Goal: Task Accomplishment & Management: Complete application form

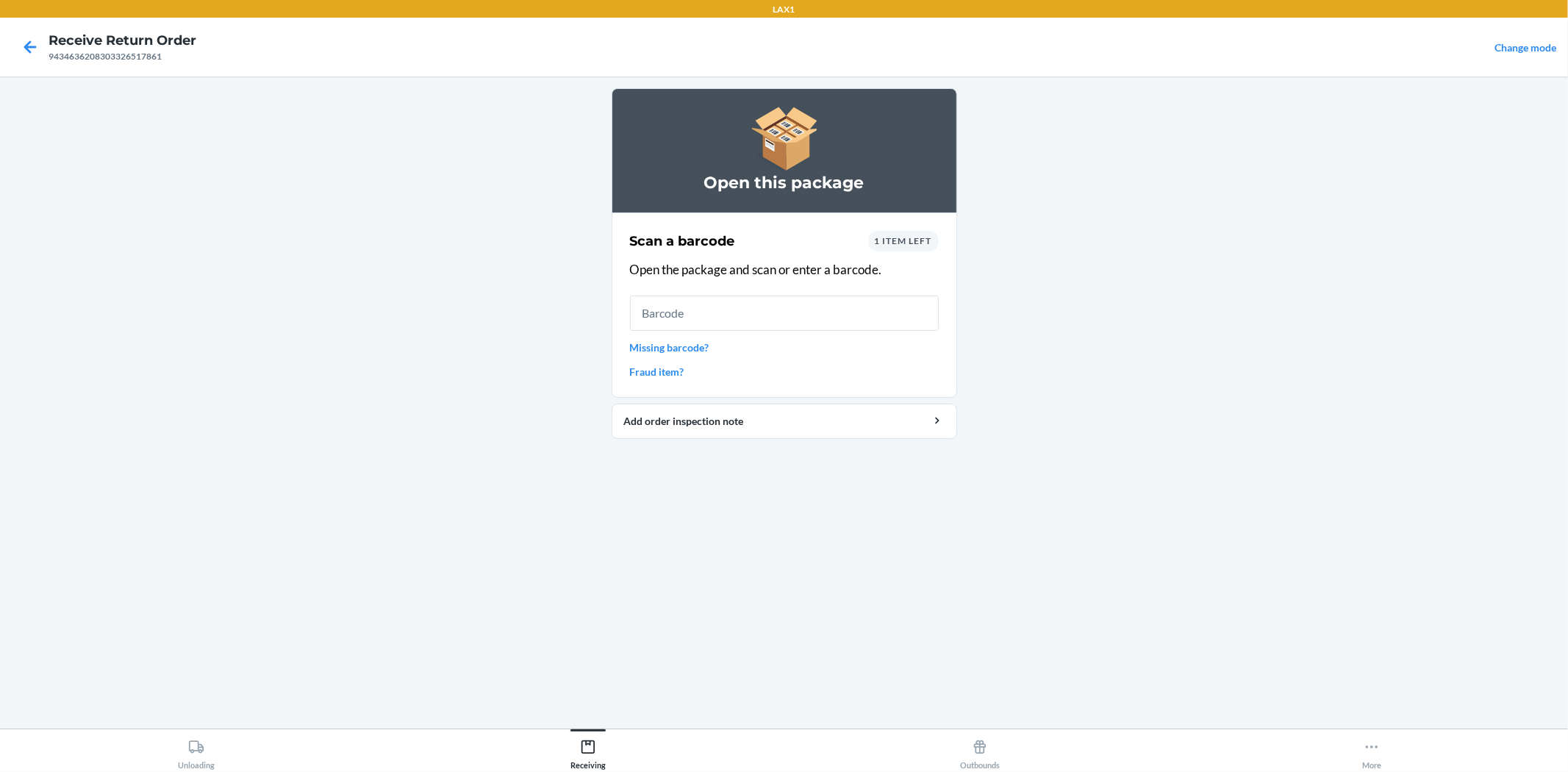
click at [667, 344] on link "Missing barcode?" at bounding box center [784, 347] width 309 height 15
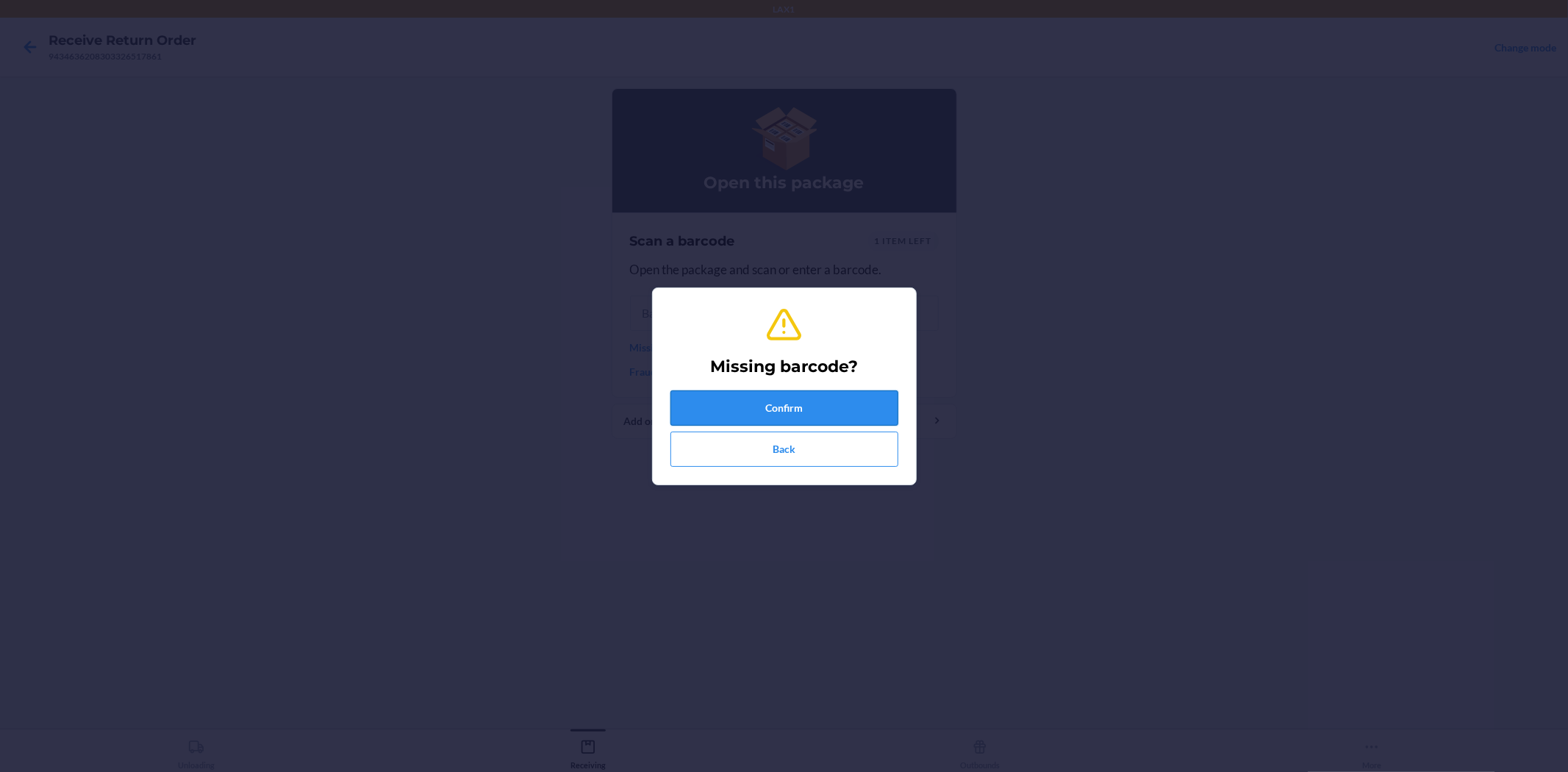
click at [776, 397] on button "Confirm" at bounding box center [784, 407] width 228 height 35
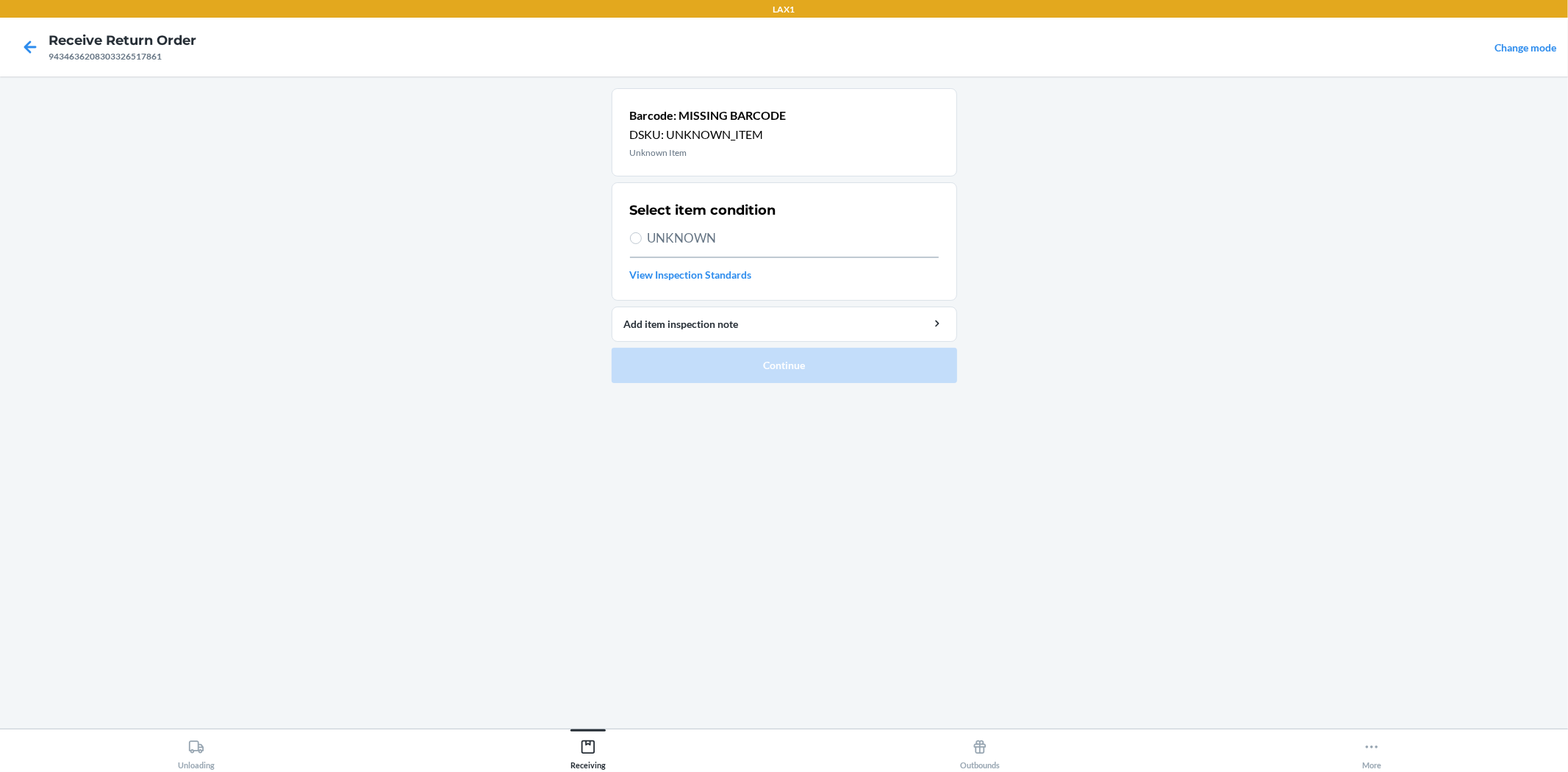
click at [699, 237] on span "UNKNOWN" at bounding box center [793, 239] width 291 height 19
click at [642, 237] on input "UNKNOWN" at bounding box center [636, 238] width 11 height 11
radio input "true"
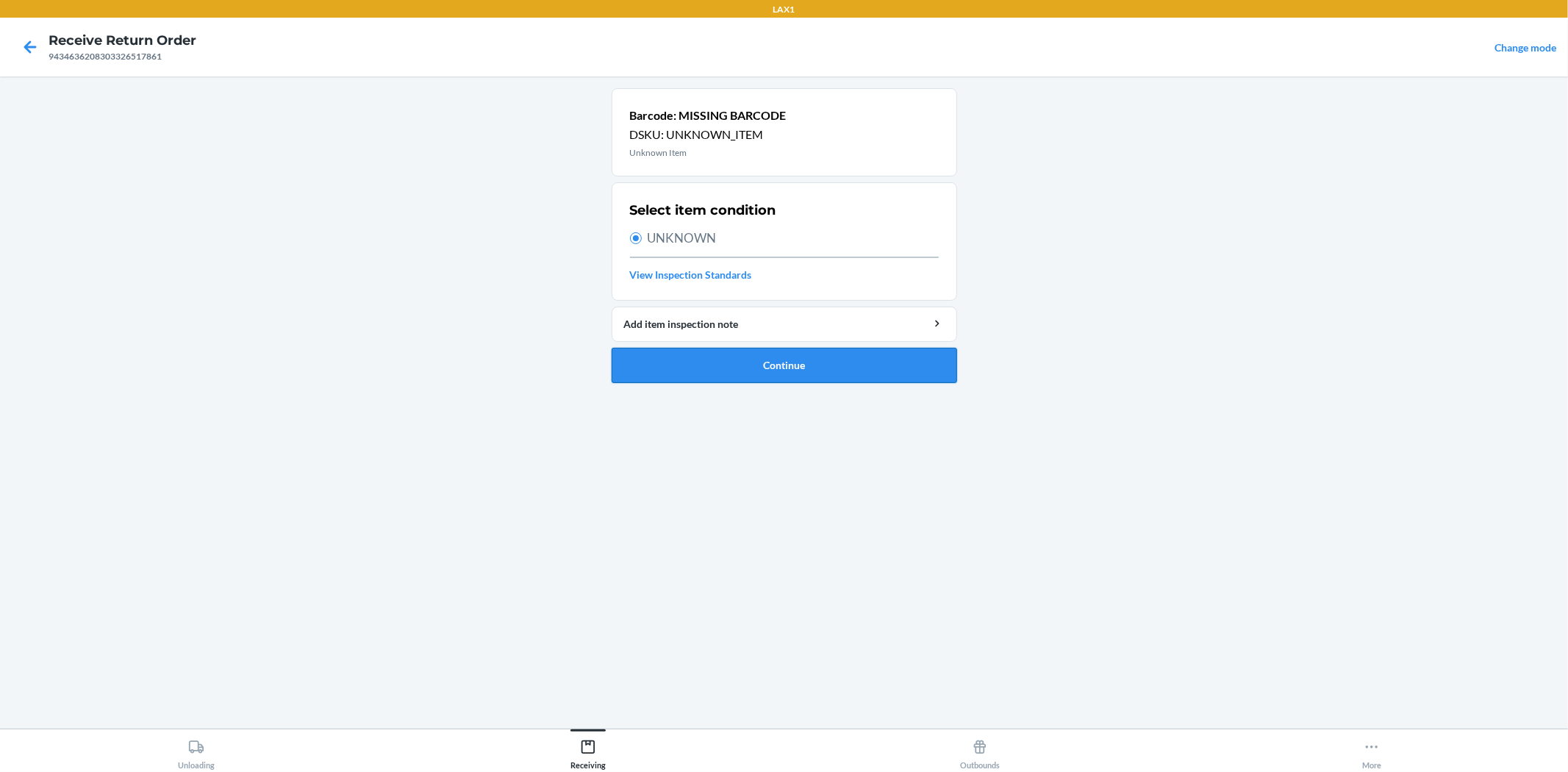
click at [737, 369] on button "Continue" at bounding box center [784, 365] width 345 height 35
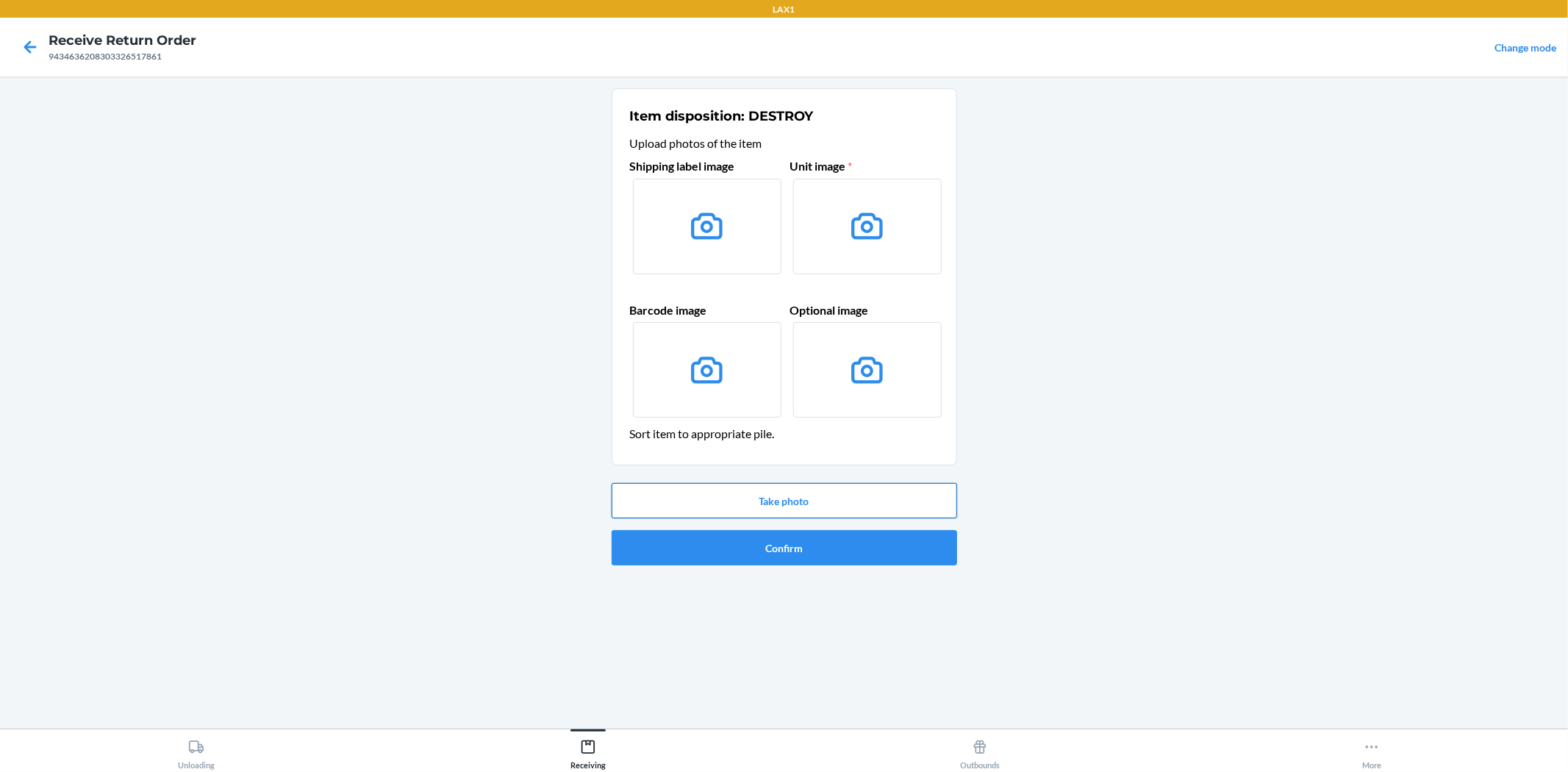
click at [804, 497] on button "Take photo" at bounding box center [784, 500] width 345 height 35
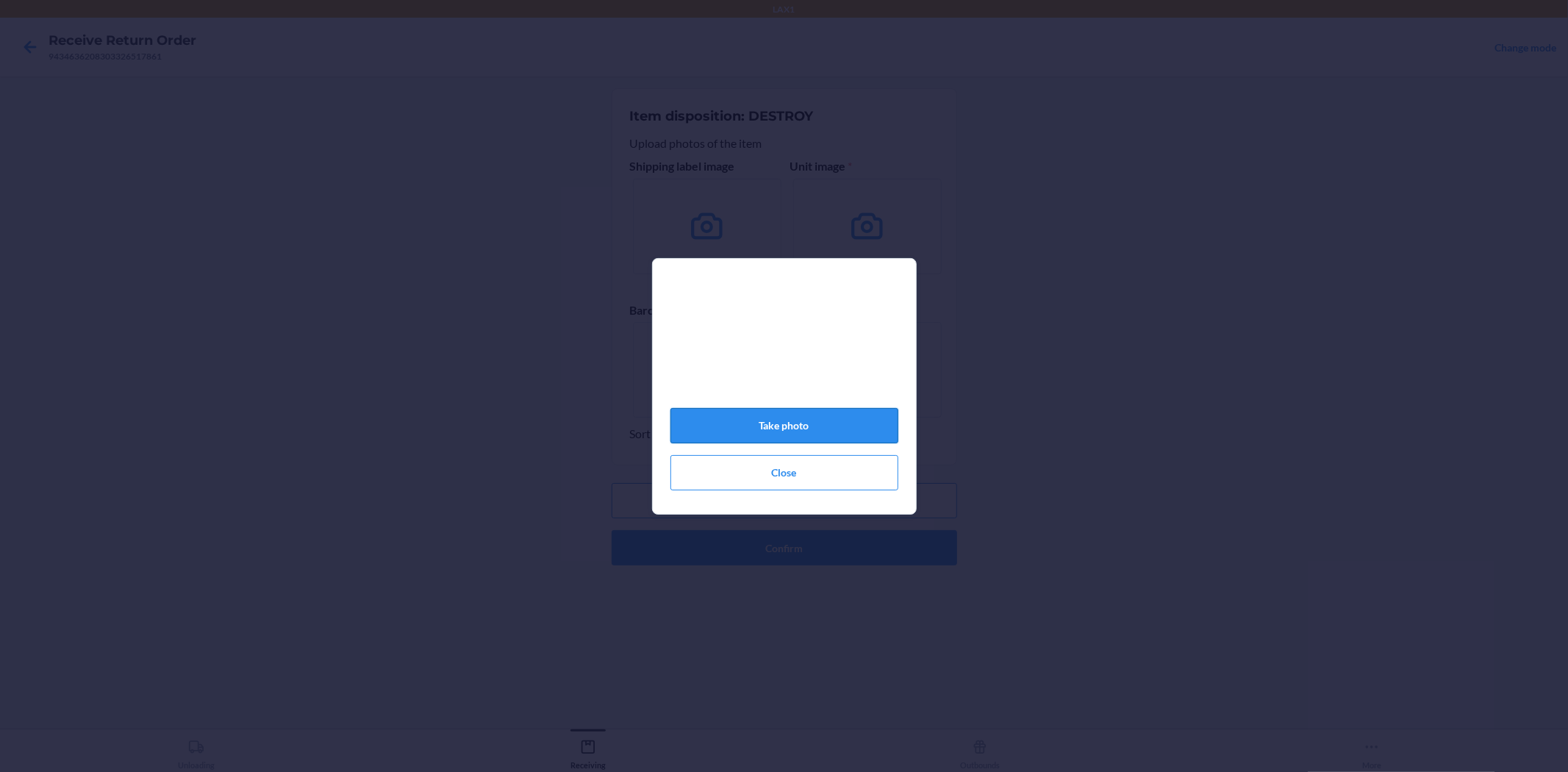
click at [791, 425] on button "Take photo" at bounding box center [784, 426] width 228 height 35
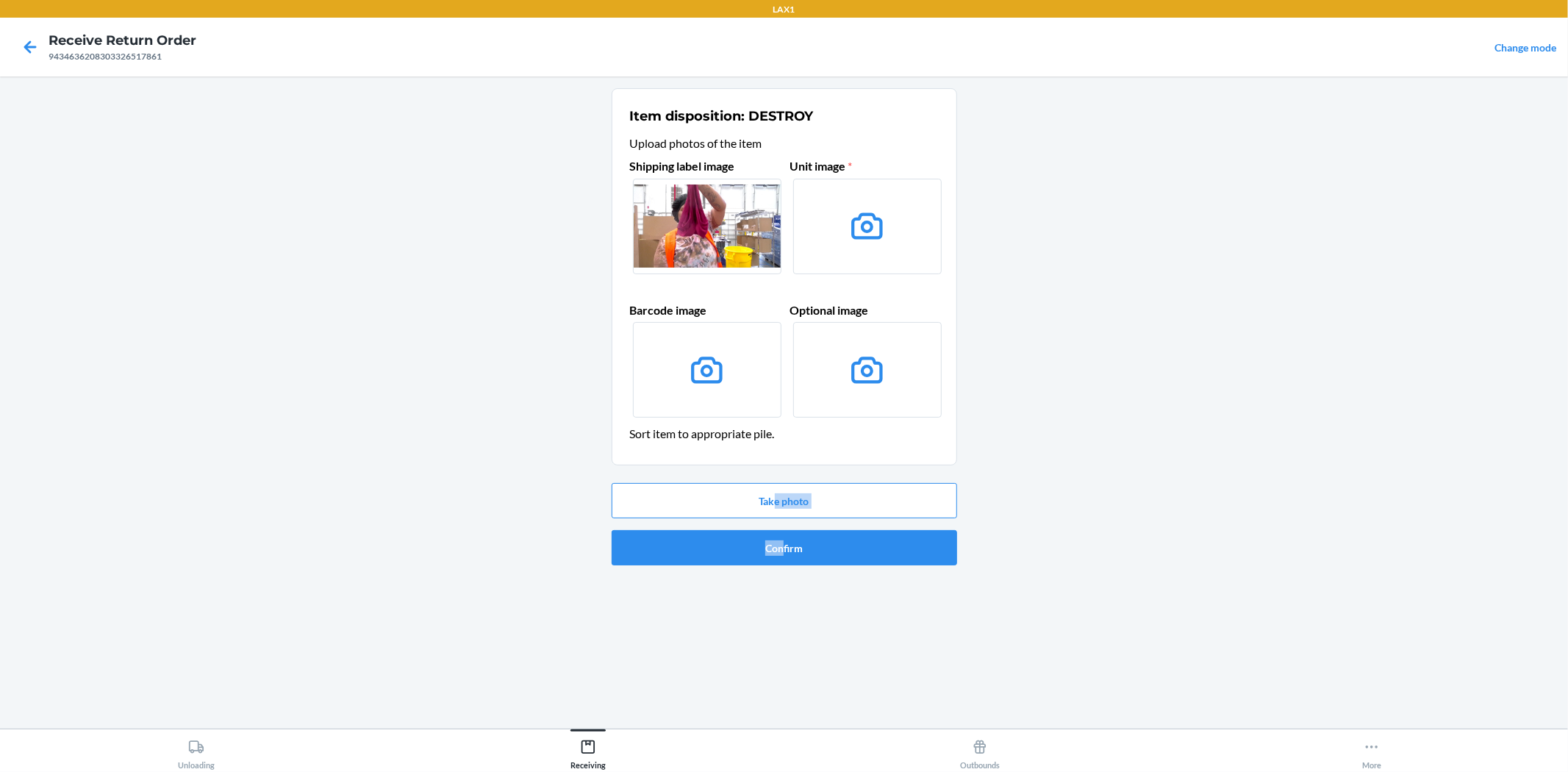
drag, startPoint x: 773, startPoint y: 522, endPoint x: 958, endPoint y: 556, distance: 188.1
click at [863, 553] on div "Take photo Confirm" at bounding box center [784, 524] width 345 height 94
click at [1105, 512] on main "Item disposition: DESTROY Upload photos of the item Shipping label image Unit i…" at bounding box center [784, 402] width 1568 height 652
click at [815, 540] on button "Confirm" at bounding box center [784, 547] width 345 height 35
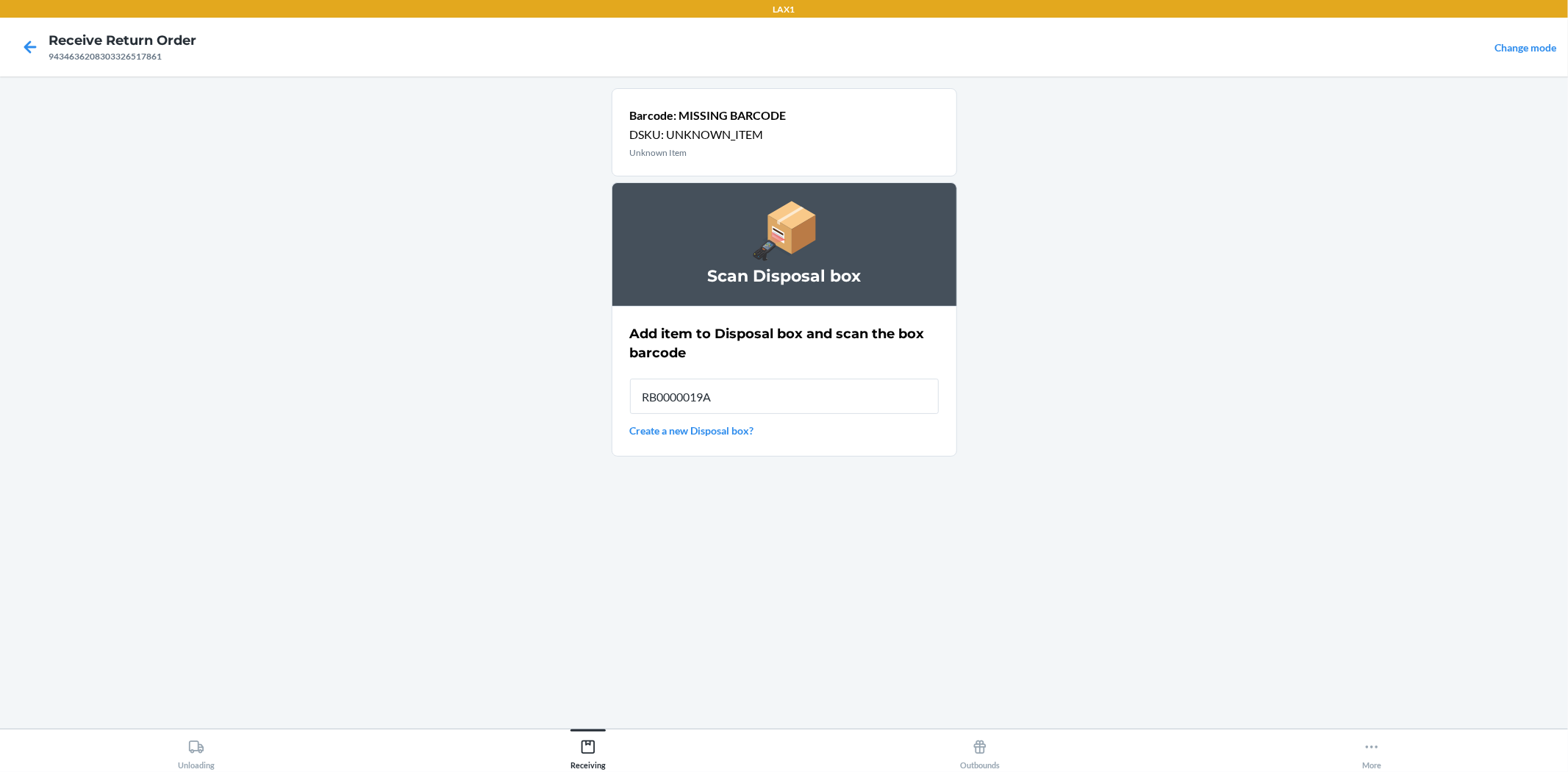
type input "RB0000019AD"
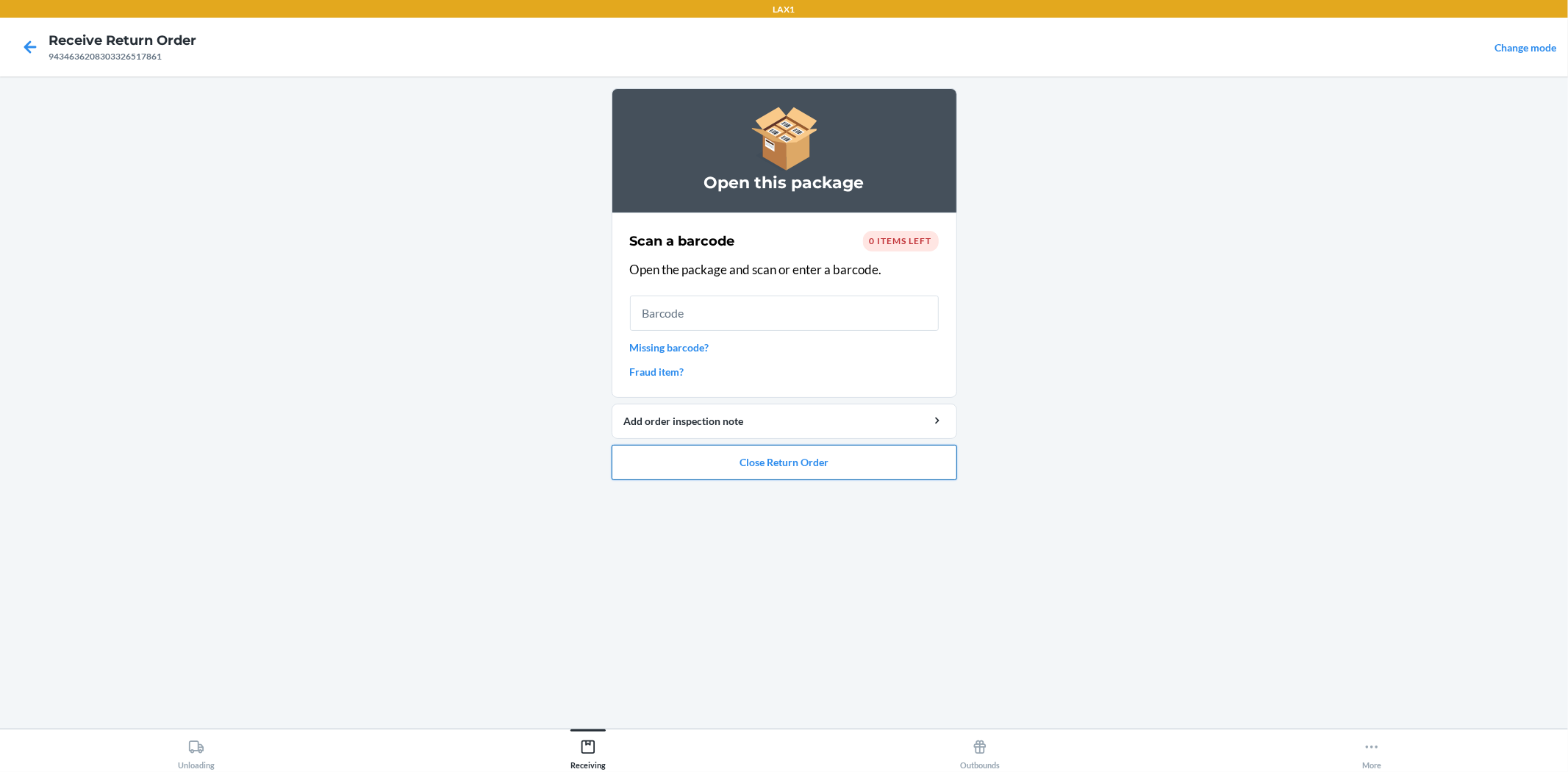
click at [761, 449] on button "Close Return Order" at bounding box center [784, 462] width 345 height 35
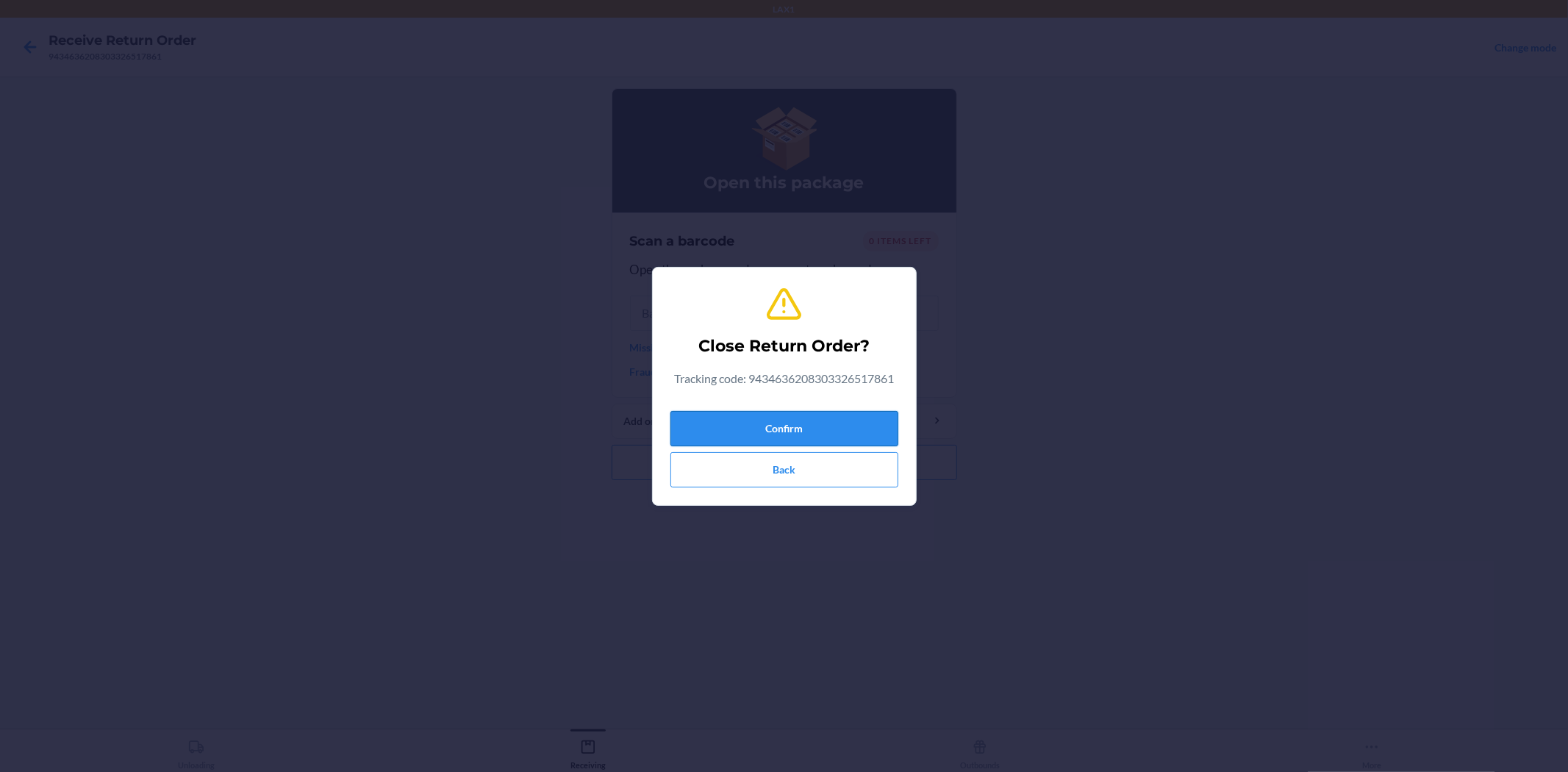
click at [777, 418] on button "Confirm" at bounding box center [784, 428] width 228 height 35
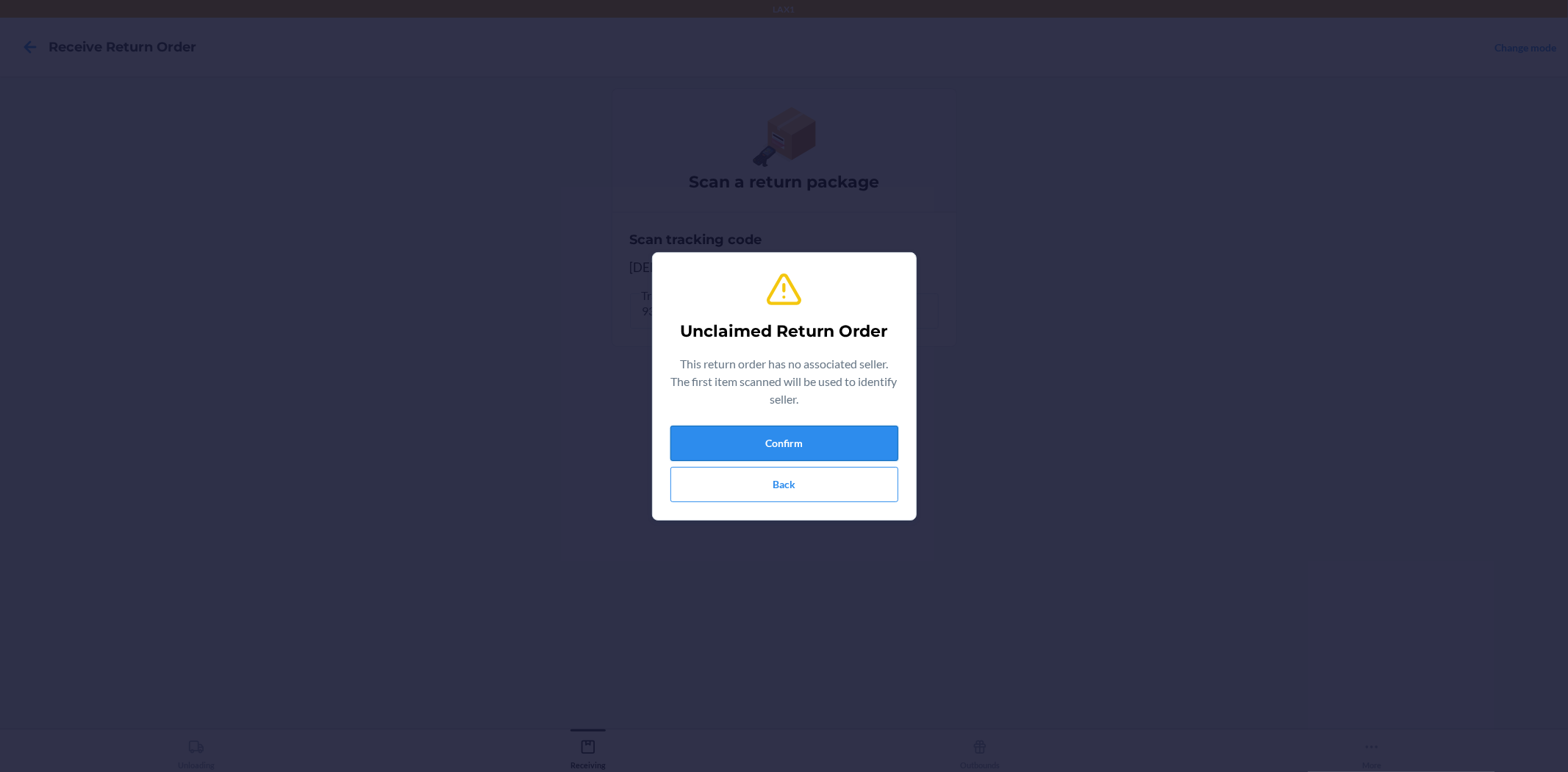
click at [819, 447] on button "Confirm" at bounding box center [784, 443] width 228 height 35
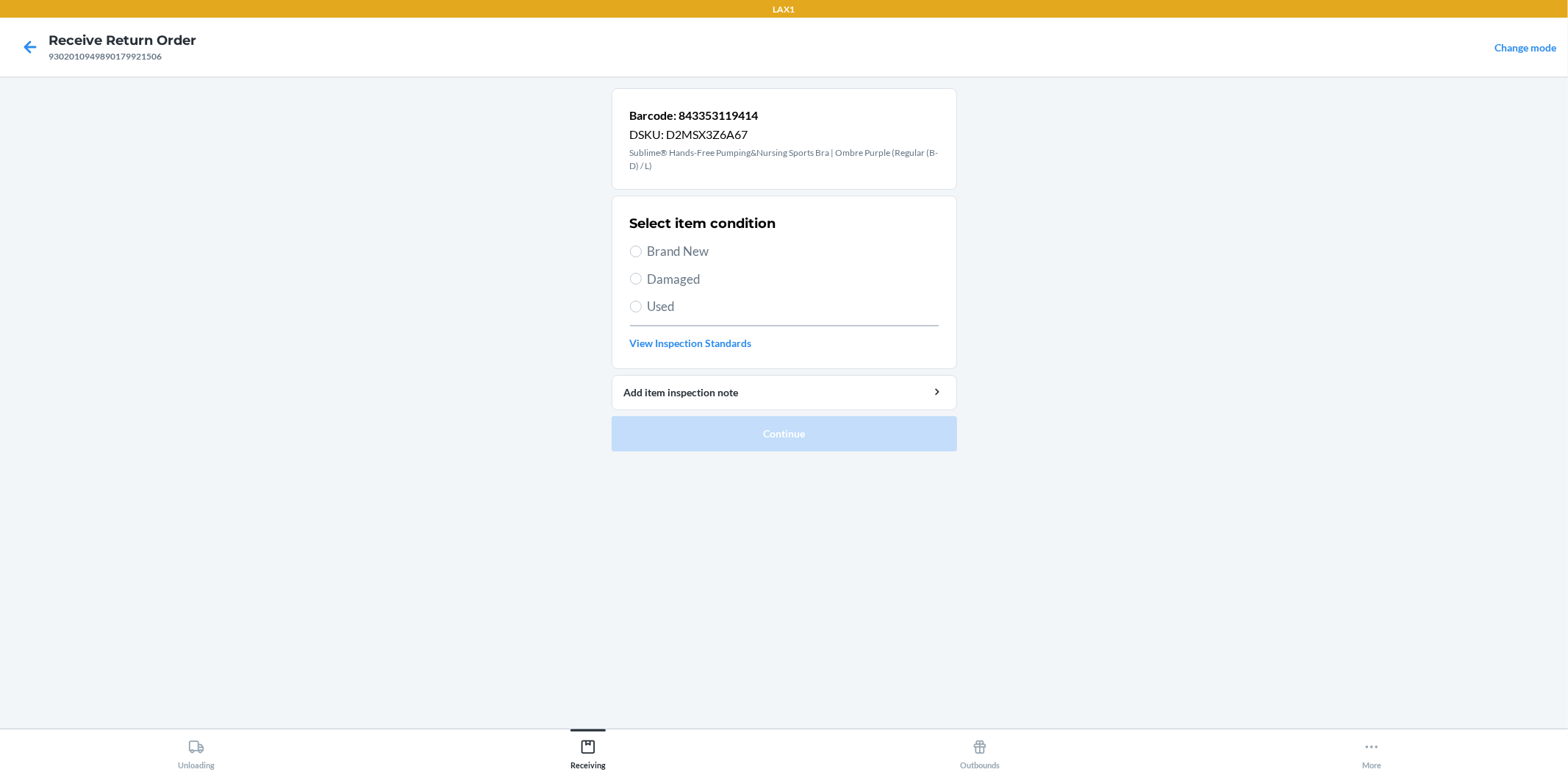
click at [697, 250] on span "Brand New" at bounding box center [793, 251] width 291 height 19
click at [642, 250] on input "Brand New" at bounding box center [636, 251] width 11 height 11
radio input "true"
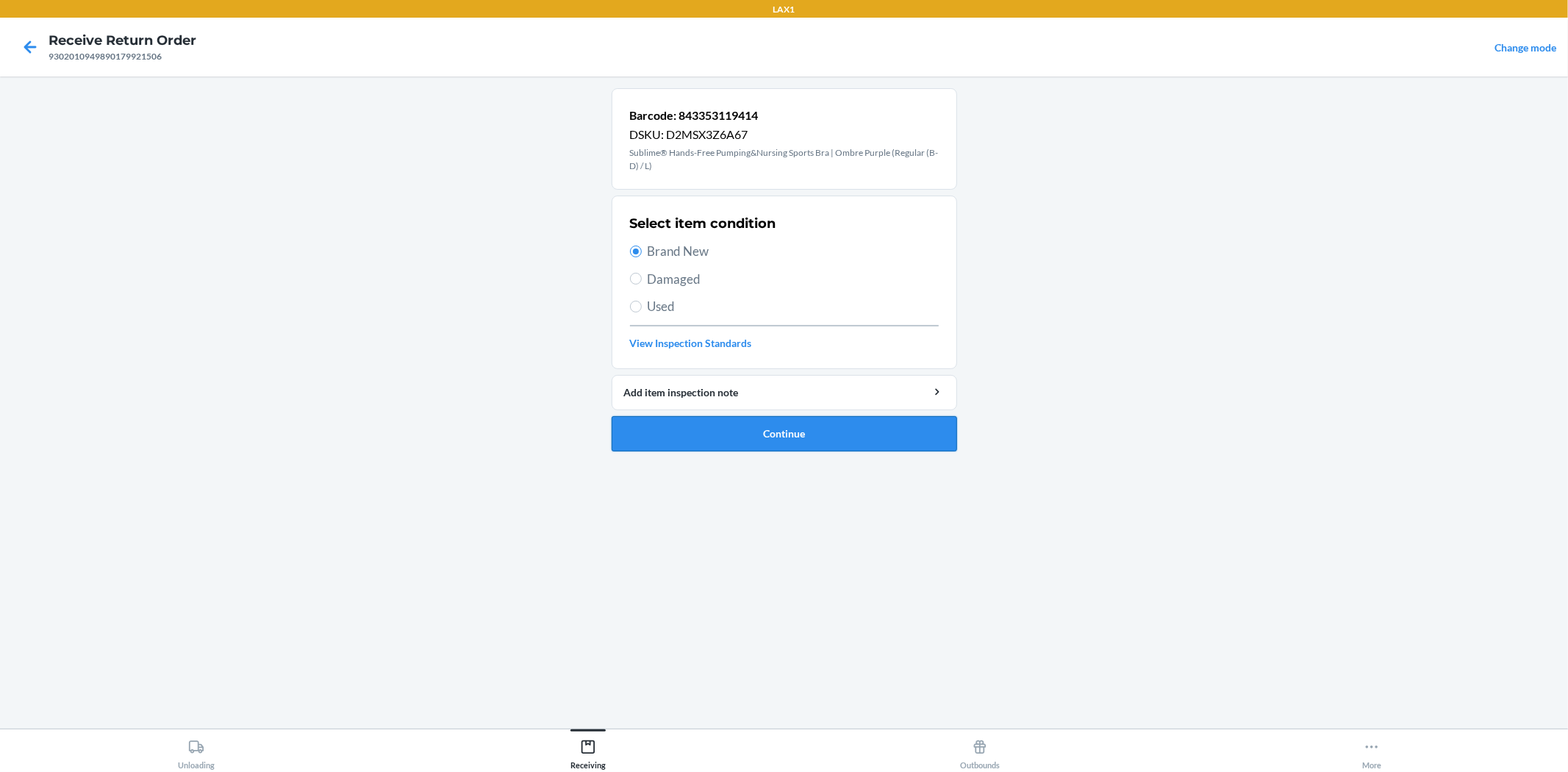
click at [738, 444] on button "Continue" at bounding box center [784, 433] width 345 height 35
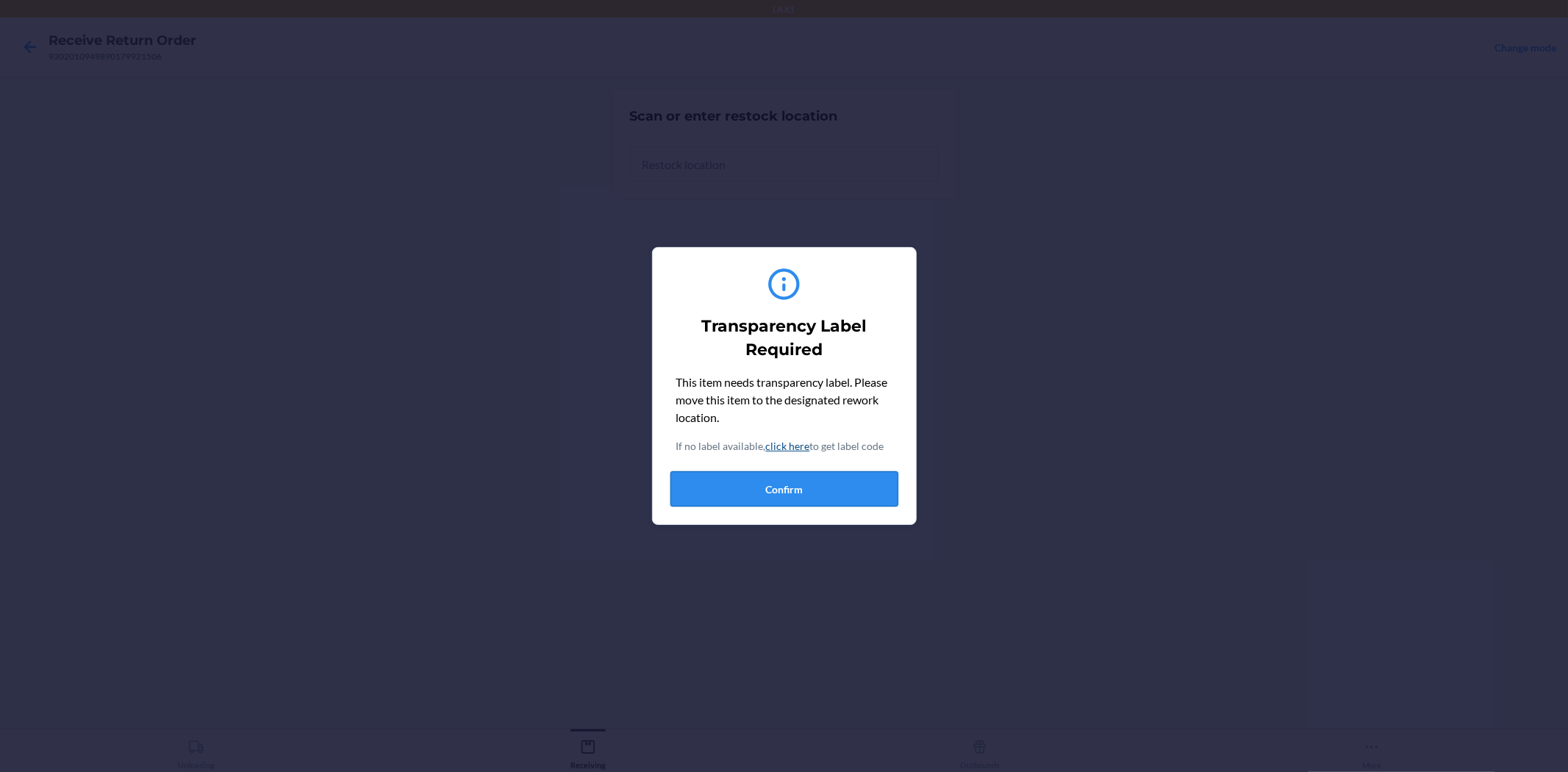
click at [795, 481] on button "Confirm" at bounding box center [784, 489] width 228 height 35
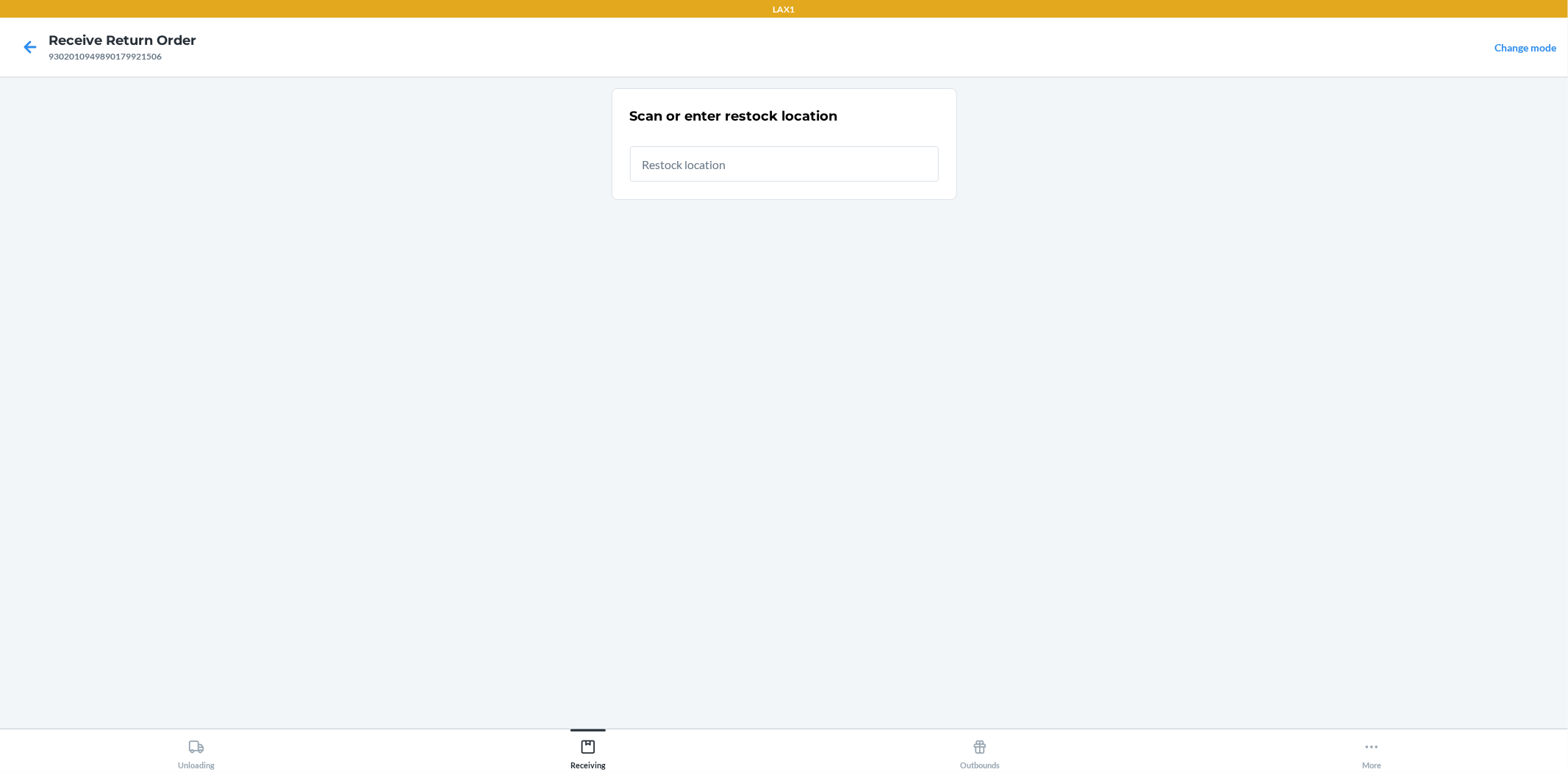
type input "RTCART026"
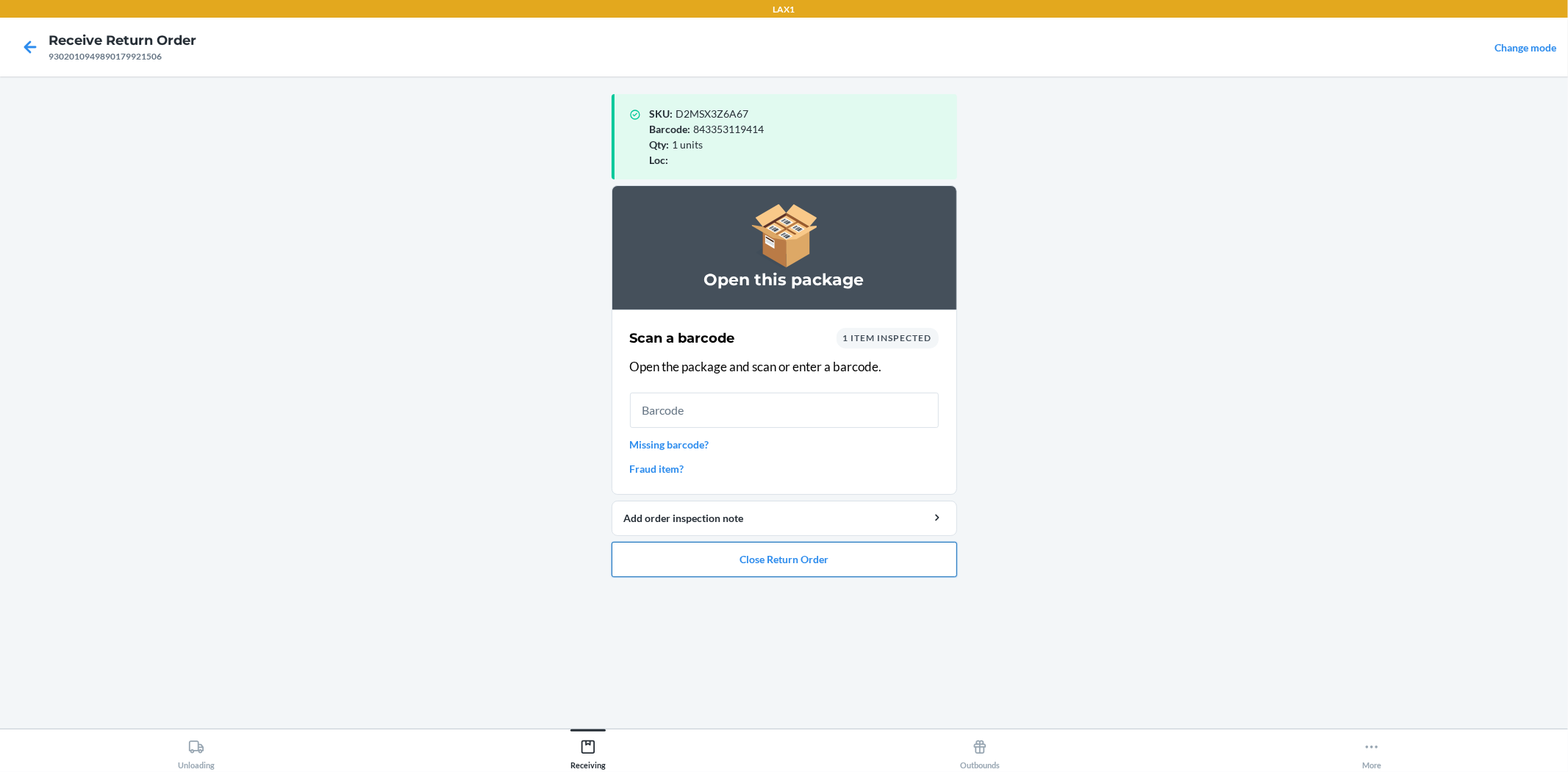
click at [803, 555] on button "Close Return Order" at bounding box center [784, 559] width 345 height 35
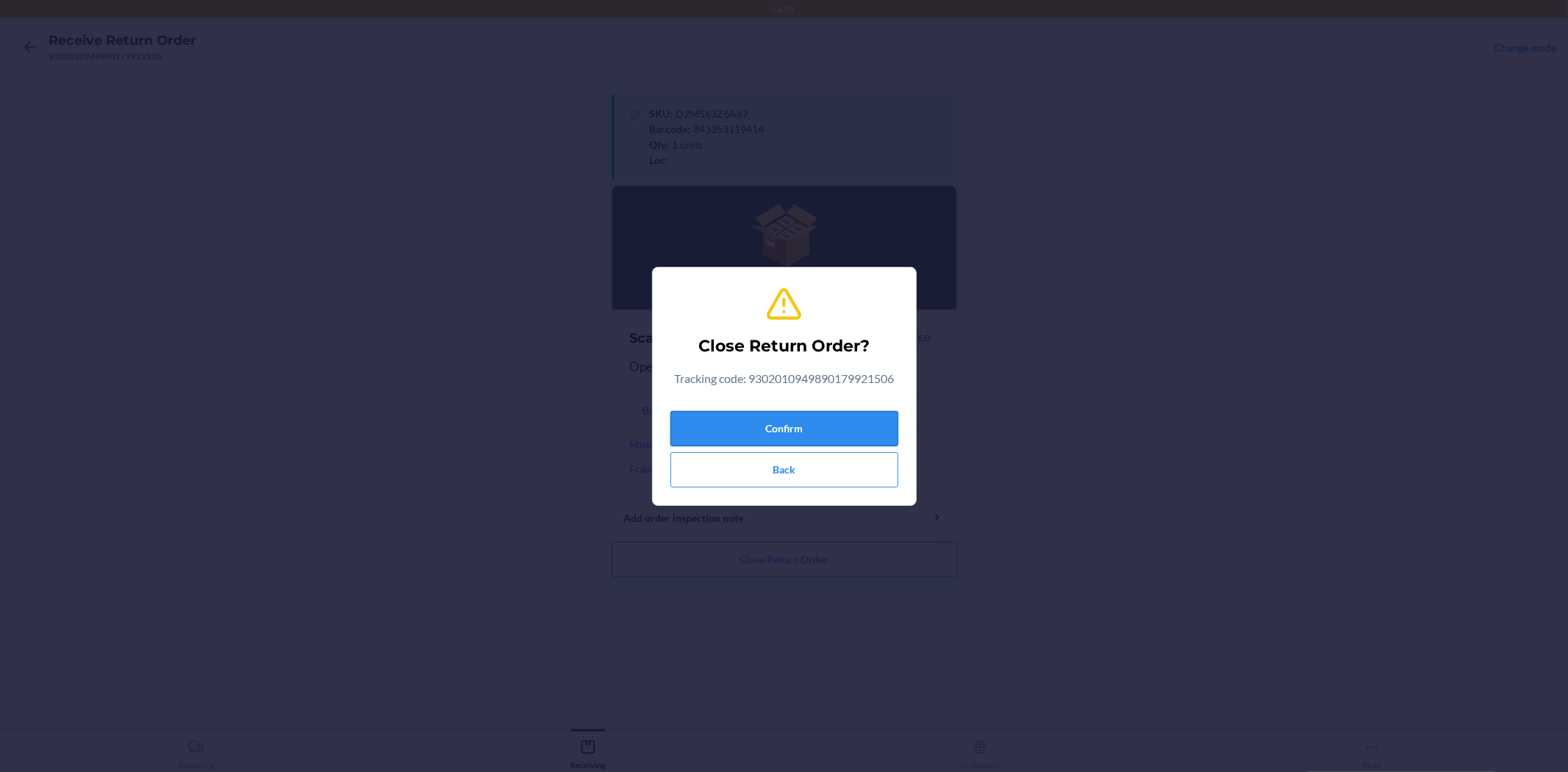
click at [777, 431] on button "Confirm" at bounding box center [784, 428] width 228 height 35
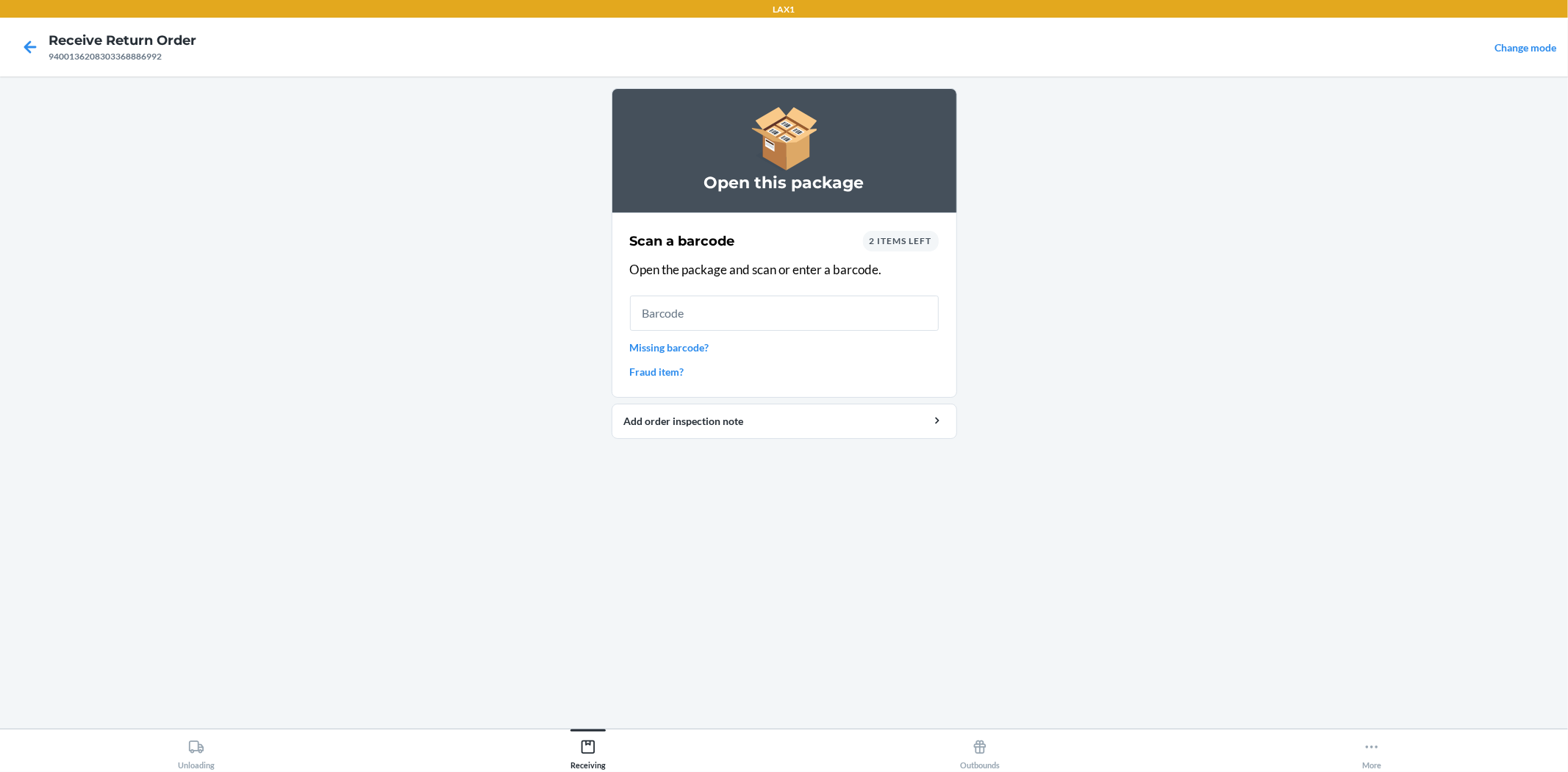
click at [651, 349] on link "Missing barcode?" at bounding box center [784, 347] width 309 height 15
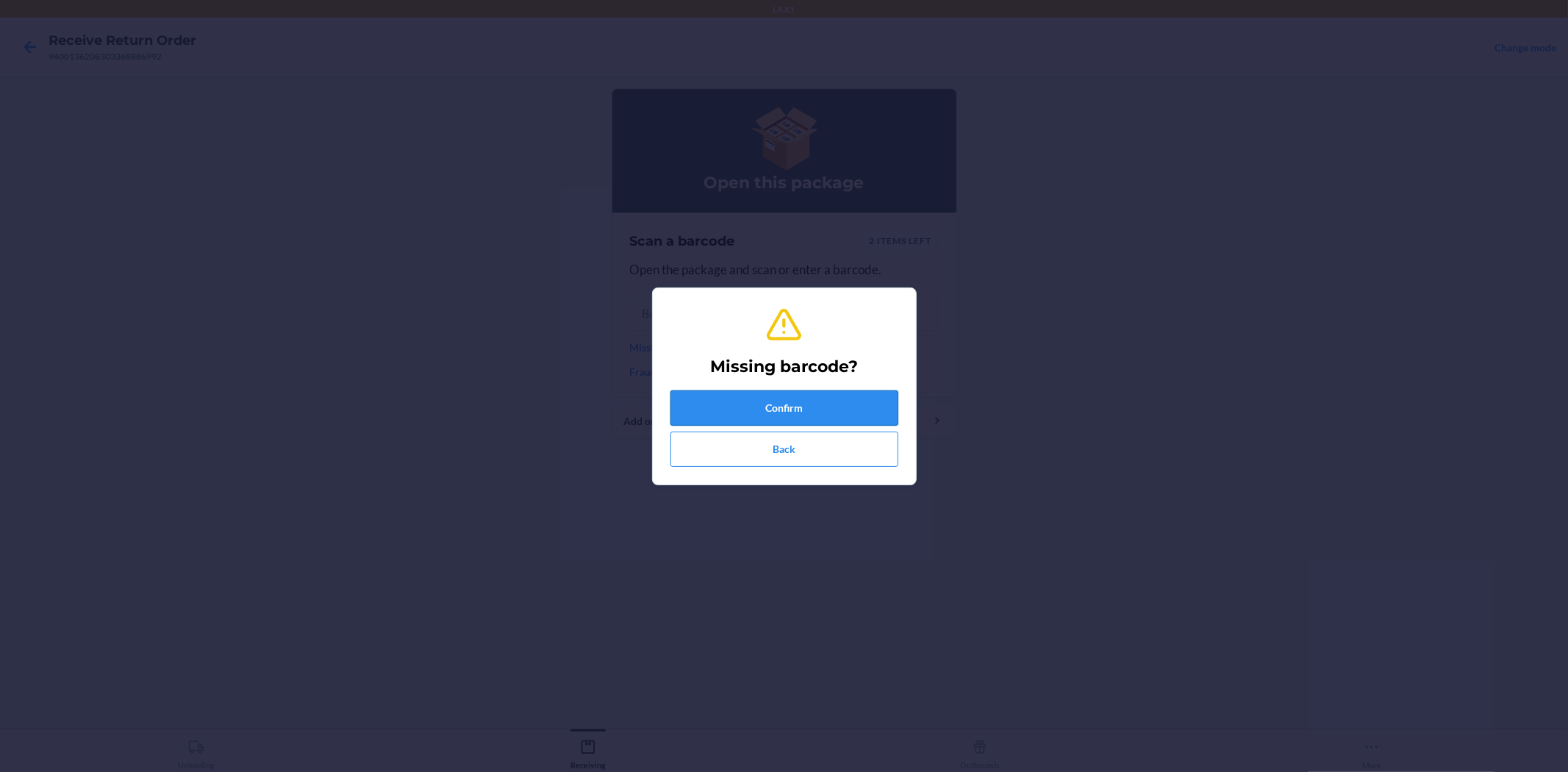
click at [717, 398] on button "Confirm" at bounding box center [784, 407] width 228 height 35
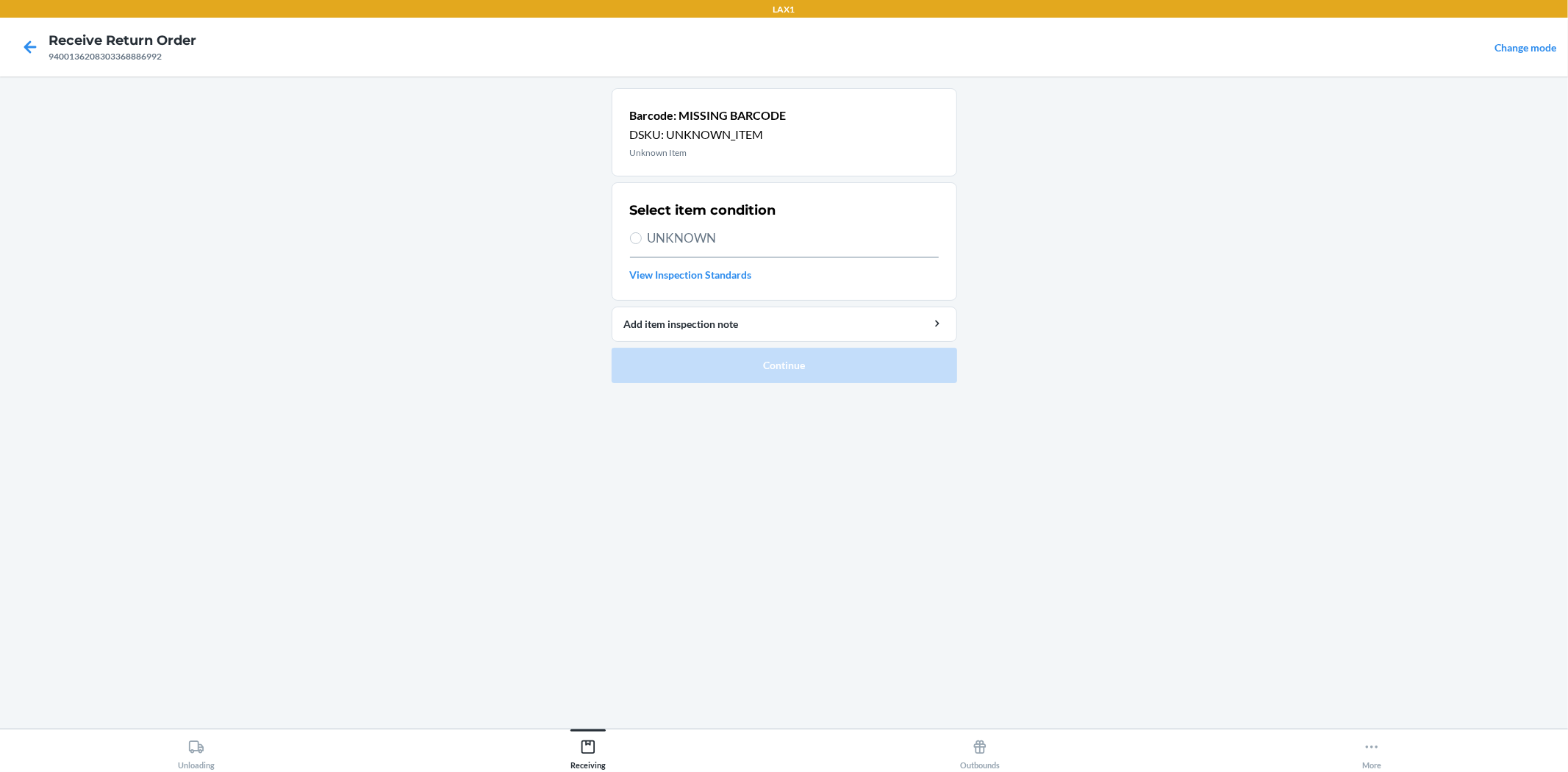
click at [672, 236] on span "UNKNOWN" at bounding box center [793, 239] width 291 height 19
click at [642, 236] on input "UNKNOWN" at bounding box center [636, 238] width 11 height 11
radio input "true"
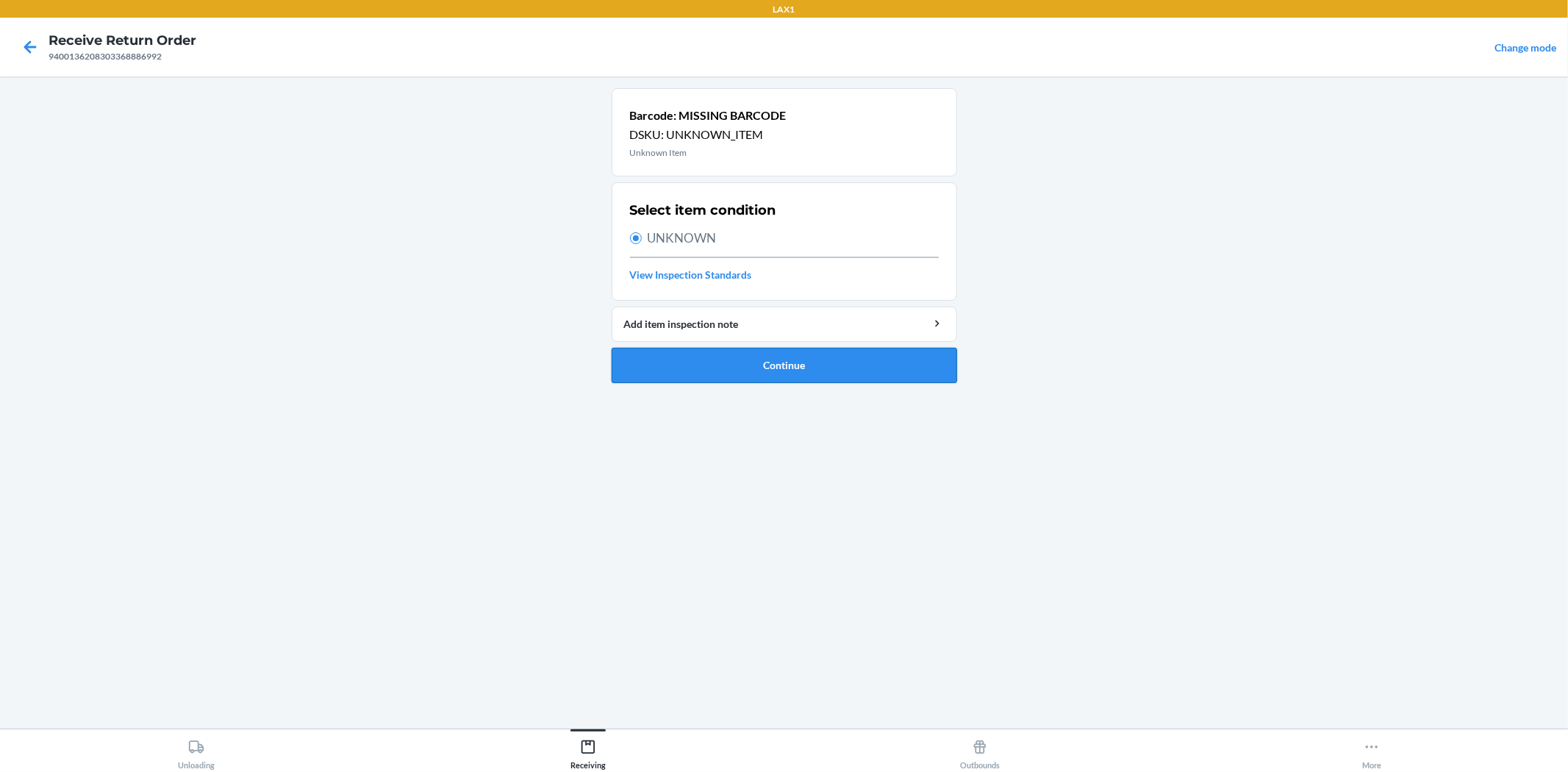
click at [767, 372] on button "Continue" at bounding box center [784, 365] width 345 height 35
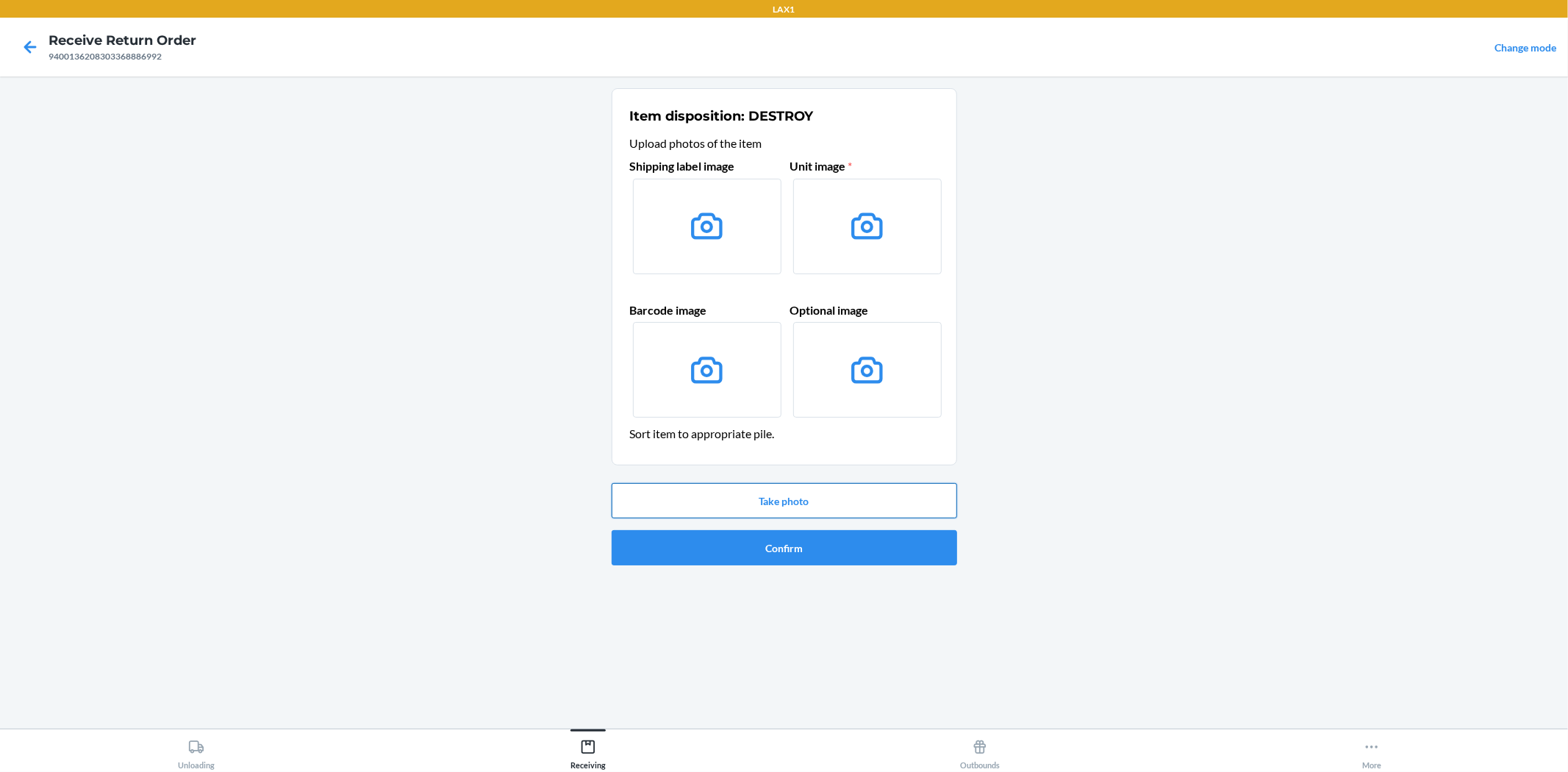
click at [800, 496] on button "Take photo" at bounding box center [784, 500] width 345 height 35
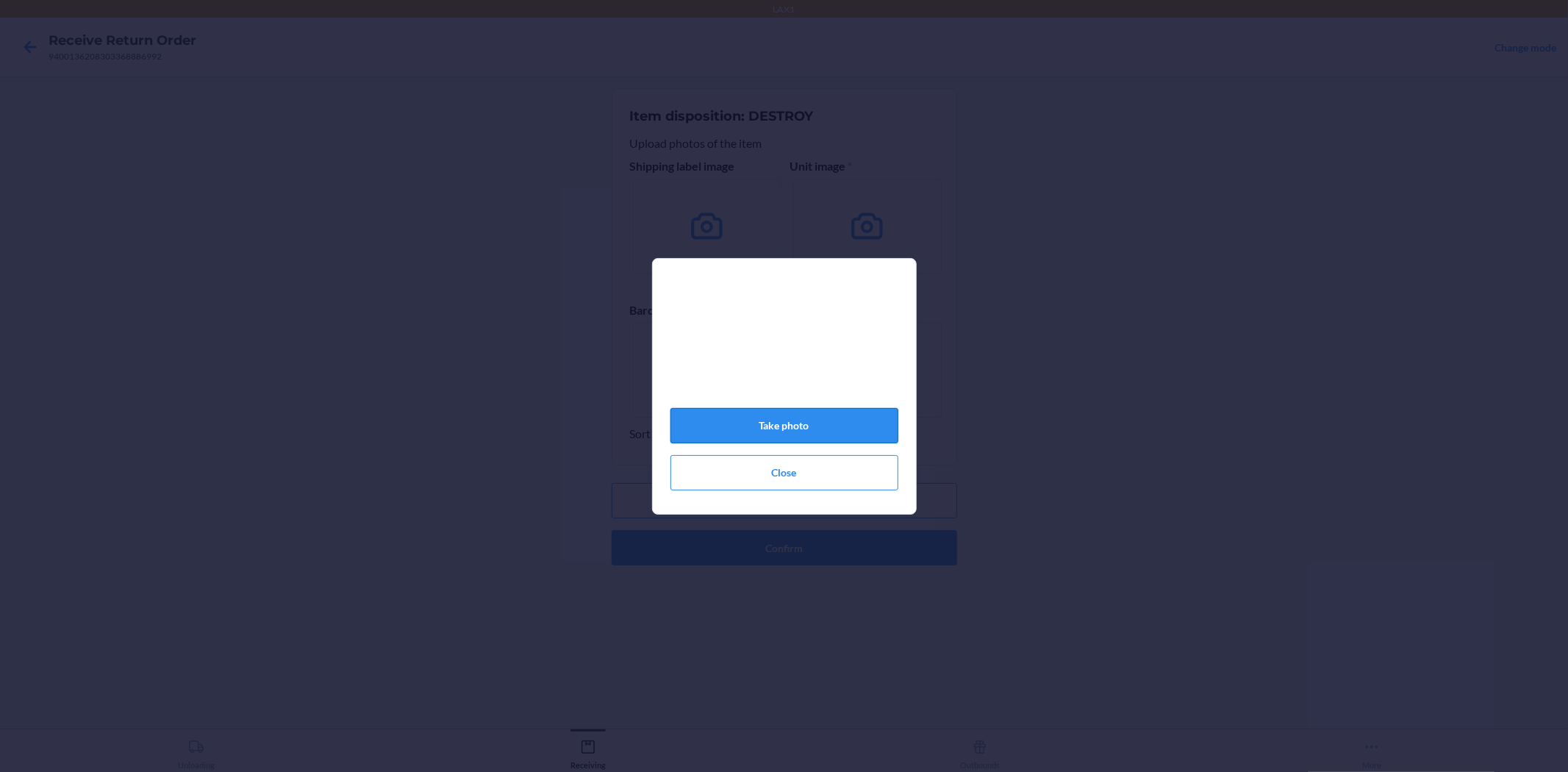
click at [765, 428] on button "Take photo" at bounding box center [784, 426] width 228 height 35
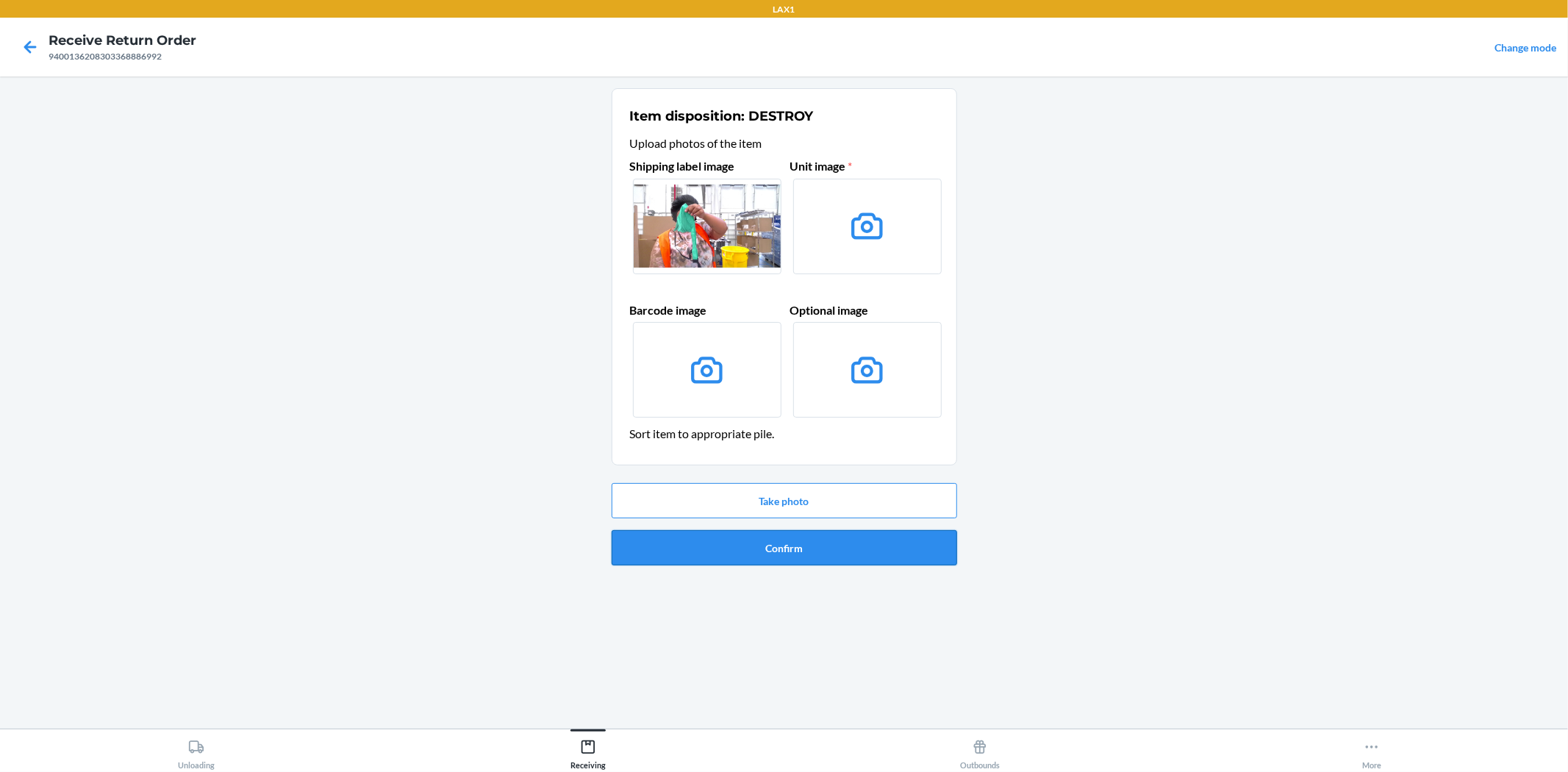
click at [780, 545] on button "Confirm" at bounding box center [784, 547] width 345 height 35
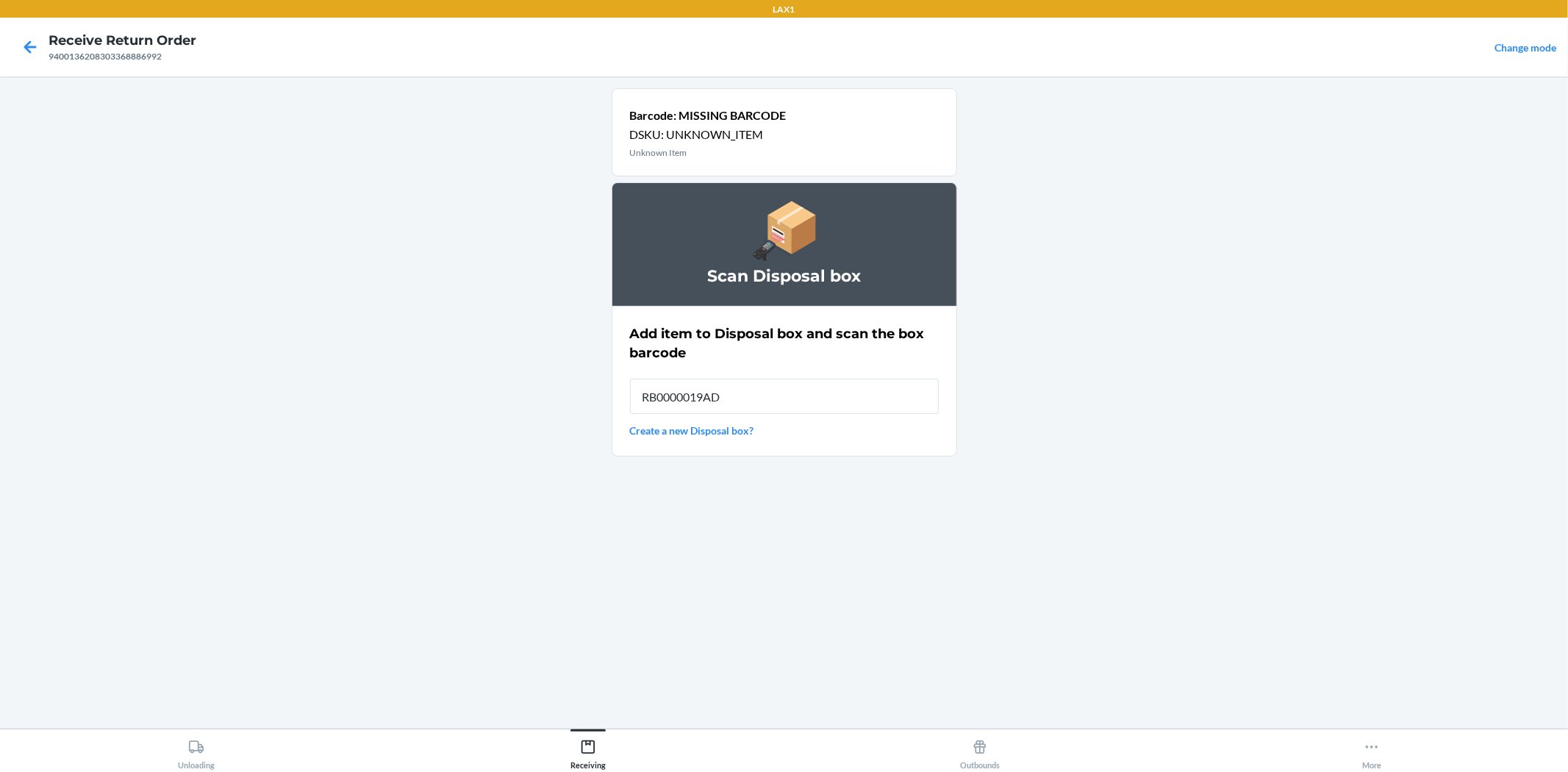
type input "RB0000019AD"
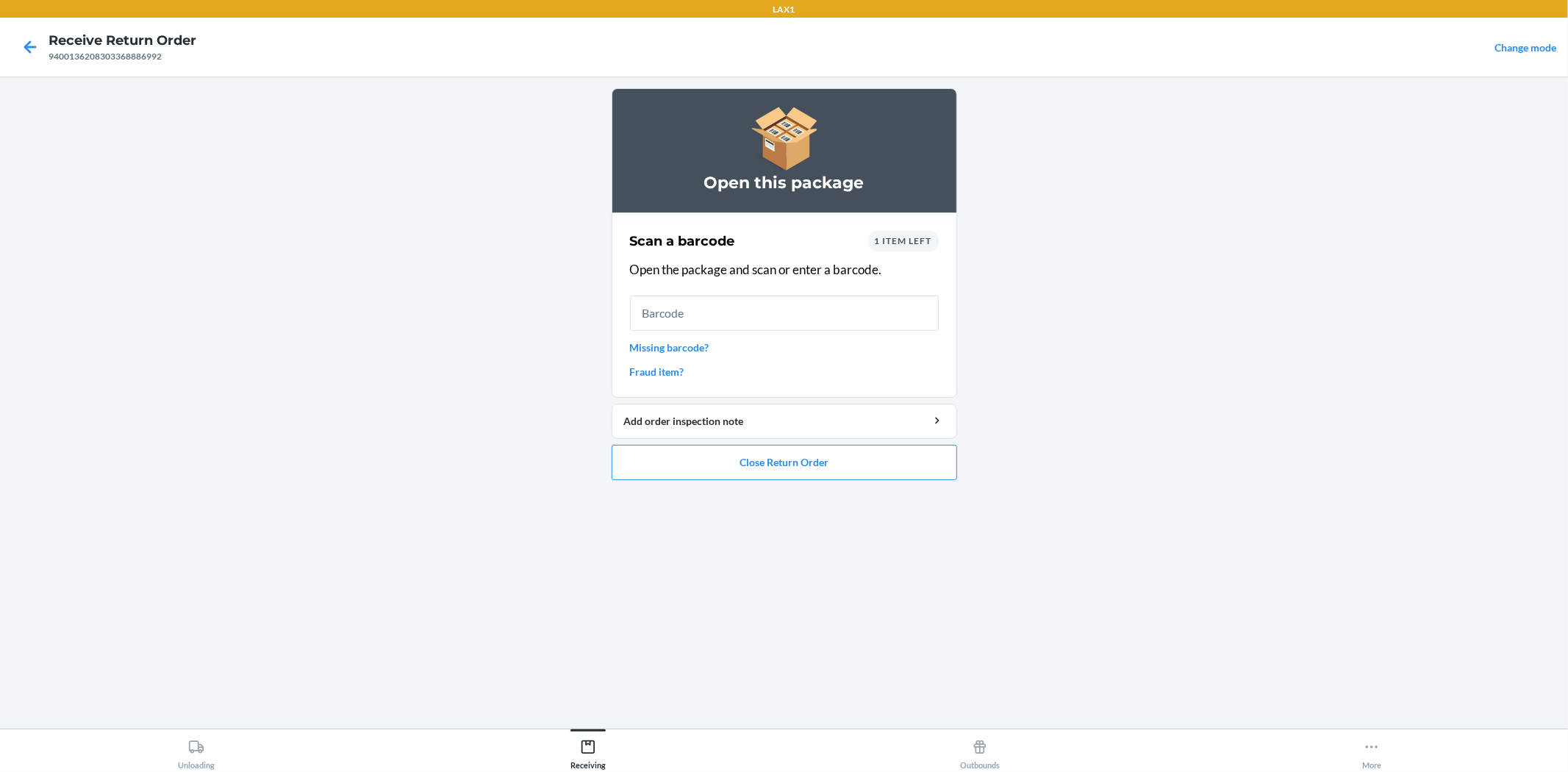
click at [681, 354] on div "Scan a barcode 1 item left Open the package and scan or enter a barcode. Missin…" at bounding box center [784, 304] width 309 height 157
click at [685, 341] on link "Missing barcode?" at bounding box center [784, 347] width 309 height 15
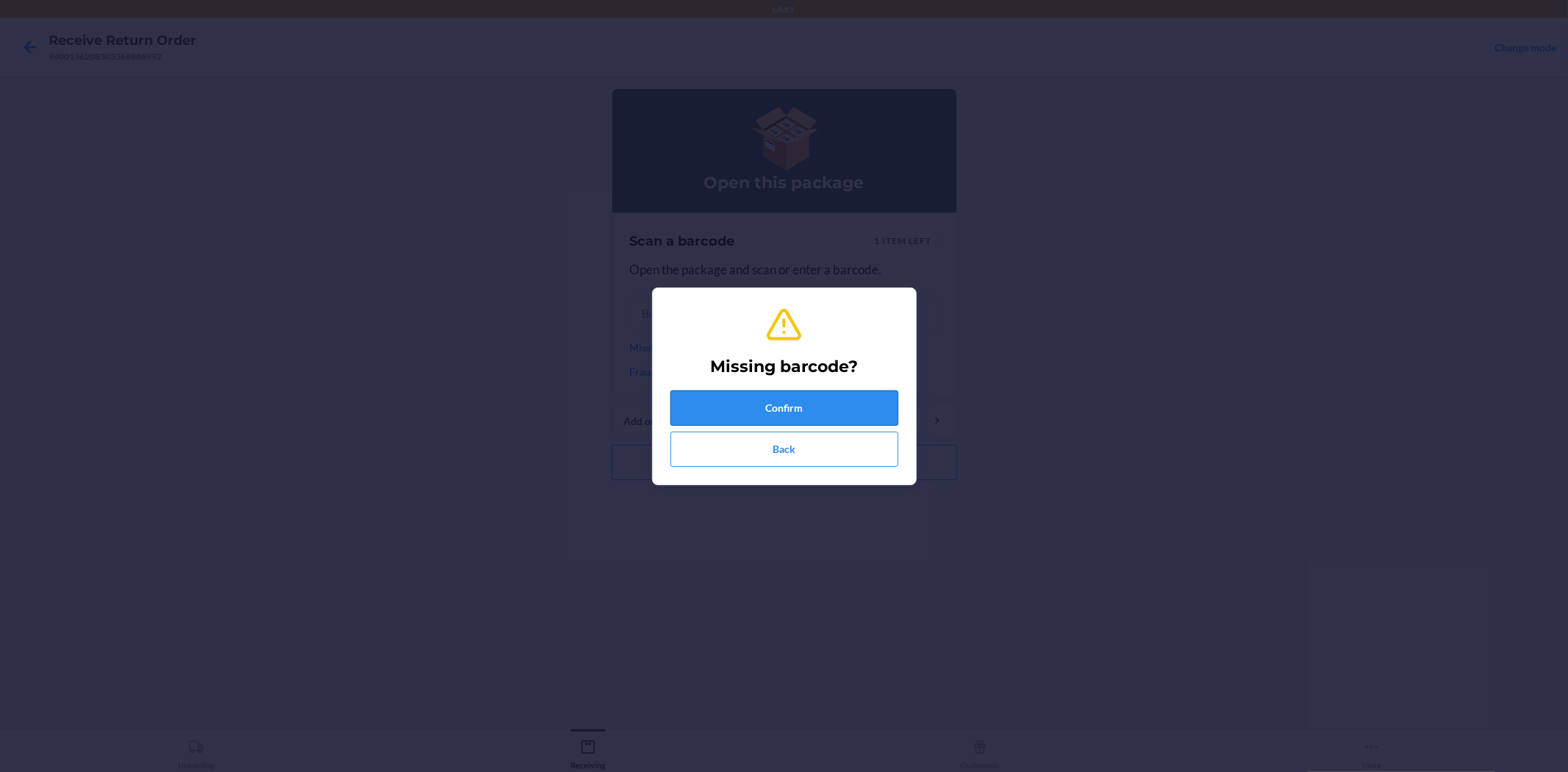
click at [780, 408] on button "Confirm" at bounding box center [784, 407] width 228 height 35
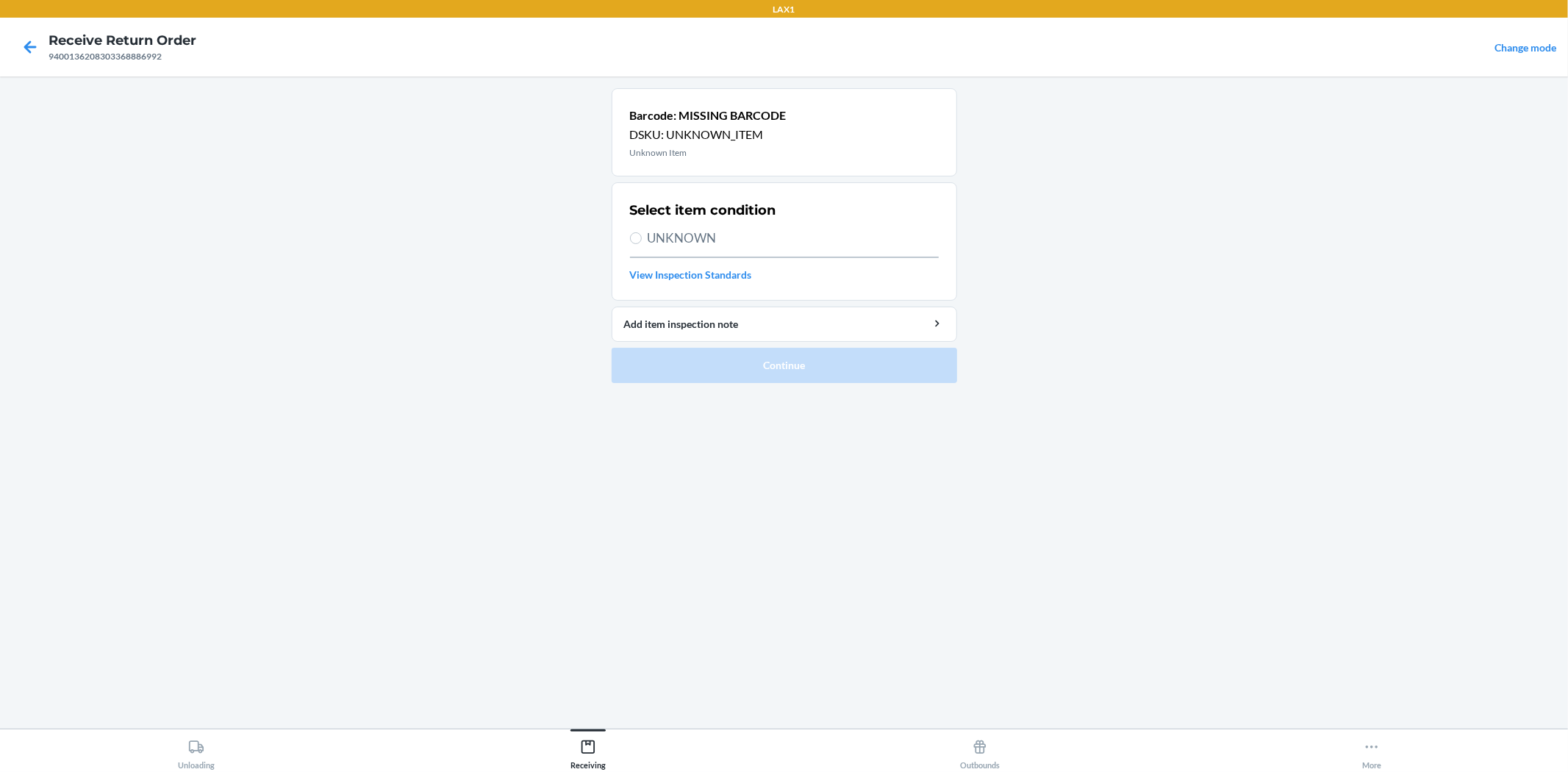
click at [703, 240] on span "UNKNOWN" at bounding box center [793, 239] width 291 height 19
click at [642, 240] on input "UNKNOWN" at bounding box center [636, 238] width 11 height 11
radio input "true"
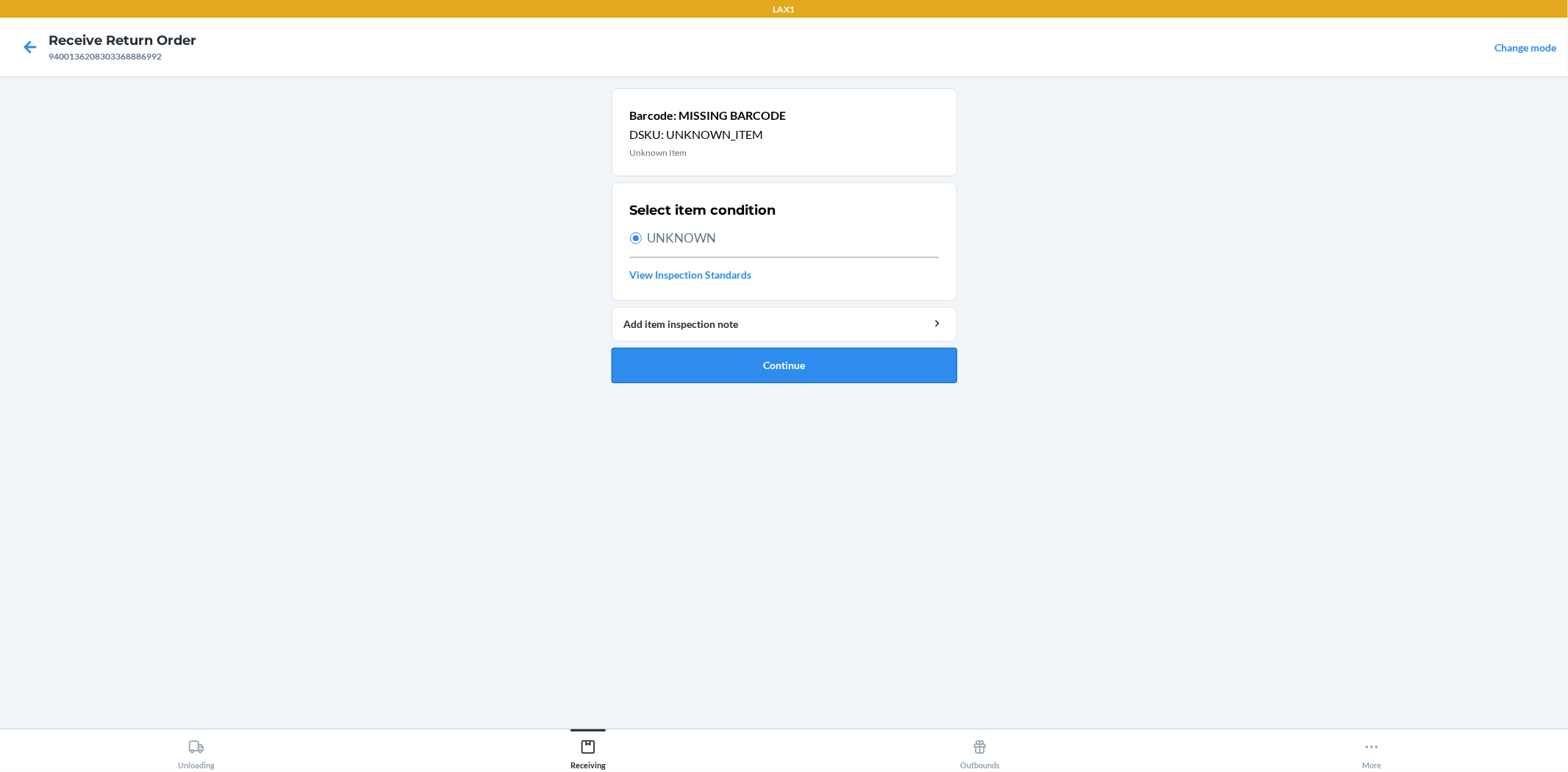
click at [816, 363] on button "Continue" at bounding box center [784, 365] width 345 height 35
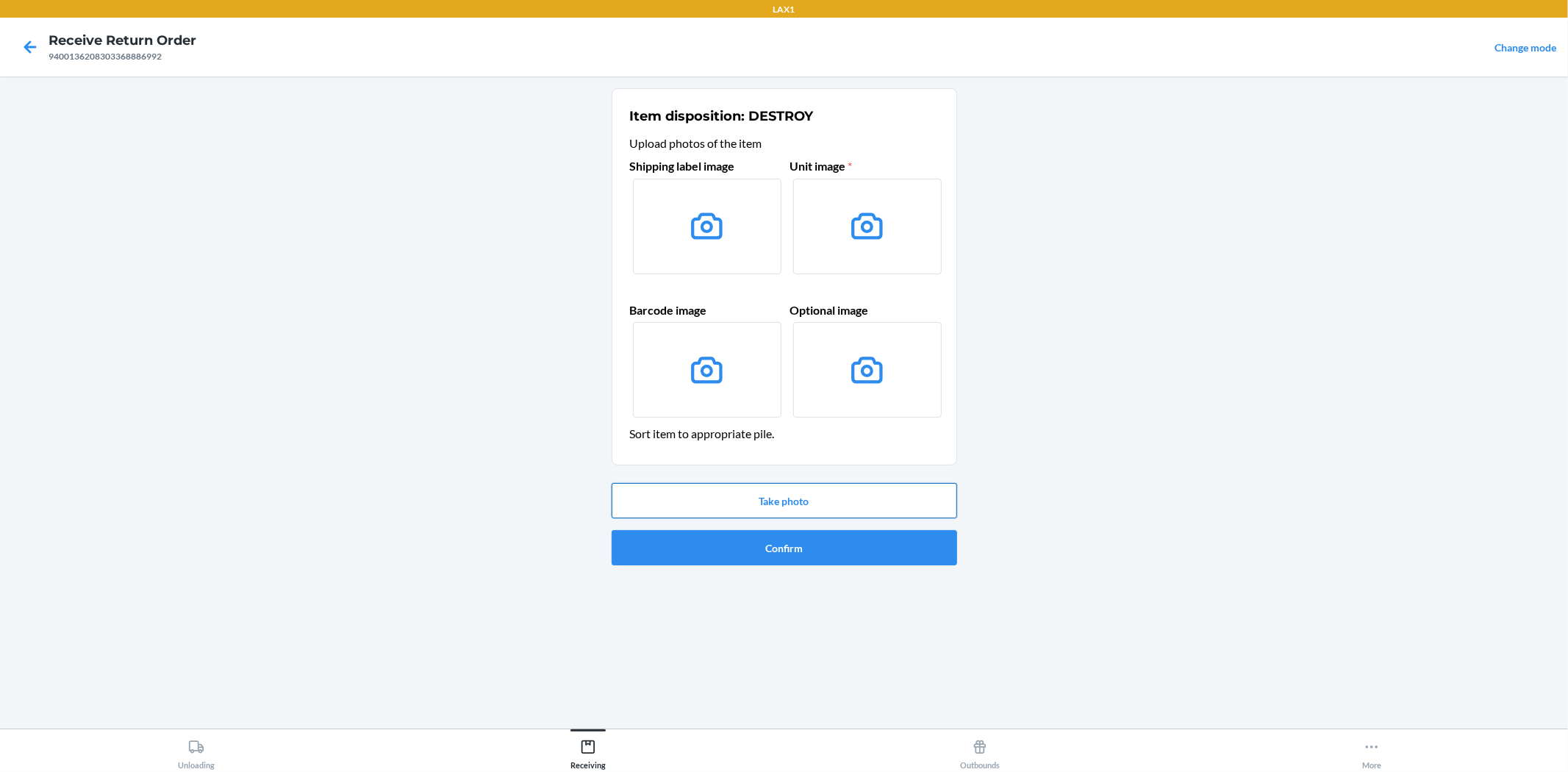
click at [782, 496] on button "Take photo" at bounding box center [784, 500] width 345 height 35
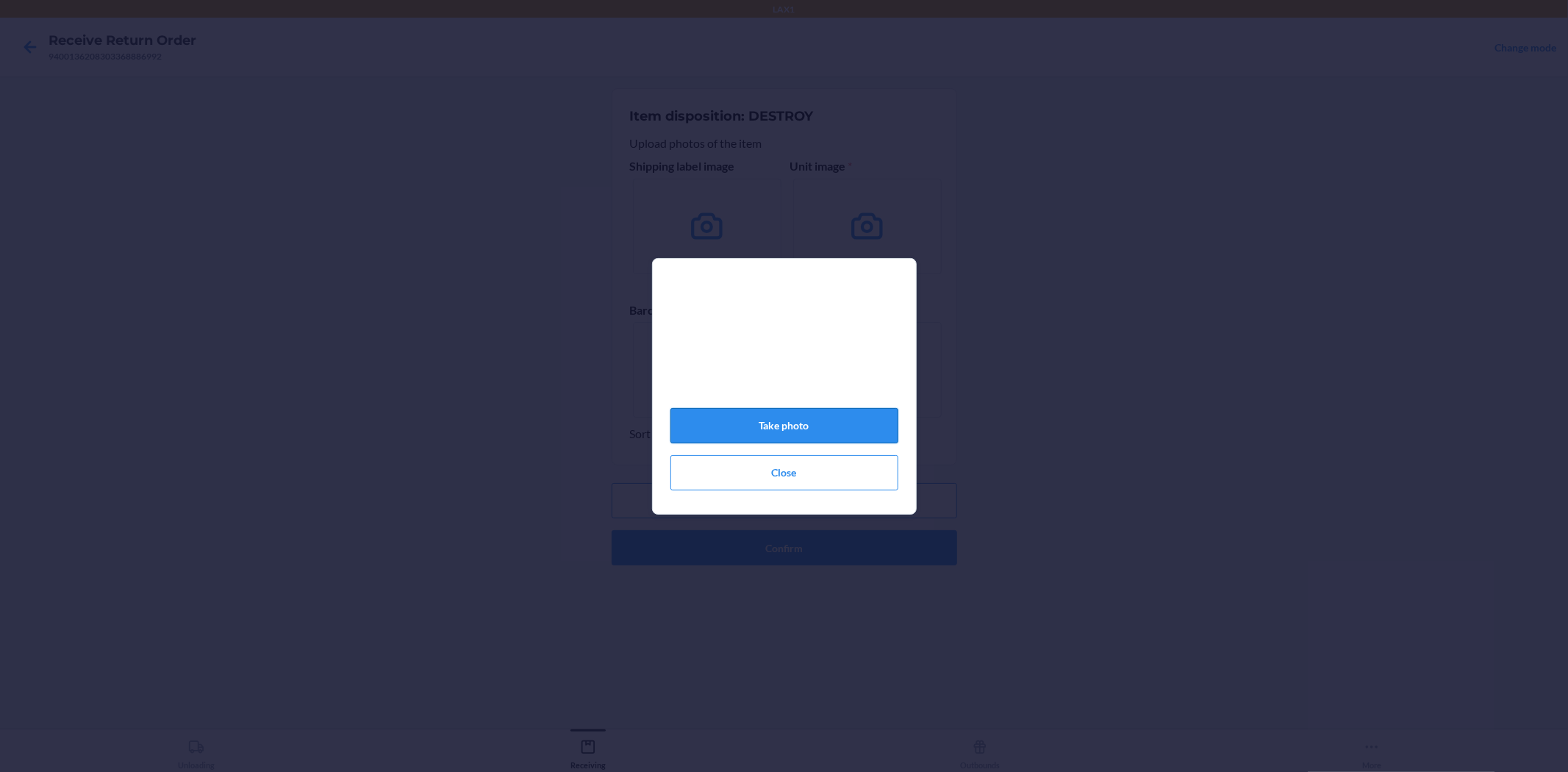
click at [777, 444] on button "Take photo" at bounding box center [784, 426] width 228 height 35
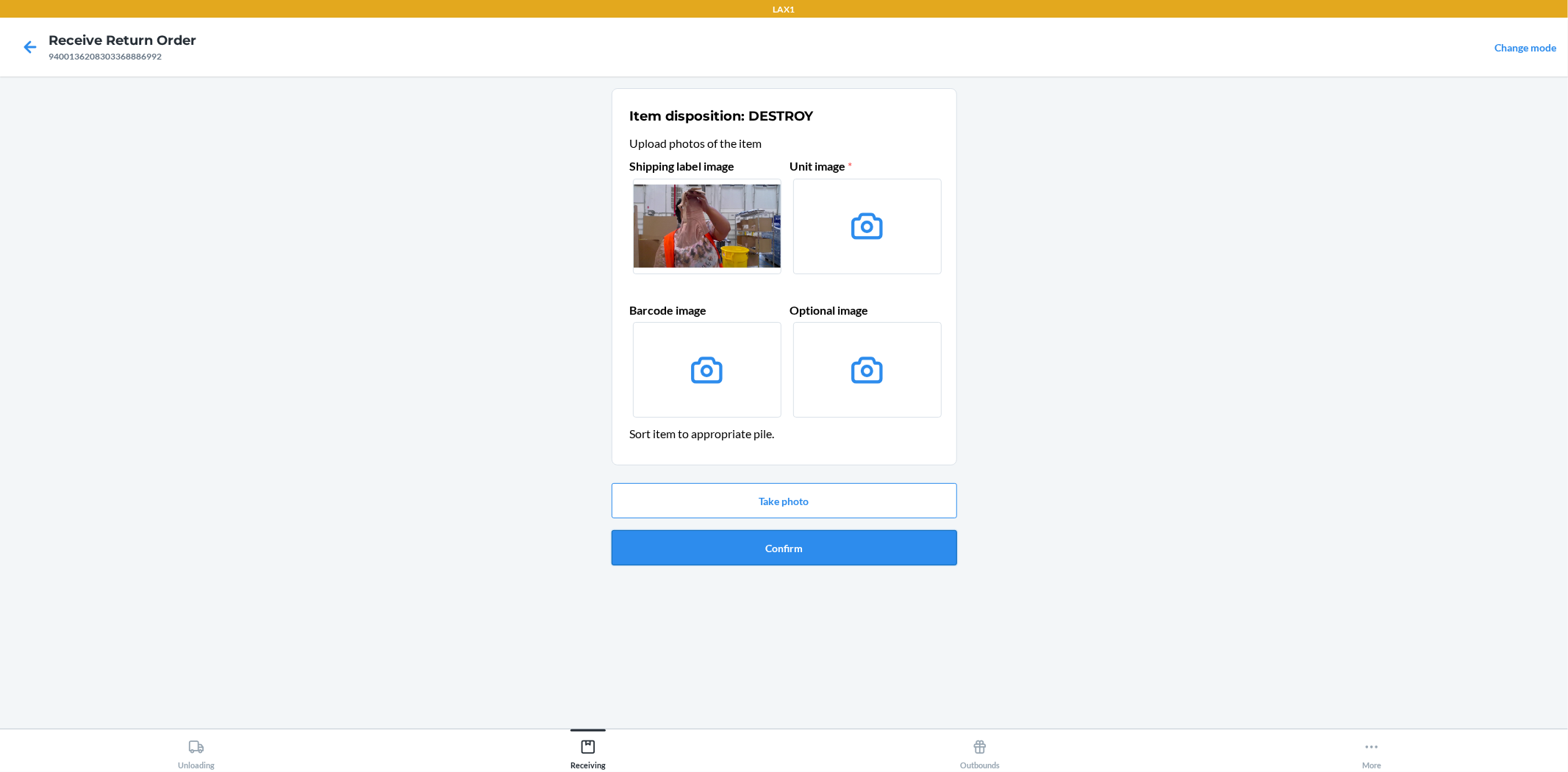
click at [760, 553] on button "Confirm" at bounding box center [784, 547] width 345 height 35
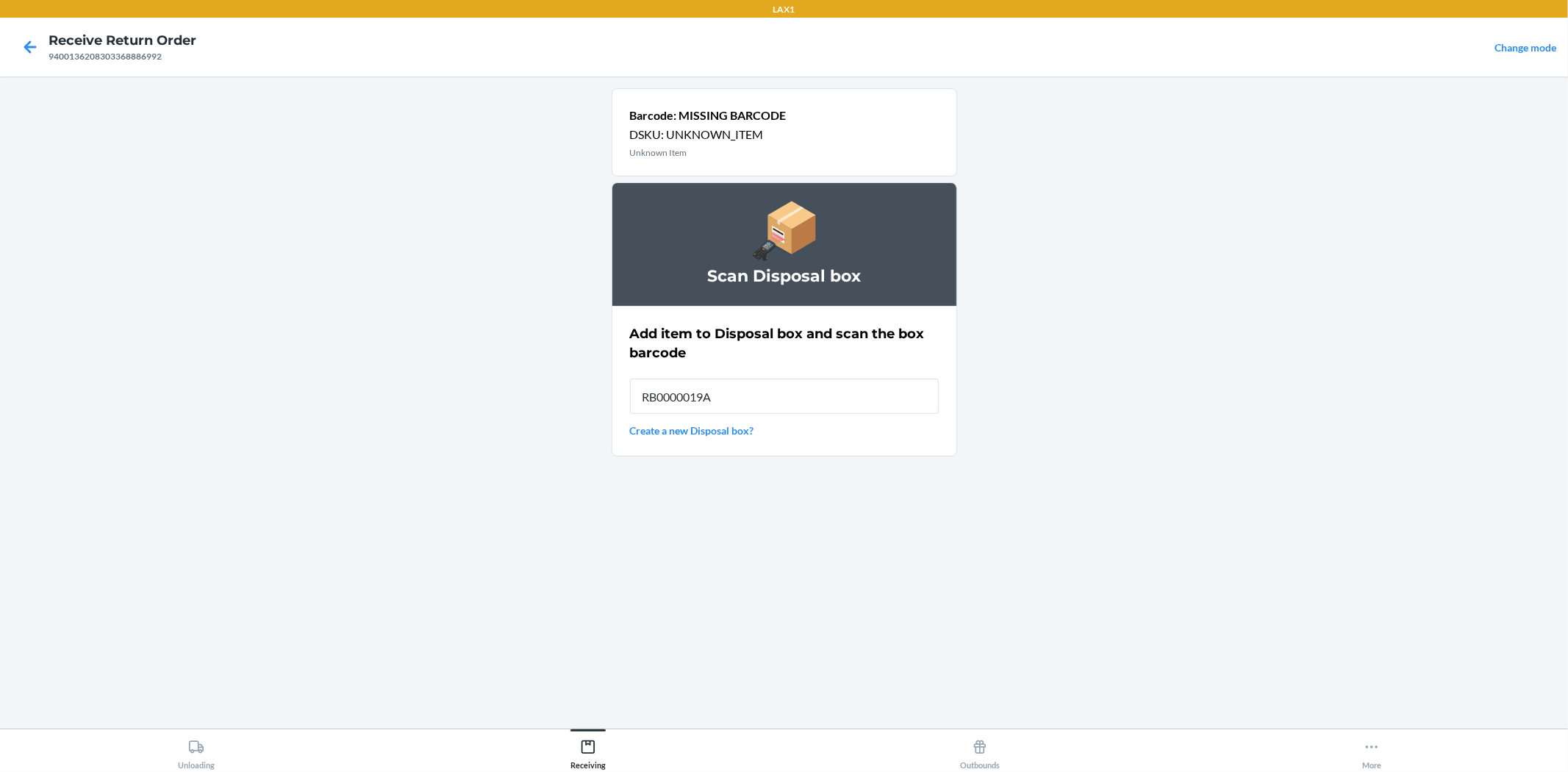
type input "RB0000019AD"
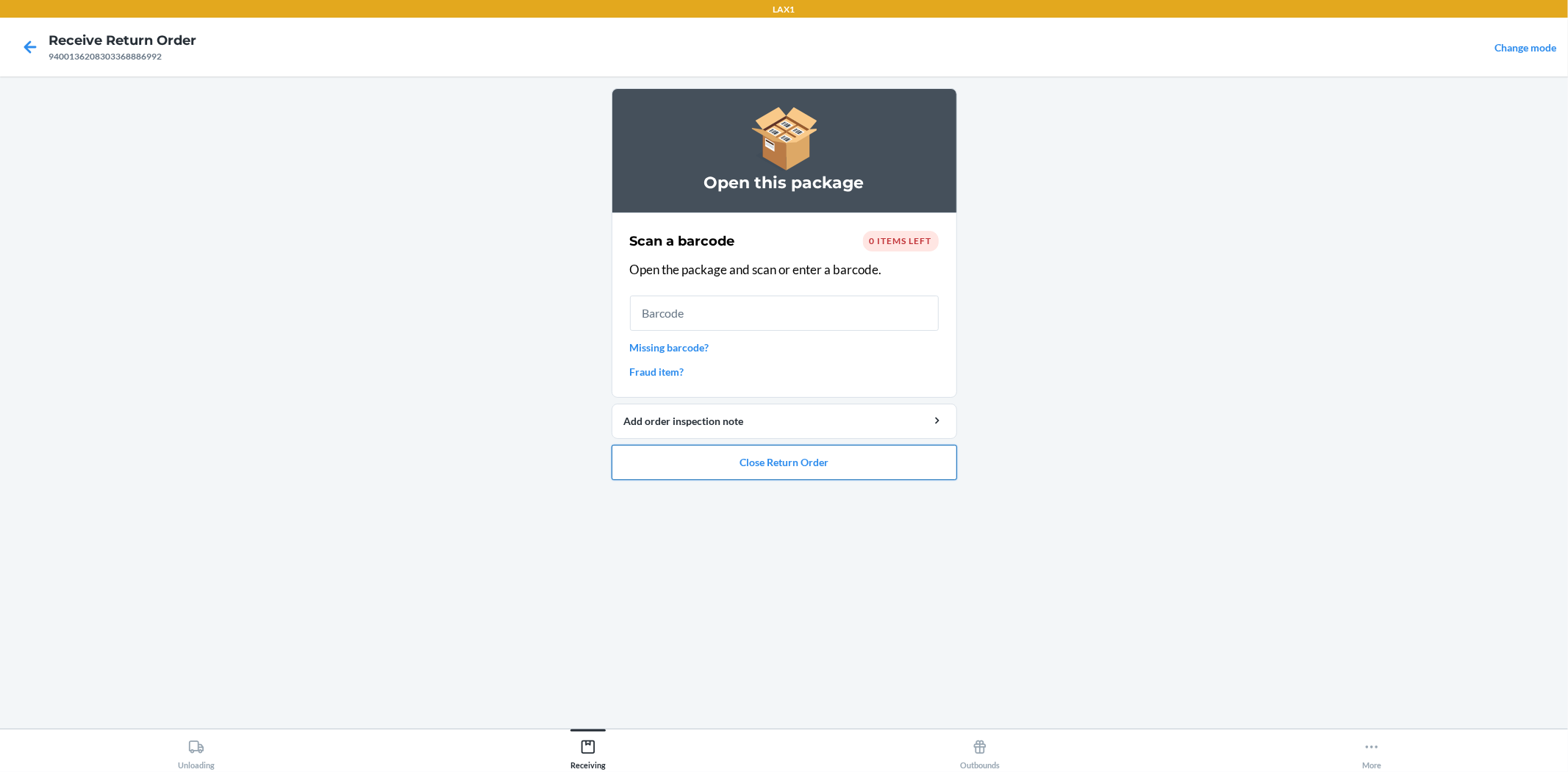
click at [797, 473] on button "Close Return Order" at bounding box center [784, 462] width 345 height 35
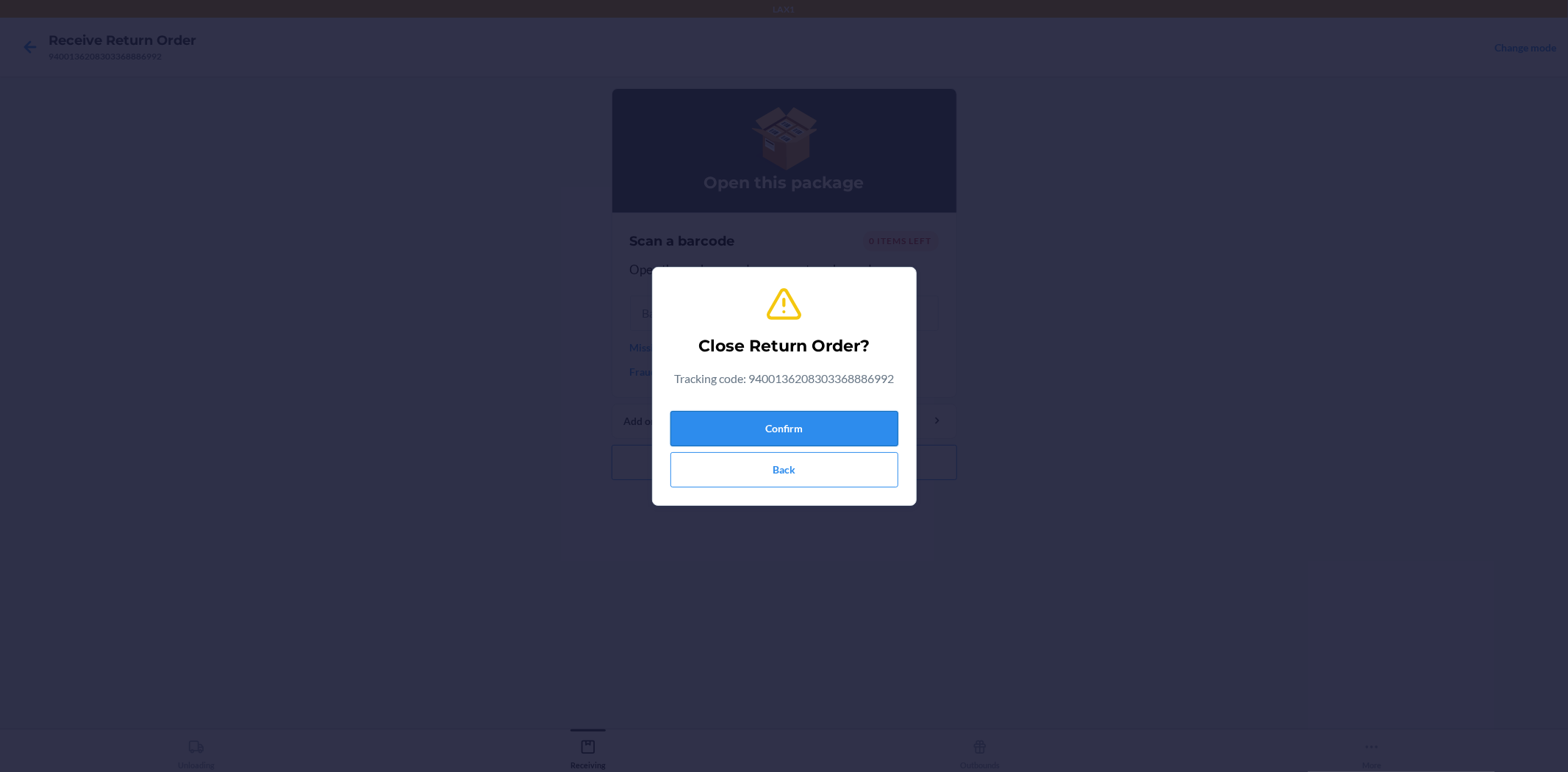
click at [784, 421] on button "Confirm" at bounding box center [784, 428] width 228 height 35
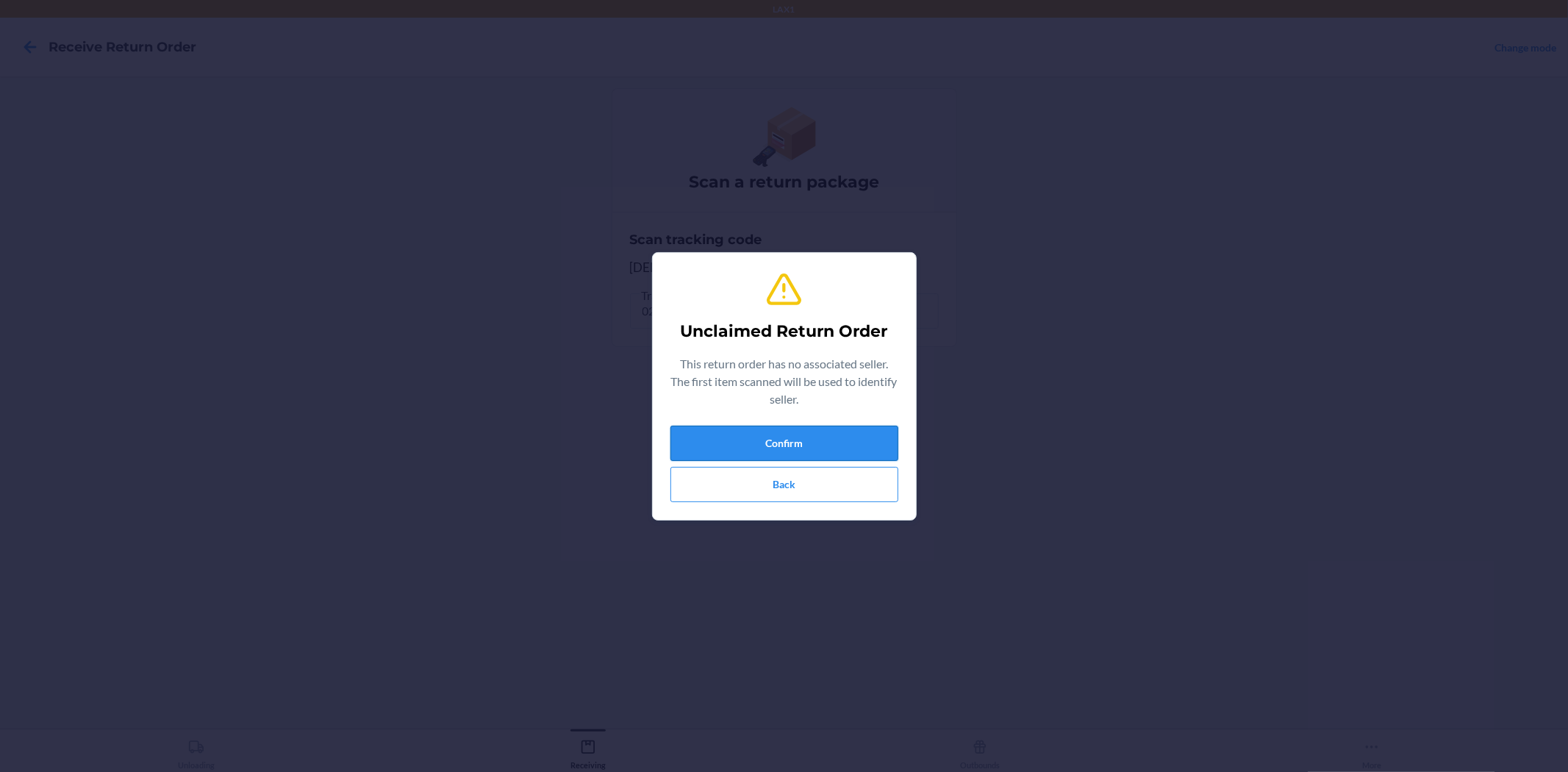
click at [804, 430] on button "Confirm" at bounding box center [784, 443] width 228 height 35
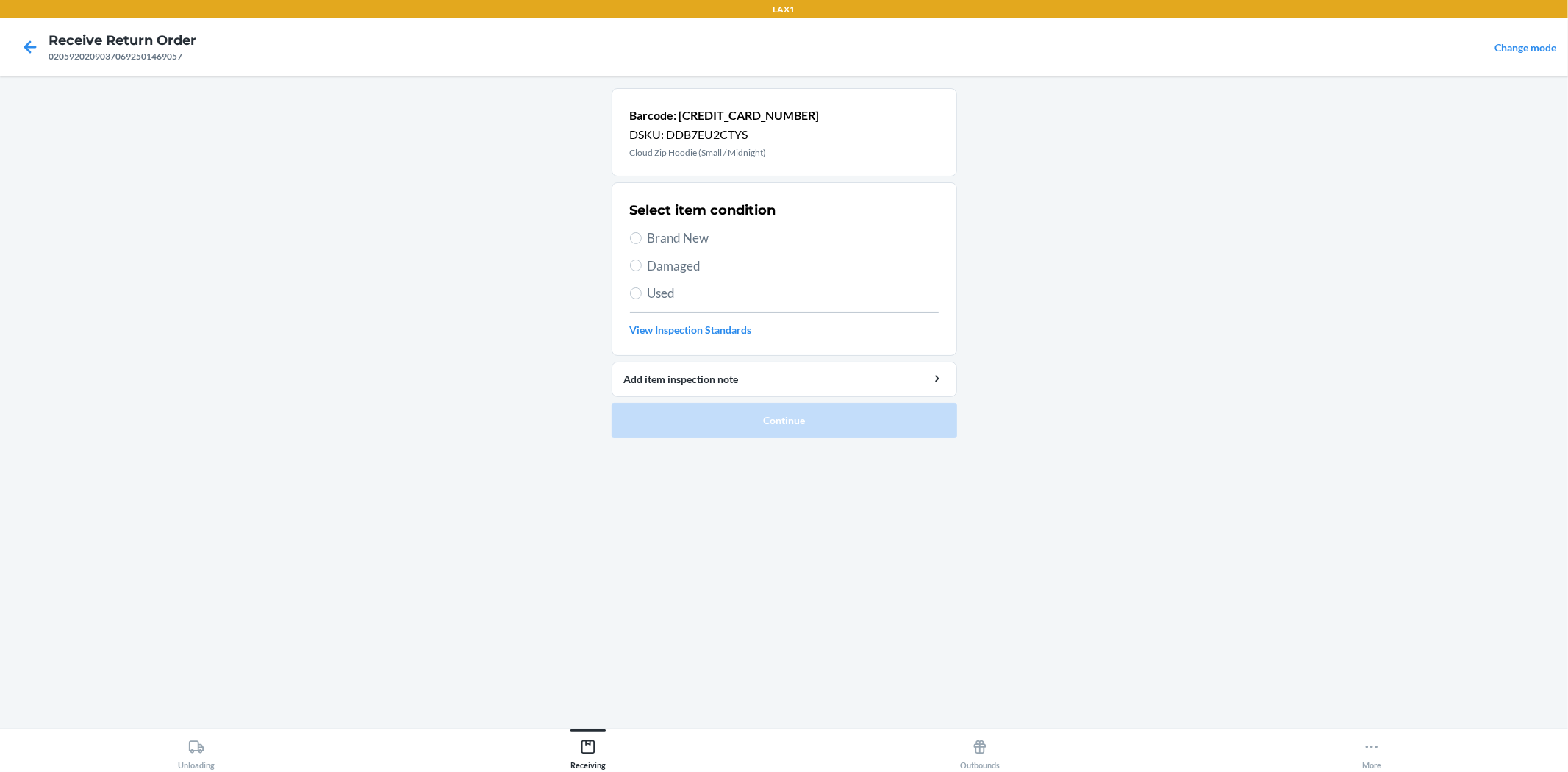
click at [679, 265] on span "Damaged" at bounding box center [793, 266] width 291 height 19
click at [642, 265] on input "Damaged" at bounding box center [636, 265] width 11 height 11
radio input "true"
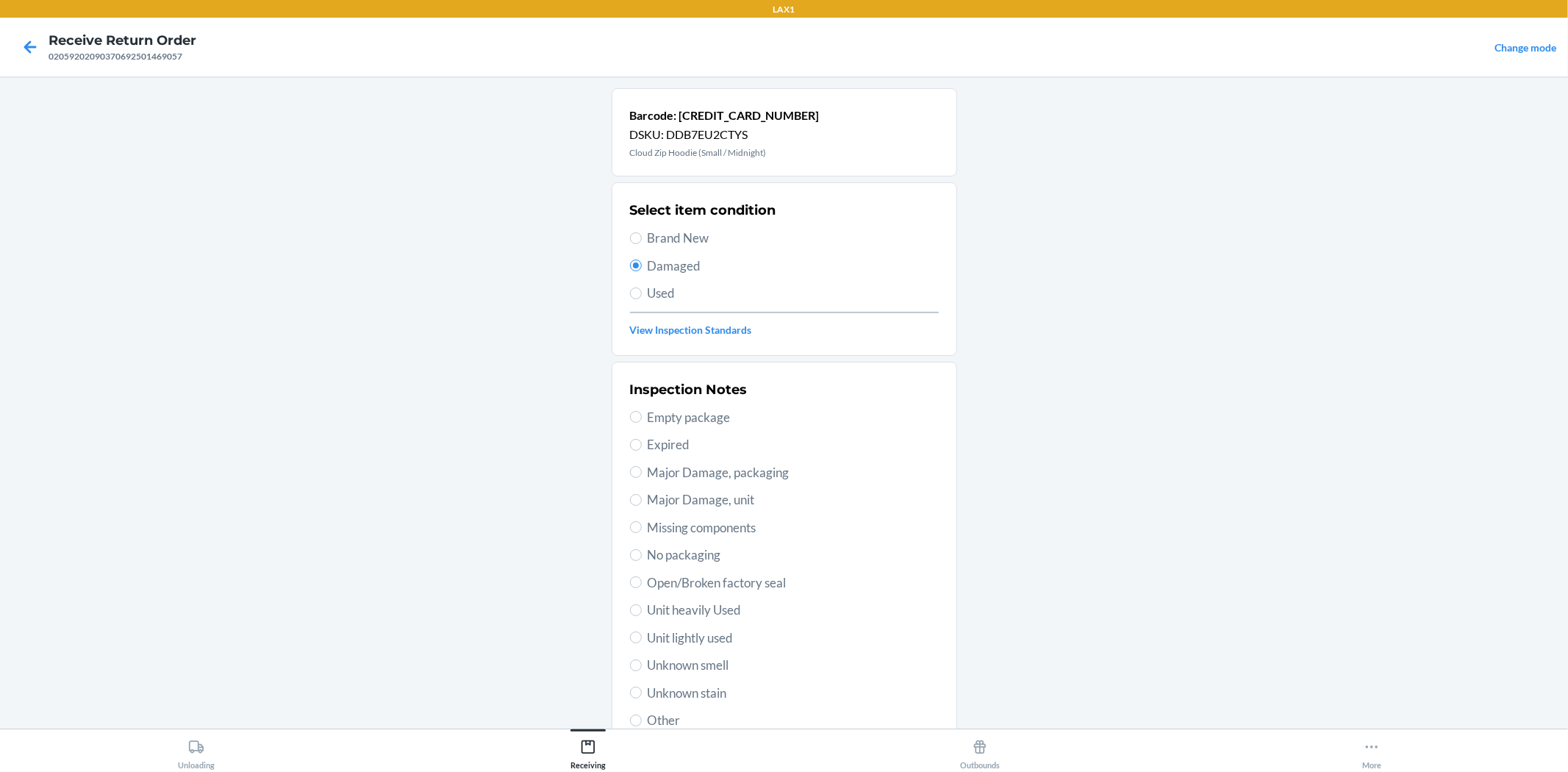
click at [708, 561] on span "No packaging" at bounding box center [793, 555] width 291 height 19
click at [642, 561] on input "No packaging" at bounding box center [636, 555] width 11 height 11
radio input "true"
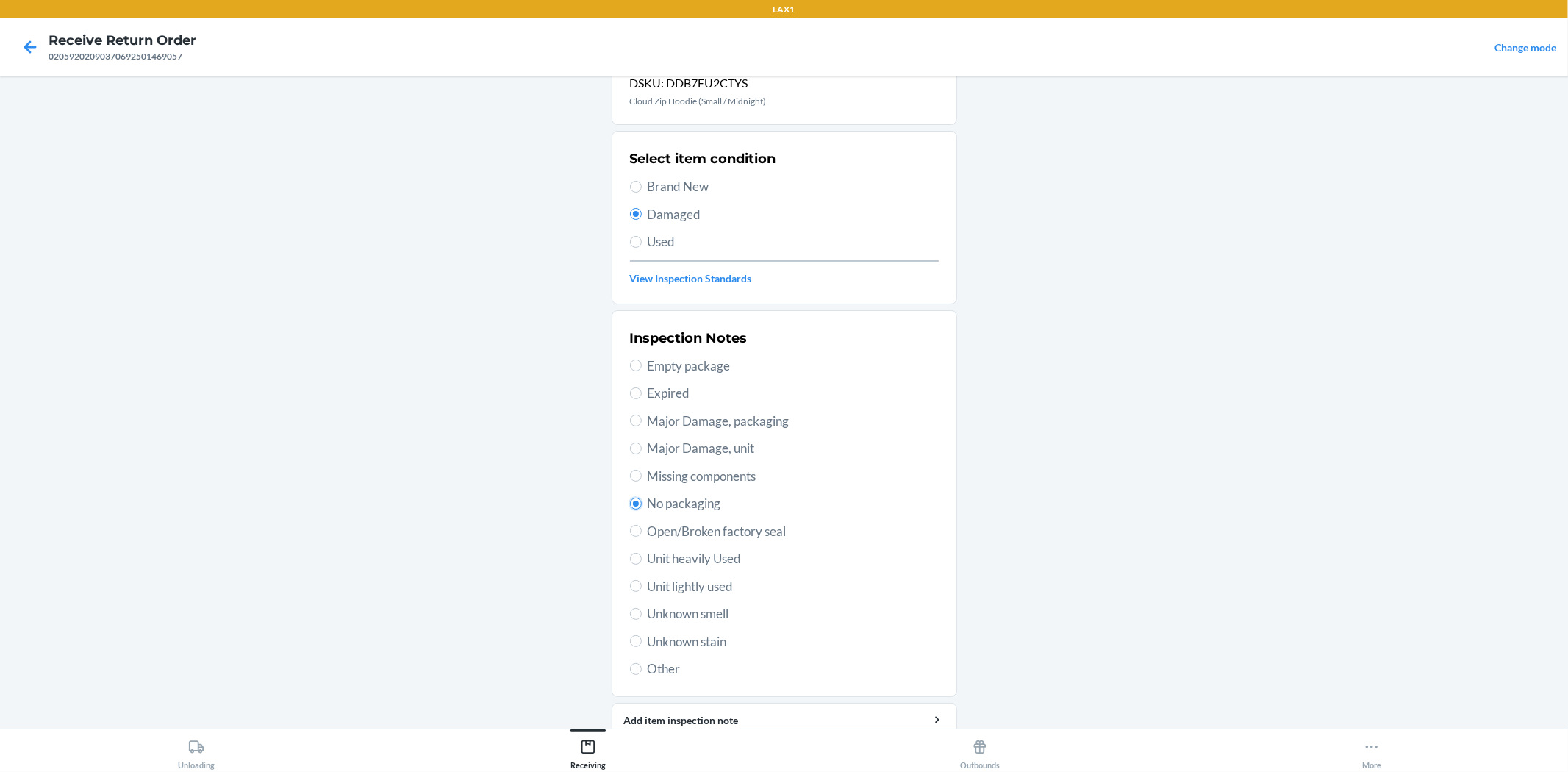
scroll to position [114, 0]
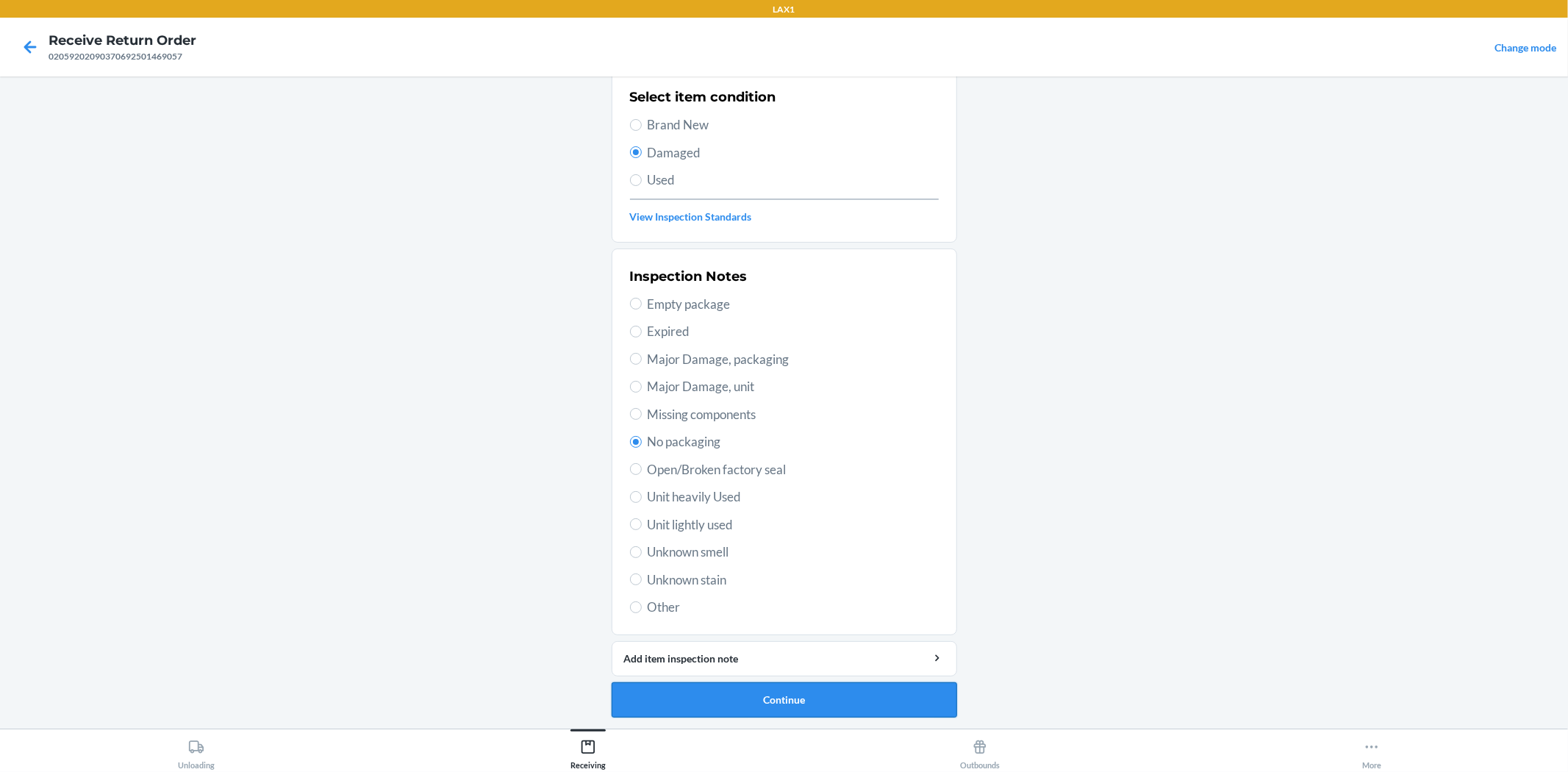
click at [828, 706] on button "Continue" at bounding box center [784, 699] width 345 height 35
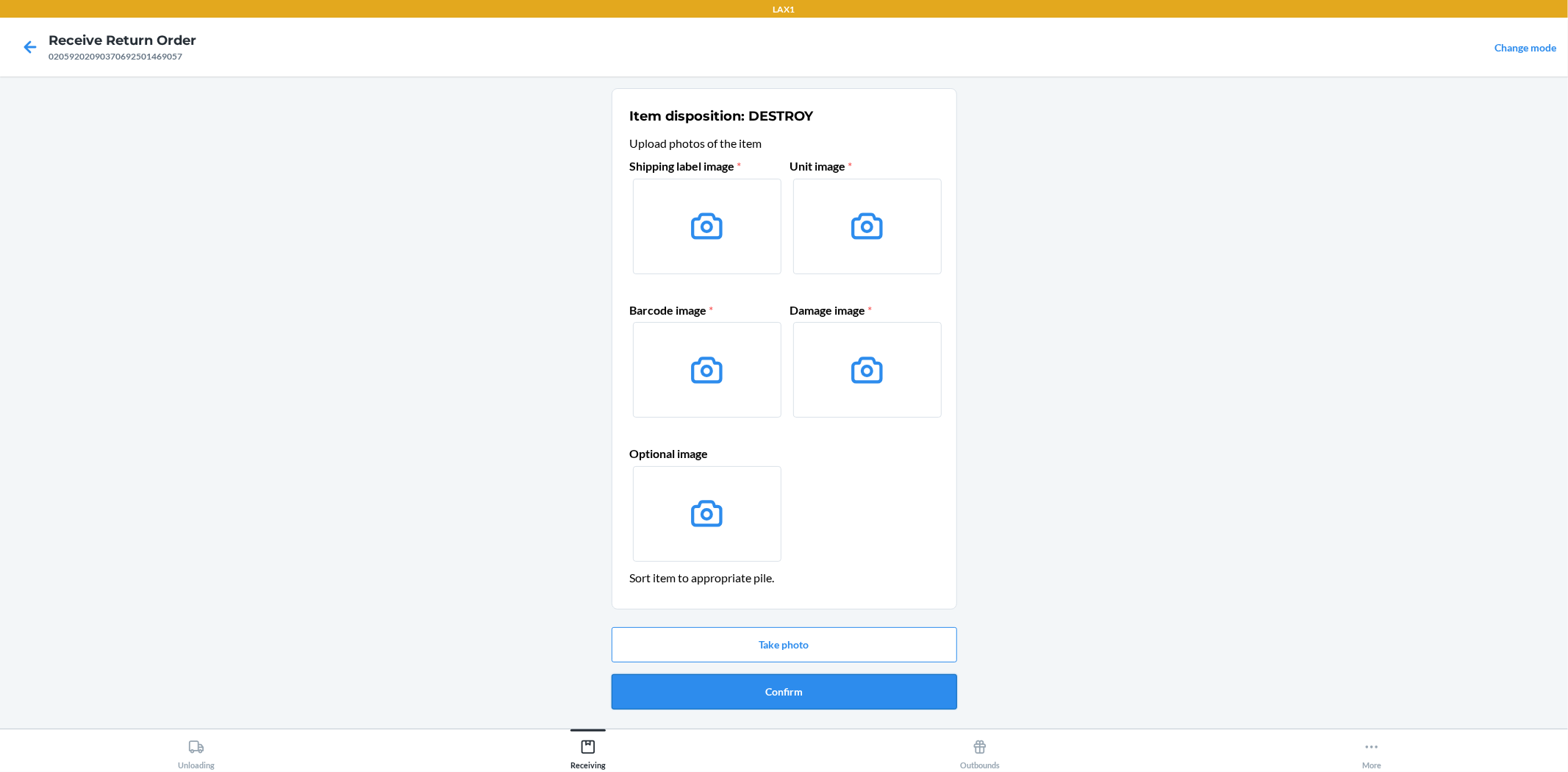
click at [781, 684] on button "Confirm" at bounding box center [784, 691] width 345 height 35
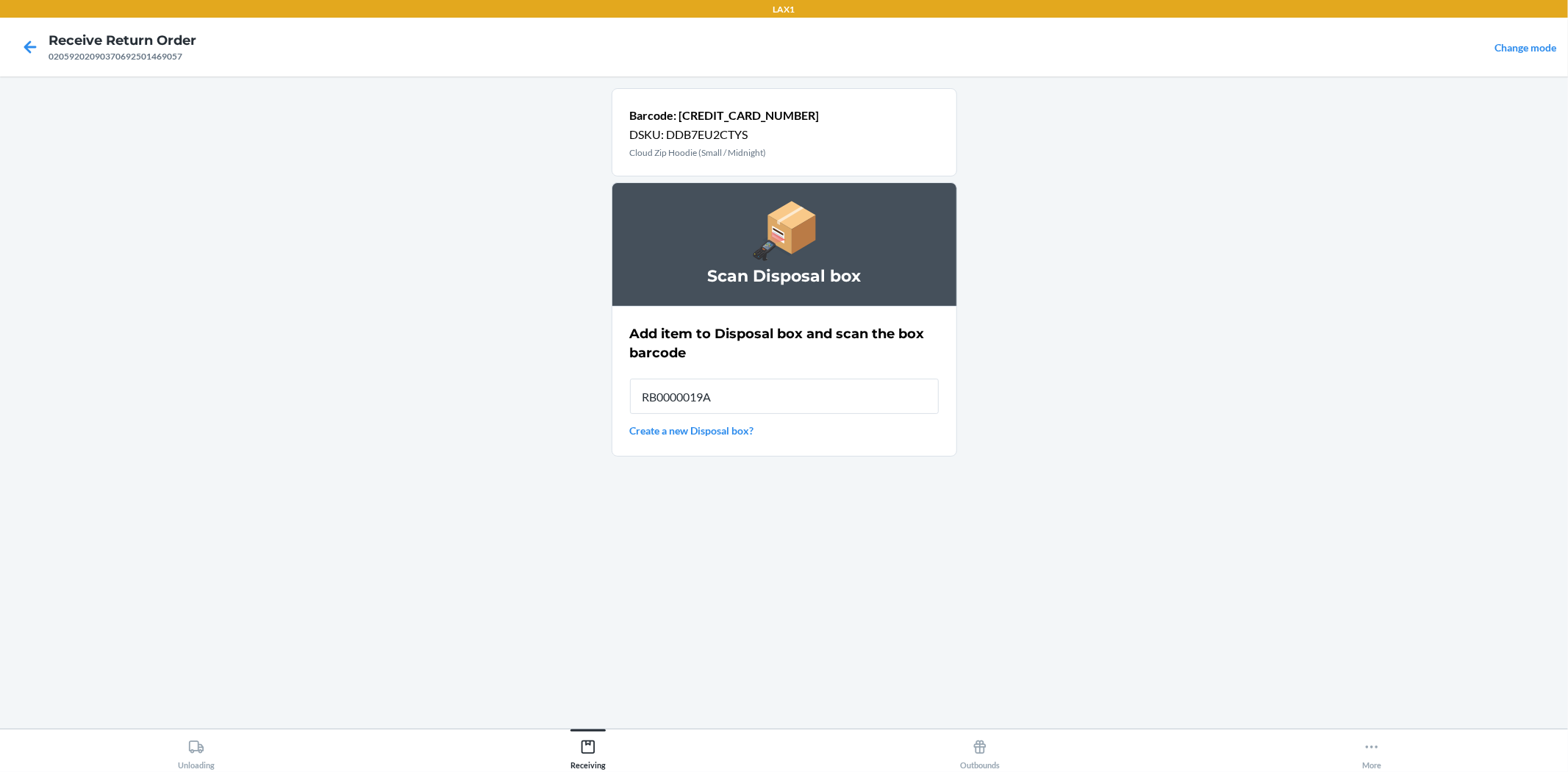
type input "RB0000019AD"
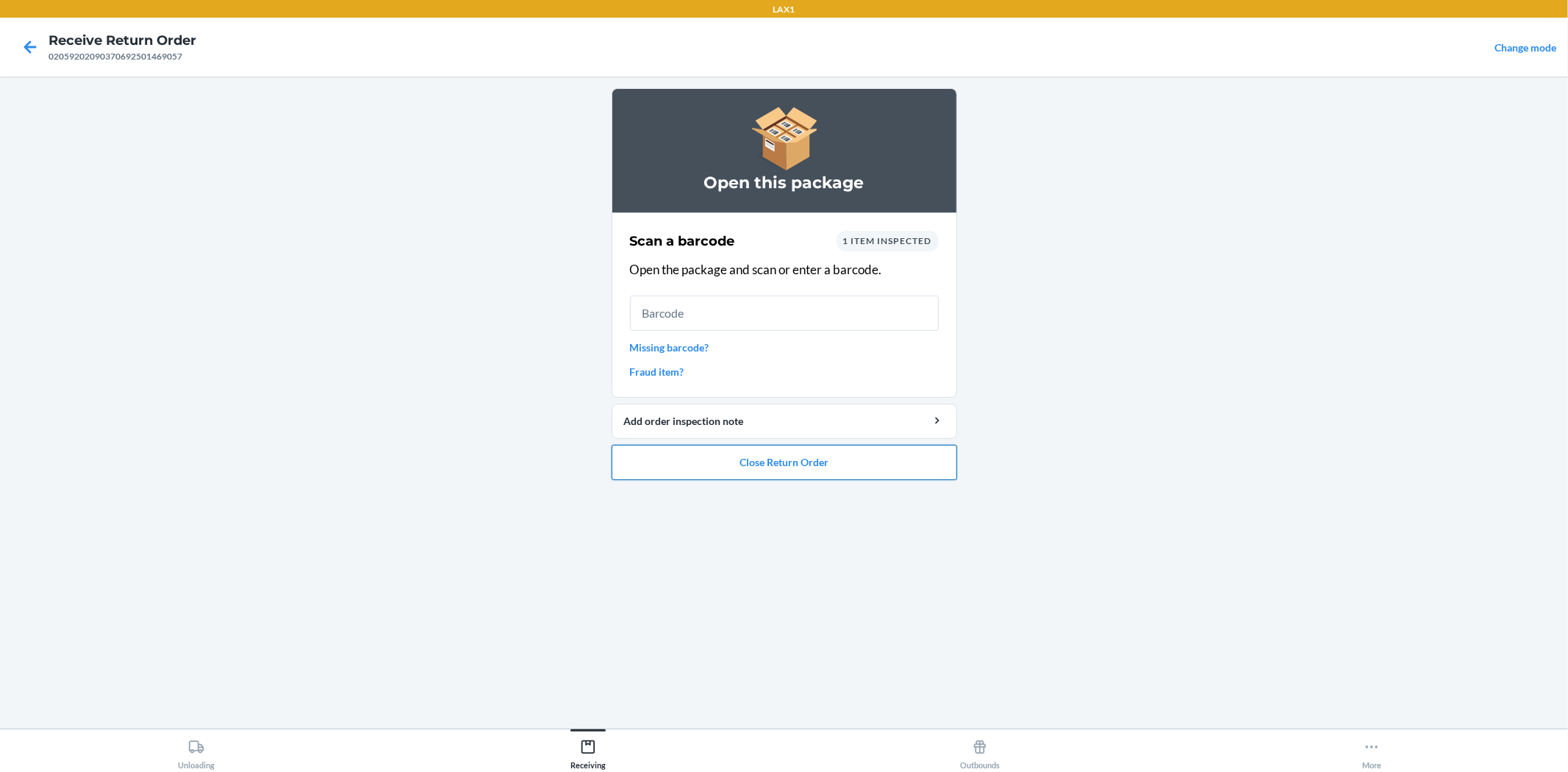
click at [788, 472] on button "Close Return Order" at bounding box center [784, 462] width 345 height 35
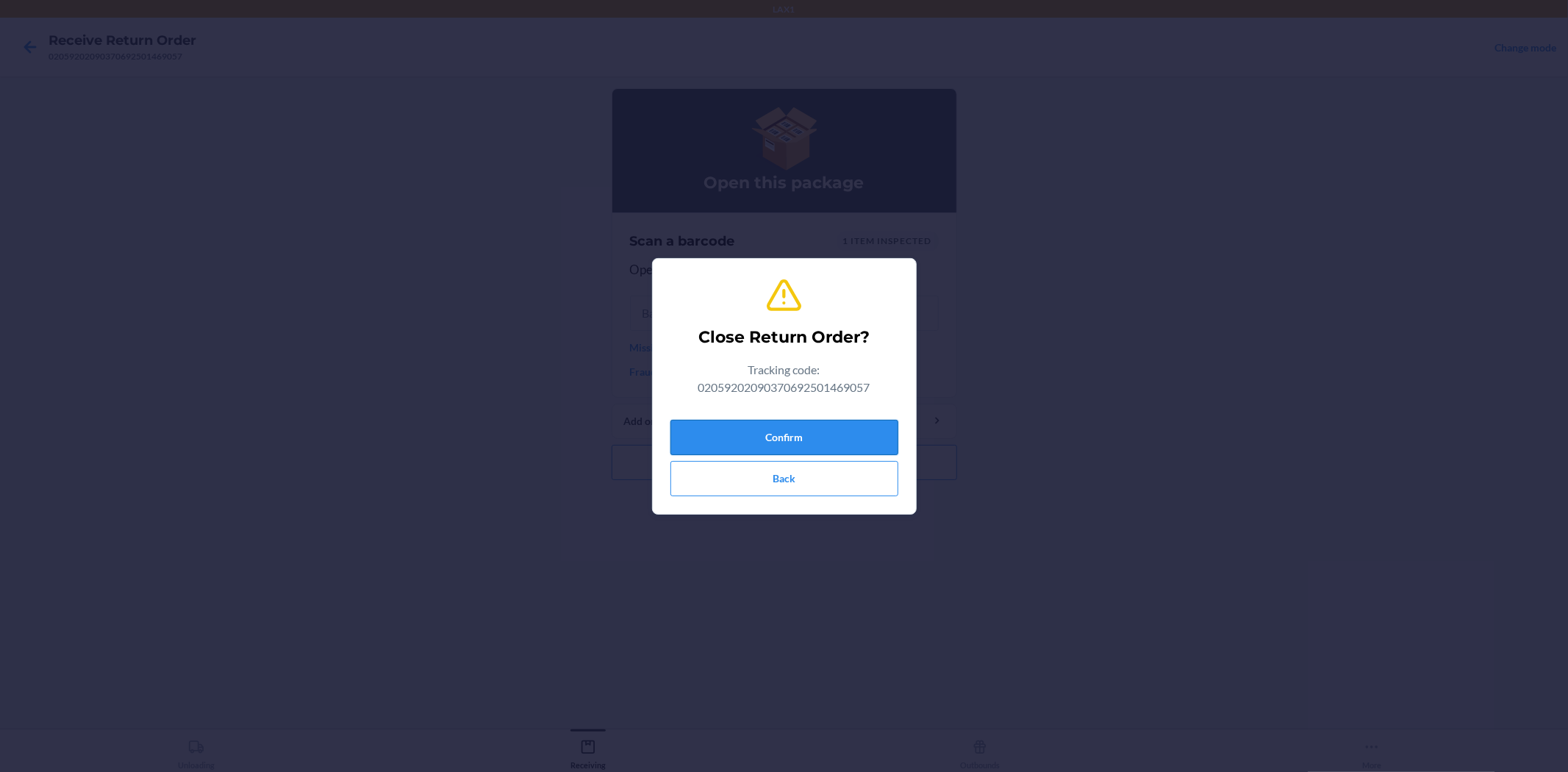
click at [774, 443] on button "Confirm" at bounding box center [784, 437] width 228 height 35
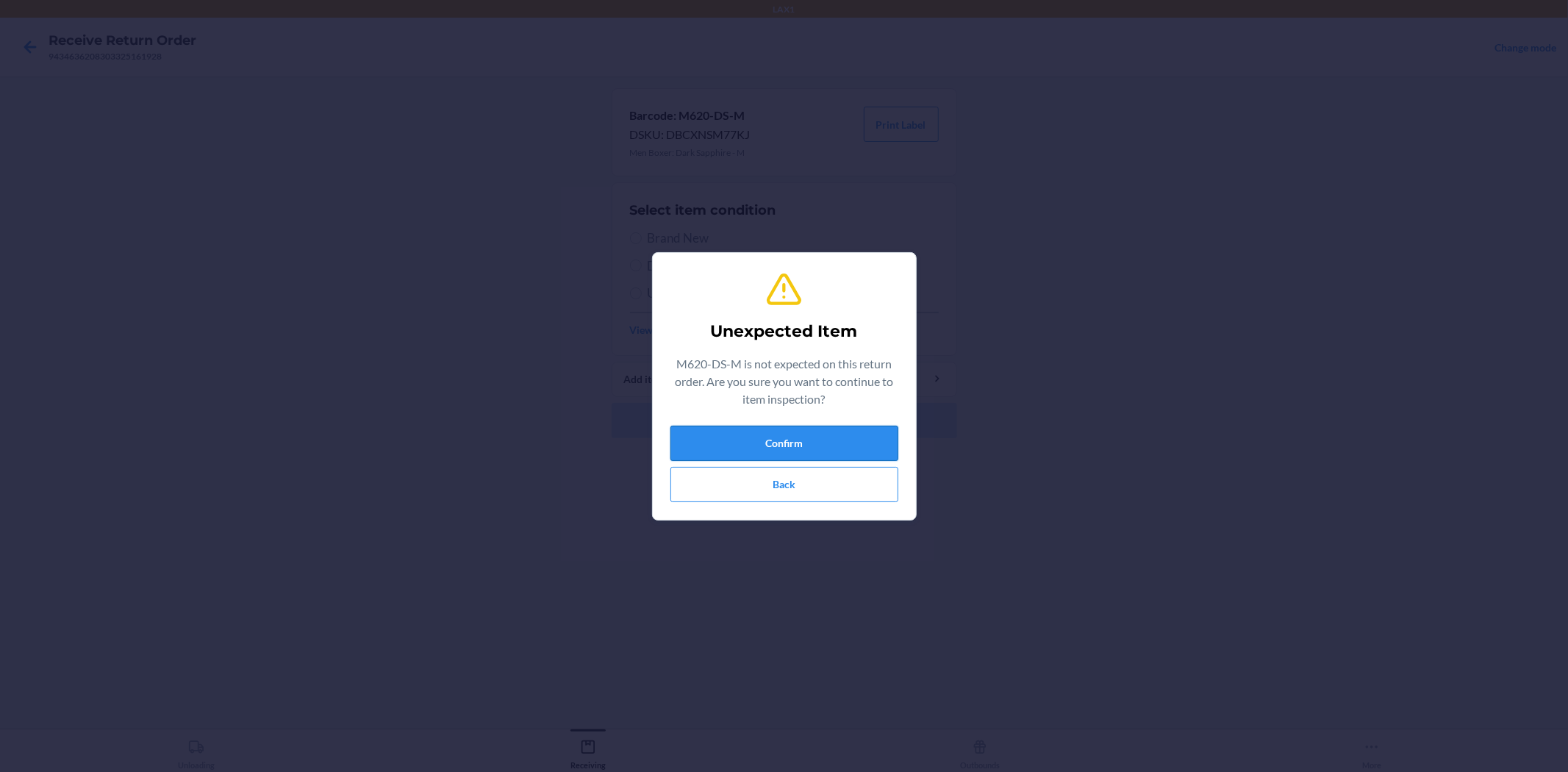
click at [774, 439] on button "Confirm" at bounding box center [784, 443] width 228 height 35
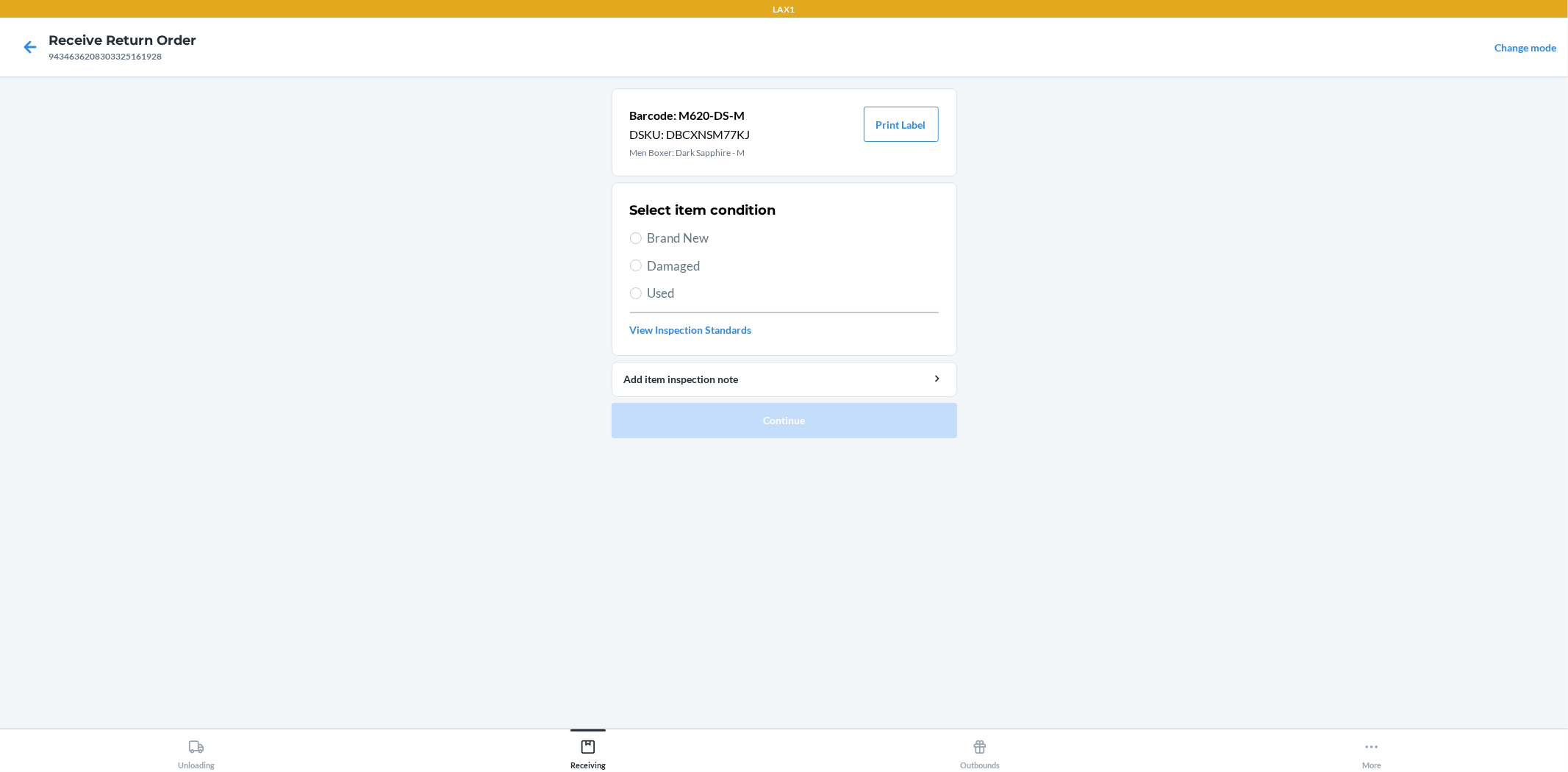
click at [694, 232] on span "Brand New" at bounding box center [793, 239] width 291 height 19
click at [642, 232] on input "Brand New" at bounding box center [636, 238] width 11 height 11
radio input "true"
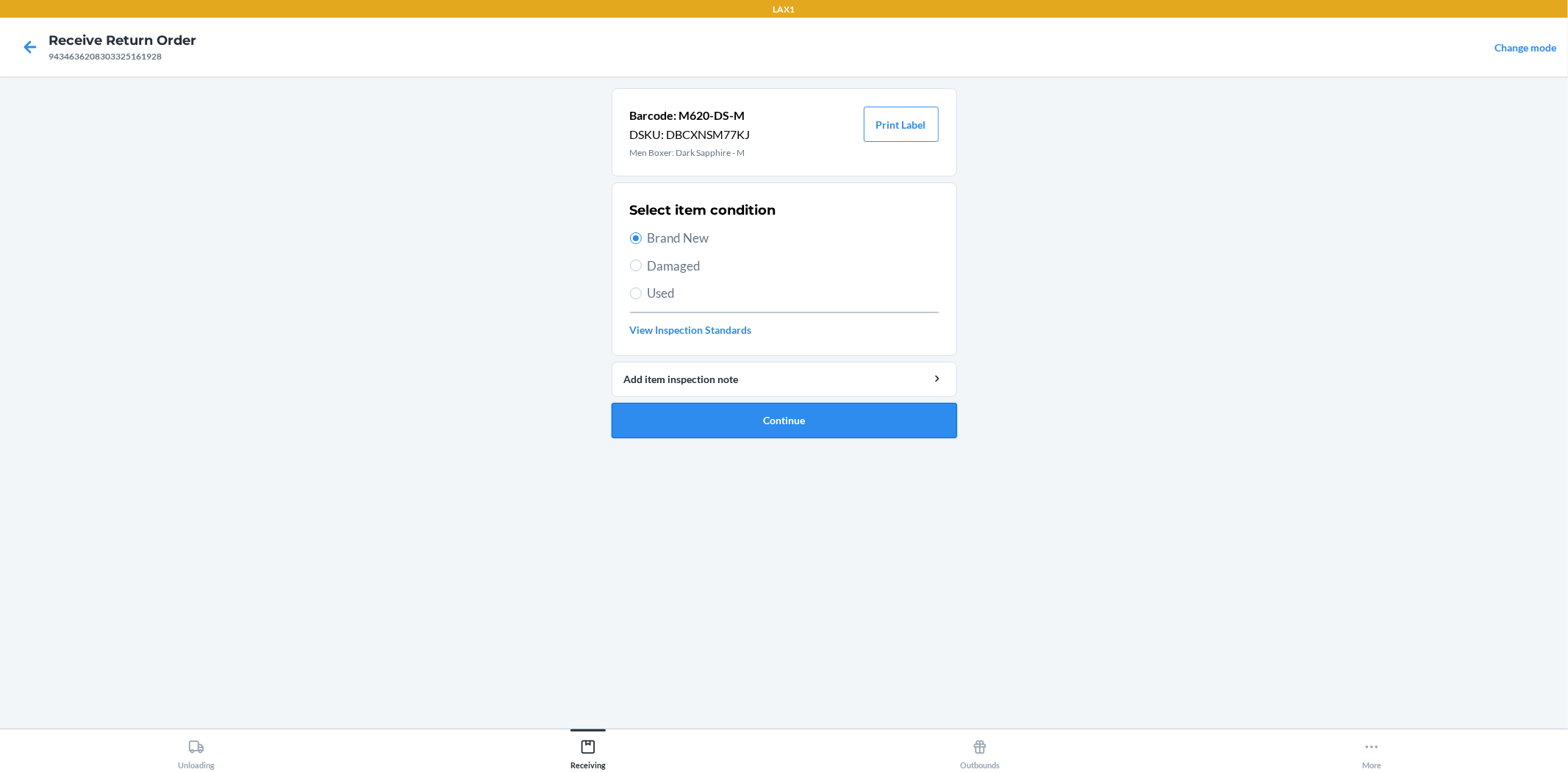
click at [722, 430] on button "Continue" at bounding box center [784, 420] width 345 height 35
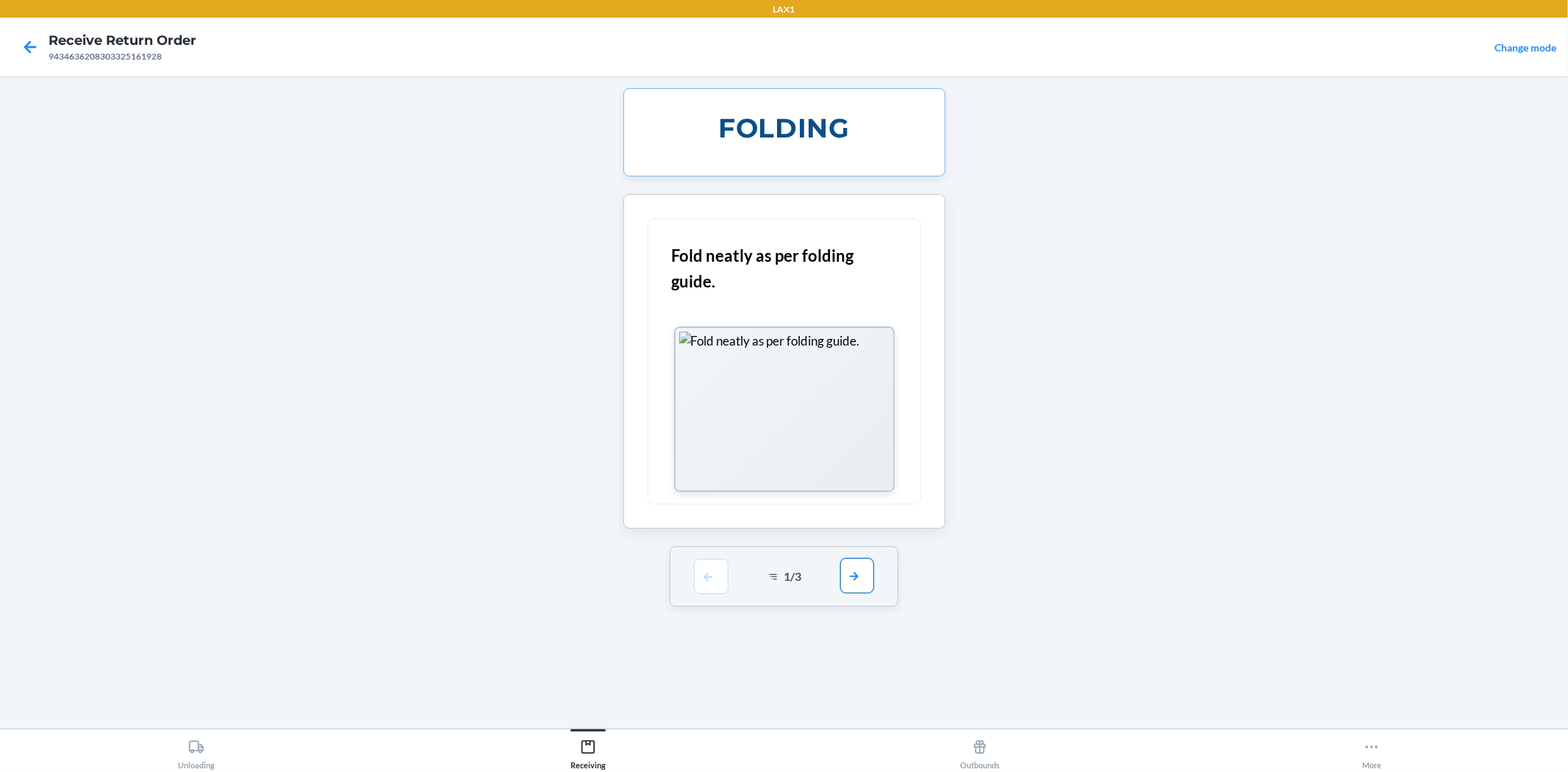
click at [856, 572] on button "button" at bounding box center [857, 575] width 33 height 35
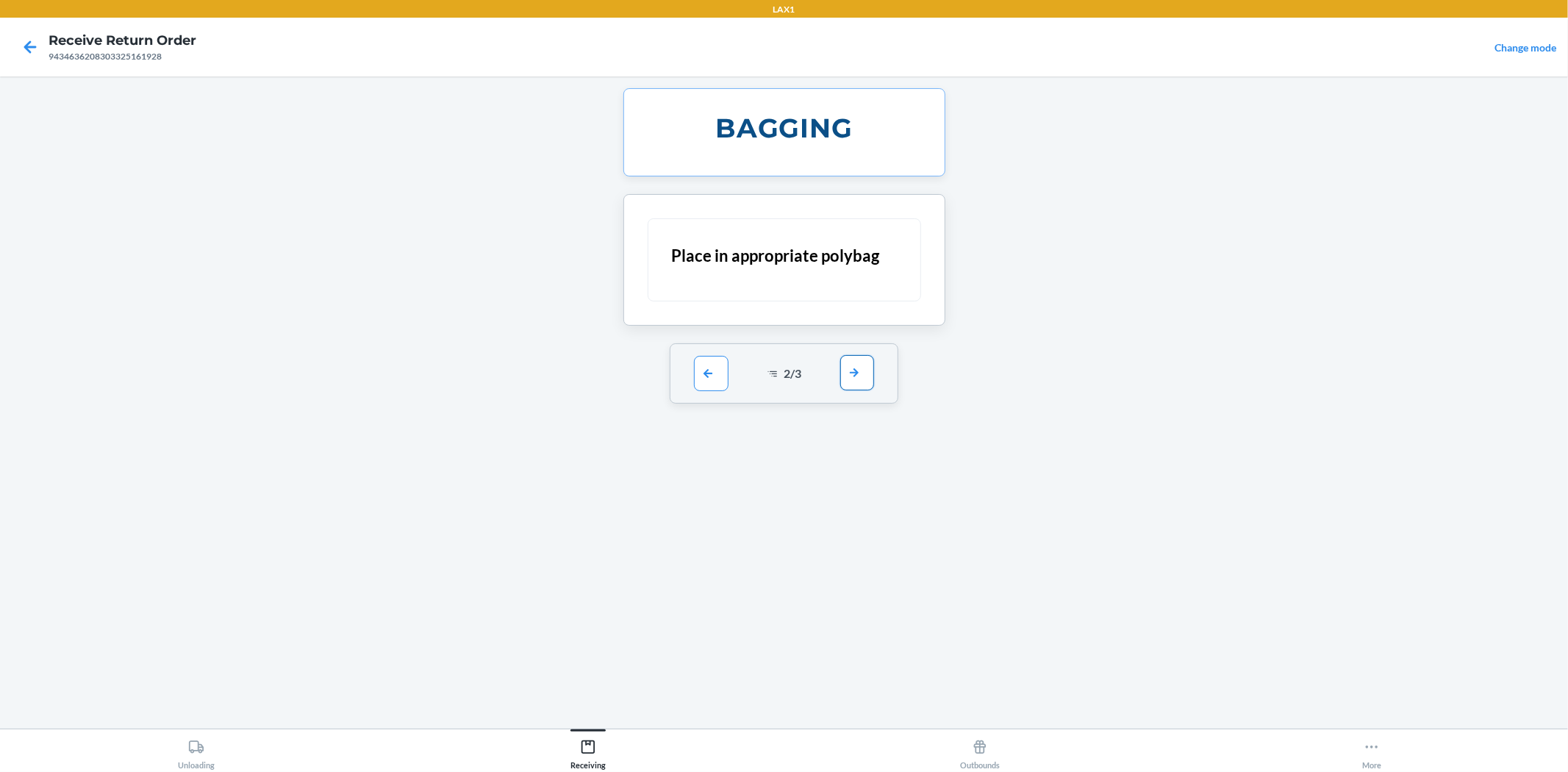
click at [847, 366] on button "button" at bounding box center [857, 372] width 33 height 35
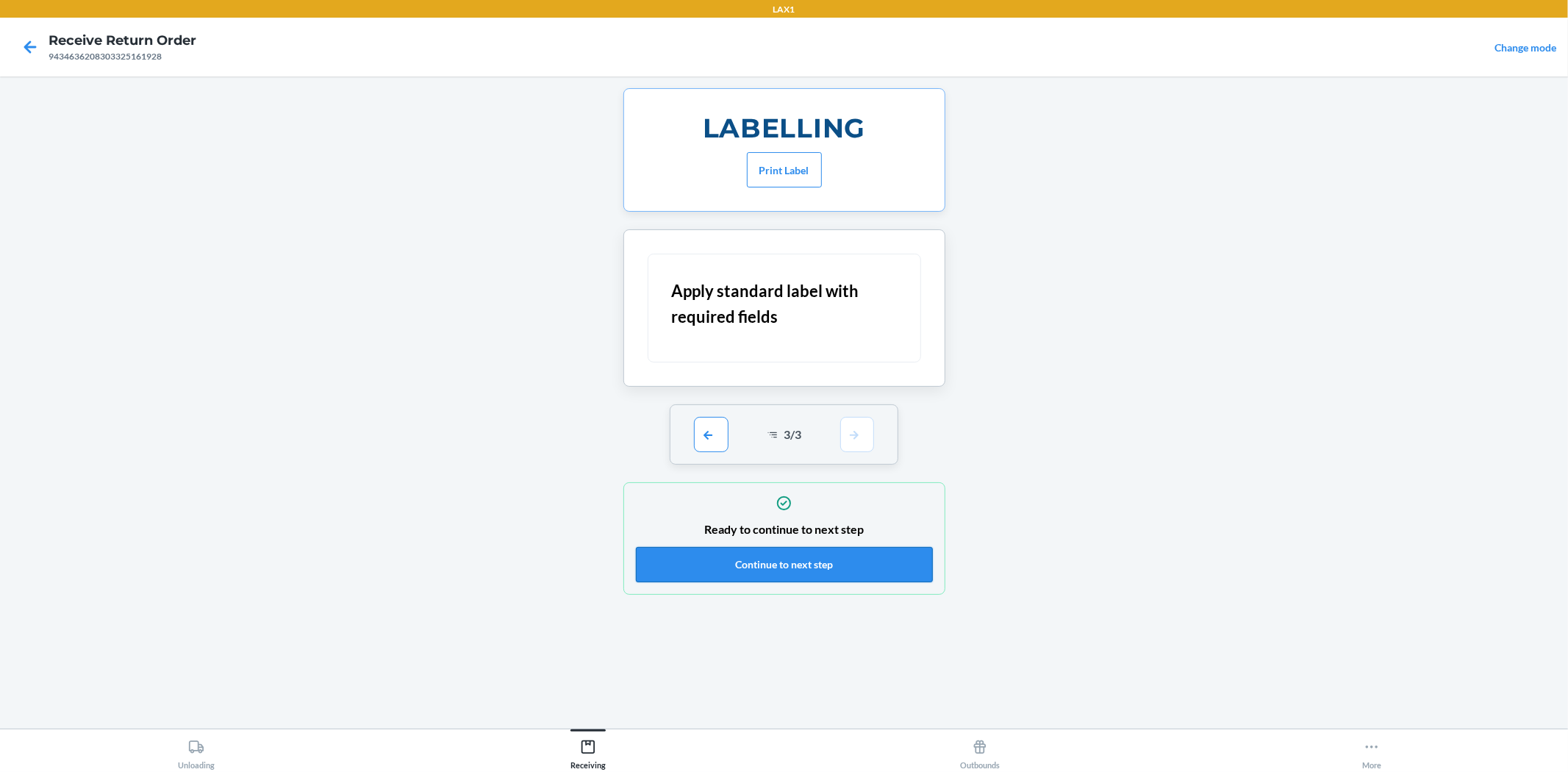
click at [808, 565] on button "Continue to next step" at bounding box center [784, 564] width 297 height 35
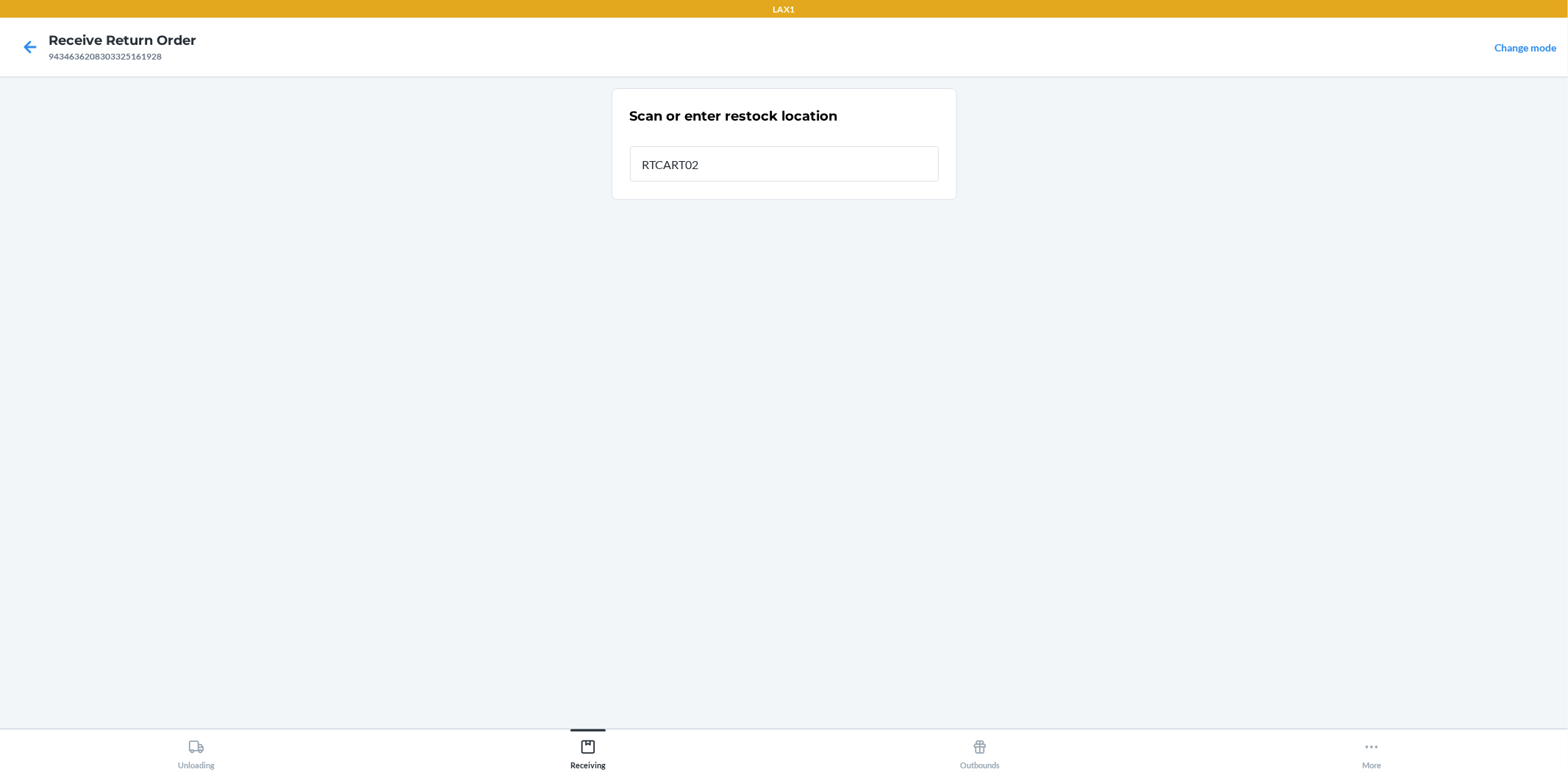
type input "RTCART026"
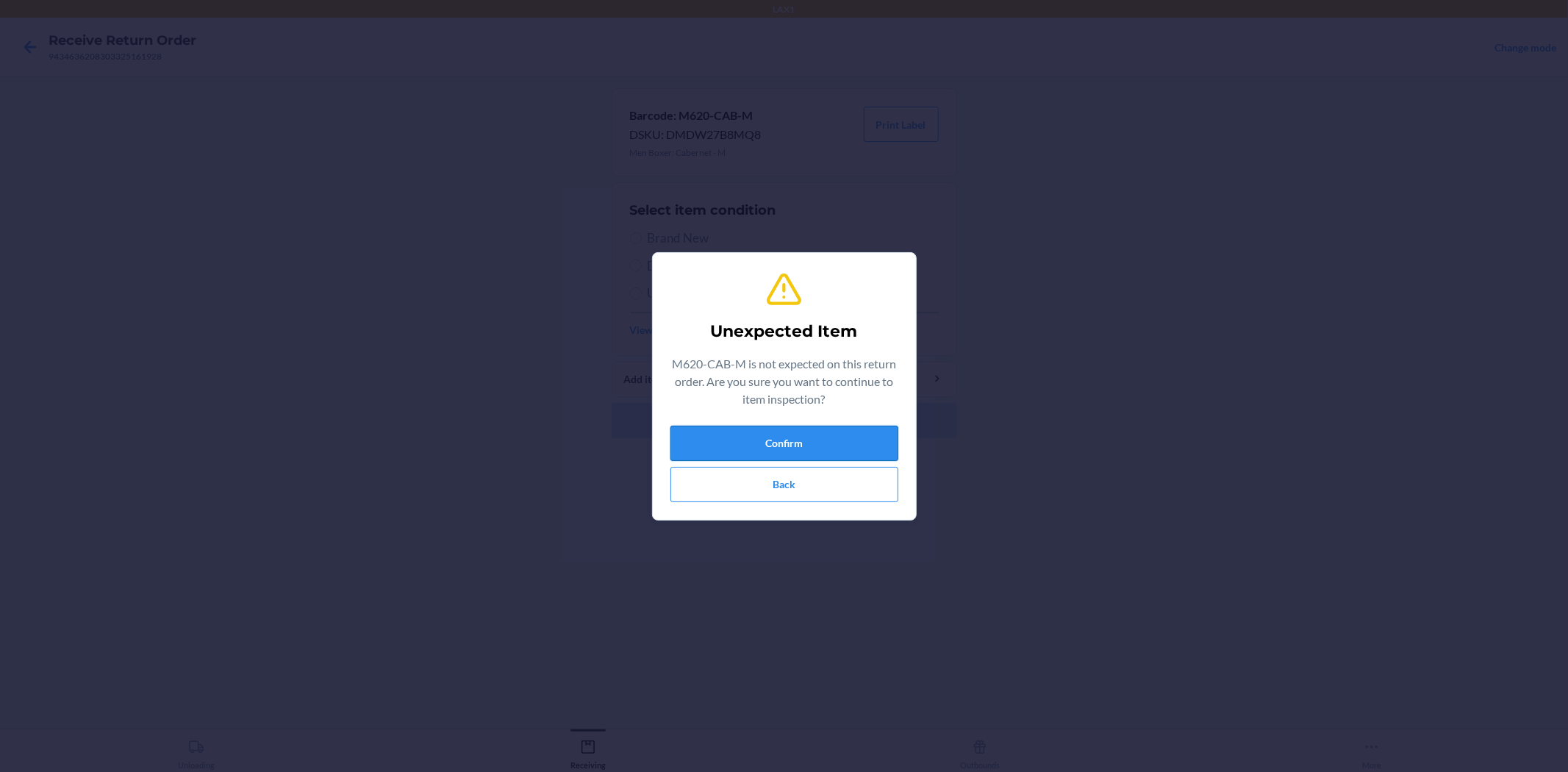
click at [772, 430] on button "Confirm" at bounding box center [784, 443] width 228 height 35
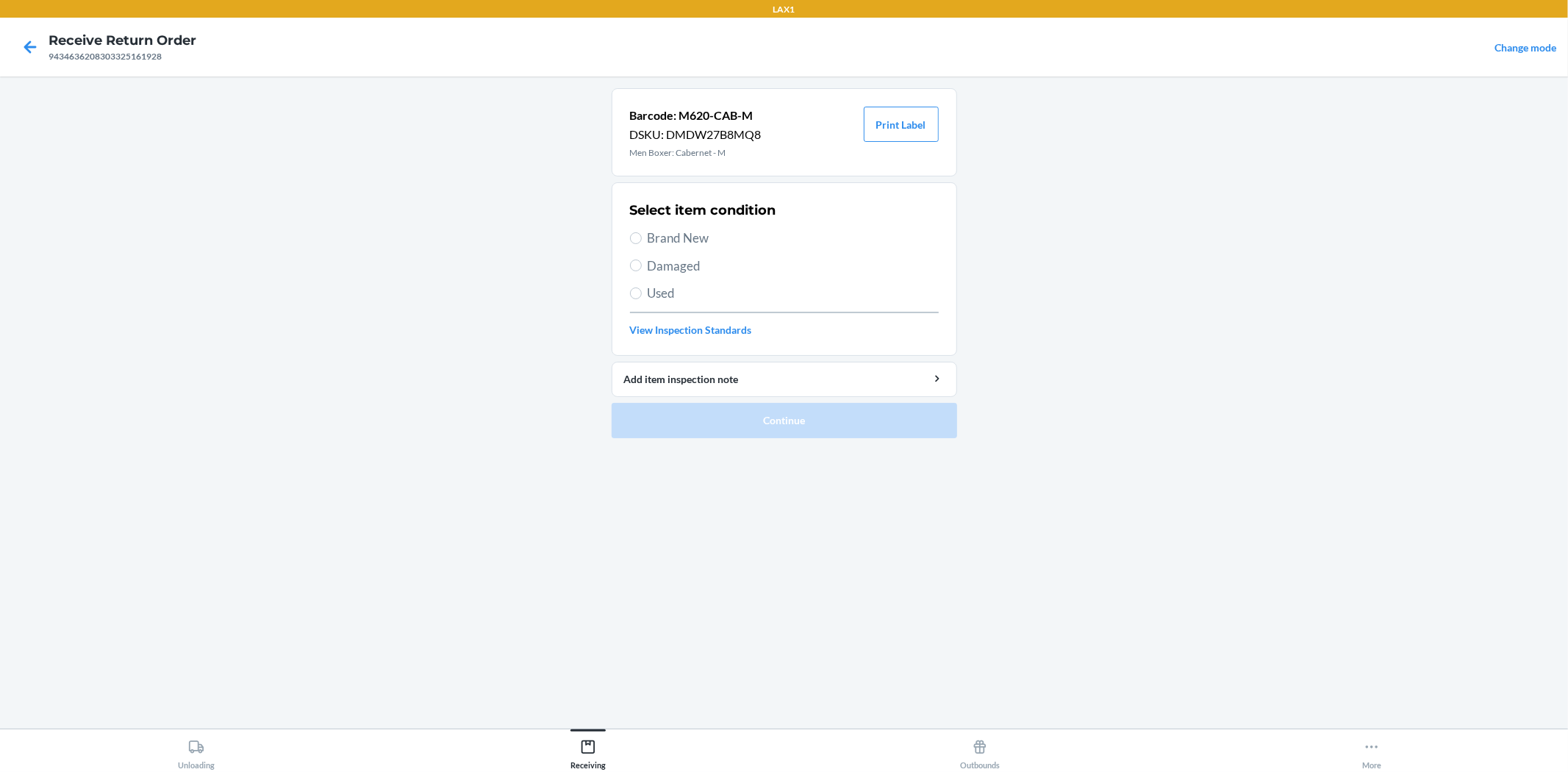
click at [671, 240] on span "Brand New" at bounding box center [793, 239] width 291 height 19
click at [642, 240] on input "Brand New" at bounding box center [636, 238] width 11 height 11
radio input "true"
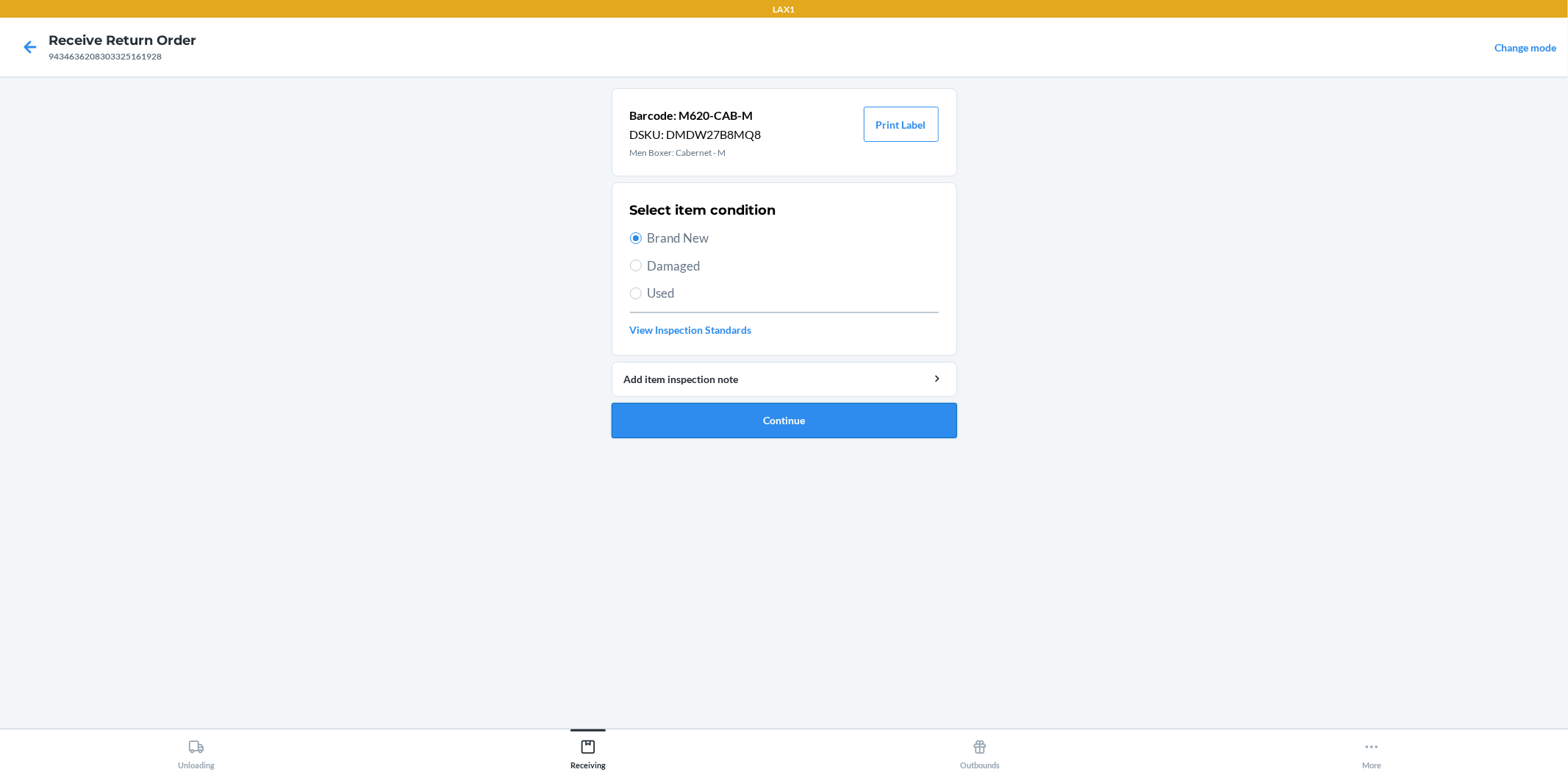
click at [796, 425] on button "Continue" at bounding box center [784, 420] width 345 height 35
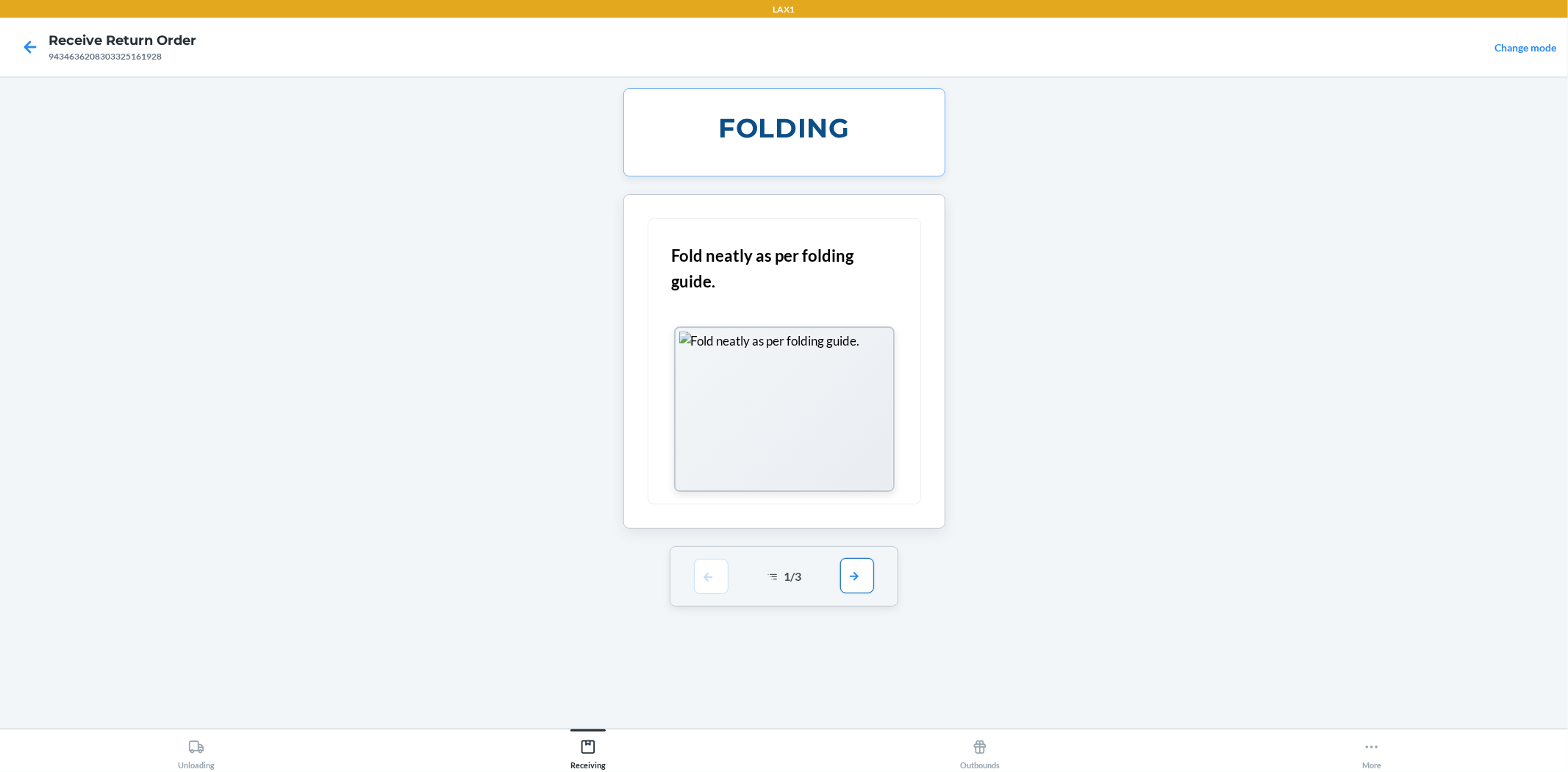
click at [861, 575] on button "button" at bounding box center [857, 575] width 33 height 35
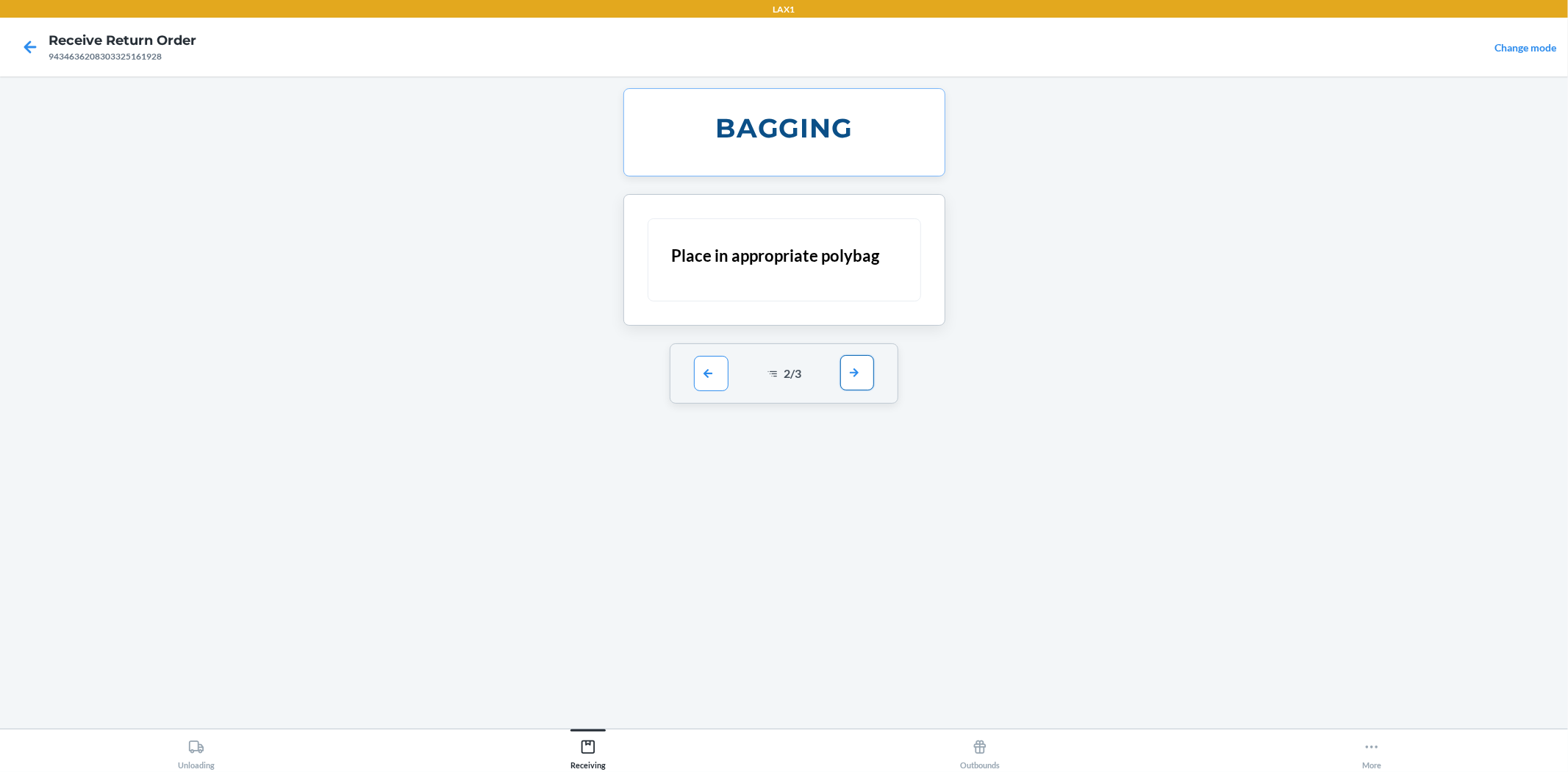
click at [866, 361] on button "button" at bounding box center [857, 372] width 33 height 35
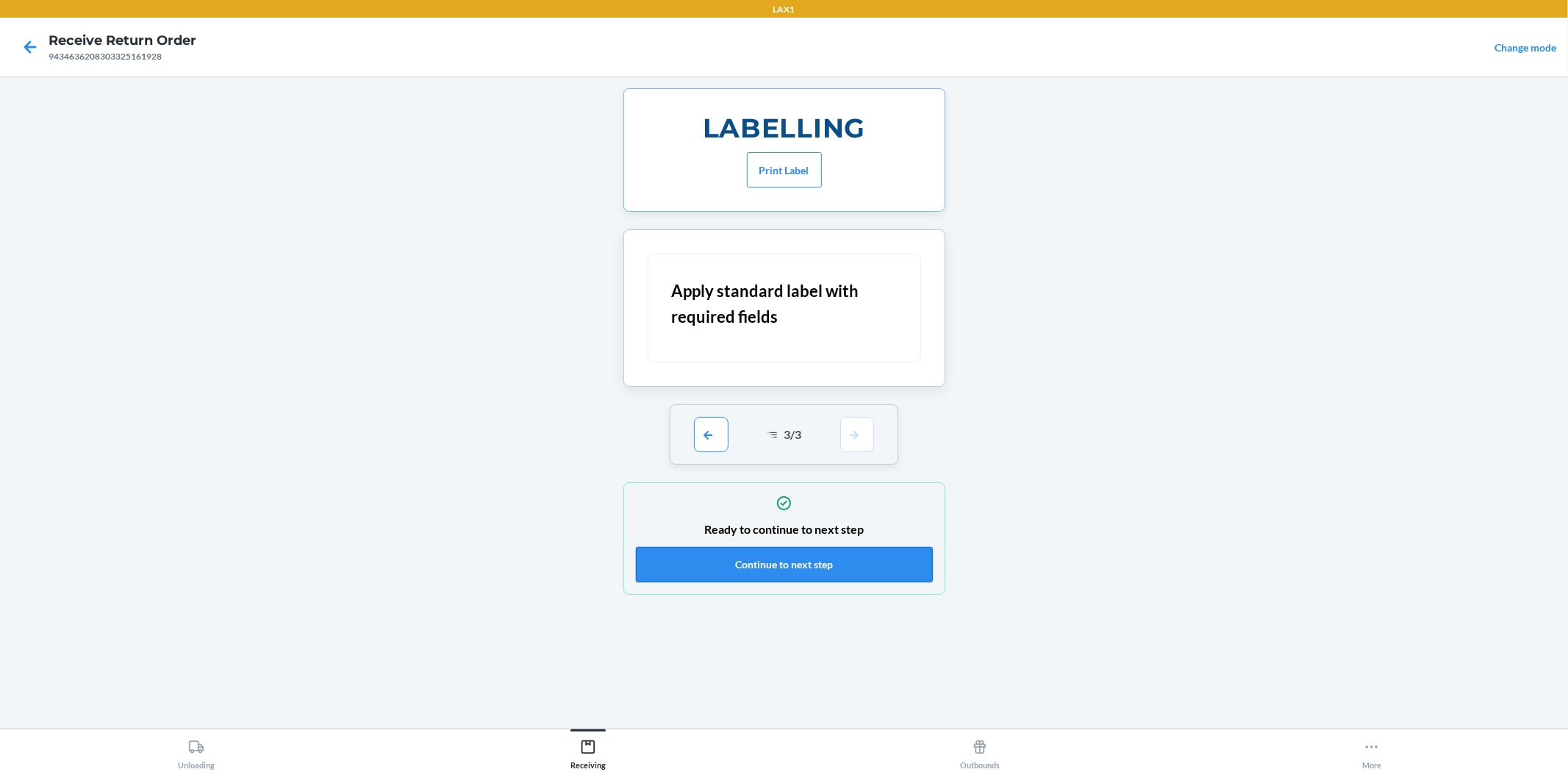
click at [807, 553] on button "Continue to next step" at bounding box center [784, 564] width 297 height 35
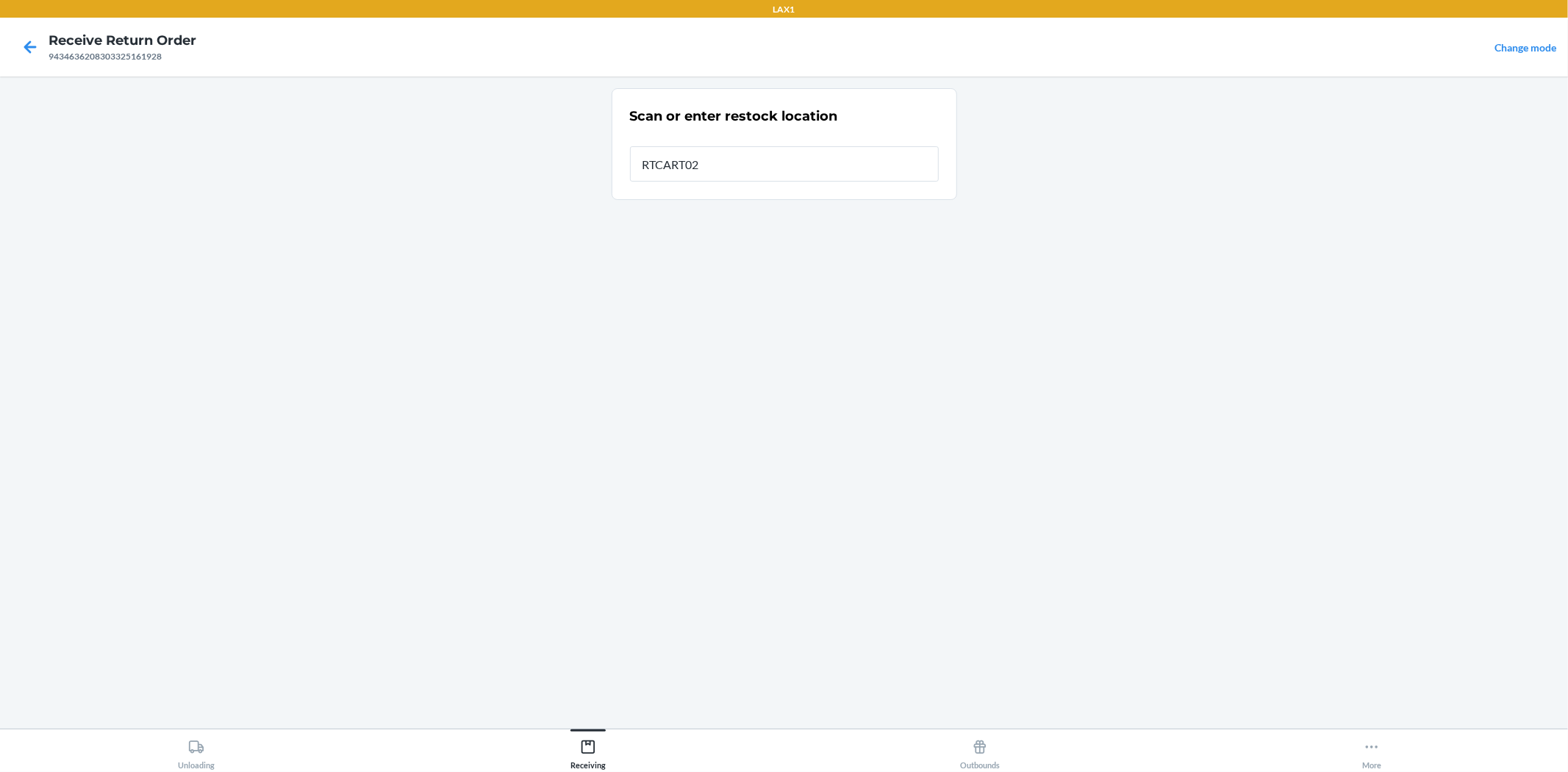
type input "RTCART026"
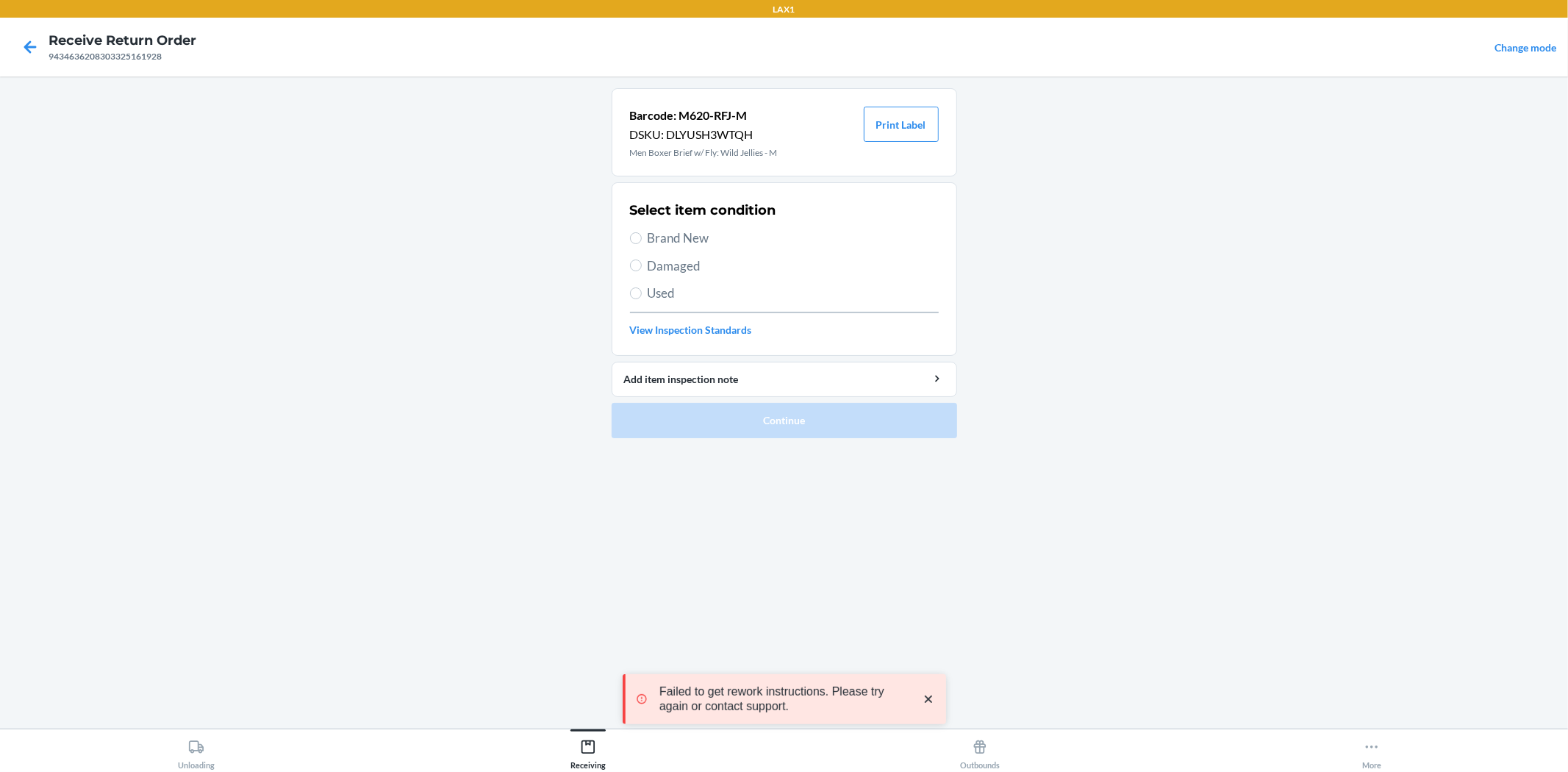
click at [679, 236] on span "Brand New" at bounding box center [793, 239] width 291 height 19
click at [642, 236] on input "Brand New" at bounding box center [636, 238] width 11 height 11
radio input "true"
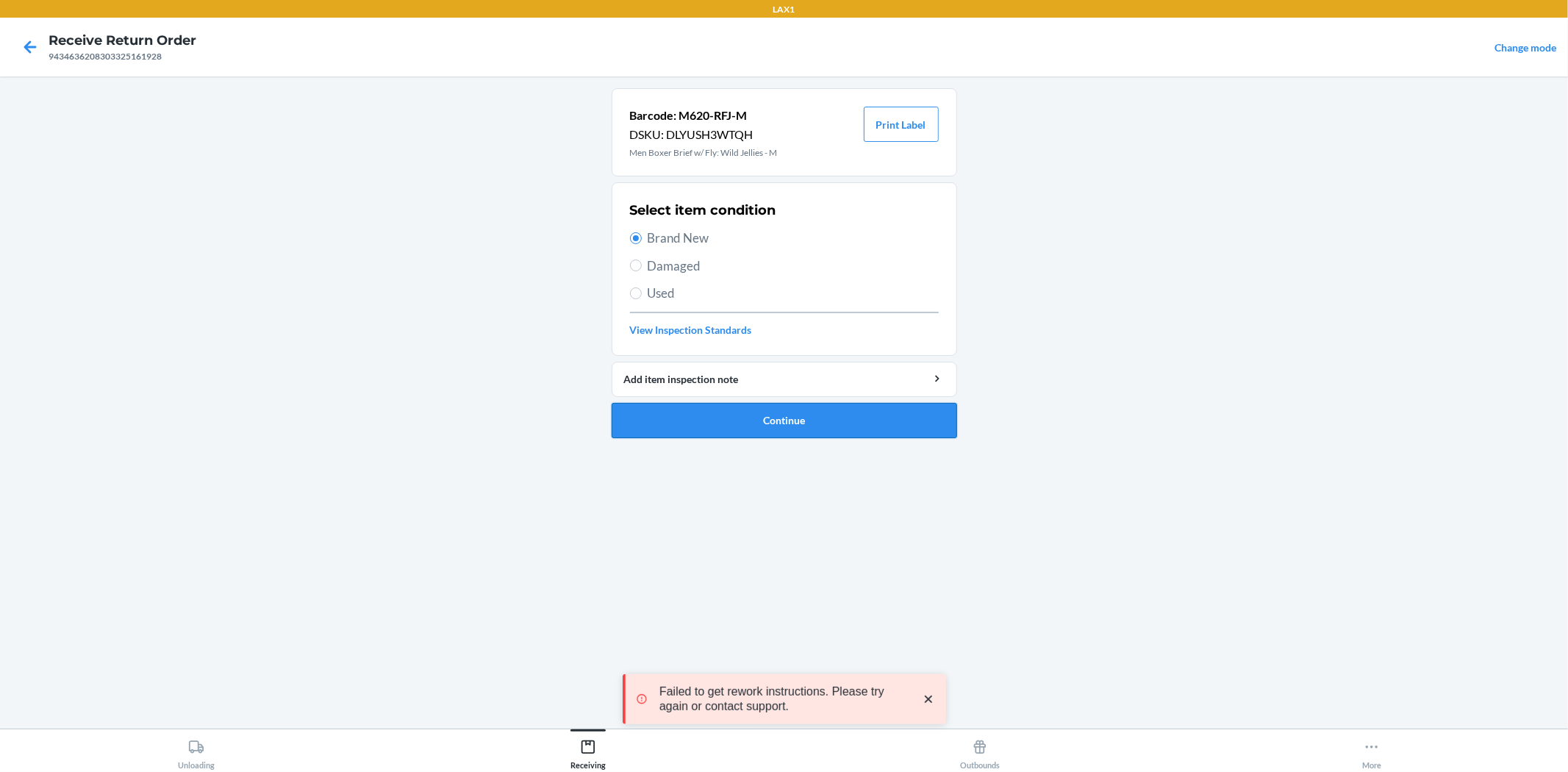
click at [761, 410] on button "Continue" at bounding box center [784, 420] width 345 height 35
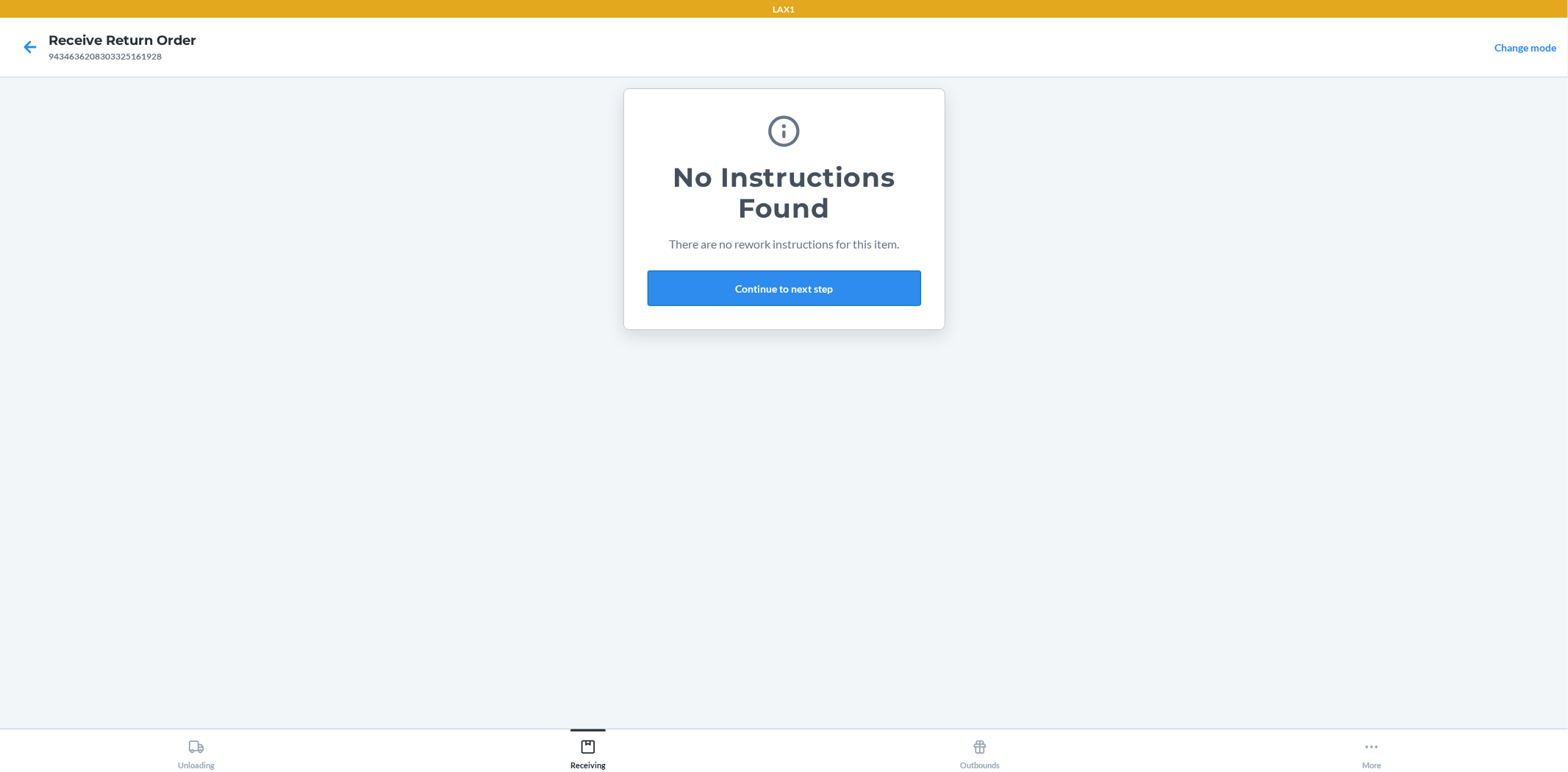
click at [734, 290] on button "Continue to next step" at bounding box center [784, 288] width 274 height 35
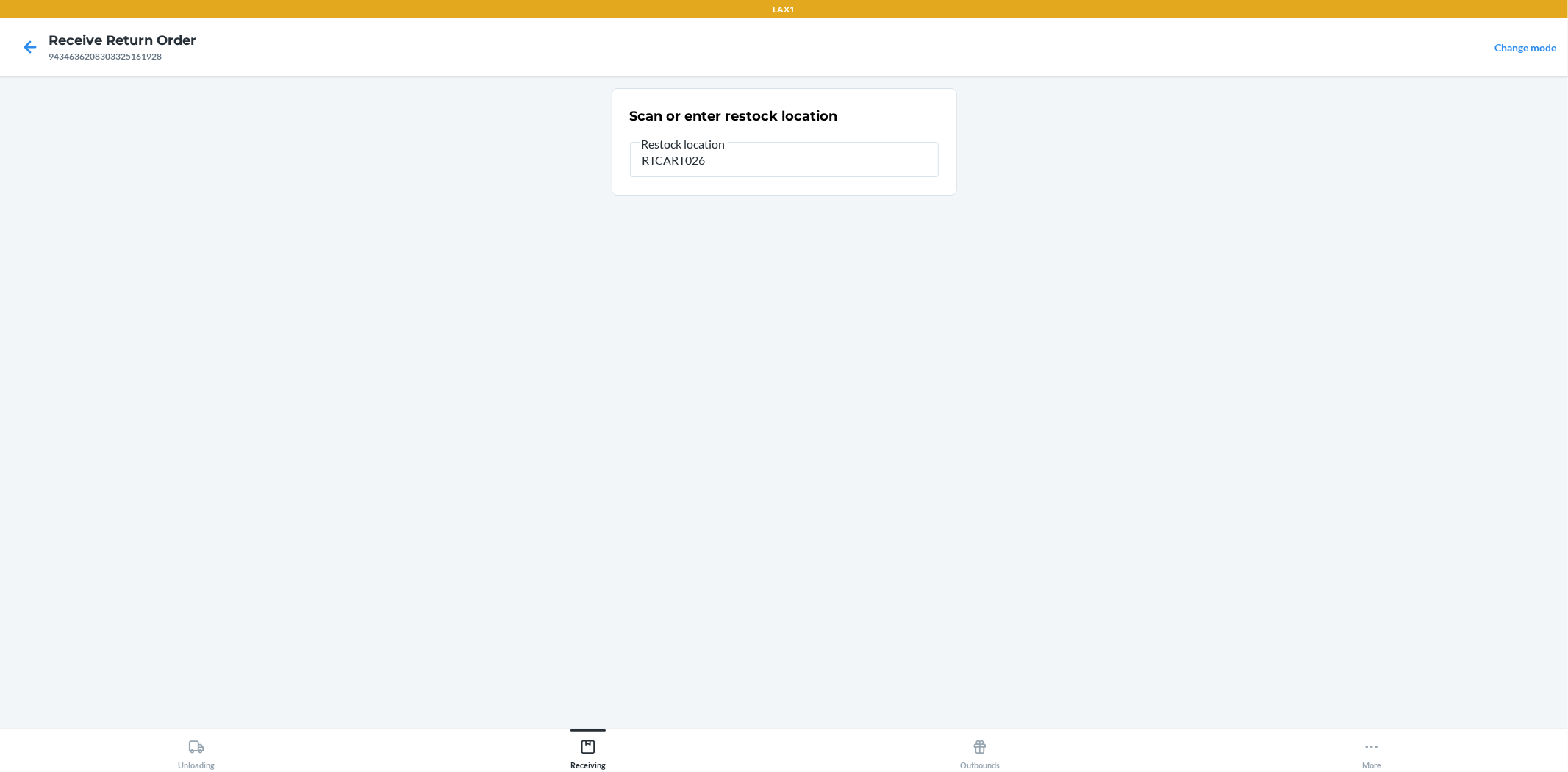
type input "RTCART026"
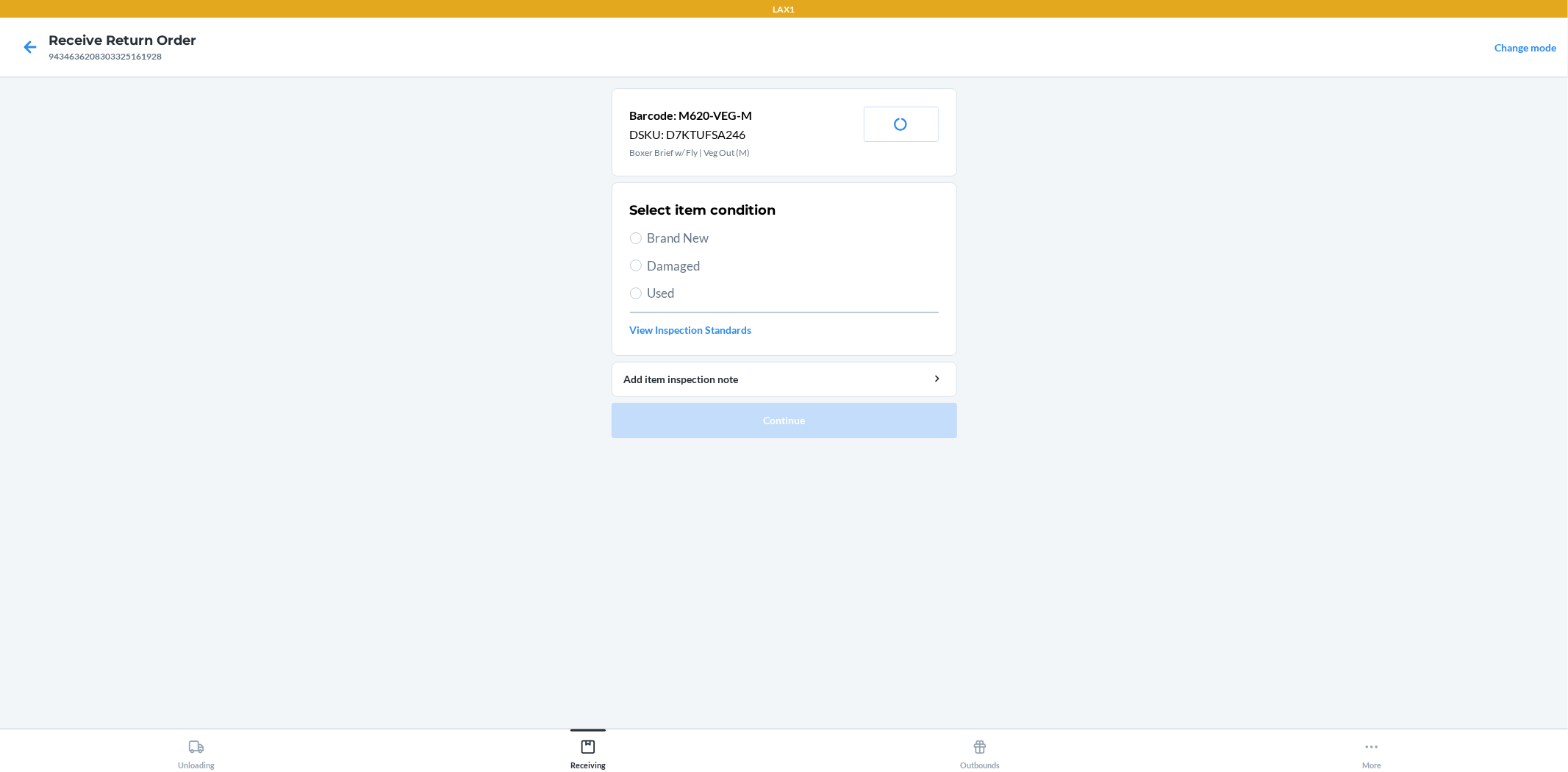
click at [700, 240] on span "Brand New" at bounding box center [793, 239] width 291 height 19
click at [642, 240] on input "Brand New" at bounding box center [636, 238] width 11 height 11
radio input "true"
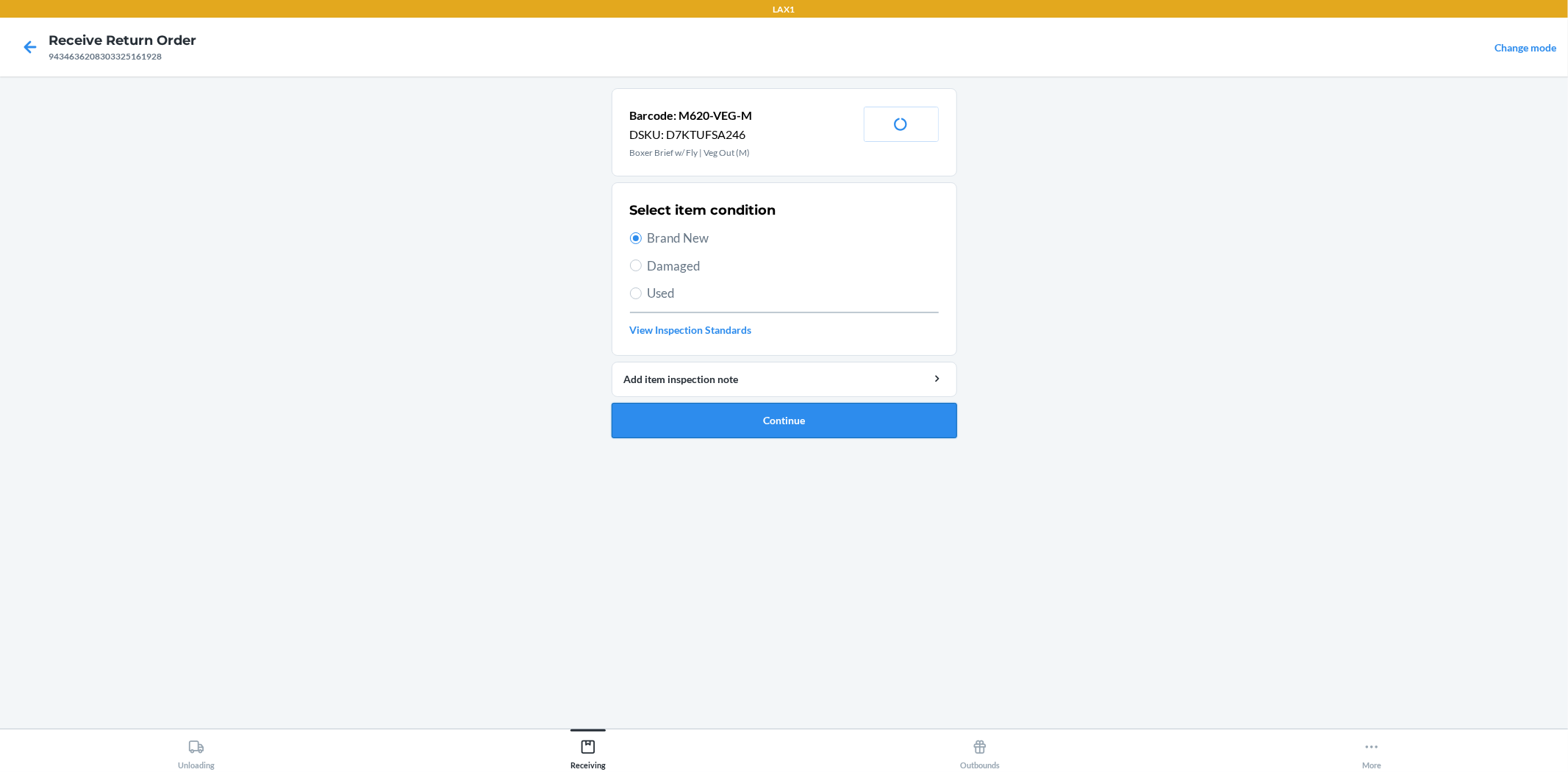
click at [751, 416] on button "Continue" at bounding box center [784, 420] width 345 height 35
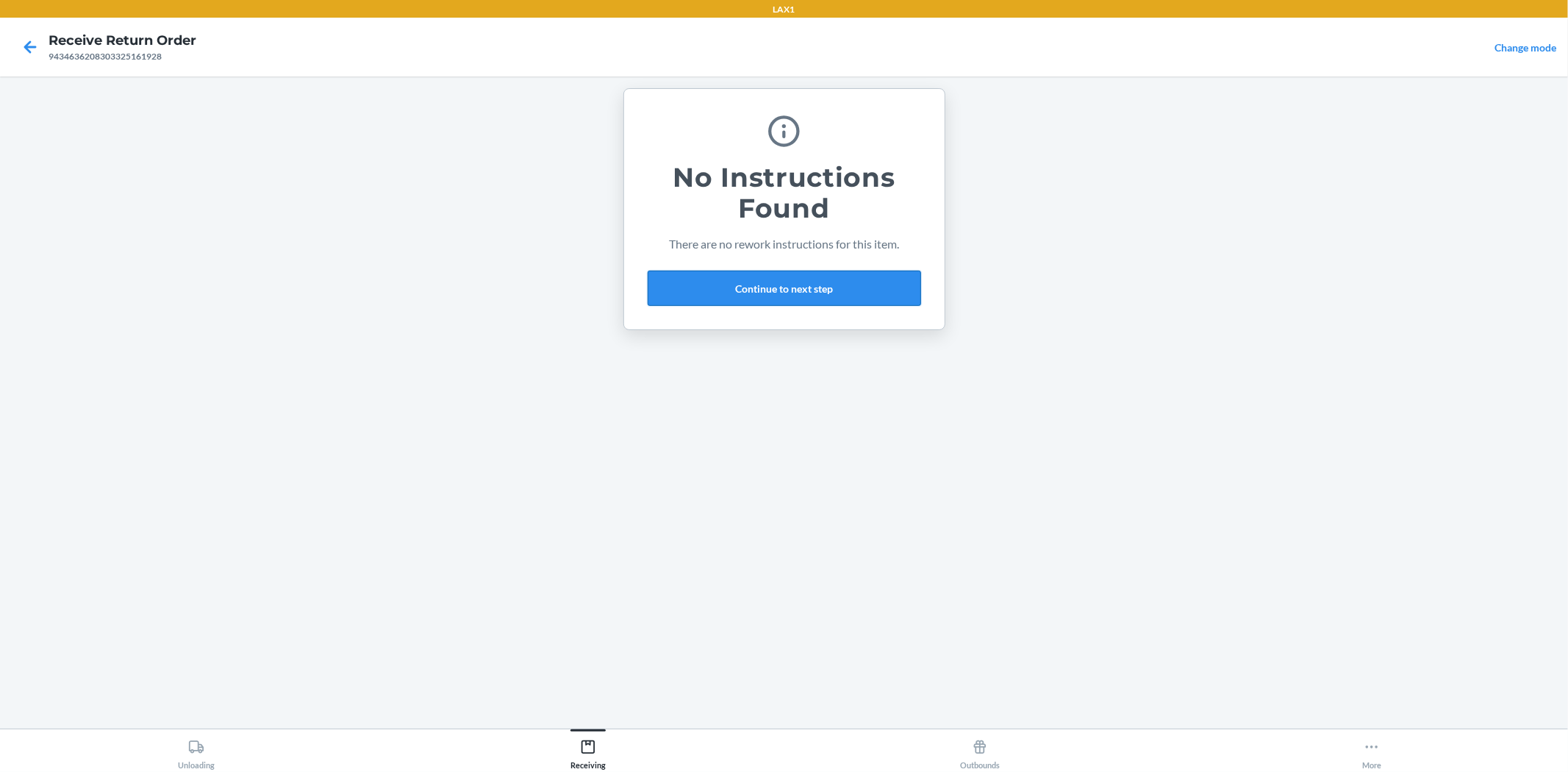
click at [719, 278] on button "Continue to next step" at bounding box center [784, 288] width 274 height 35
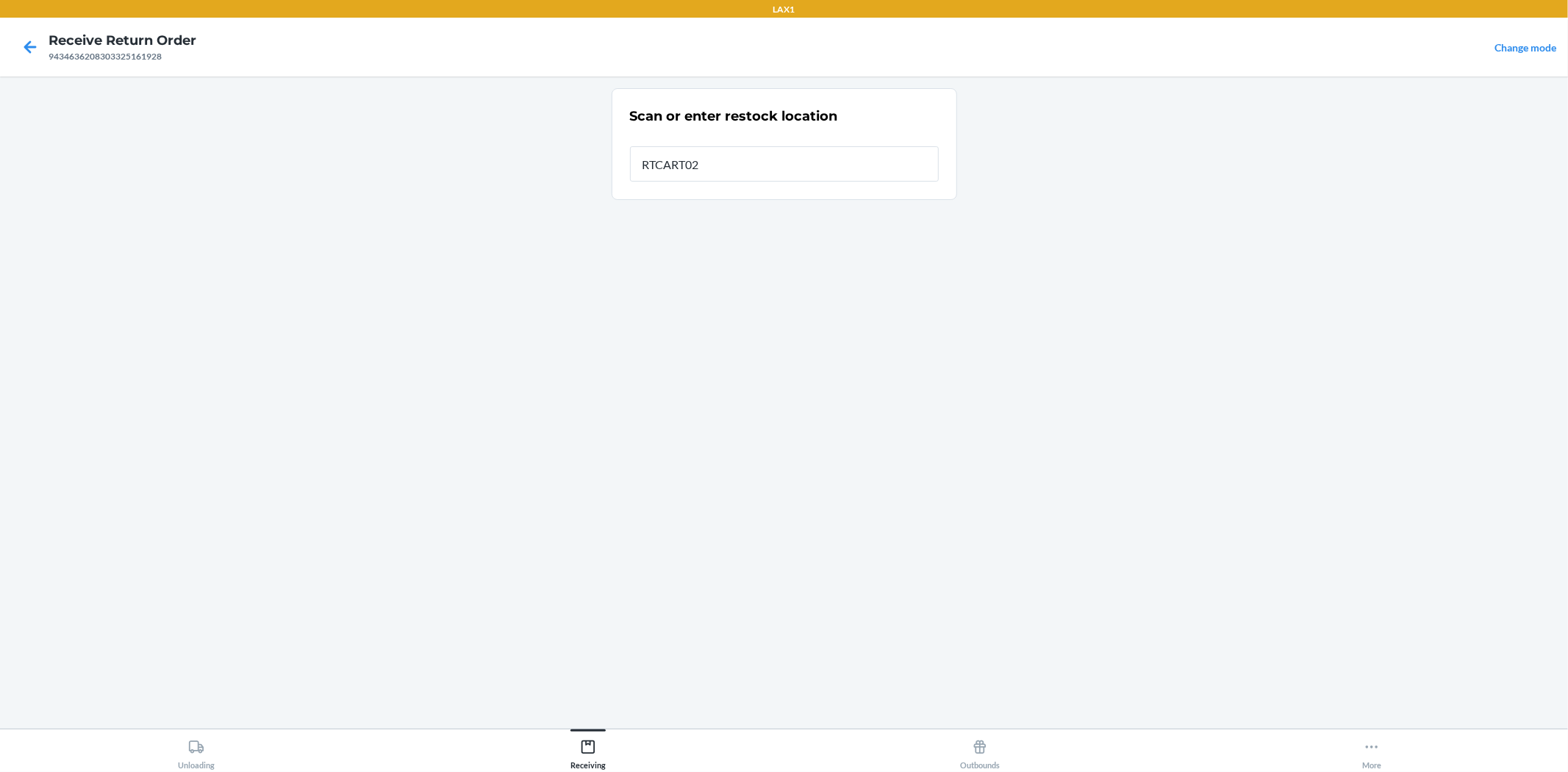
type input "RTCART026"
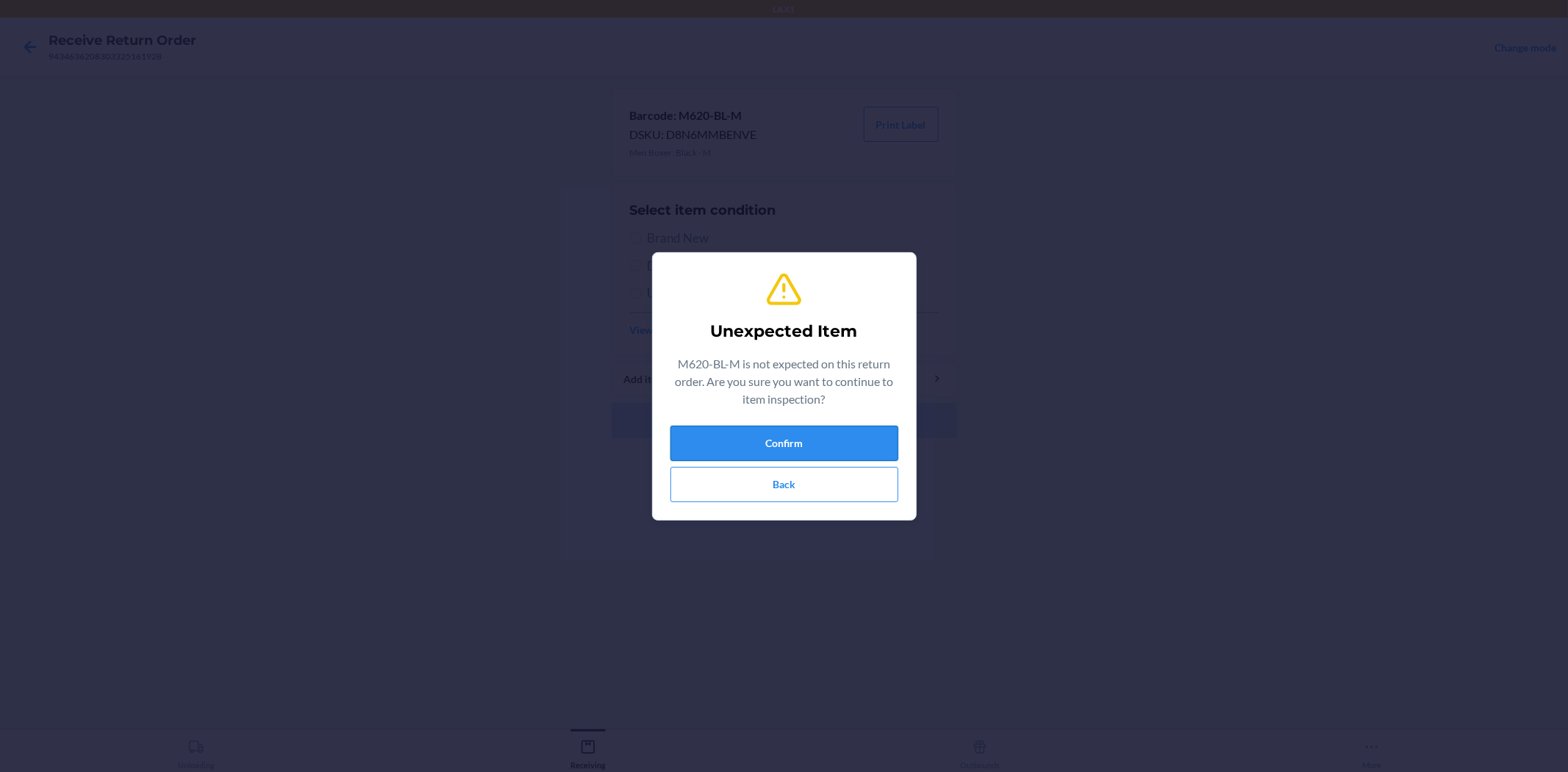
click at [774, 449] on button "Confirm" at bounding box center [784, 443] width 228 height 35
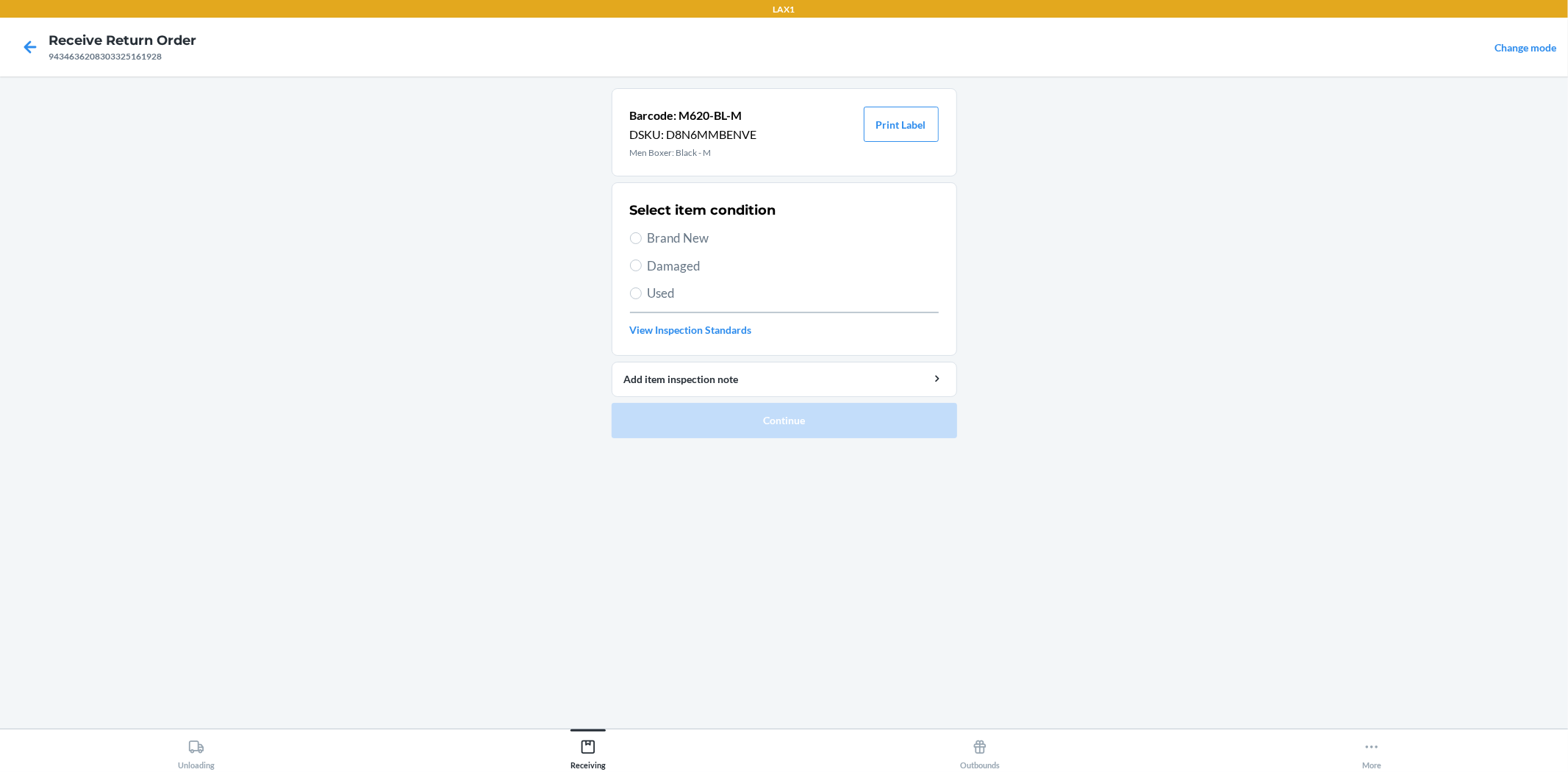
click at [678, 239] on span "Brand New" at bounding box center [793, 239] width 291 height 19
click at [642, 239] on input "Brand New" at bounding box center [636, 238] width 11 height 11
radio input "true"
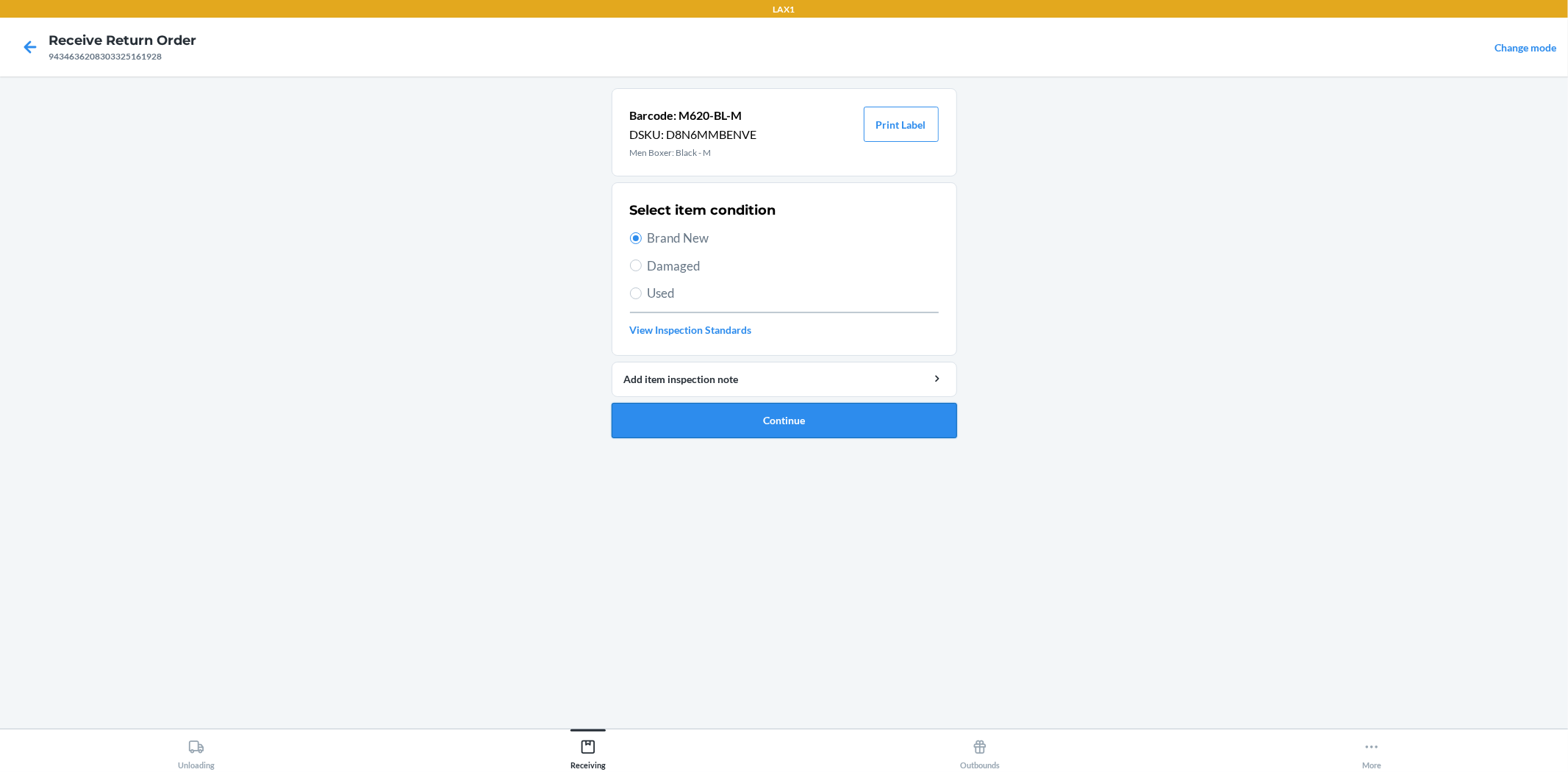
click at [797, 427] on button "Continue" at bounding box center [784, 420] width 345 height 35
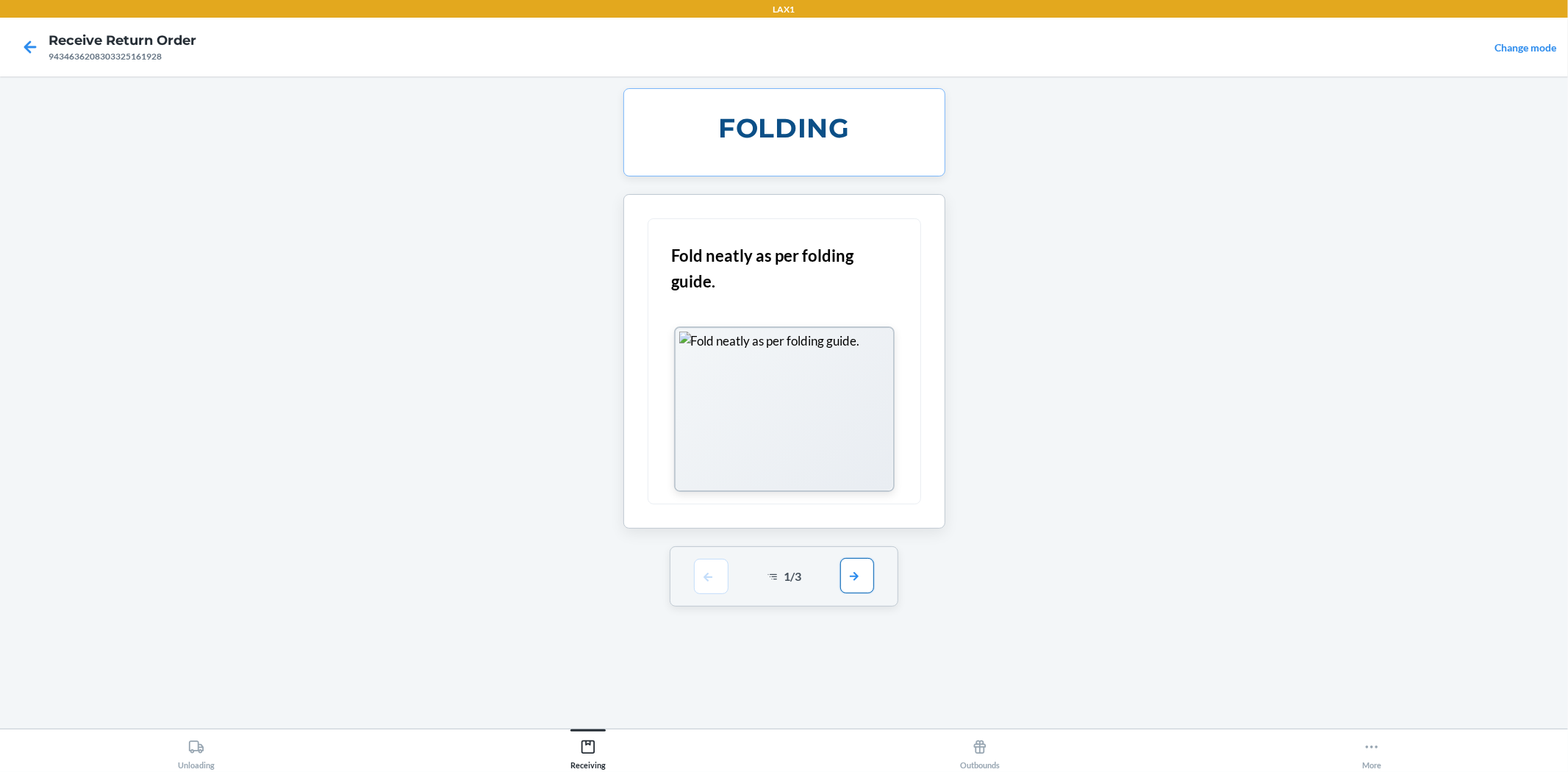
click at [857, 592] on button "button" at bounding box center [857, 575] width 33 height 35
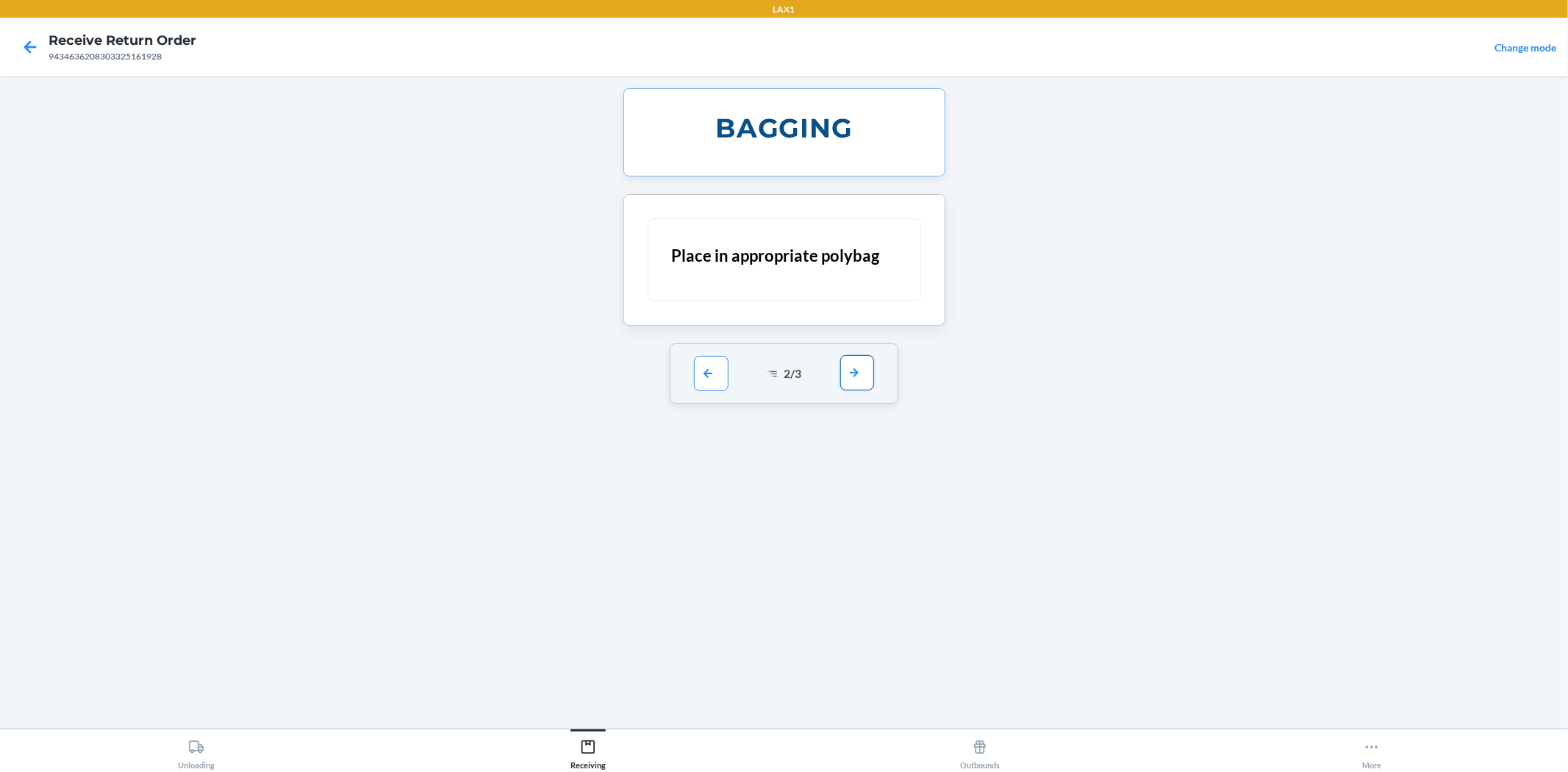
click at [851, 381] on button "button" at bounding box center [857, 372] width 33 height 35
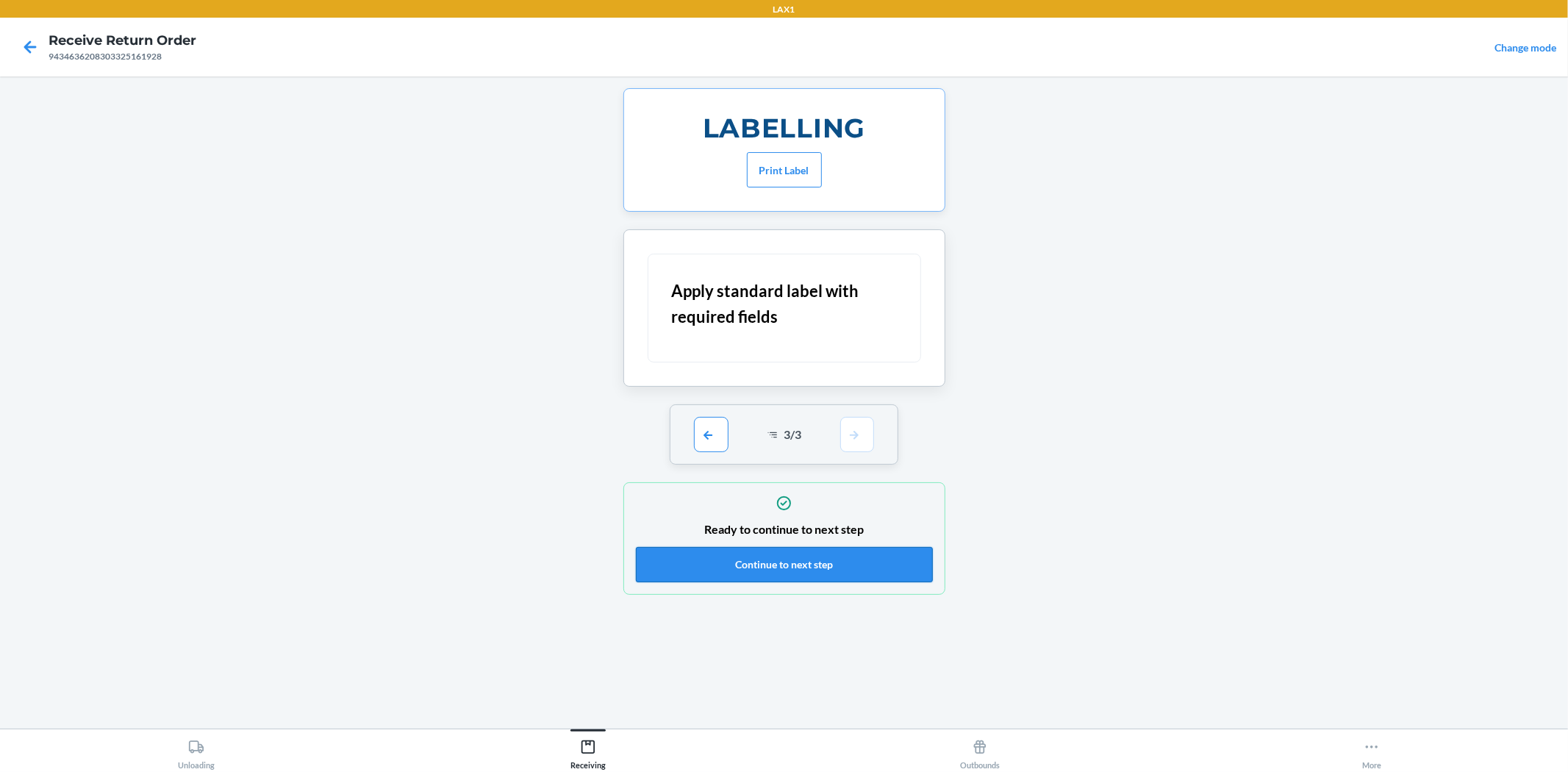
click at [835, 554] on button "Continue to next step" at bounding box center [784, 564] width 297 height 35
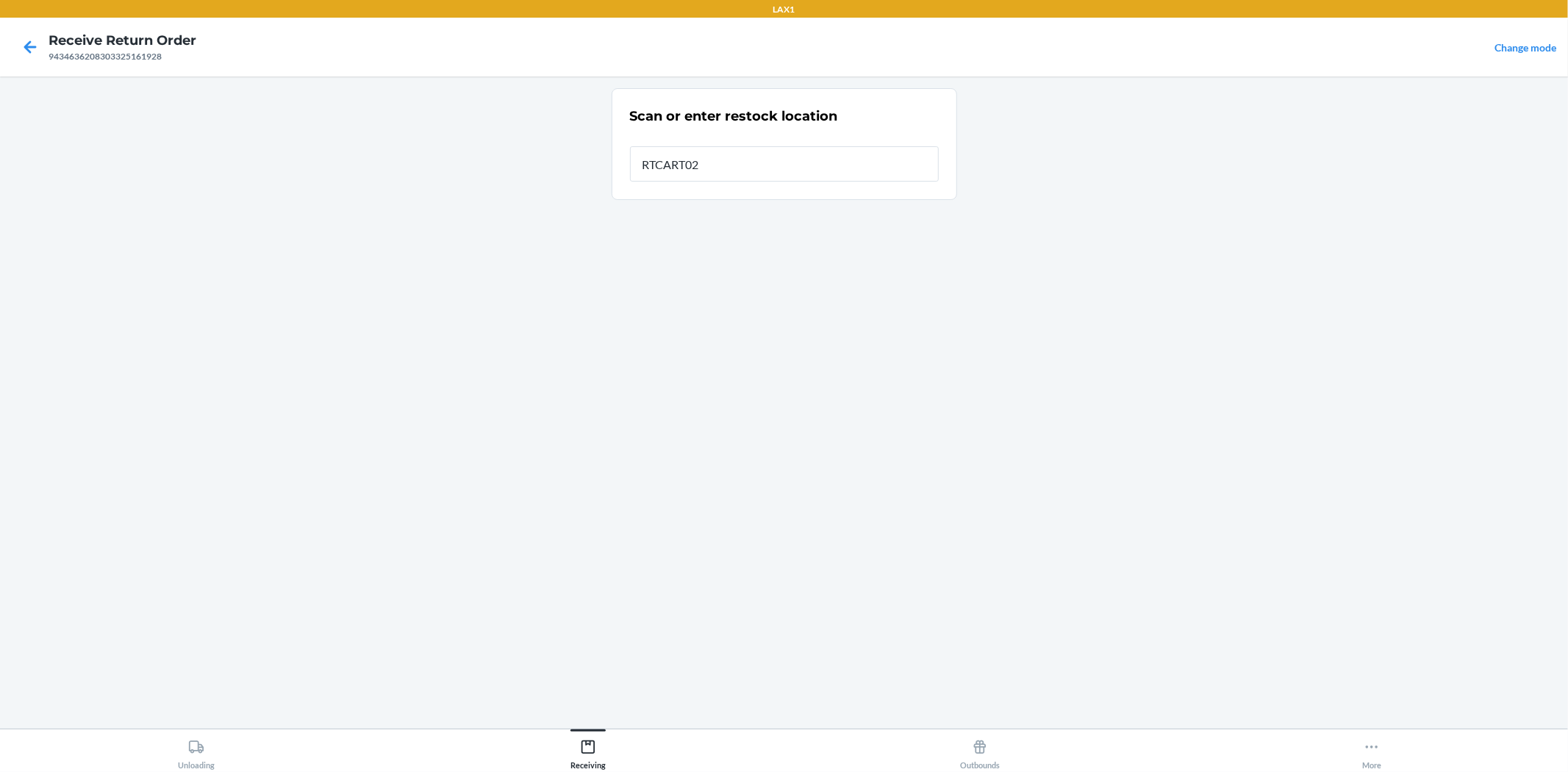
type input "RTCART026"
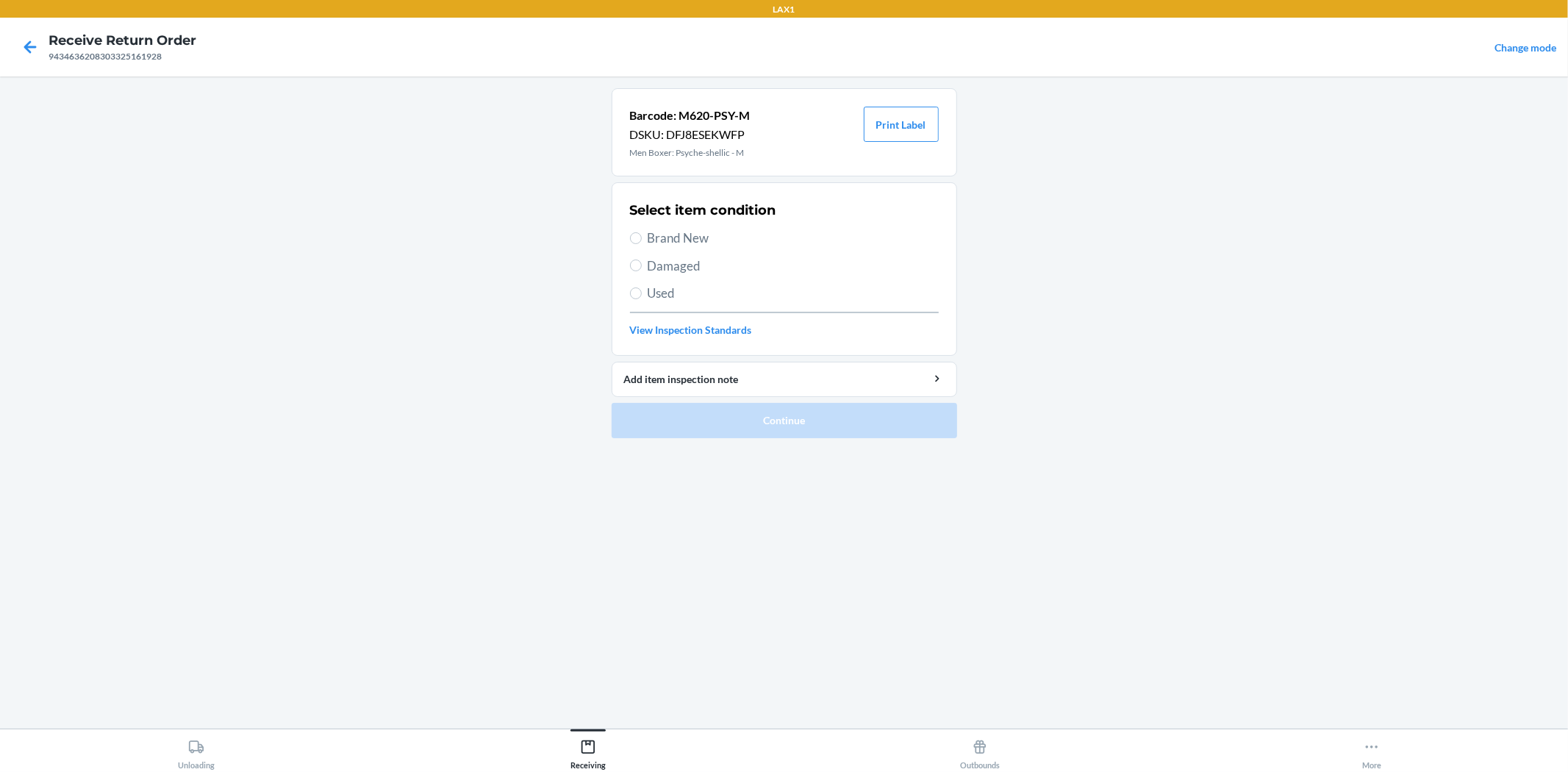
click at [682, 232] on span "Brand New" at bounding box center [793, 239] width 291 height 19
click at [642, 232] on input "Brand New" at bounding box center [636, 238] width 11 height 11
radio input "true"
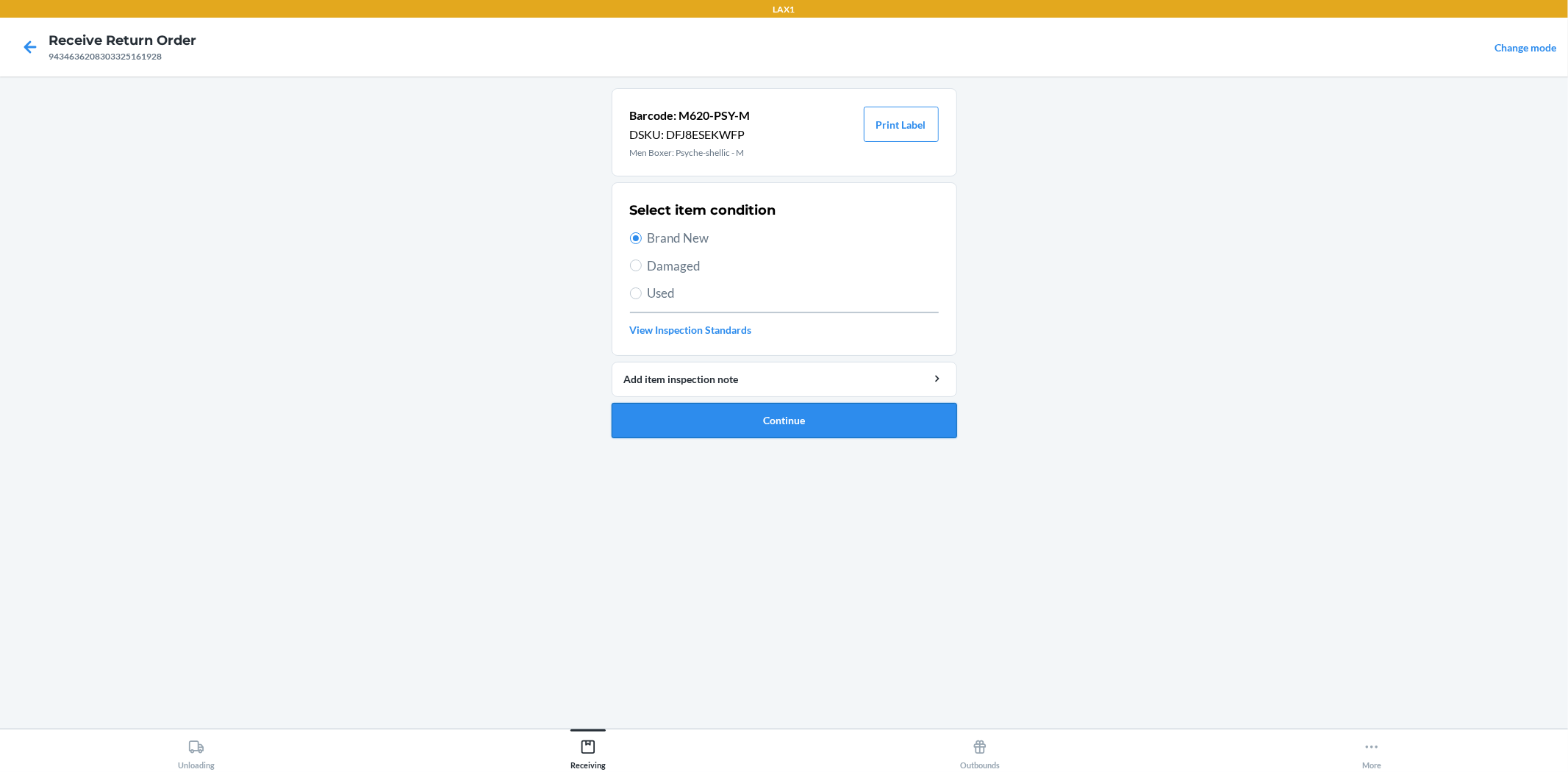
click at [784, 427] on button "Continue" at bounding box center [784, 420] width 345 height 35
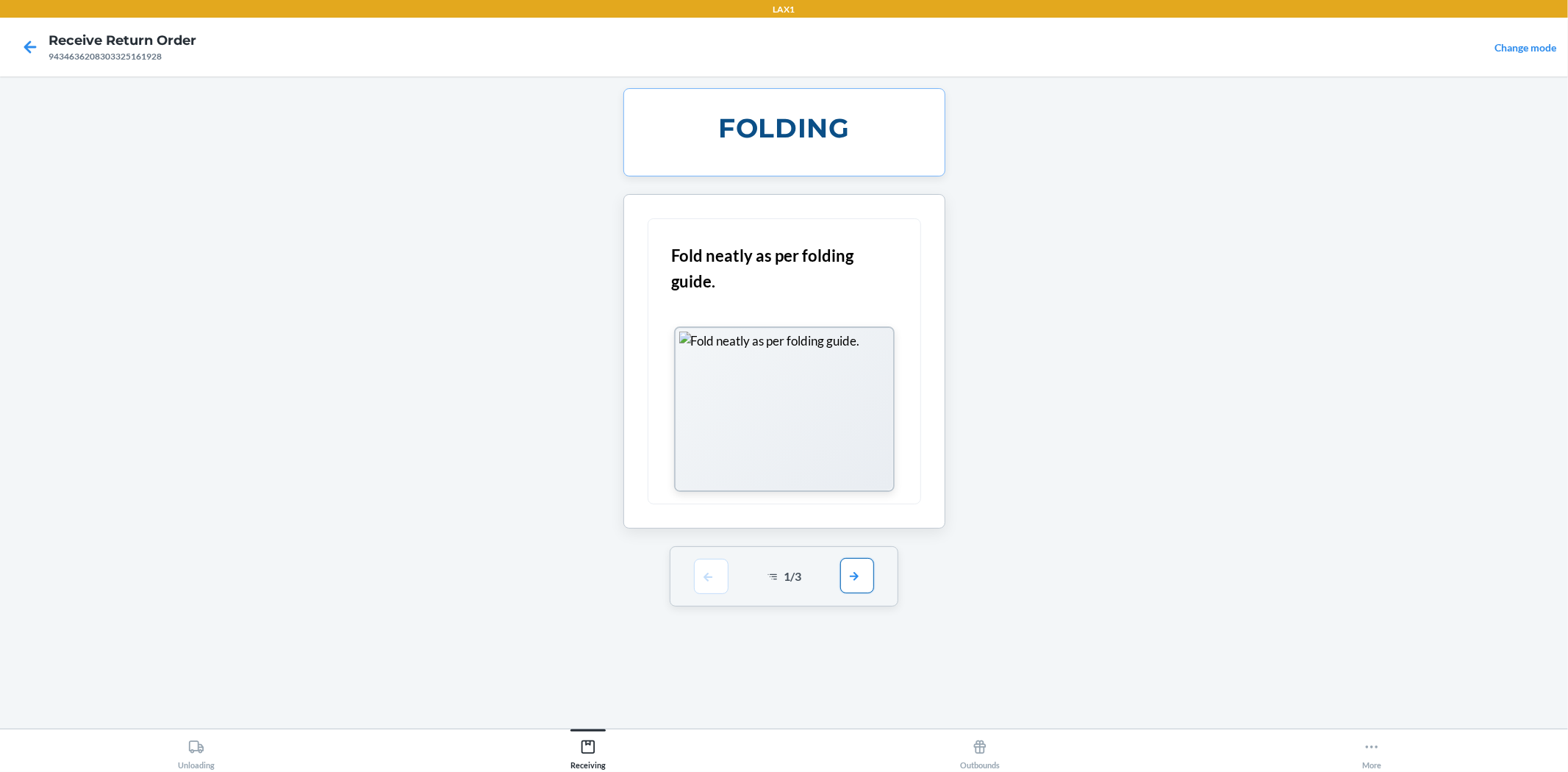
click at [862, 565] on button "button" at bounding box center [857, 575] width 33 height 35
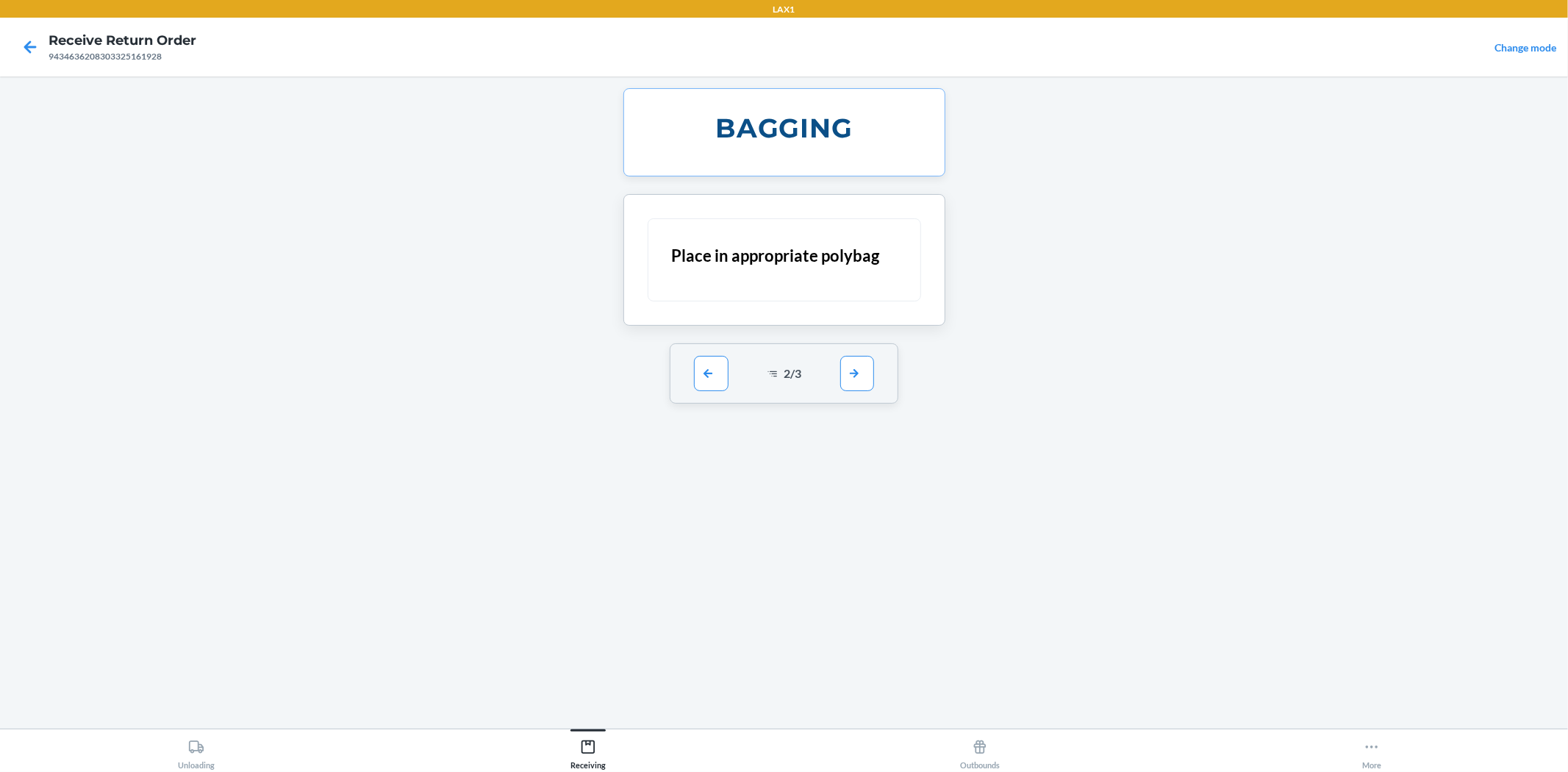
click at [855, 393] on div "2 / 3" at bounding box center [784, 373] width 229 height 60
click at [856, 354] on div "2 / 3" at bounding box center [784, 373] width 229 height 60
click at [858, 376] on button "button" at bounding box center [857, 372] width 33 height 35
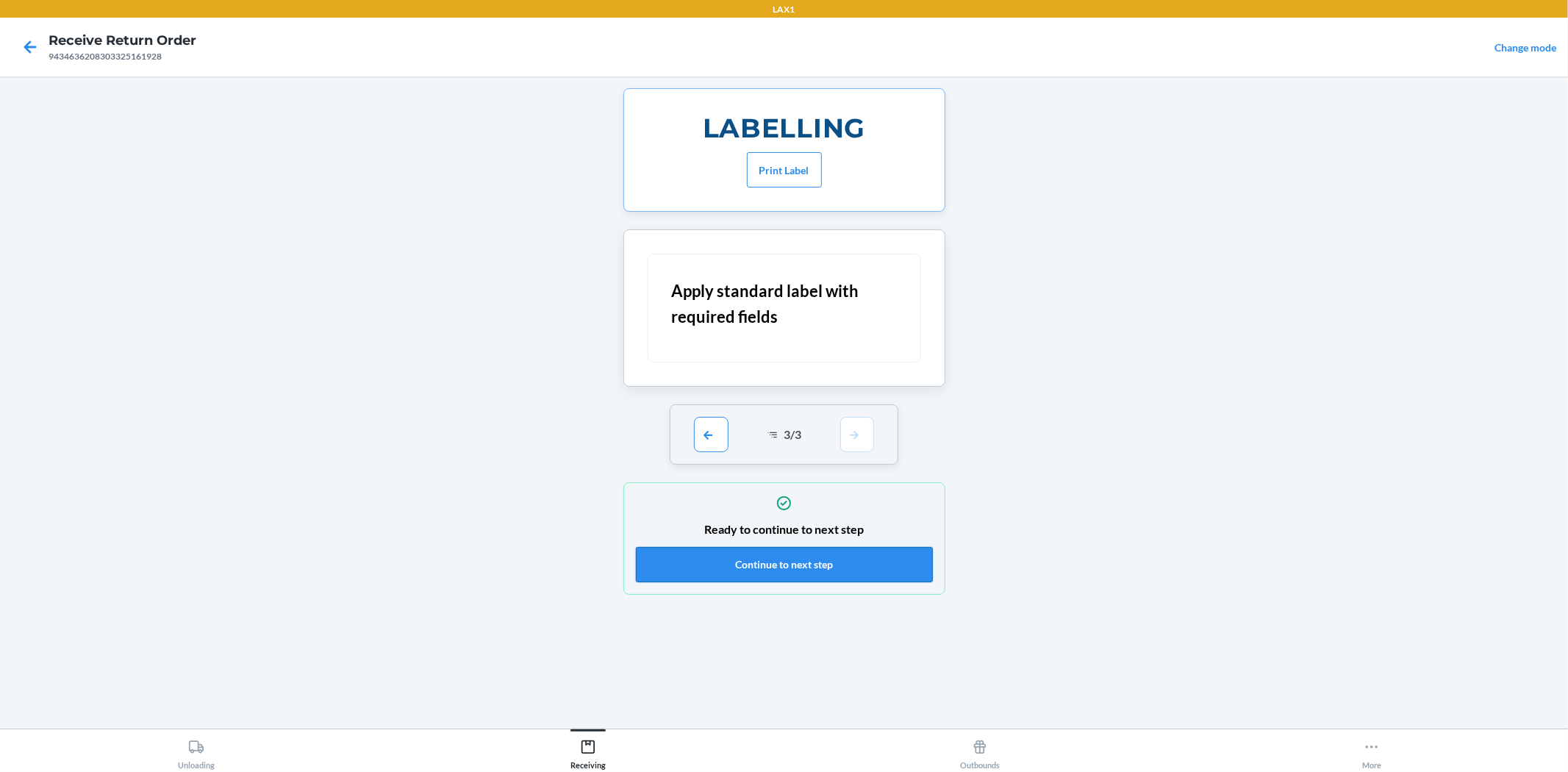
click at [774, 564] on button "Continue to next step" at bounding box center [784, 564] width 297 height 35
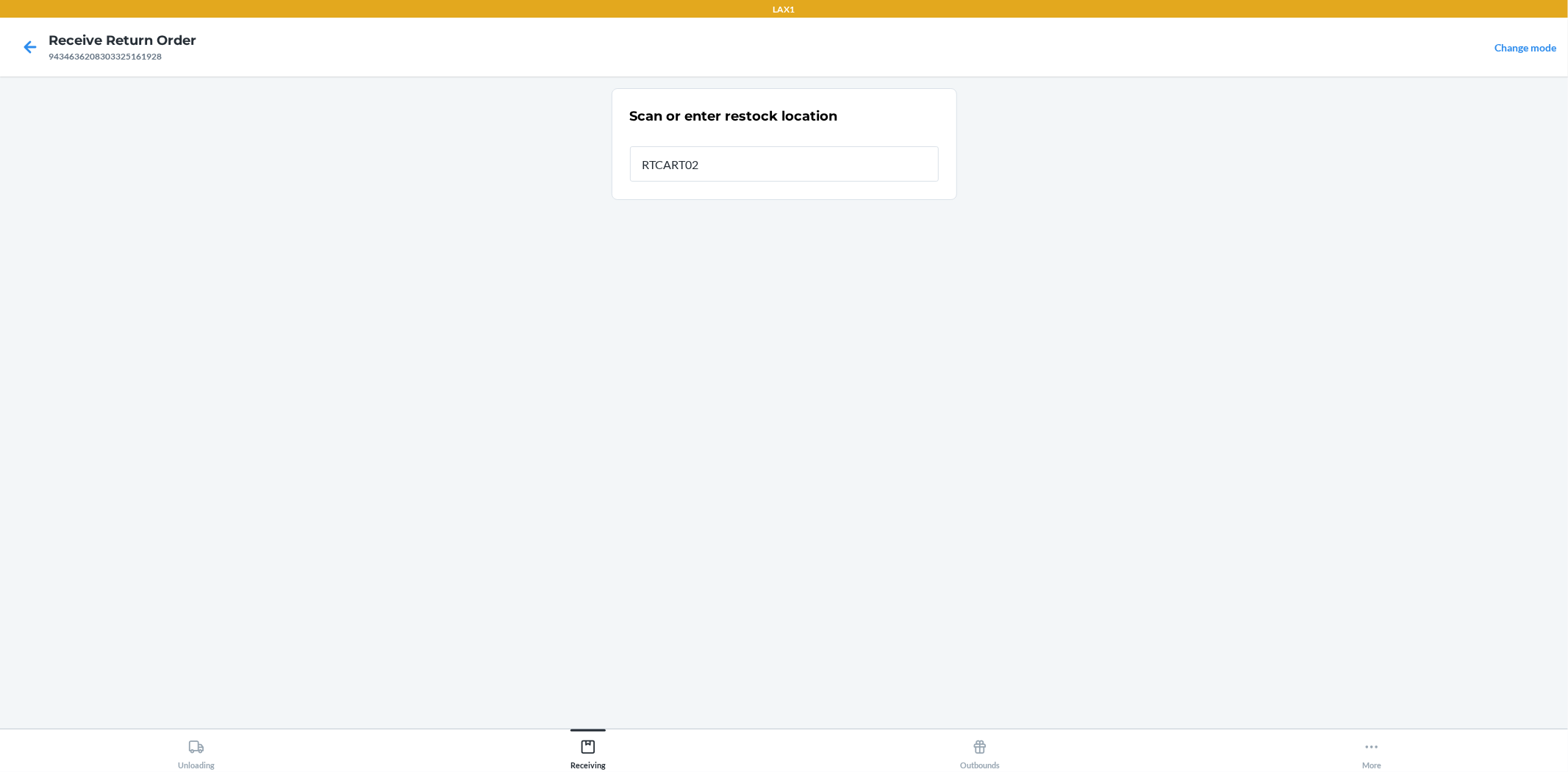
type input "RTCART026"
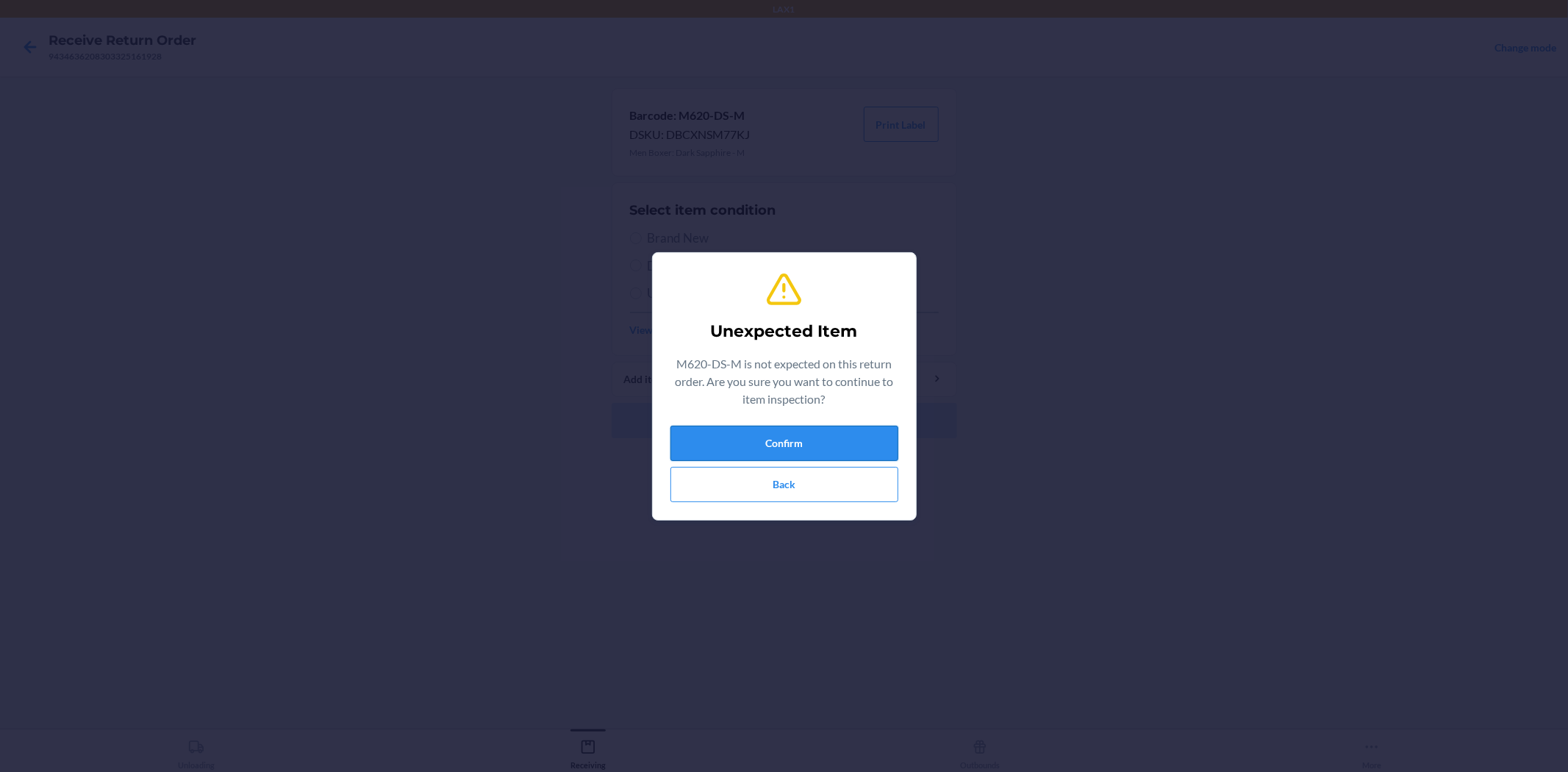
click at [786, 453] on button "Confirm" at bounding box center [784, 443] width 228 height 35
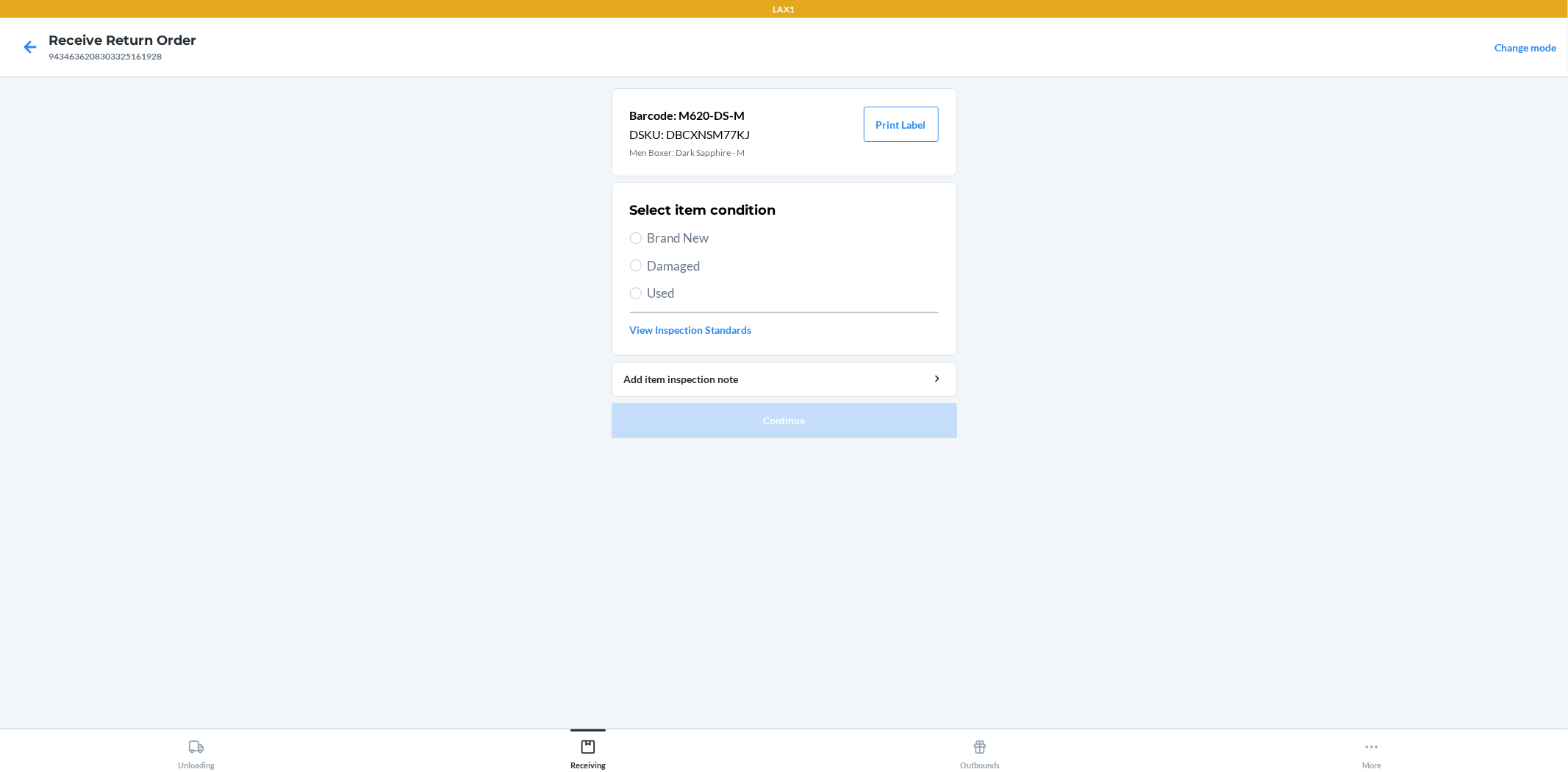
click at [667, 238] on span "Brand New" at bounding box center [793, 239] width 291 height 19
click at [642, 238] on input "Brand New" at bounding box center [636, 238] width 11 height 11
radio input "true"
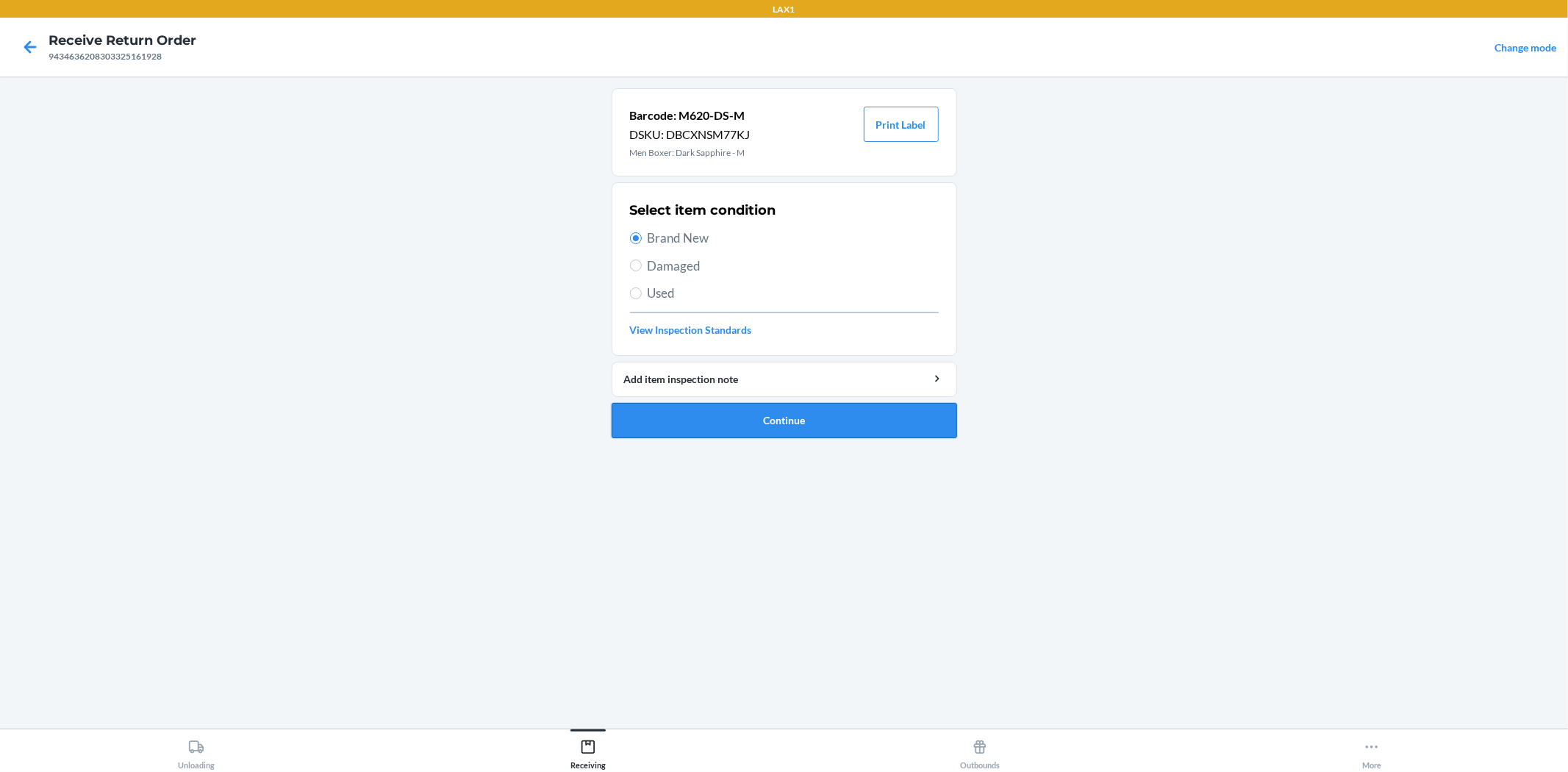
click at [746, 419] on button "Continue" at bounding box center [784, 420] width 345 height 35
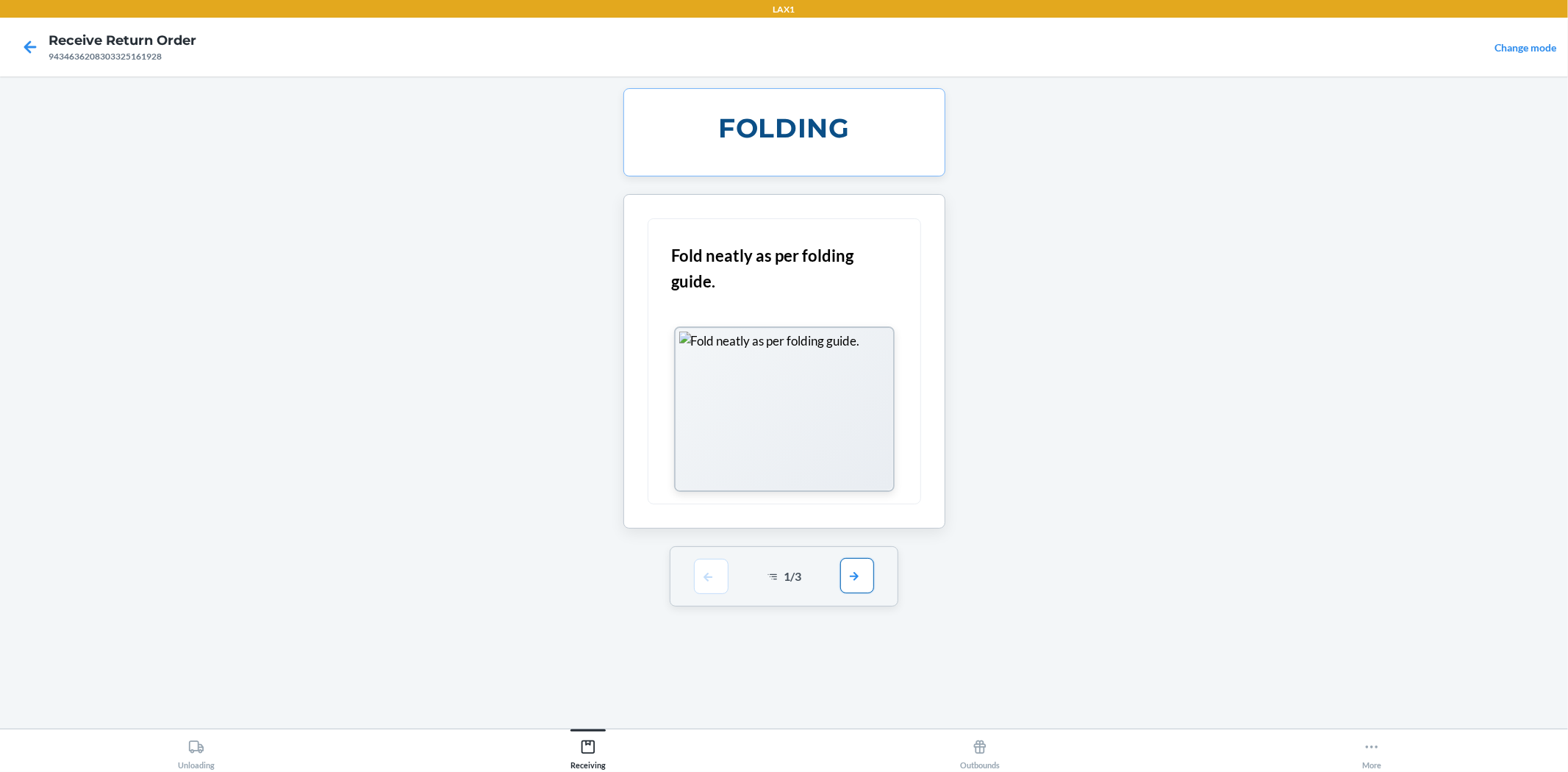
click at [853, 578] on button "button" at bounding box center [857, 575] width 33 height 35
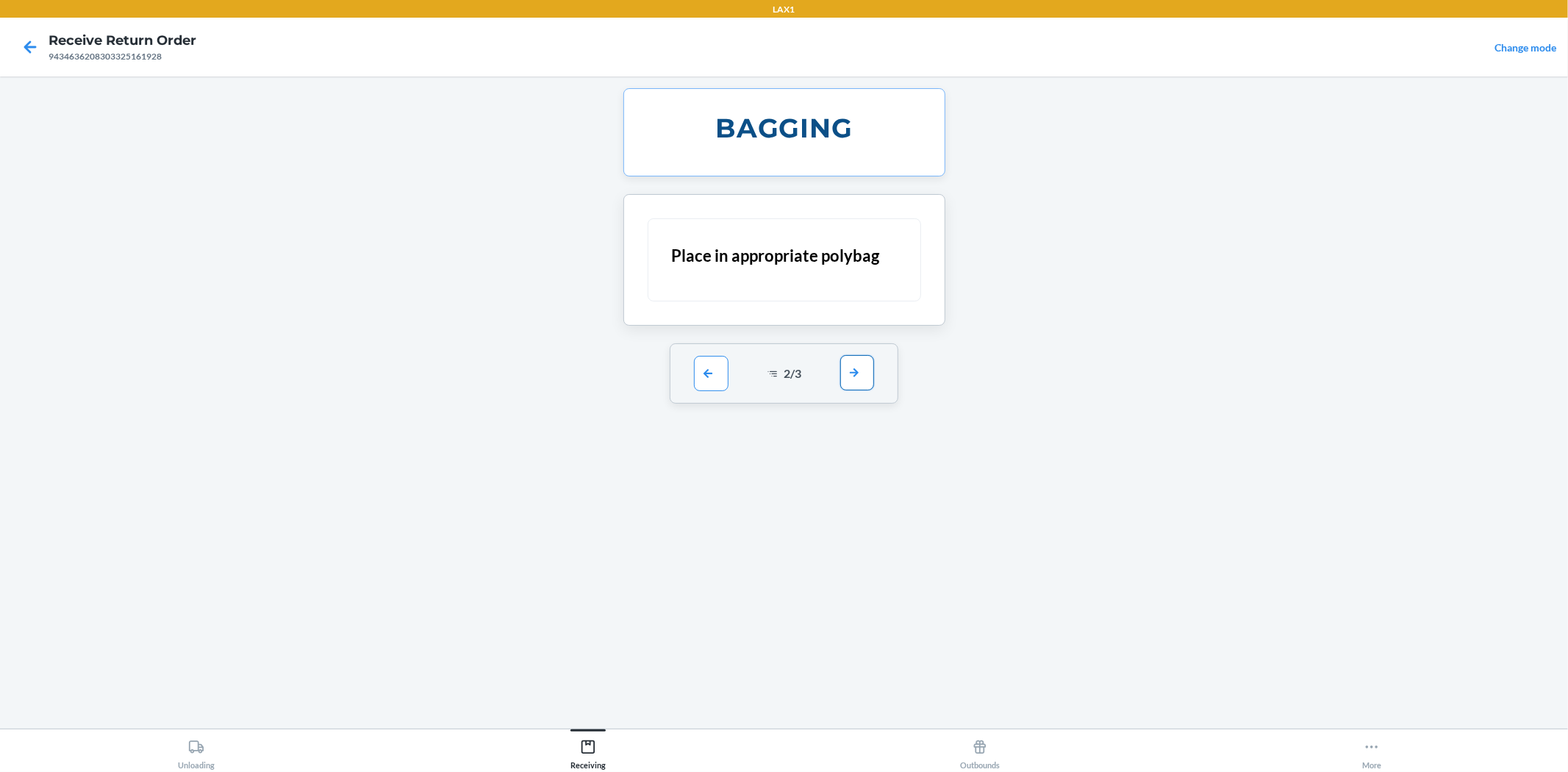
click at [858, 391] on div "2 / 3" at bounding box center [784, 373] width 229 height 60
click at [857, 386] on button "button" at bounding box center [857, 372] width 33 height 35
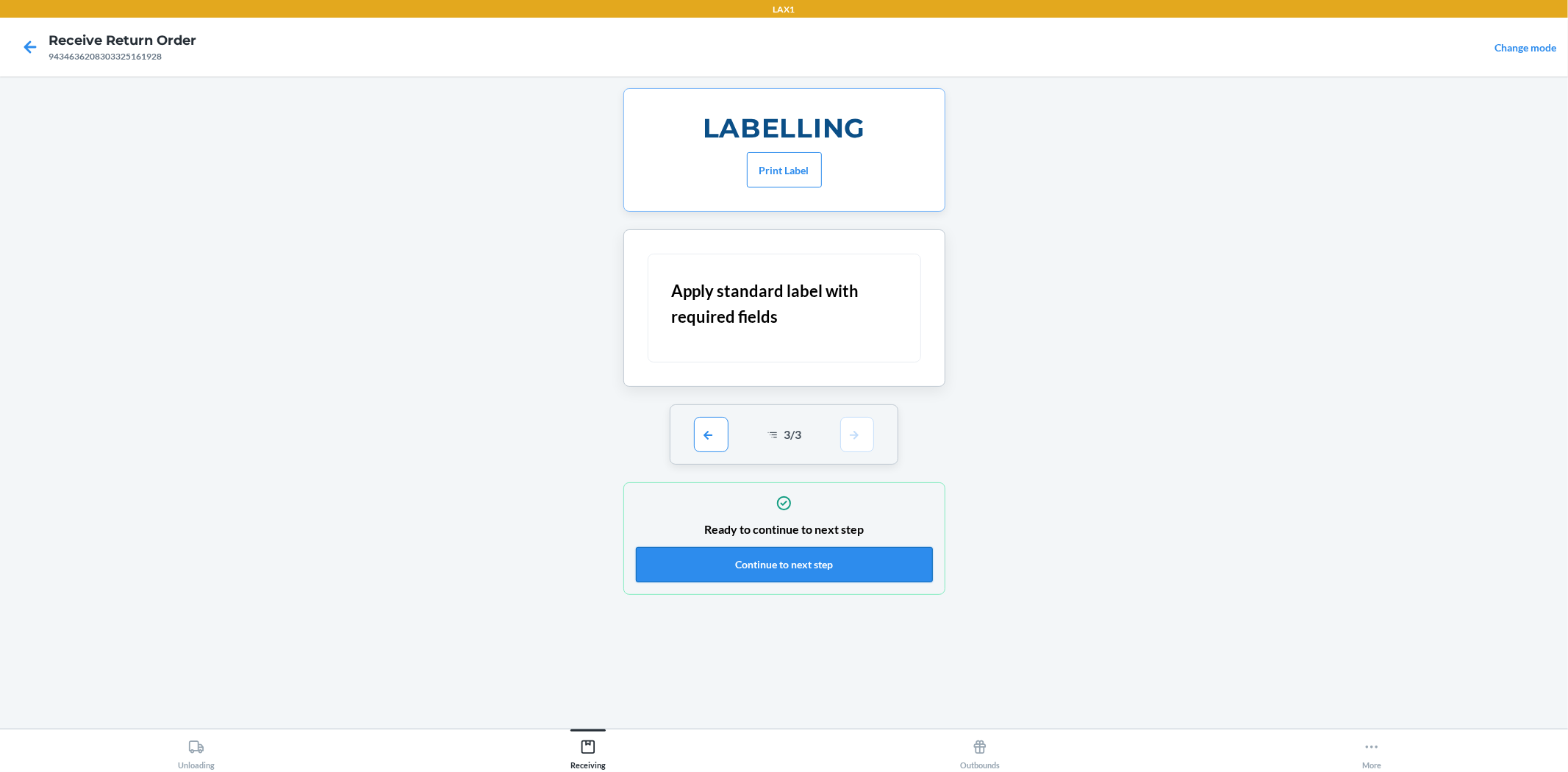
click at [783, 572] on button "Continue to next step" at bounding box center [784, 564] width 297 height 35
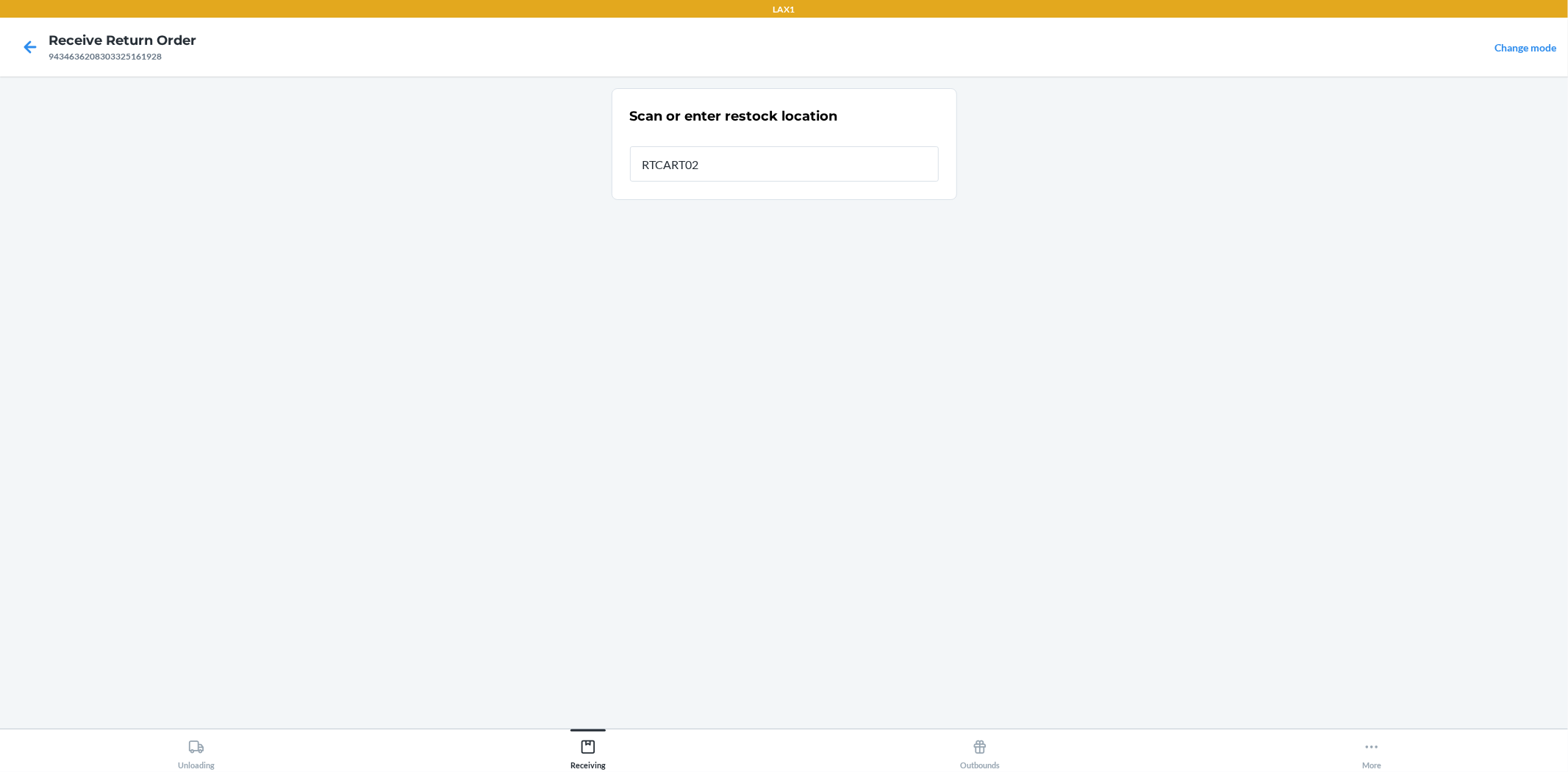
type input "RTCART026"
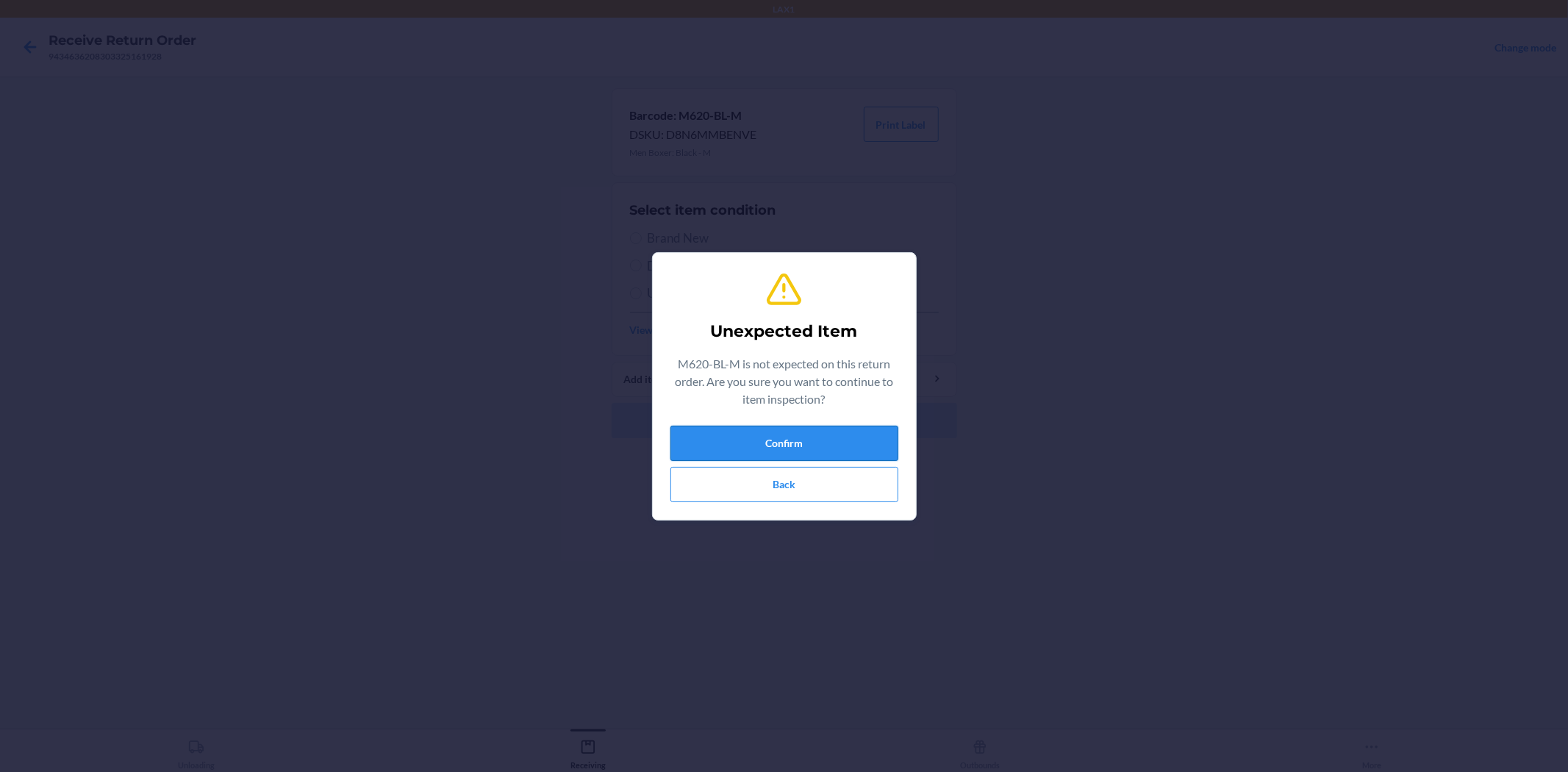
click at [774, 449] on button "Confirm" at bounding box center [784, 443] width 228 height 35
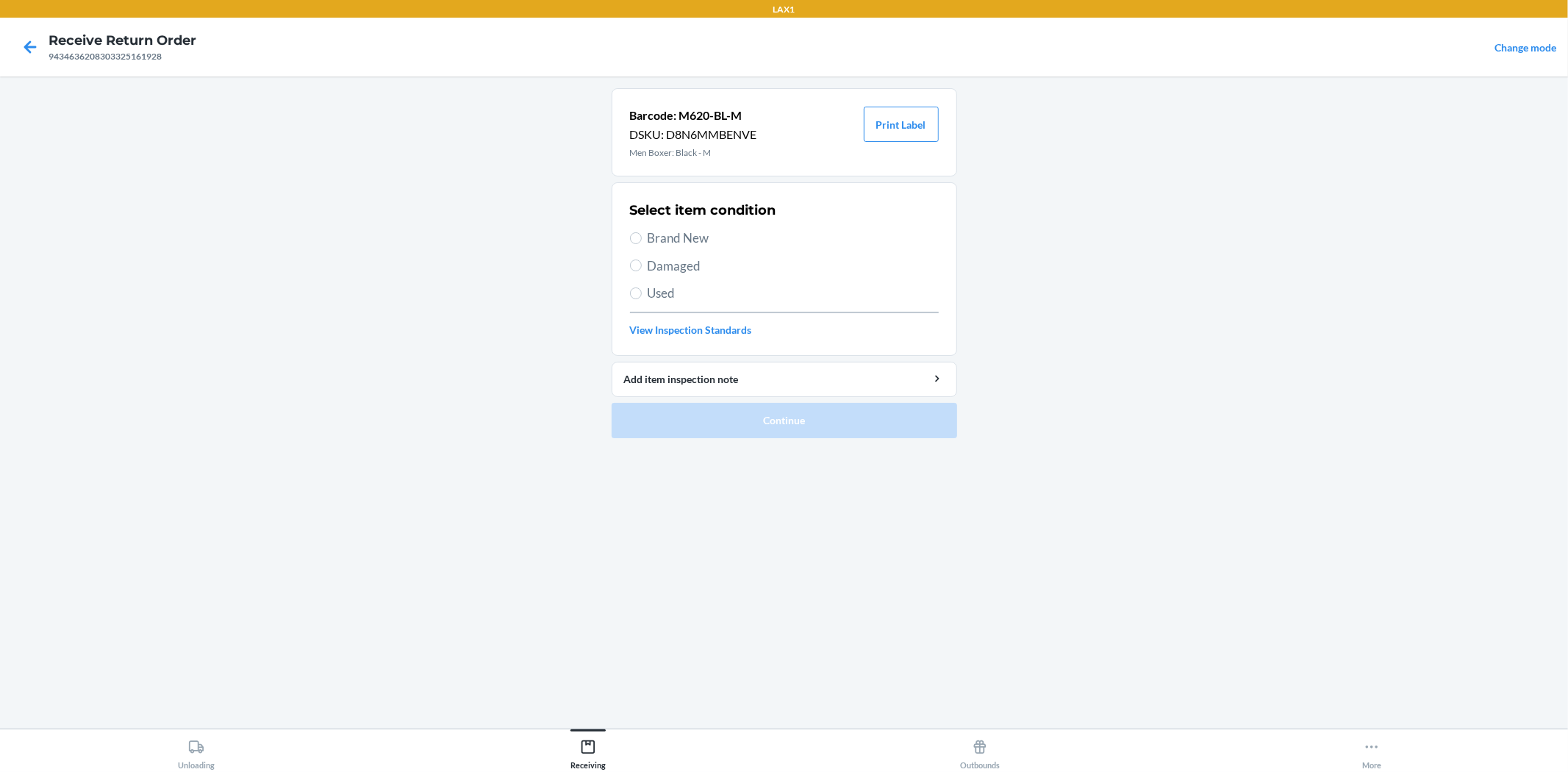
click at [697, 217] on h2 "Select item condition" at bounding box center [702, 210] width 146 height 19
click at [681, 248] on div "Select item condition Brand New Damaged Used View Inspection Standards" at bounding box center [784, 269] width 309 height 146
click at [687, 241] on span "Brand New" at bounding box center [793, 239] width 291 height 19
click at [642, 241] on input "Brand New" at bounding box center [636, 238] width 11 height 11
radio input "true"
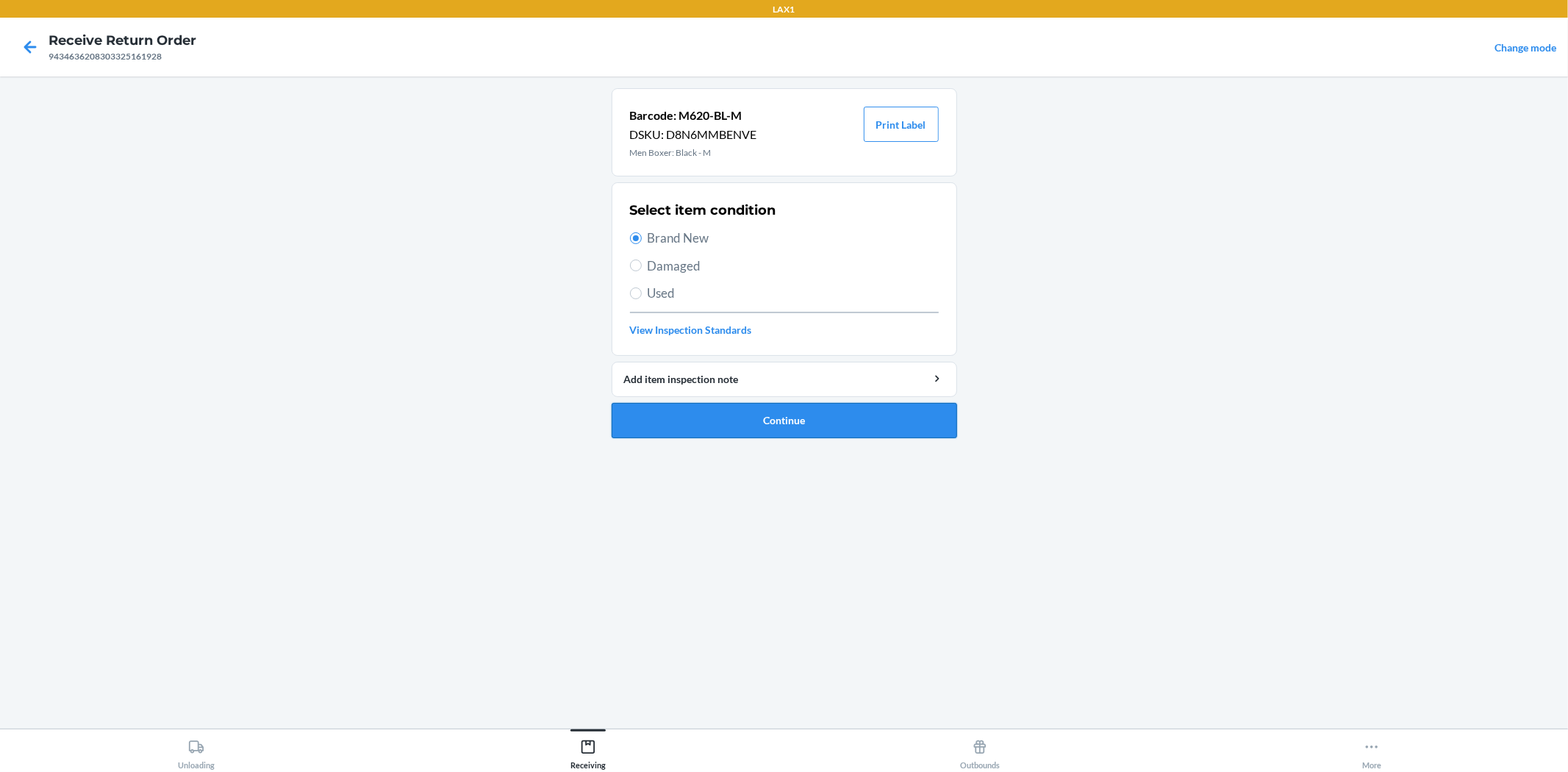
click at [717, 440] on ol "Barcode: M620-BL-M DSKU: D8N6MMBENVE Men Boxer: Black - M Print Label Select it…" at bounding box center [784, 268] width 345 height 362
click at [709, 410] on button "Continue" at bounding box center [784, 420] width 345 height 35
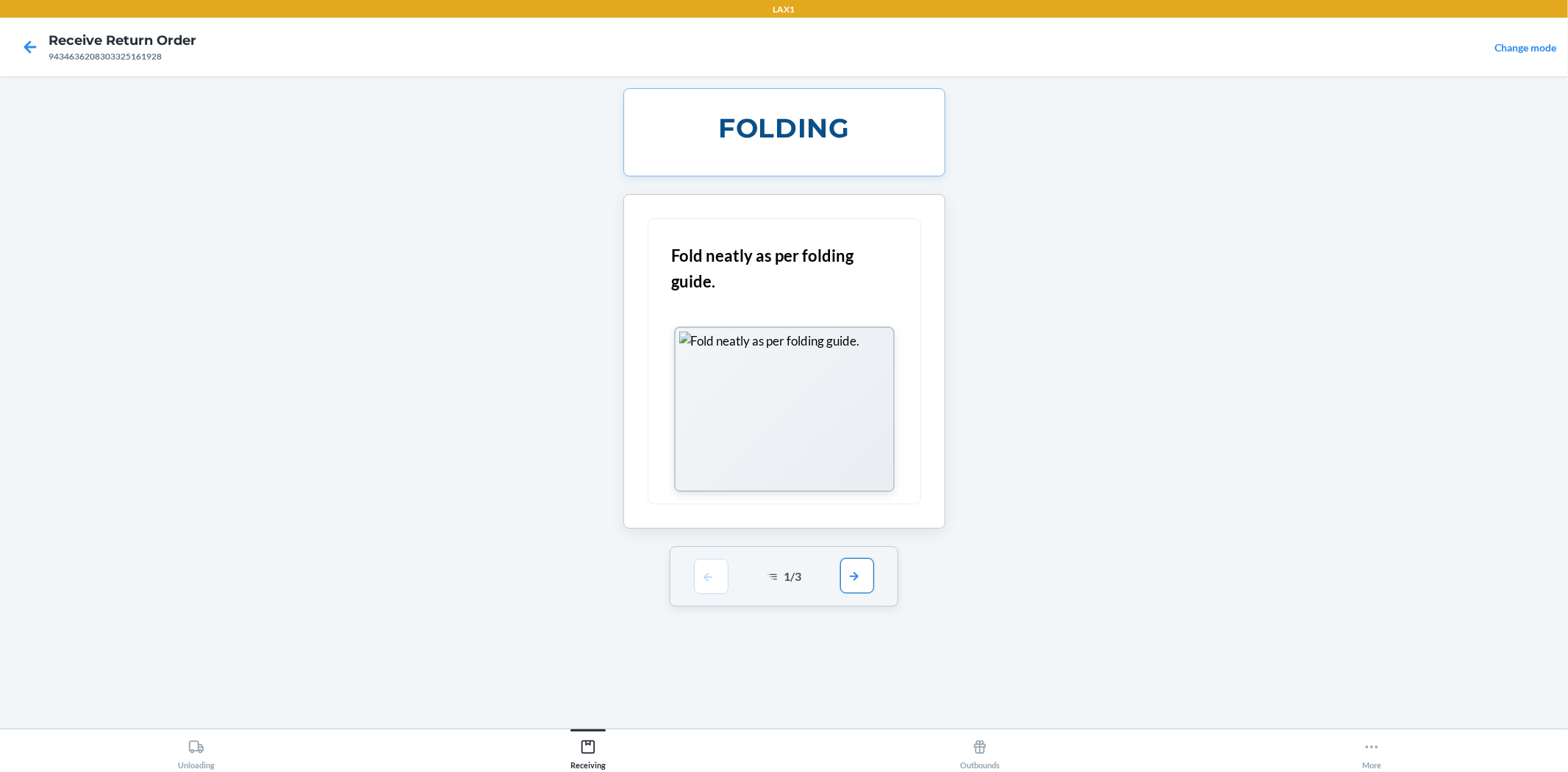
click at [853, 571] on button "button" at bounding box center [857, 575] width 33 height 35
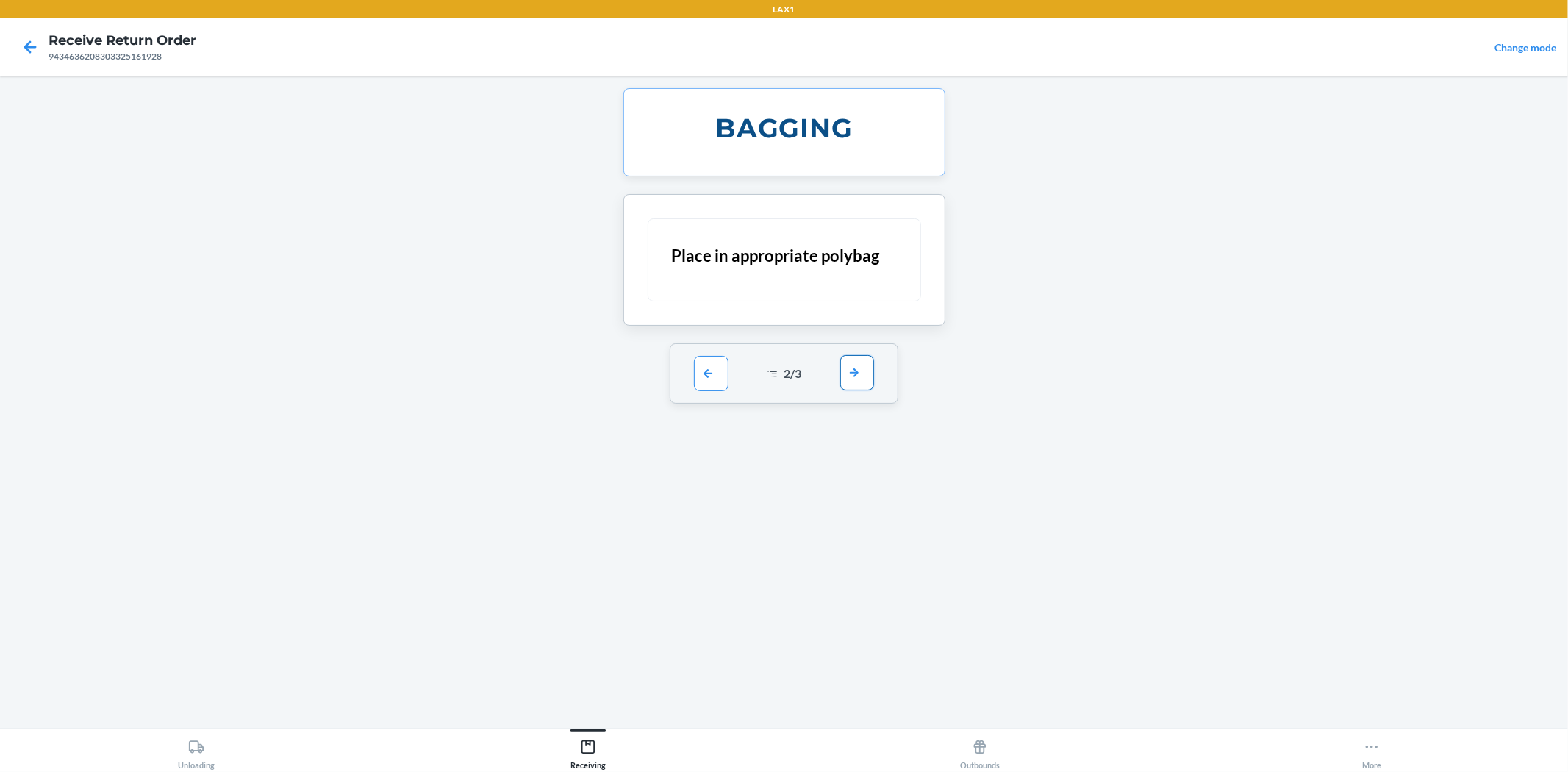
click at [847, 376] on button "button" at bounding box center [857, 372] width 33 height 35
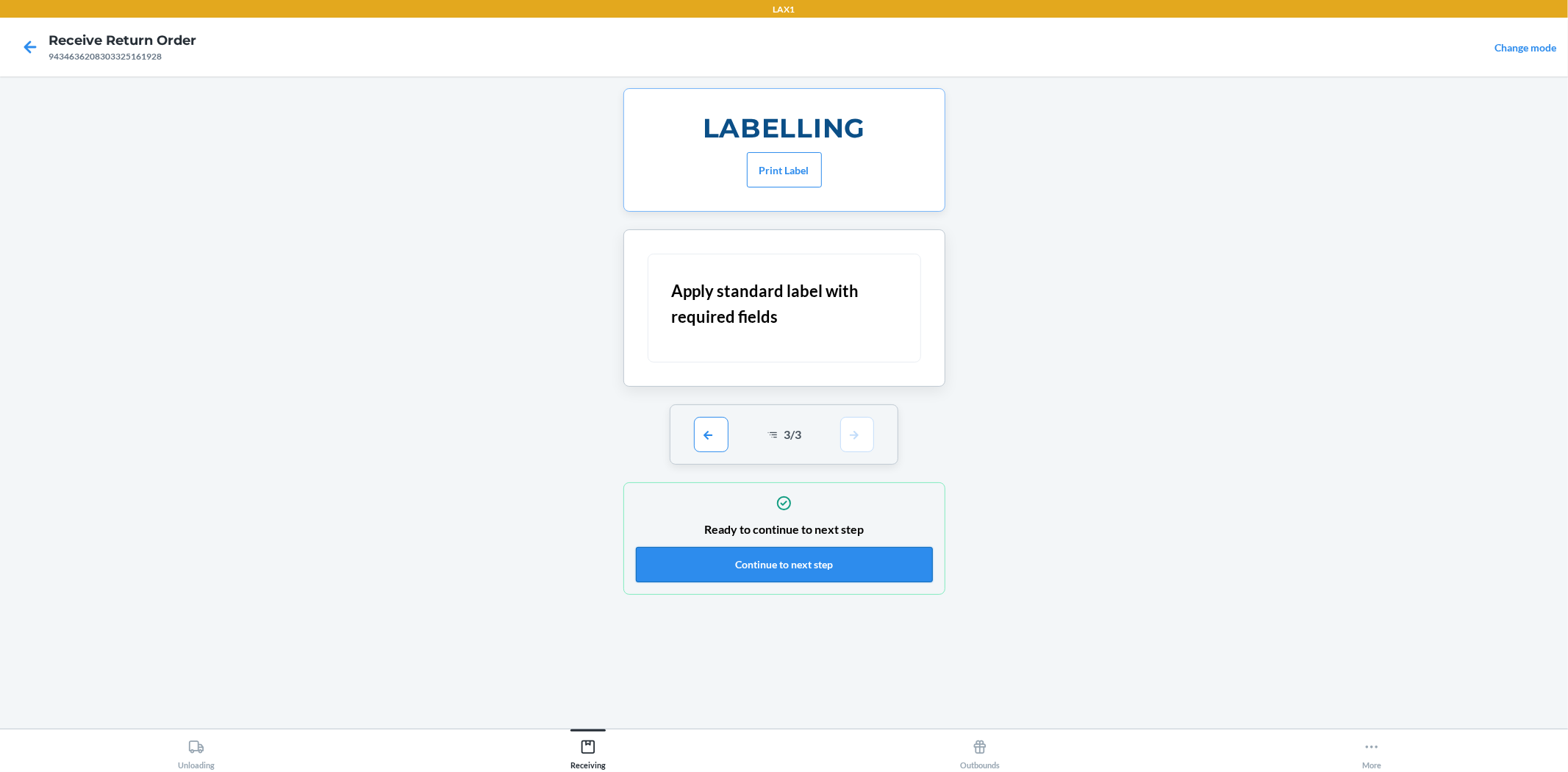
drag, startPoint x: 790, startPoint y: 559, endPoint x: 784, endPoint y: 550, distance: 10.8
click at [790, 555] on button "Continue to next step" at bounding box center [784, 564] width 297 height 35
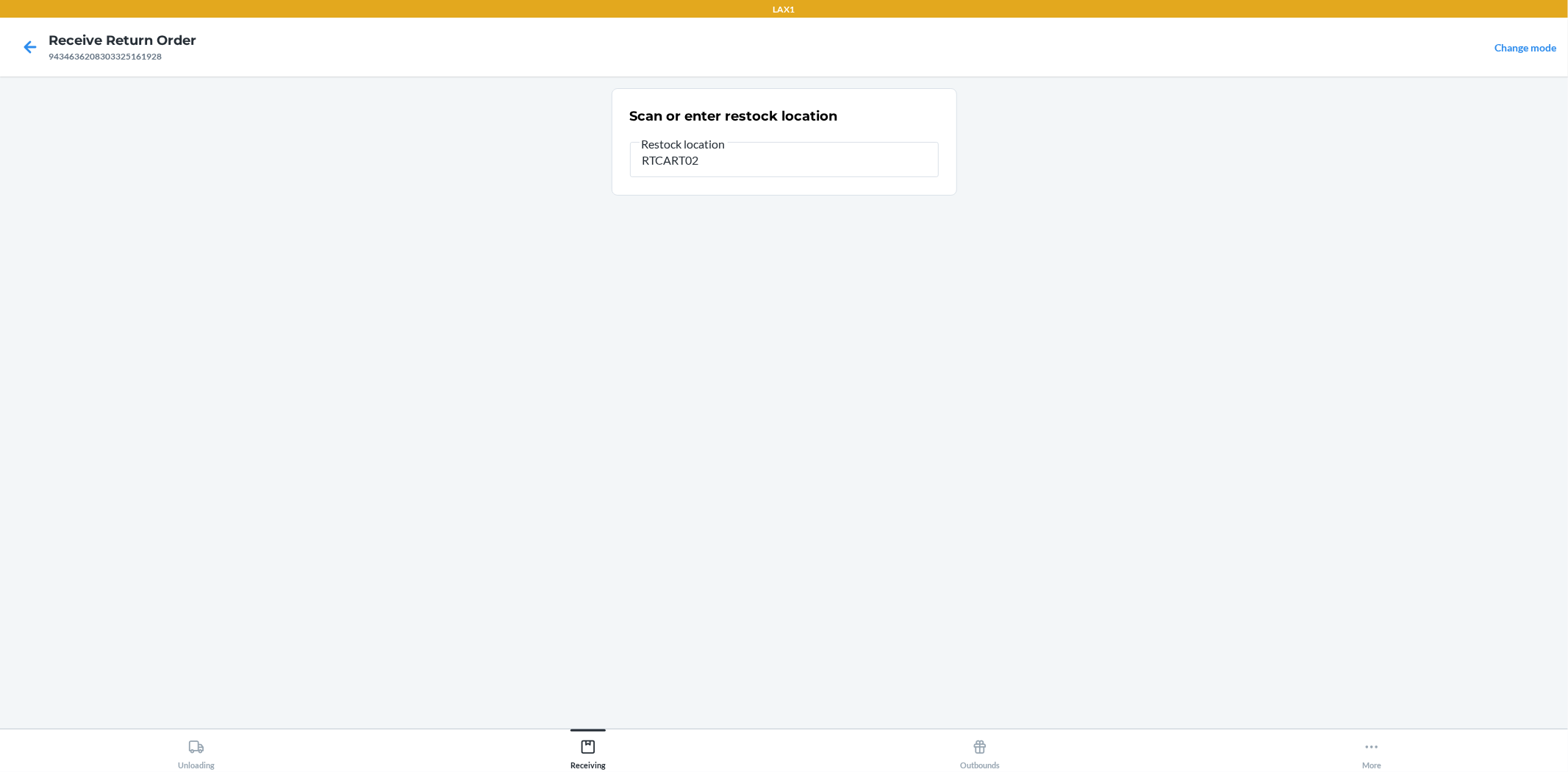
type input "RTCART026"
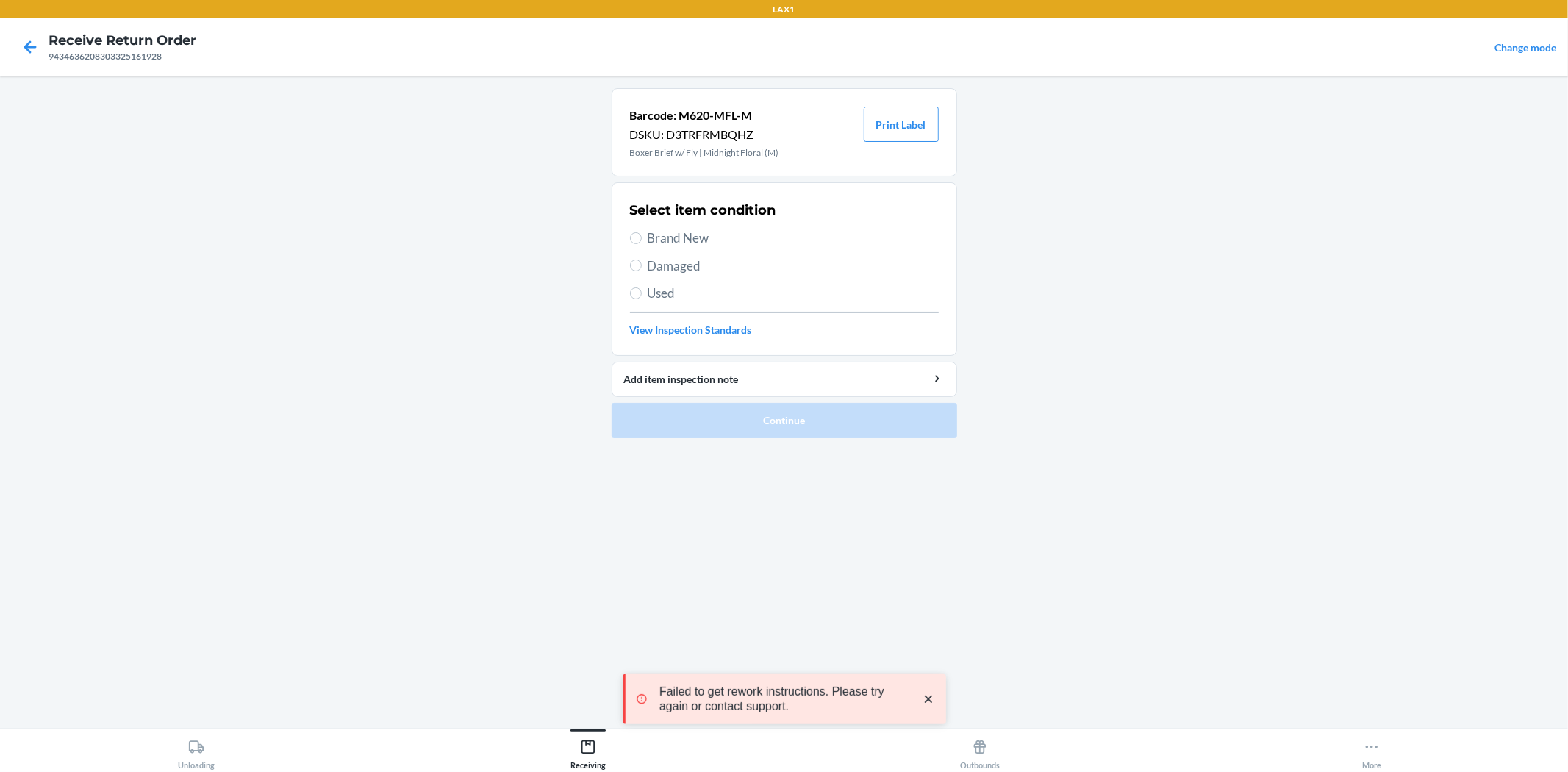
click at [697, 241] on span "Brand New" at bounding box center [793, 239] width 291 height 19
click at [642, 241] on input "Brand New" at bounding box center [636, 238] width 11 height 11
radio input "true"
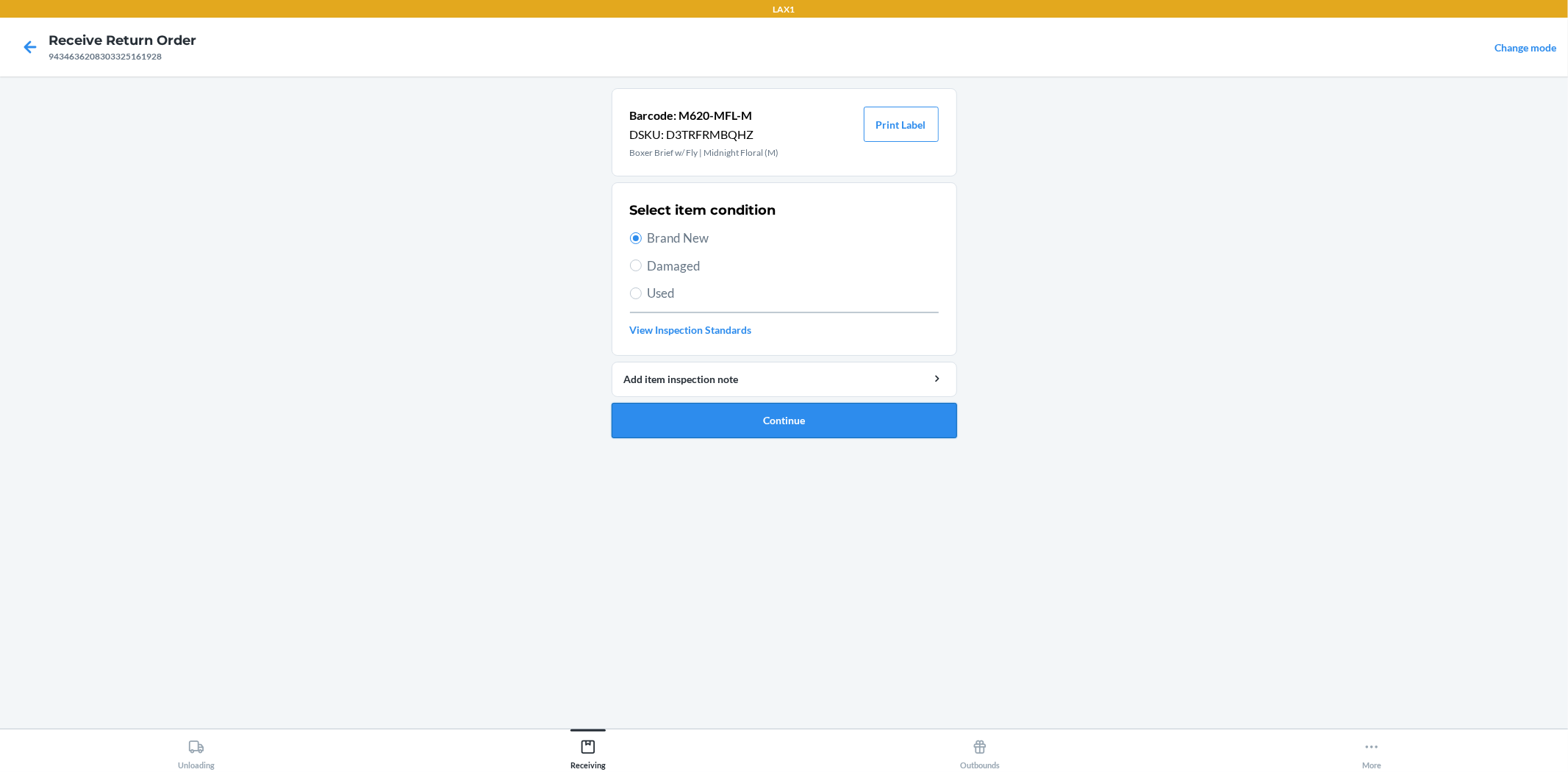
click at [752, 425] on button "Continue" at bounding box center [784, 420] width 345 height 35
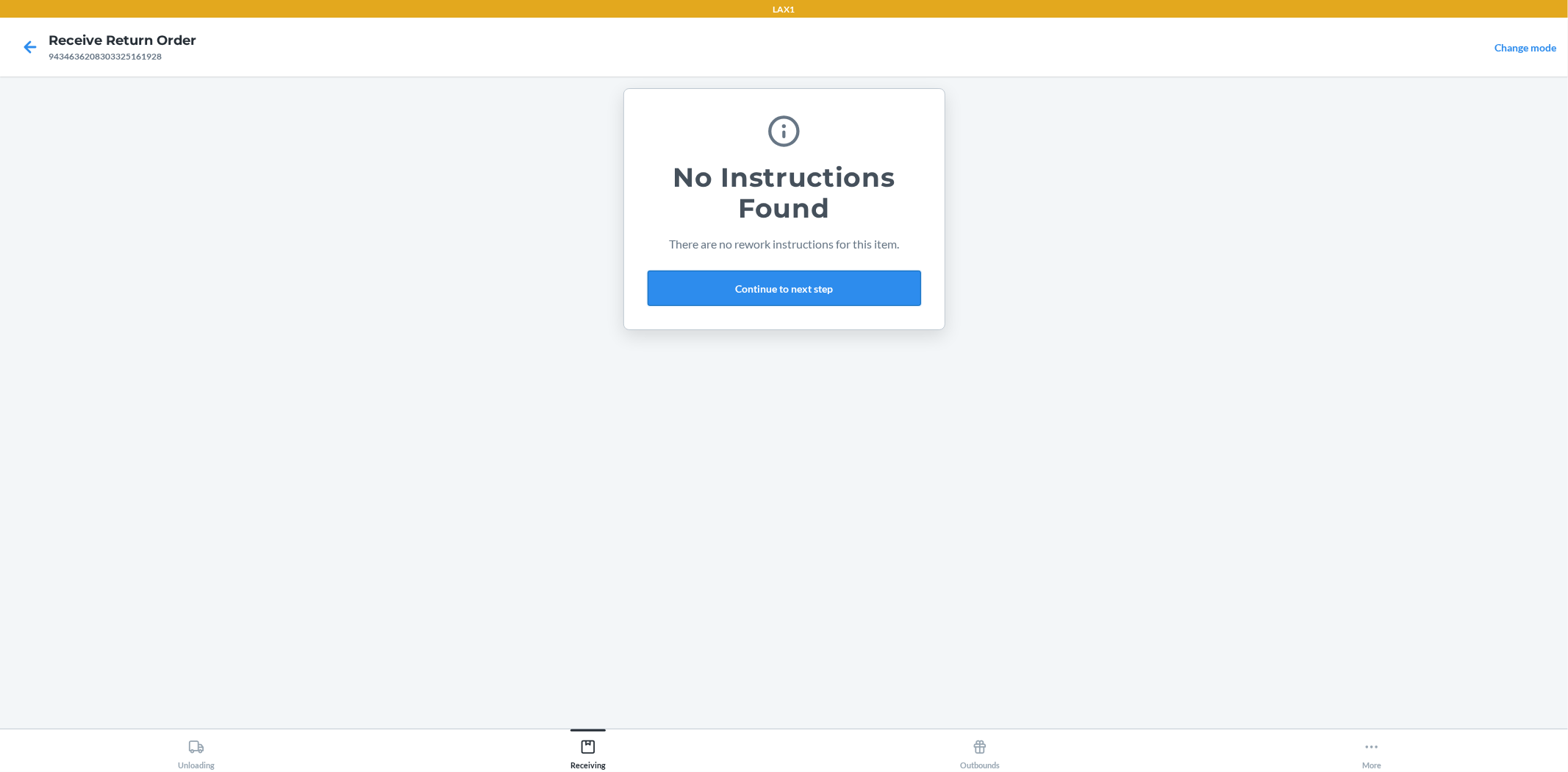
click at [805, 283] on button "Continue to next step" at bounding box center [784, 288] width 274 height 35
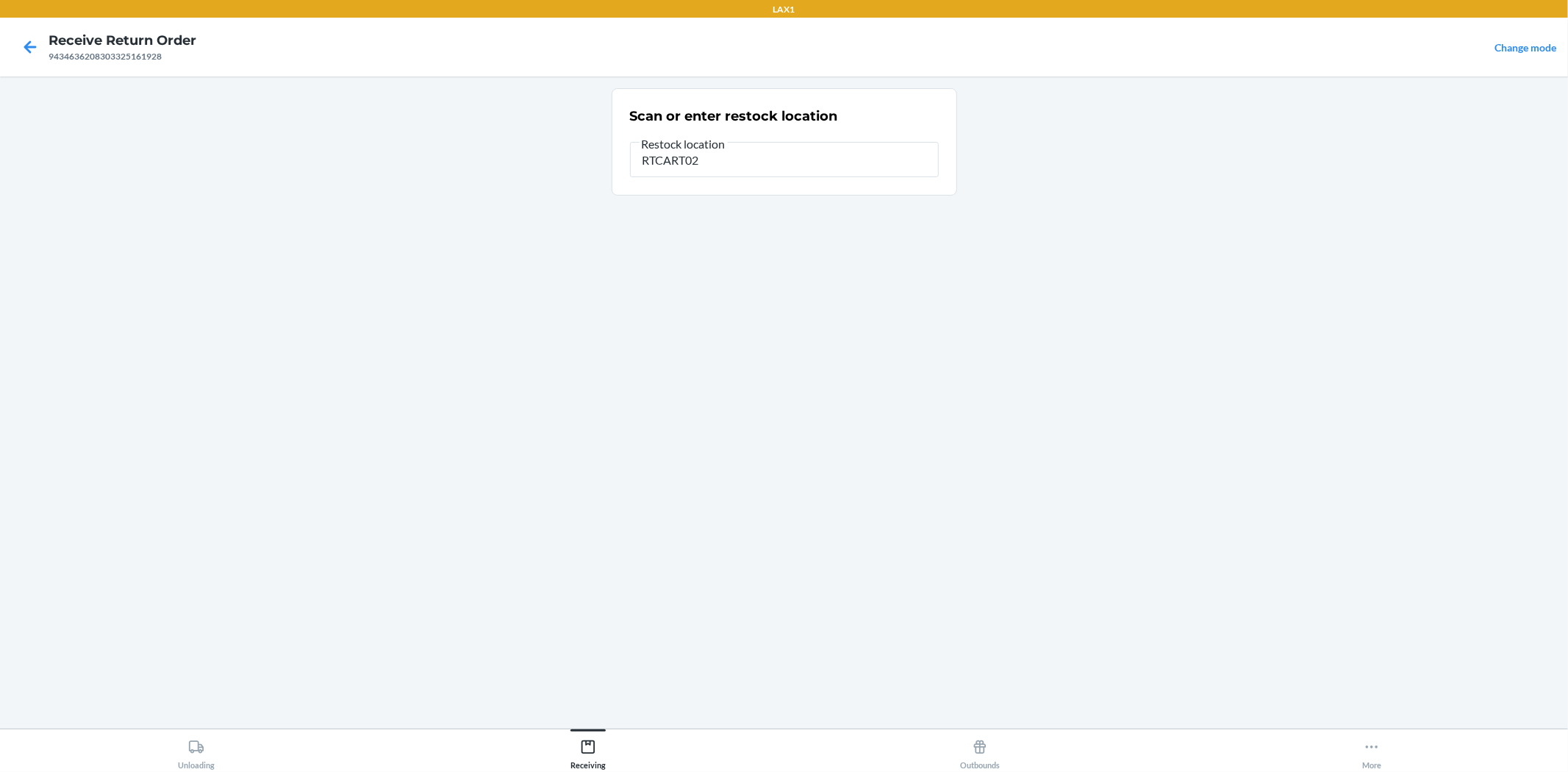
type input "RTCART026"
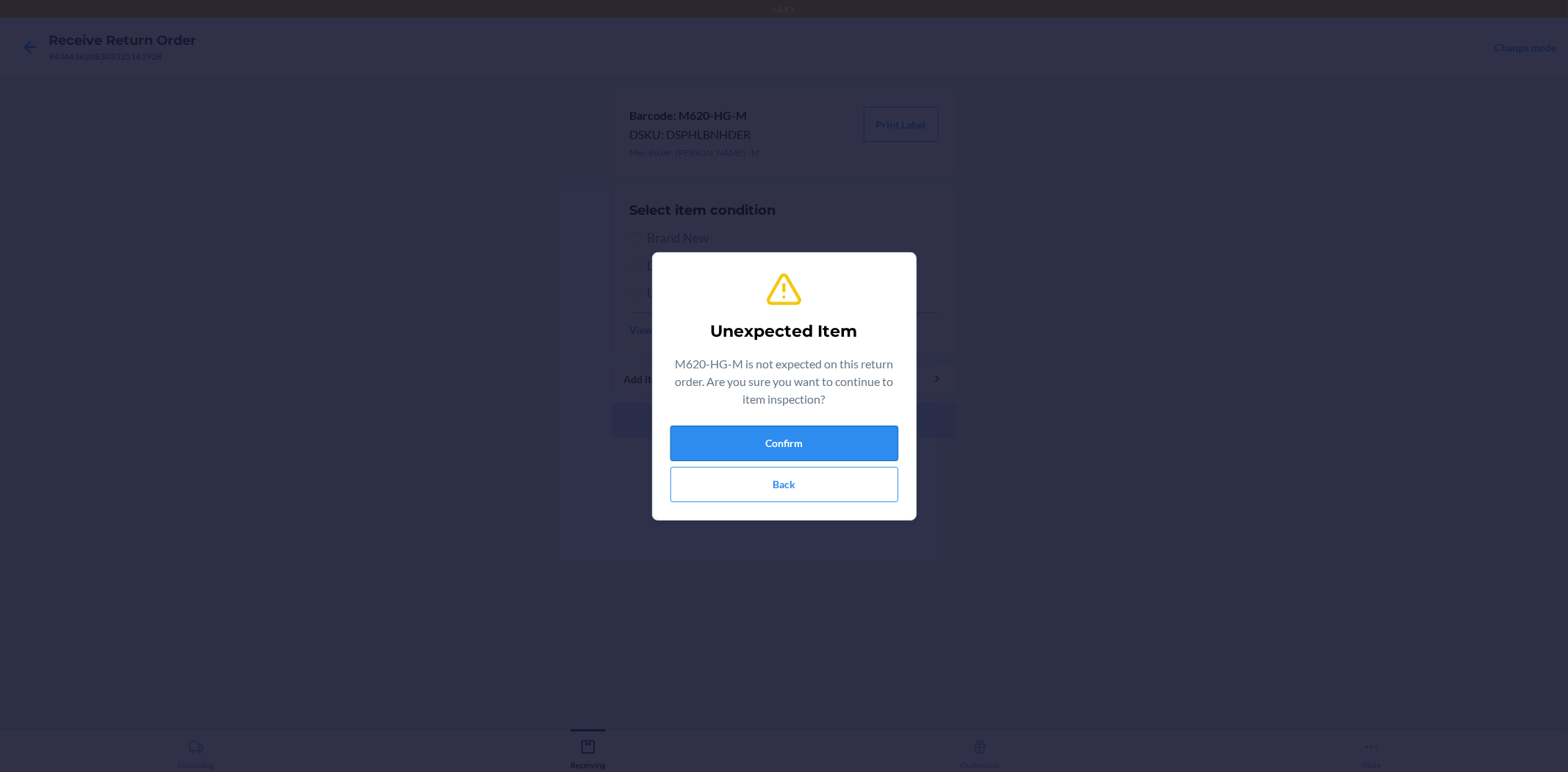
click at [808, 439] on button "Confirm" at bounding box center [784, 443] width 228 height 35
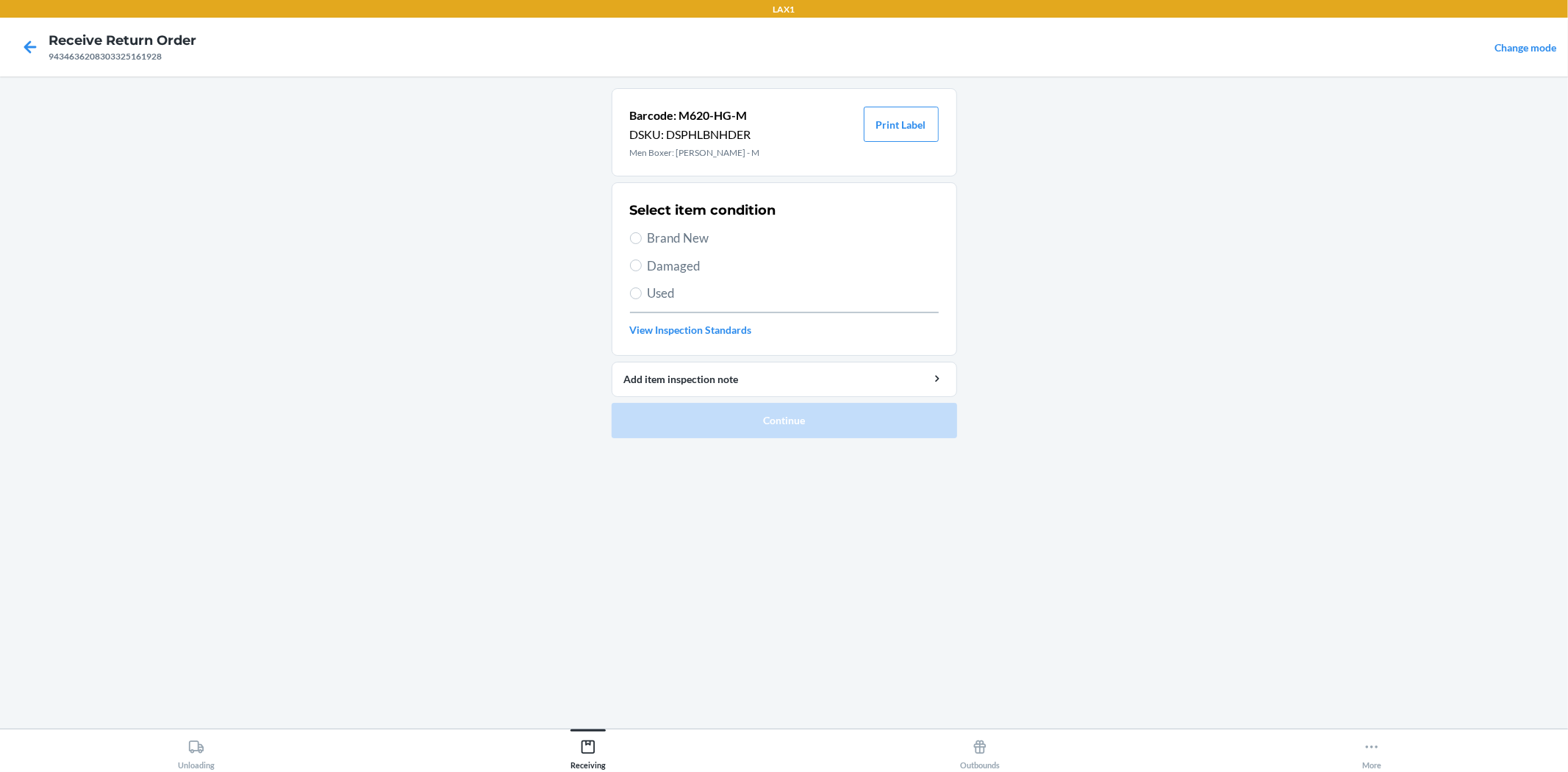
click at [652, 231] on span "Brand New" at bounding box center [793, 239] width 291 height 19
click at [642, 232] on input "Brand New" at bounding box center [636, 238] width 11 height 11
radio input "true"
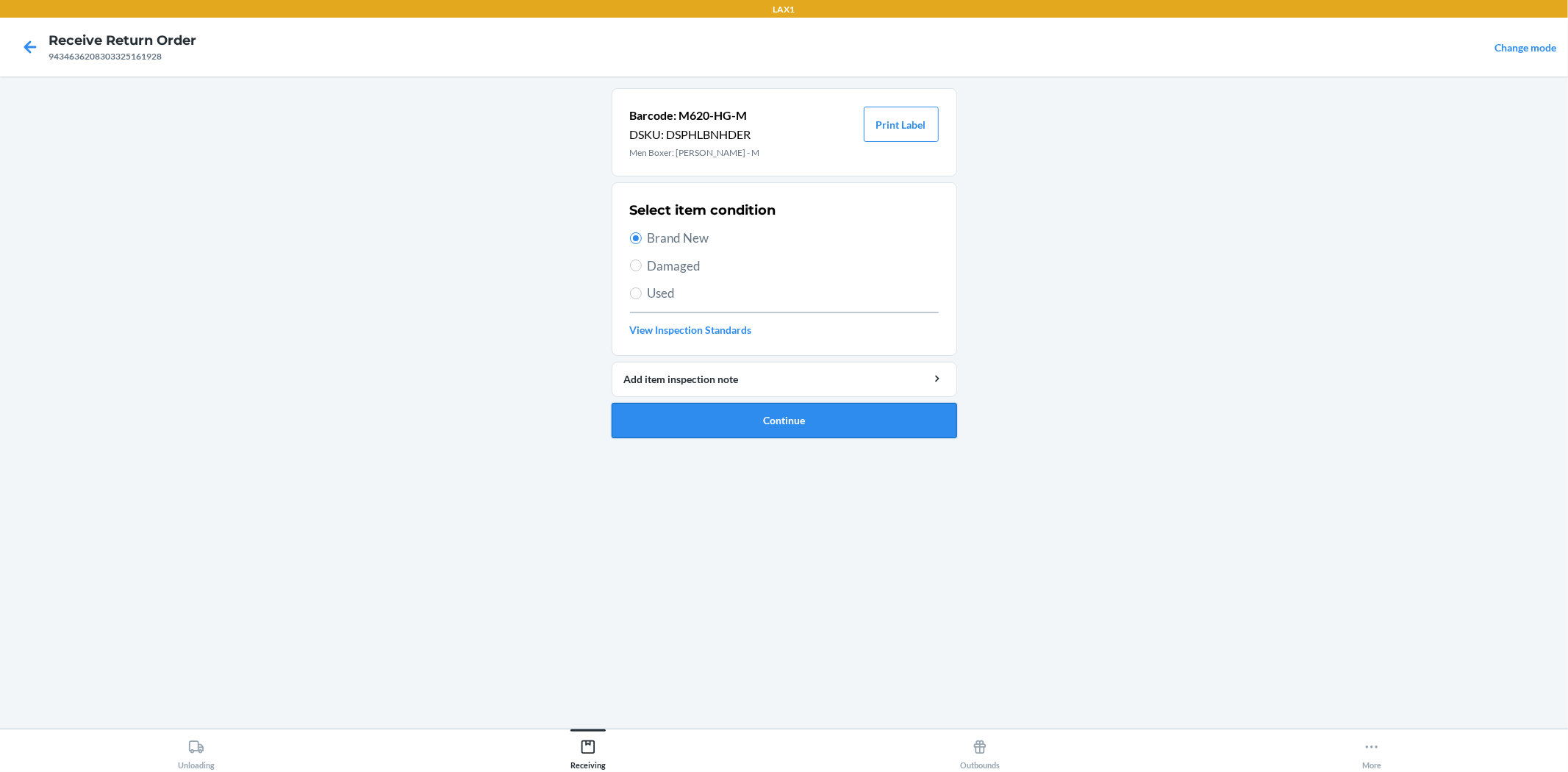
click at [748, 417] on button "Continue" at bounding box center [784, 420] width 345 height 35
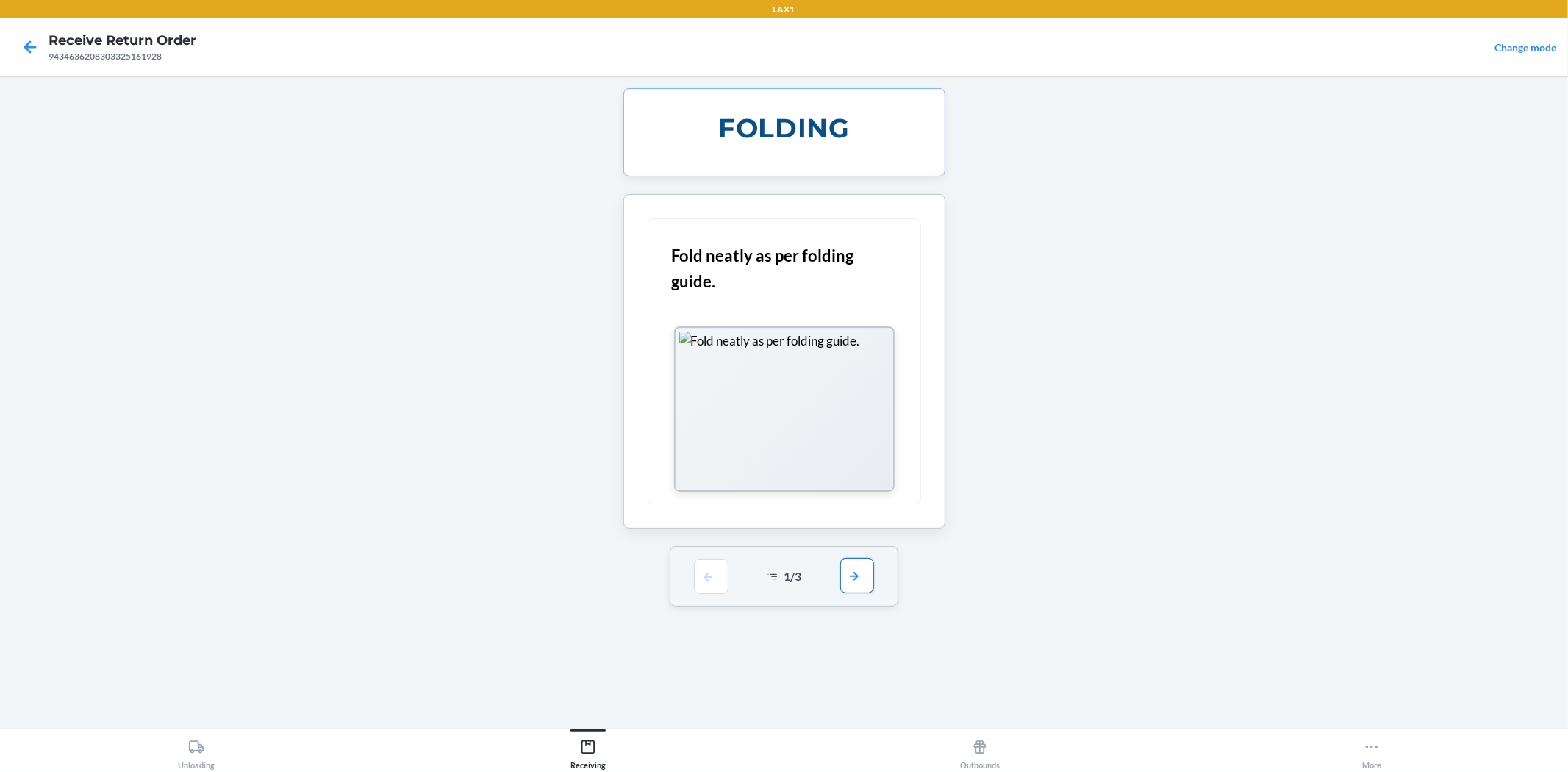
click at [859, 586] on button "button" at bounding box center [857, 575] width 33 height 35
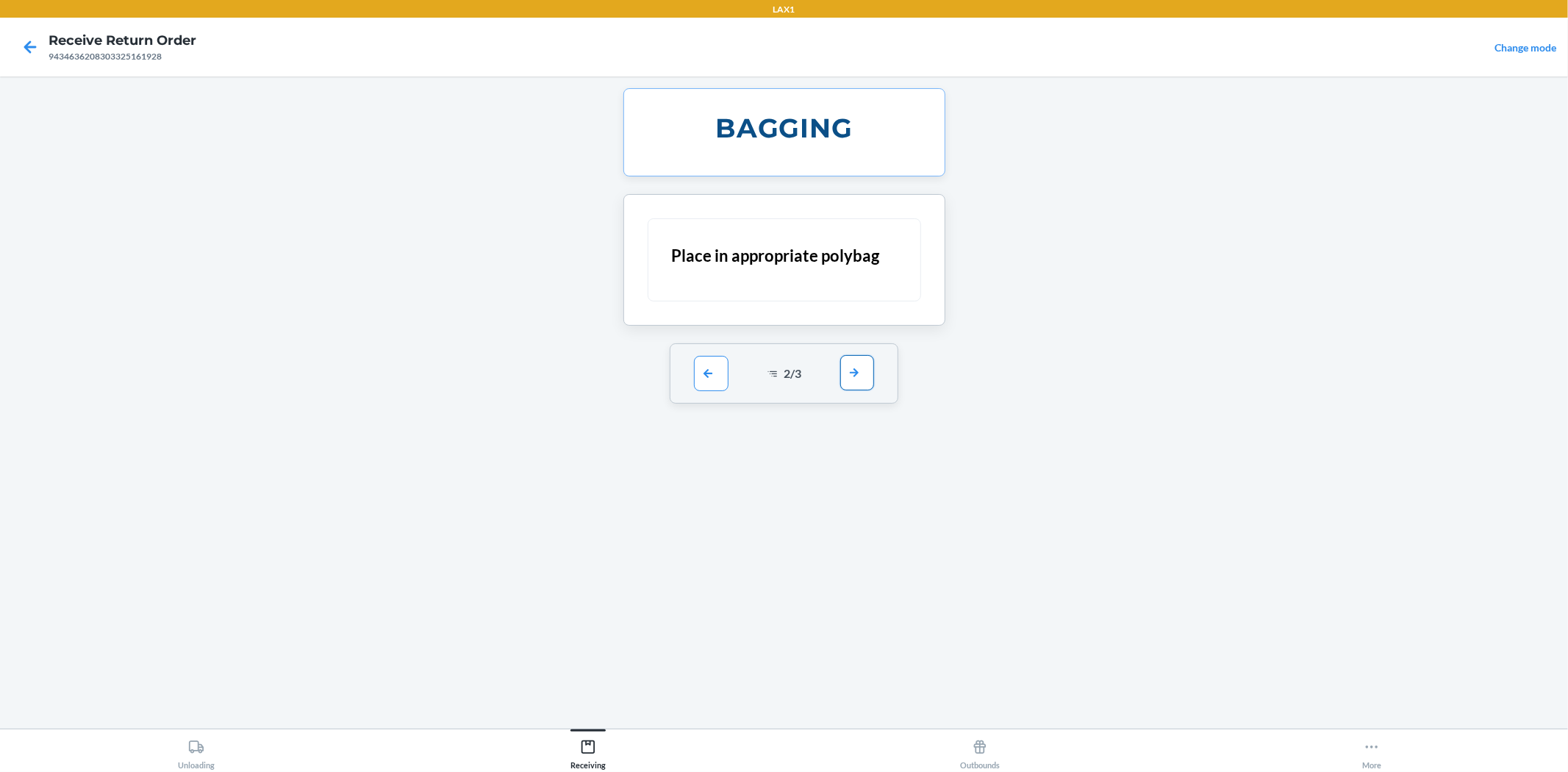
click at [866, 387] on button "button" at bounding box center [857, 372] width 33 height 35
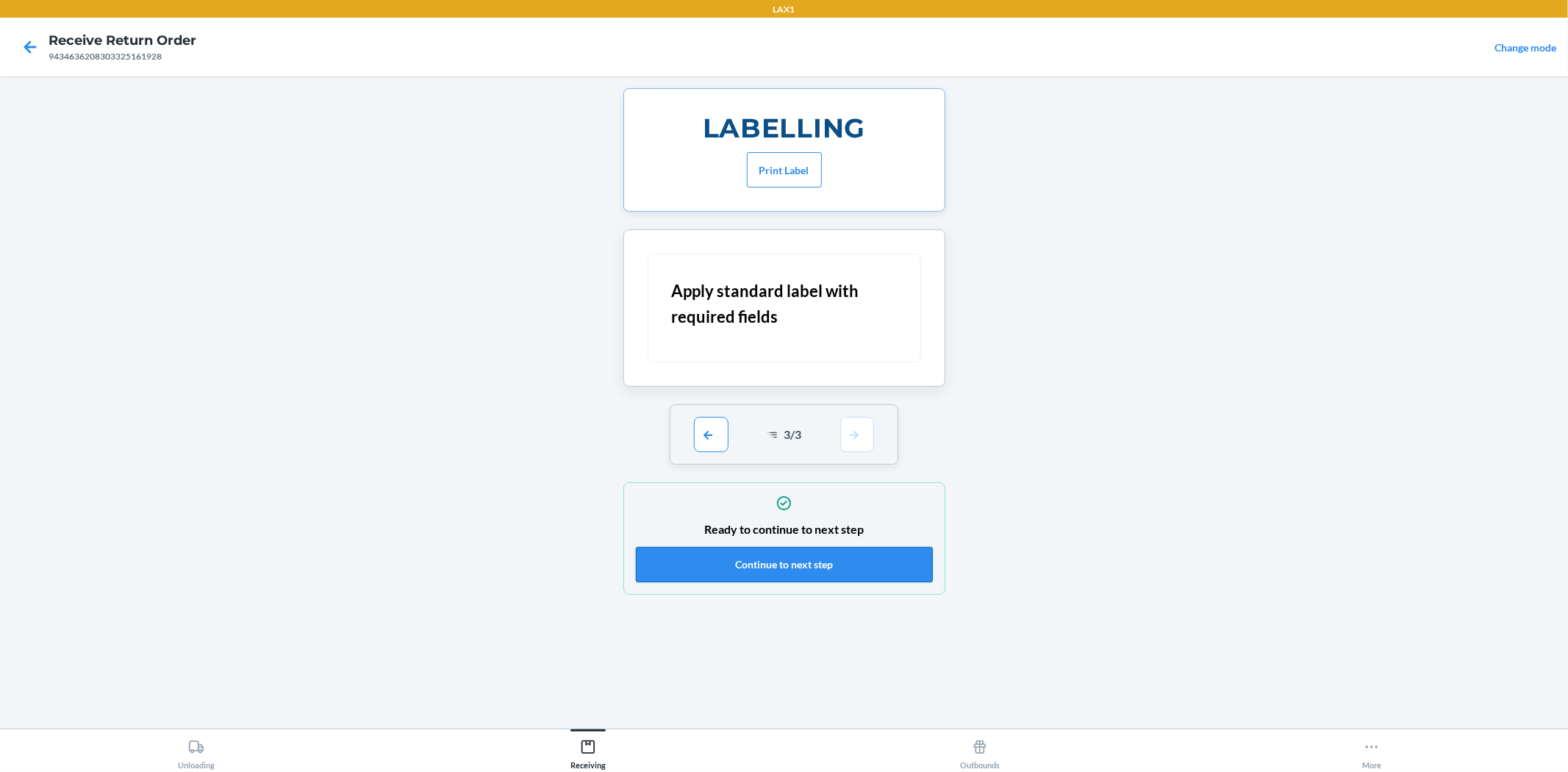
click at [784, 578] on button "Continue to next step" at bounding box center [784, 564] width 297 height 35
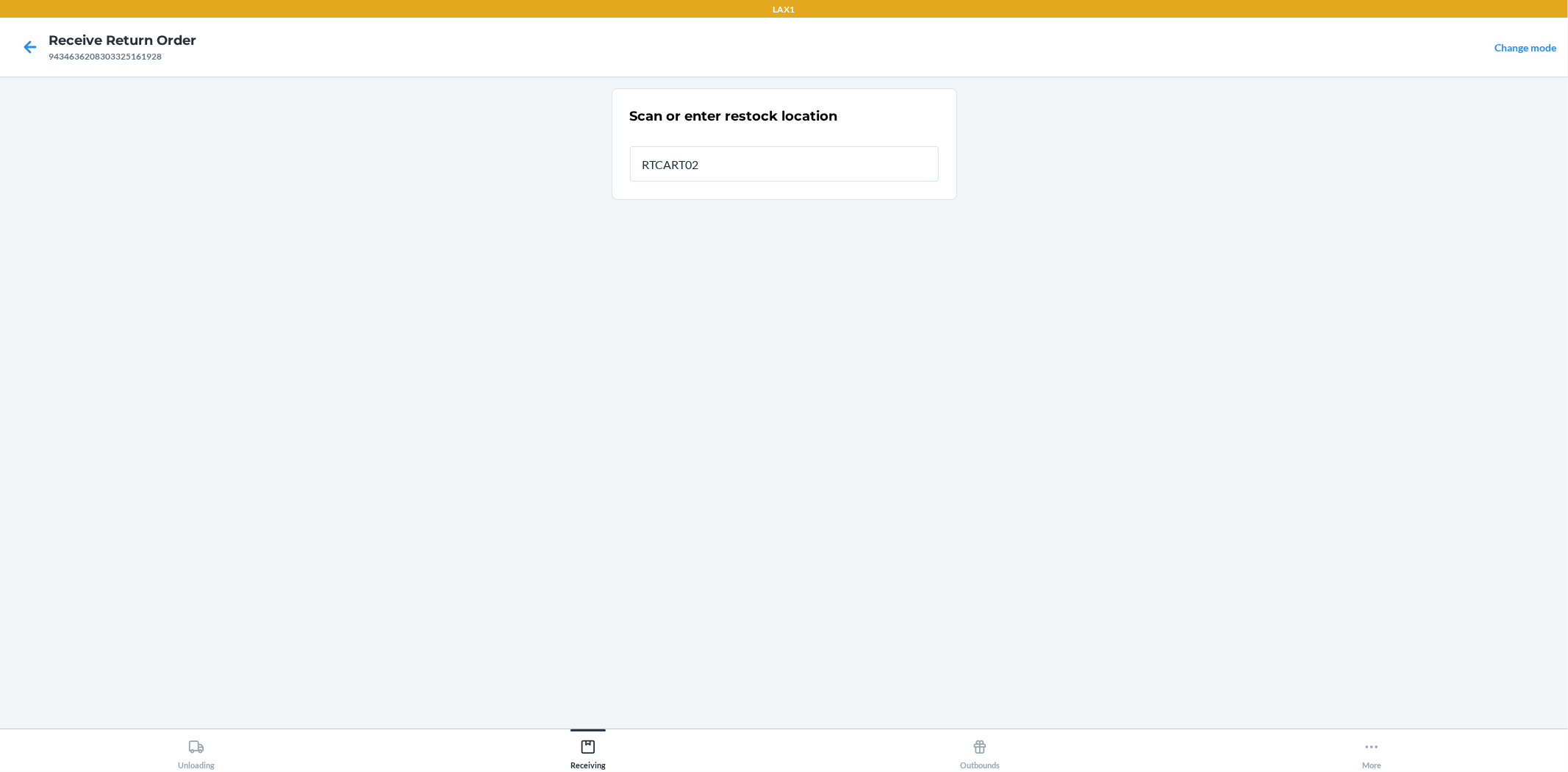
type input "RTCART026"
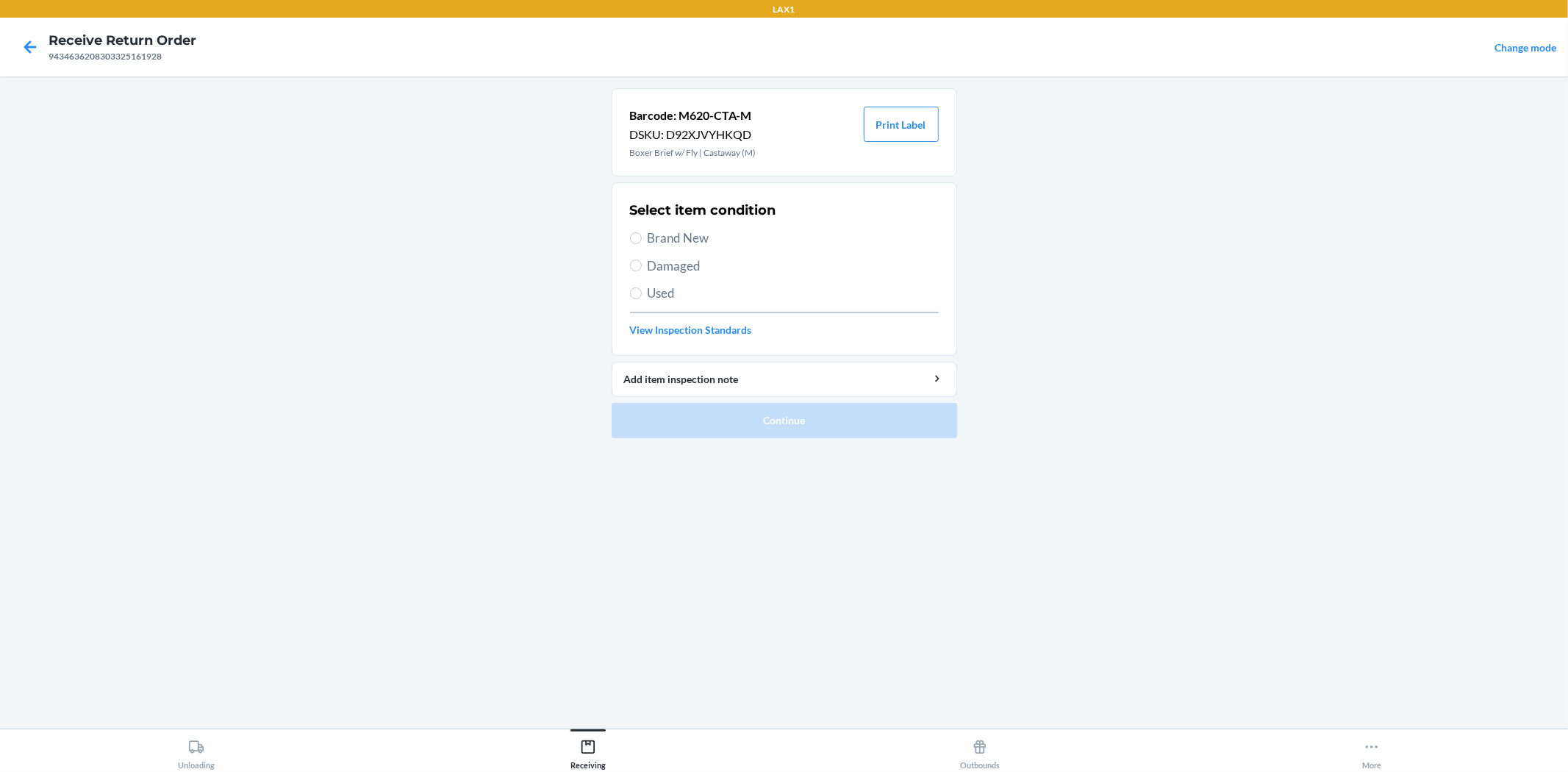
click at [684, 265] on span "Damaged" at bounding box center [793, 266] width 291 height 19
click at [642, 265] on input "Damaged" at bounding box center [636, 265] width 11 height 11
radio input "true"
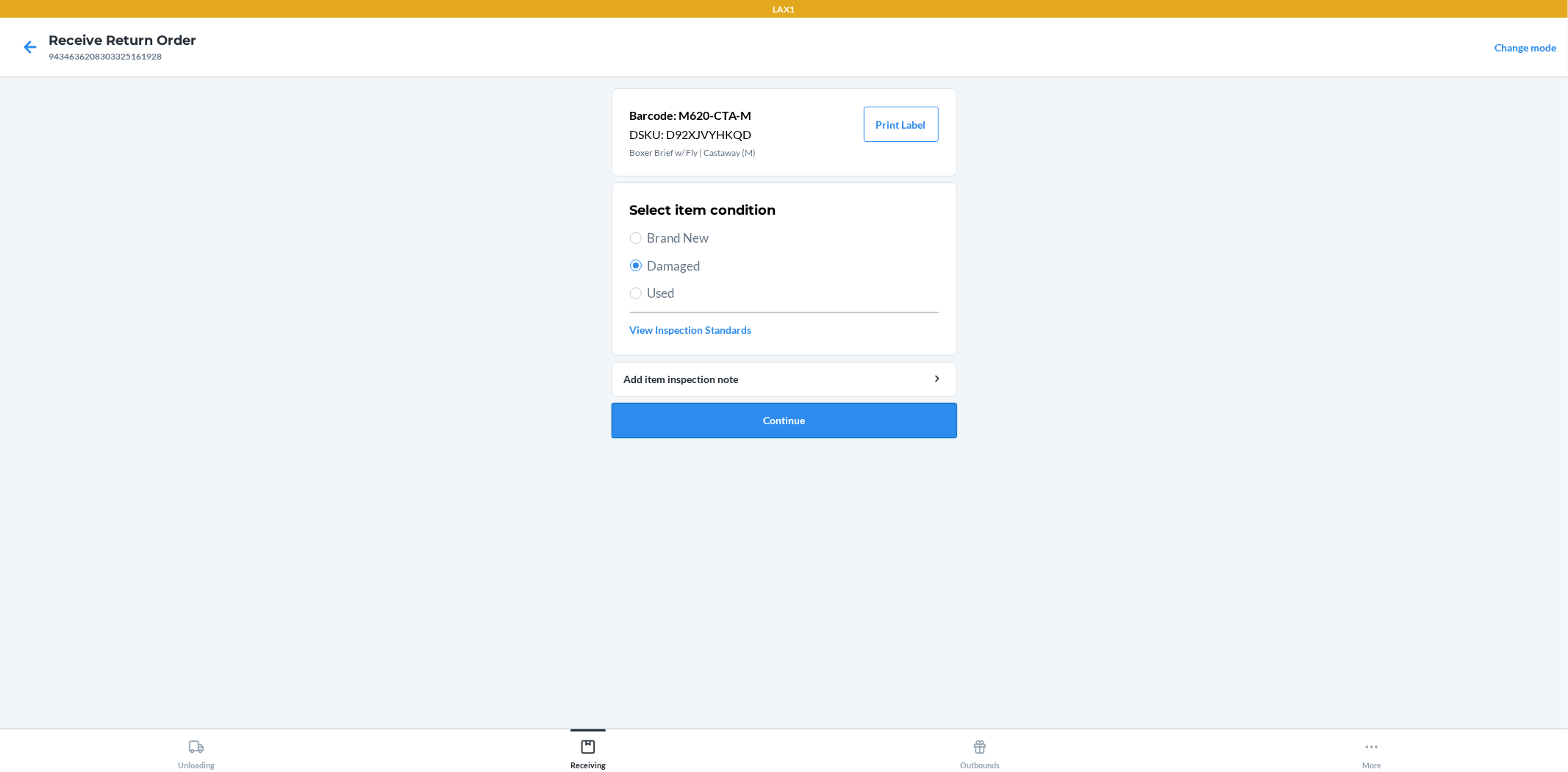
click at [773, 412] on button "Continue" at bounding box center [784, 420] width 345 height 35
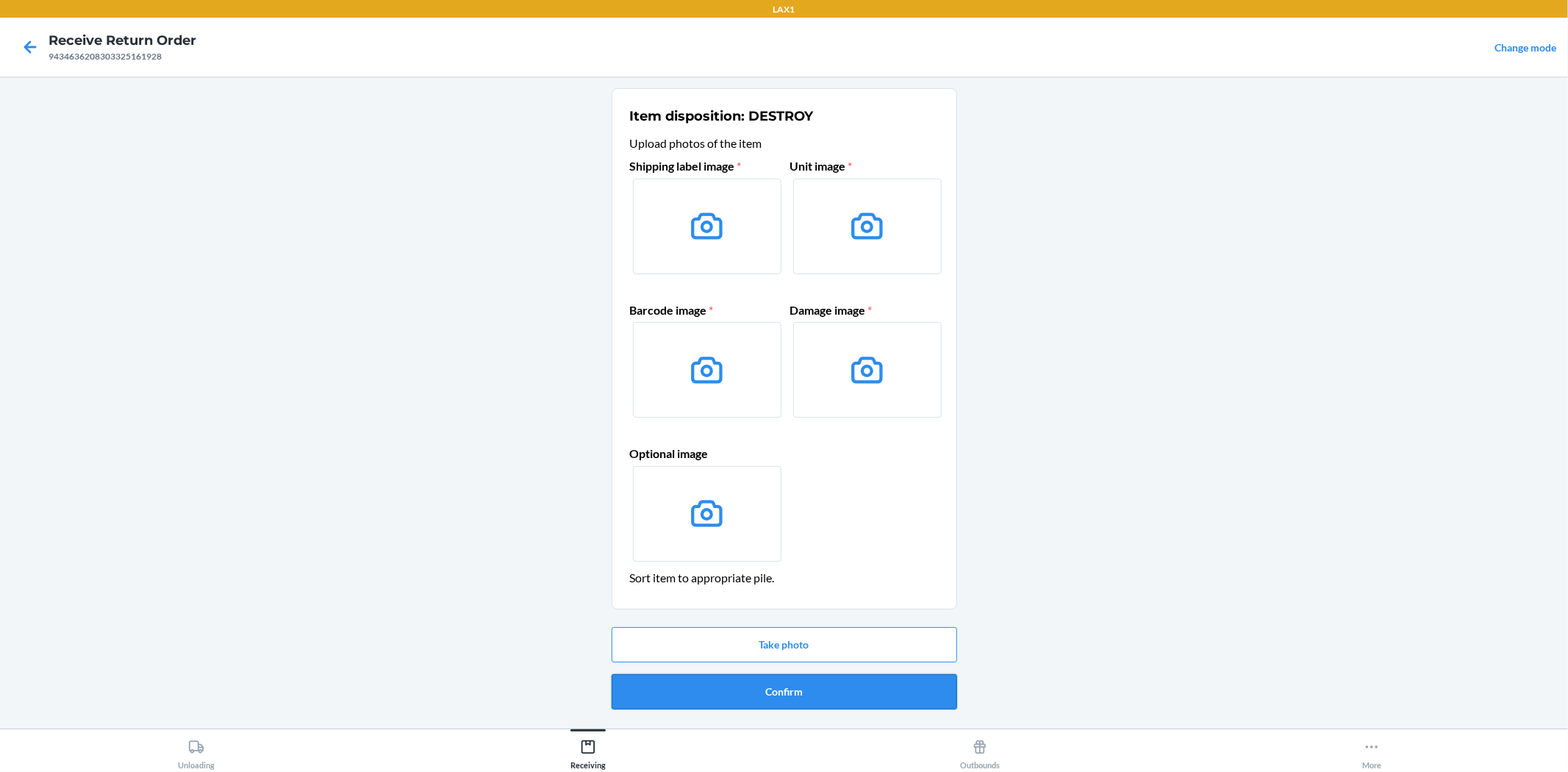
click at [777, 697] on button "Confirm" at bounding box center [784, 691] width 345 height 35
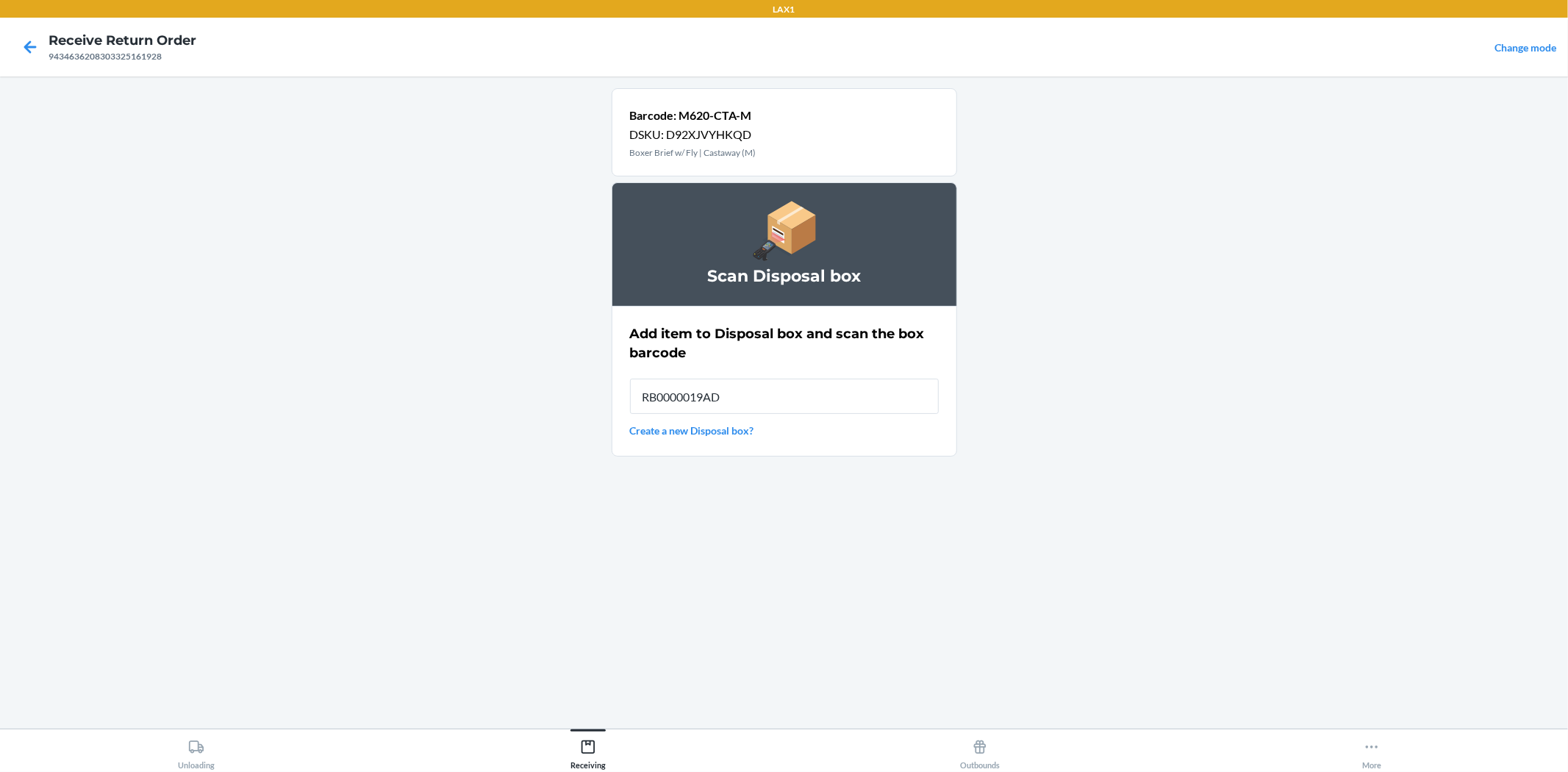
type input "RB0000019AD"
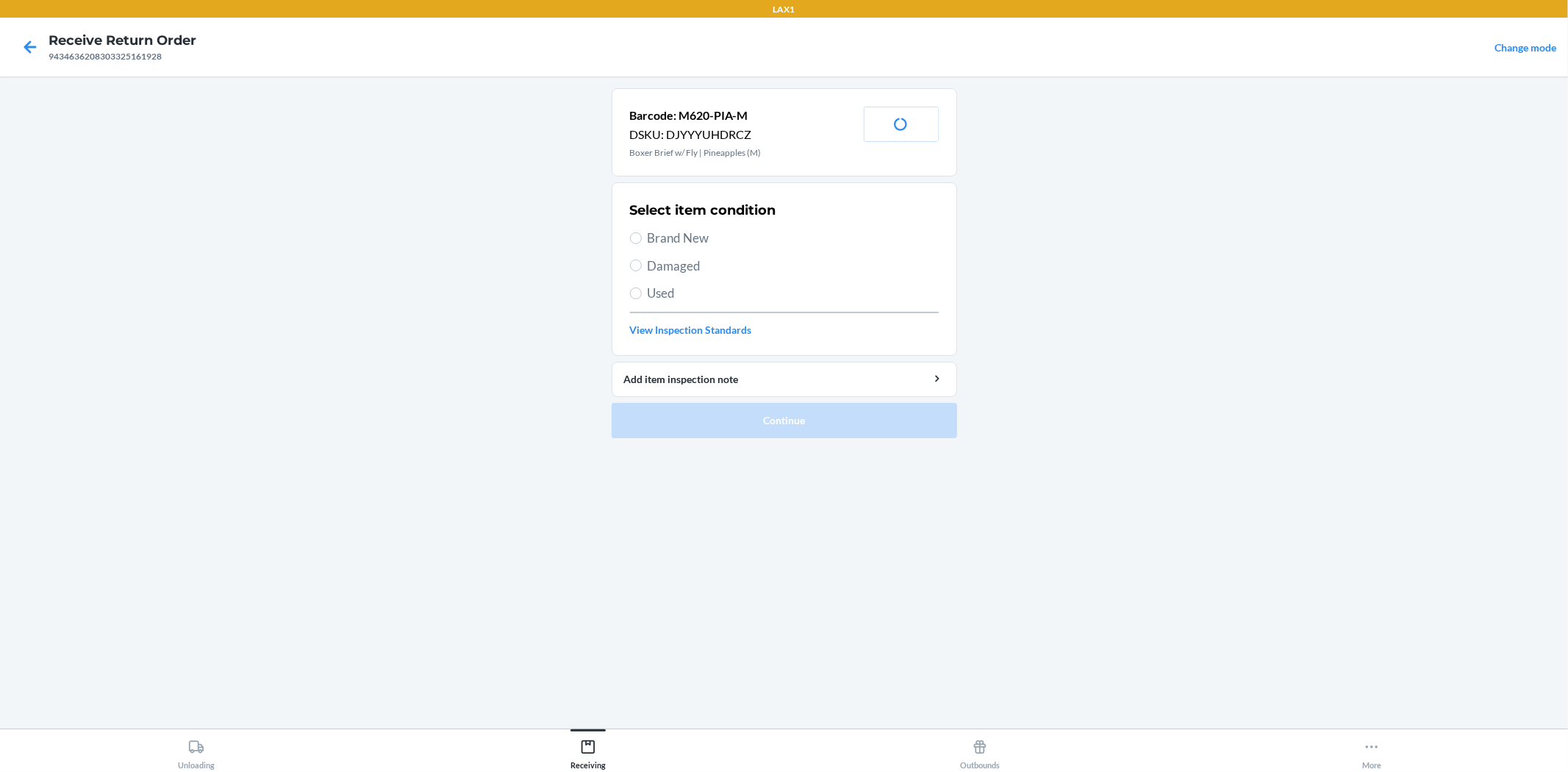
click at [659, 267] on span "Damaged" at bounding box center [793, 266] width 291 height 19
click at [642, 267] on input "Damaged" at bounding box center [636, 265] width 11 height 11
radio input "true"
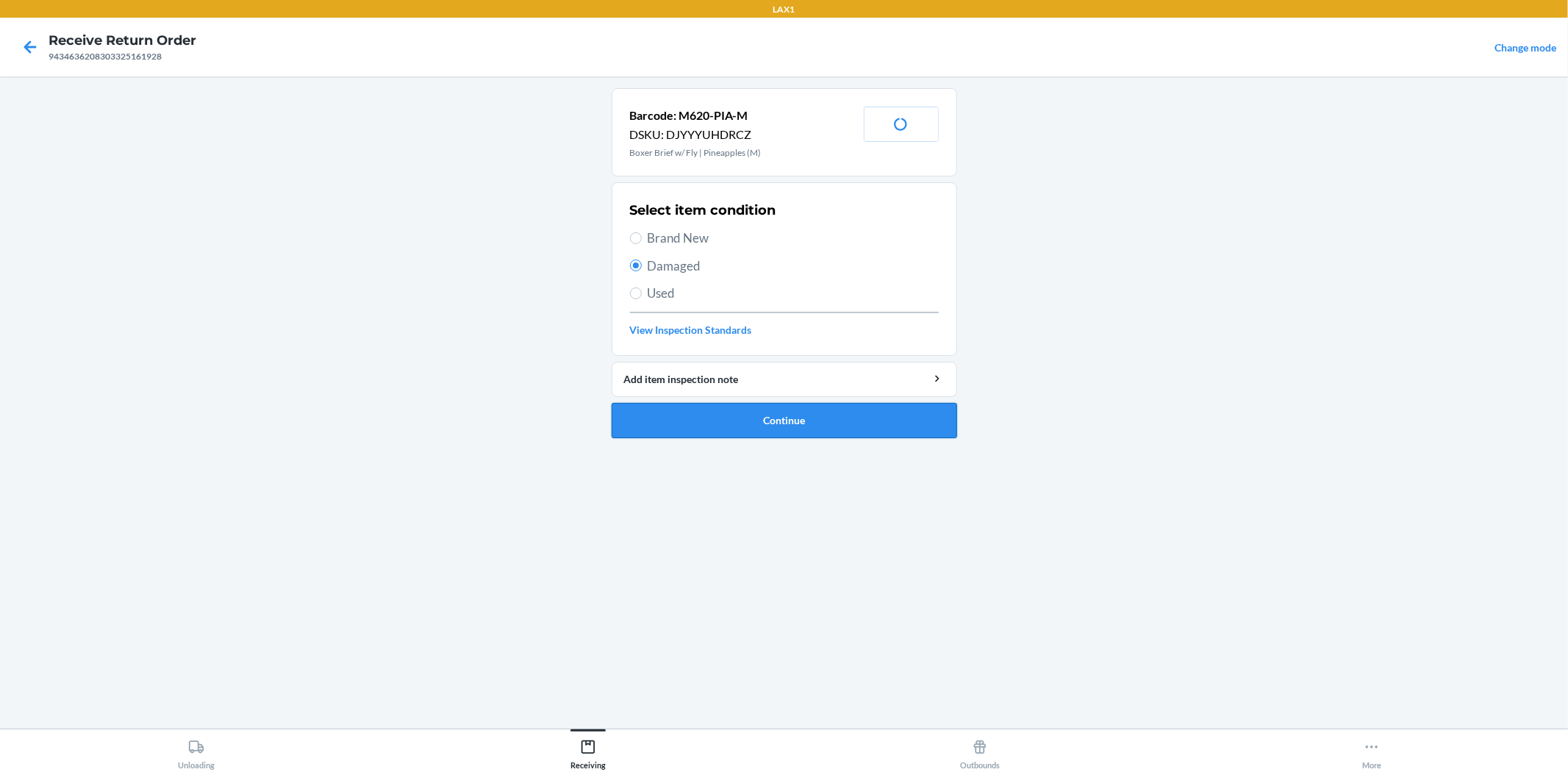
click at [759, 414] on button "Continue" at bounding box center [784, 420] width 345 height 35
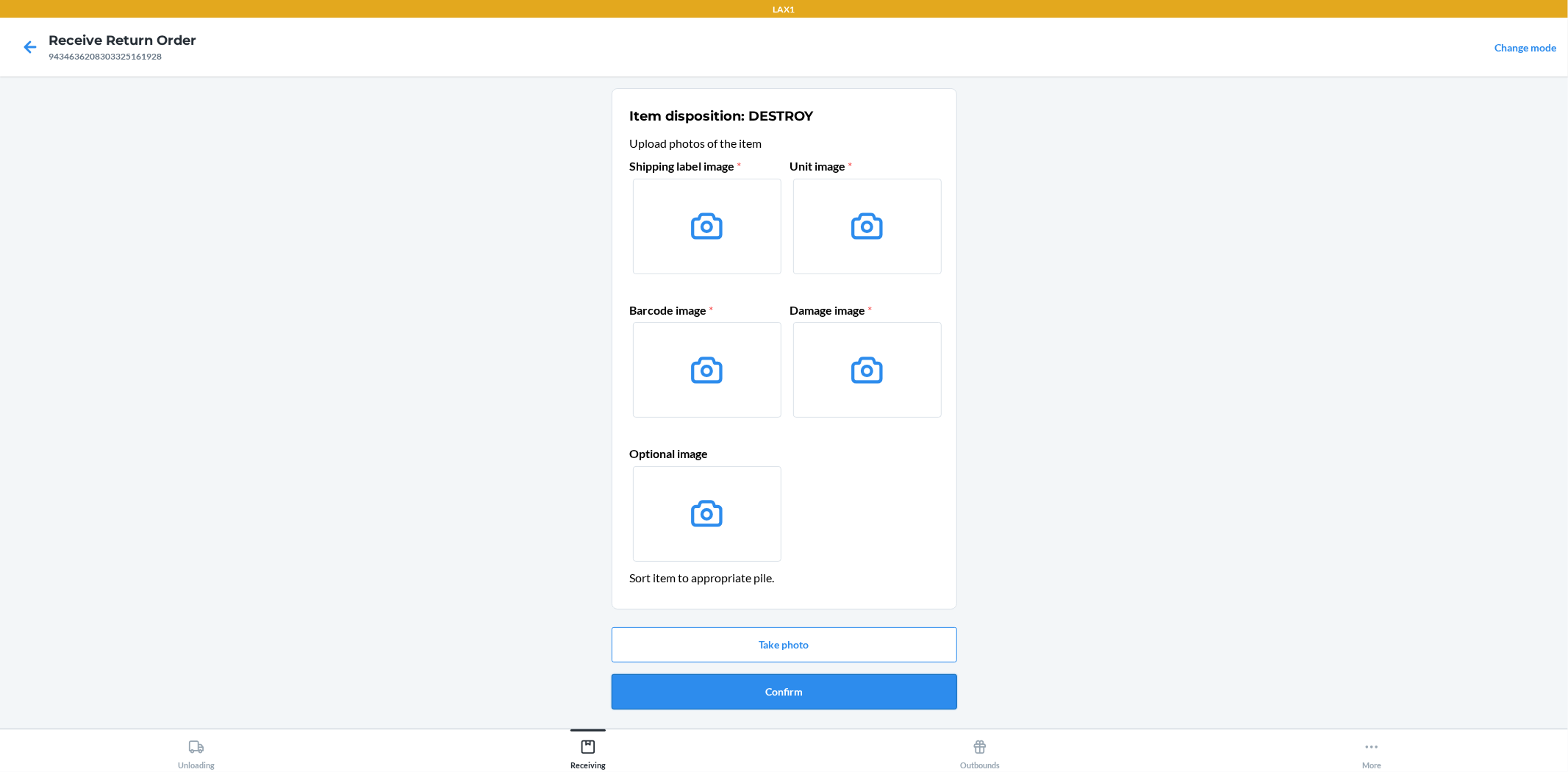
click at [775, 689] on button "Confirm" at bounding box center [784, 691] width 345 height 35
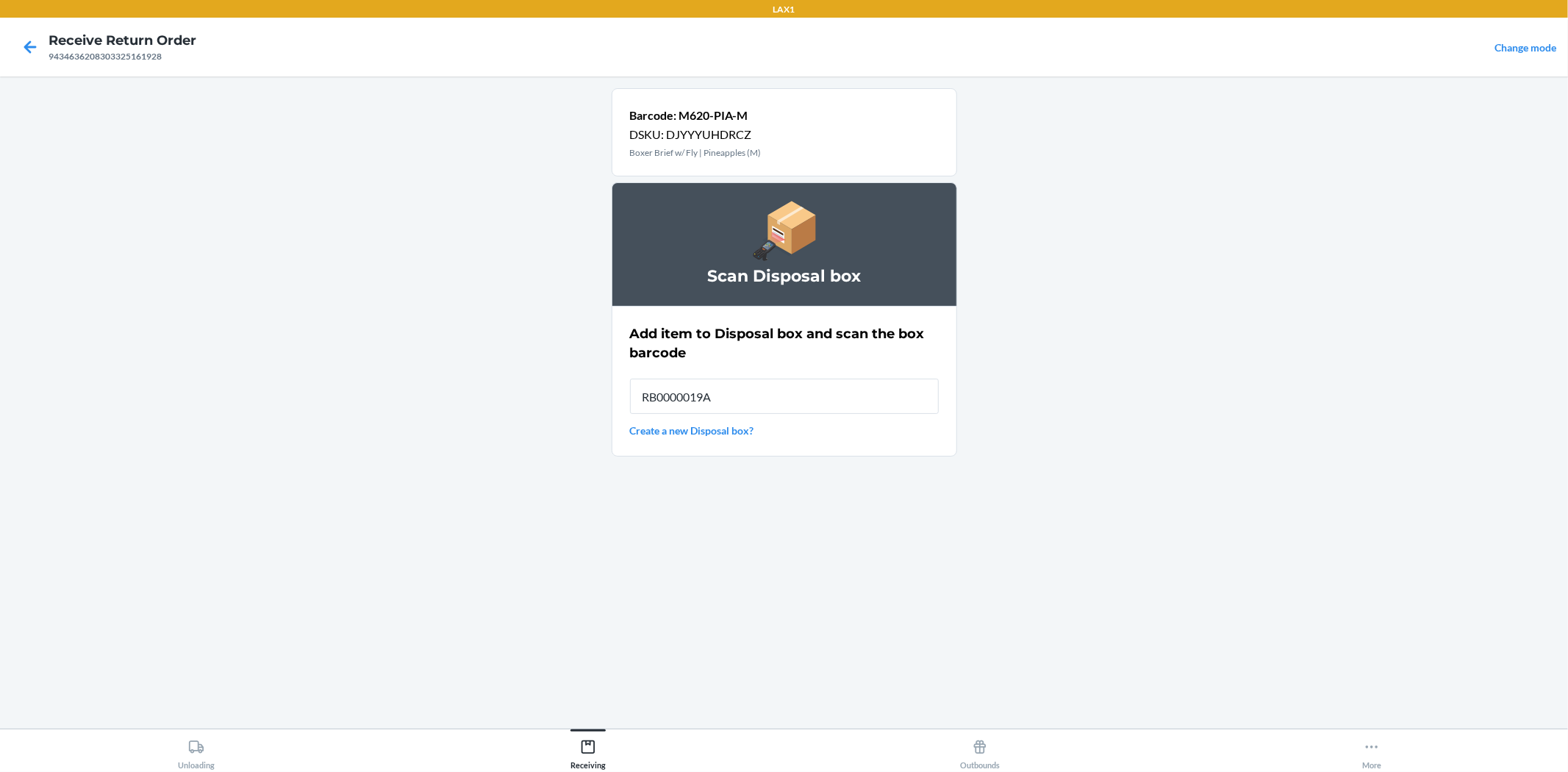
type input "RB0000019AD"
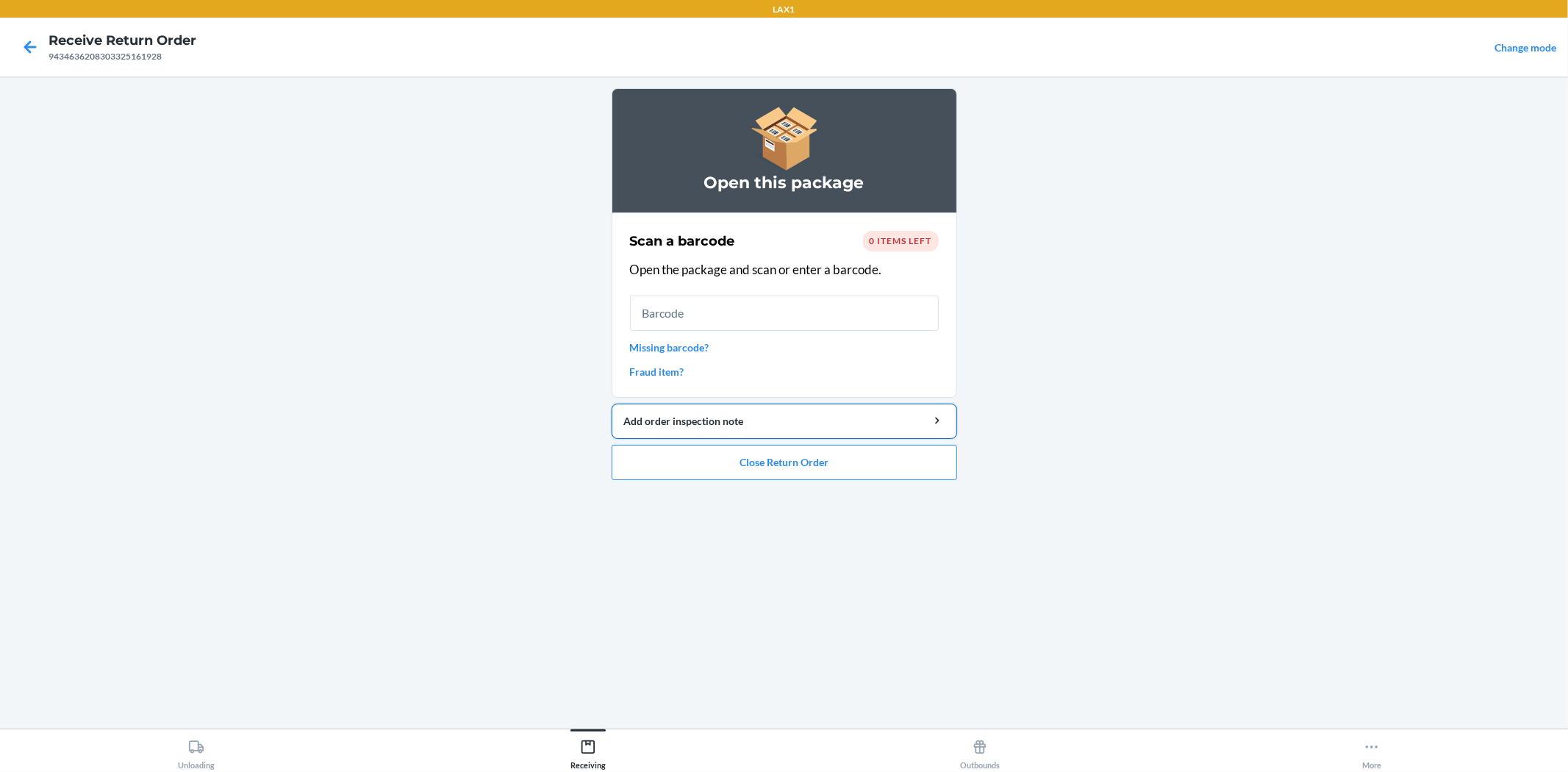
click at [777, 421] on div "Add order inspection note" at bounding box center [784, 421] width 321 height 15
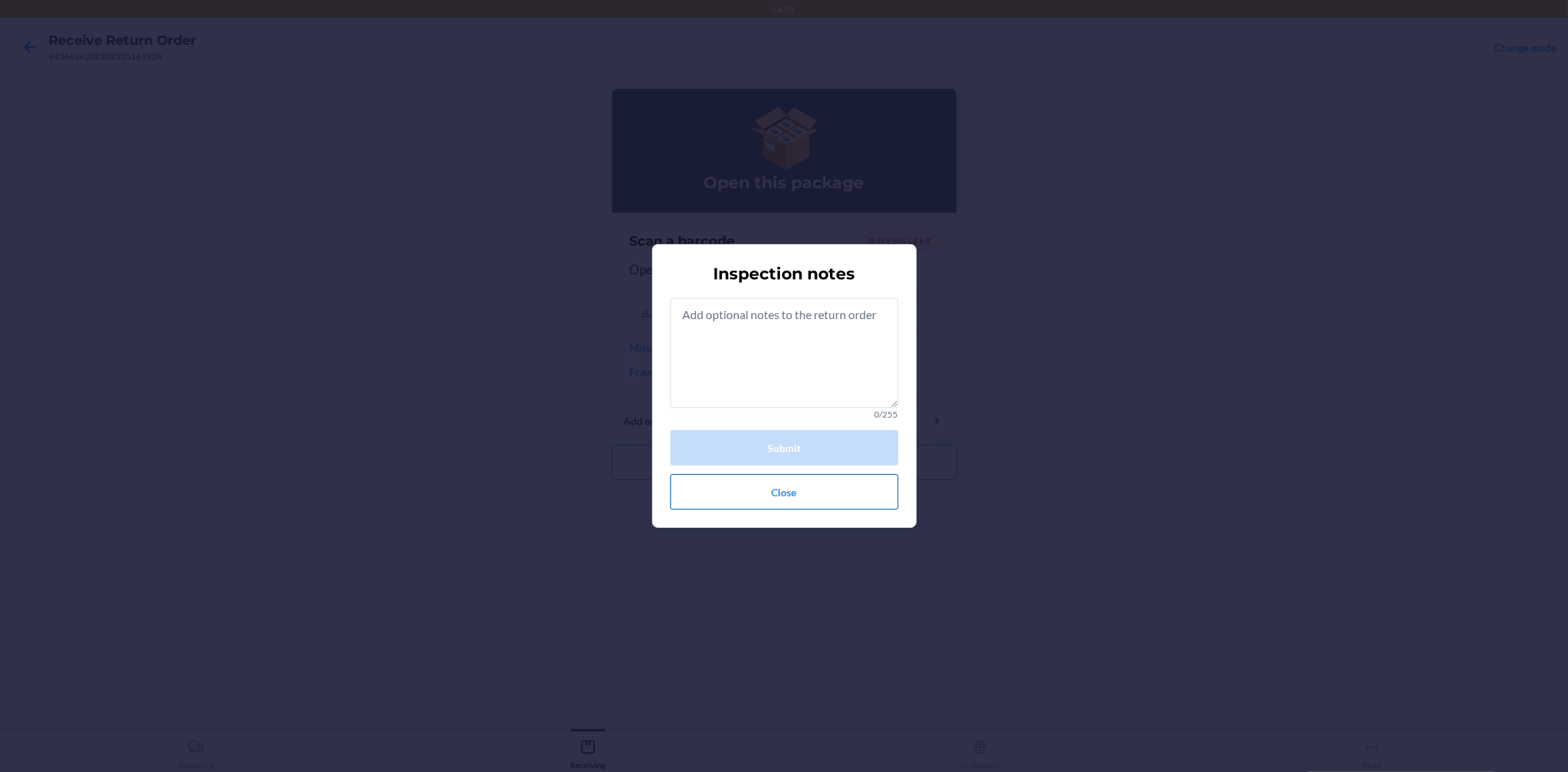
click at [799, 495] on button "Close" at bounding box center [784, 491] width 228 height 35
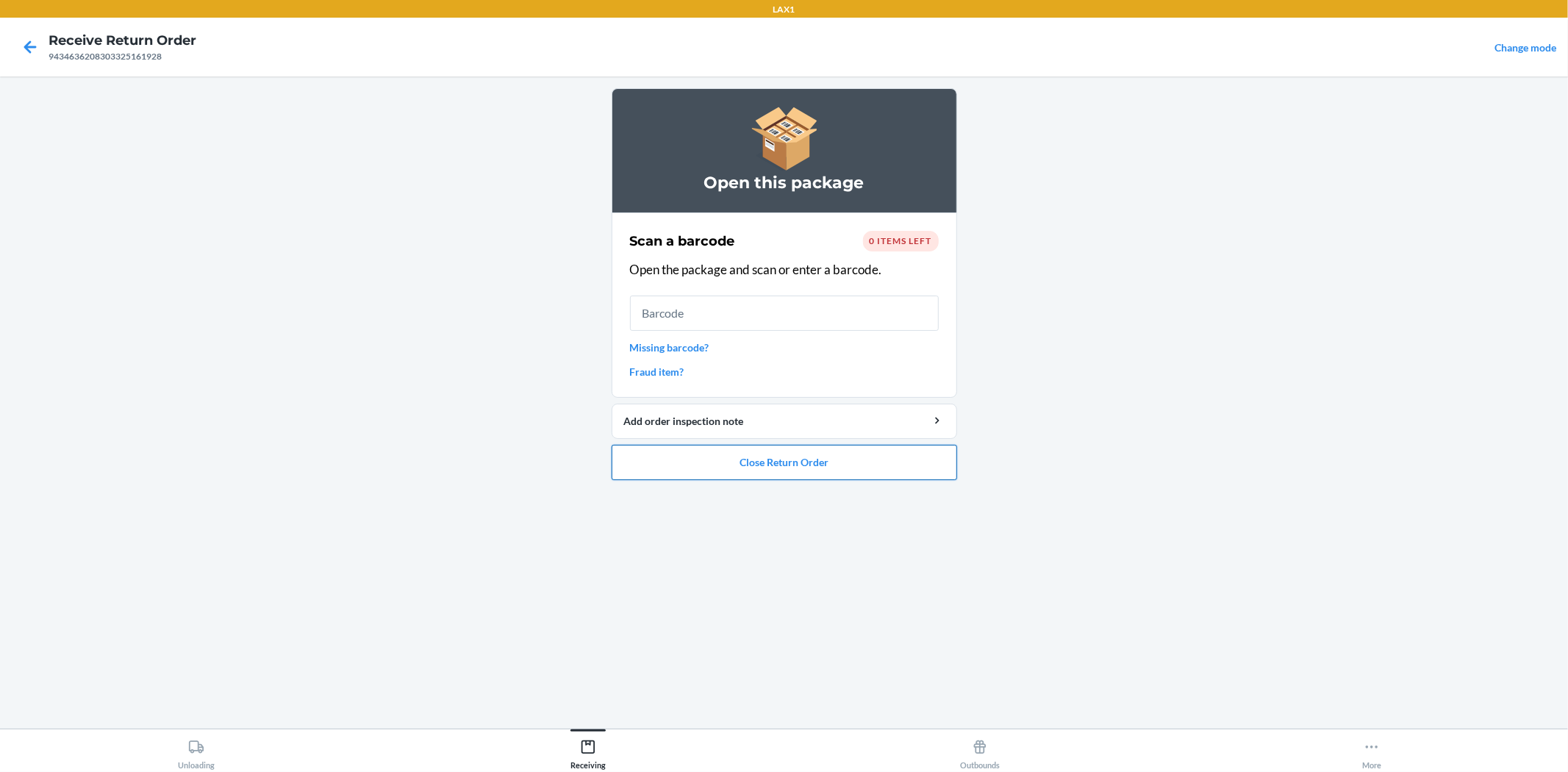
click at [786, 446] on button "Close Return Order" at bounding box center [784, 462] width 345 height 35
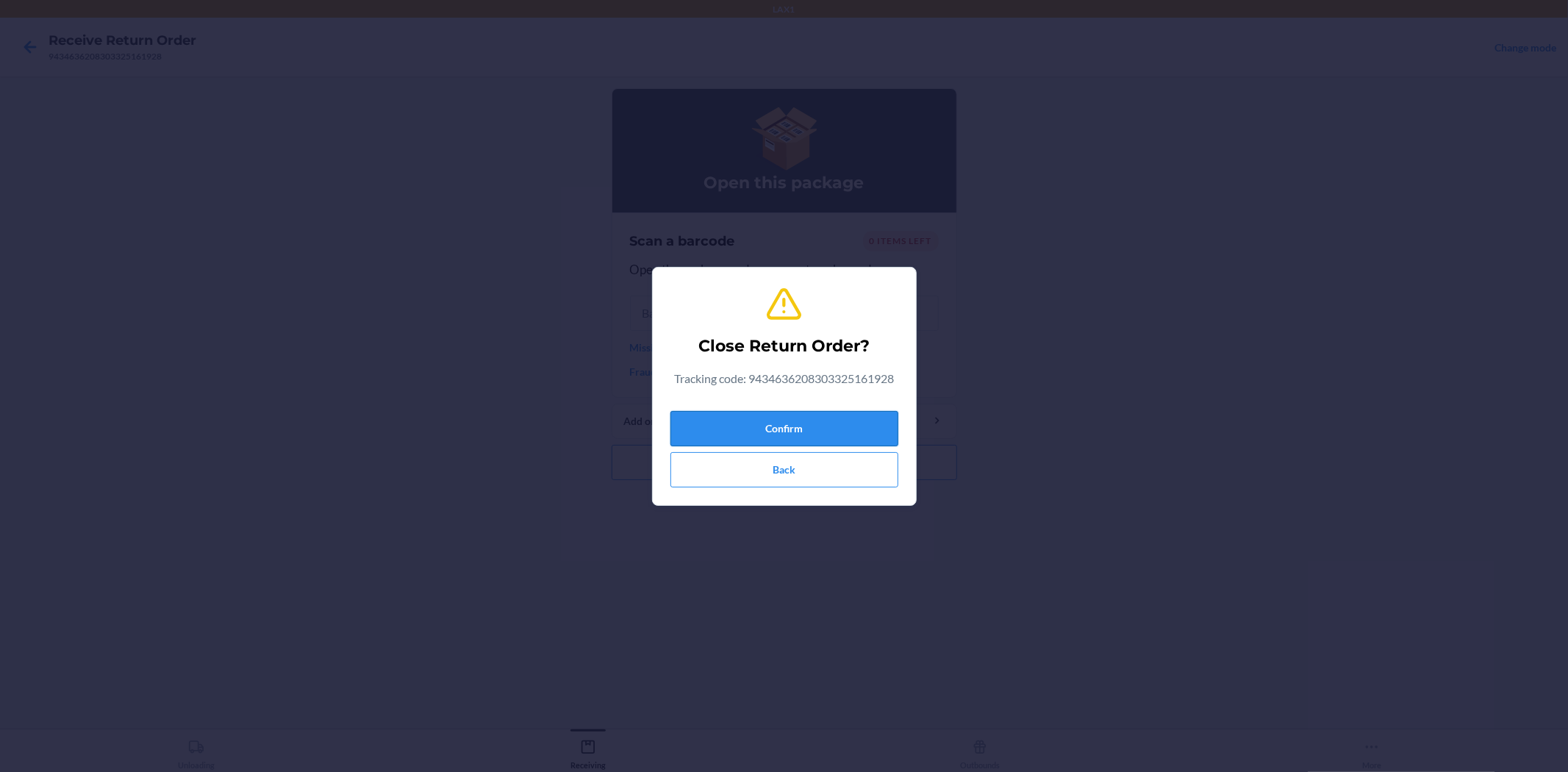
click at [785, 441] on button "Confirm" at bounding box center [784, 428] width 228 height 35
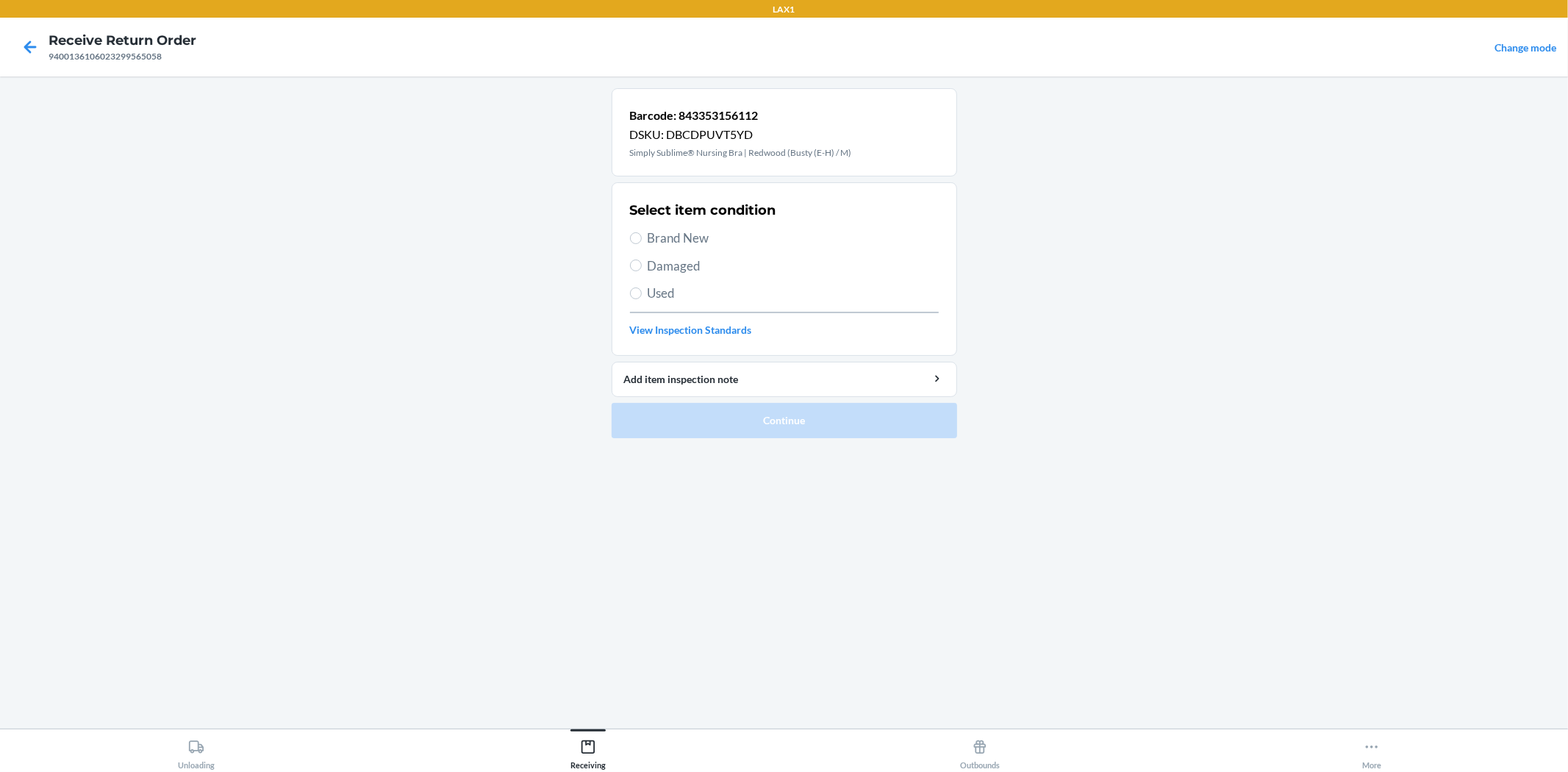
click at [648, 242] on span "Brand New" at bounding box center [793, 239] width 291 height 19
click at [642, 242] on input "Brand New" at bounding box center [636, 238] width 11 height 11
radio input "true"
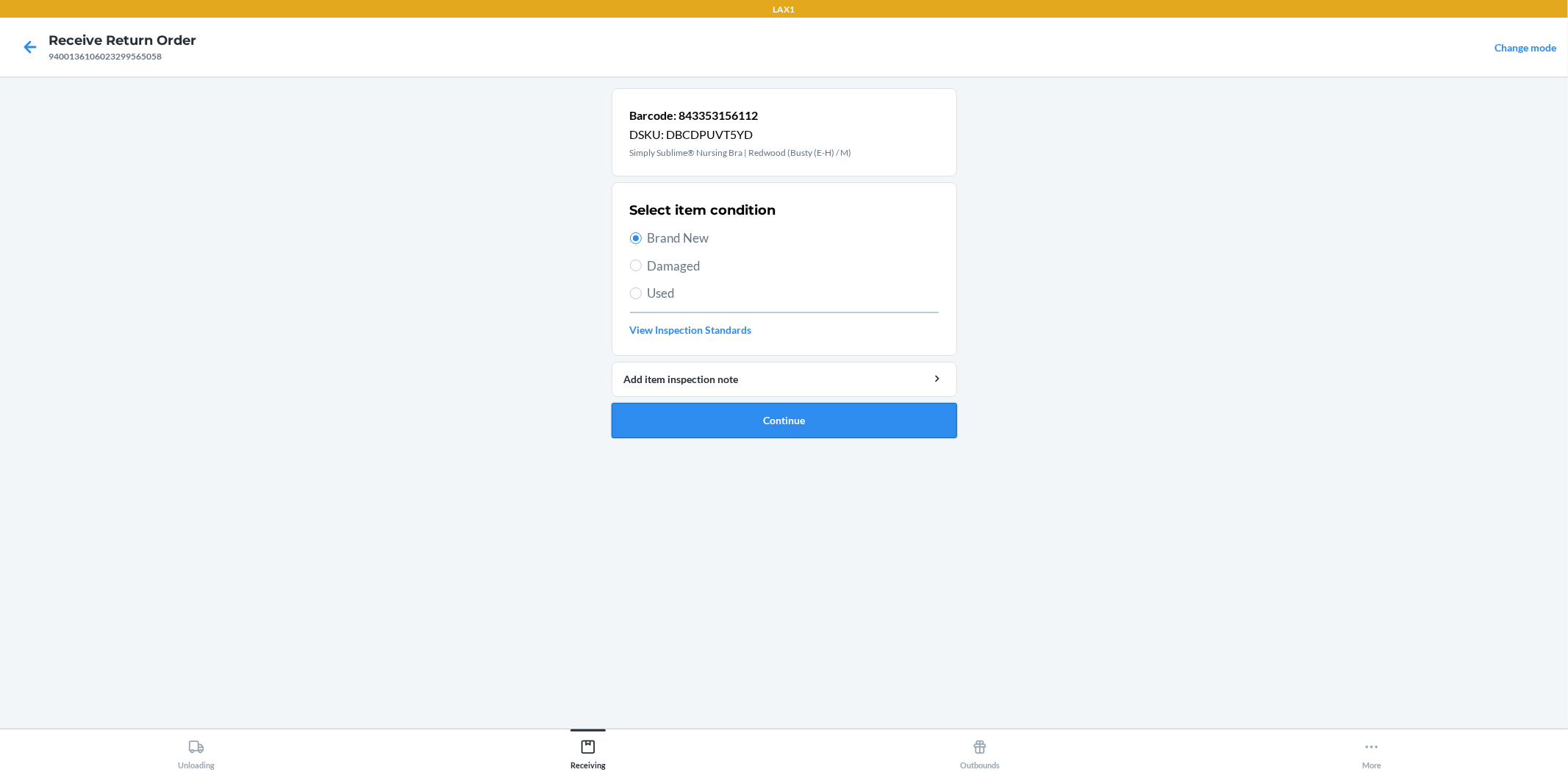
click at [807, 414] on button "Continue" at bounding box center [784, 420] width 345 height 35
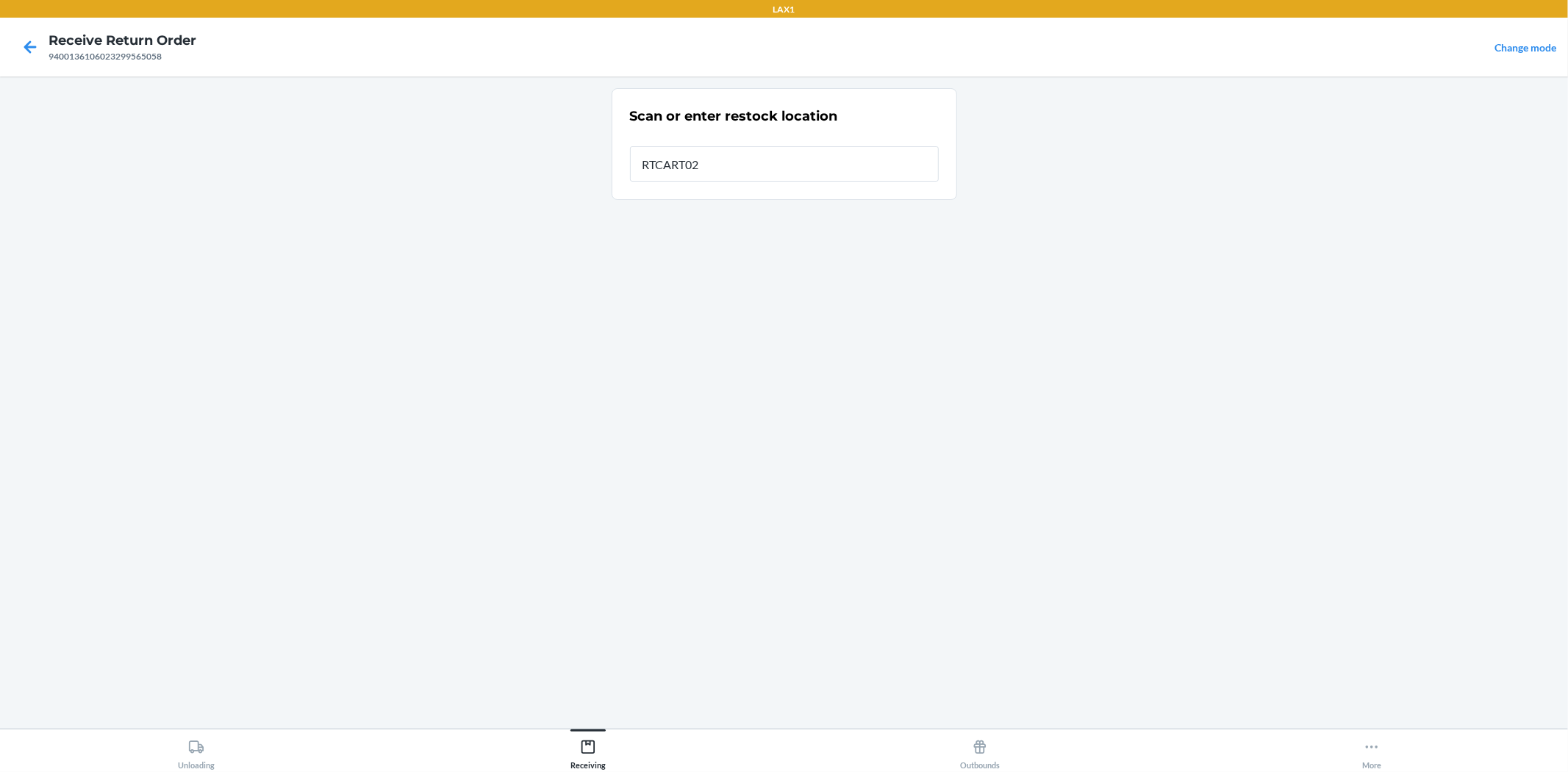
type input "RTCART026"
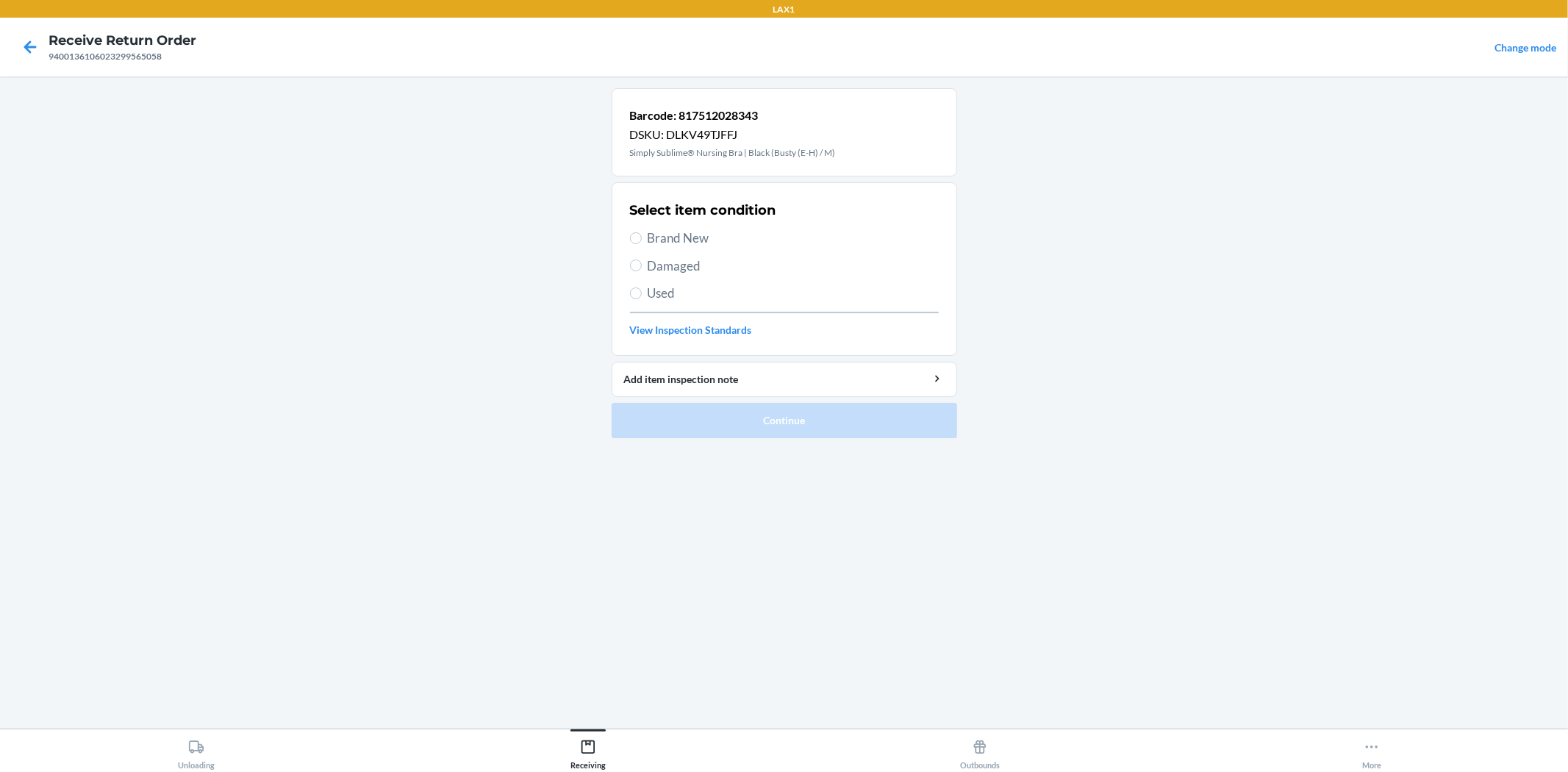
click at [672, 233] on span "Brand New" at bounding box center [793, 239] width 291 height 19
click at [642, 233] on input "Brand New" at bounding box center [636, 238] width 11 height 11
radio input "true"
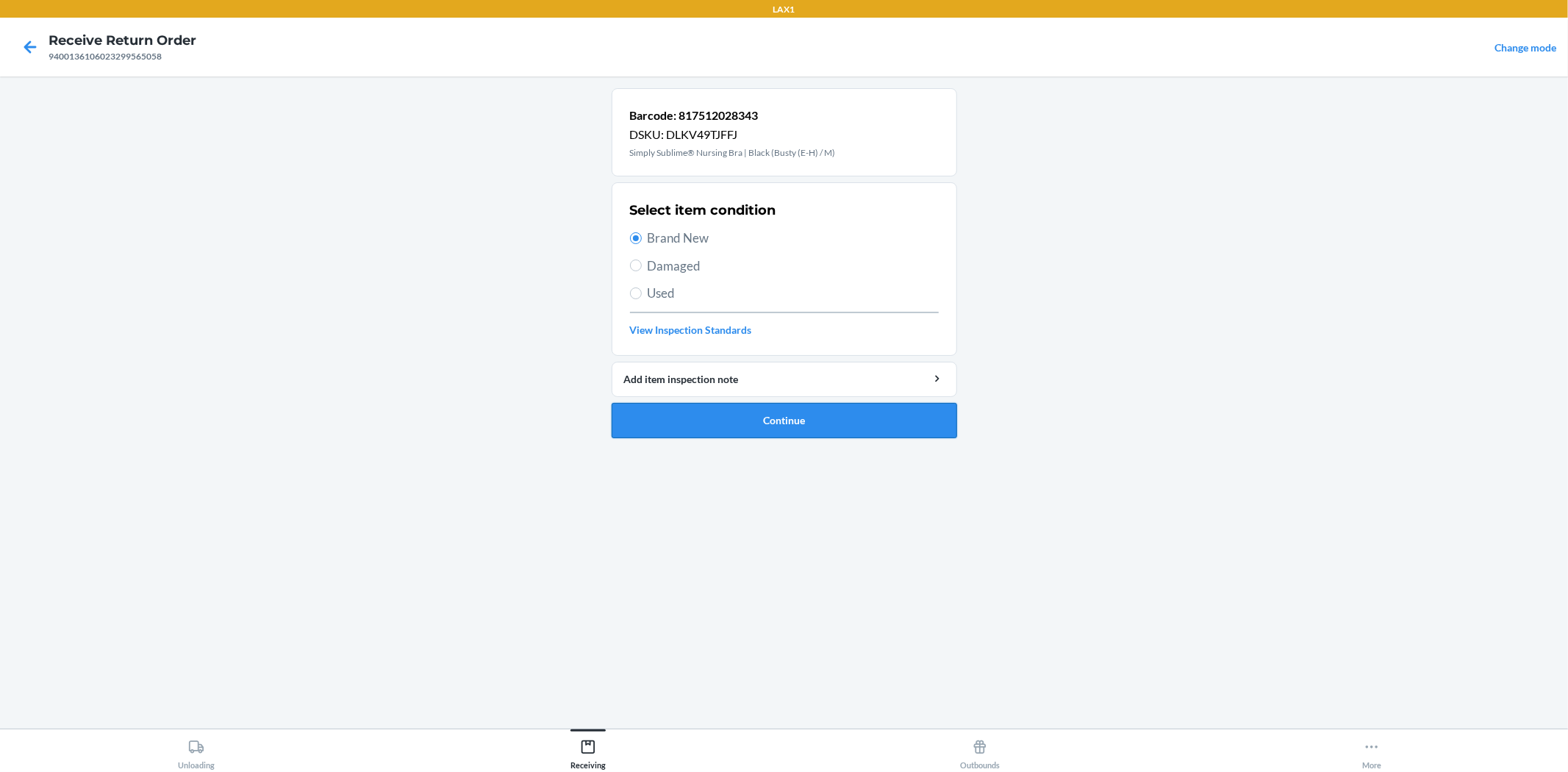
click at [725, 428] on button "Continue" at bounding box center [784, 420] width 345 height 35
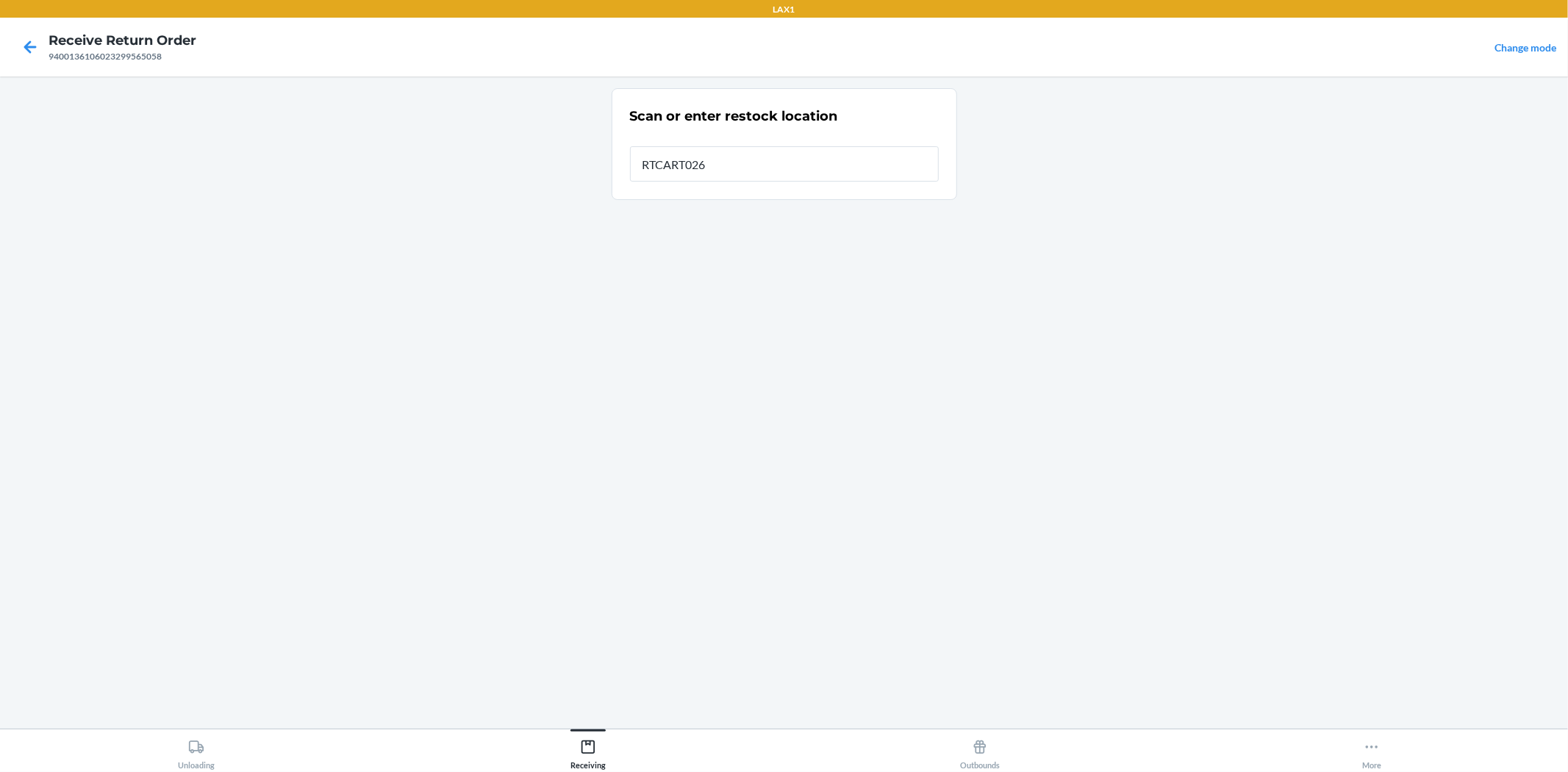
type input "RTCART026"
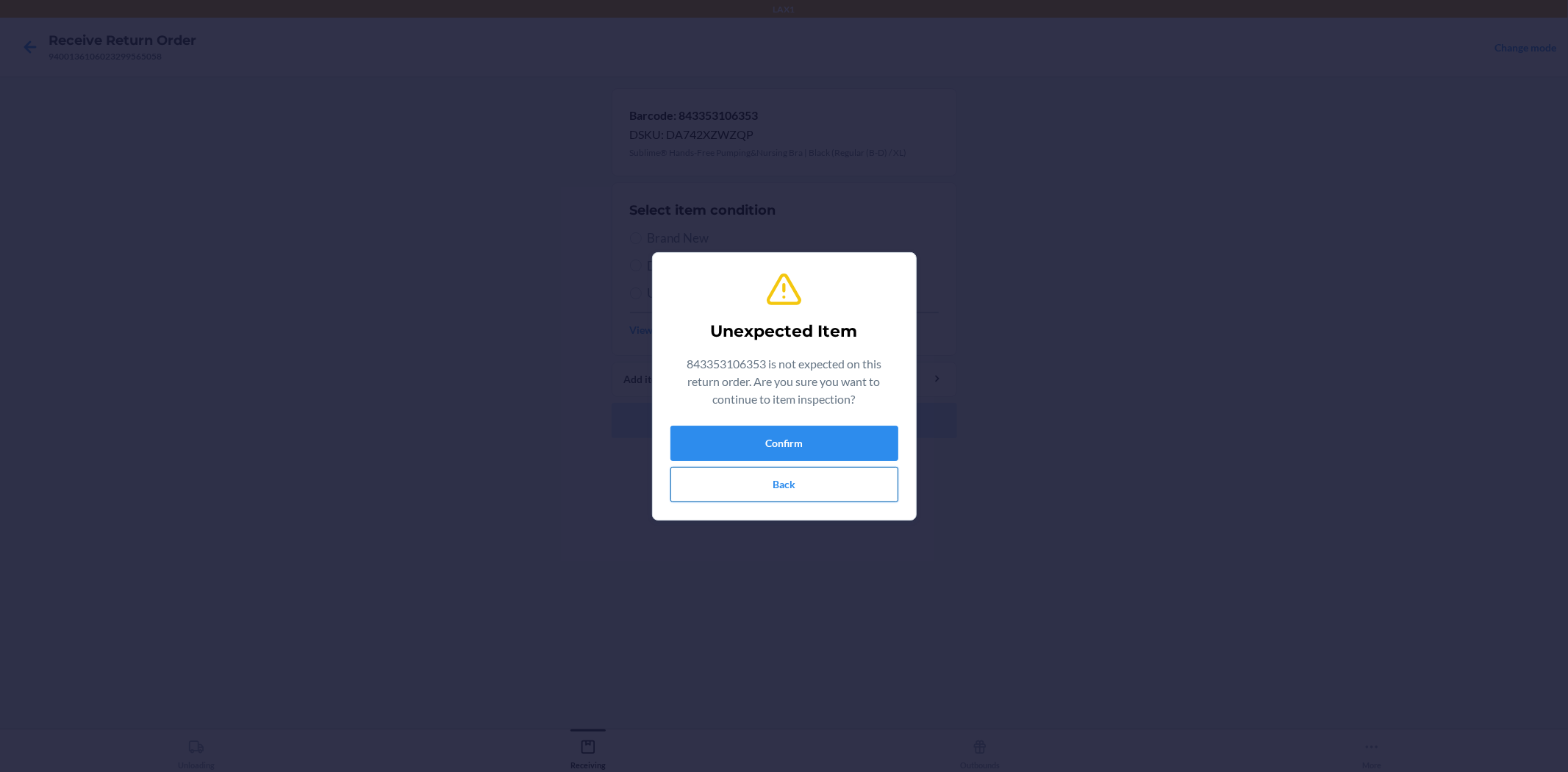
click at [785, 490] on button "Back" at bounding box center [784, 484] width 228 height 35
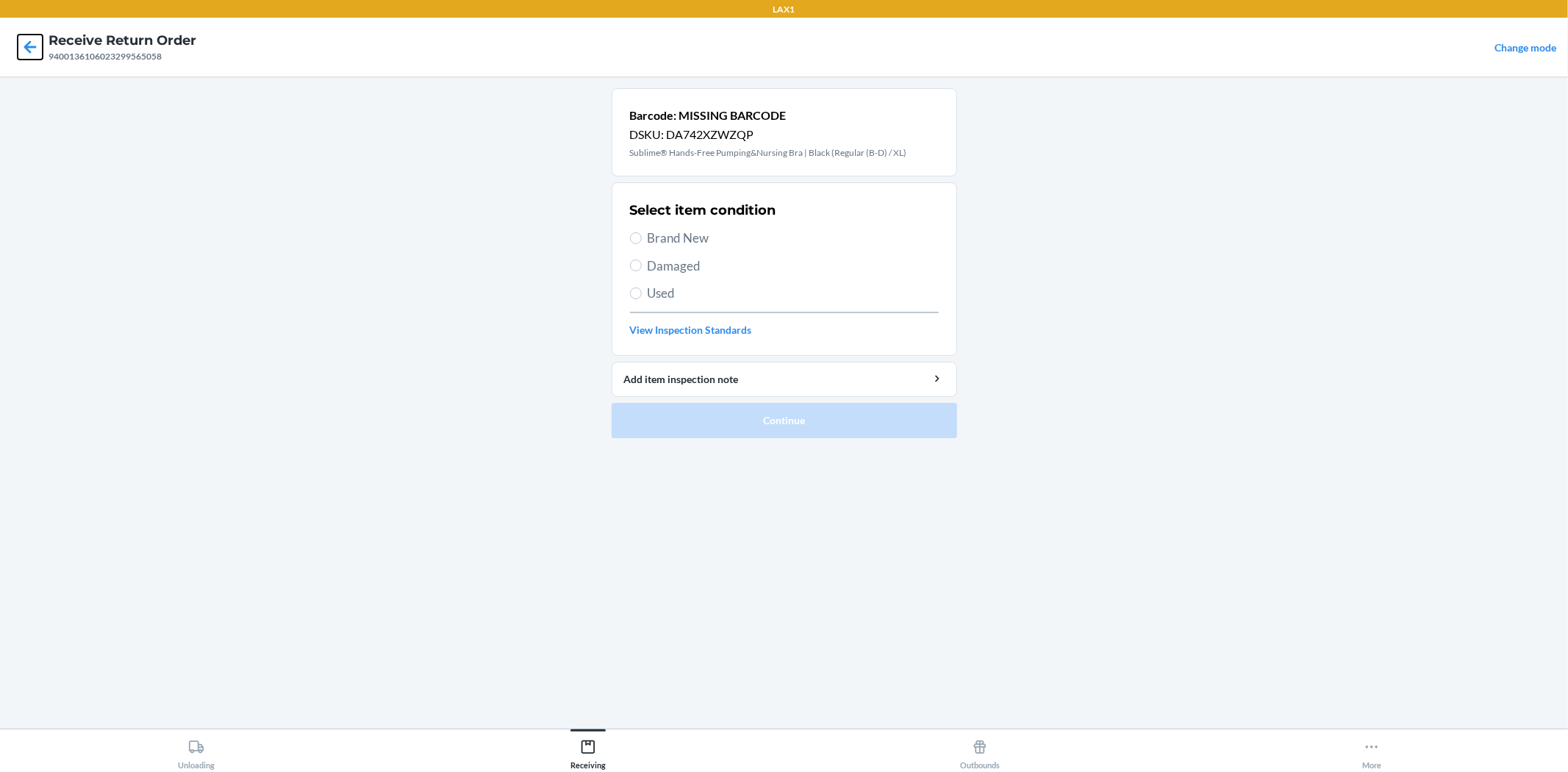
click at [23, 44] on icon at bounding box center [30, 47] width 25 height 25
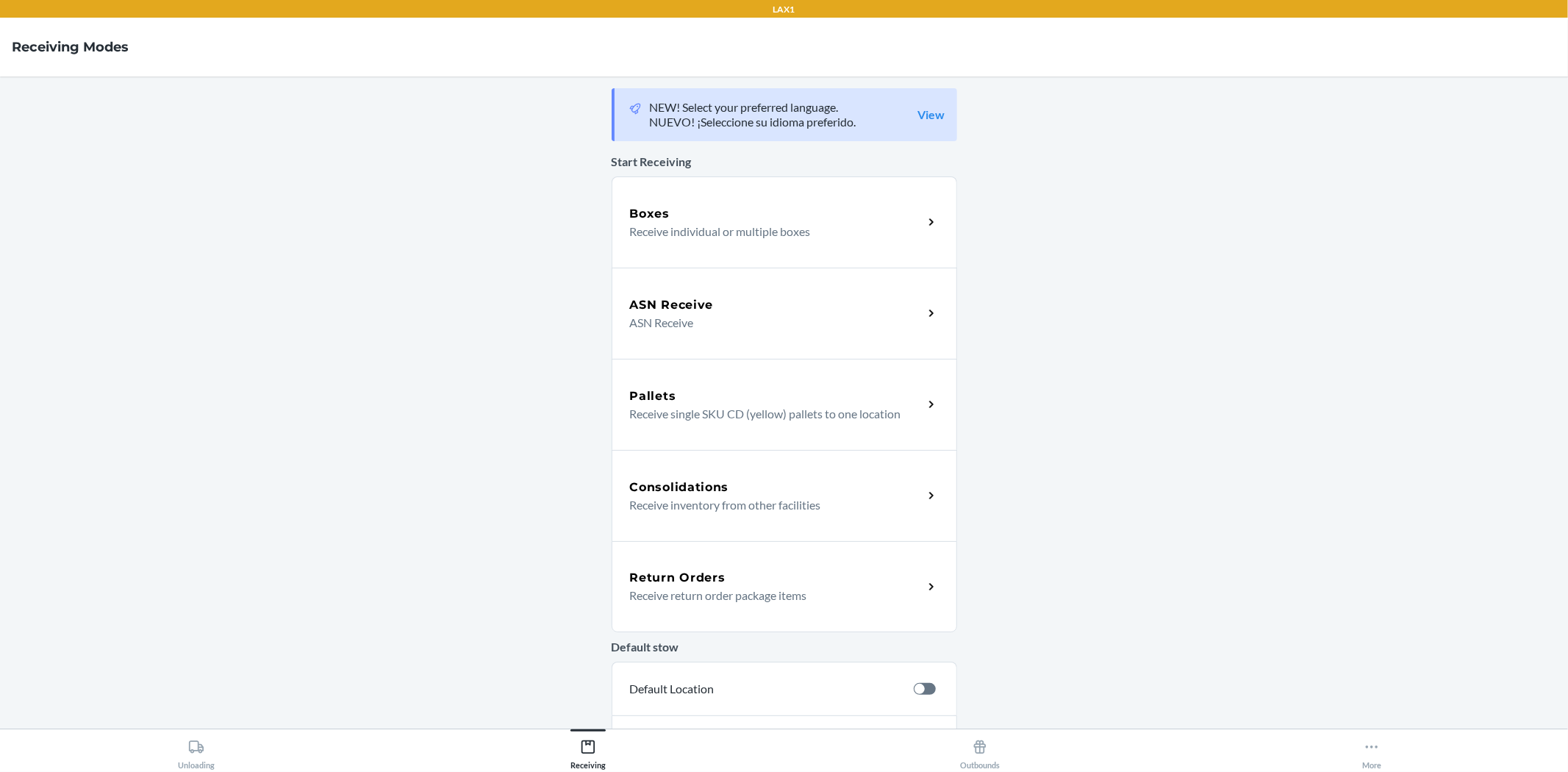
click at [782, 552] on div "Return Orders Receive return order package items" at bounding box center [784, 587] width 345 height 92
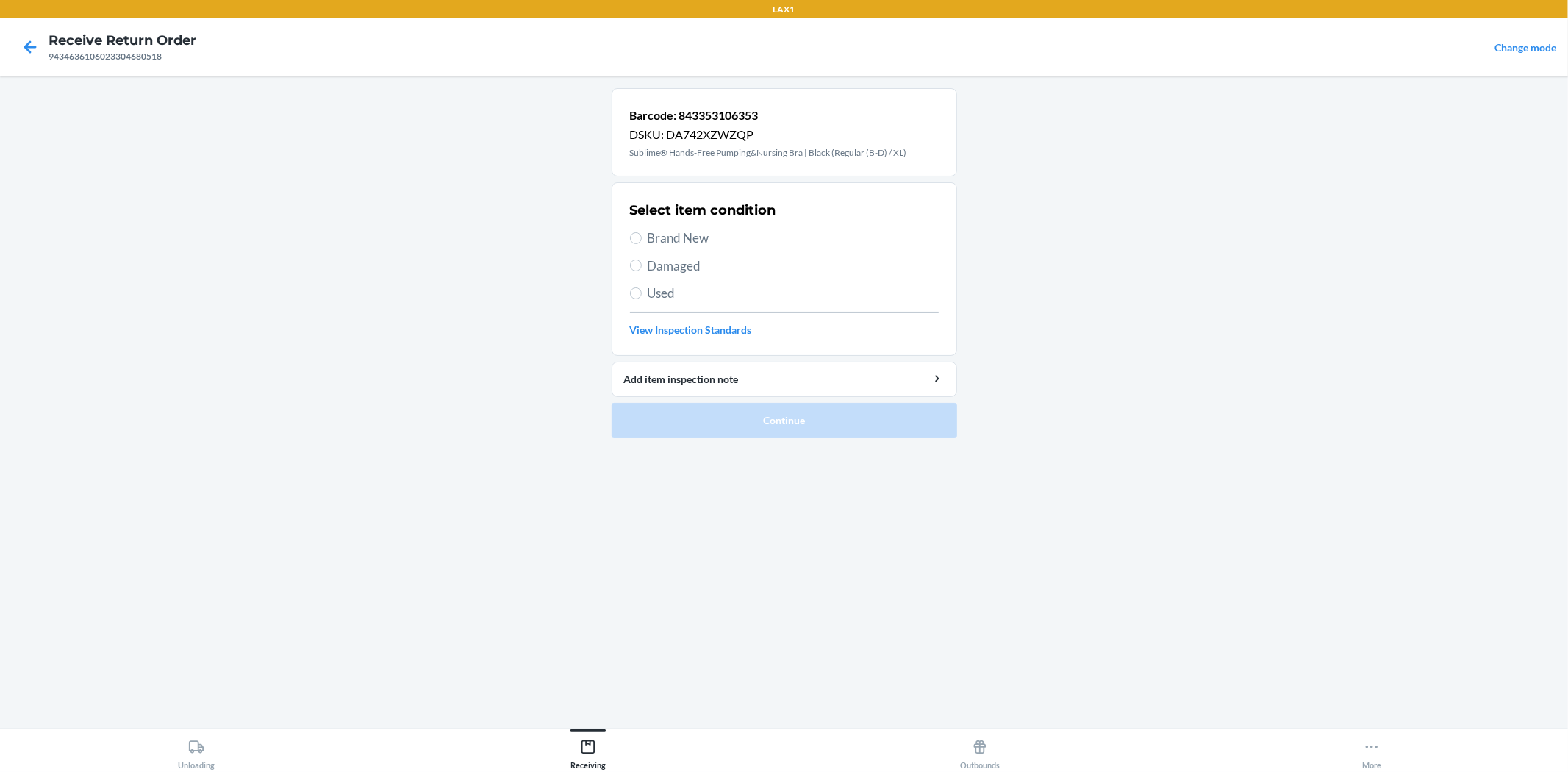
click at [671, 228] on div "Select item condition Brand New Damaged Used View Inspection Standards" at bounding box center [784, 269] width 309 height 146
click at [672, 237] on span "Brand New" at bounding box center [793, 239] width 291 height 19
click at [642, 237] on input "Brand New" at bounding box center [636, 238] width 11 height 11
radio input "true"
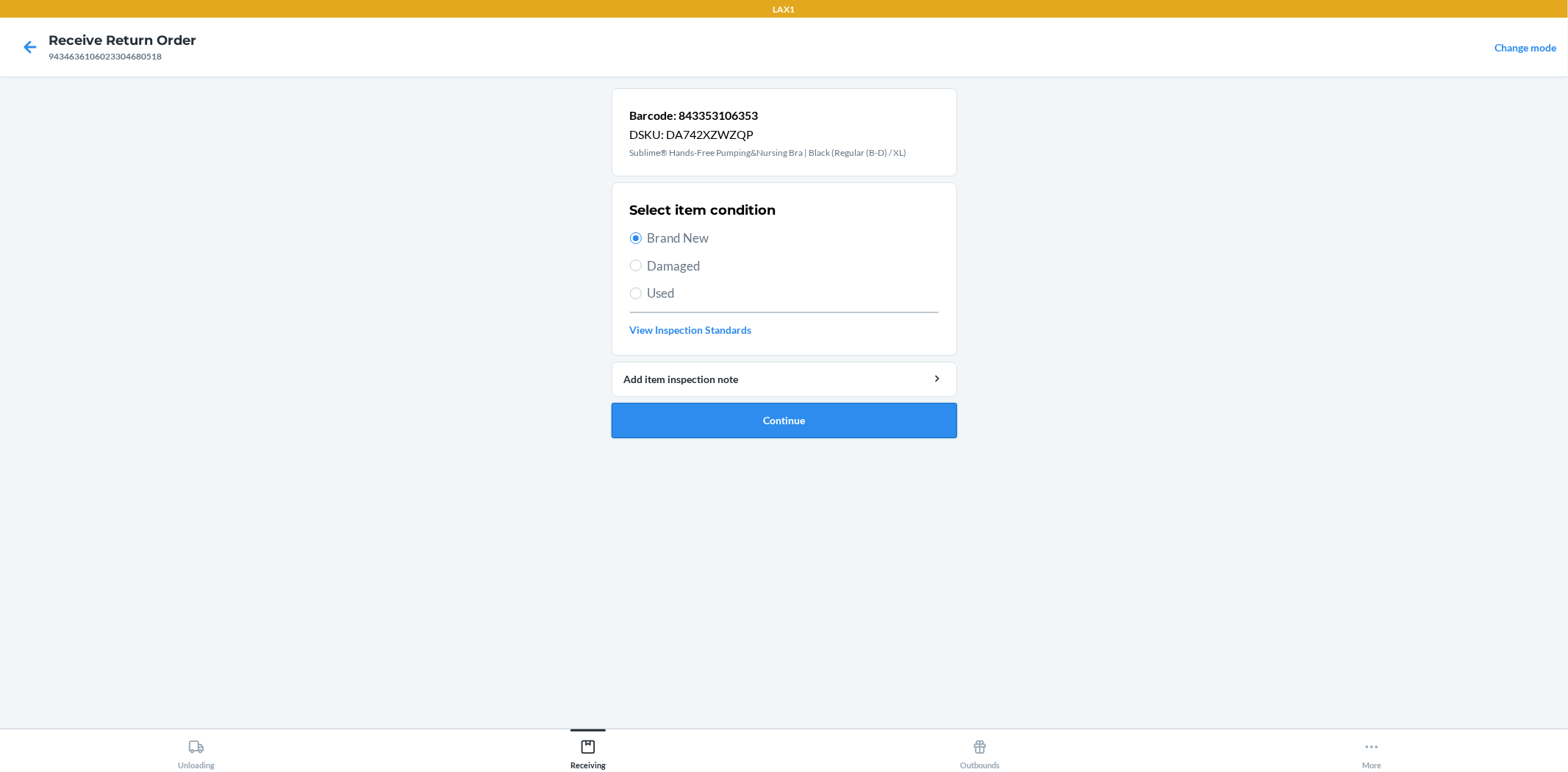
click at [726, 417] on button "Continue" at bounding box center [784, 420] width 345 height 35
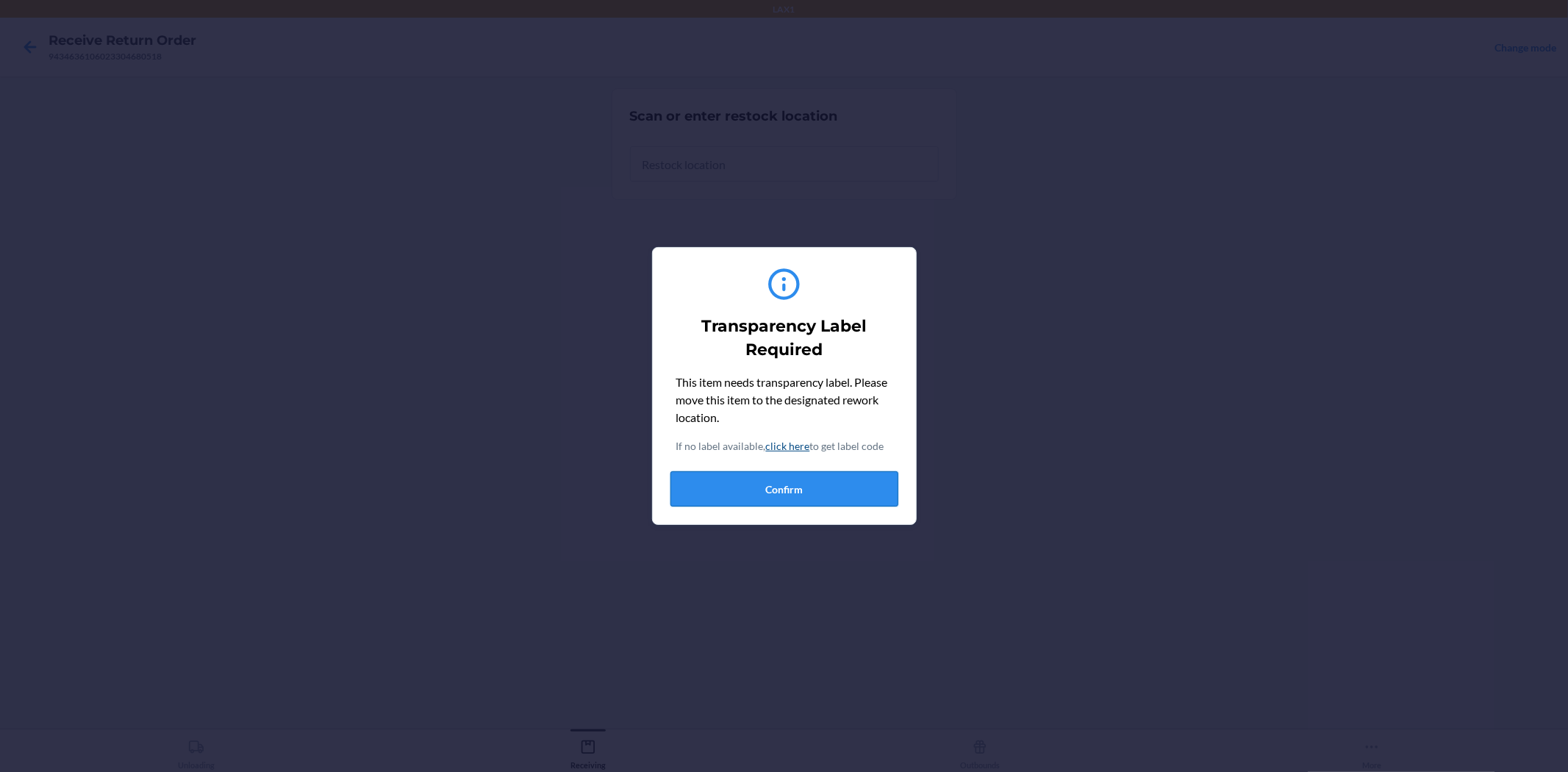
click at [788, 489] on button "Confirm" at bounding box center [784, 489] width 228 height 35
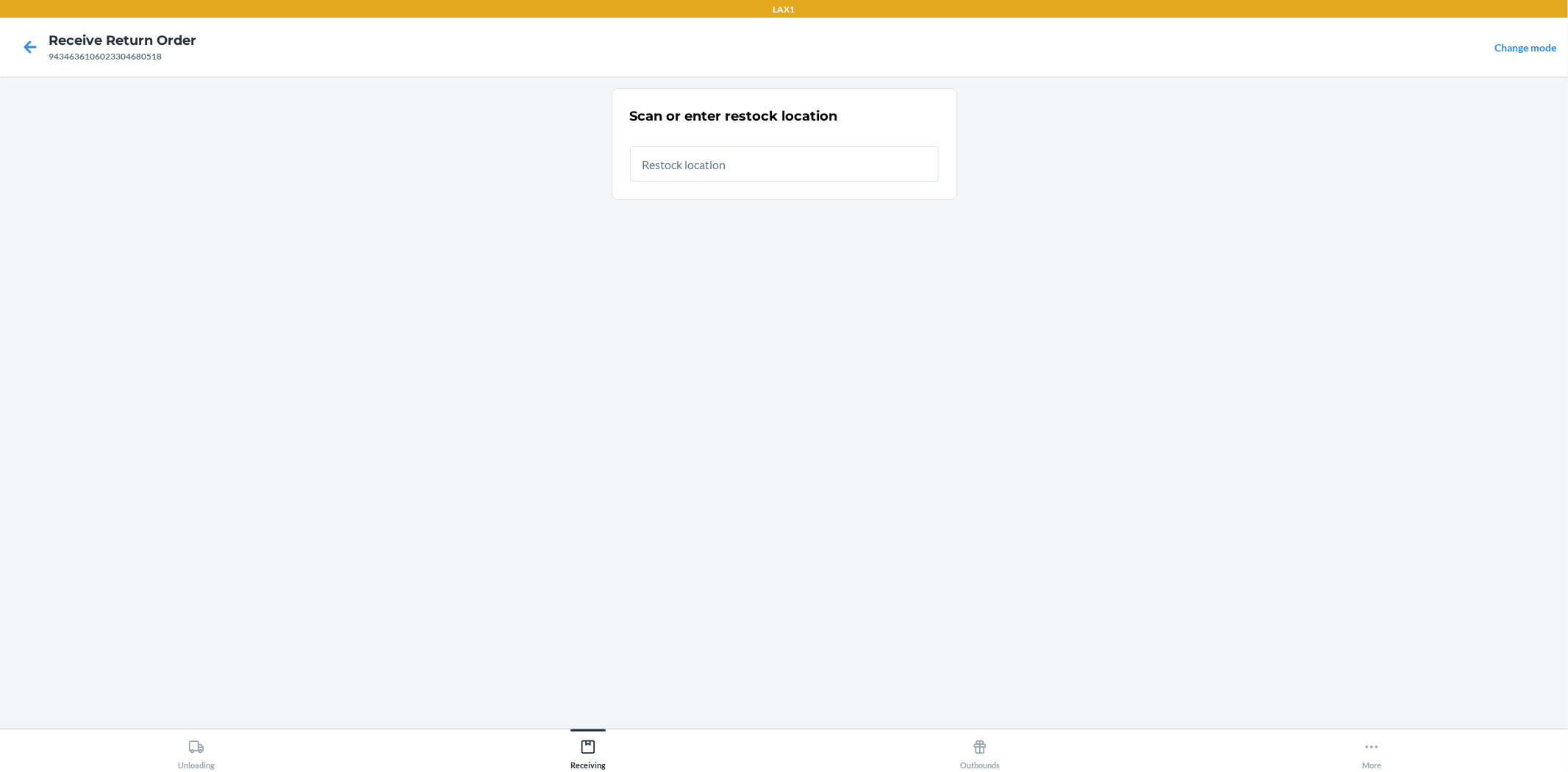
type input "RTCART026"
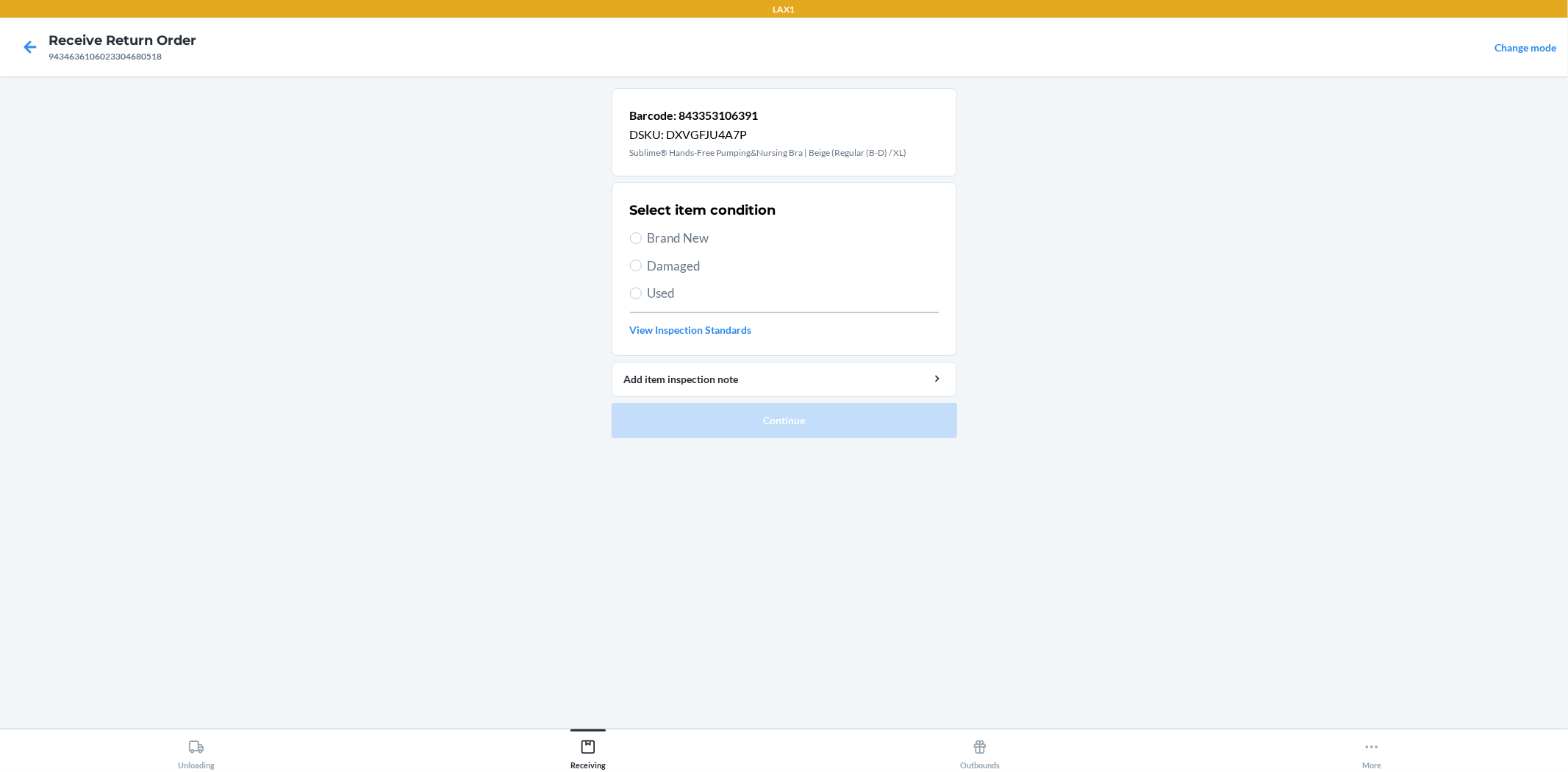
click at [659, 245] on span "Brand New" at bounding box center [793, 239] width 291 height 19
click at [642, 244] on input "Brand New" at bounding box center [636, 238] width 11 height 11
radio input "true"
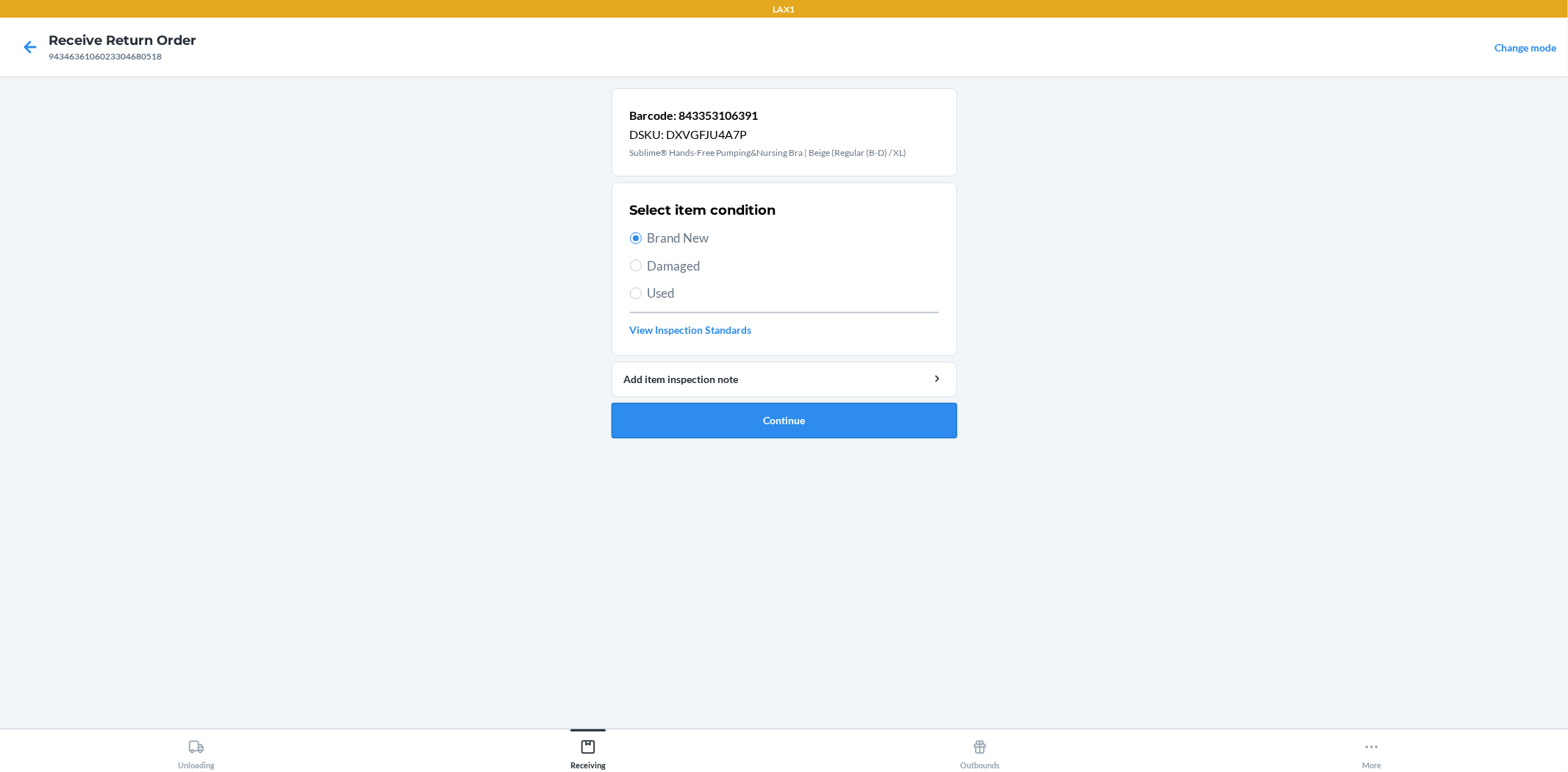
click at [712, 419] on button "Continue" at bounding box center [784, 420] width 345 height 35
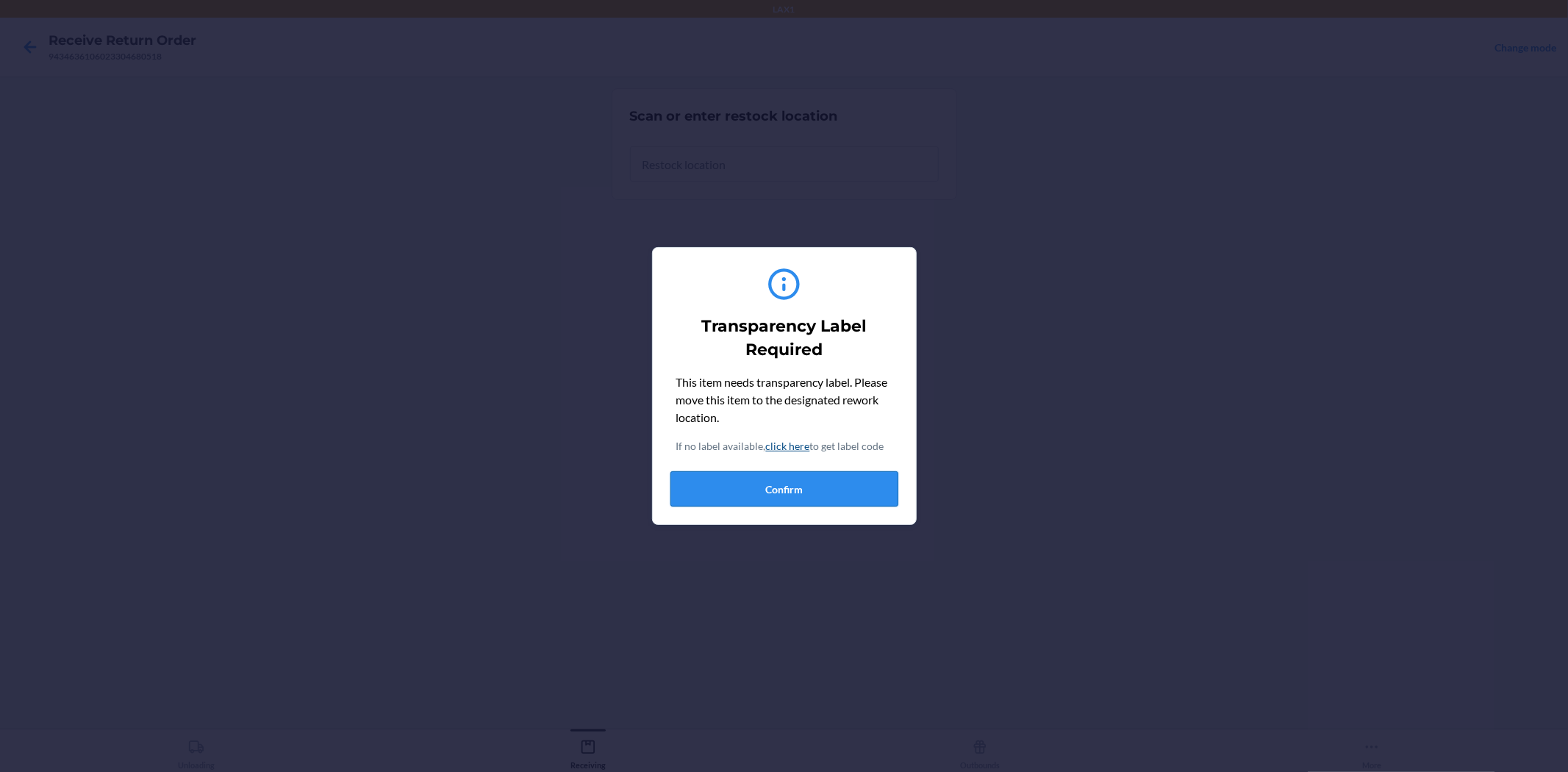
click at [772, 492] on button "Confirm" at bounding box center [784, 489] width 228 height 35
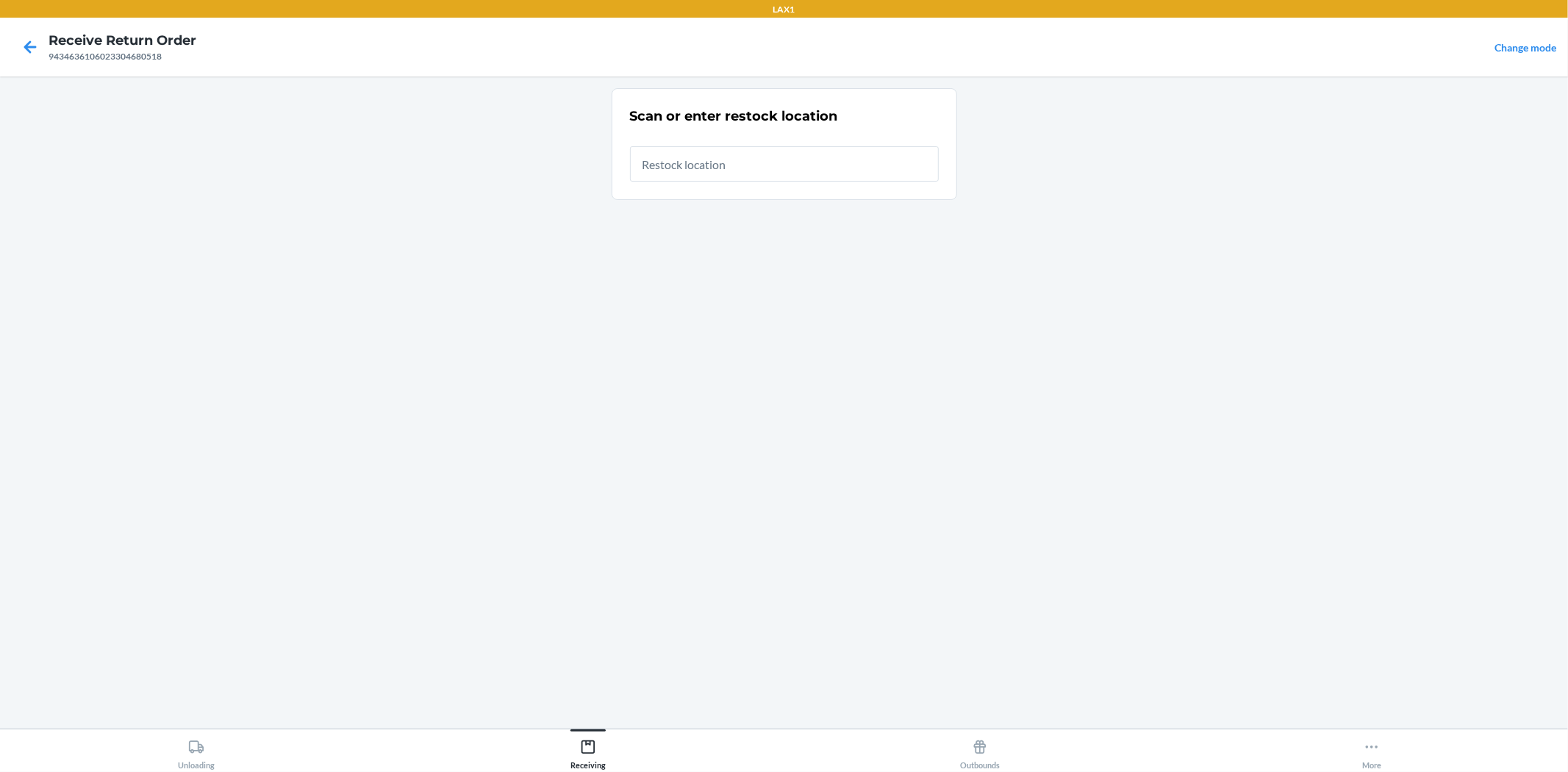
type input "RTCART026"
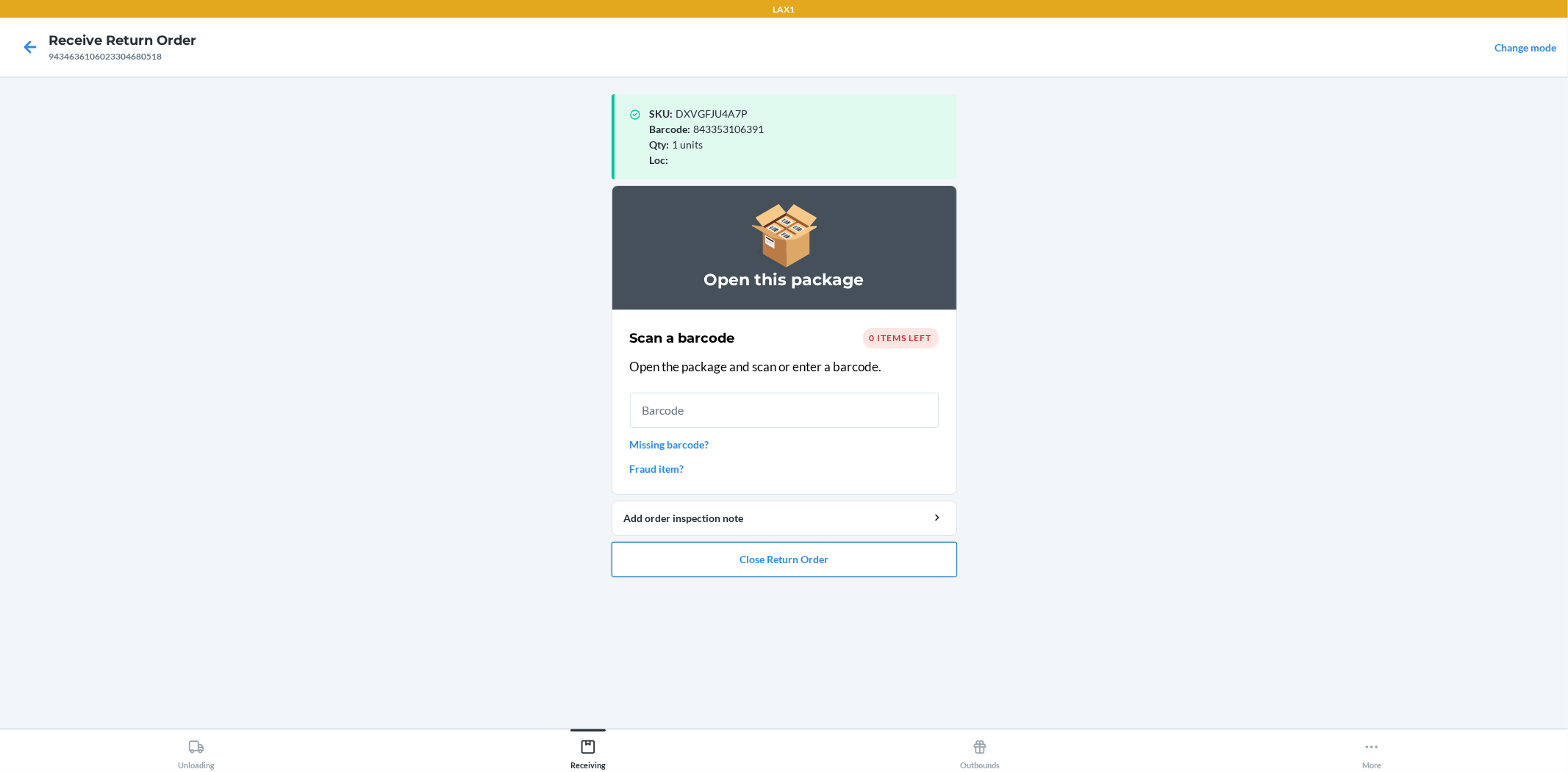
click at [807, 556] on button "Close Return Order" at bounding box center [784, 559] width 345 height 35
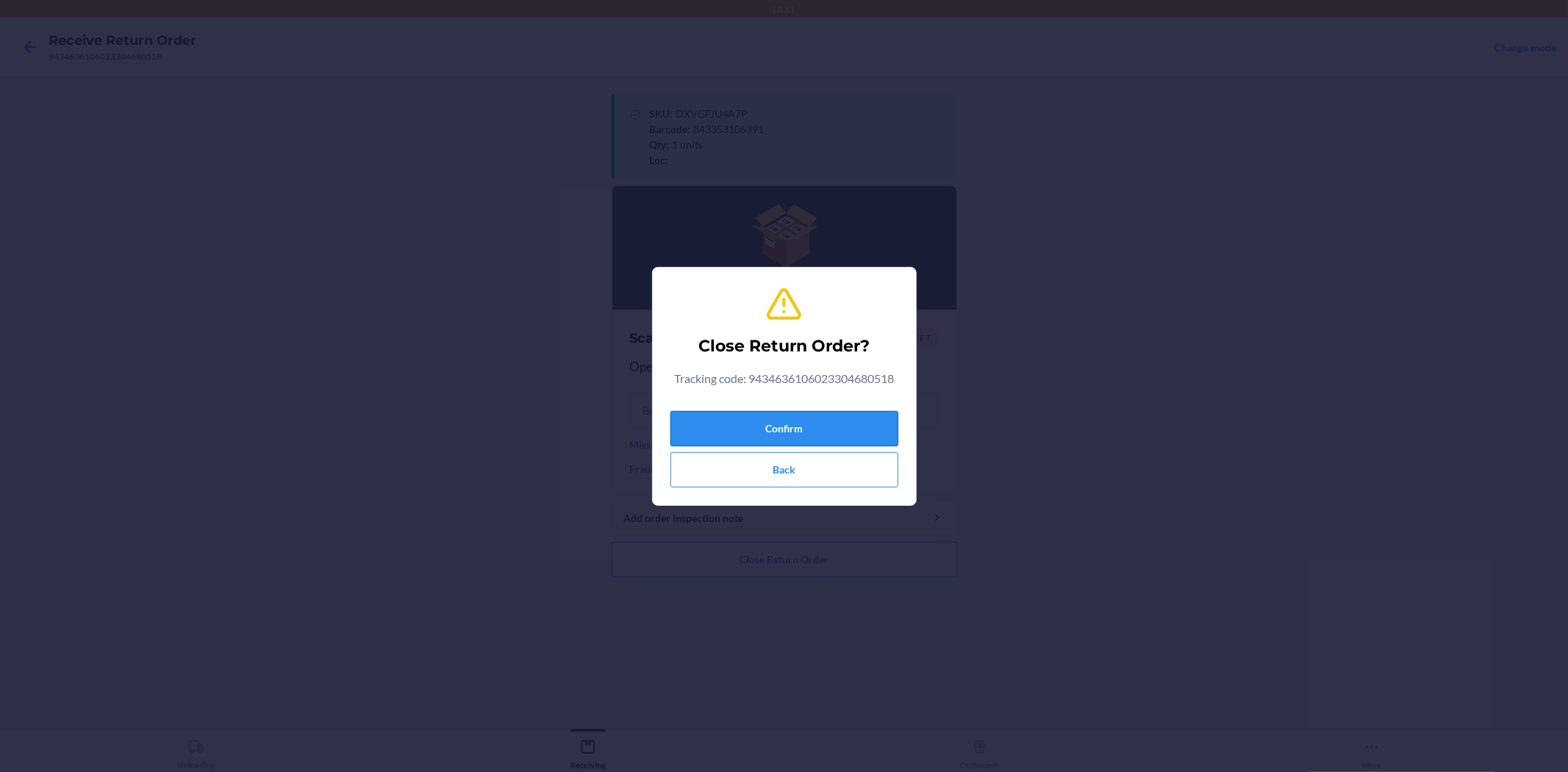
click at [770, 424] on button "Confirm" at bounding box center [784, 428] width 228 height 35
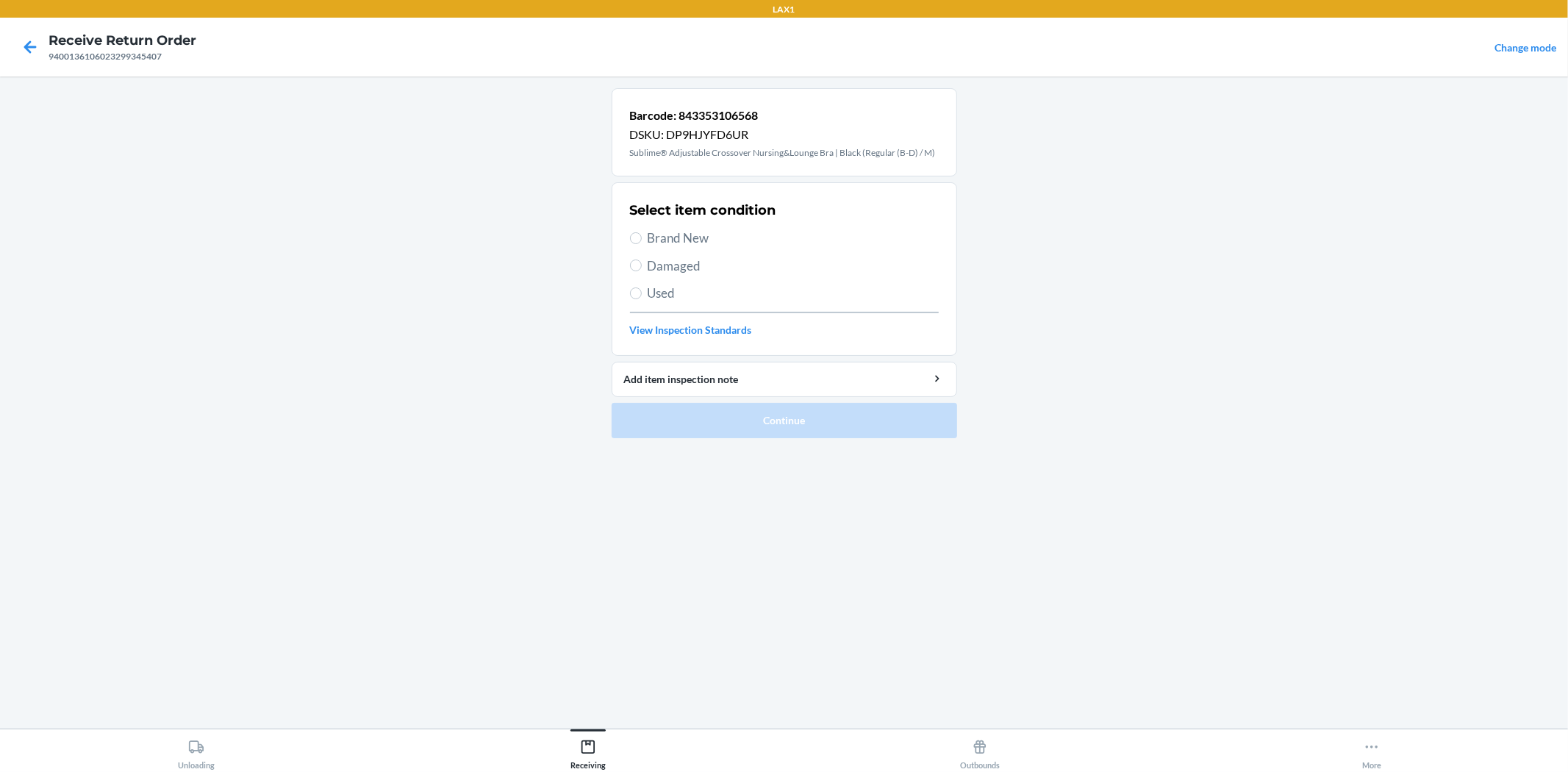
click at [649, 236] on span "Brand New" at bounding box center [793, 239] width 291 height 19
click at [642, 236] on input "Brand New" at bounding box center [636, 238] width 11 height 11
radio input "true"
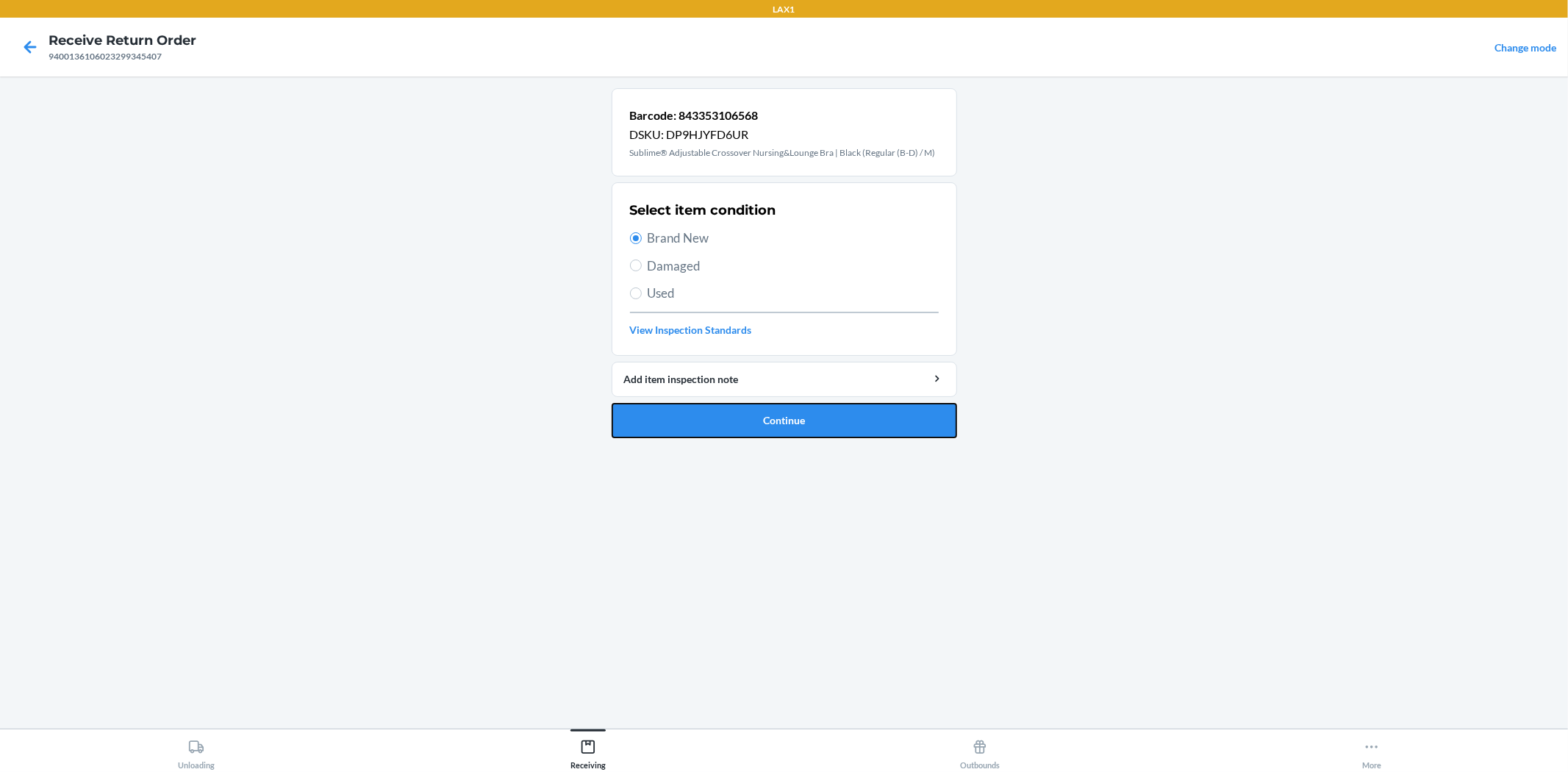
drag, startPoint x: 732, startPoint y: 414, endPoint x: 742, endPoint y: 416, distance: 10.2
click at [742, 415] on button "Continue" at bounding box center [784, 420] width 345 height 35
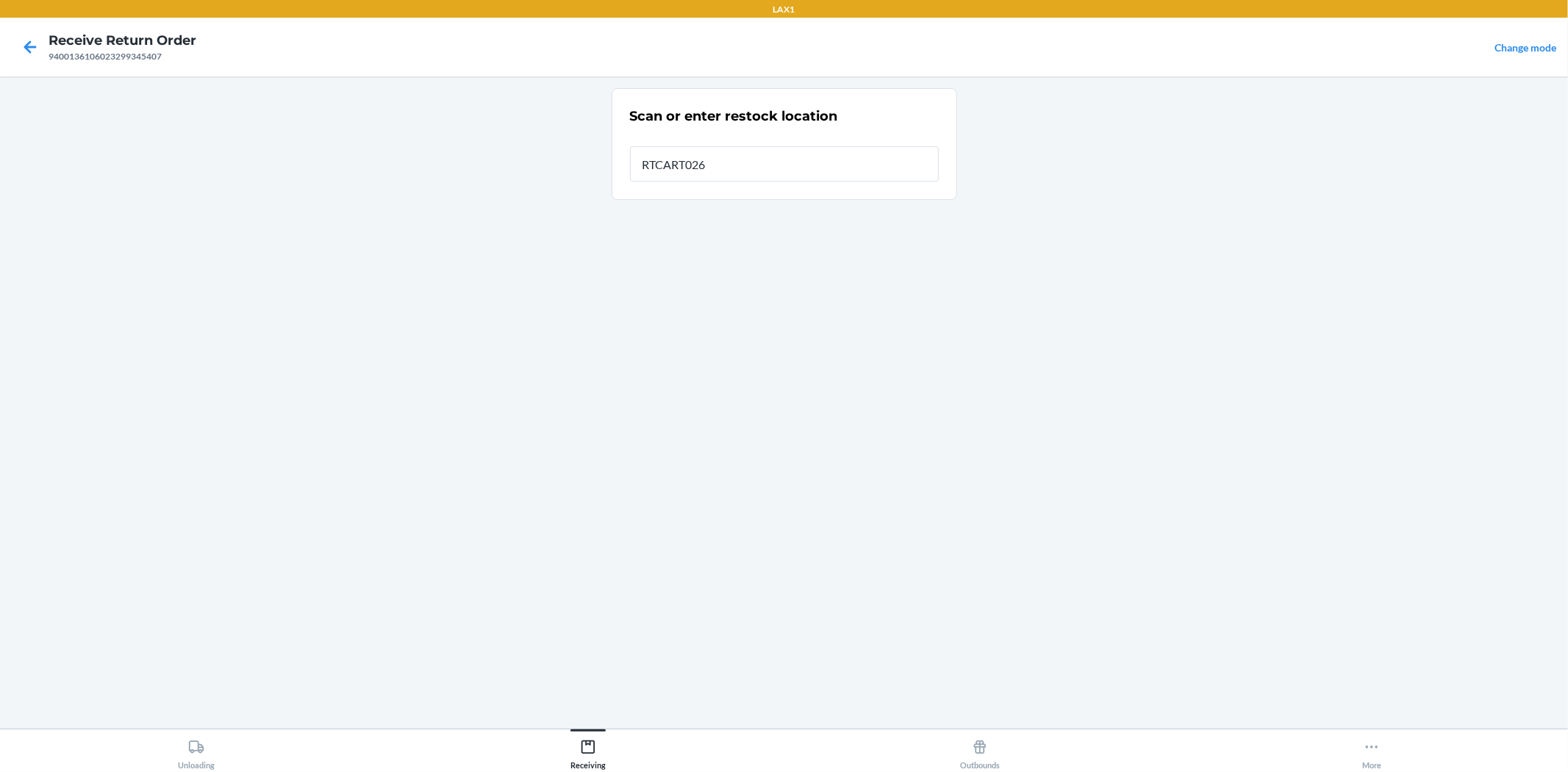
type input "RTCART026"
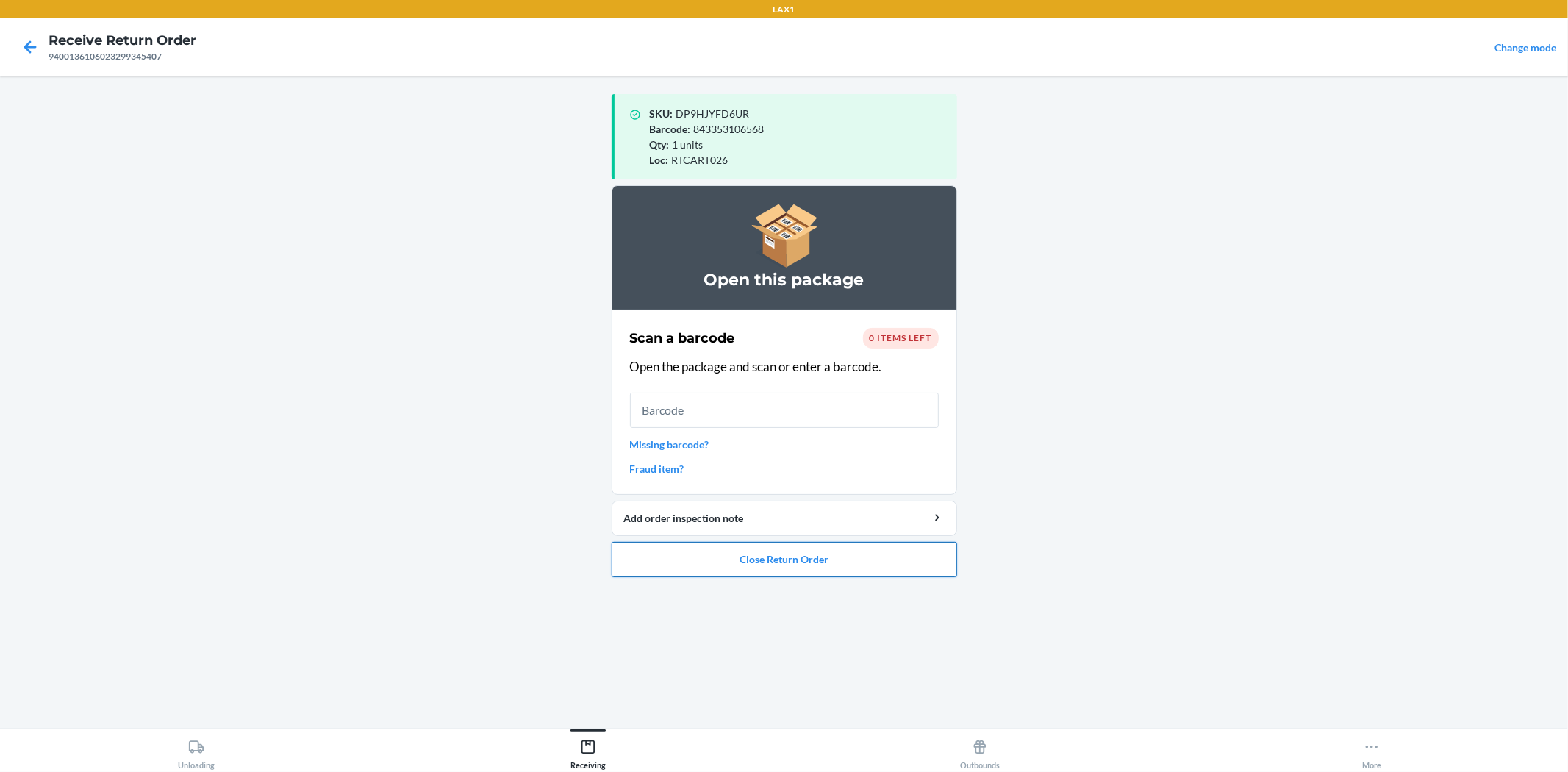
click at [778, 563] on button "Close Return Order" at bounding box center [784, 559] width 345 height 35
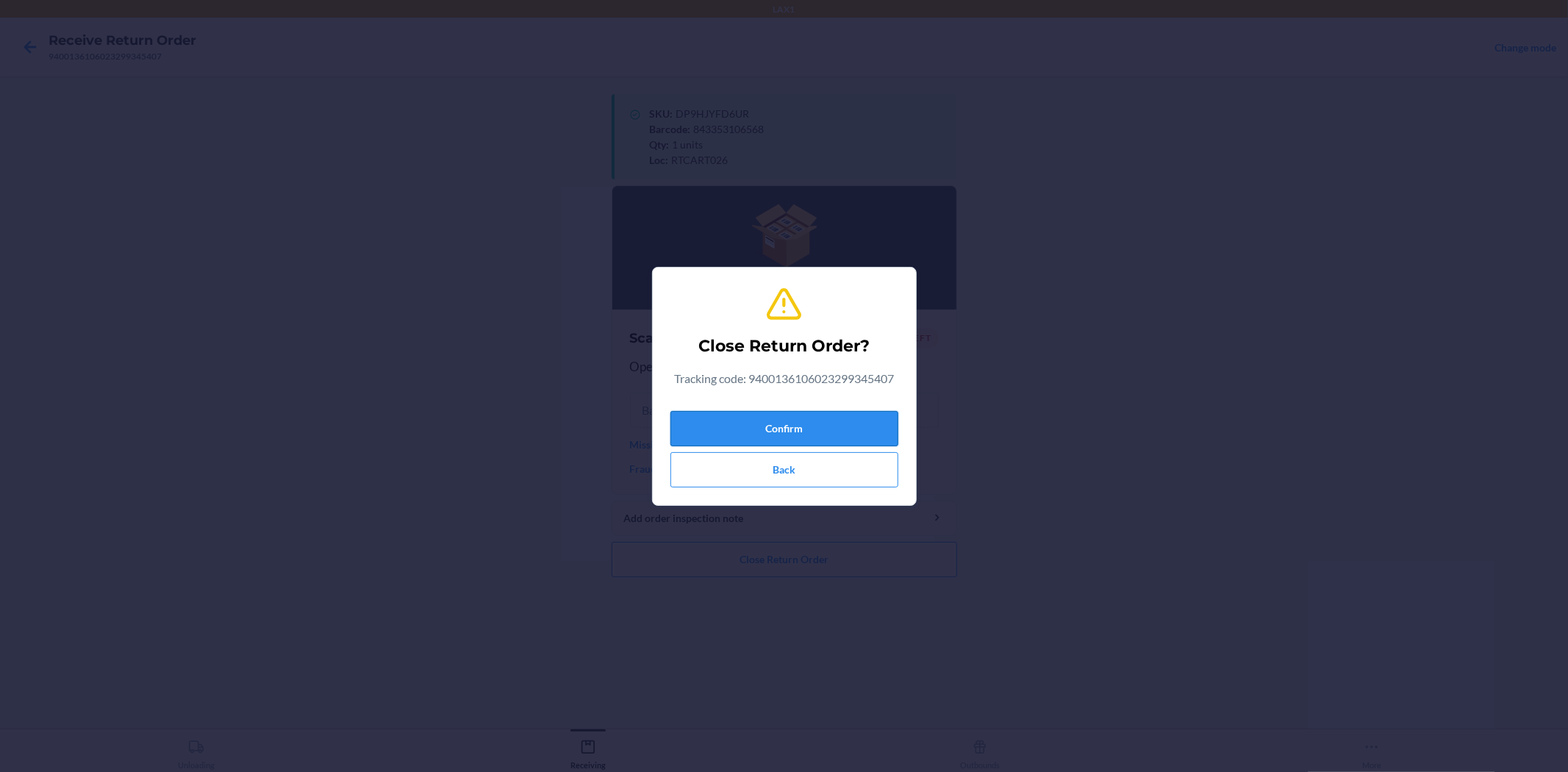
click at [804, 430] on button "Confirm" at bounding box center [784, 428] width 228 height 35
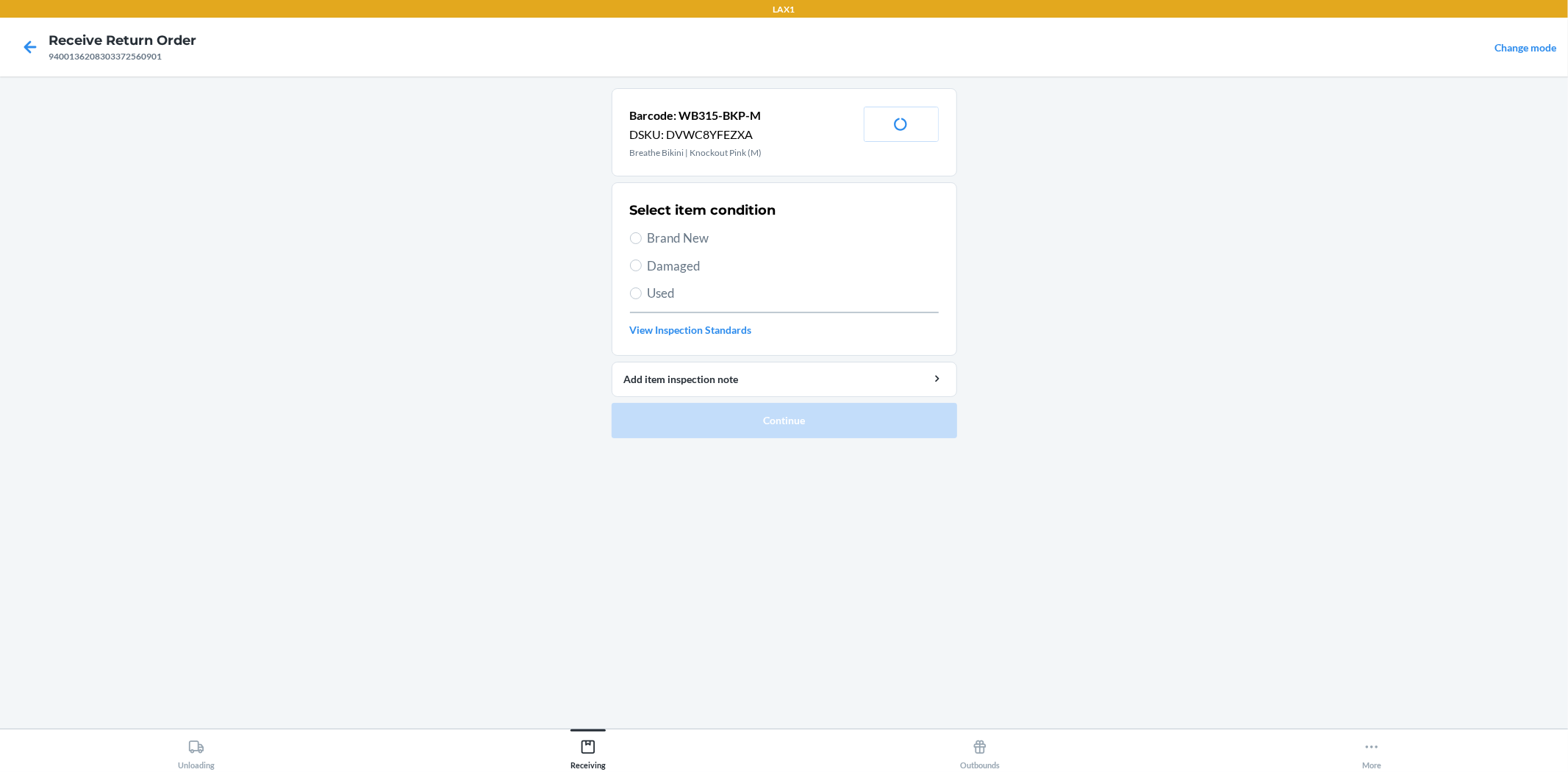
click at [678, 274] on div "Select item condition Brand New Damaged Used View Inspection Standards" at bounding box center [784, 269] width 309 height 146
click at [743, 273] on span "Damaged" at bounding box center [793, 266] width 291 height 19
click at [642, 271] on input "Damaged" at bounding box center [636, 265] width 11 height 11
radio input "true"
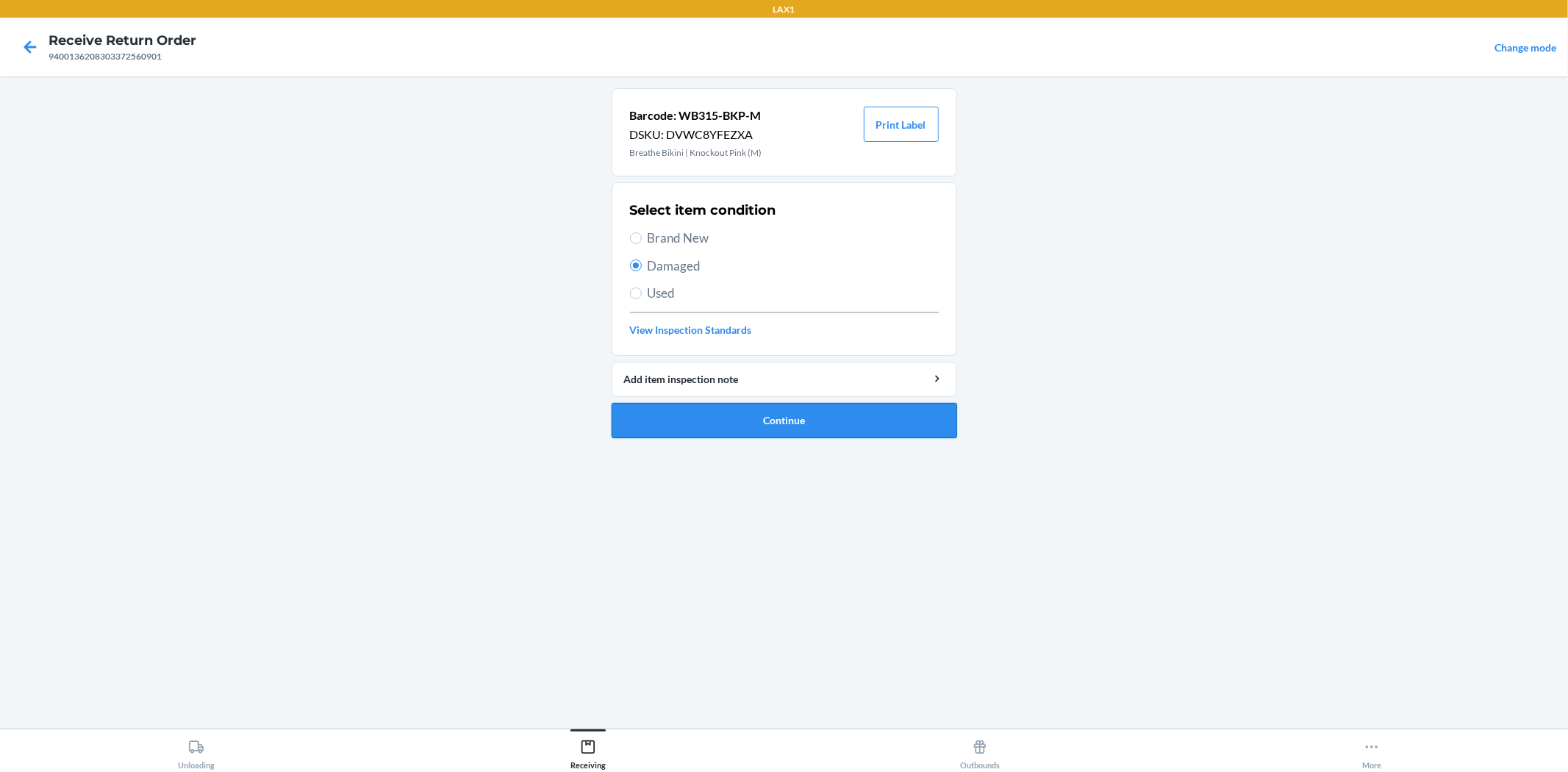
click at [780, 421] on button "Continue" at bounding box center [784, 420] width 345 height 35
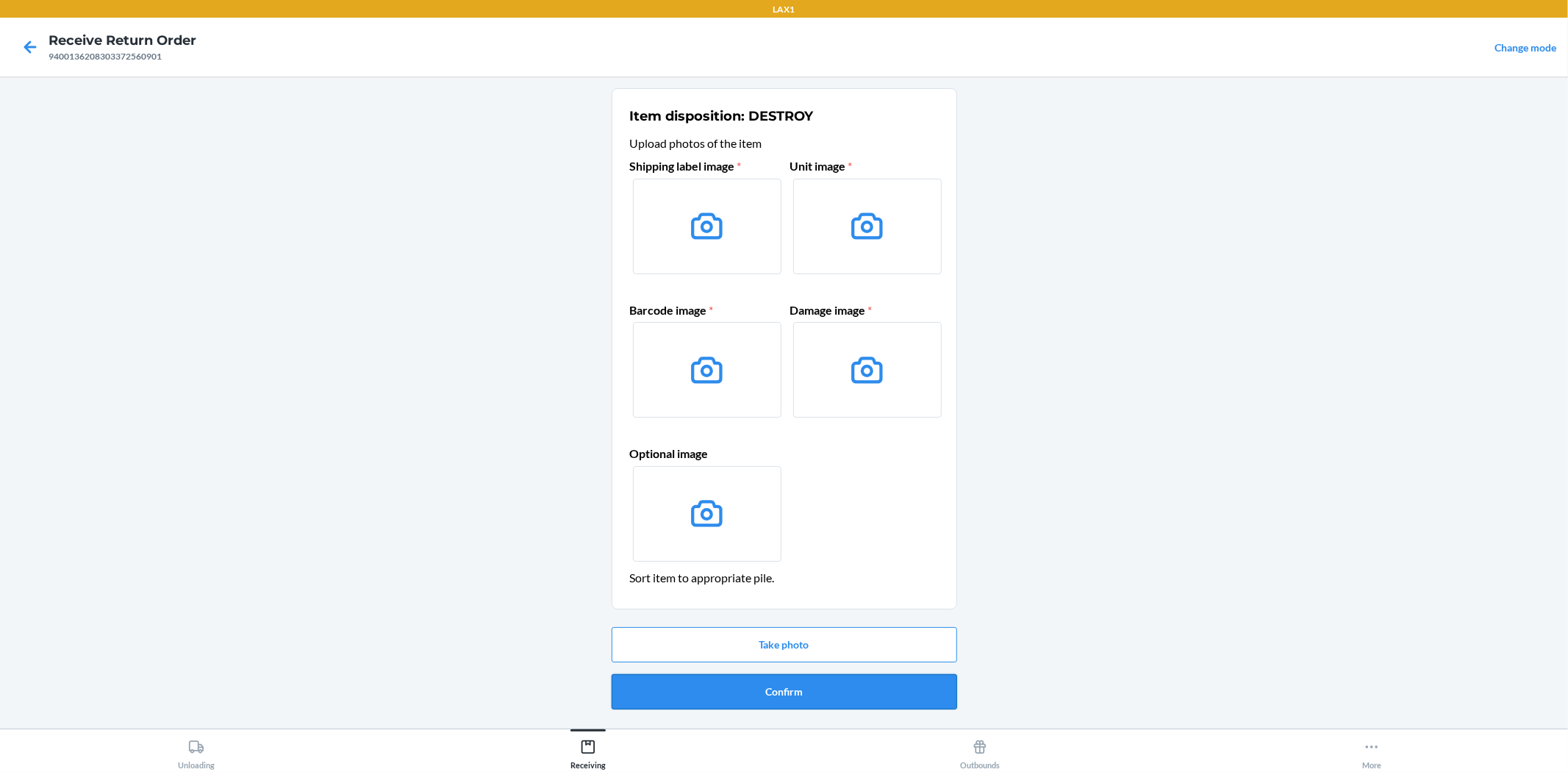
click at [776, 694] on button "Confirm" at bounding box center [784, 691] width 345 height 35
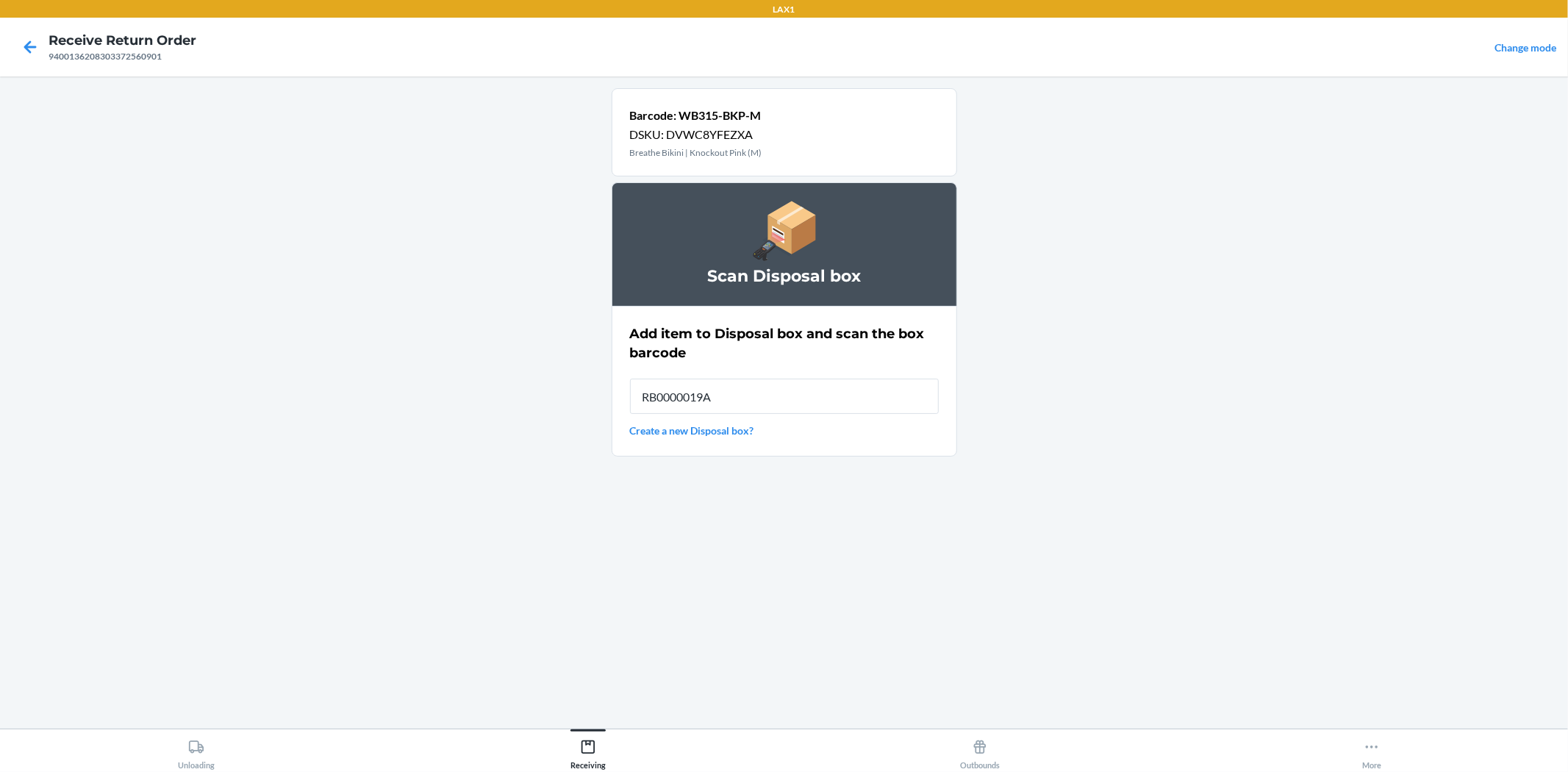
type input "RB0000019AD"
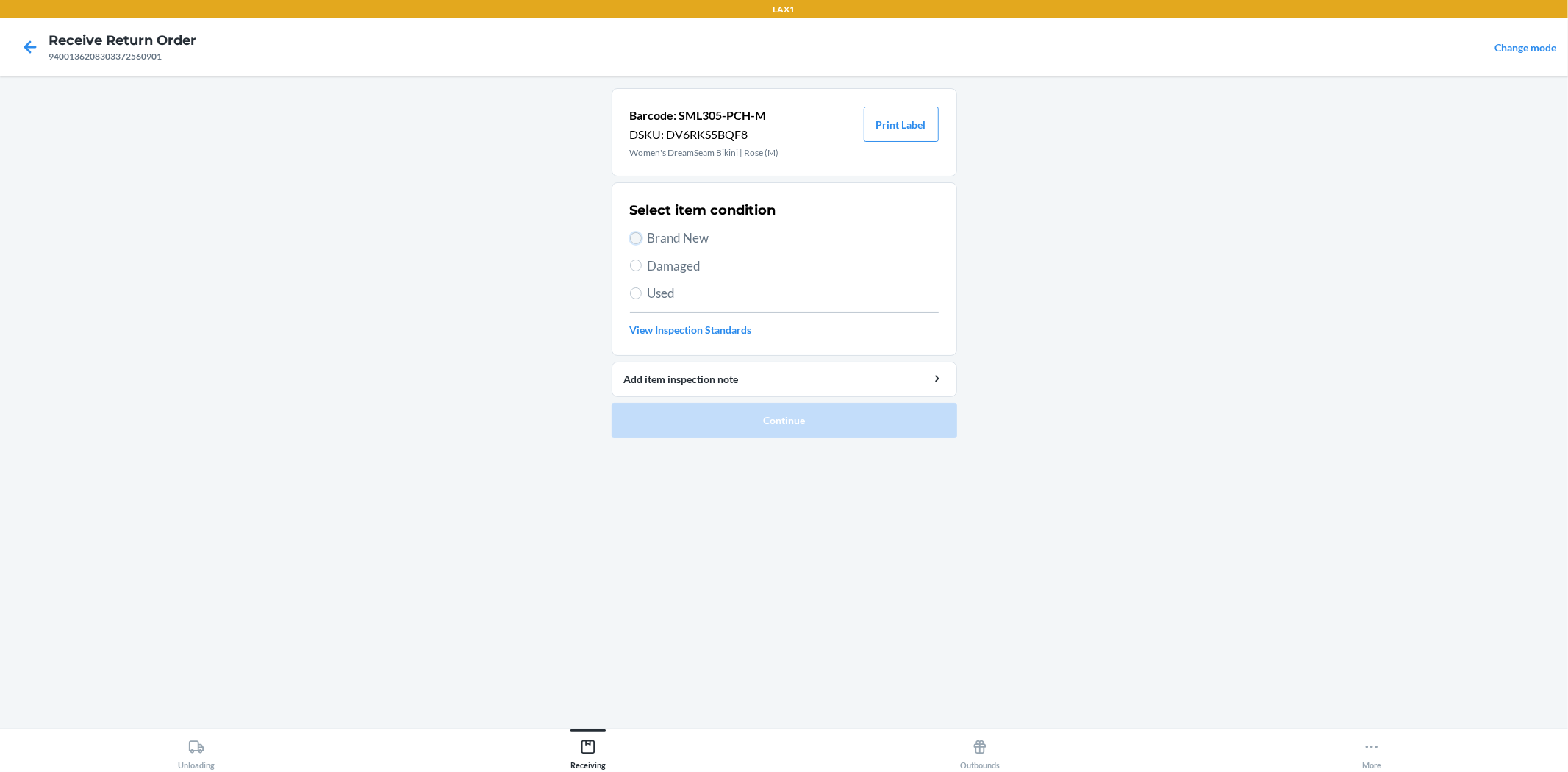
click at [635, 232] on input "Brand New" at bounding box center [636, 238] width 11 height 11
radio input "true"
click at [777, 423] on button "Continue" at bounding box center [784, 420] width 345 height 35
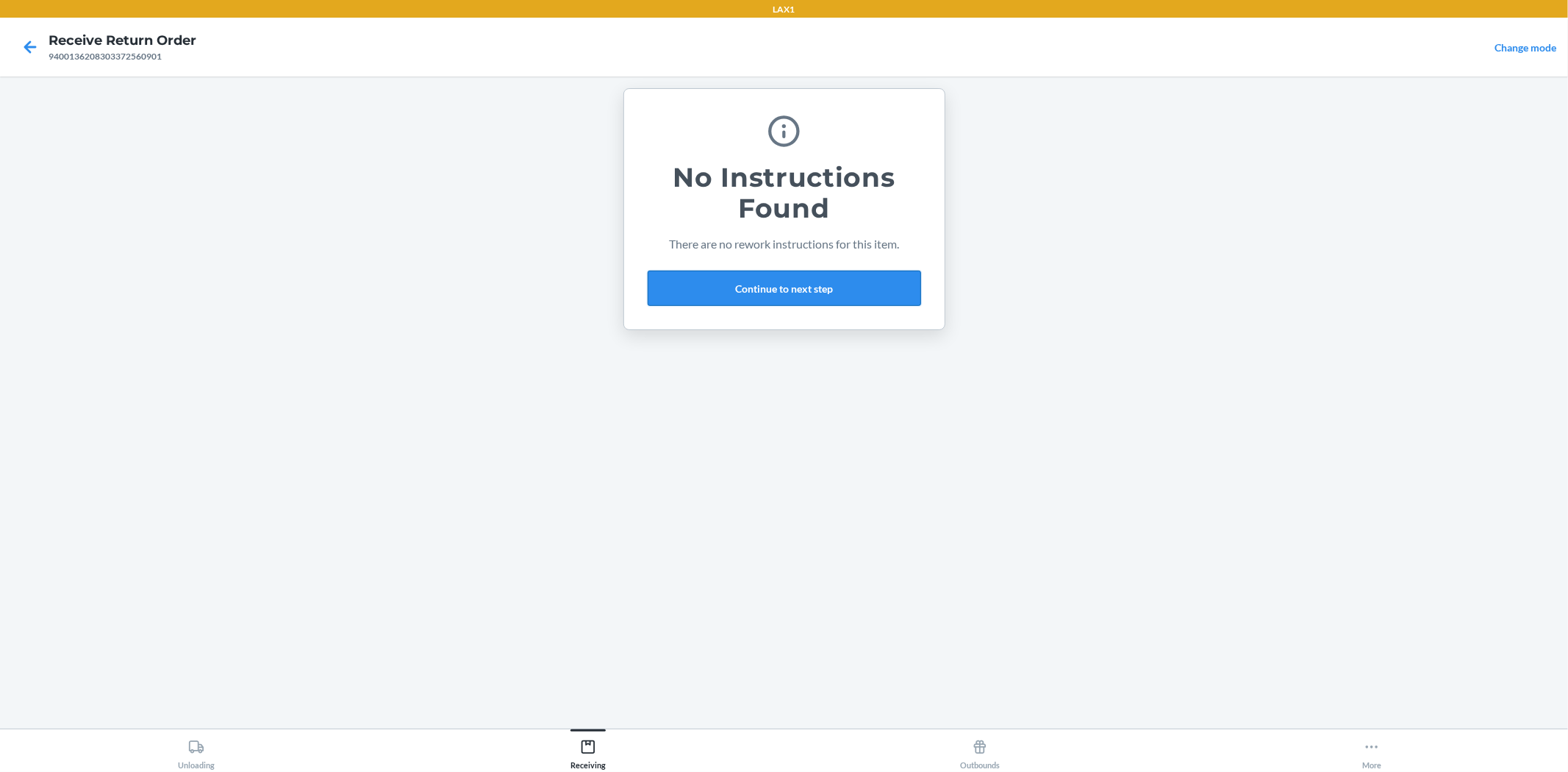
click at [789, 278] on button "Continue to next step" at bounding box center [784, 288] width 274 height 35
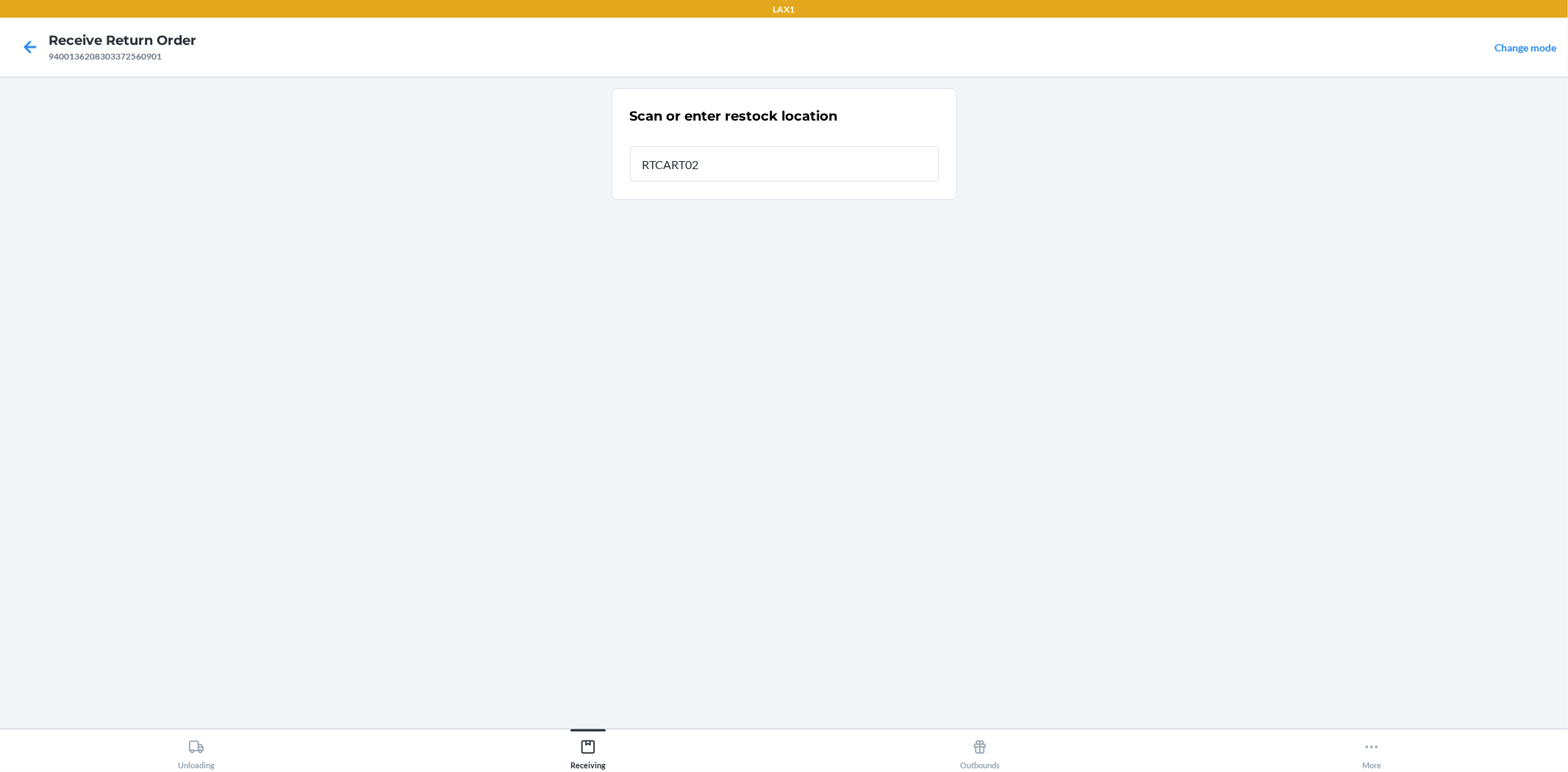
type input "RTCART026"
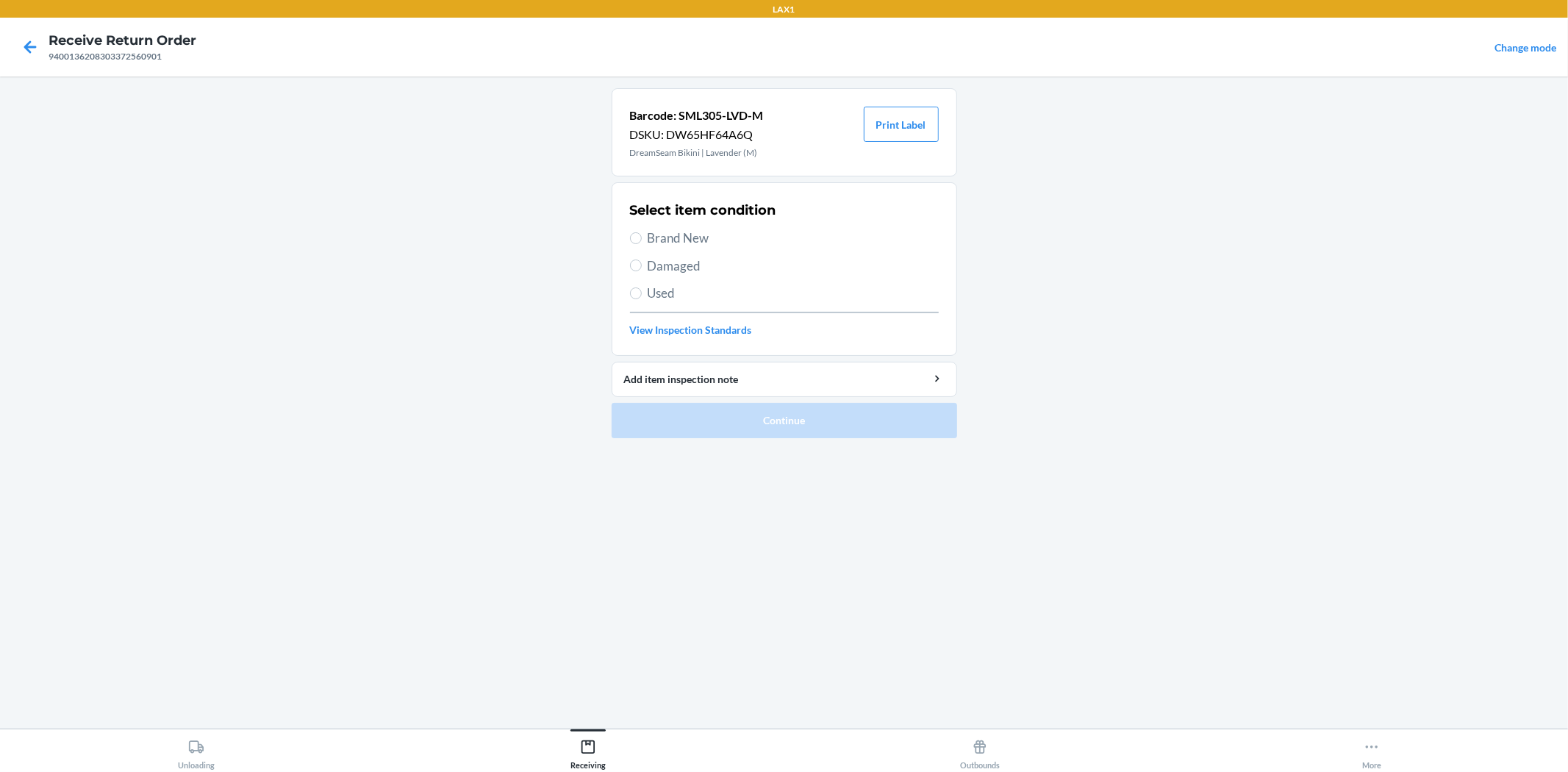
click at [710, 238] on span "Brand New" at bounding box center [793, 239] width 291 height 19
click at [642, 238] on input "Brand New" at bounding box center [636, 238] width 11 height 11
radio input "true"
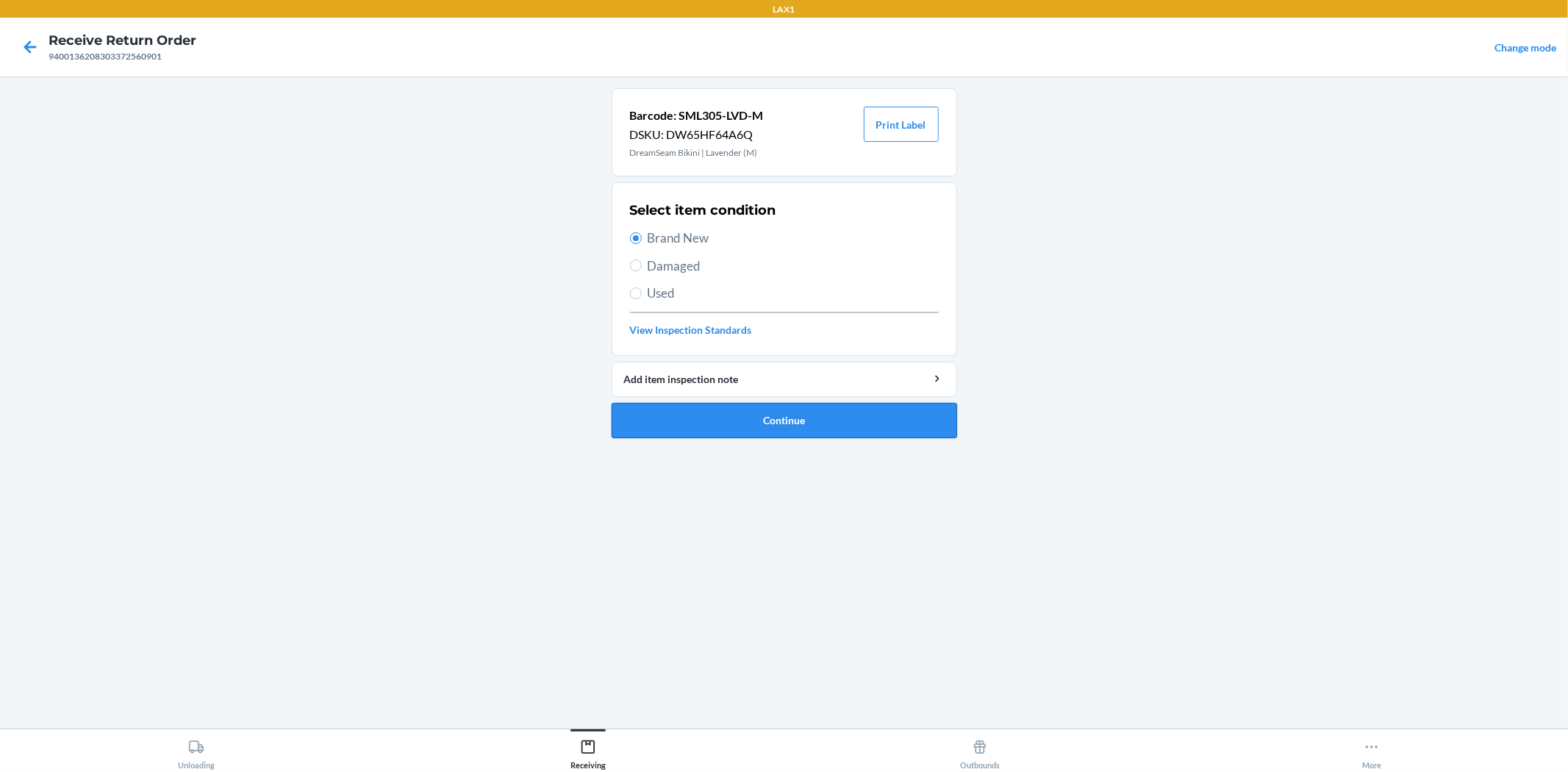
click at [754, 420] on button "Continue" at bounding box center [784, 420] width 345 height 35
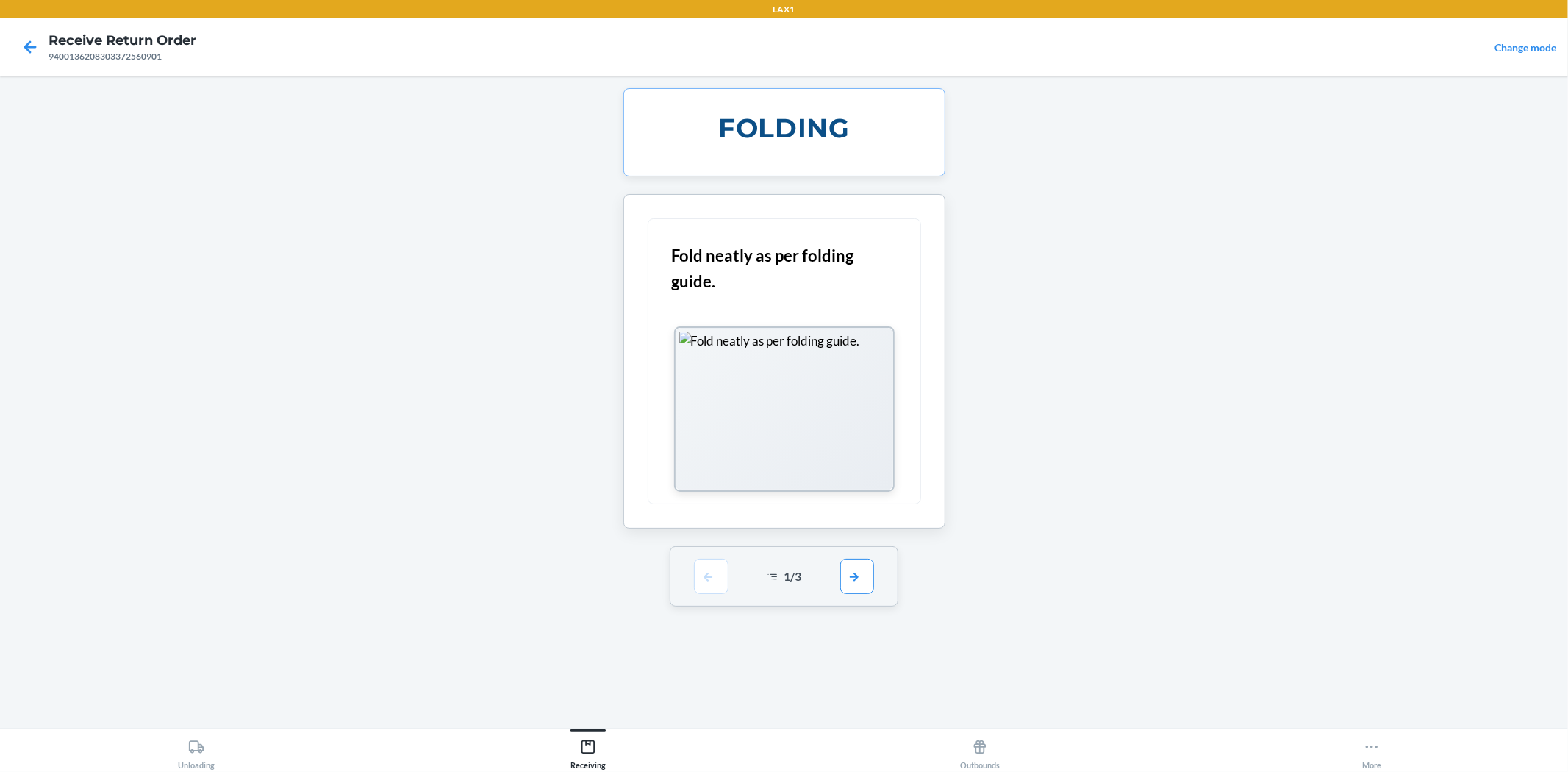
click at [861, 556] on div "1 / 3" at bounding box center [784, 575] width 229 height 60
click at [861, 574] on button "button" at bounding box center [857, 575] width 33 height 35
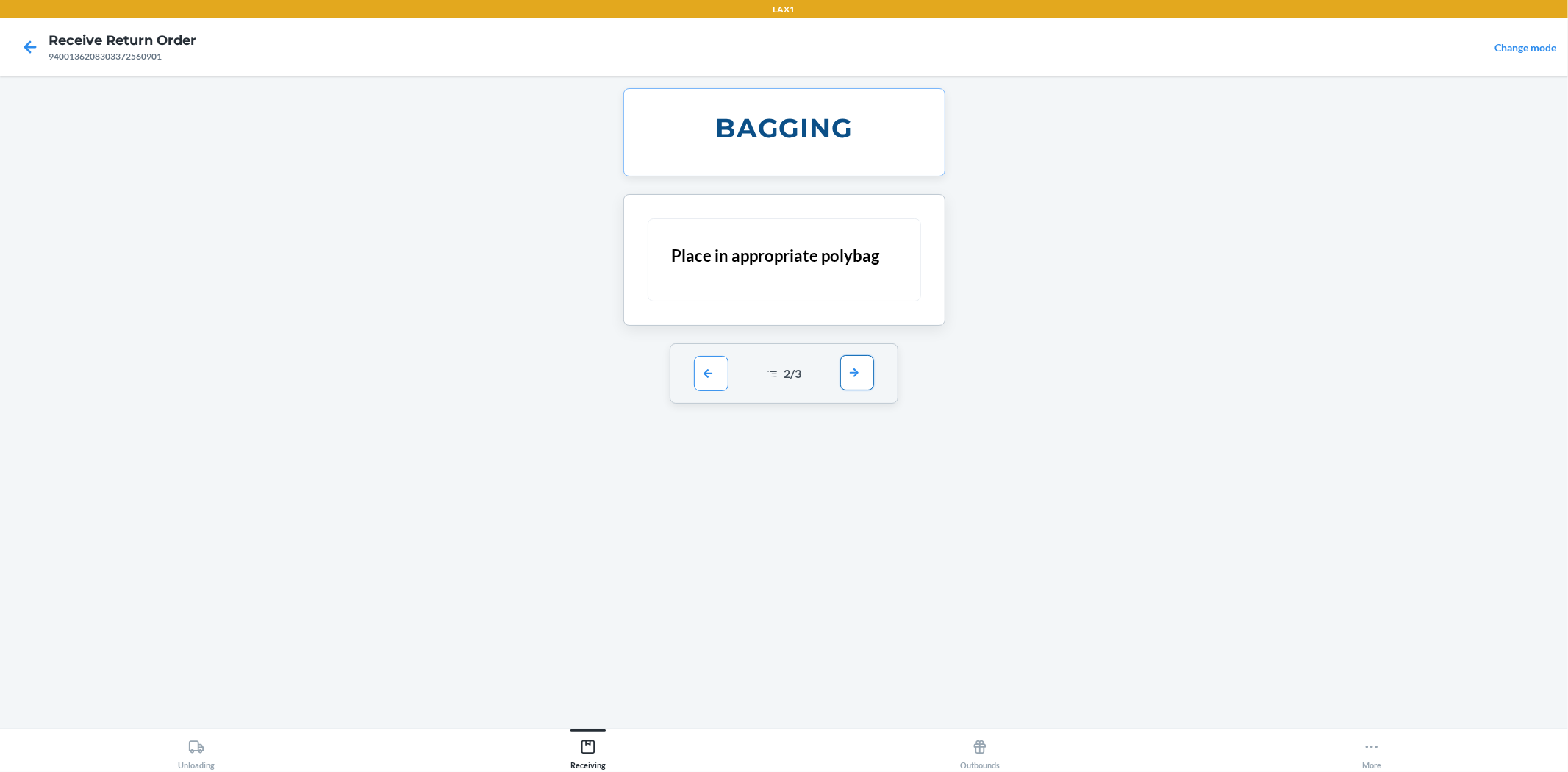
click at [861, 380] on button "button" at bounding box center [857, 372] width 33 height 35
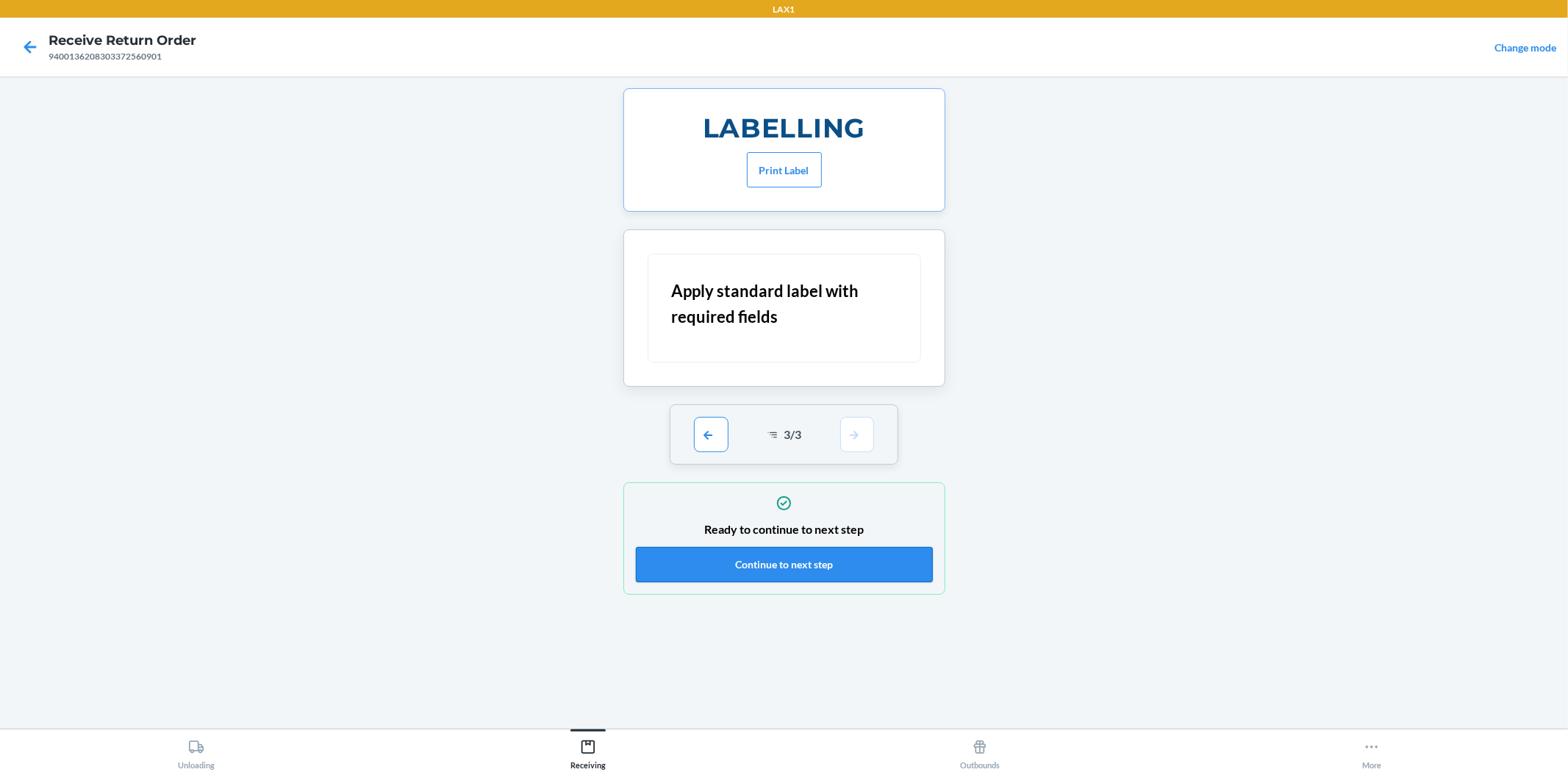
click at [777, 562] on button "Continue to next step" at bounding box center [784, 564] width 297 height 35
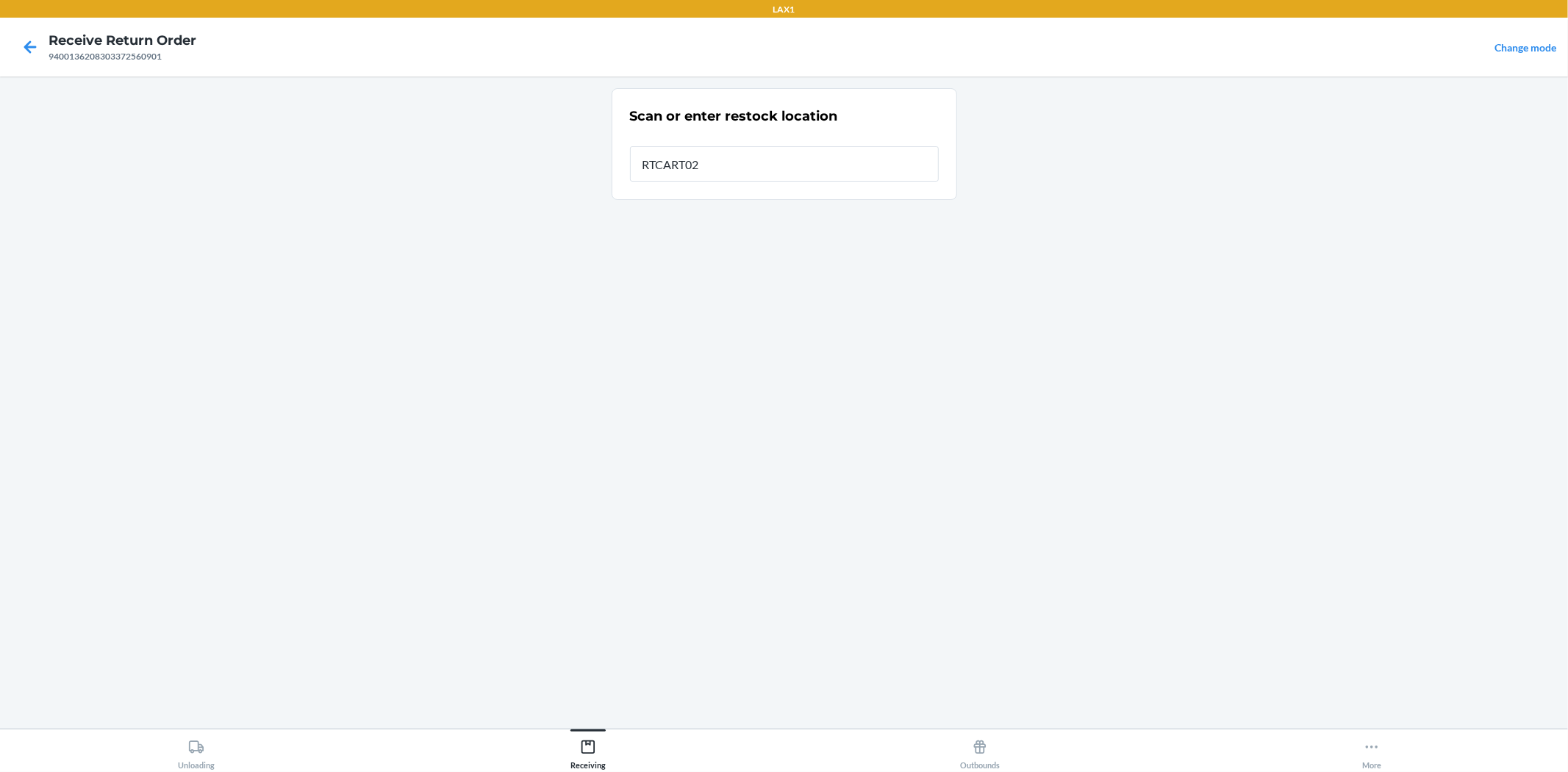
type input "RTCART026"
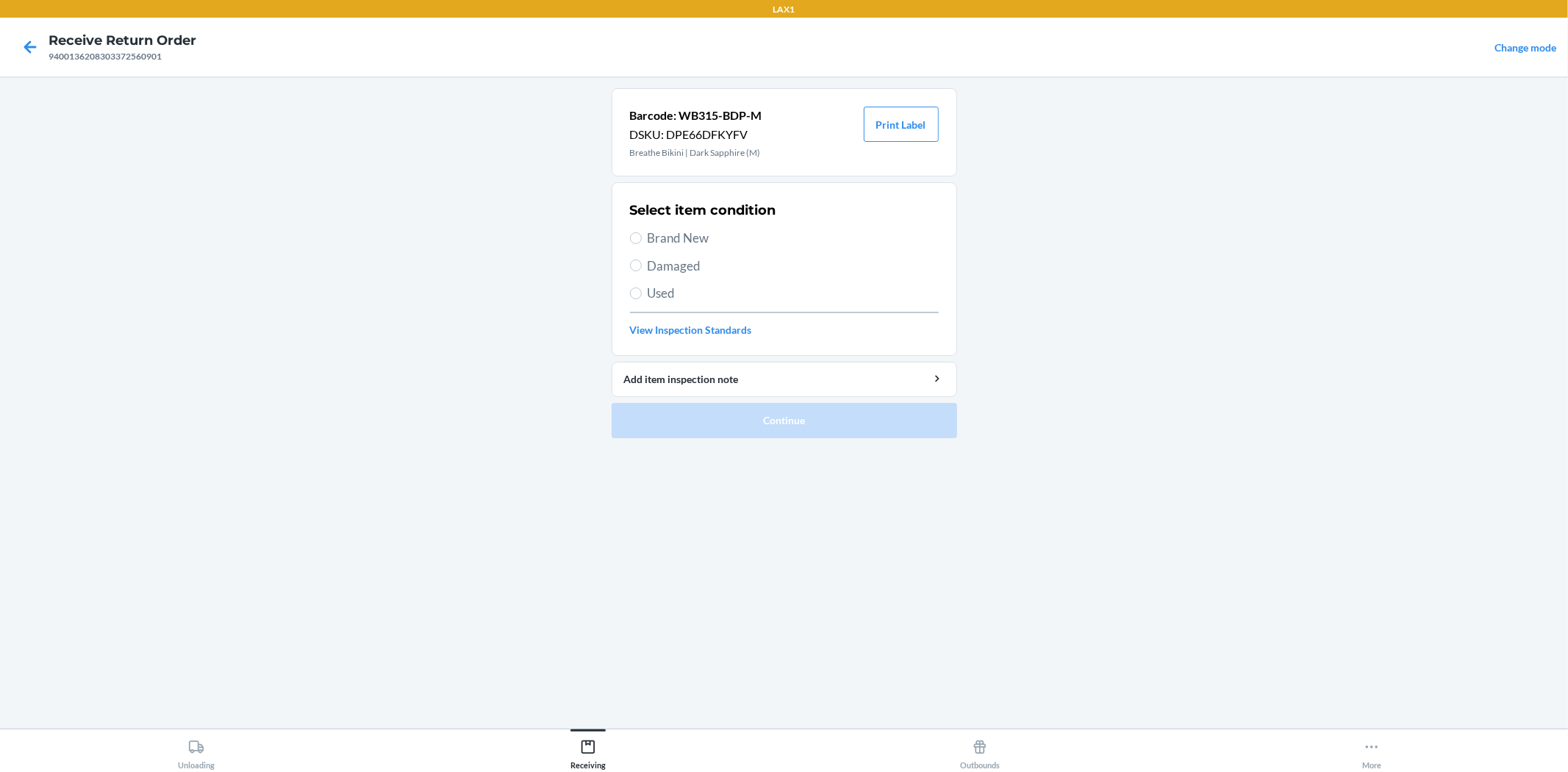
click at [674, 241] on span "Brand New" at bounding box center [793, 239] width 291 height 19
click at [642, 241] on input "Brand New" at bounding box center [636, 238] width 11 height 11
radio input "true"
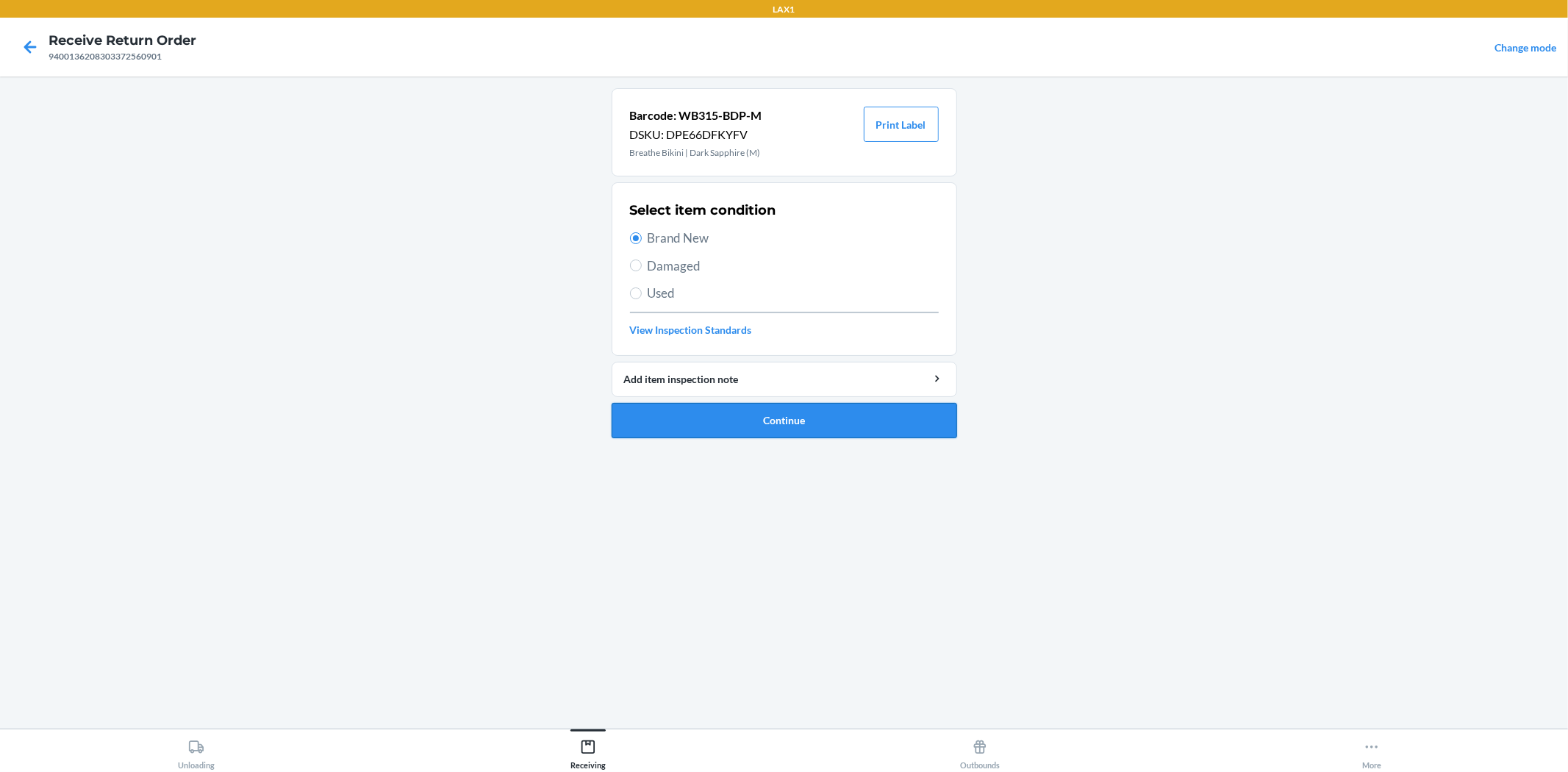
click at [711, 419] on button "Continue" at bounding box center [784, 420] width 345 height 35
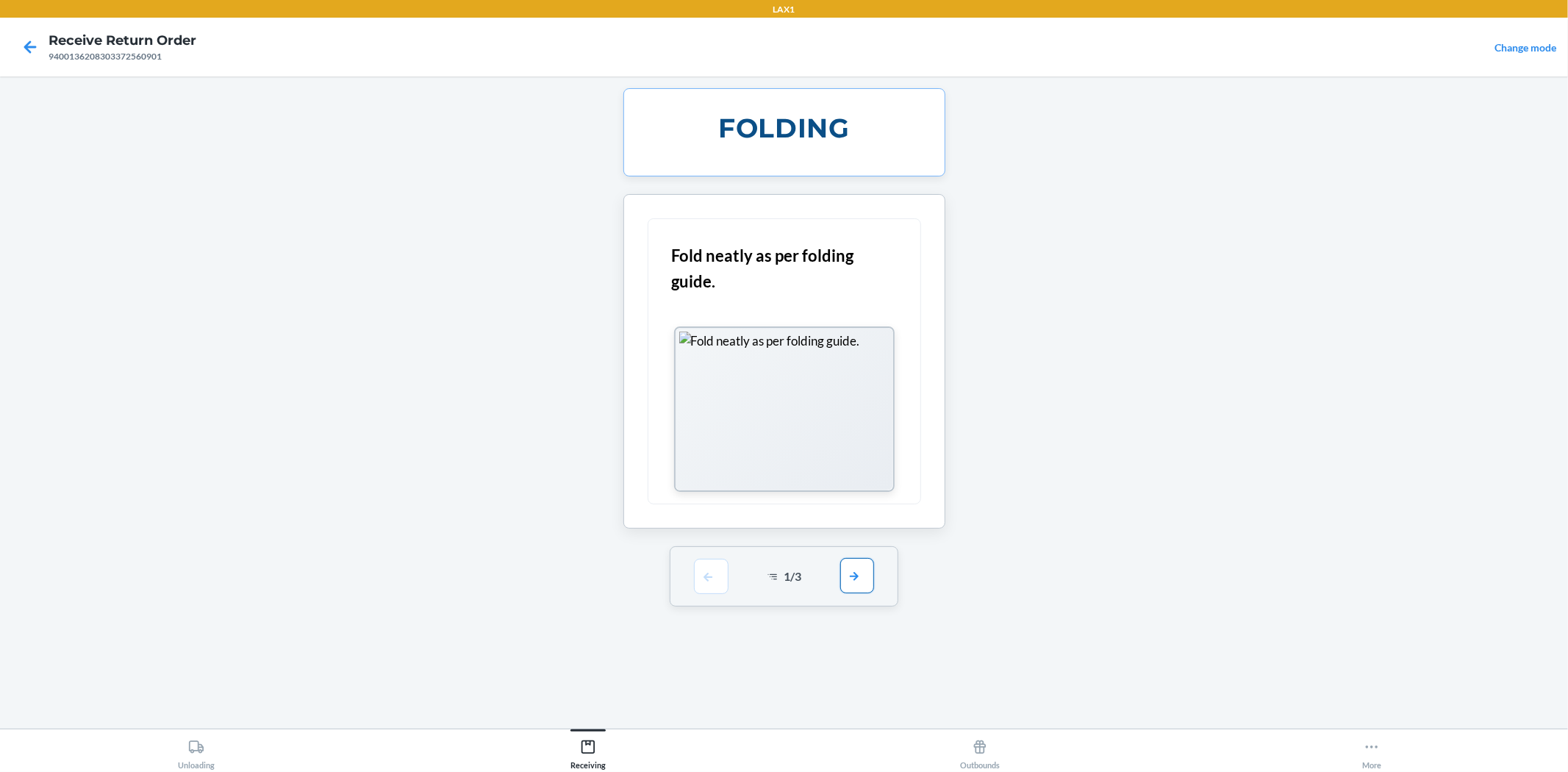
click at [853, 567] on button "button" at bounding box center [857, 575] width 33 height 35
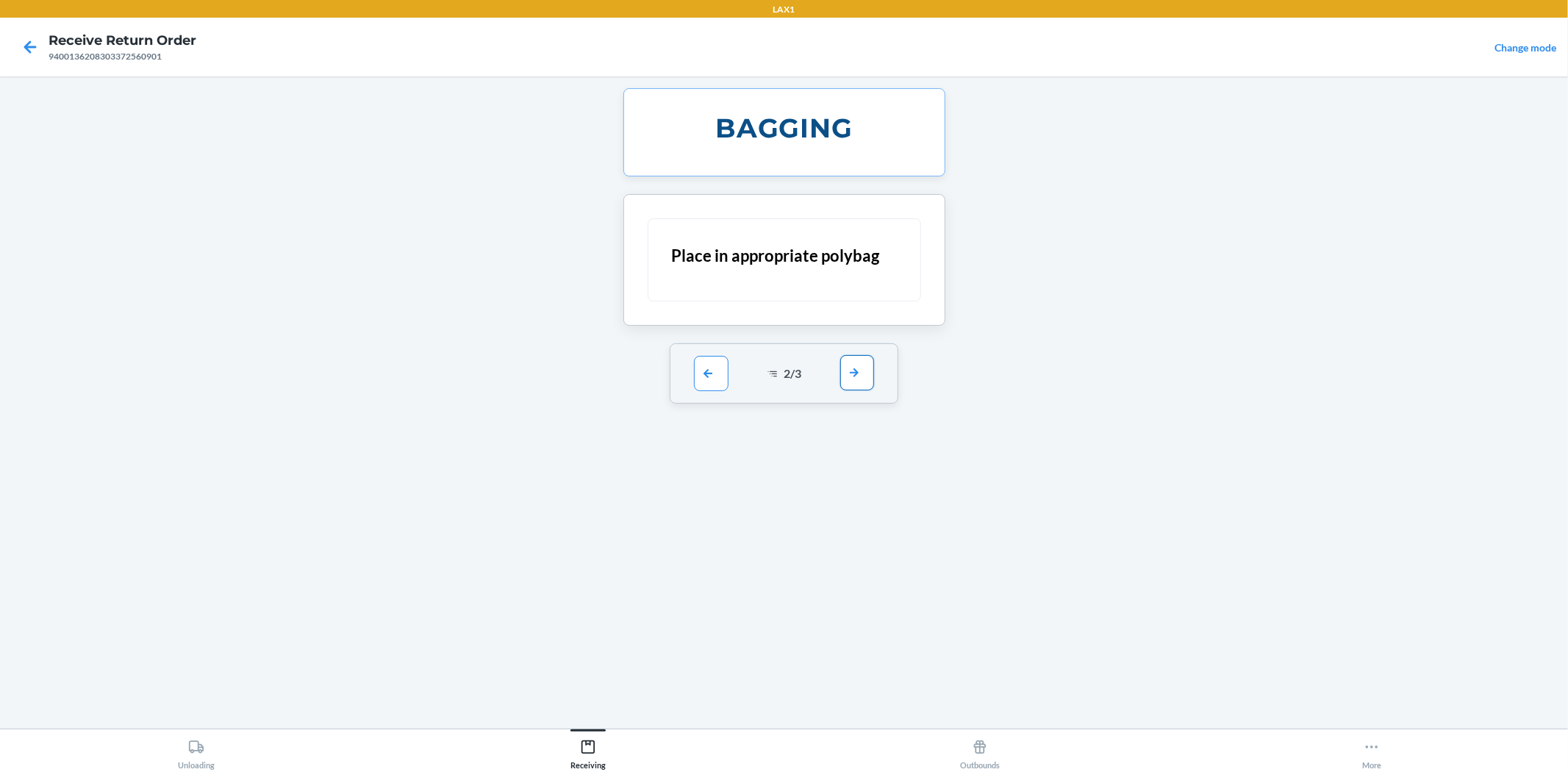
click at [862, 373] on button "button" at bounding box center [857, 372] width 33 height 35
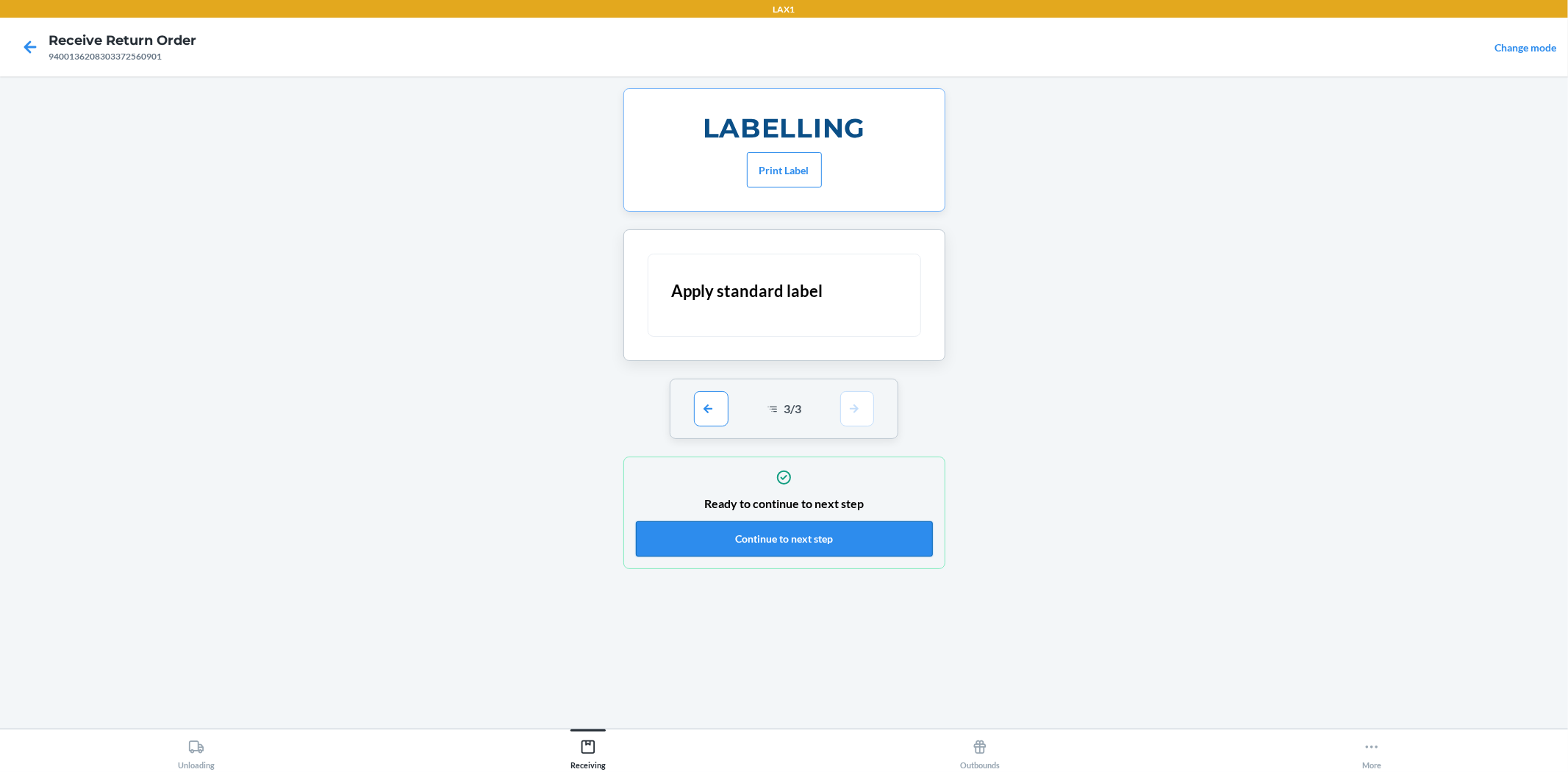
click at [730, 531] on button "Continue to next step" at bounding box center [784, 538] width 297 height 35
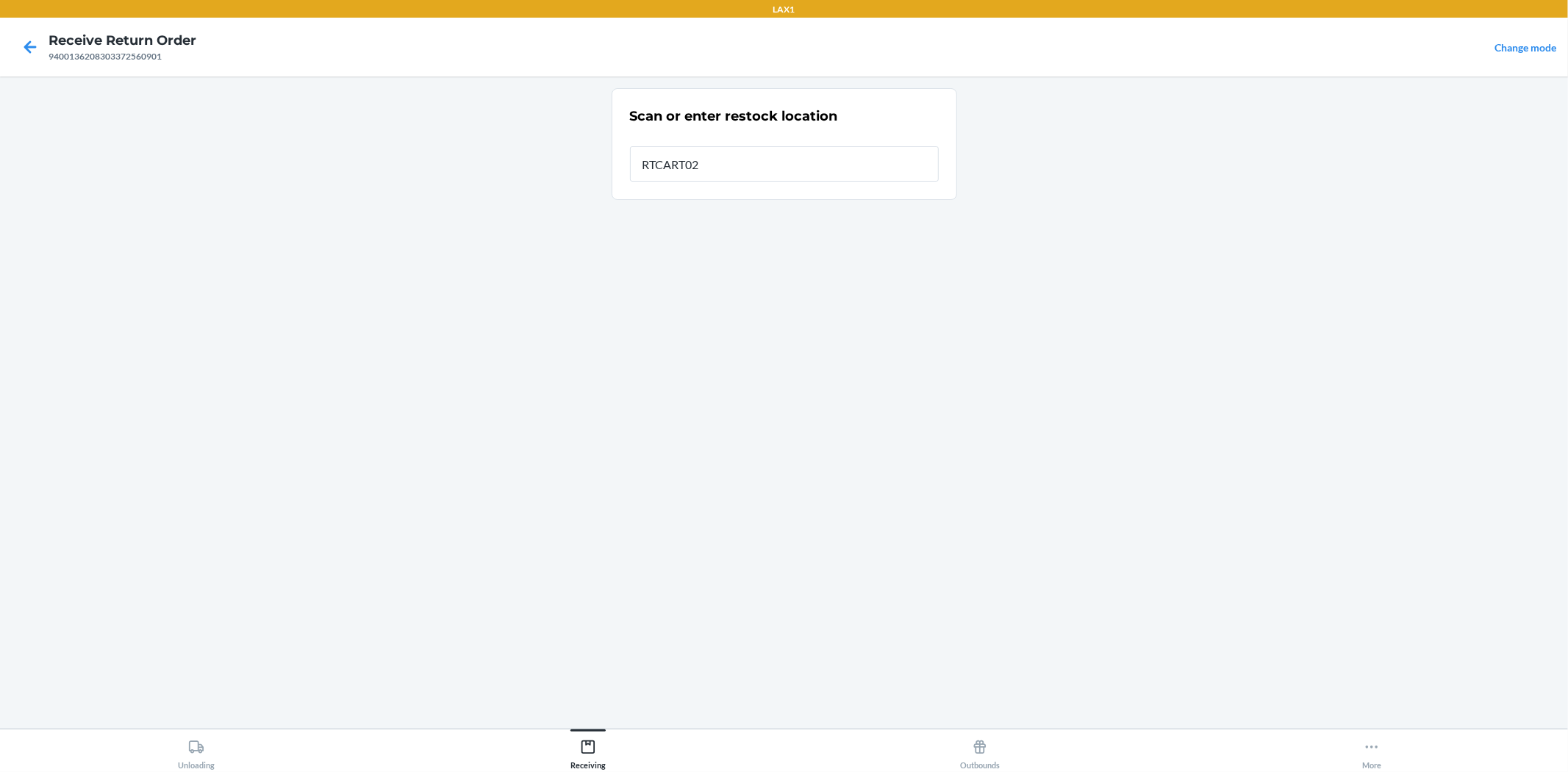
type input "RTCART026"
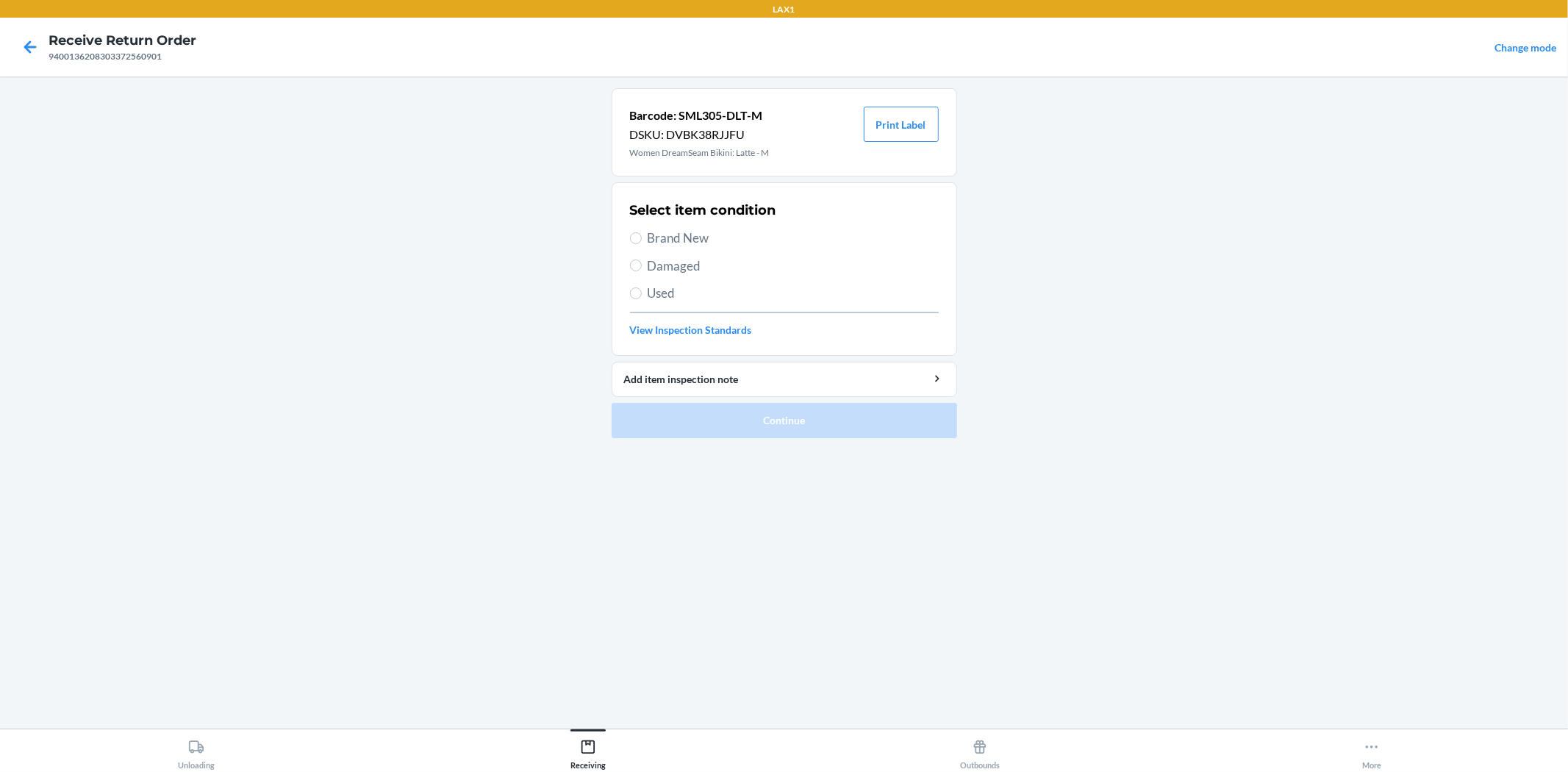
click at [699, 236] on span "Brand New" at bounding box center [793, 239] width 291 height 19
click at [642, 236] on input "Brand New" at bounding box center [636, 238] width 11 height 11
radio input "true"
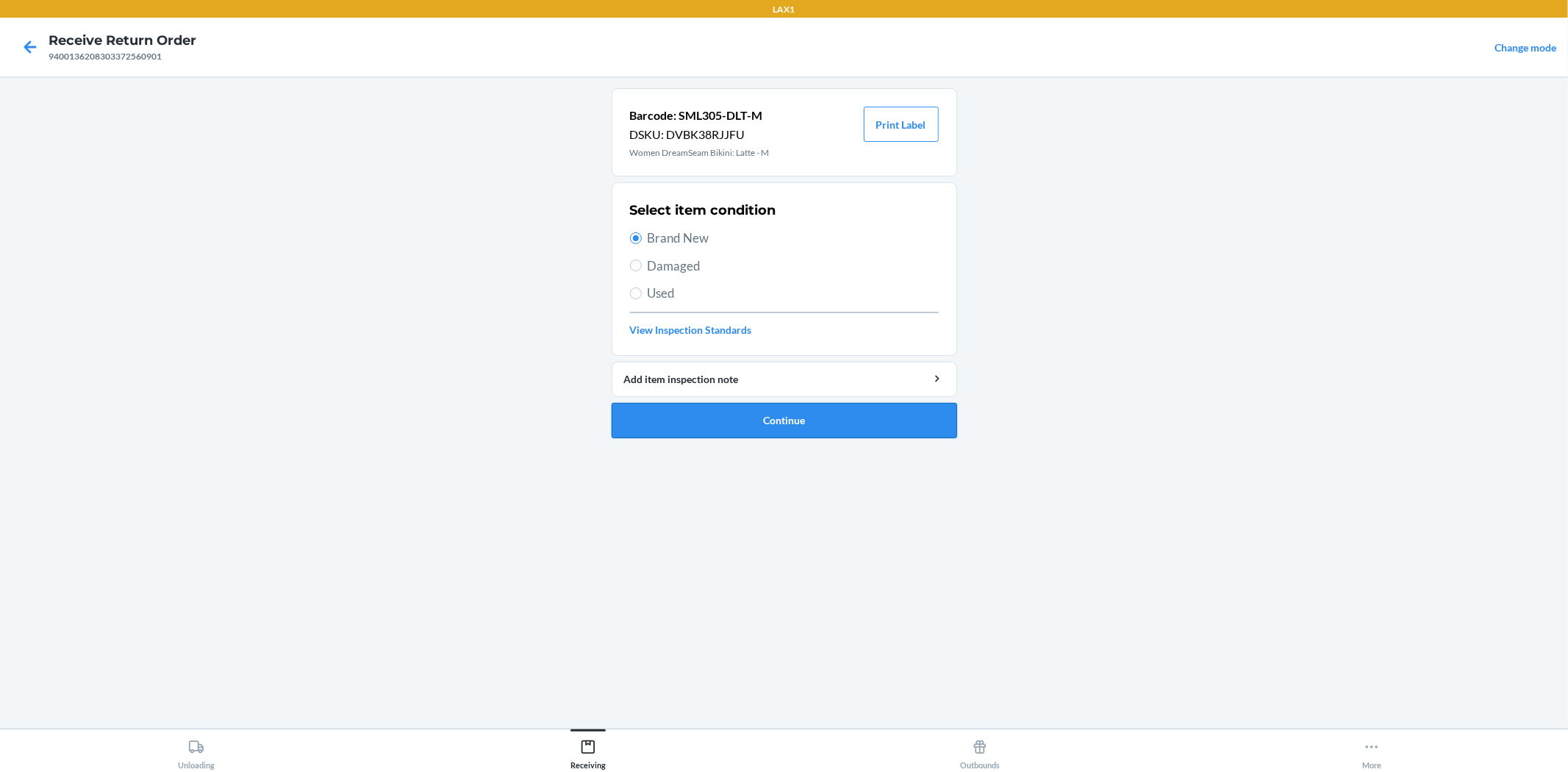
click at [756, 425] on button "Continue" at bounding box center [784, 420] width 345 height 35
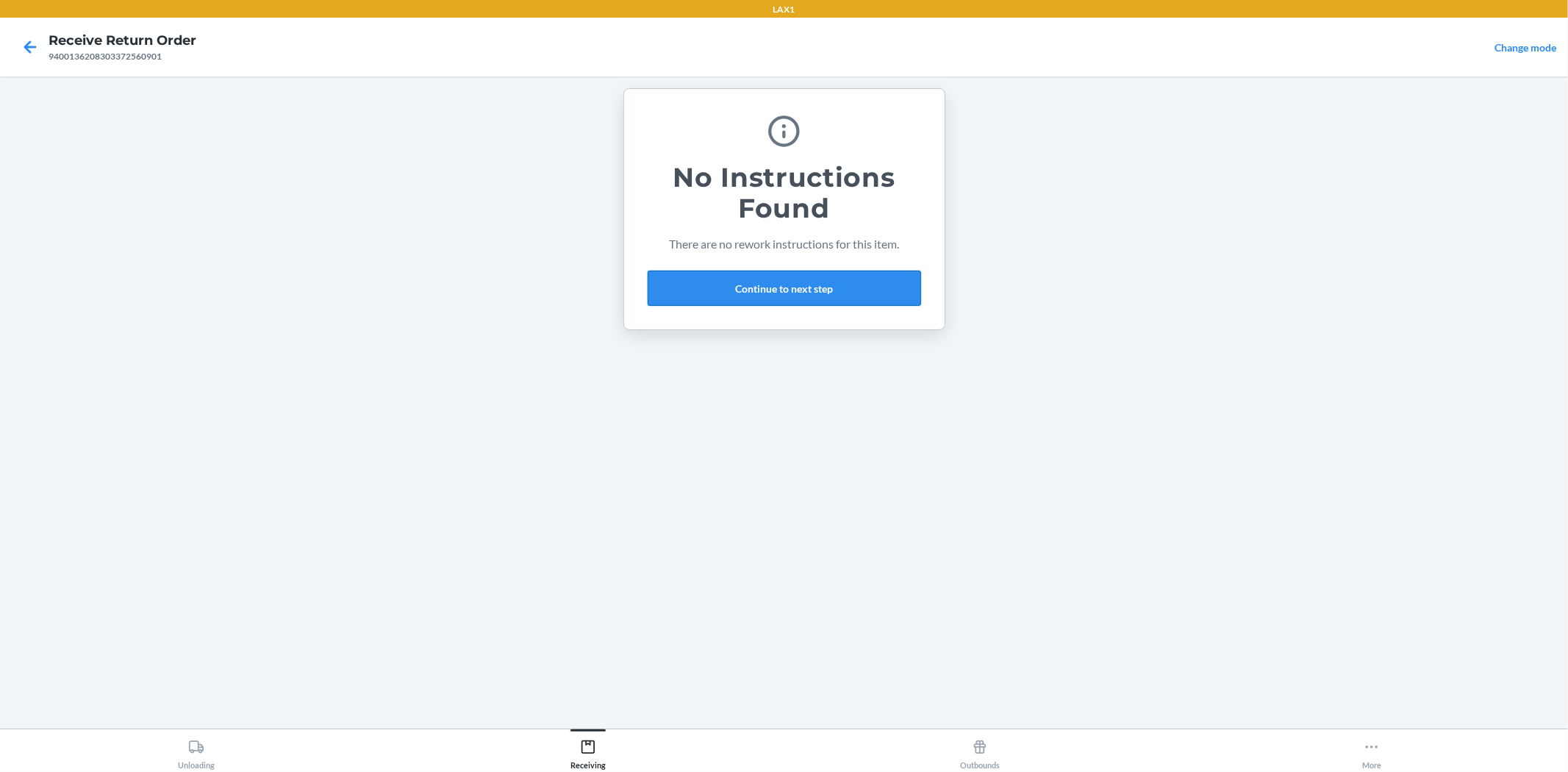
click at [805, 294] on button "Continue to next step" at bounding box center [784, 288] width 274 height 35
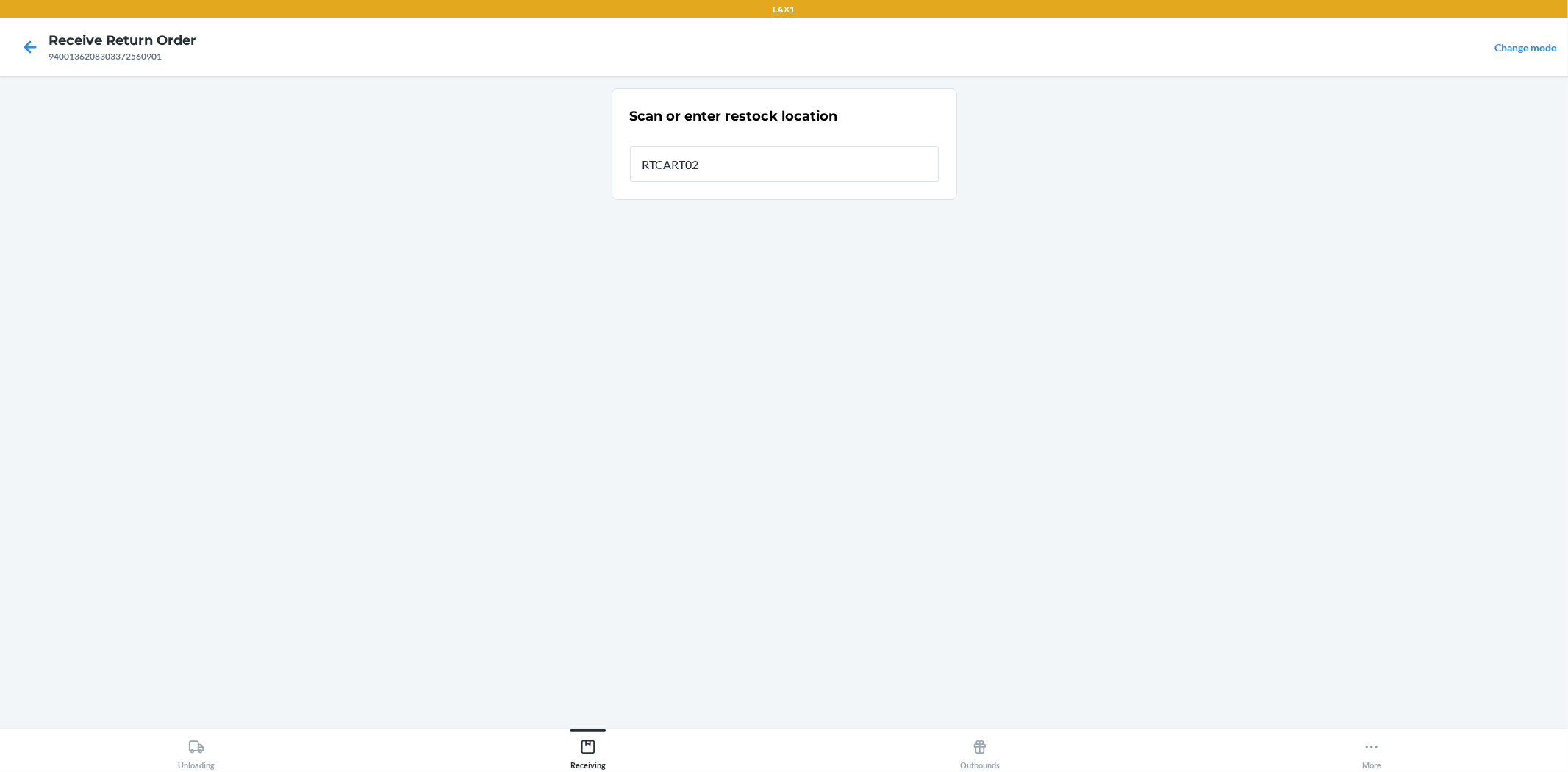
type input "RTCART026"
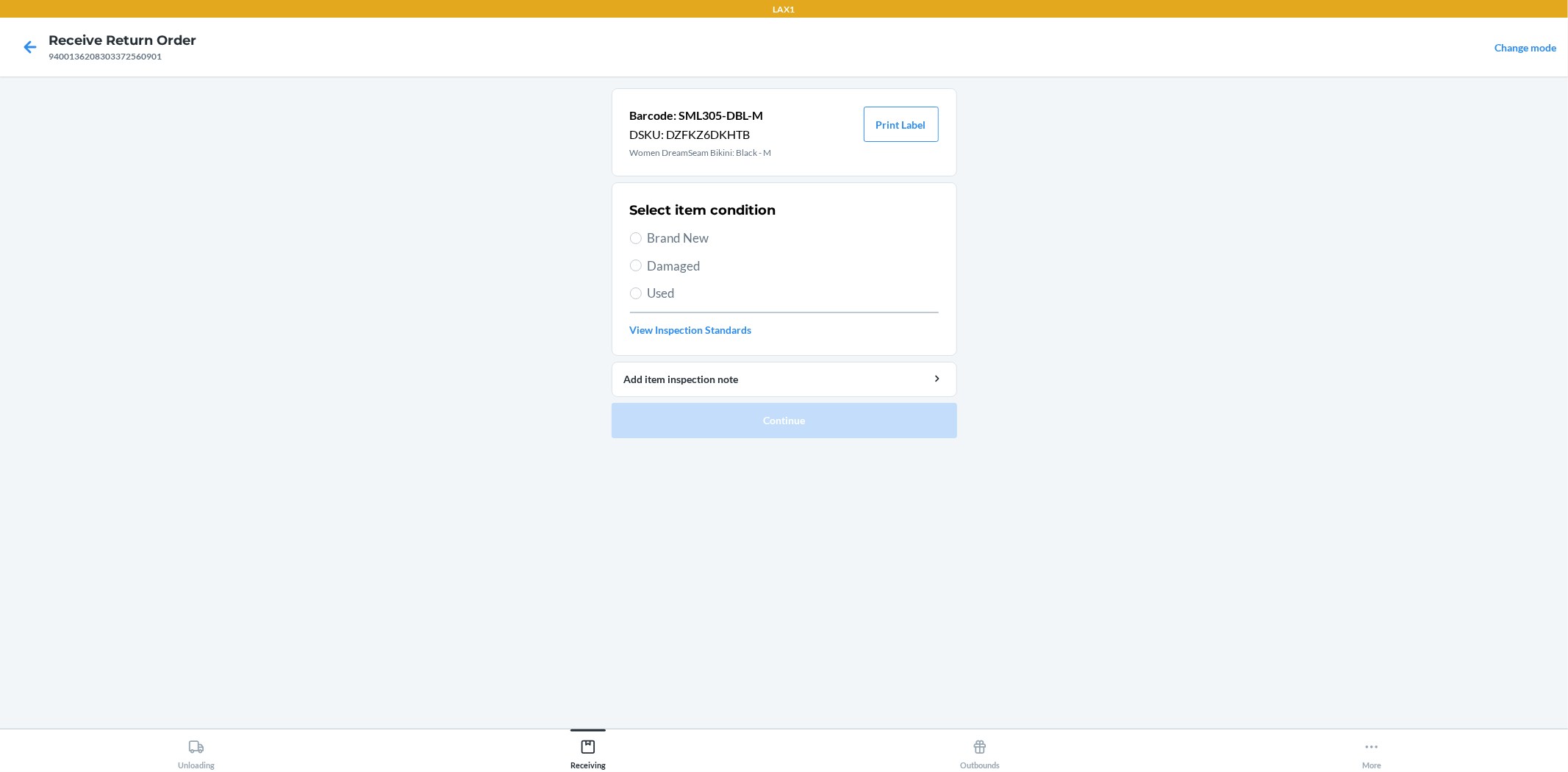
click at [700, 238] on span "Brand New" at bounding box center [793, 239] width 291 height 19
click at [642, 238] on input "Brand New" at bounding box center [636, 238] width 11 height 11
radio input "true"
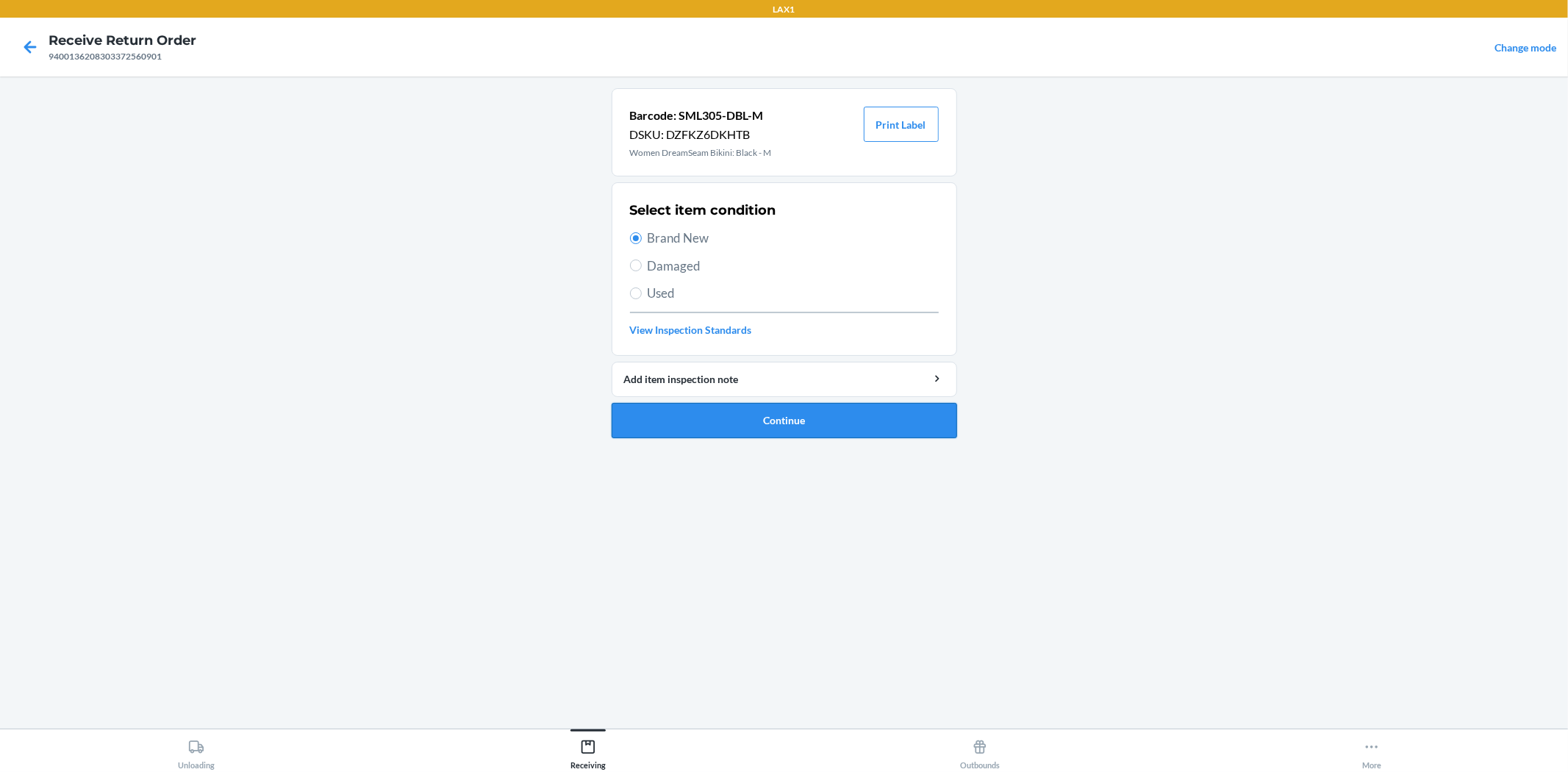
click at [789, 425] on button "Continue" at bounding box center [784, 420] width 345 height 35
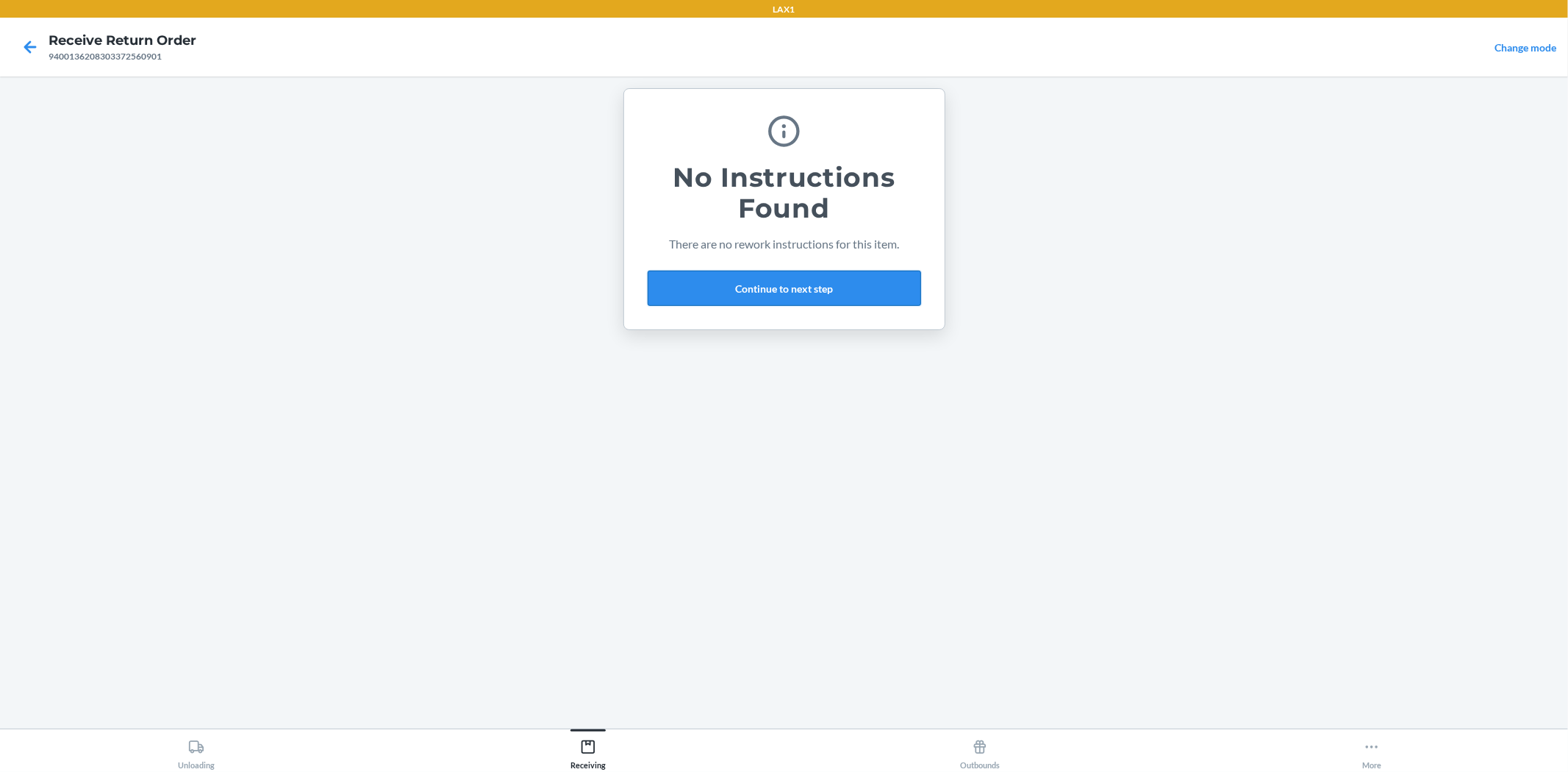
click at [785, 288] on button "Continue to next step" at bounding box center [784, 288] width 274 height 35
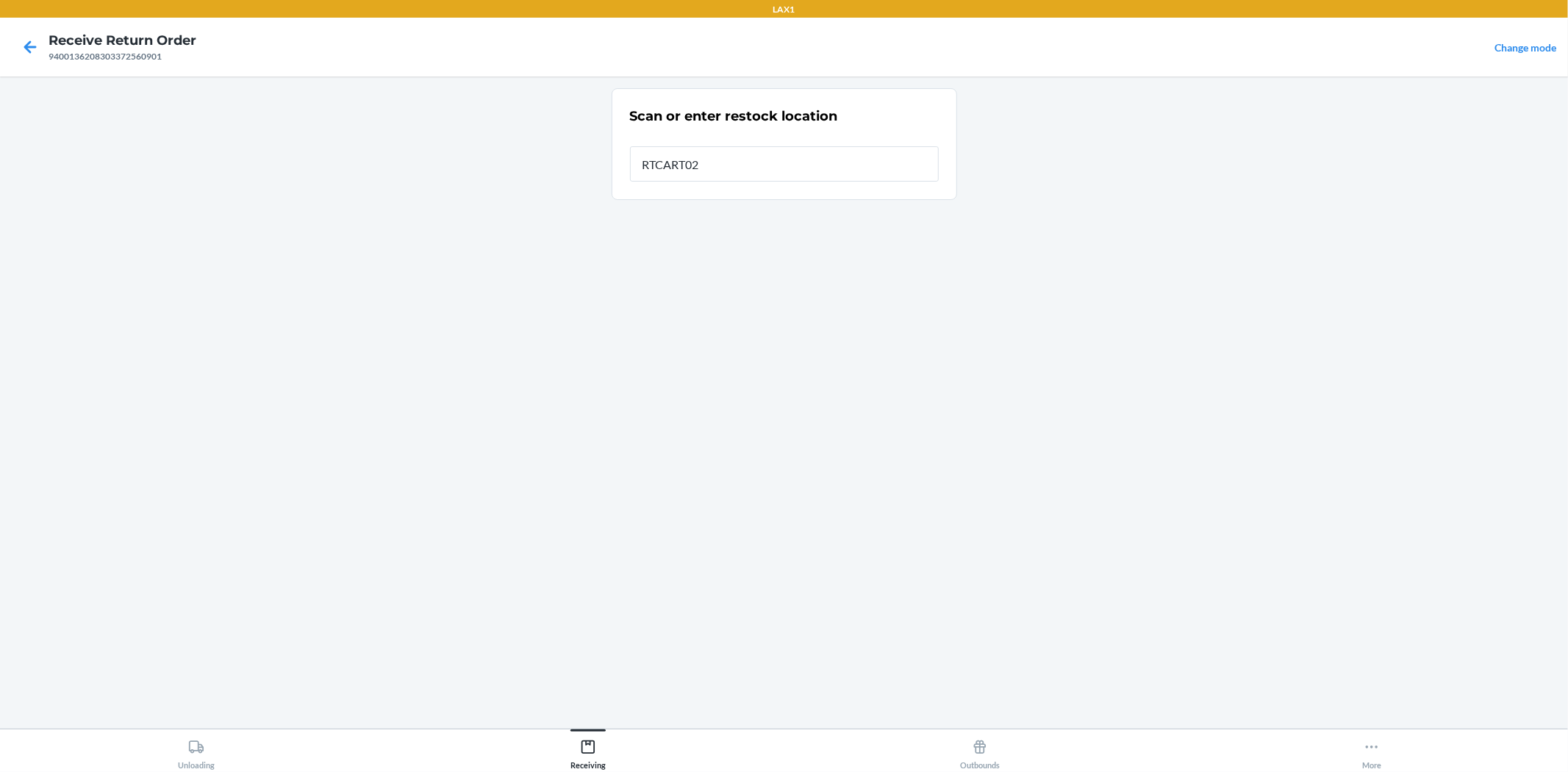
type input "RTCART026"
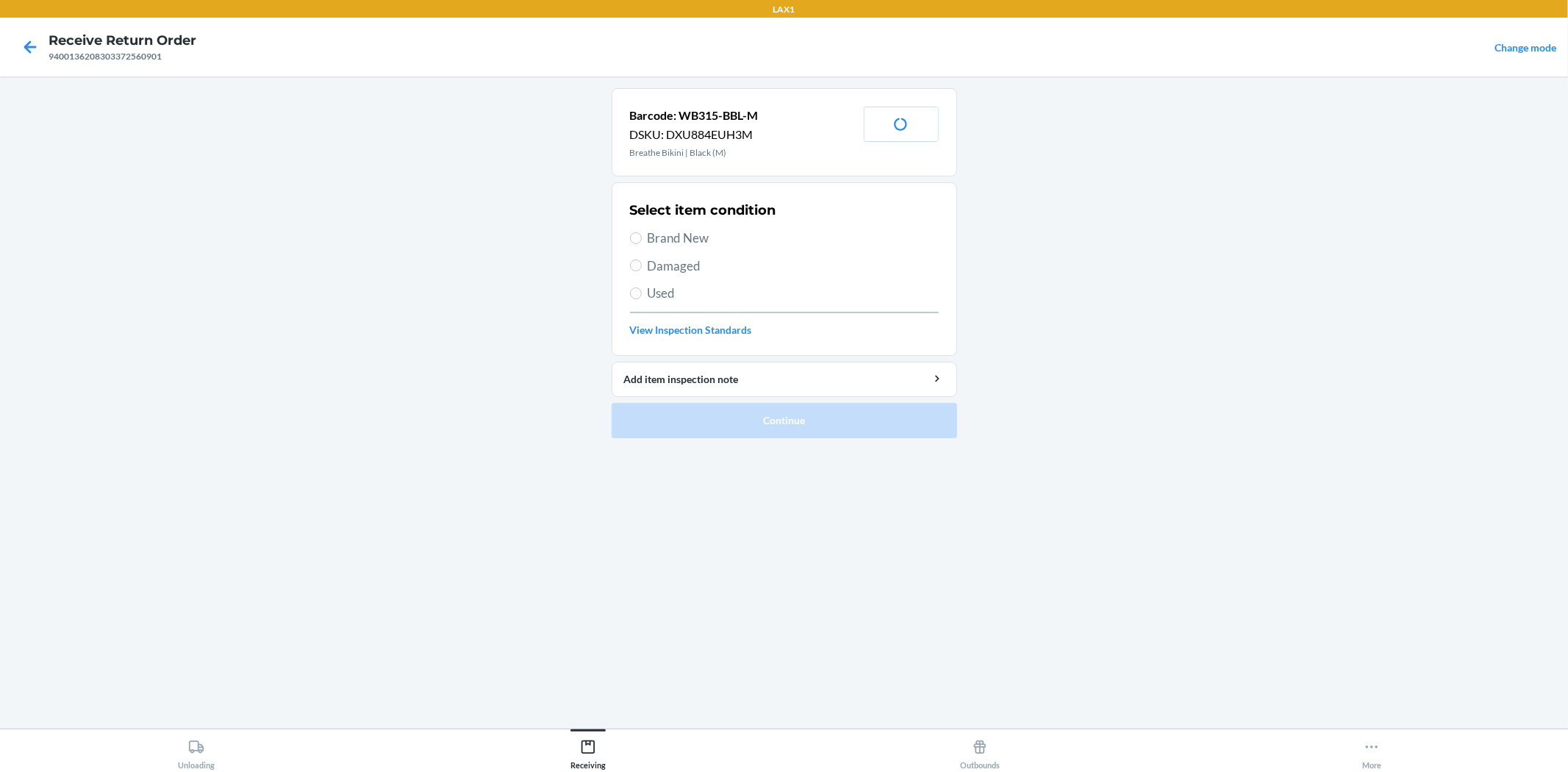
click at [696, 237] on span "Brand New" at bounding box center [793, 239] width 291 height 19
click at [642, 237] on input "Brand New" at bounding box center [636, 238] width 11 height 11
radio input "true"
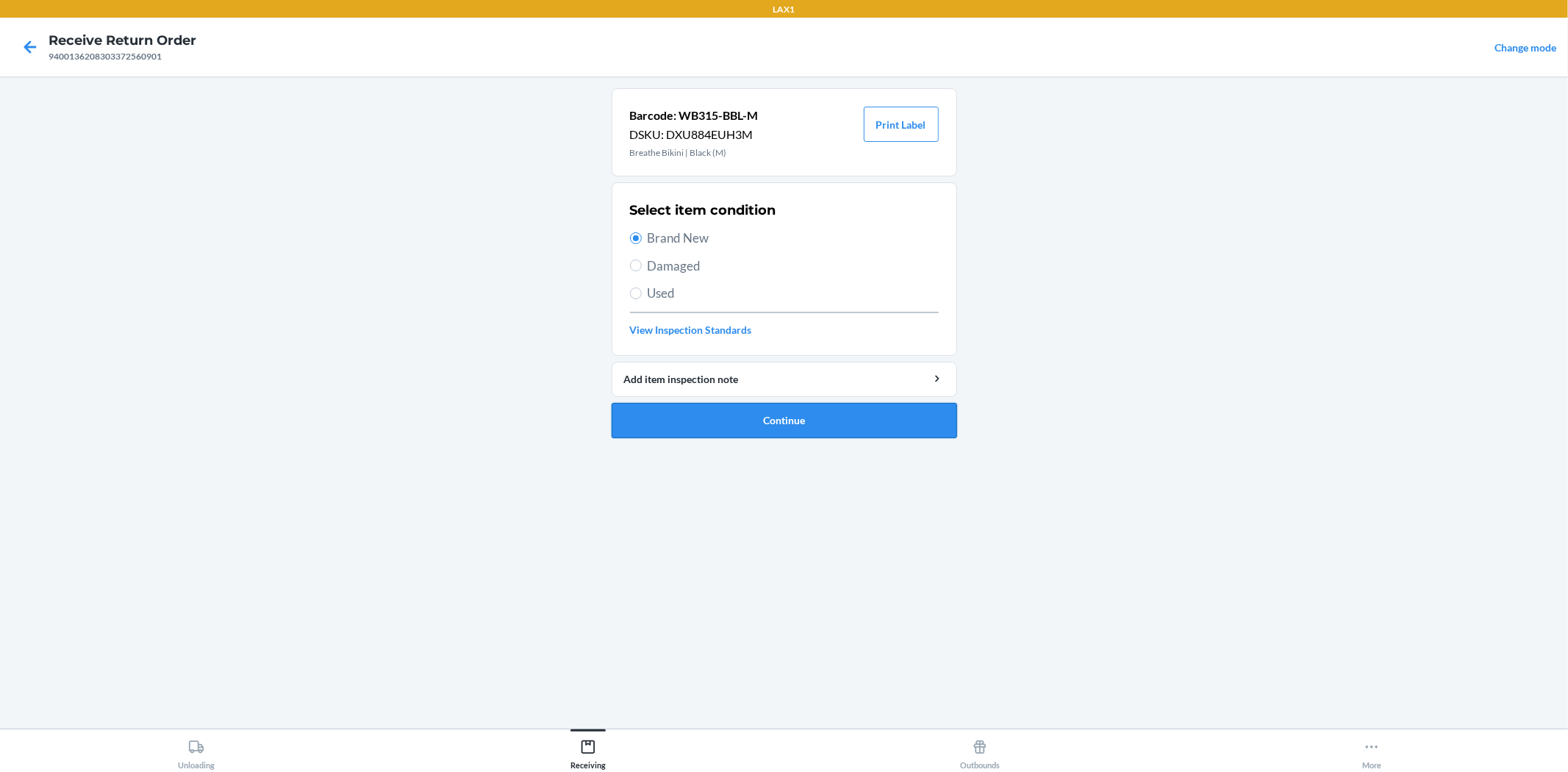
click at [792, 432] on button "Continue" at bounding box center [784, 420] width 345 height 35
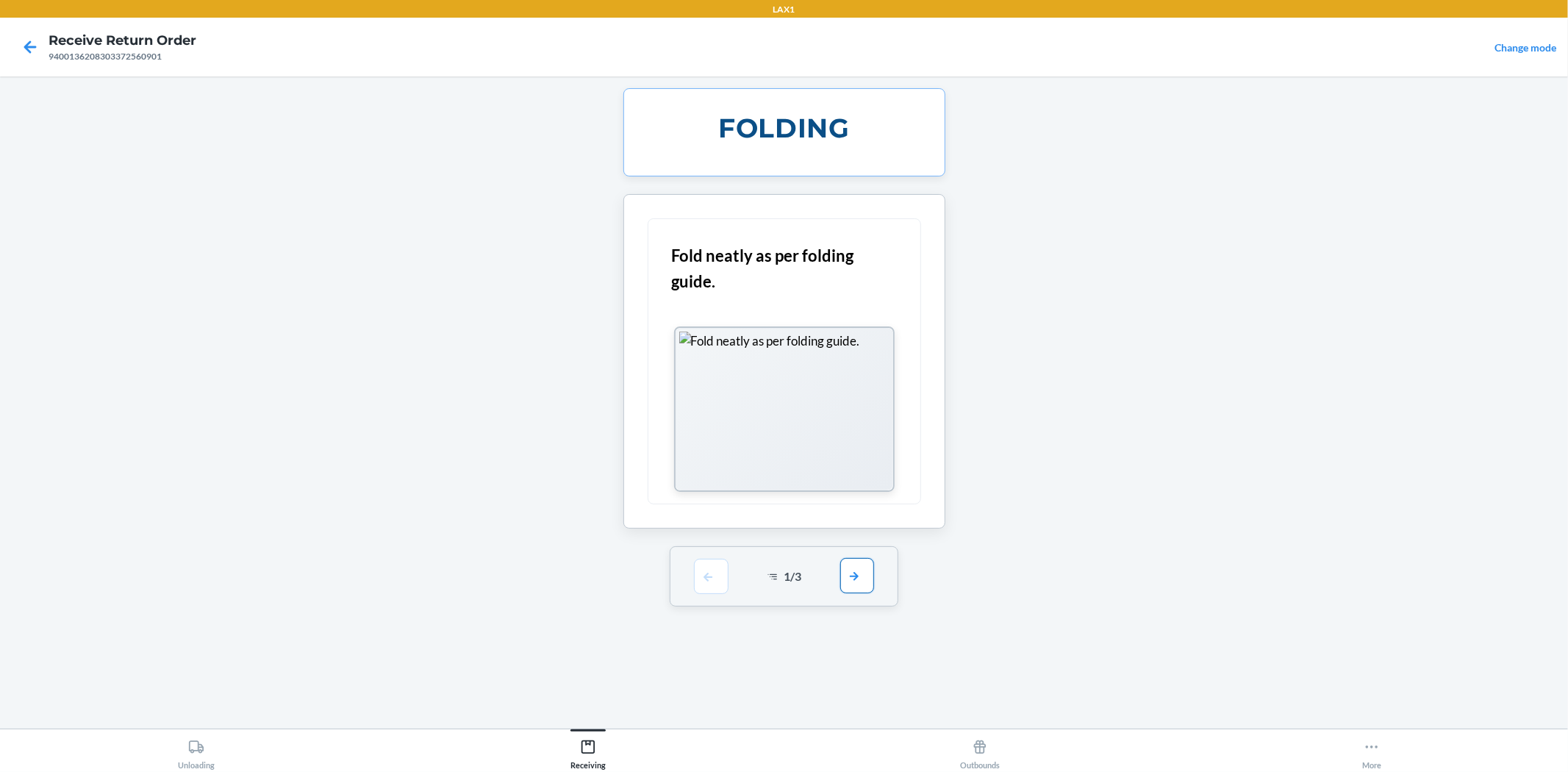
click at [856, 568] on button "button" at bounding box center [857, 575] width 33 height 35
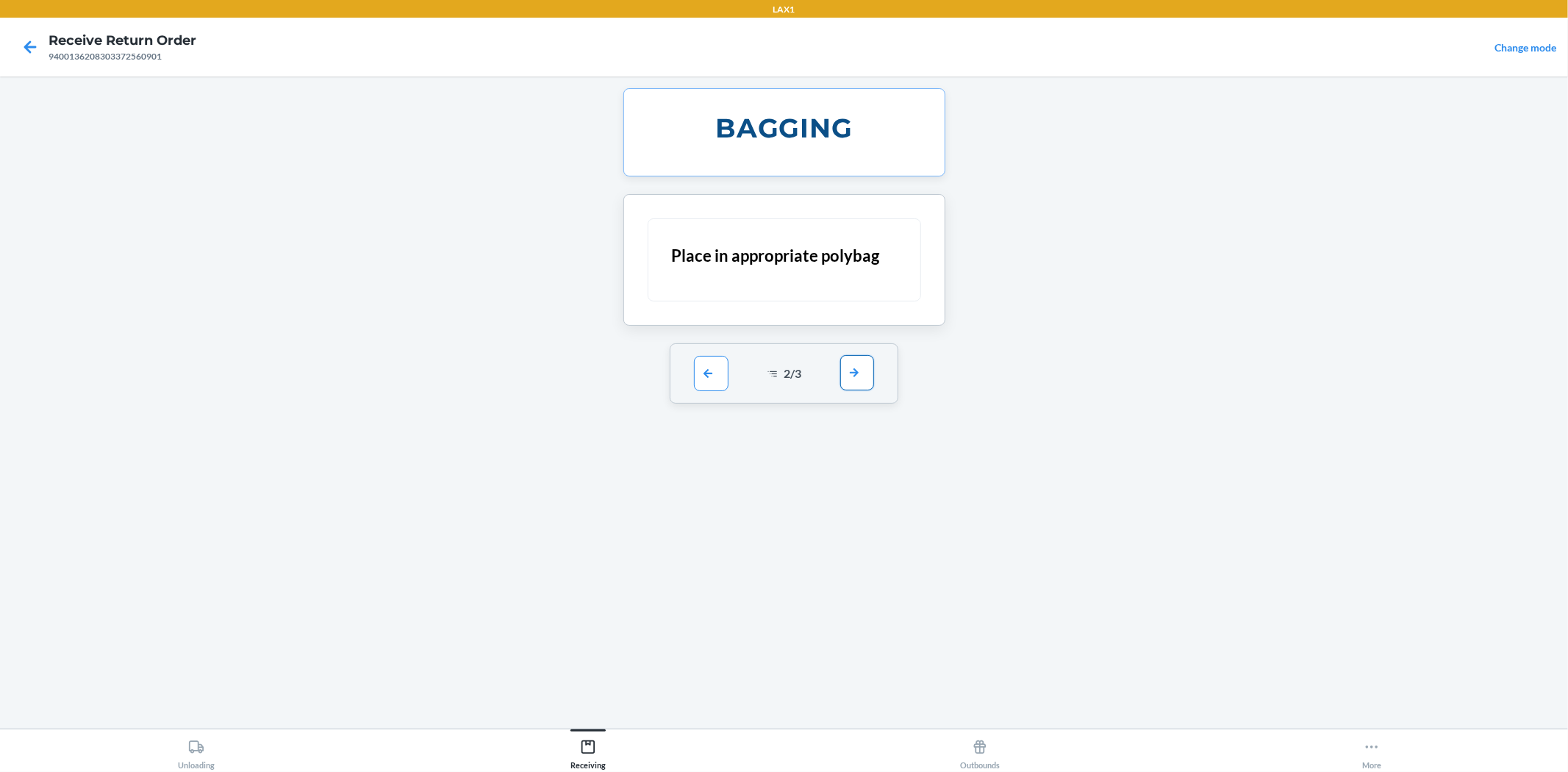
click at [854, 372] on button "button" at bounding box center [857, 372] width 33 height 35
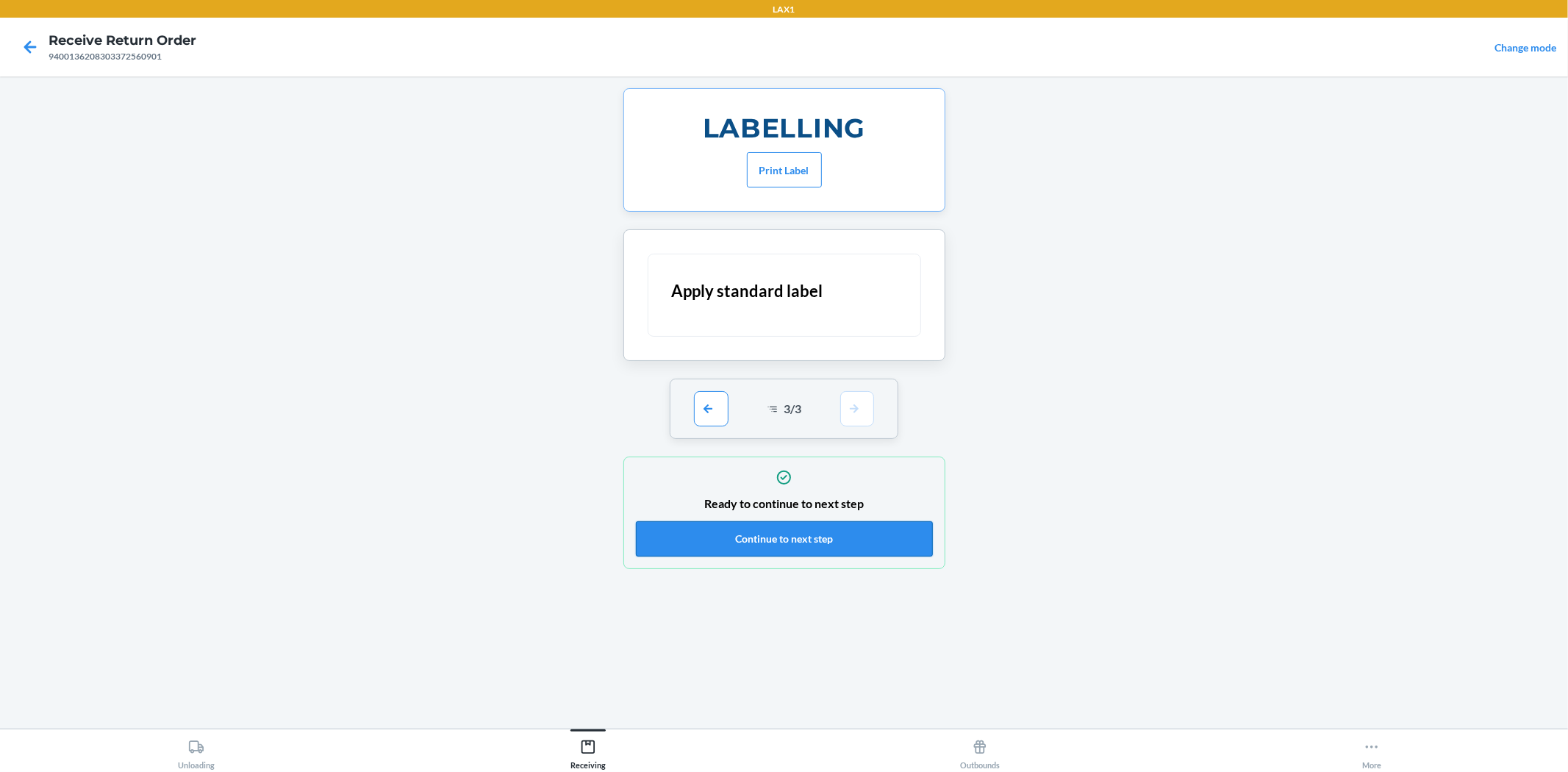
click at [806, 533] on button "Continue to next step" at bounding box center [784, 538] width 297 height 35
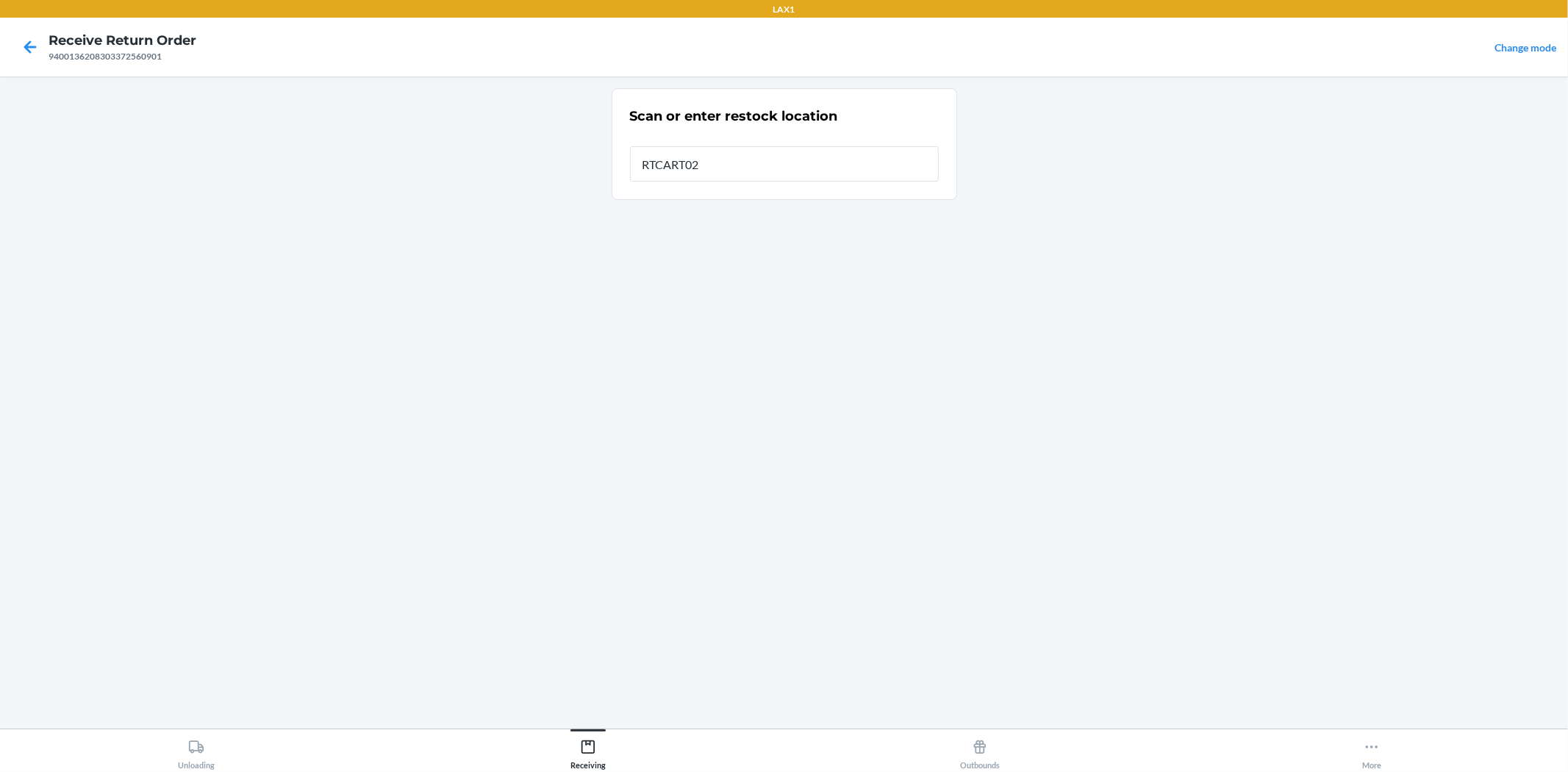
type input "RTCART026"
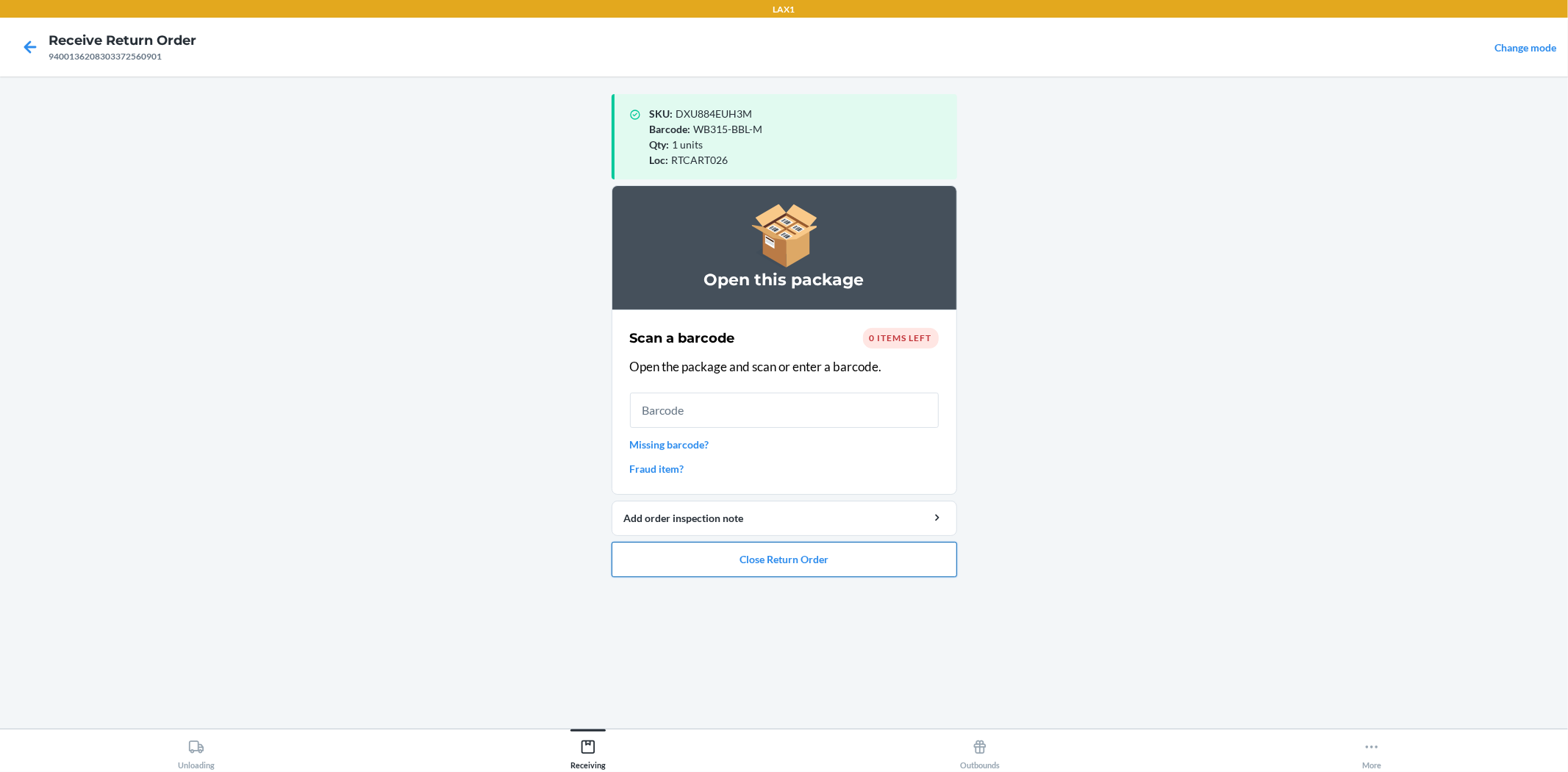
click at [797, 547] on button "Close Return Order" at bounding box center [784, 559] width 345 height 35
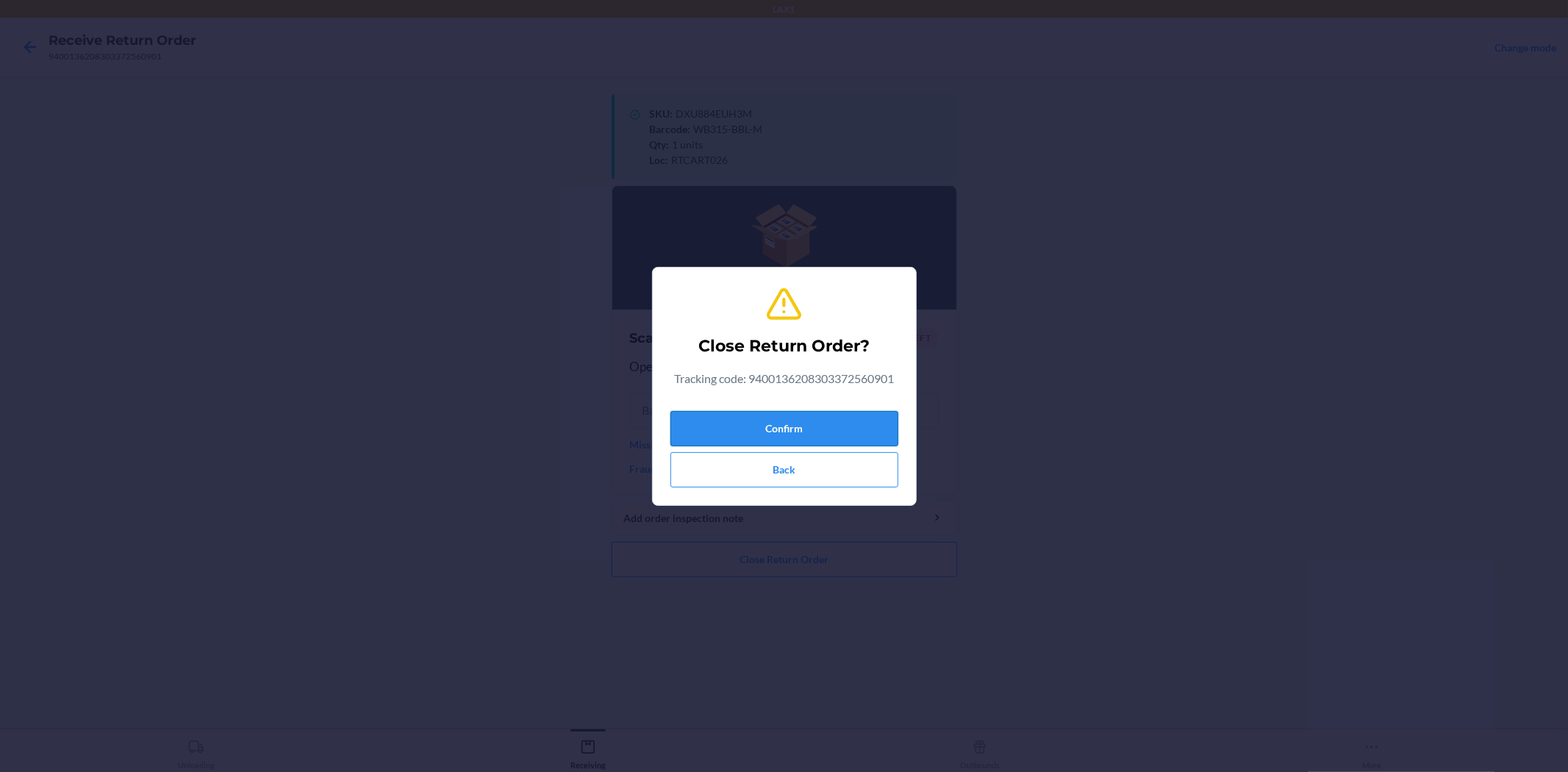
click at [808, 423] on button "Confirm" at bounding box center [784, 428] width 228 height 35
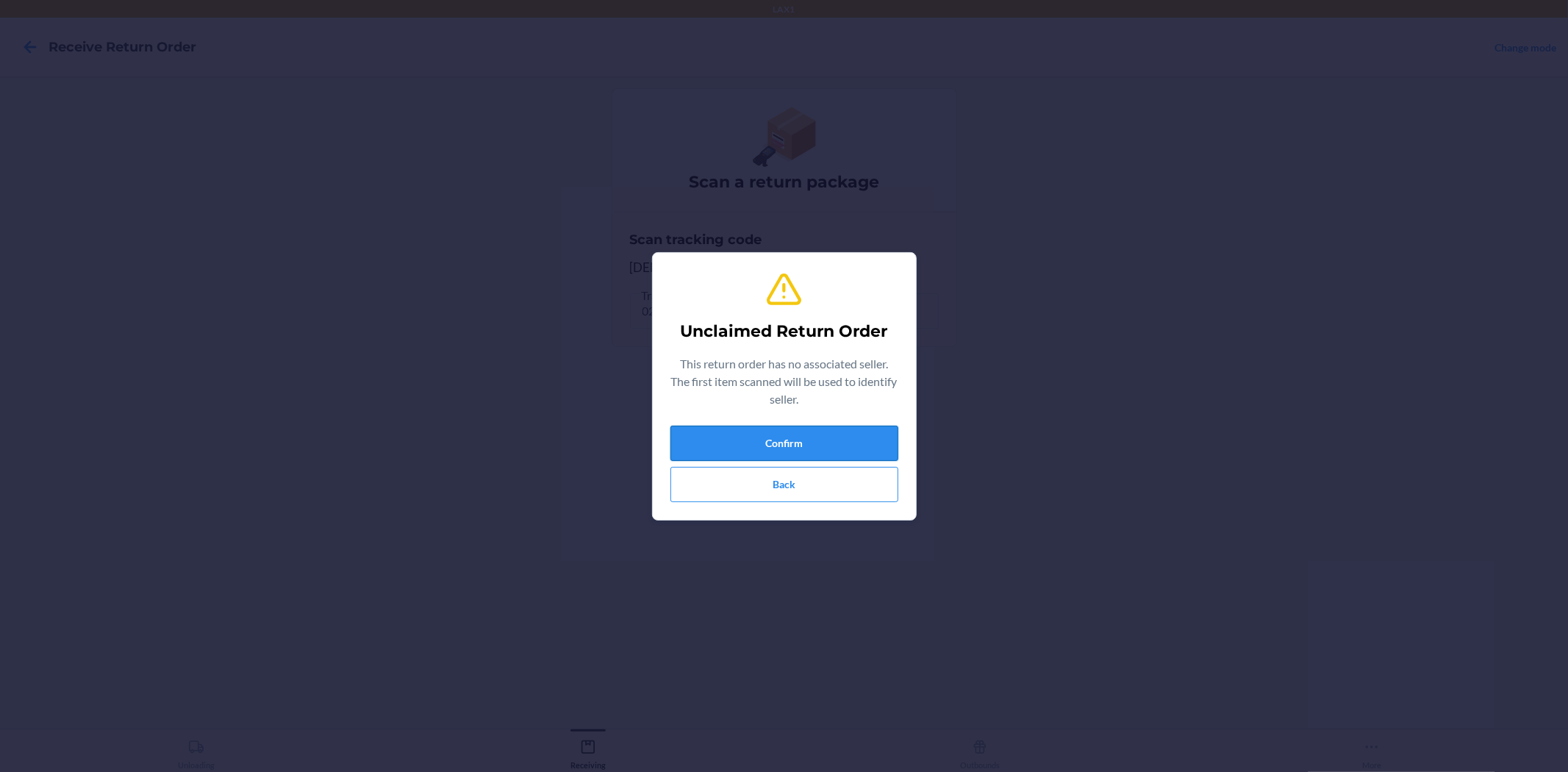
click at [814, 449] on button "Confirm" at bounding box center [784, 443] width 228 height 35
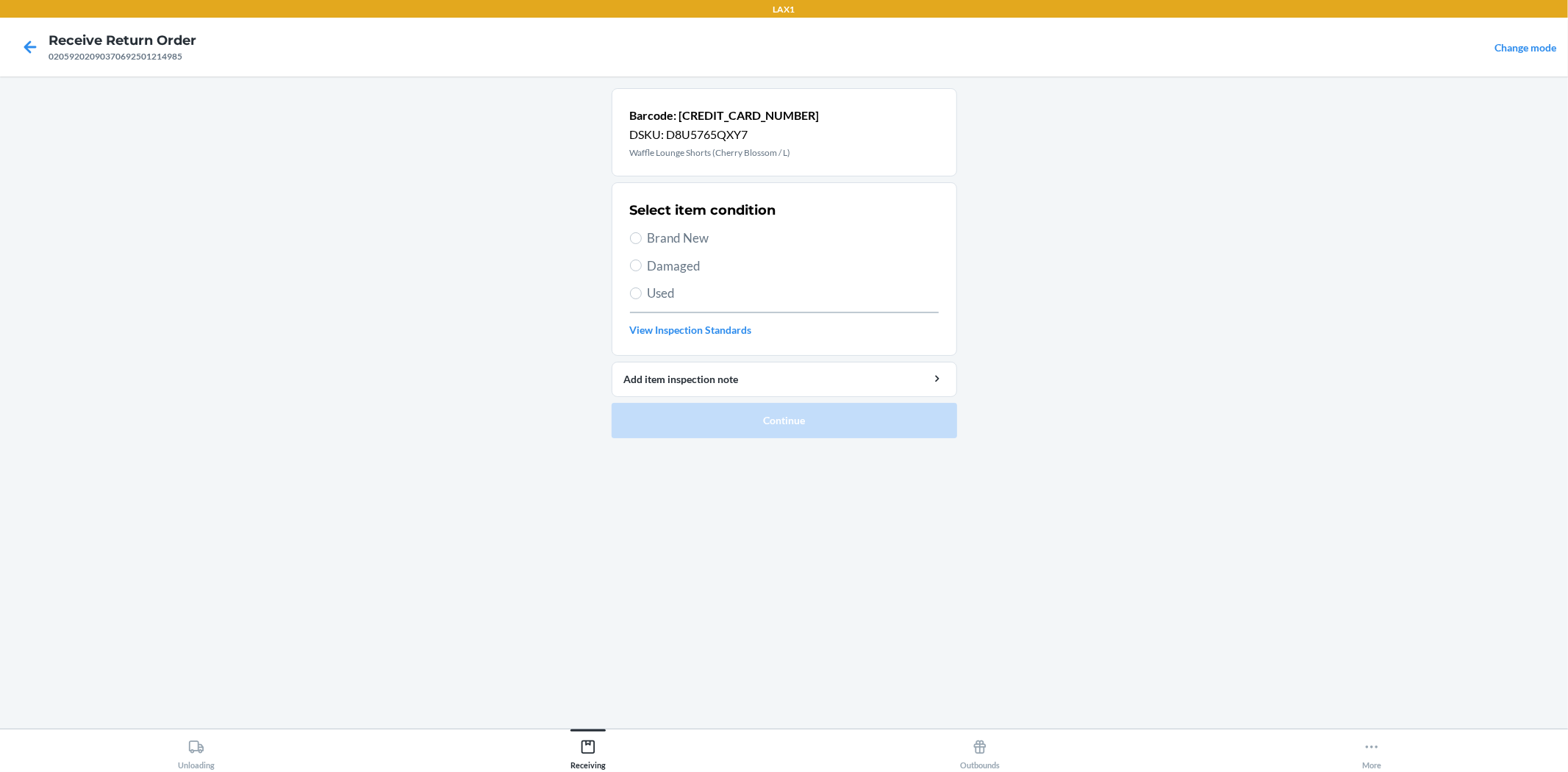
click at [714, 239] on span "Brand New" at bounding box center [793, 239] width 291 height 19
click at [642, 239] on input "Brand New" at bounding box center [636, 238] width 11 height 11
radio input "true"
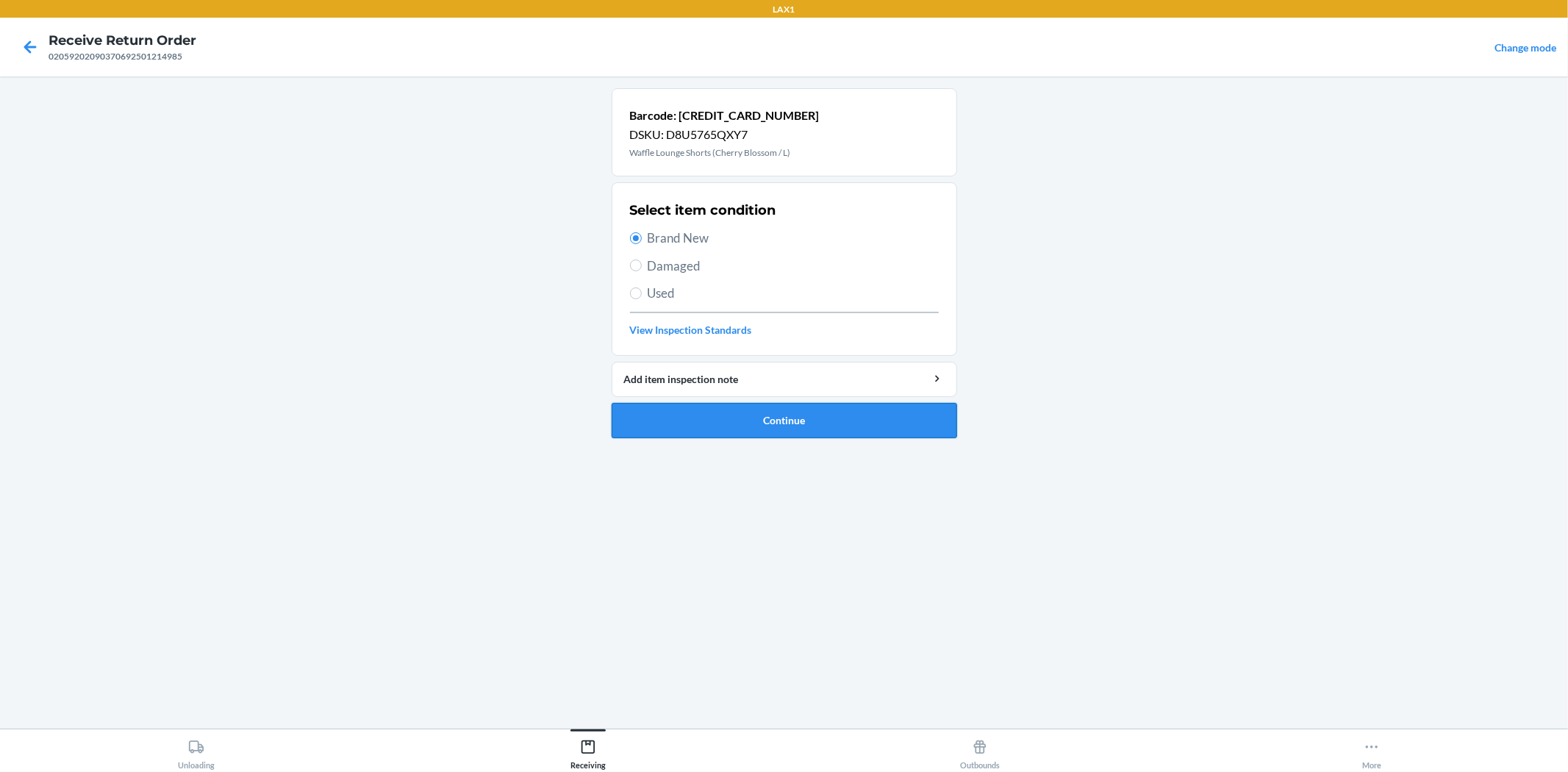
click at [796, 415] on button "Continue" at bounding box center [784, 420] width 345 height 35
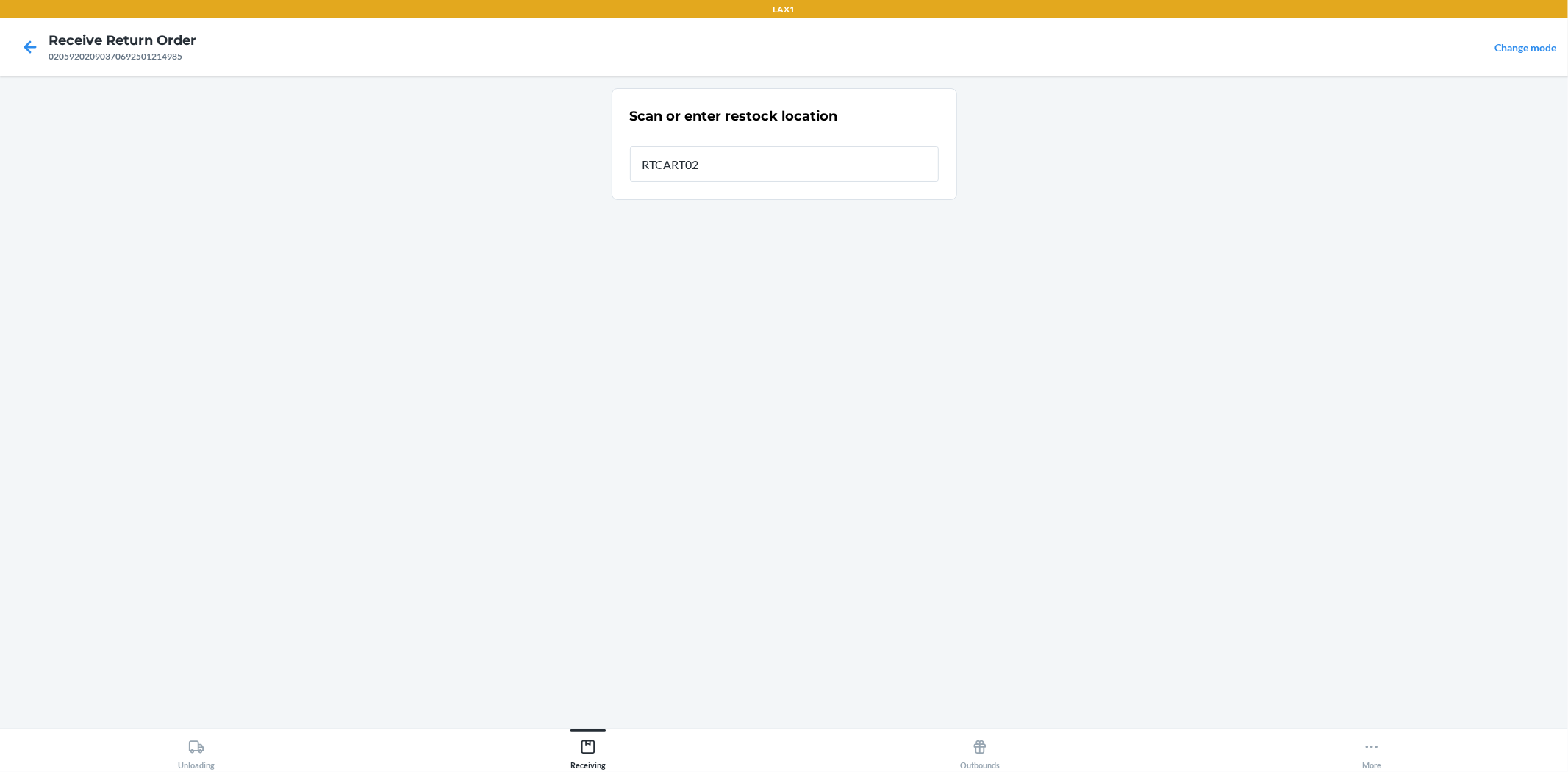
type input "RTCART026"
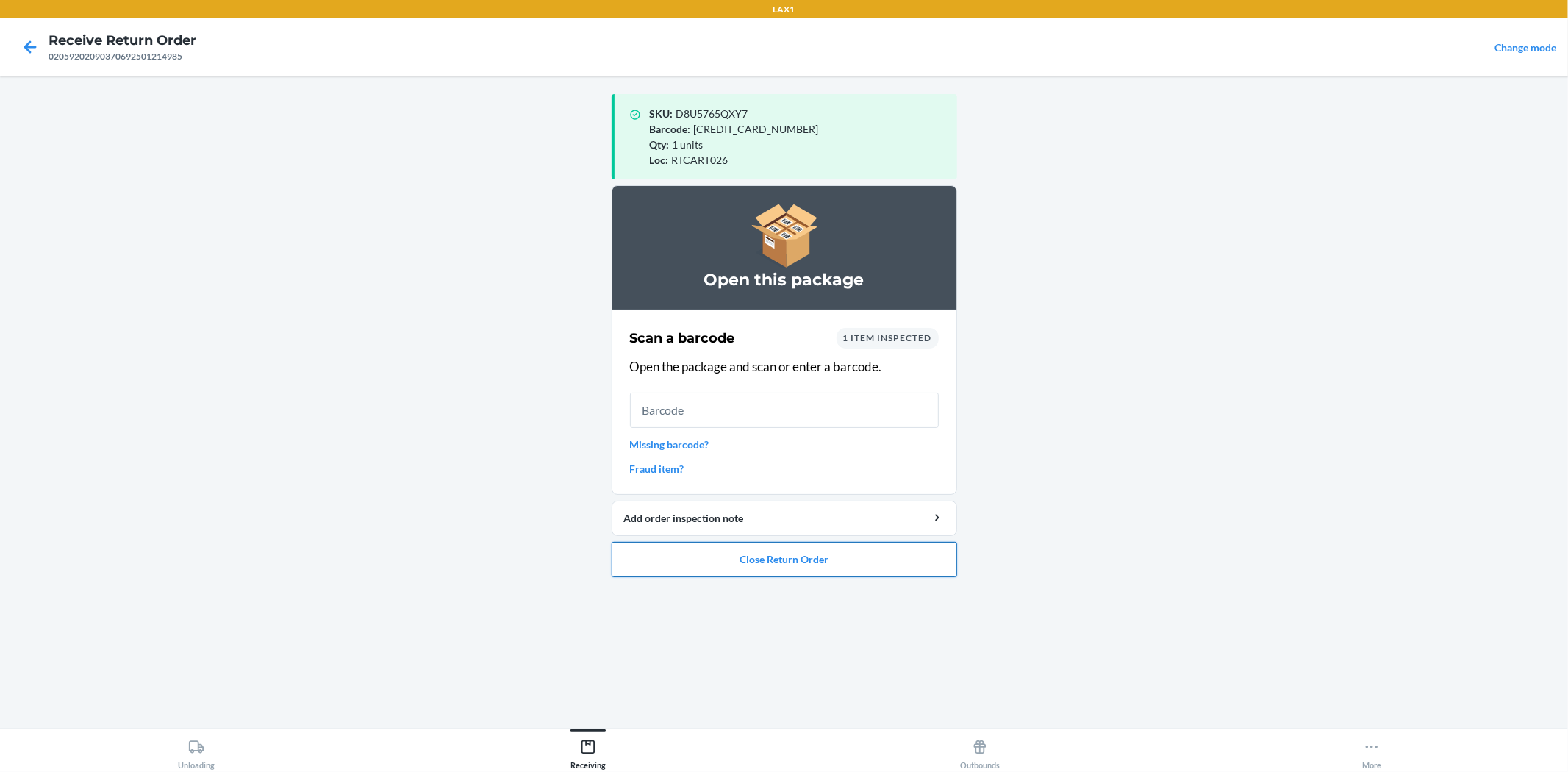
click at [806, 553] on button "Close Return Order" at bounding box center [784, 559] width 345 height 35
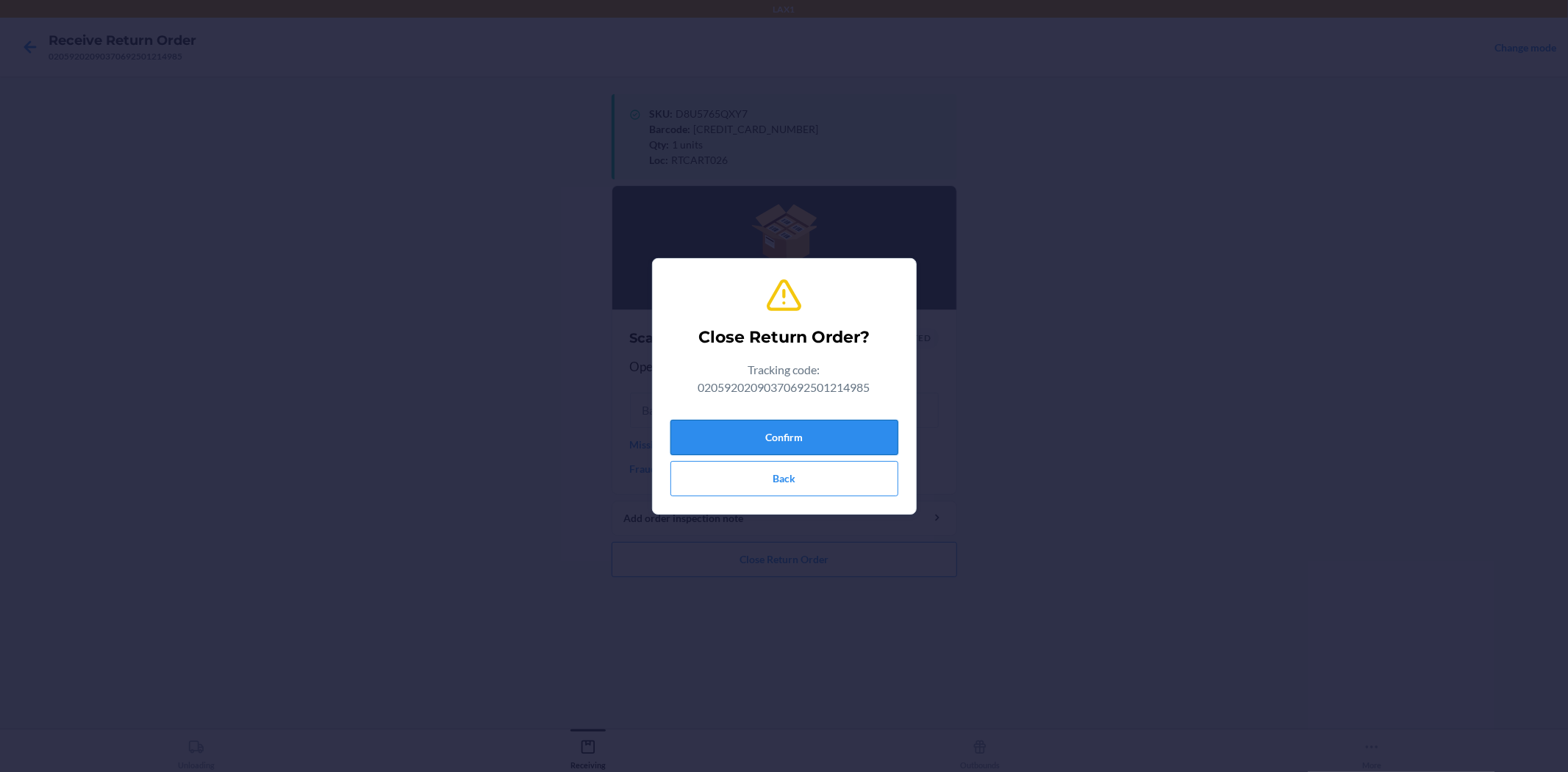
click at [797, 438] on button "Confirm" at bounding box center [784, 437] width 228 height 35
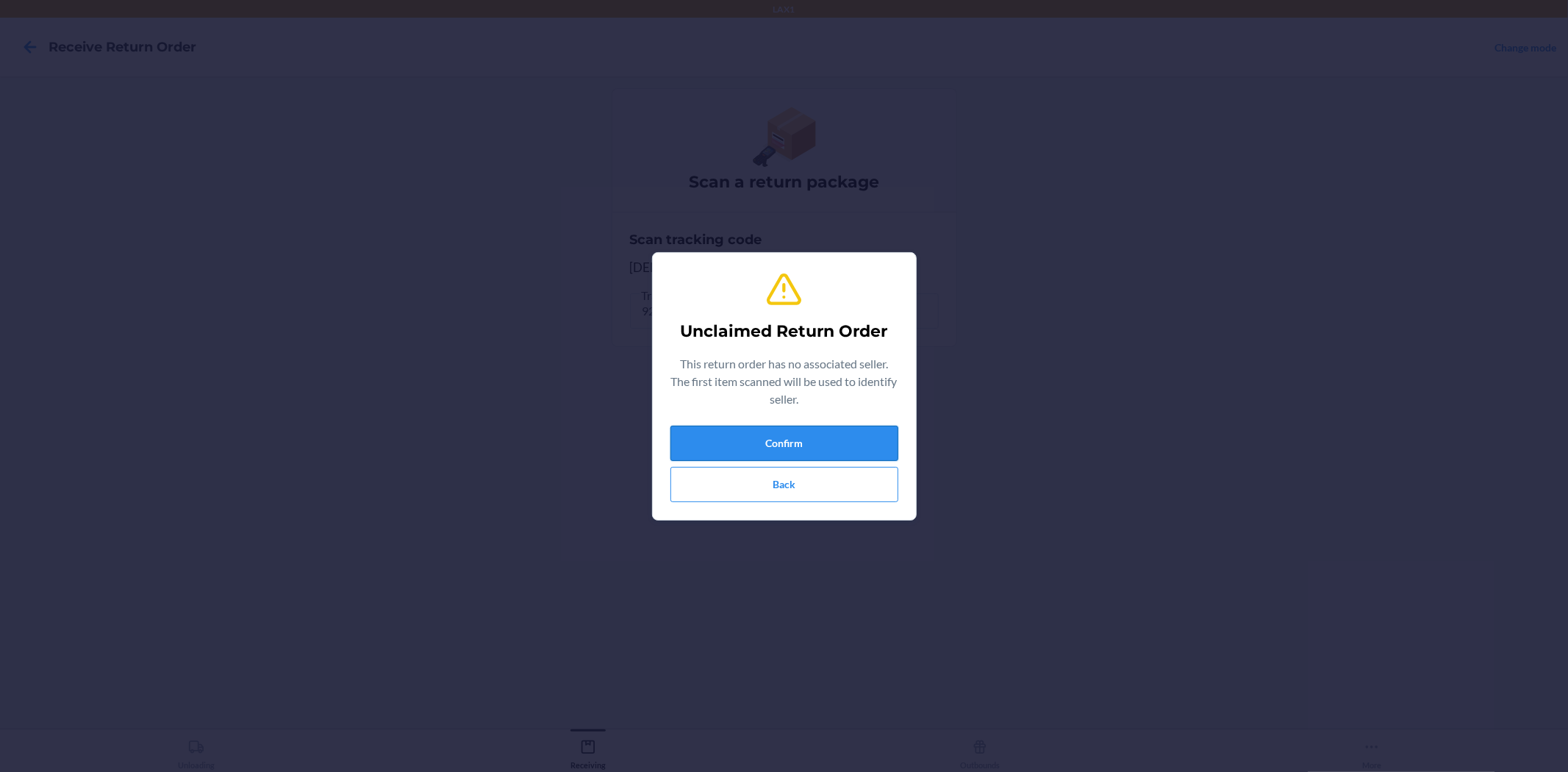
click at [775, 444] on button "Confirm" at bounding box center [784, 443] width 228 height 35
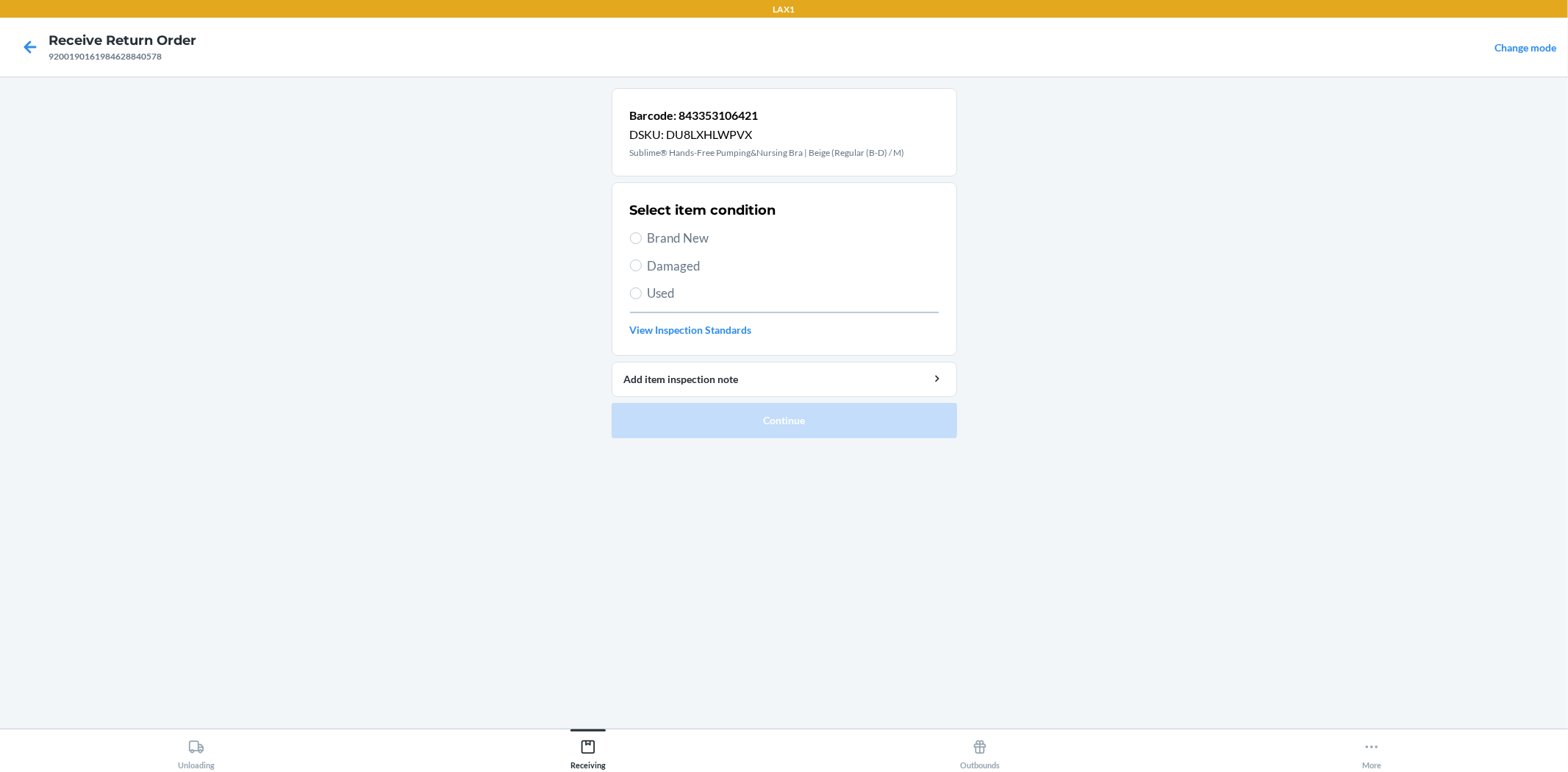
click at [680, 237] on span "Brand New" at bounding box center [793, 239] width 291 height 19
click at [642, 237] on input "Brand New" at bounding box center [636, 238] width 11 height 11
radio input "true"
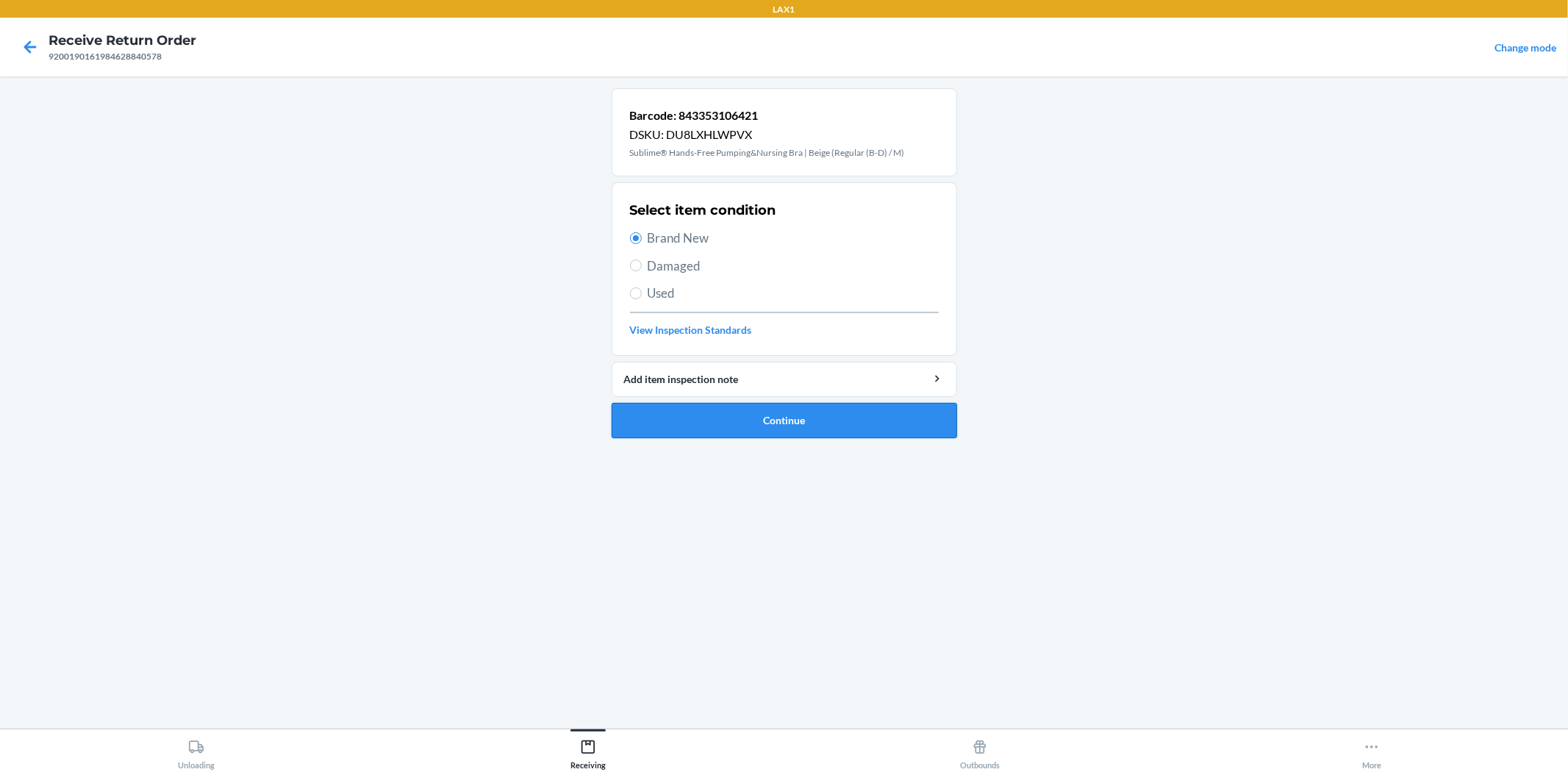
click at [761, 421] on button "Continue" at bounding box center [784, 420] width 345 height 35
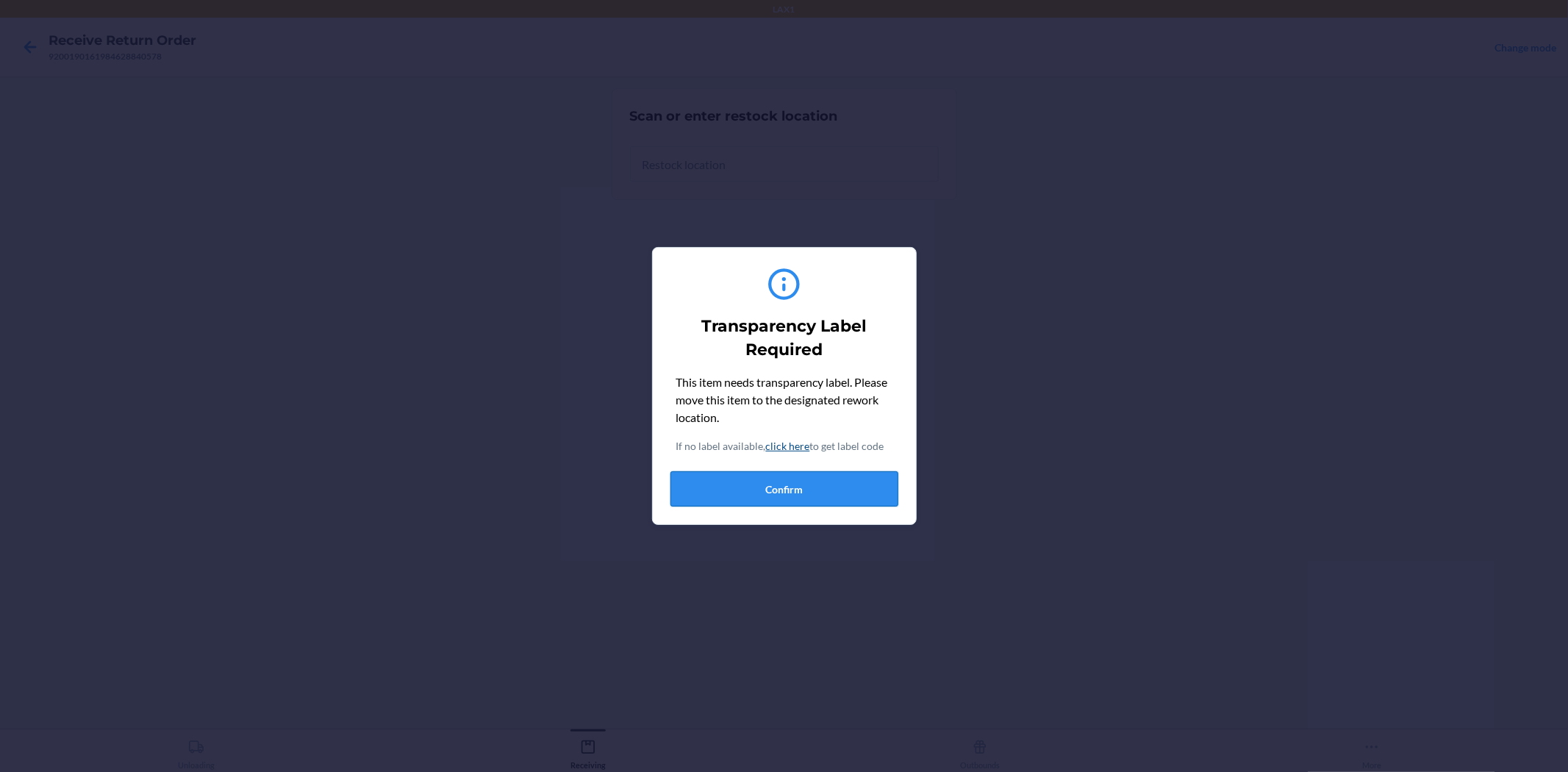
click at [764, 493] on button "Confirm" at bounding box center [784, 489] width 228 height 35
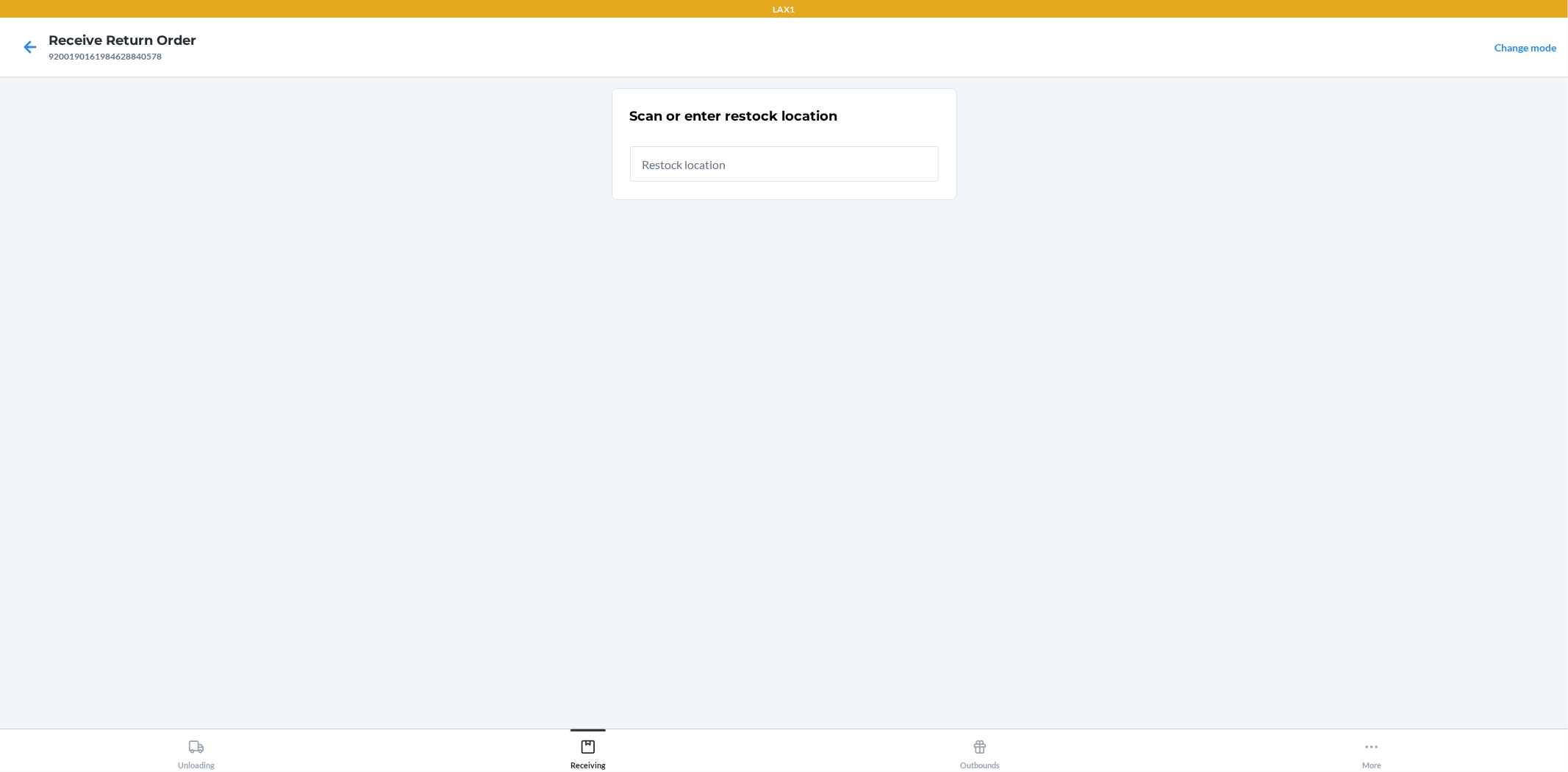
type input "RTCART026"
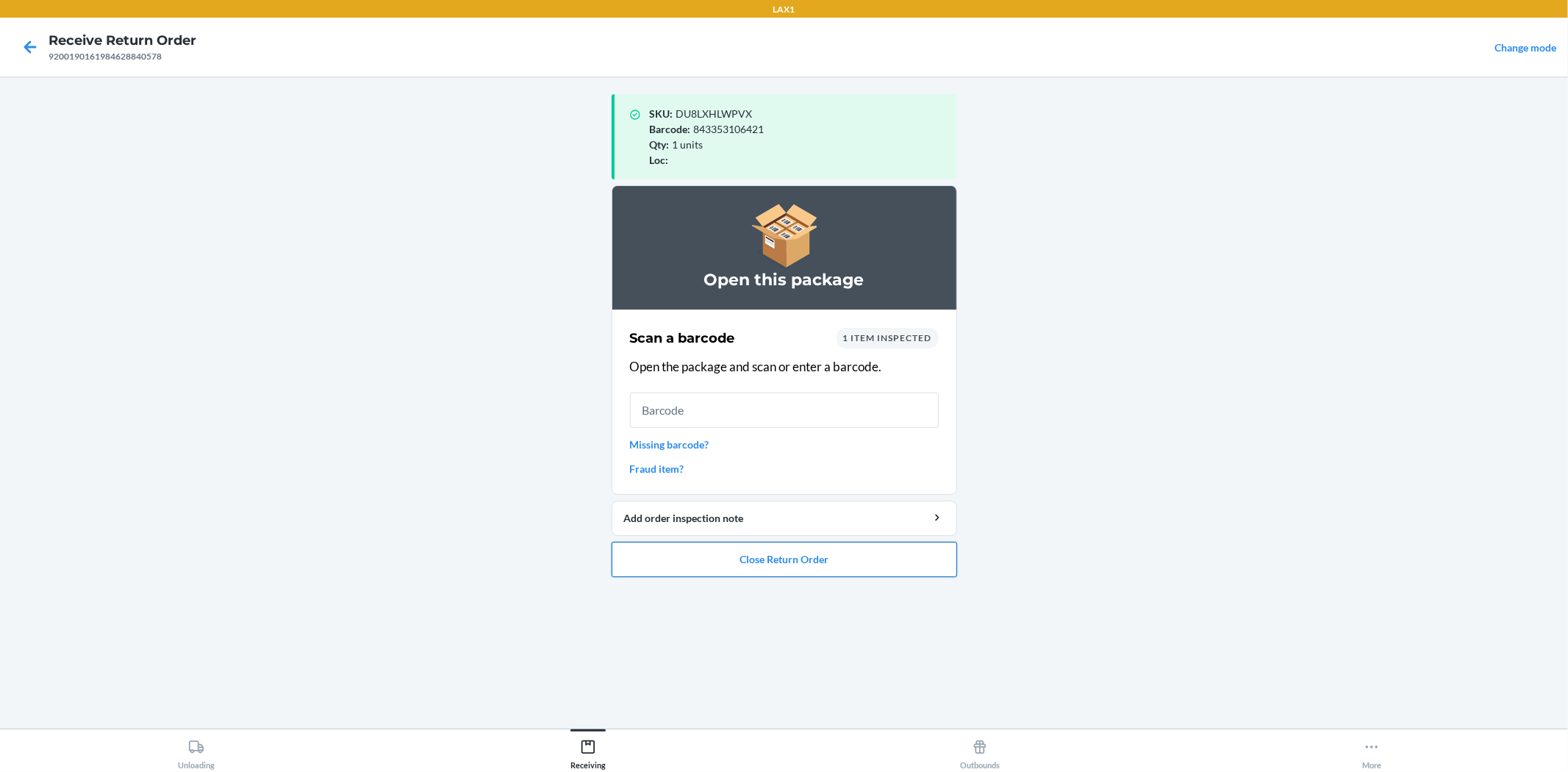
click at [797, 569] on button "Close Return Order" at bounding box center [784, 559] width 345 height 35
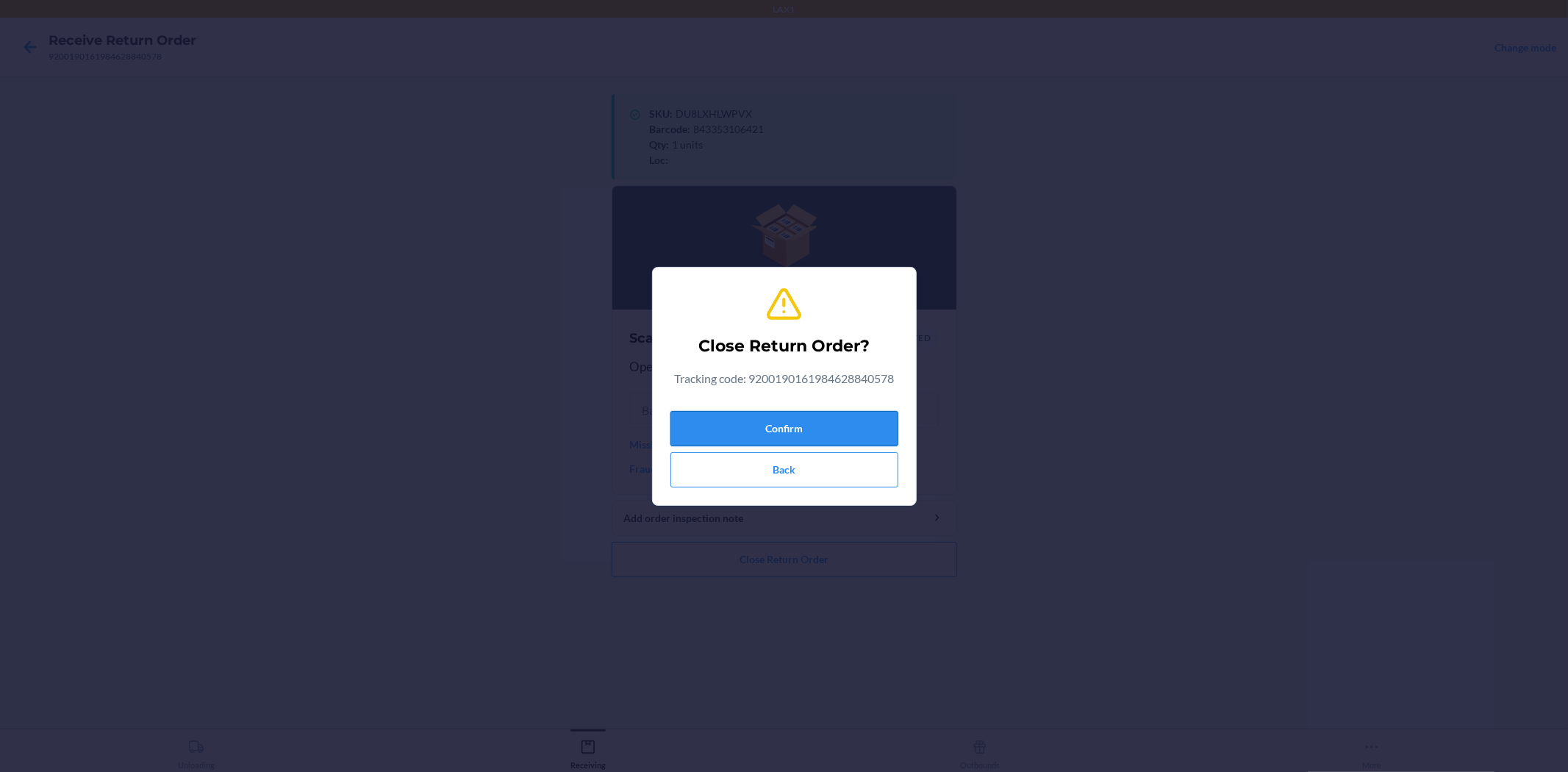
click at [787, 427] on button "Confirm" at bounding box center [784, 428] width 228 height 35
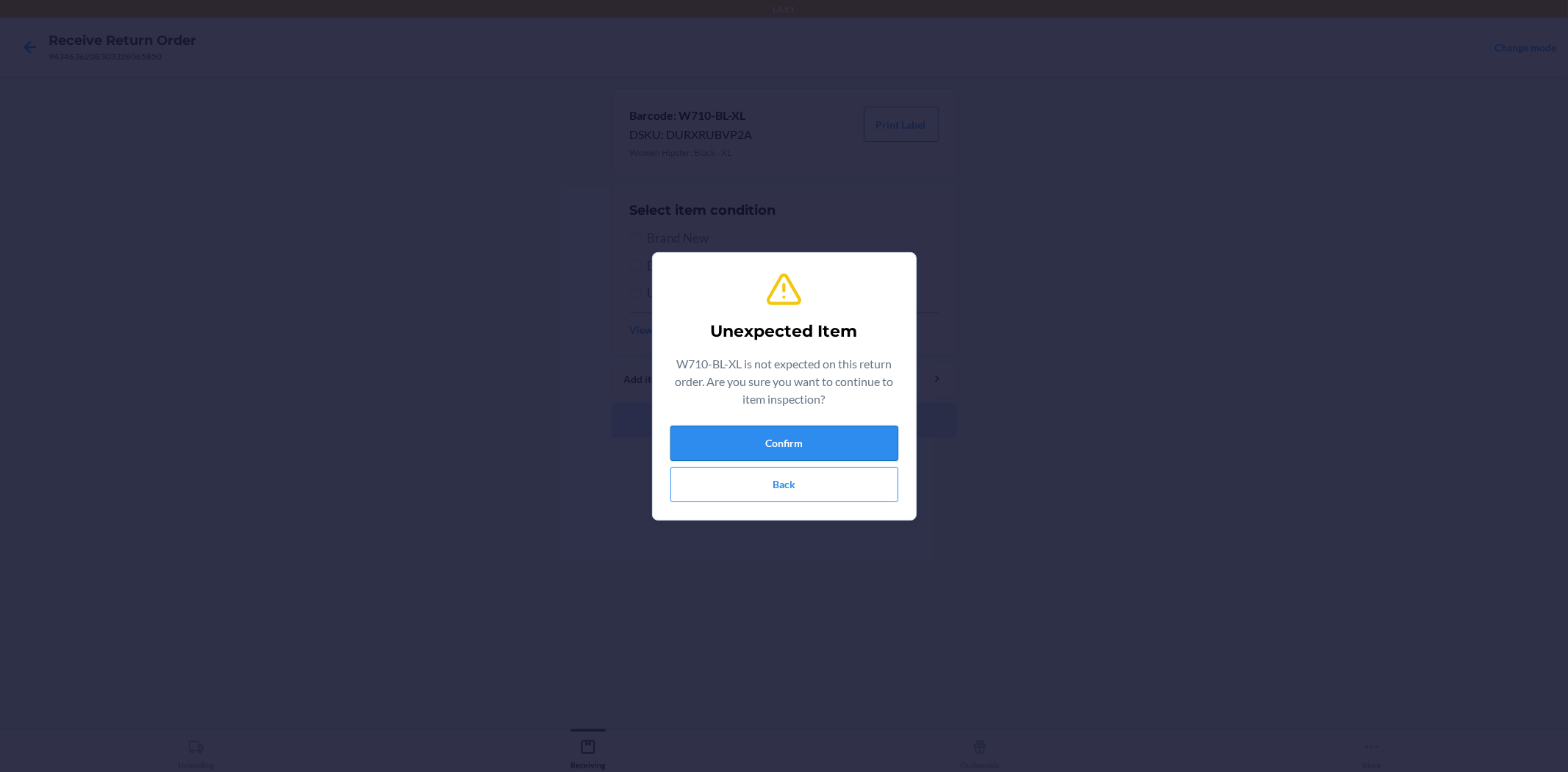
click at [777, 447] on button "Confirm" at bounding box center [784, 443] width 228 height 35
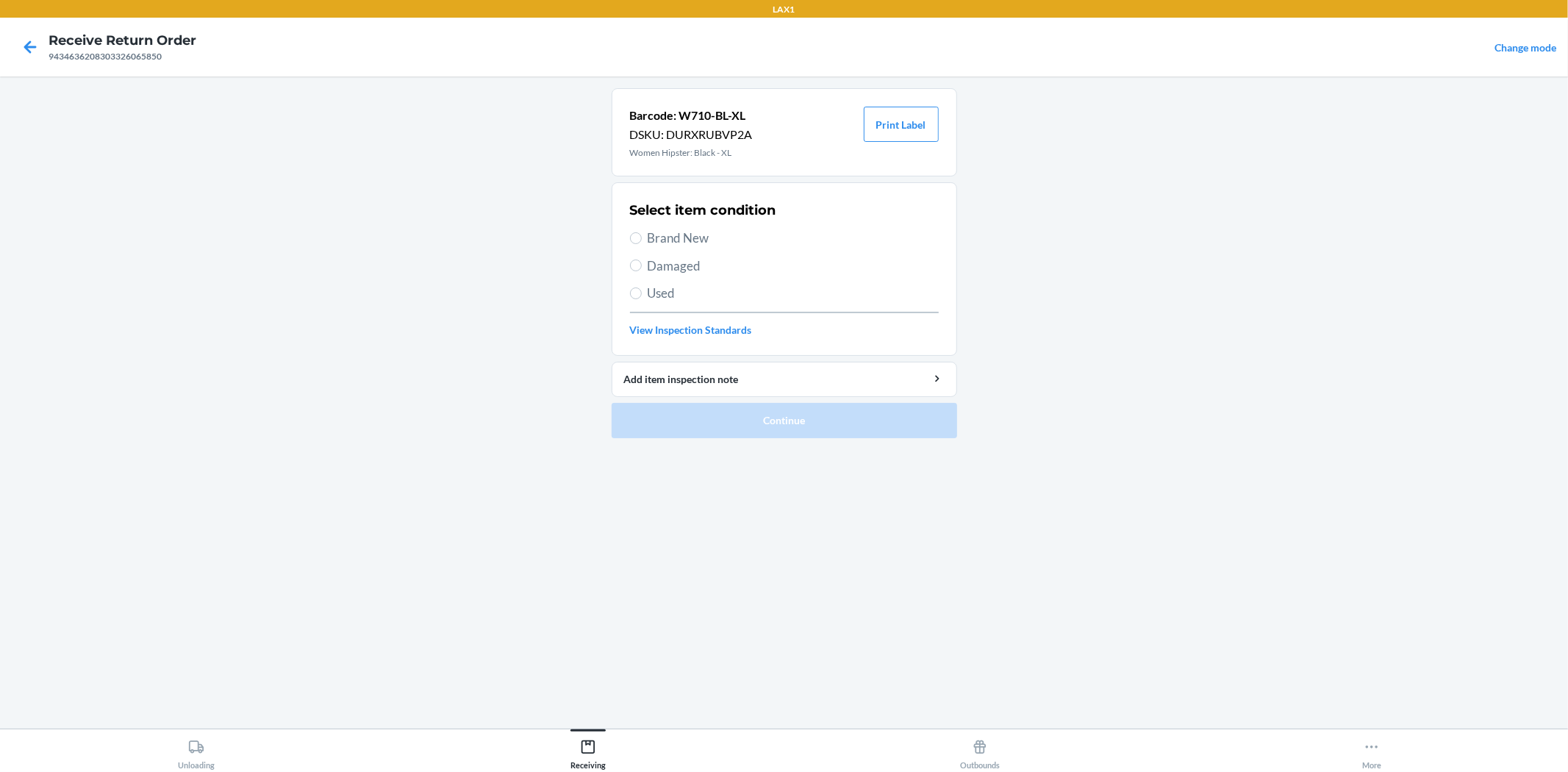
click at [673, 270] on span "Damaged" at bounding box center [793, 266] width 291 height 19
click at [642, 270] on input "Damaged" at bounding box center [636, 265] width 11 height 11
radio input "true"
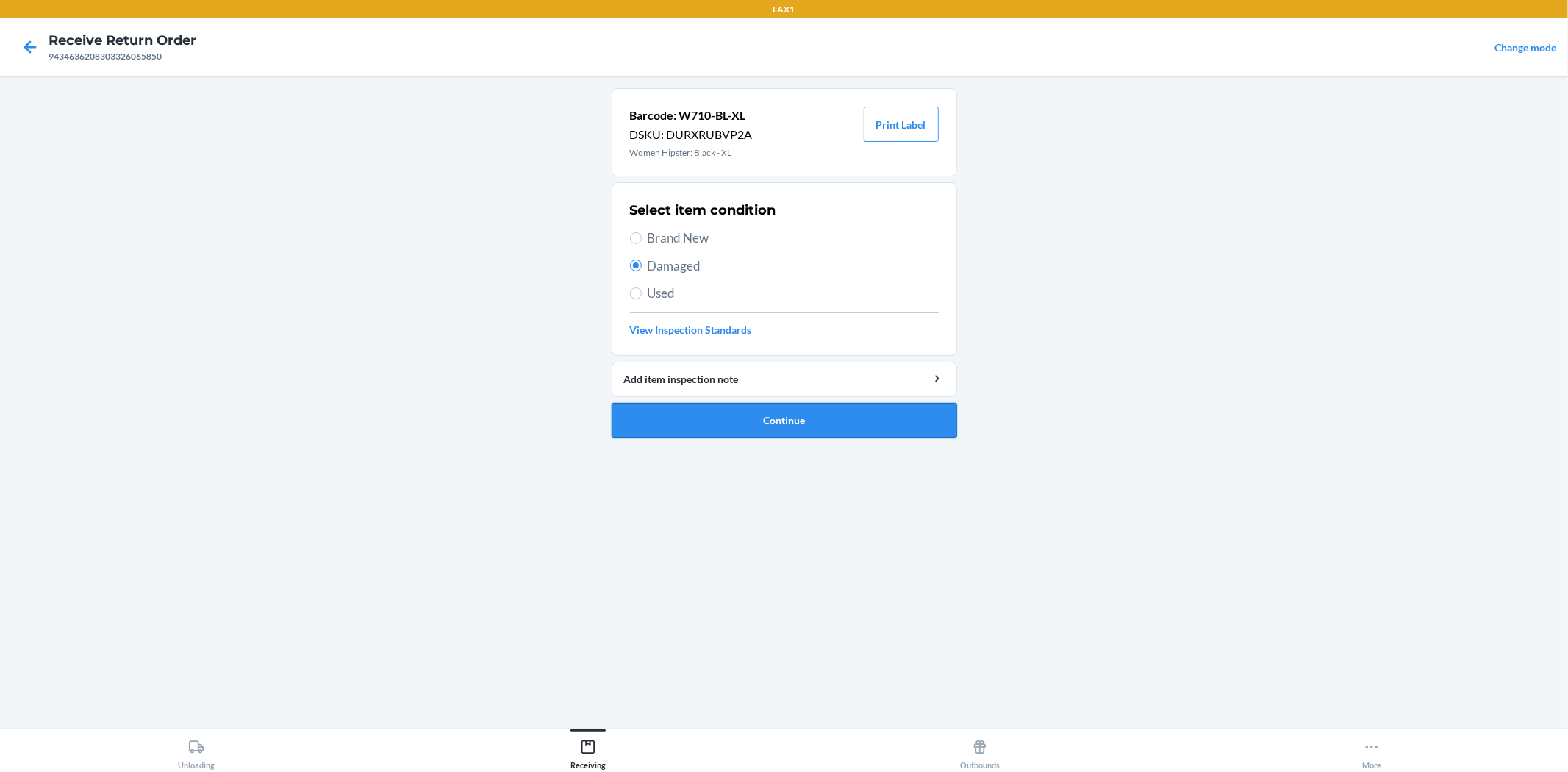
click at [717, 421] on button "Continue" at bounding box center [784, 420] width 345 height 35
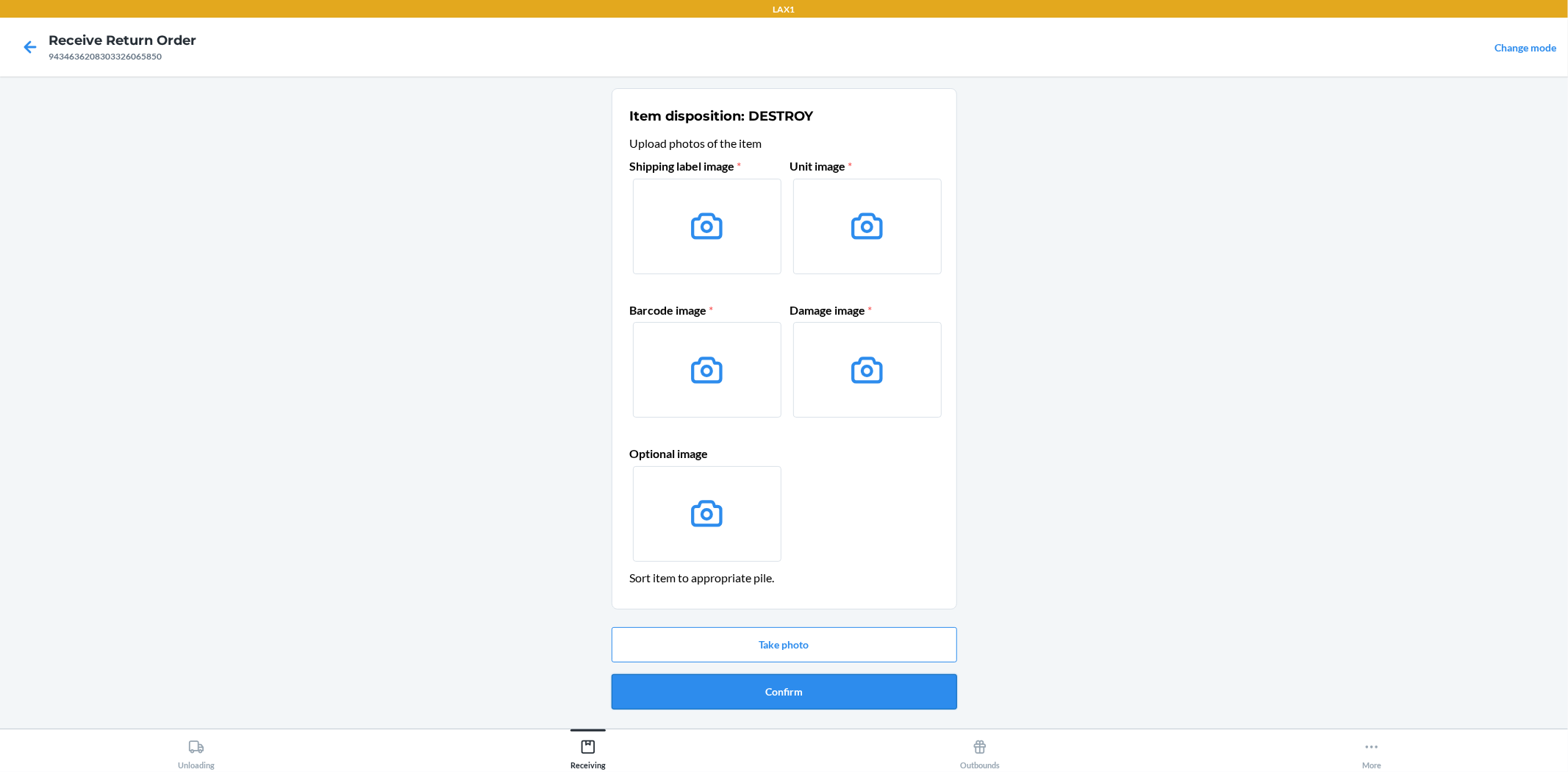
click at [821, 693] on button "Confirm" at bounding box center [784, 691] width 345 height 35
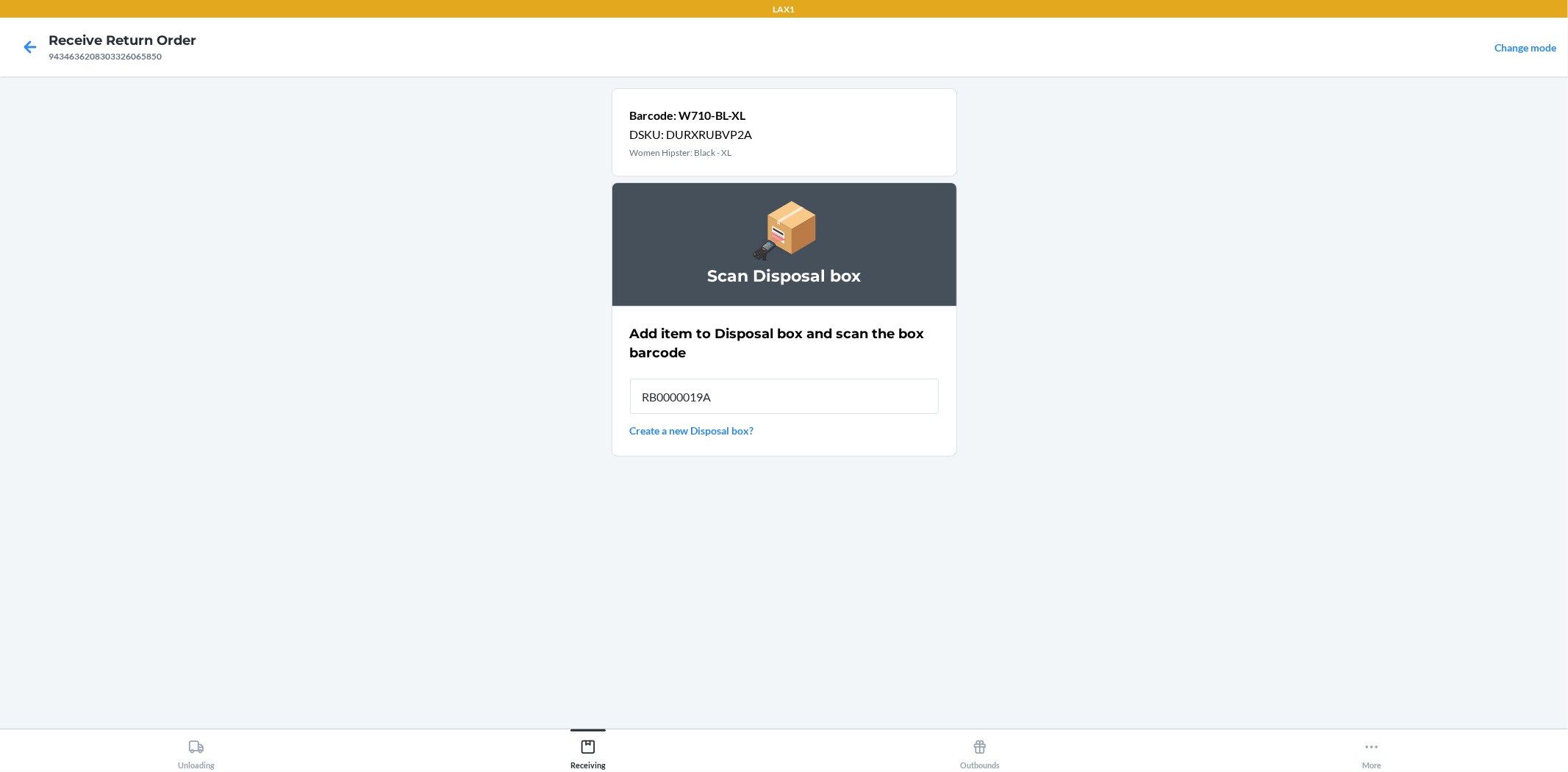
type input "RB0000019AD"
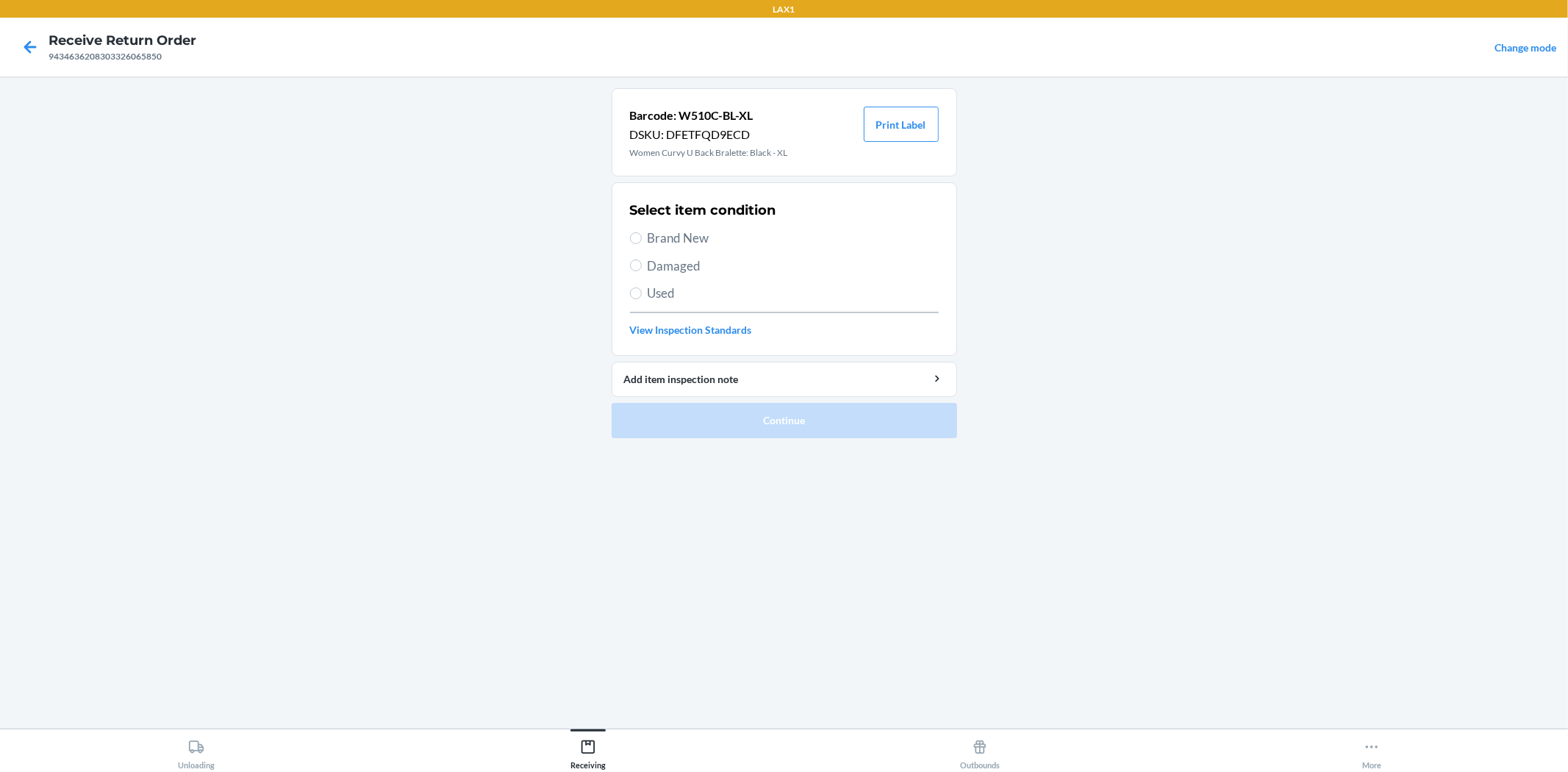
click at [655, 261] on span "Damaged" at bounding box center [793, 266] width 291 height 19
click at [642, 261] on input "Damaged" at bounding box center [636, 265] width 11 height 11
radio input "true"
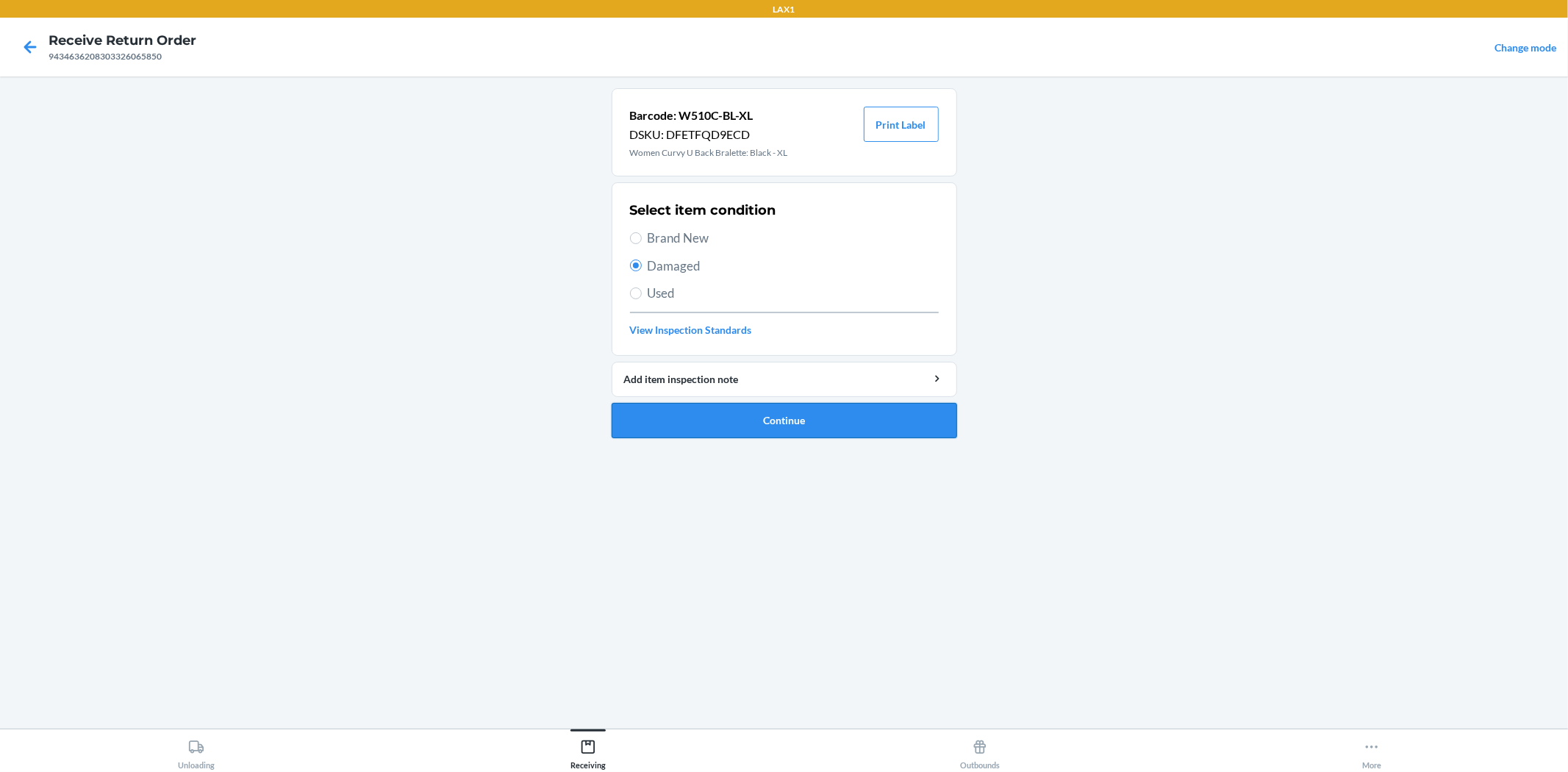
click at [722, 428] on button "Continue" at bounding box center [784, 420] width 345 height 35
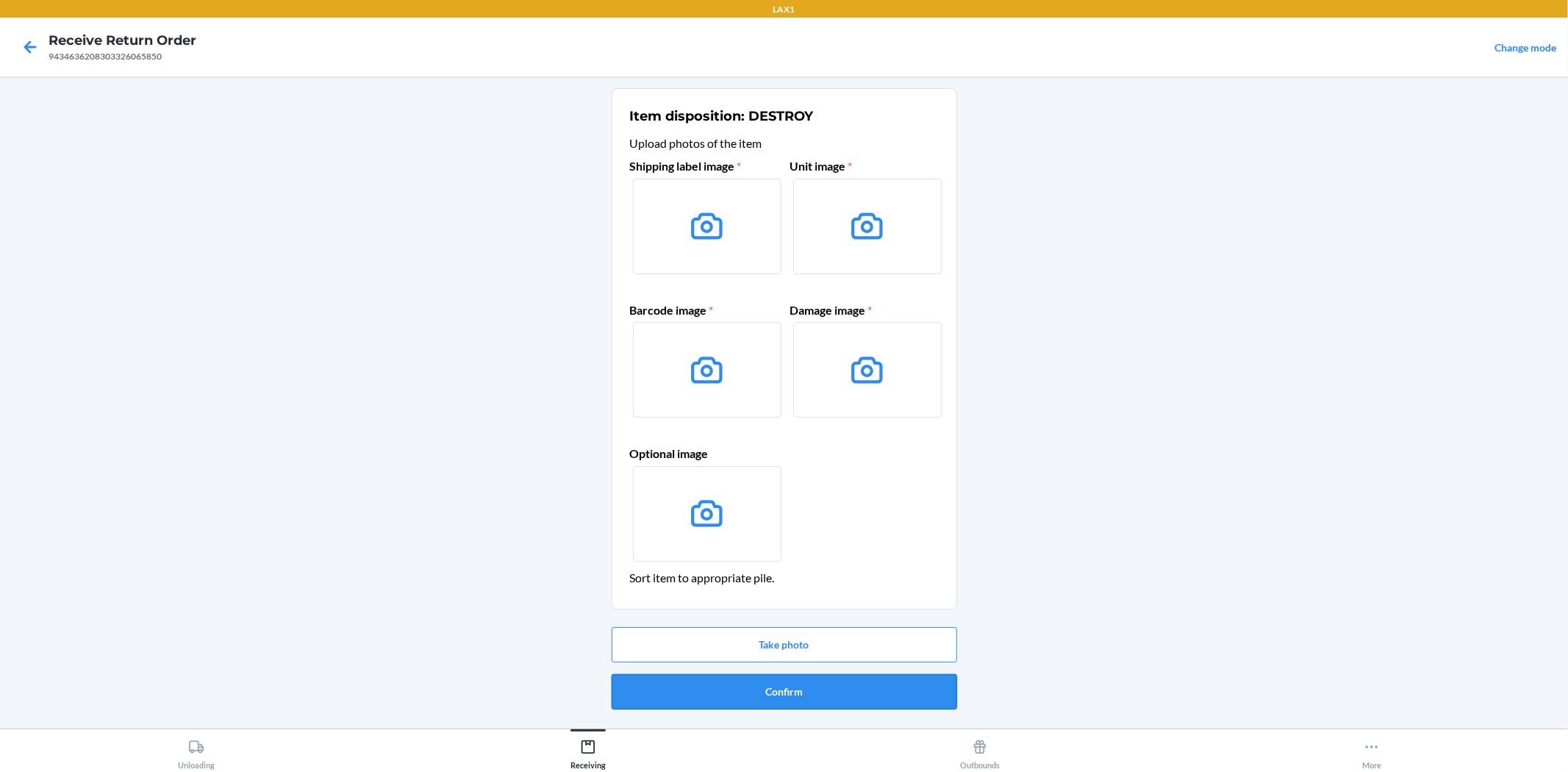
click at [785, 687] on button "Confirm" at bounding box center [784, 691] width 345 height 35
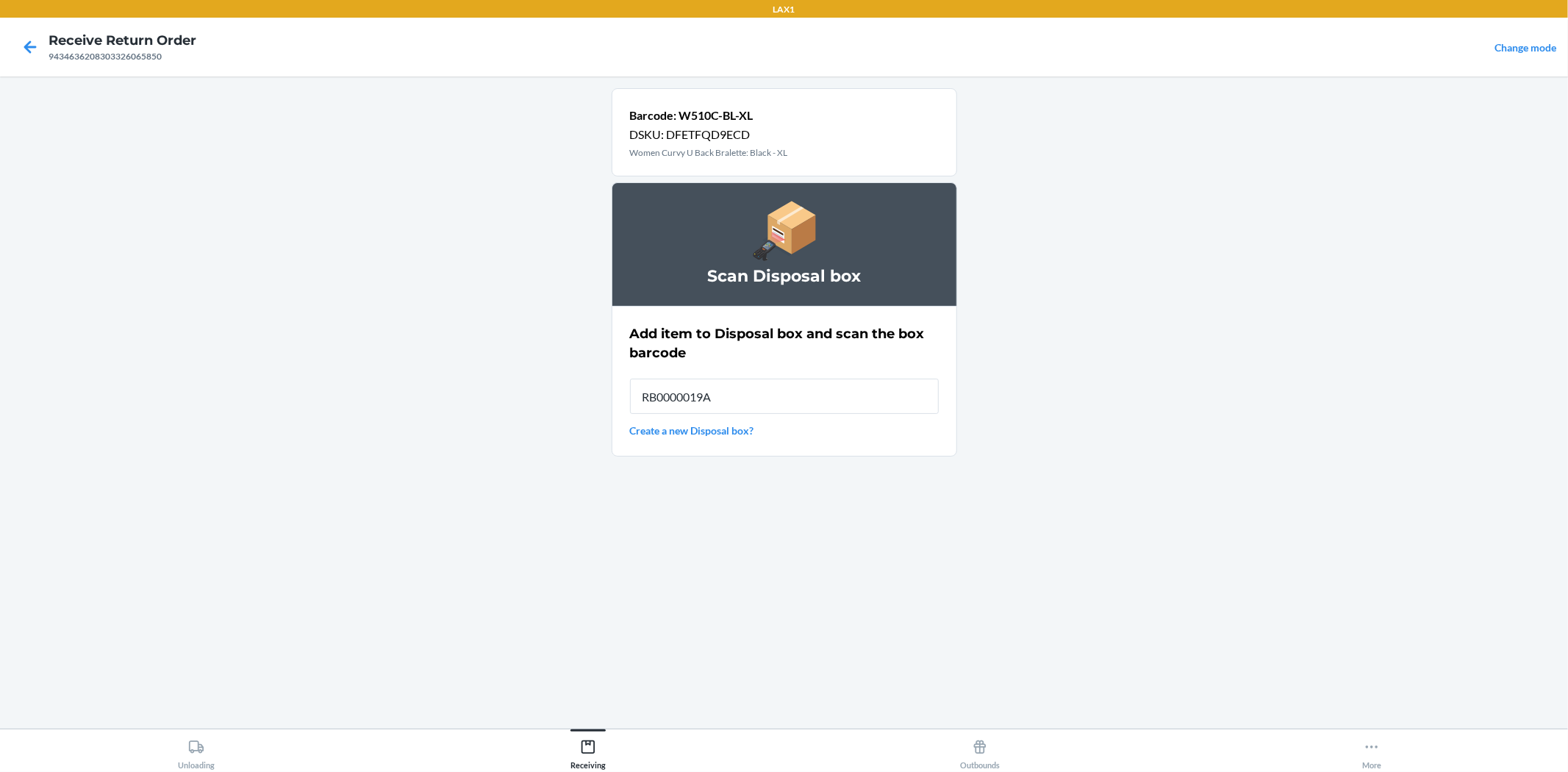
type input "RB0000019AD"
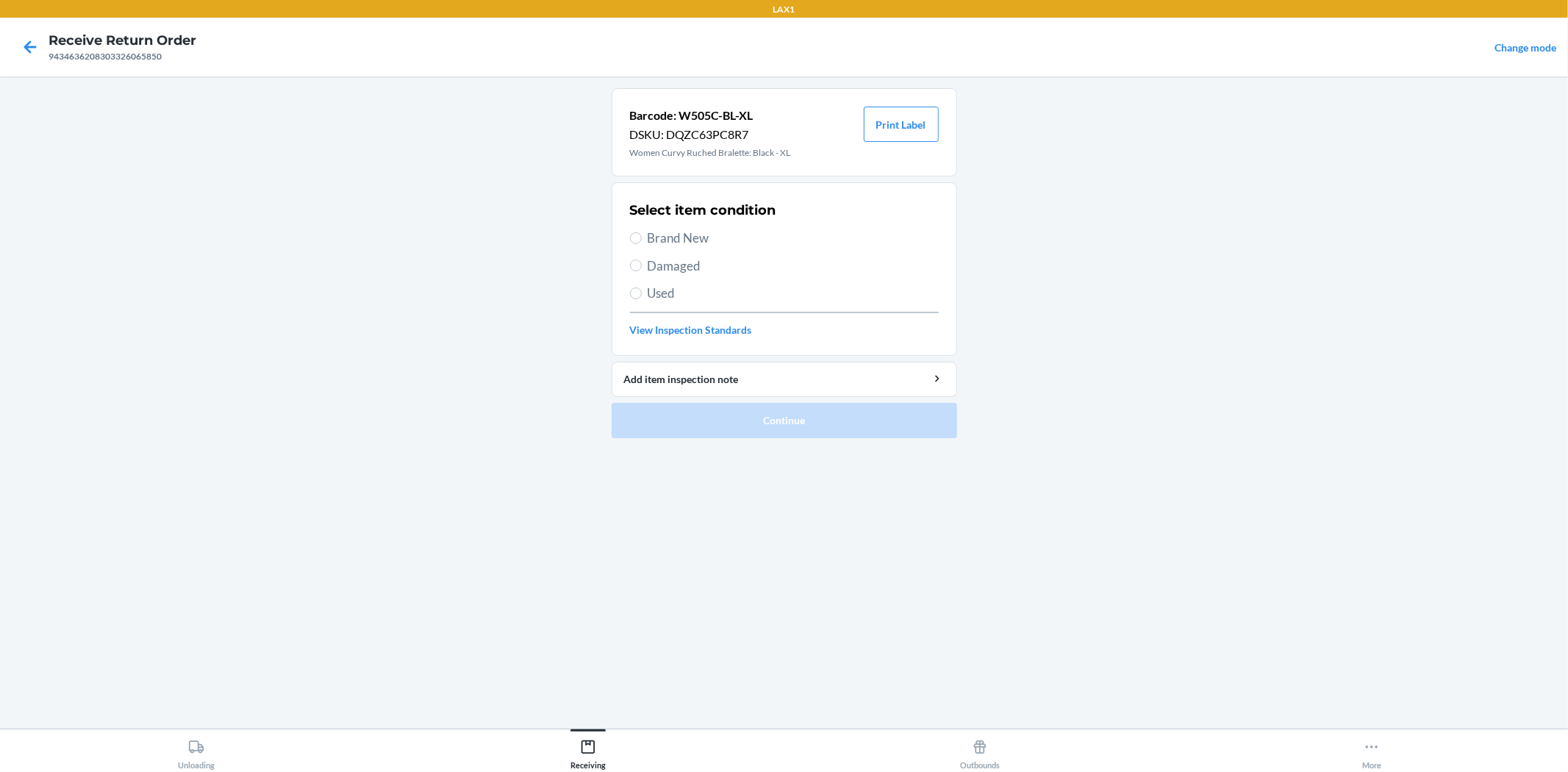
click at [673, 274] on span "Damaged" at bounding box center [793, 266] width 291 height 19
click at [642, 271] on input "Damaged" at bounding box center [636, 265] width 11 height 11
radio input "true"
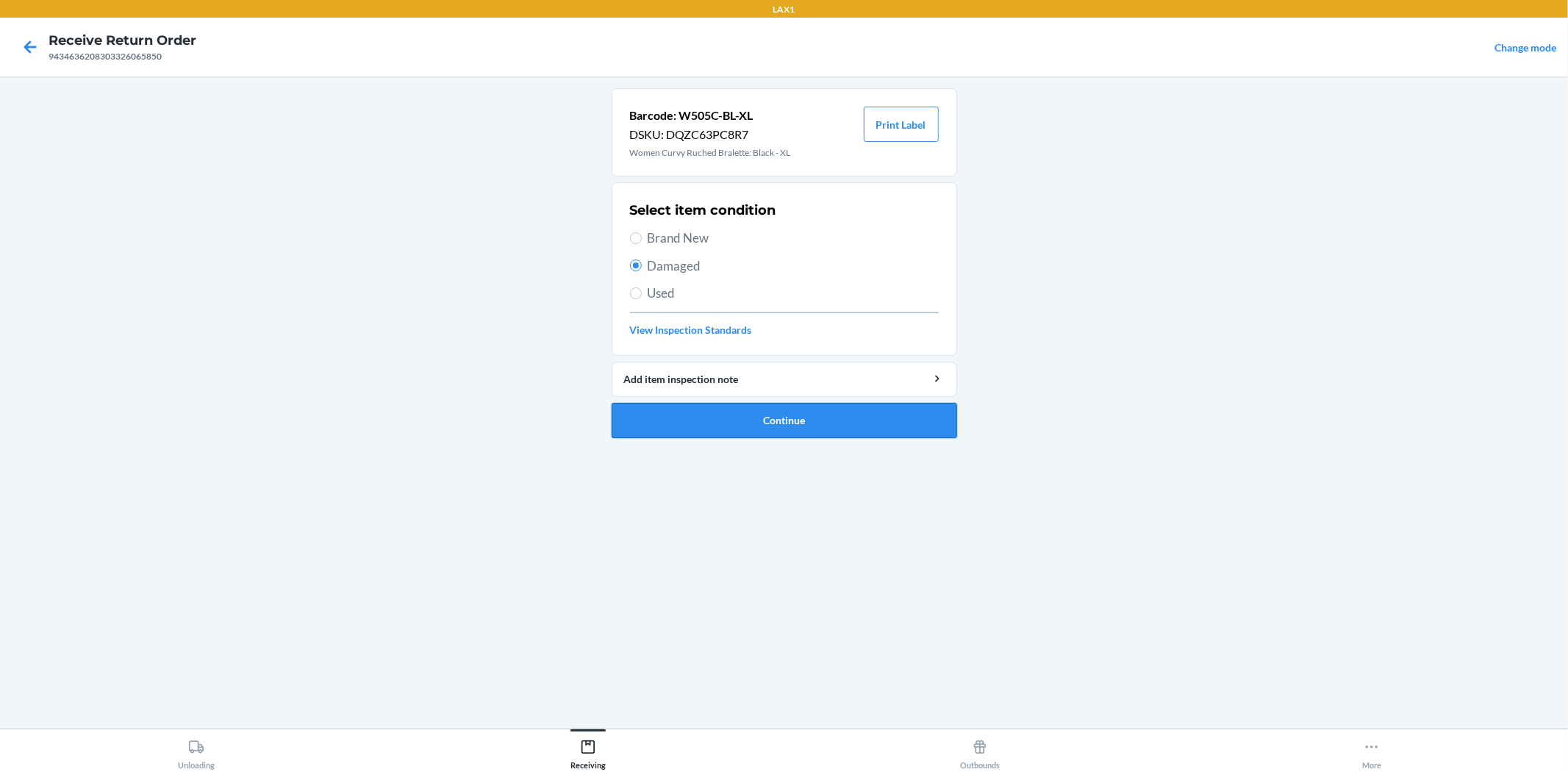
click at [754, 431] on button "Continue" at bounding box center [784, 420] width 345 height 35
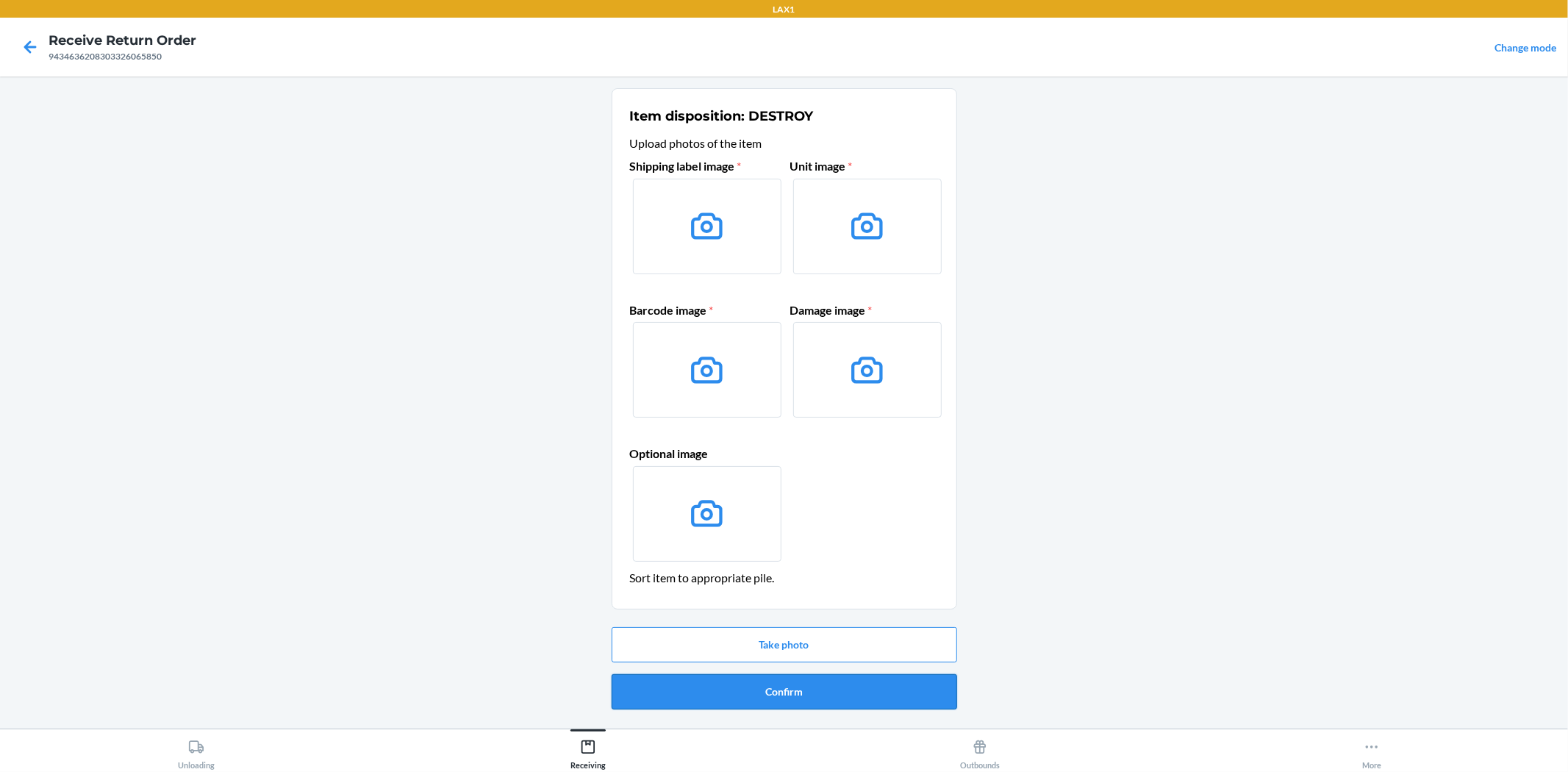
click at [774, 699] on button "Confirm" at bounding box center [784, 691] width 345 height 35
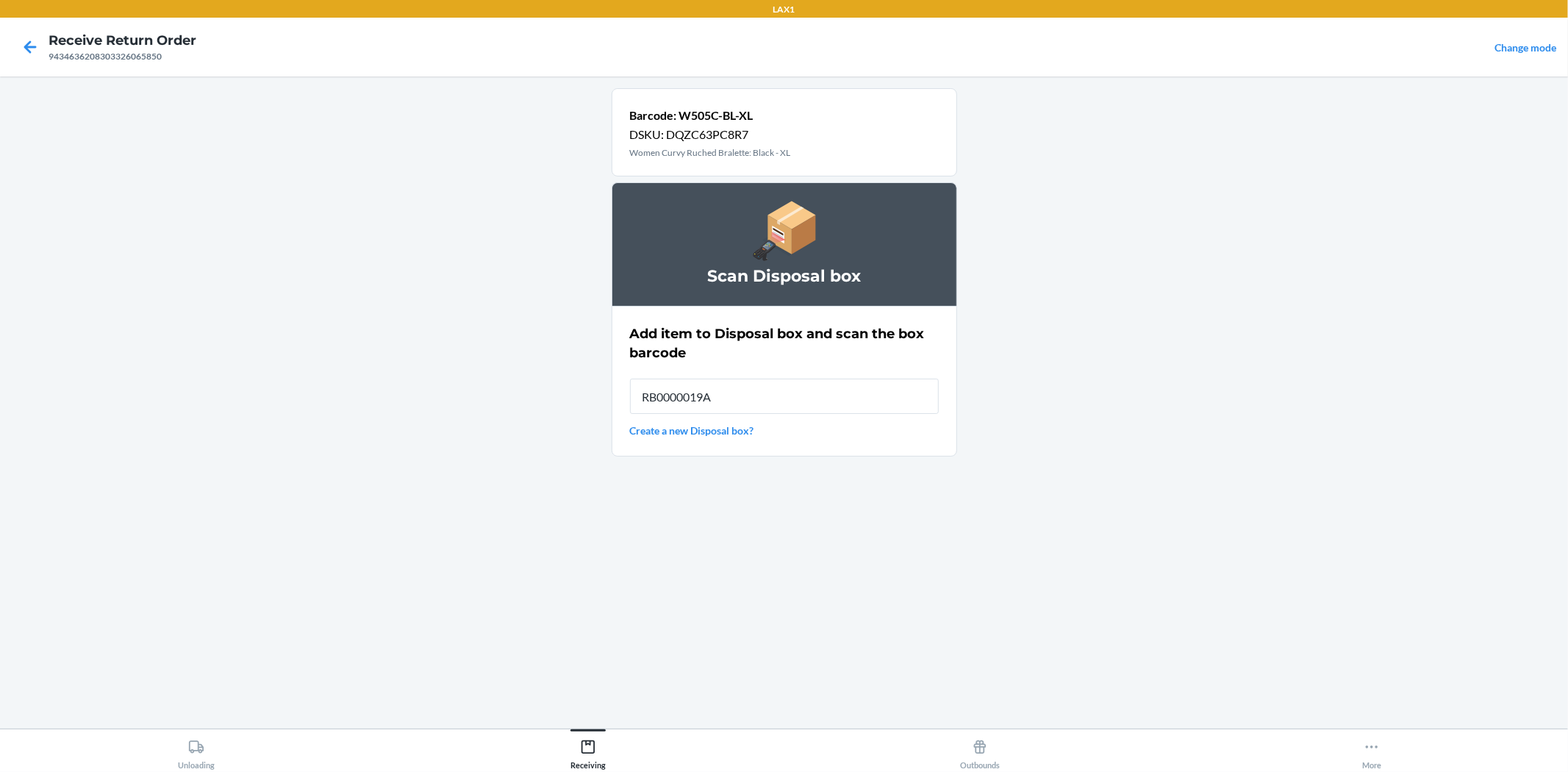
type input "RB0000019AD"
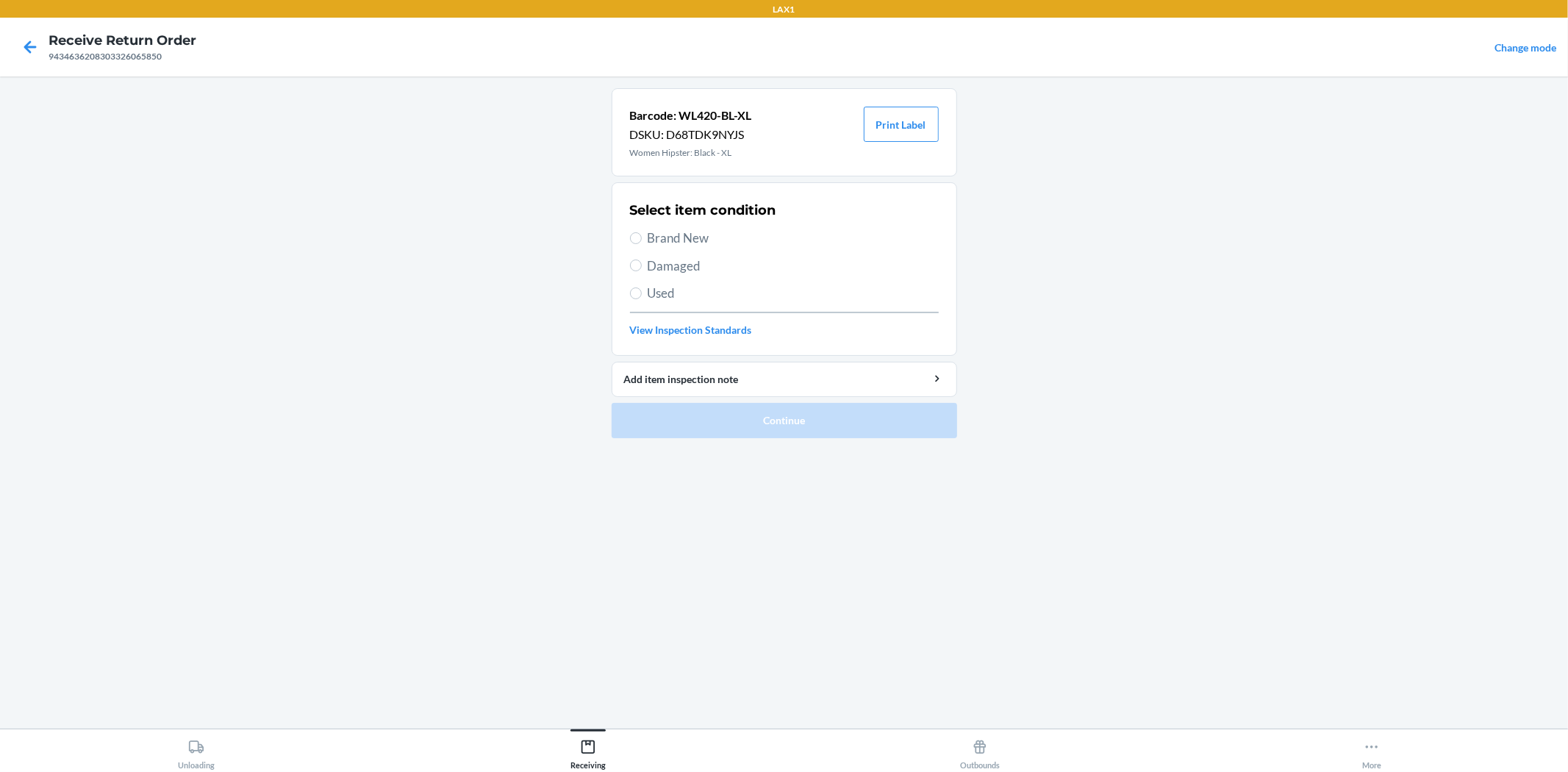
click at [672, 266] on span "Damaged" at bounding box center [793, 266] width 291 height 19
click at [642, 266] on input "Damaged" at bounding box center [636, 265] width 11 height 11
radio input "true"
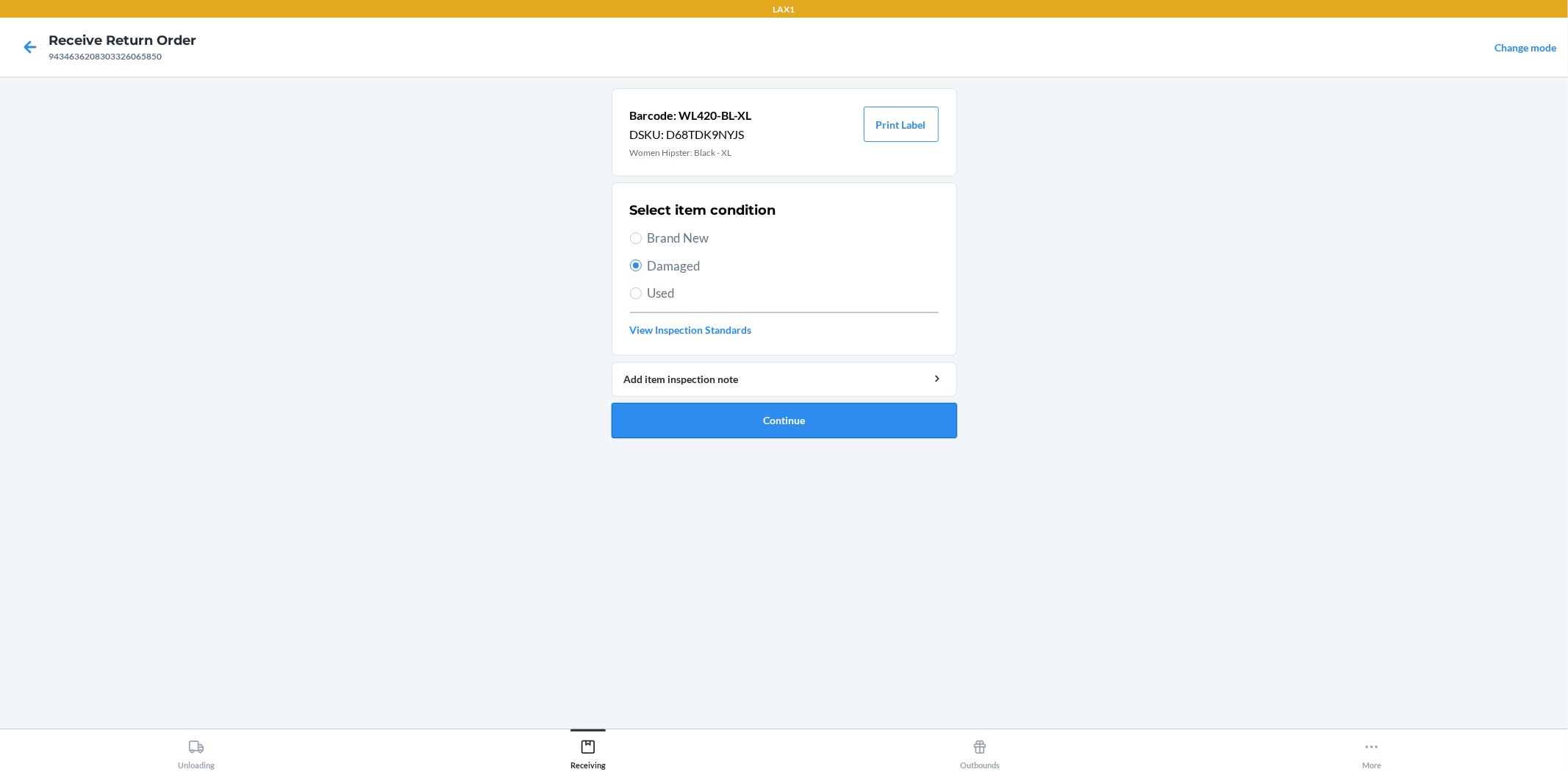
click at [799, 413] on button "Continue" at bounding box center [784, 420] width 345 height 35
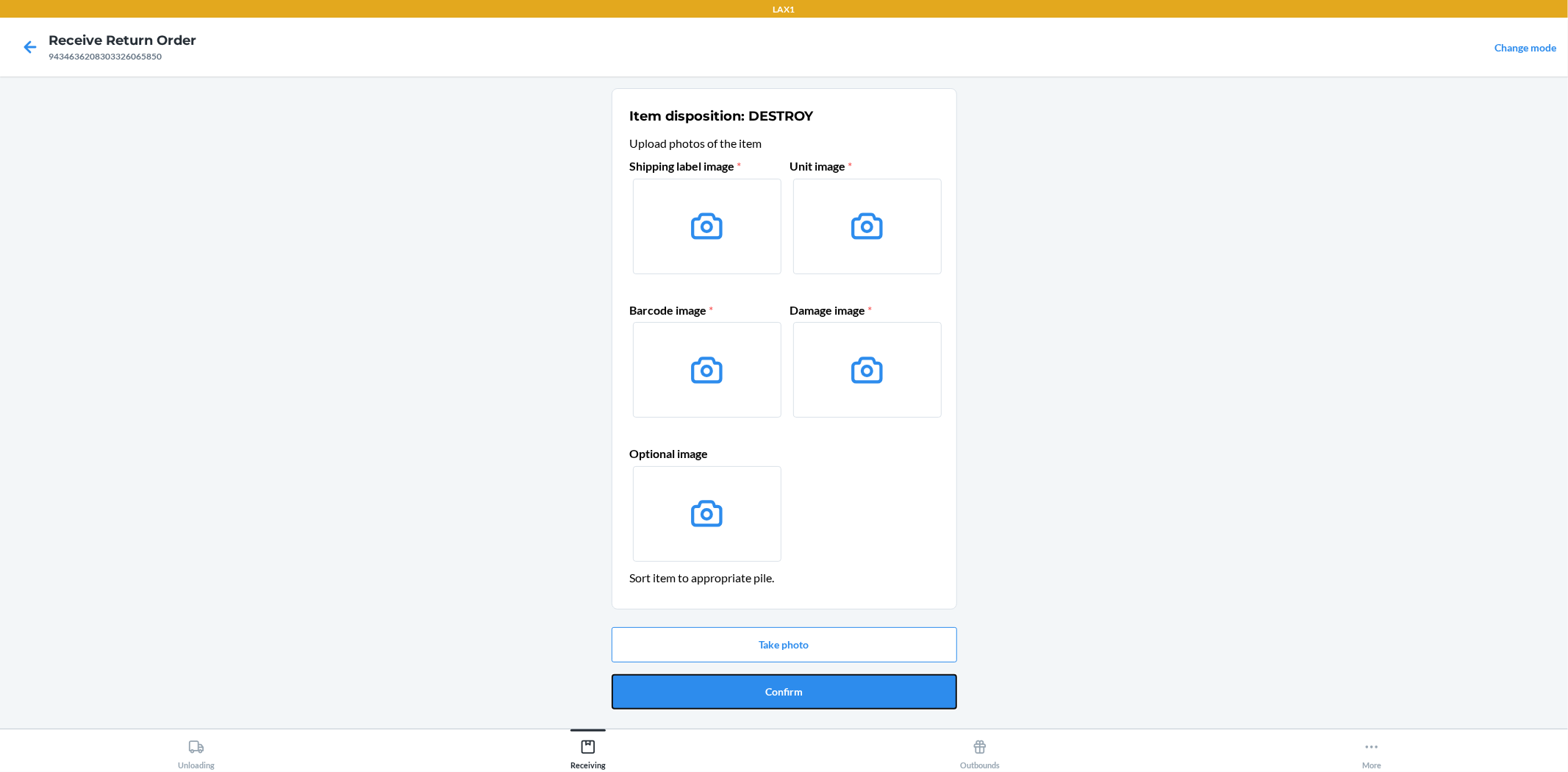
drag, startPoint x: 789, startPoint y: 687, endPoint x: 784, endPoint y: 678, distance: 10.3
click at [788, 684] on button "Confirm" at bounding box center [784, 691] width 345 height 35
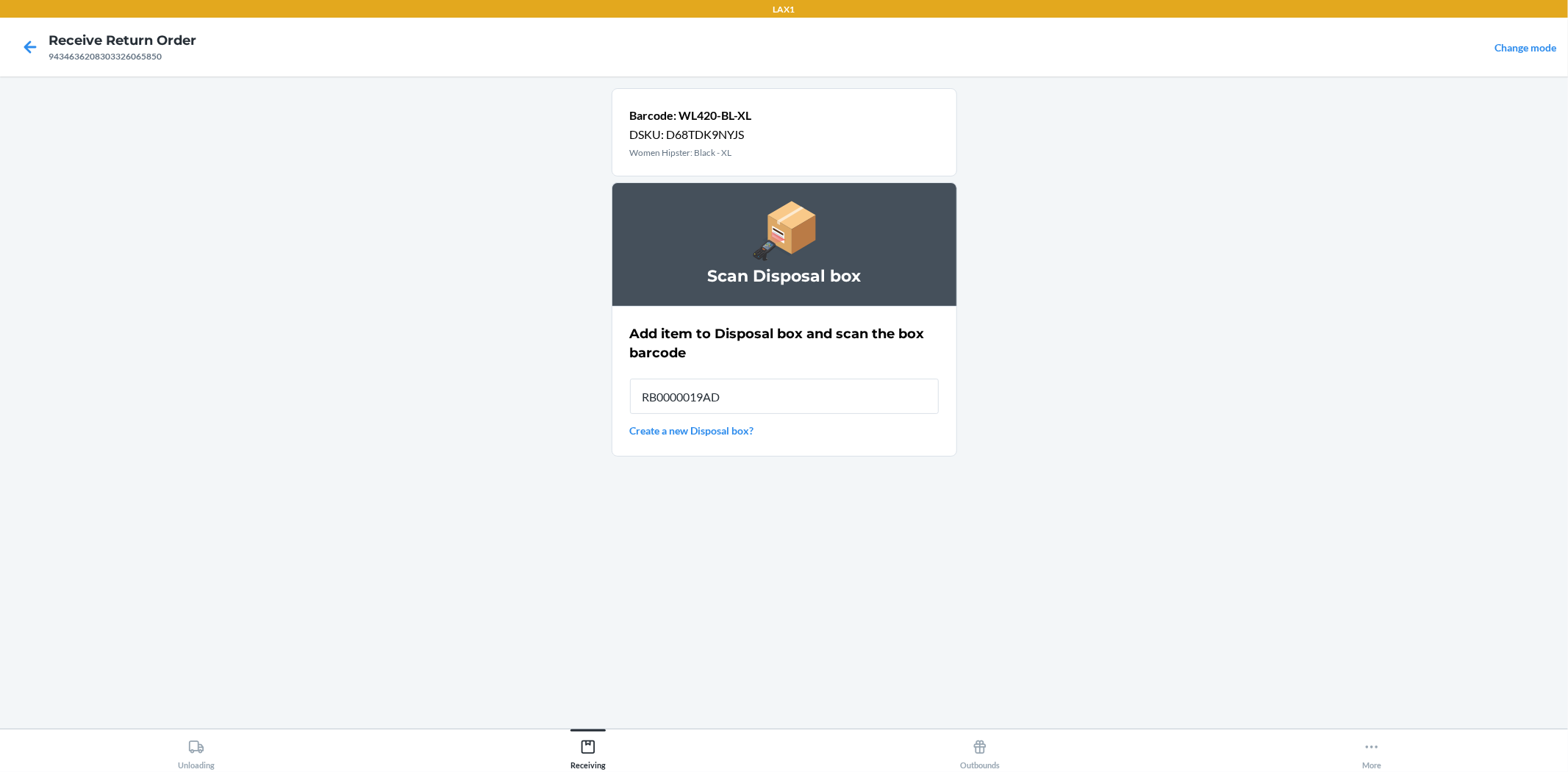
type input "RB0000019AD"
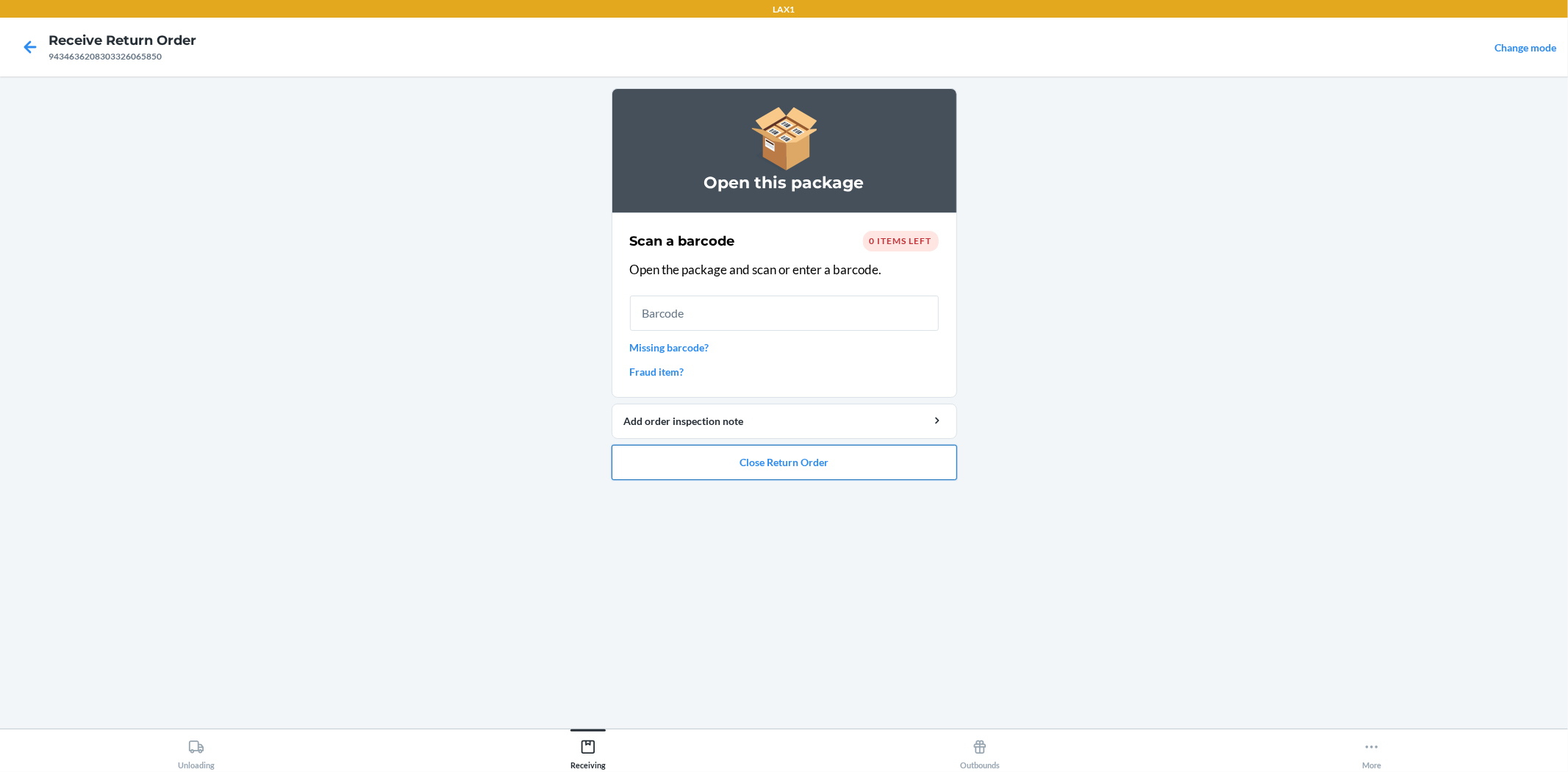
click at [828, 470] on button "Close Return Order" at bounding box center [784, 462] width 345 height 35
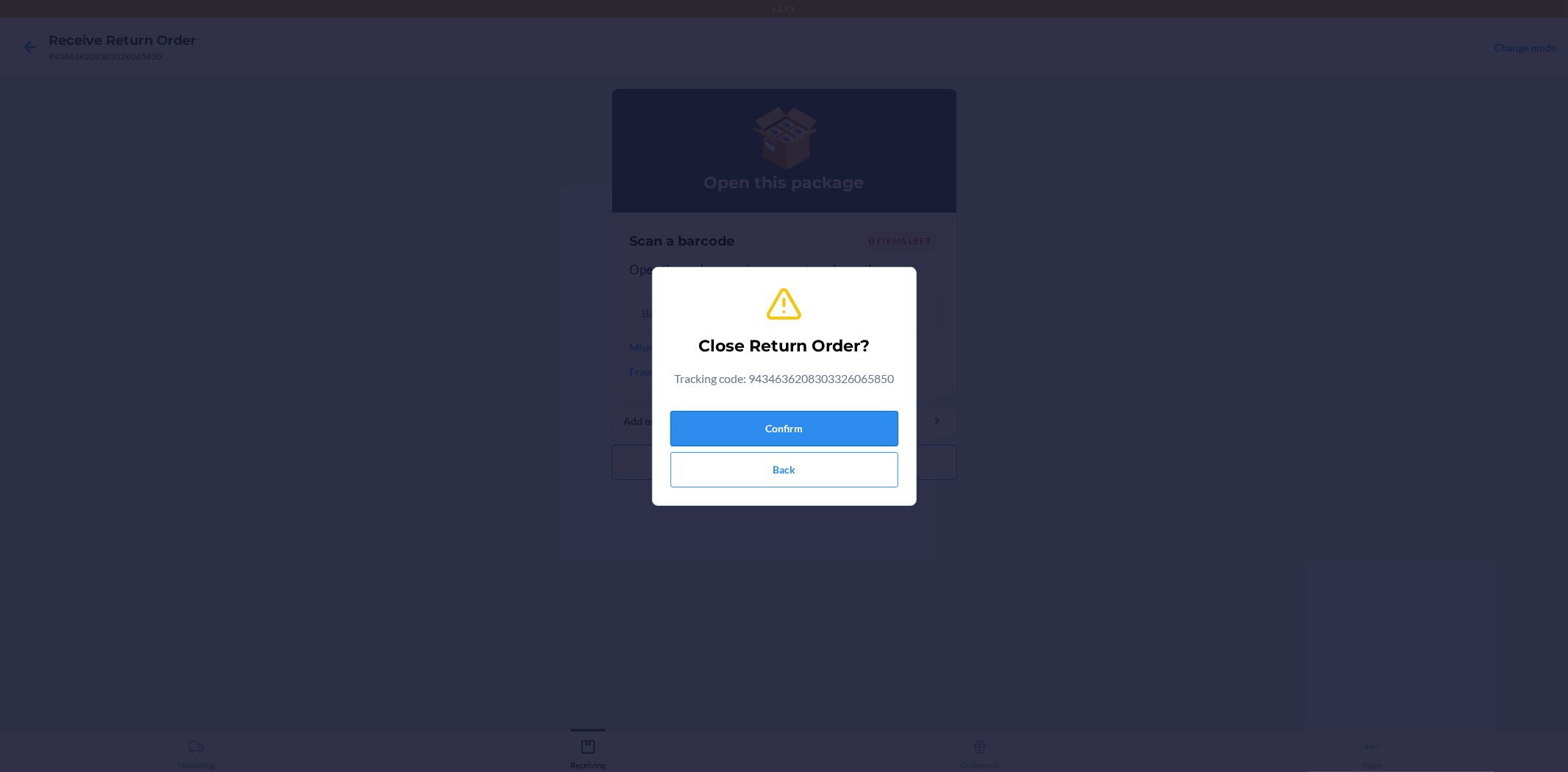
click at [804, 434] on button "Confirm" at bounding box center [784, 428] width 228 height 35
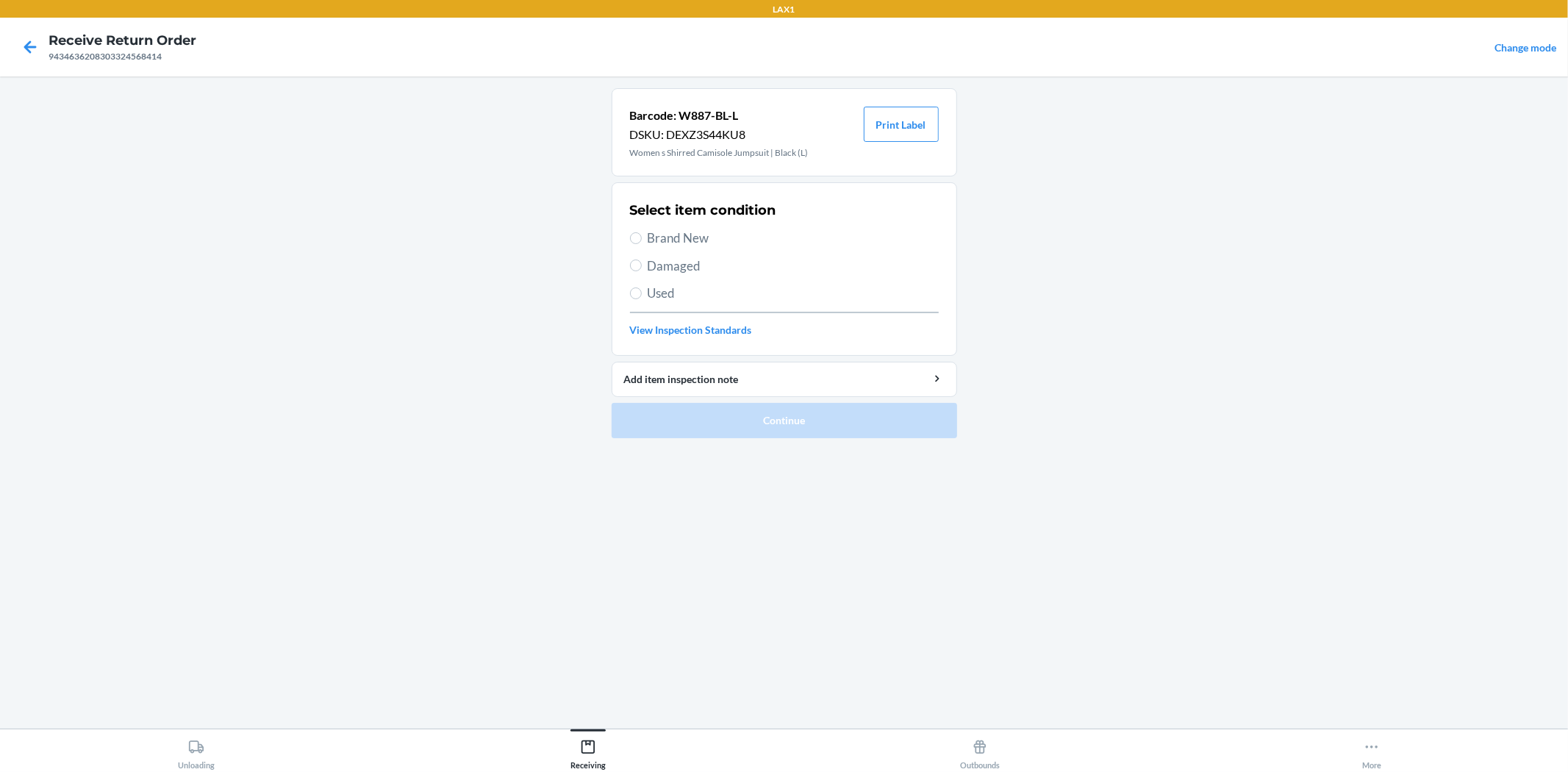
click at [697, 265] on span "Damaged" at bounding box center [793, 266] width 291 height 19
click at [642, 265] on input "Damaged" at bounding box center [636, 265] width 11 height 11
radio input "true"
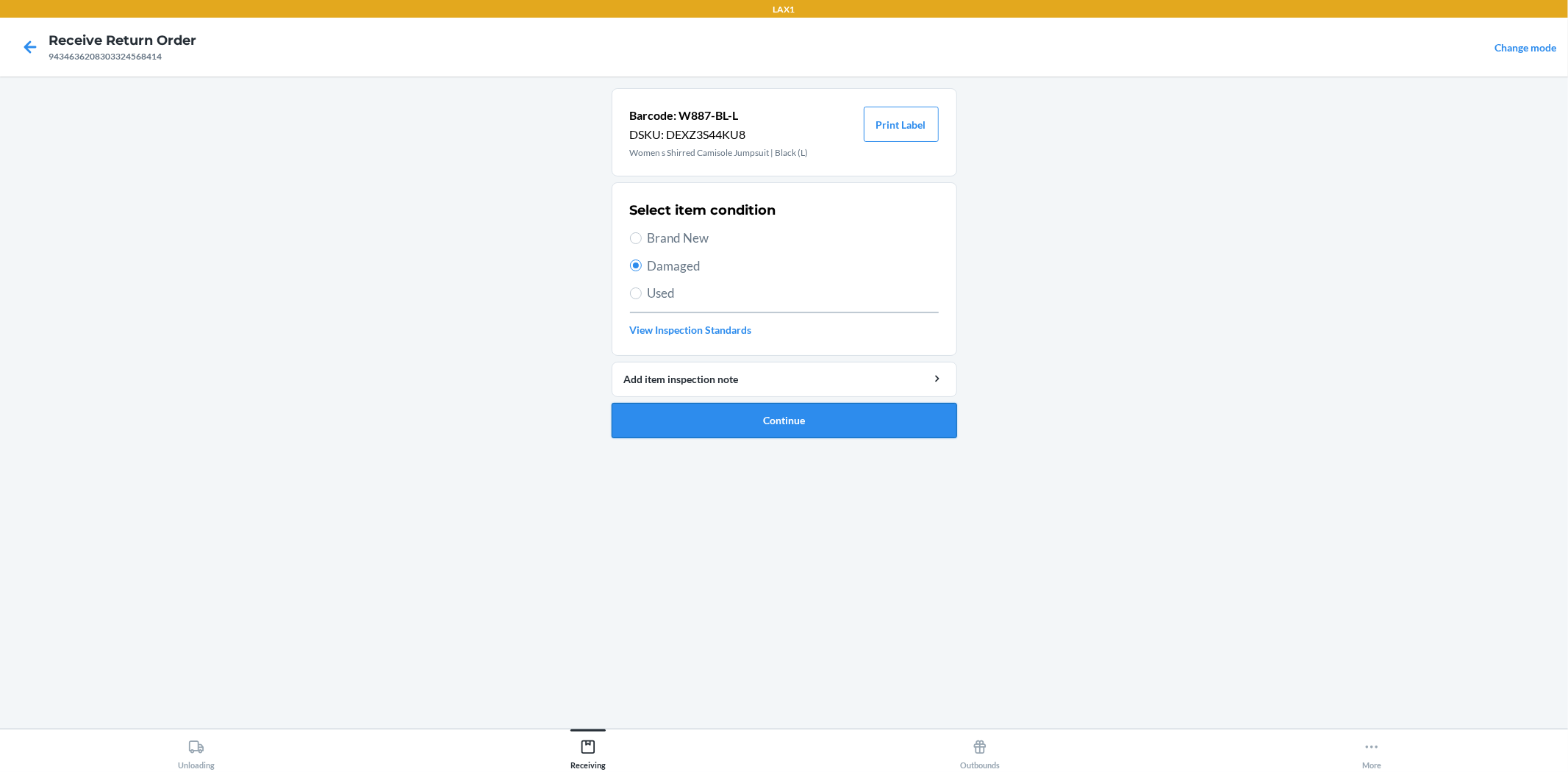
click at [772, 420] on button "Continue" at bounding box center [784, 420] width 345 height 35
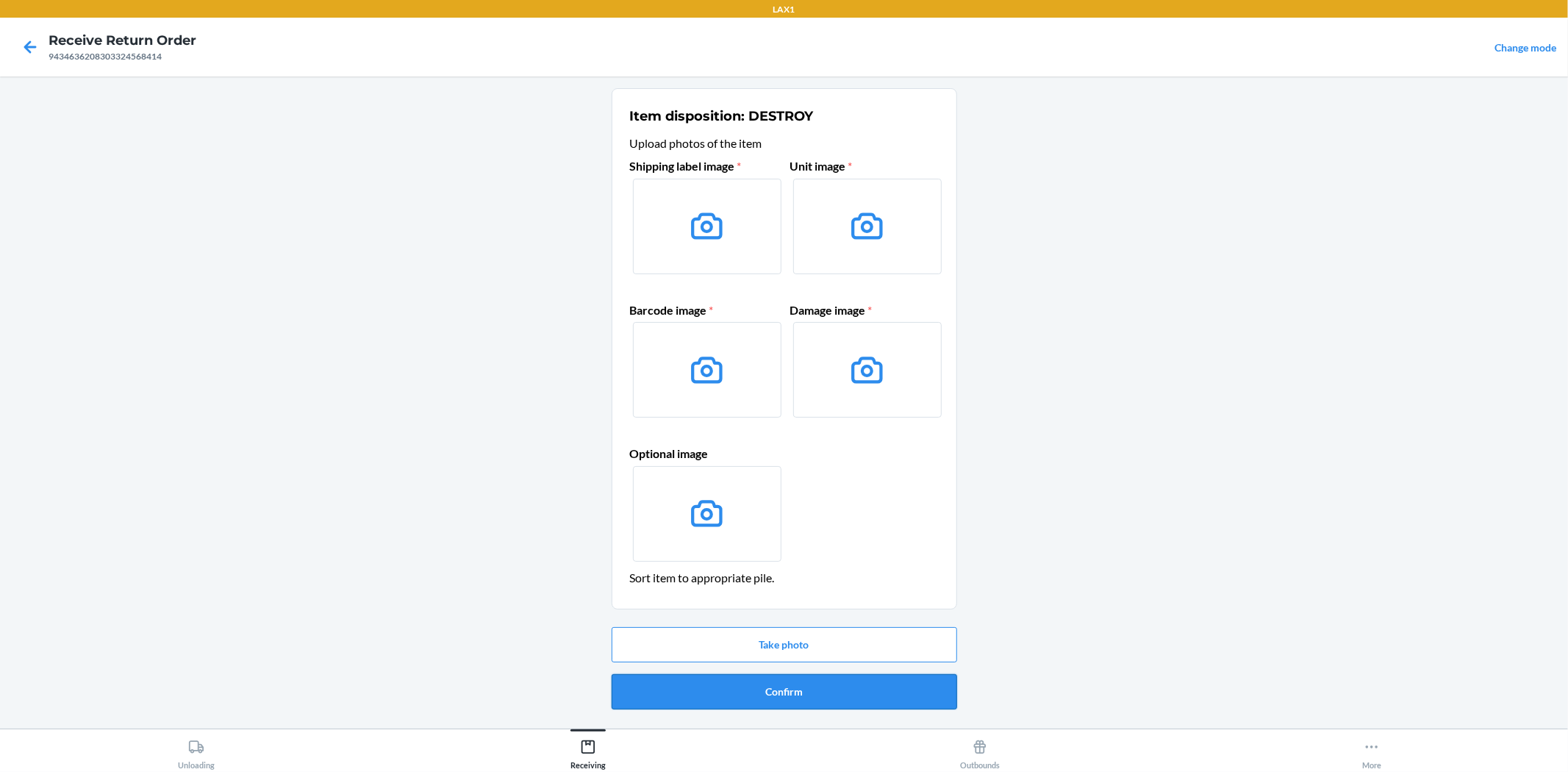
drag, startPoint x: 768, startPoint y: 694, endPoint x: 768, endPoint y: 669, distance: 25.0
click at [768, 691] on button "Confirm" at bounding box center [784, 691] width 345 height 35
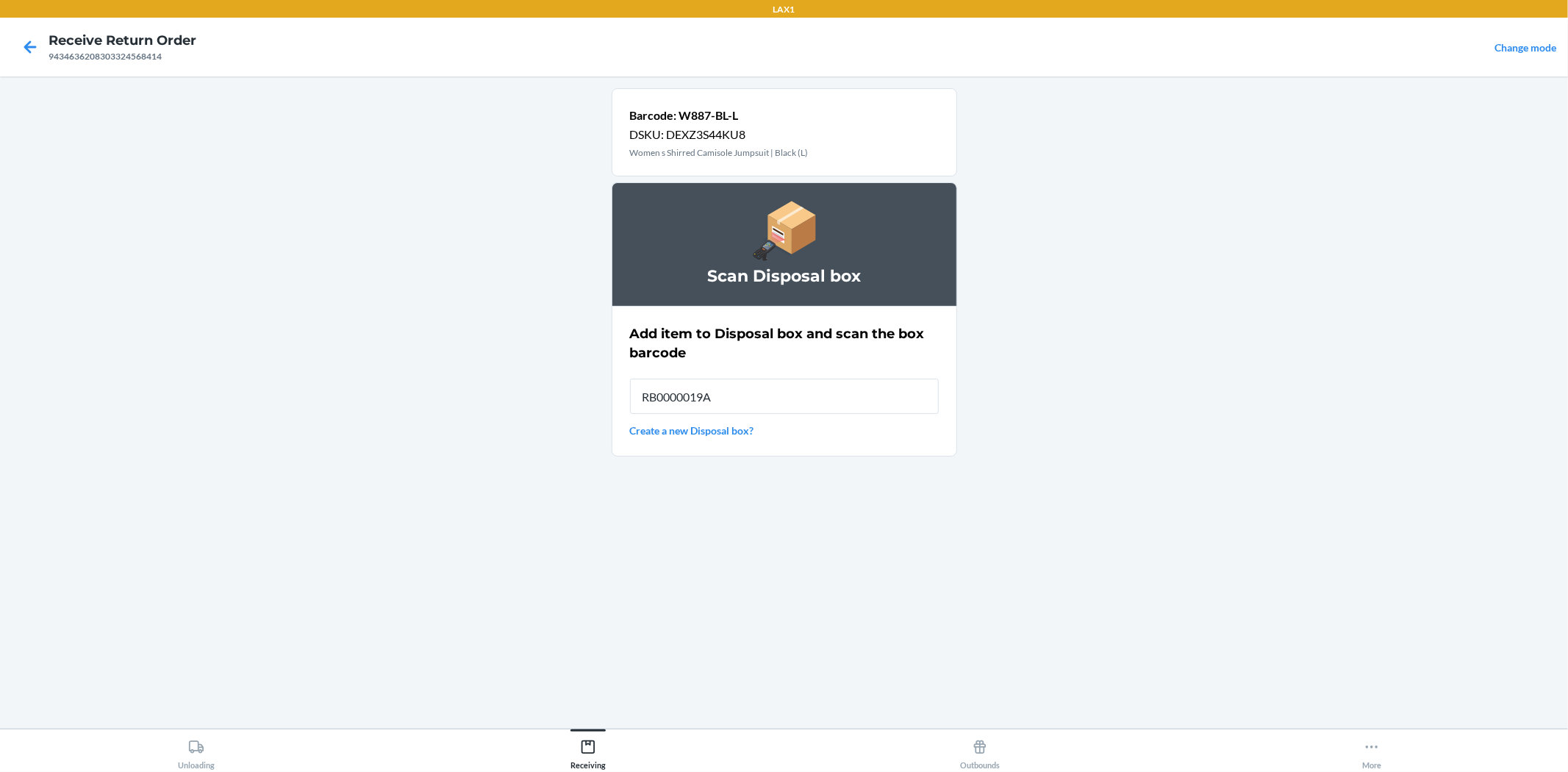
type input "RB0000019AD"
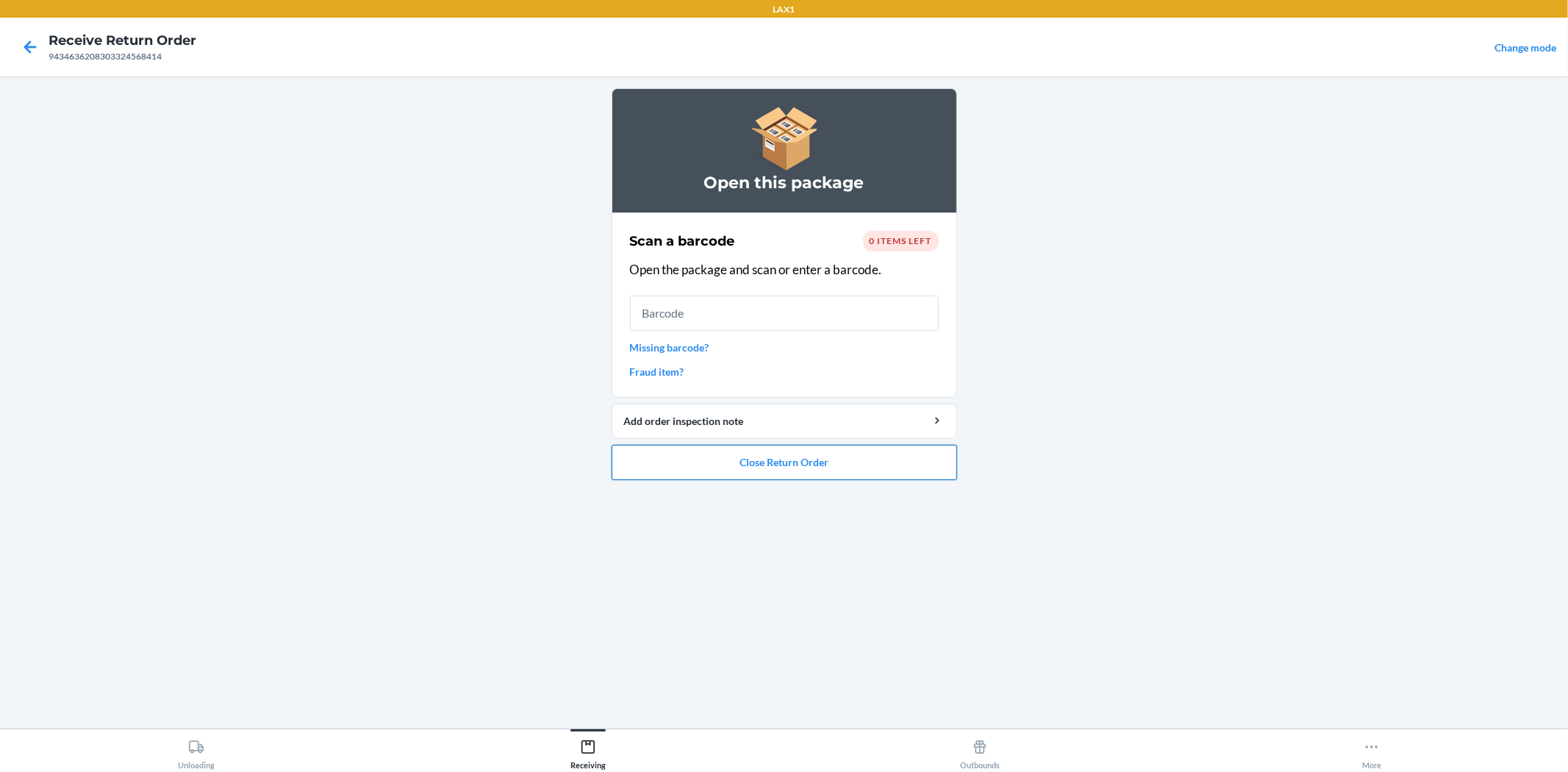
click at [784, 456] on button "Close Return Order" at bounding box center [784, 462] width 345 height 35
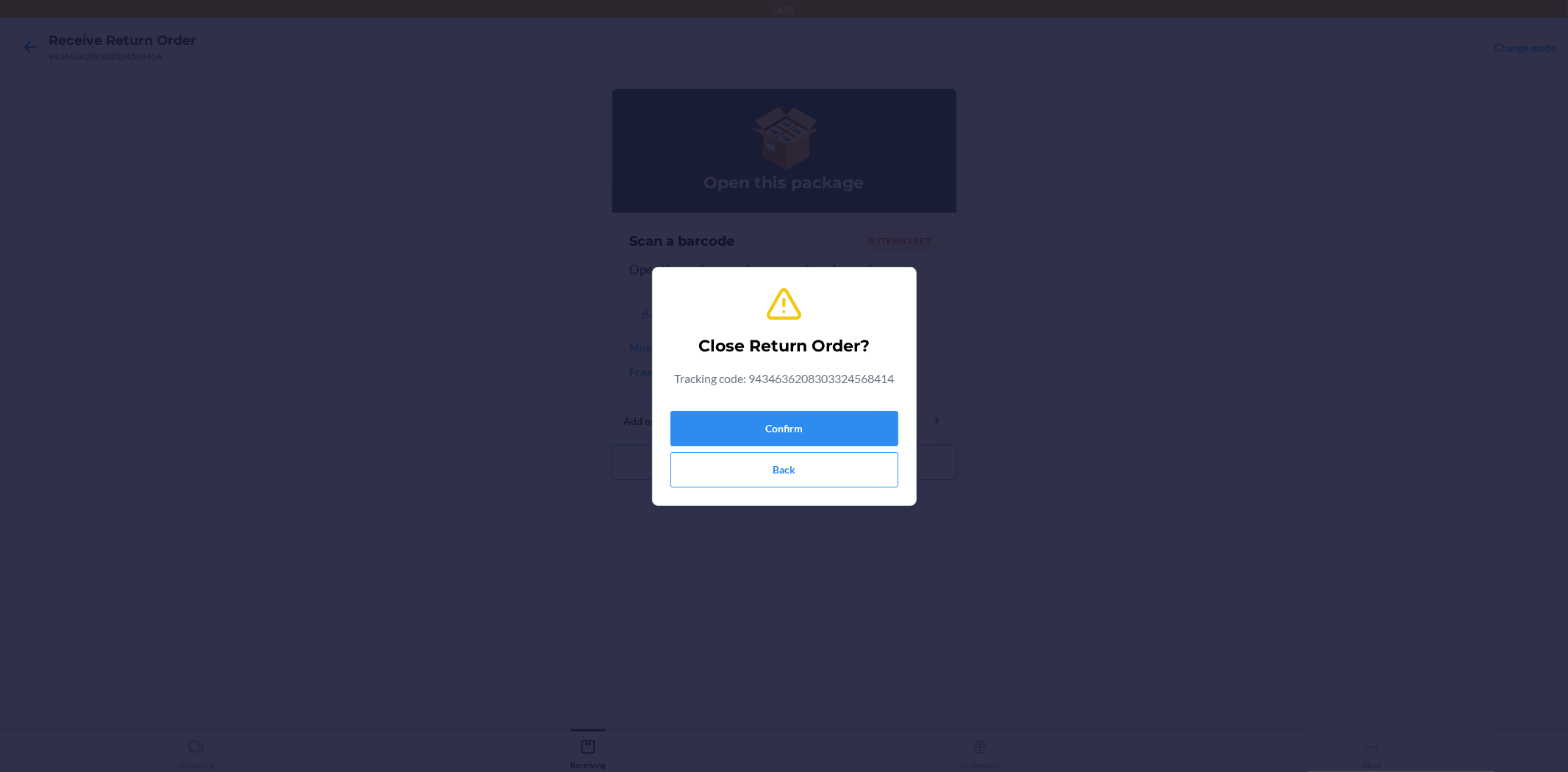
click at [783, 402] on div "Close Return Order? Tracking code: 9434636208303324568414 Confirm Back" at bounding box center [784, 386] width 228 height 214
click at [777, 420] on button "Confirm" at bounding box center [784, 428] width 228 height 35
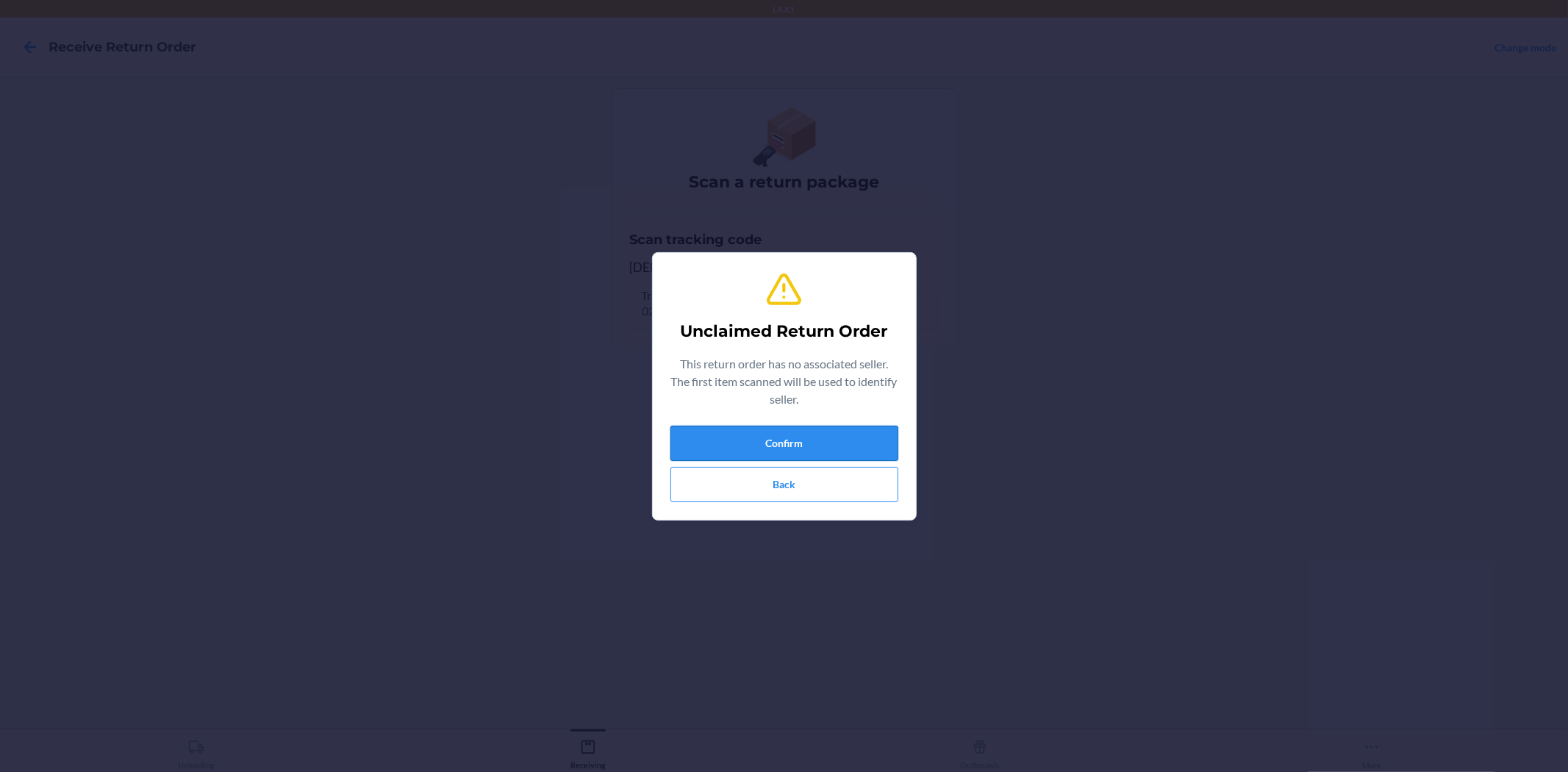
click at [791, 438] on button "Confirm" at bounding box center [784, 443] width 228 height 35
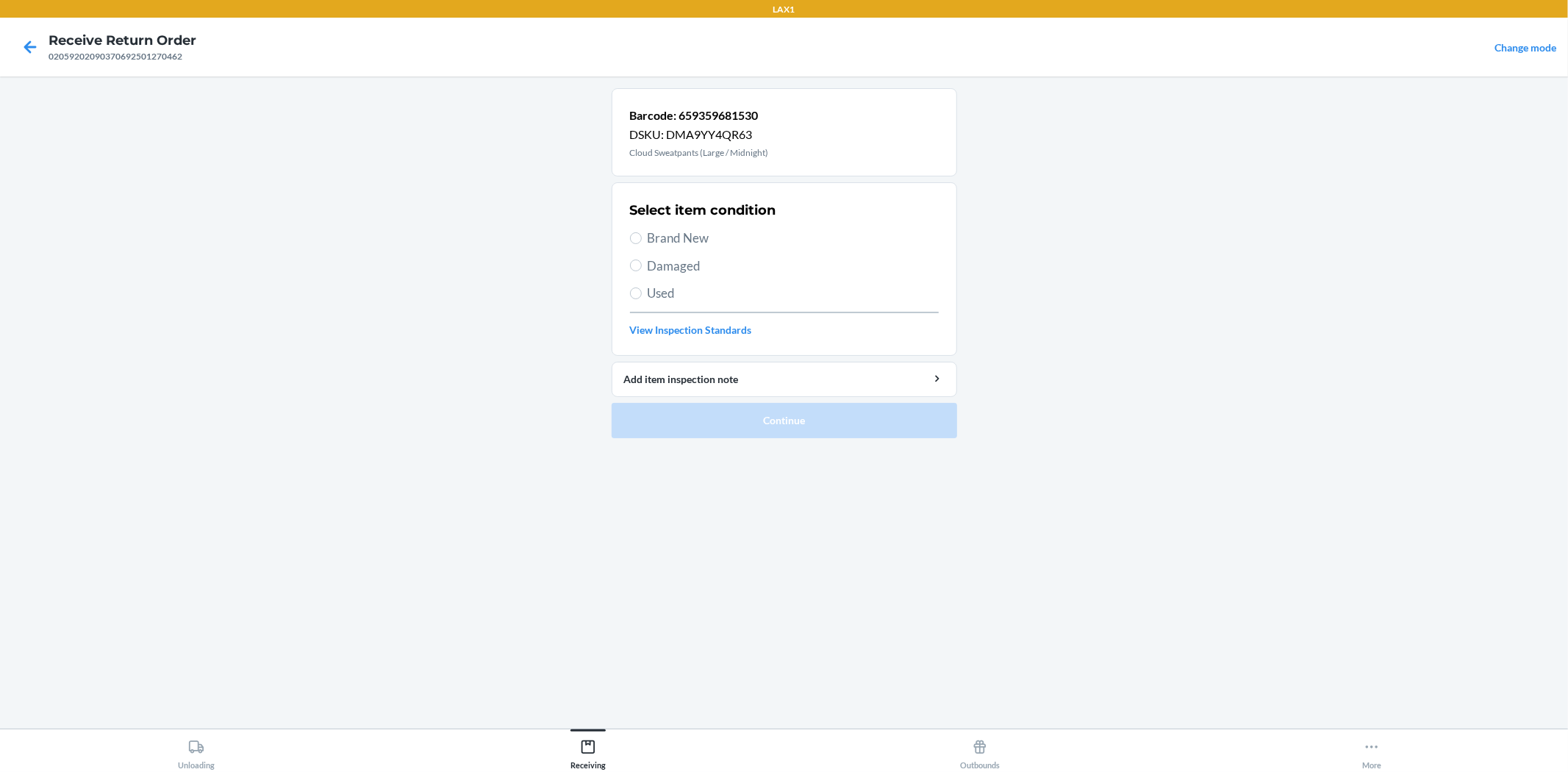
click at [686, 271] on span "Damaged" at bounding box center [793, 266] width 291 height 19
click at [642, 271] on input "Damaged" at bounding box center [636, 265] width 11 height 11
radio input "true"
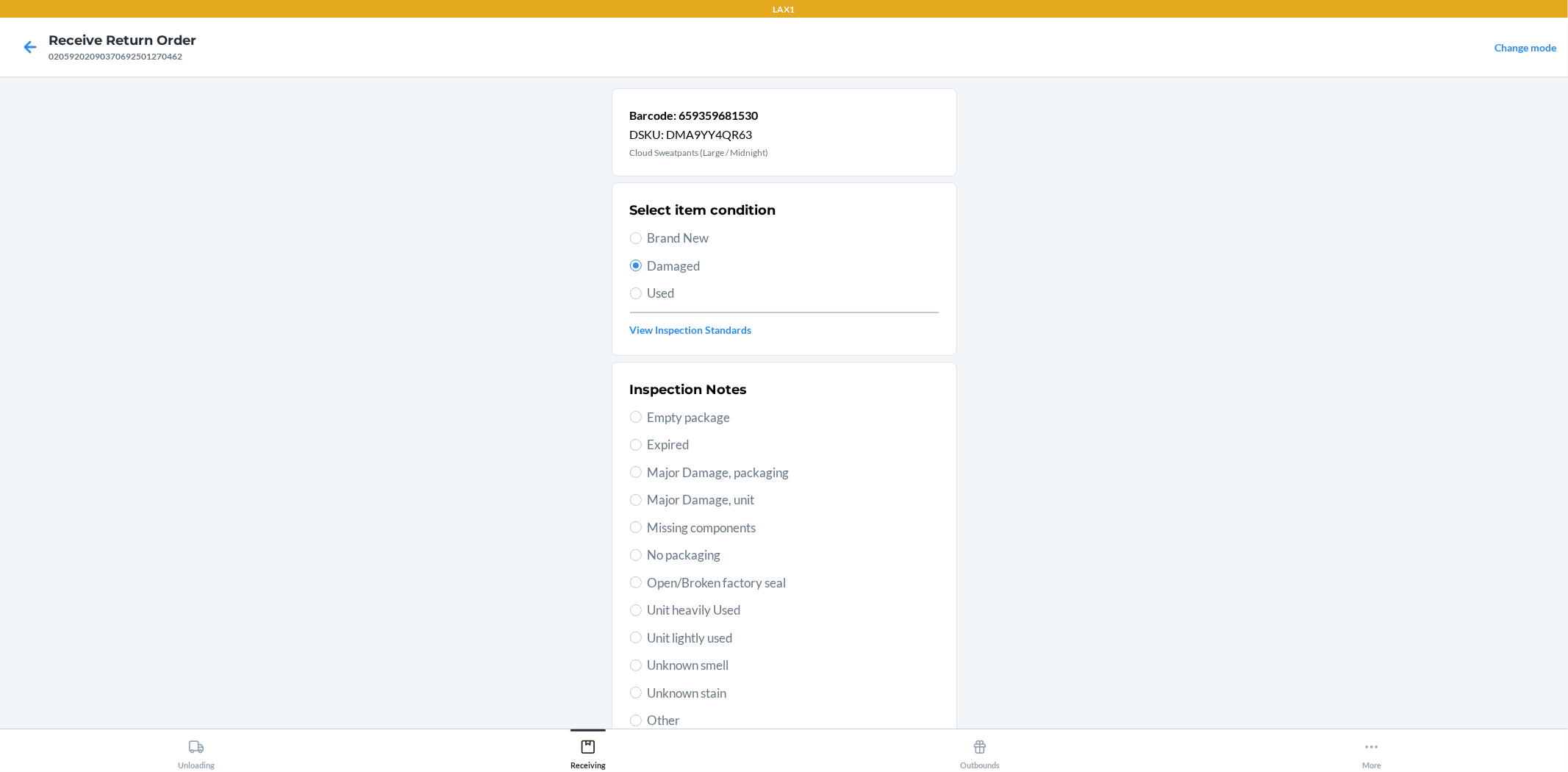
click at [668, 553] on span "No packaging" at bounding box center [793, 555] width 291 height 19
click at [642, 553] on input "No packaging" at bounding box center [636, 555] width 11 height 11
radio input "true"
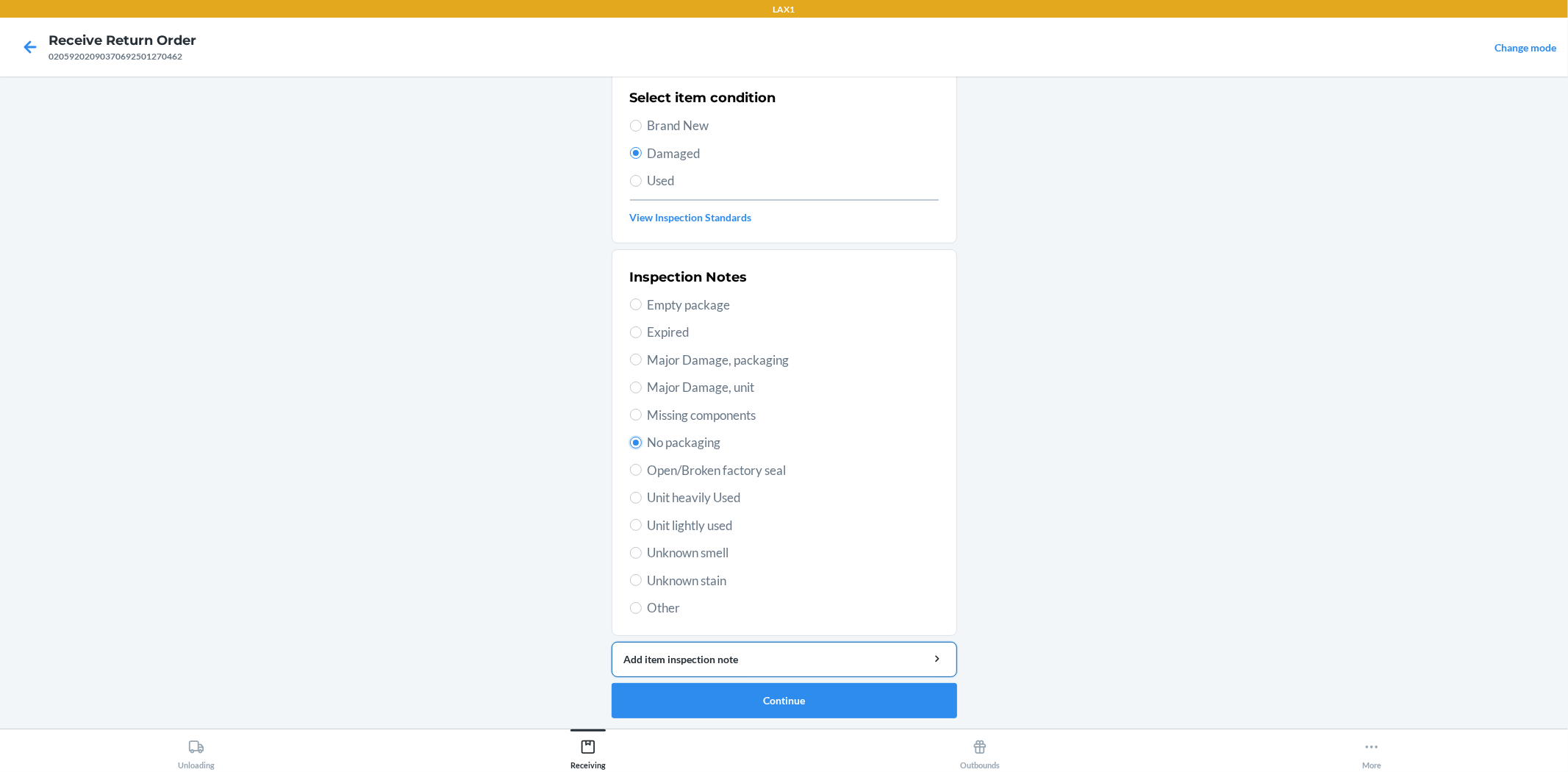
scroll to position [114, 0]
click at [761, 695] on button "Continue" at bounding box center [784, 699] width 345 height 35
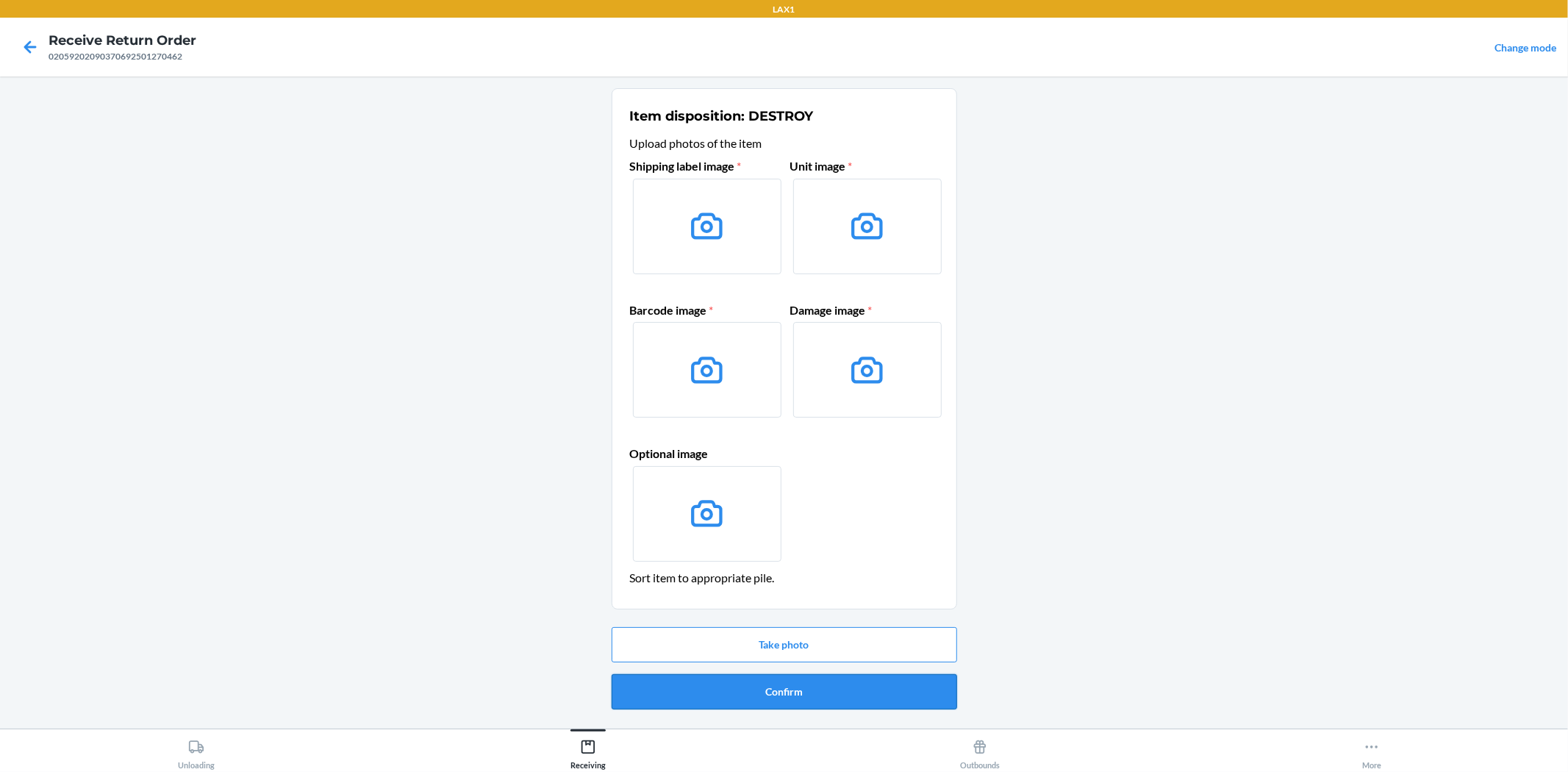
click at [774, 690] on button "Confirm" at bounding box center [784, 691] width 345 height 35
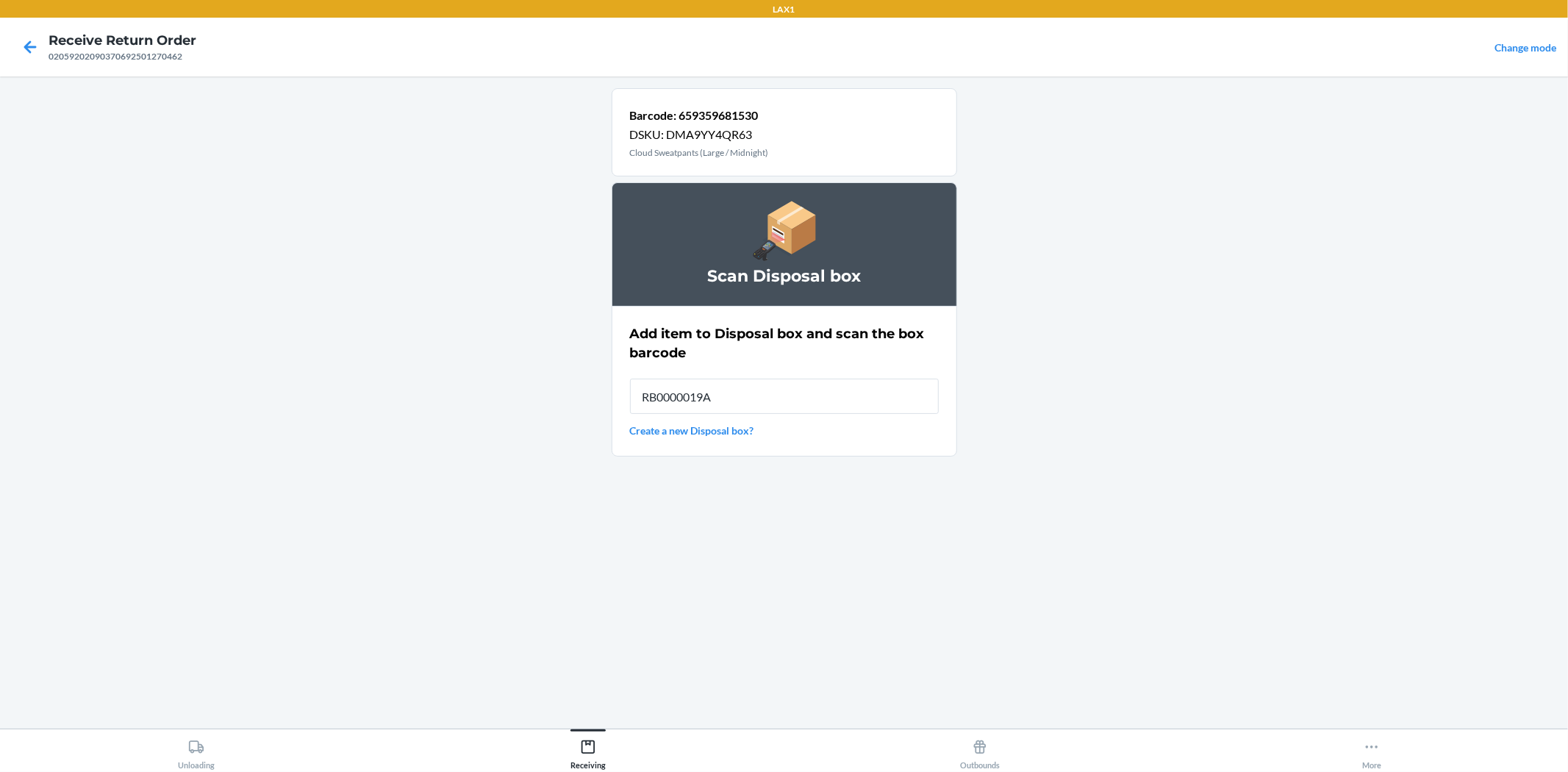
type input "RB0000019AD"
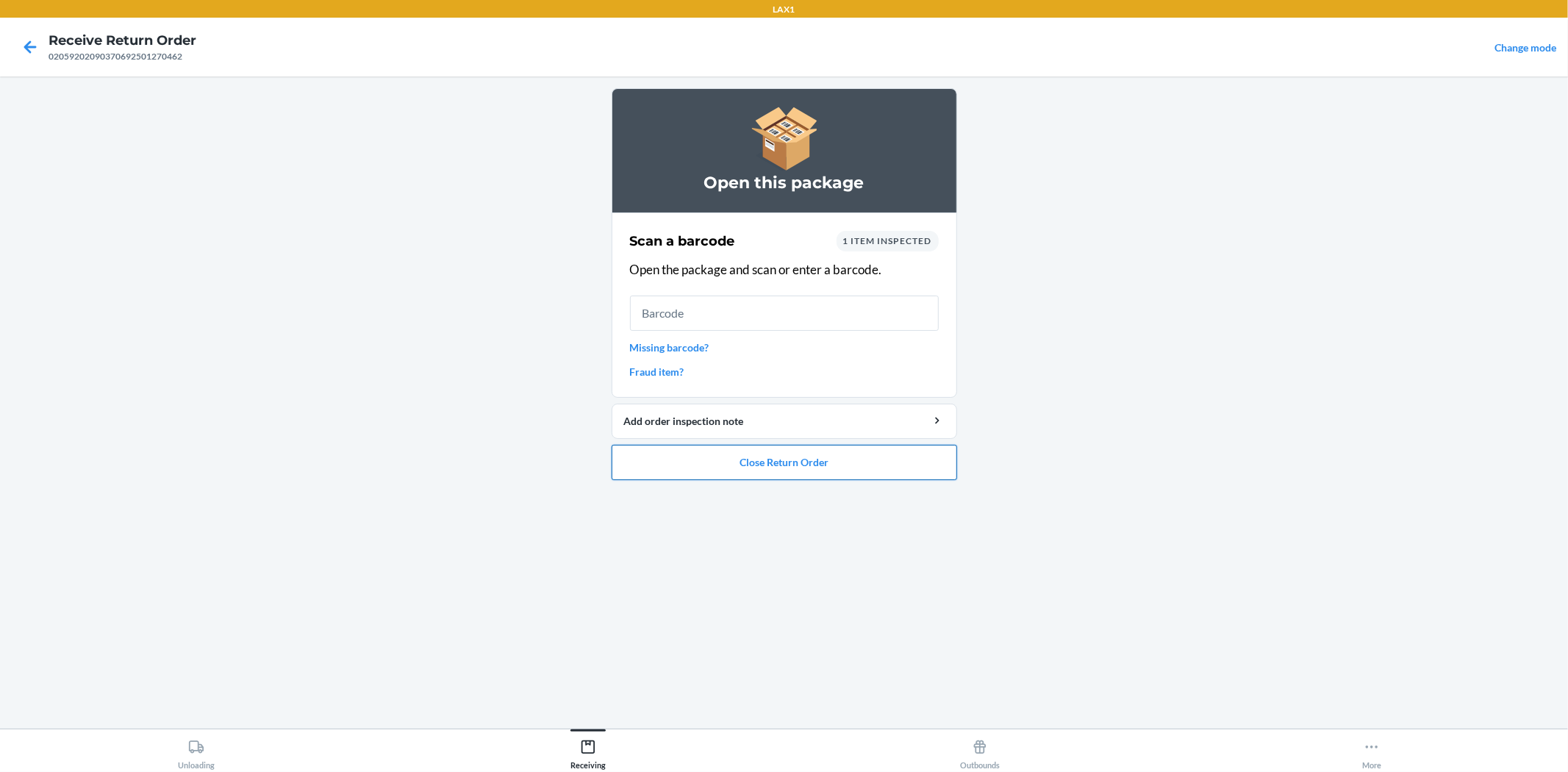
click at [796, 463] on button "Close Return Order" at bounding box center [784, 462] width 345 height 35
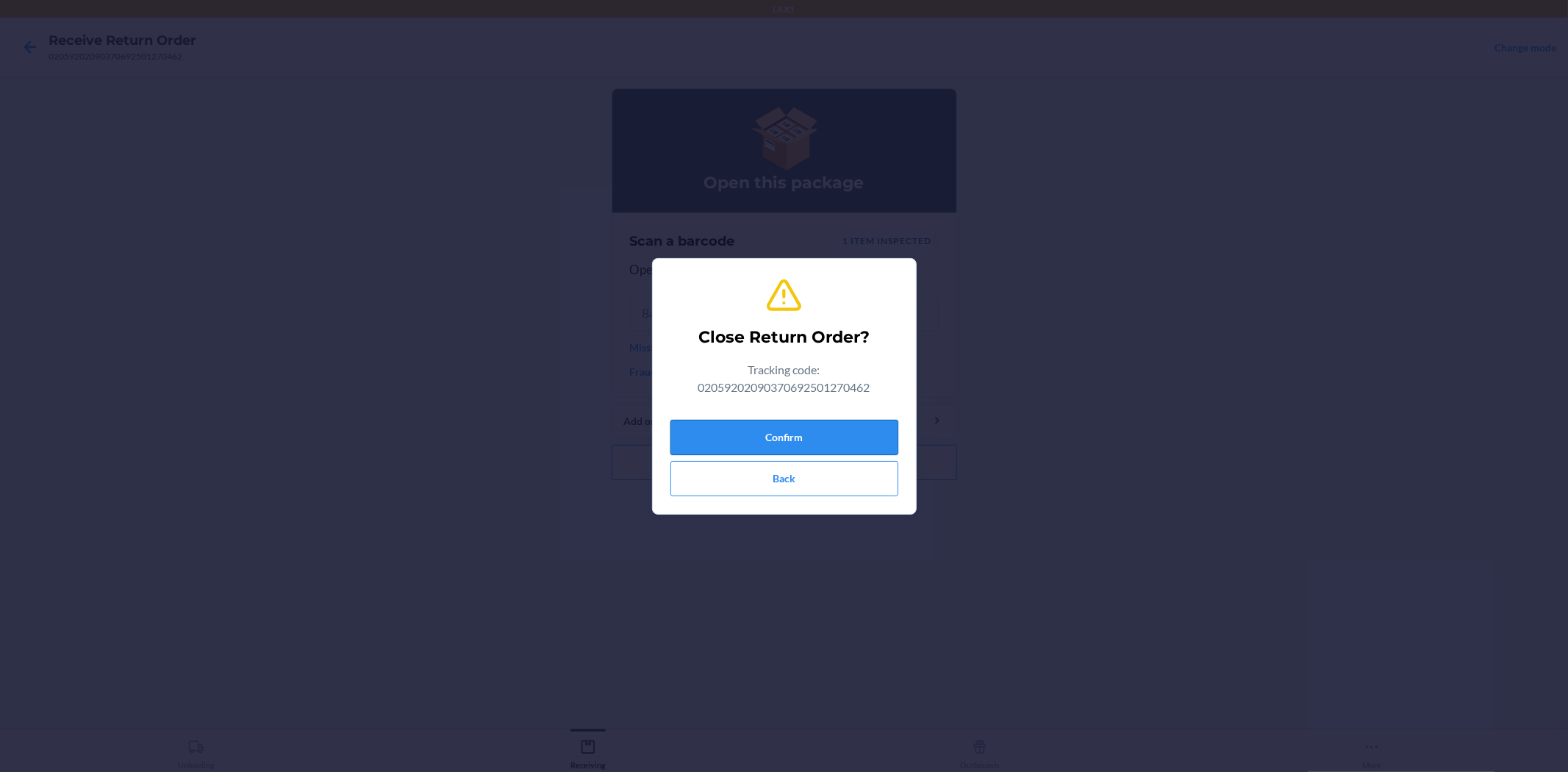
click at [793, 430] on button "Confirm" at bounding box center [784, 437] width 228 height 35
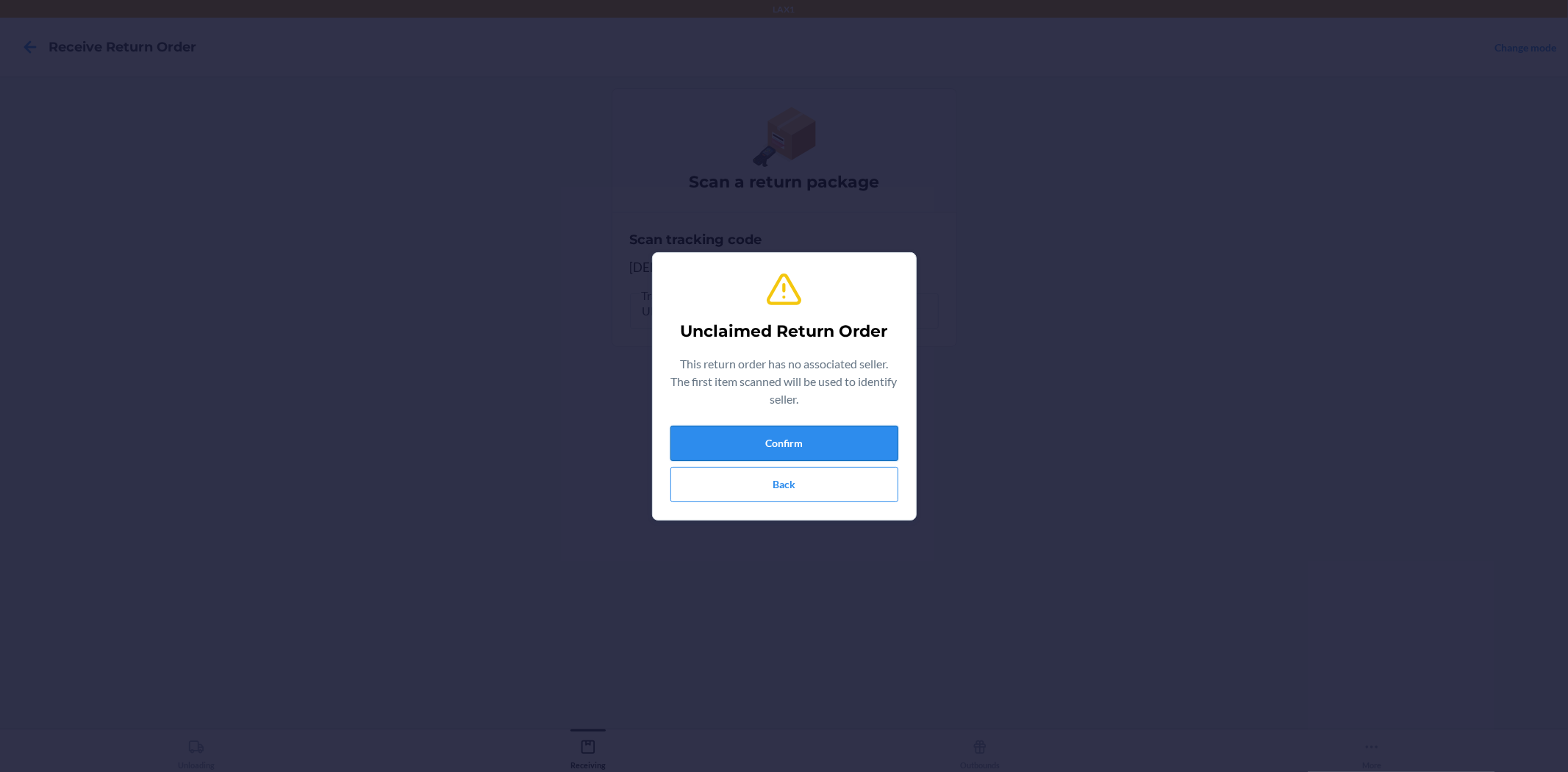
click at [740, 436] on button "Confirm" at bounding box center [784, 443] width 228 height 35
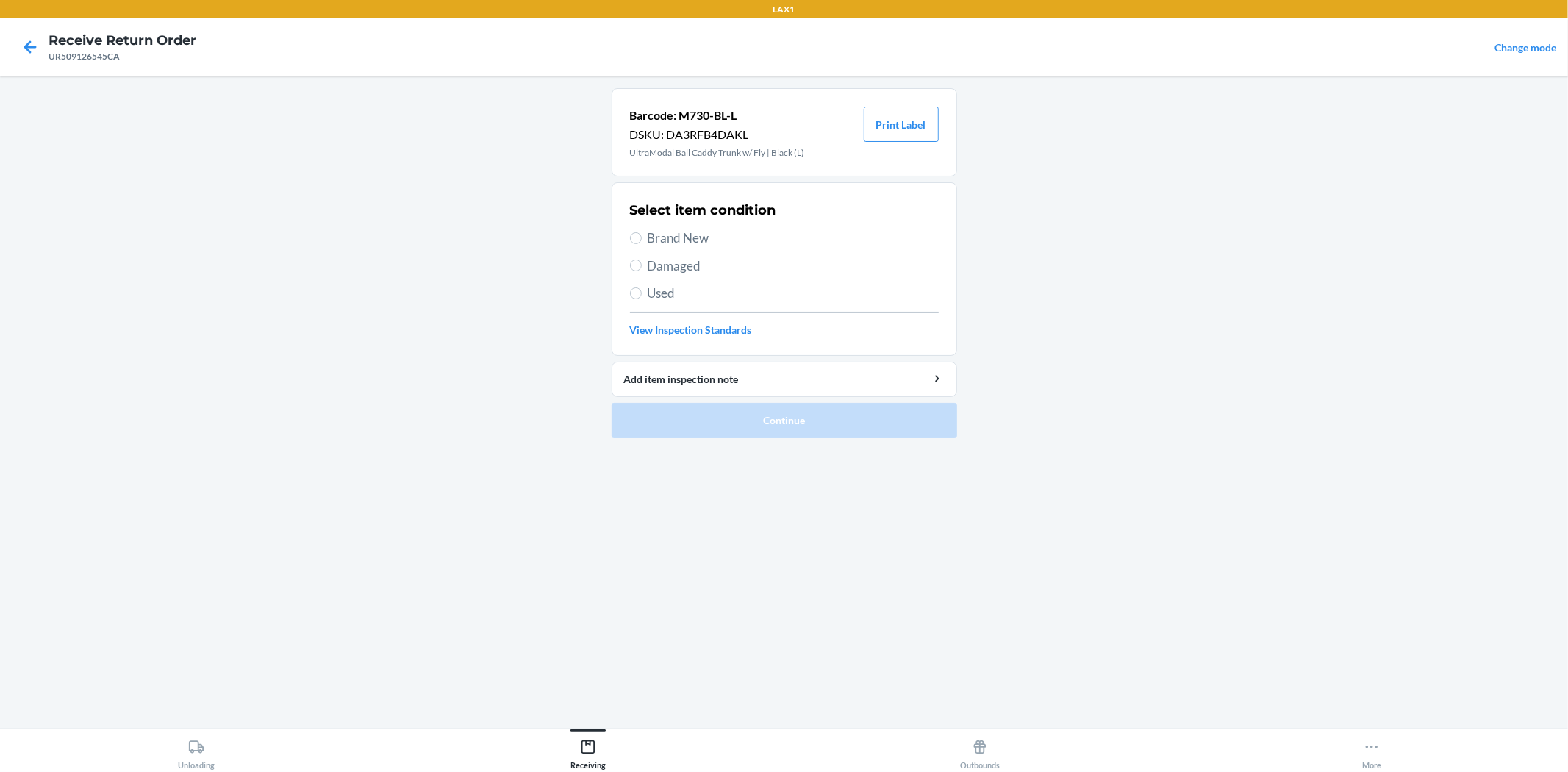
click at [684, 236] on span "Brand New" at bounding box center [793, 239] width 291 height 19
click at [642, 236] on input "Brand New" at bounding box center [636, 238] width 11 height 11
radio input "true"
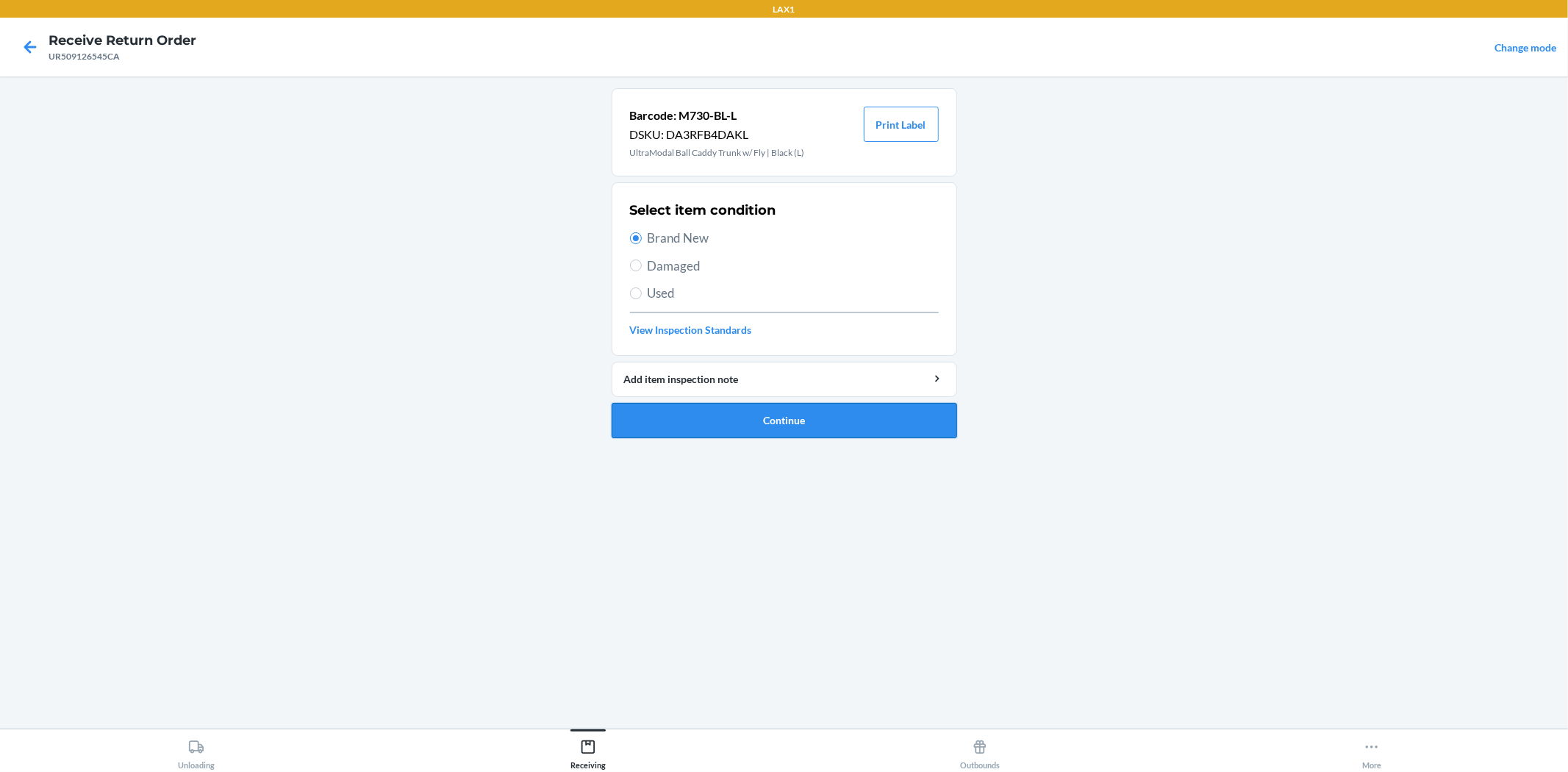
click at [763, 427] on button "Continue" at bounding box center [784, 420] width 345 height 35
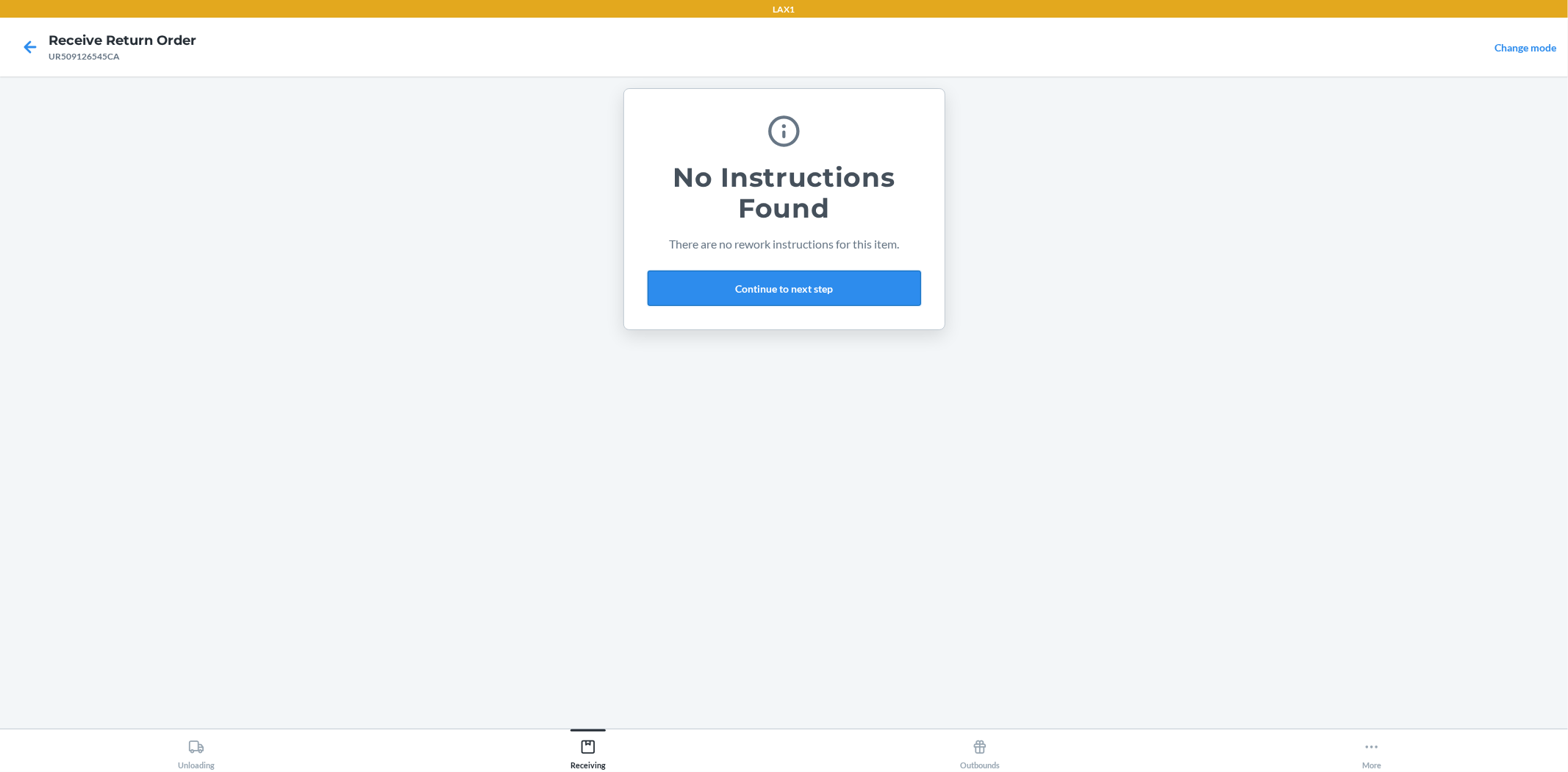
click at [809, 295] on button "Continue to next step" at bounding box center [784, 288] width 274 height 35
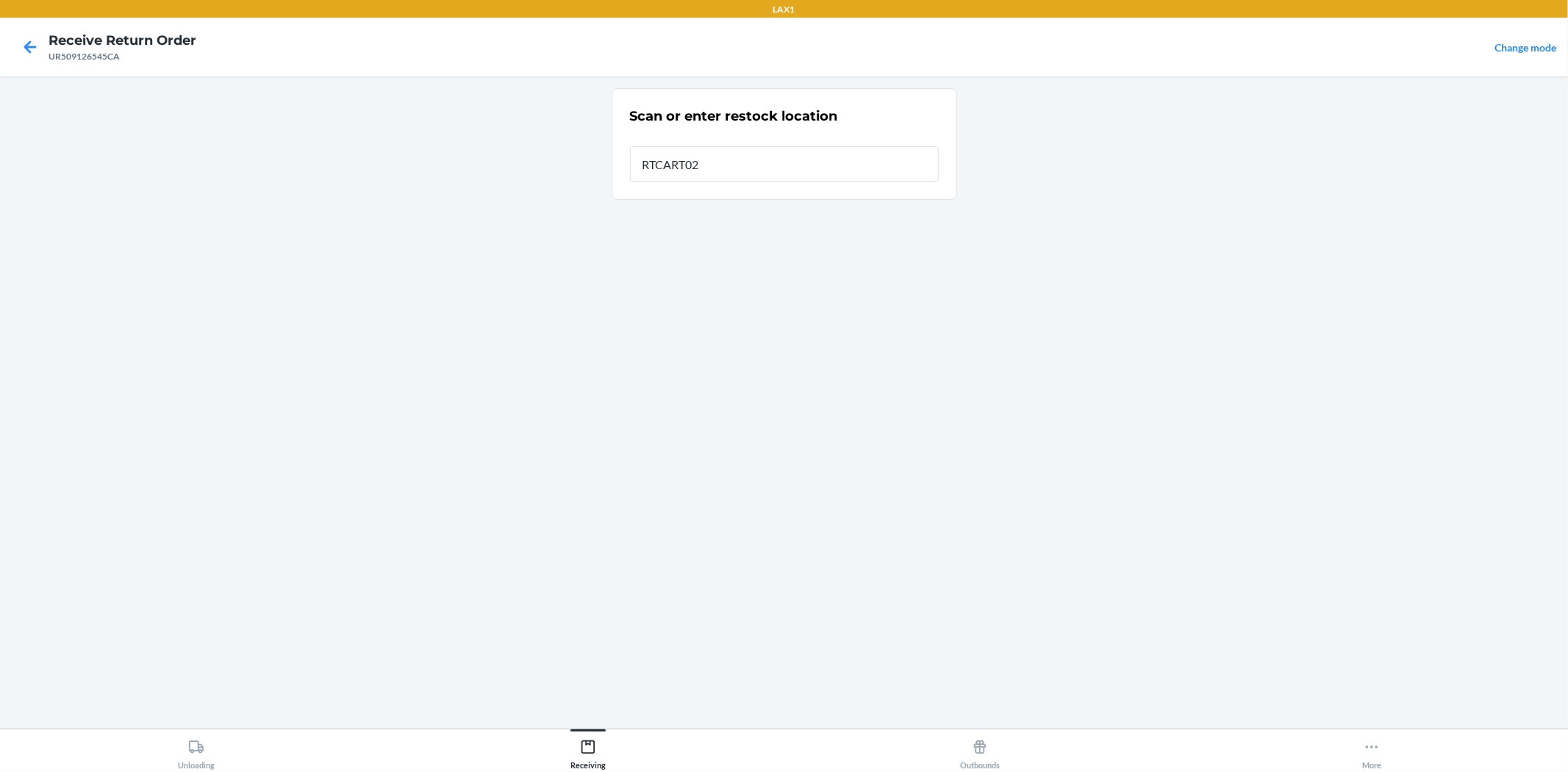
type input "RTCART026"
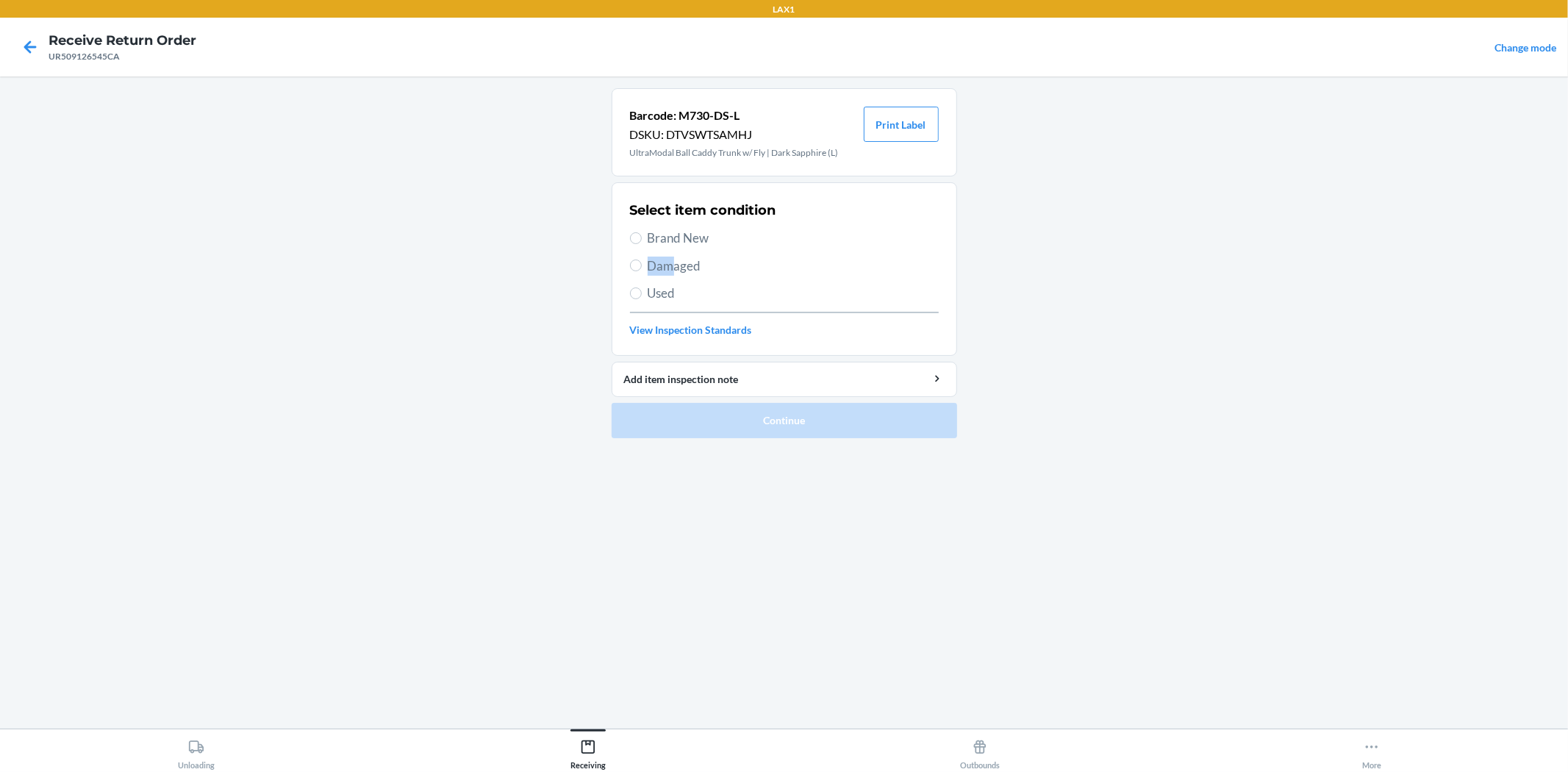
drag, startPoint x: 671, startPoint y: 258, endPoint x: 847, endPoint y: 240, distance: 176.9
click at [786, 232] on div "Select item condition Brand New Damaged Used View Inspection Standards" at bounding box center [784, 269] width 309 height 146
click at [847, 240] on span "Brand New" at bounding box center [793, 239] width 291 height 19
click at [642, 240] on input "Brand New" at bounding box center [636, 238] width 11 height 11
radio input "true"
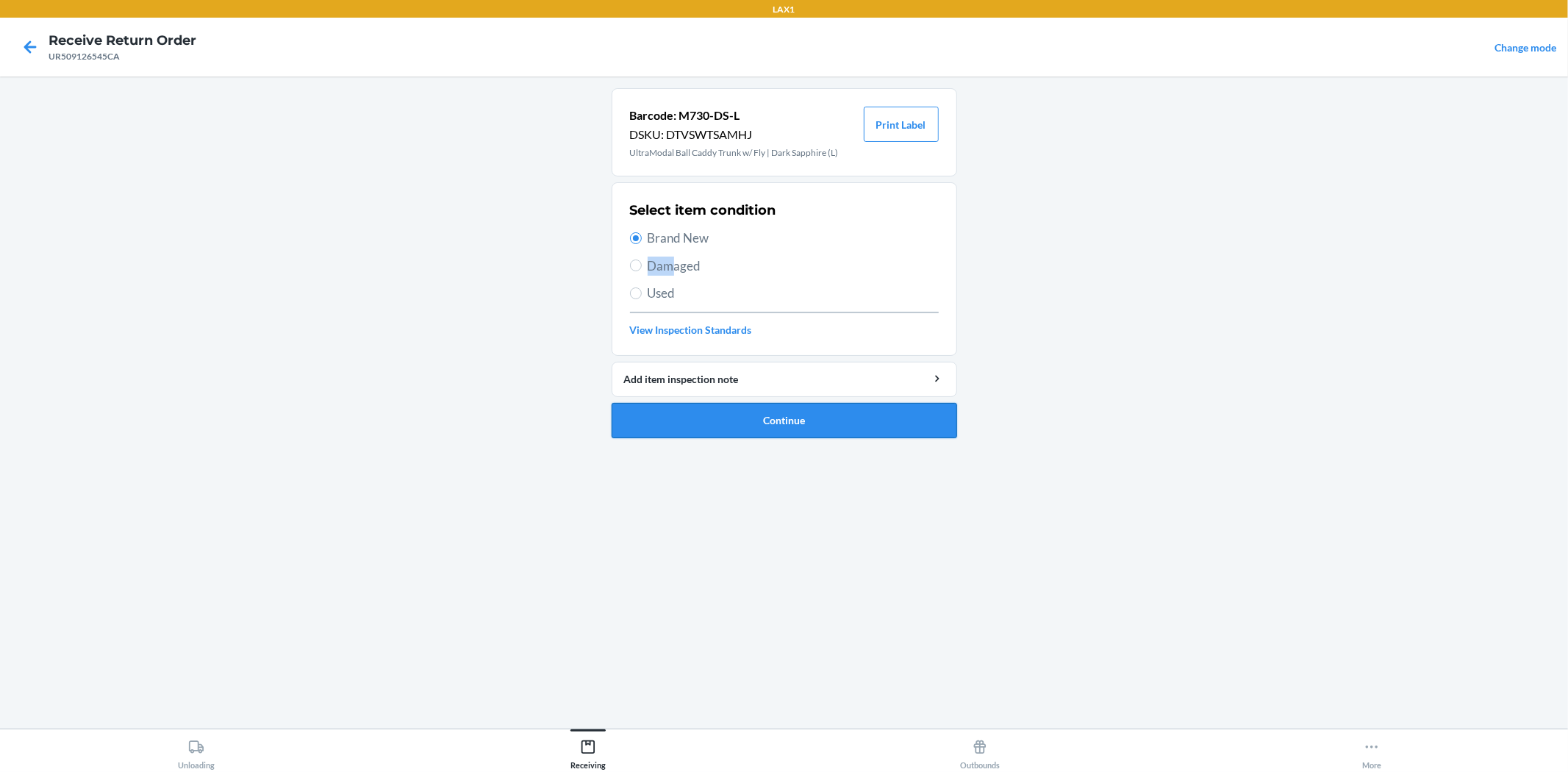
click at [767, 425] on button "Continue" at bounding box center [784, 420] width 345 height 35
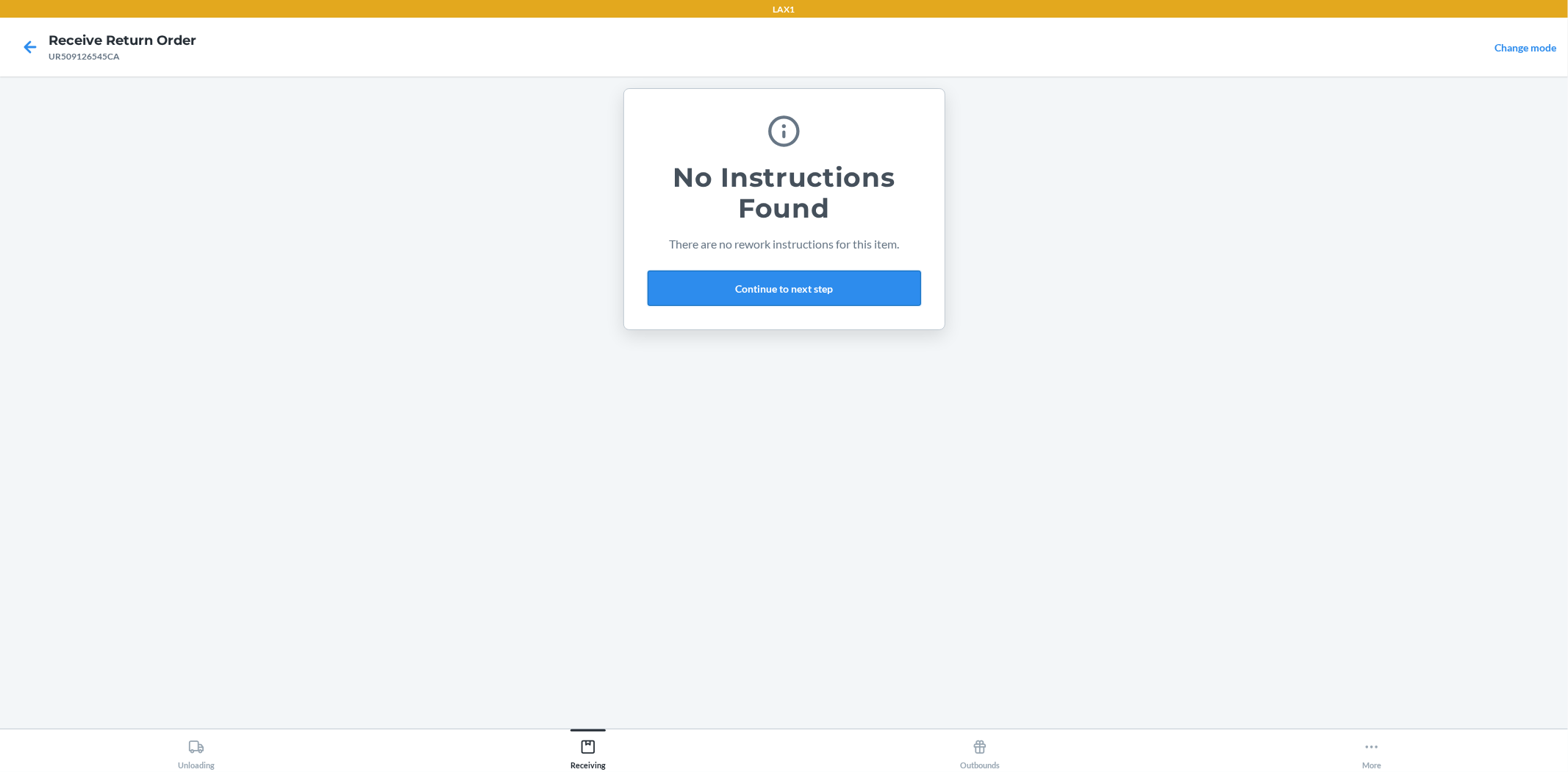
click at [760, 293] on button "Continue to next step" at bounding box center [784, 288] width 274 height 35
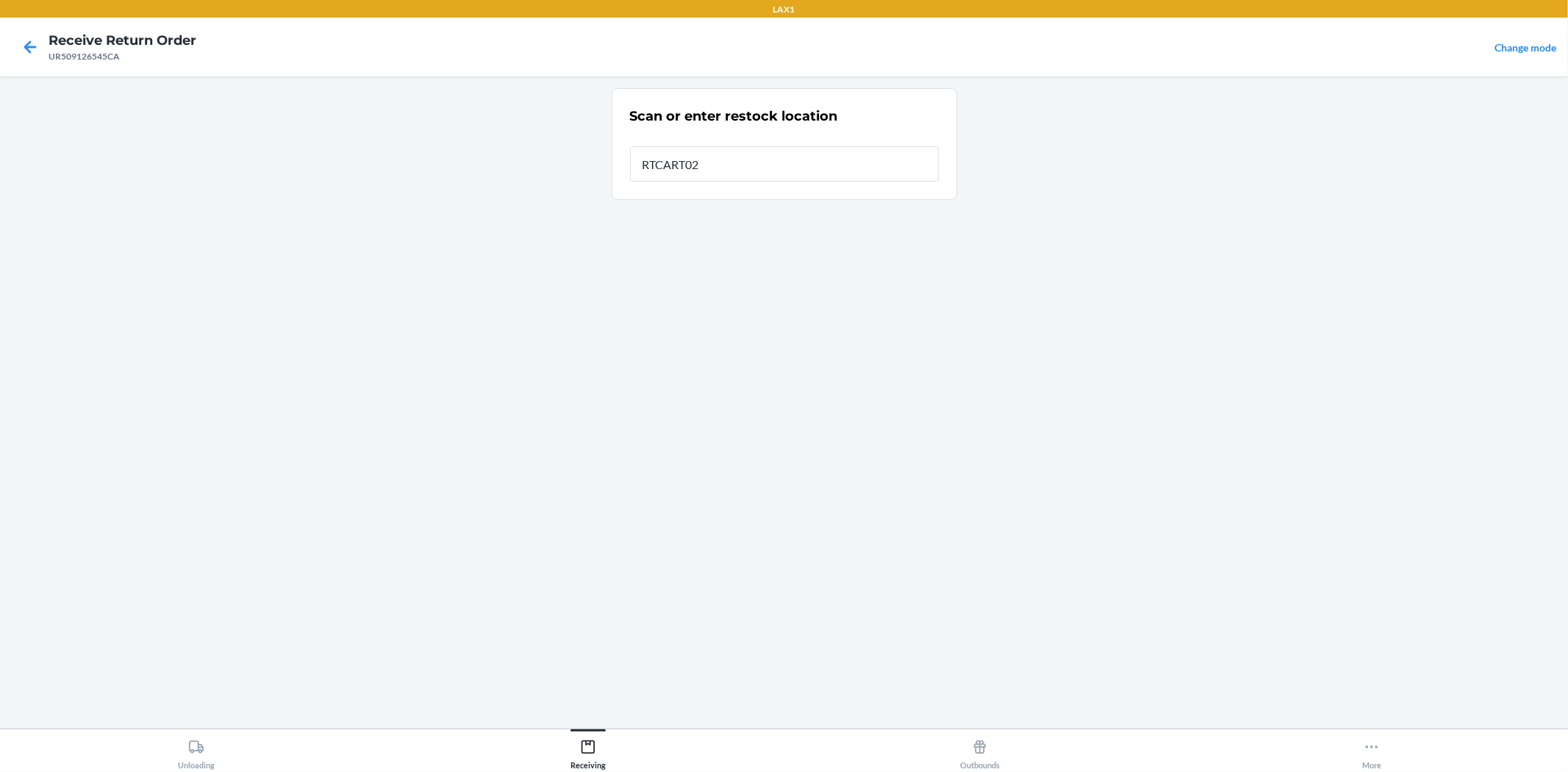
type input "RTCART026"
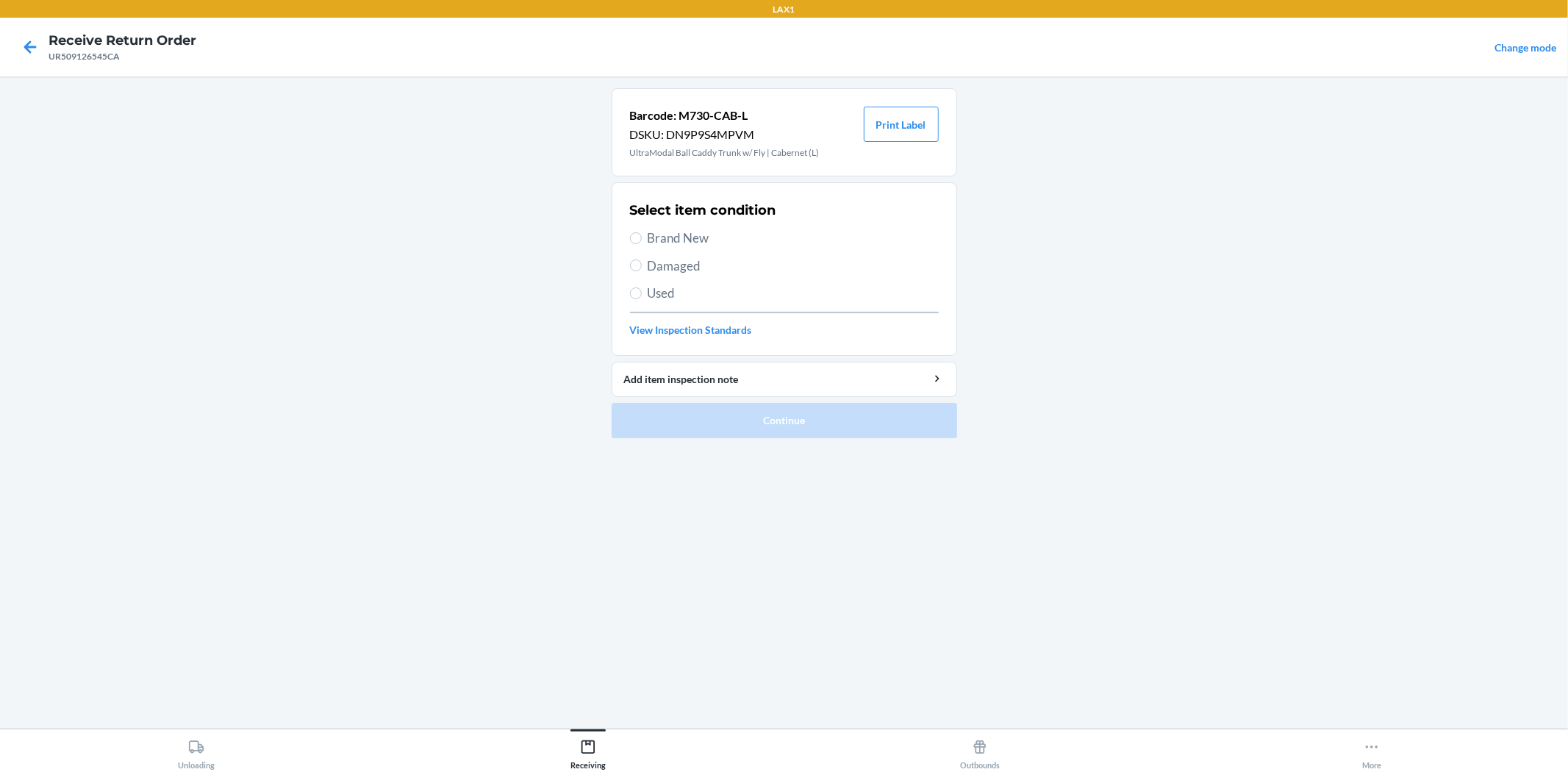
click at [672, 240] on span "Brand New" at bounding box center [793, 239] width 291 height 19
click at [642, 240] on input "Brand New" at bounding box center [636, 238] width 11 height 11
radio input "true"
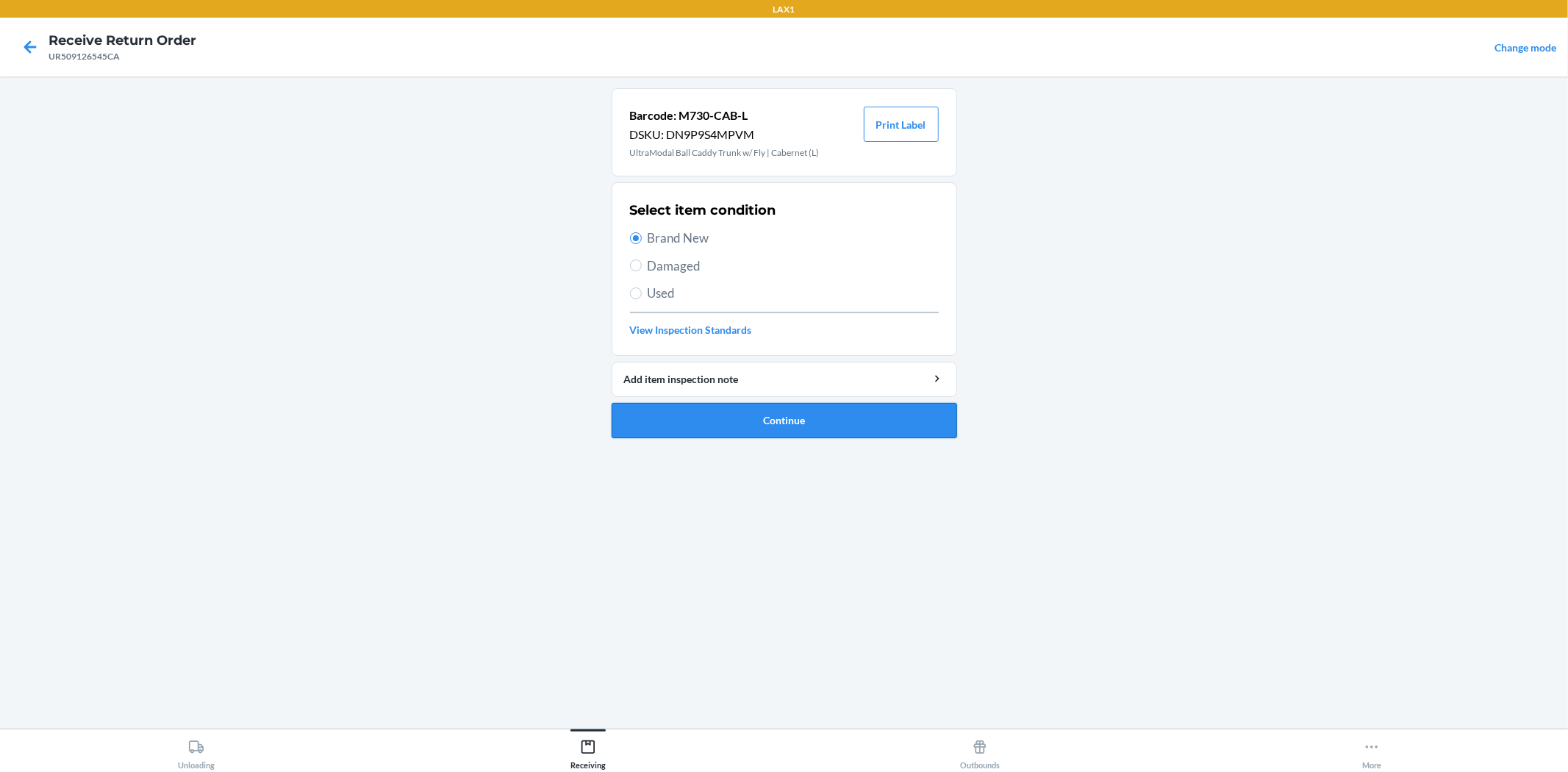
click at [735, 415] on button "Continue" at bounding box center [784, 420] width 345 height 35
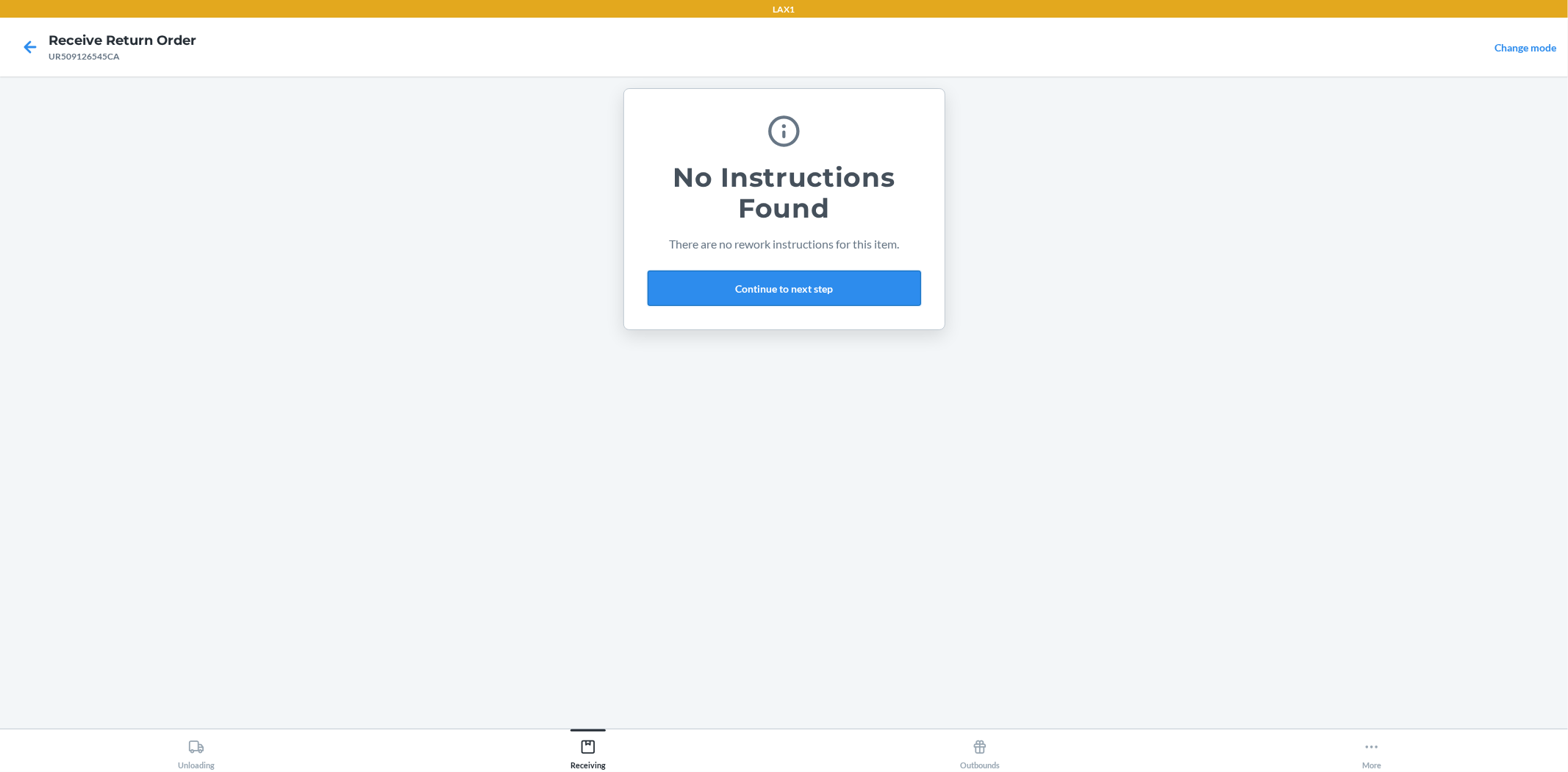
click at [773, 296] on button "Continue to next step" at bounding box center [784, 288] width 274 height 35
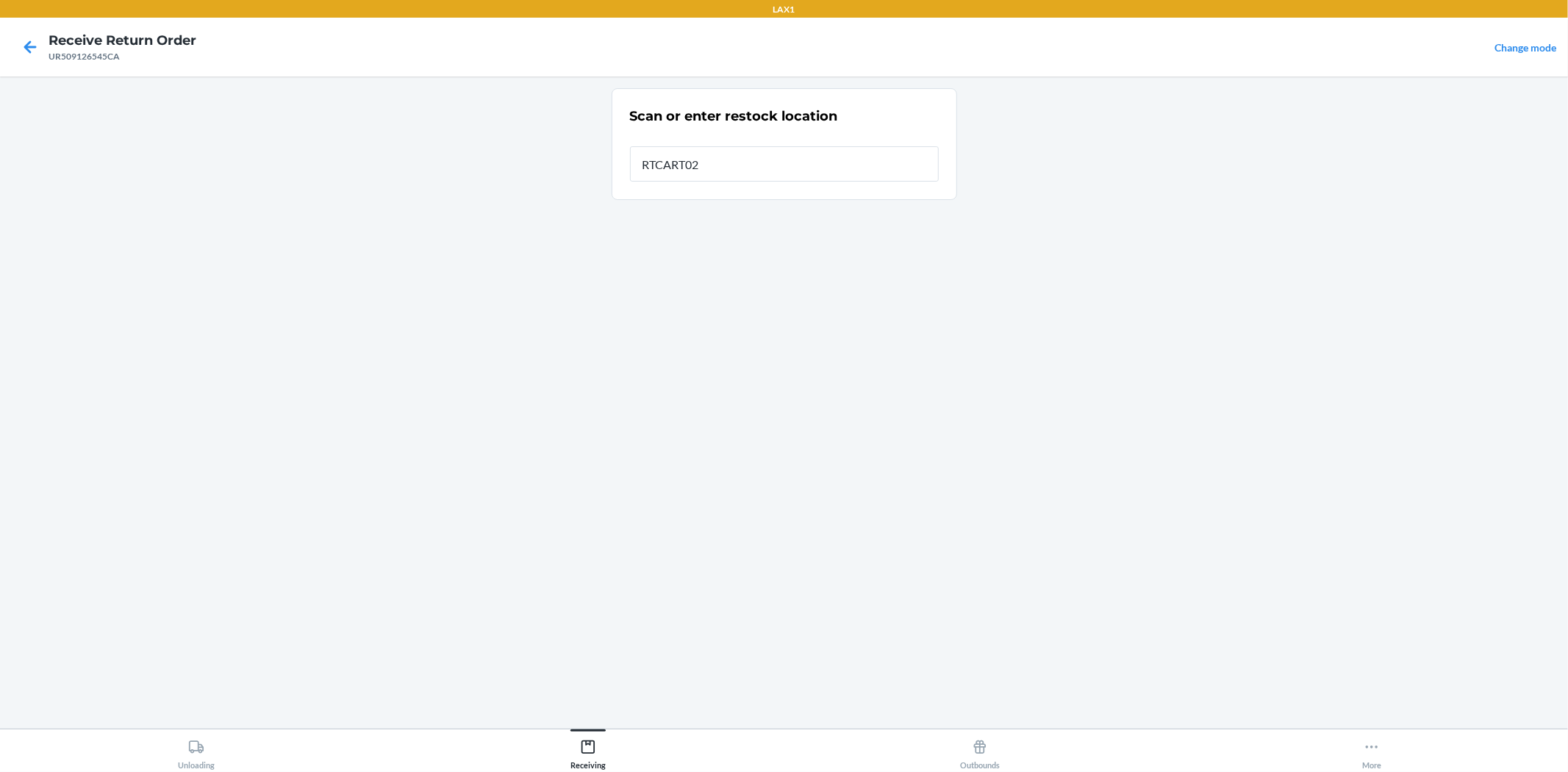
type input "RTCART026"
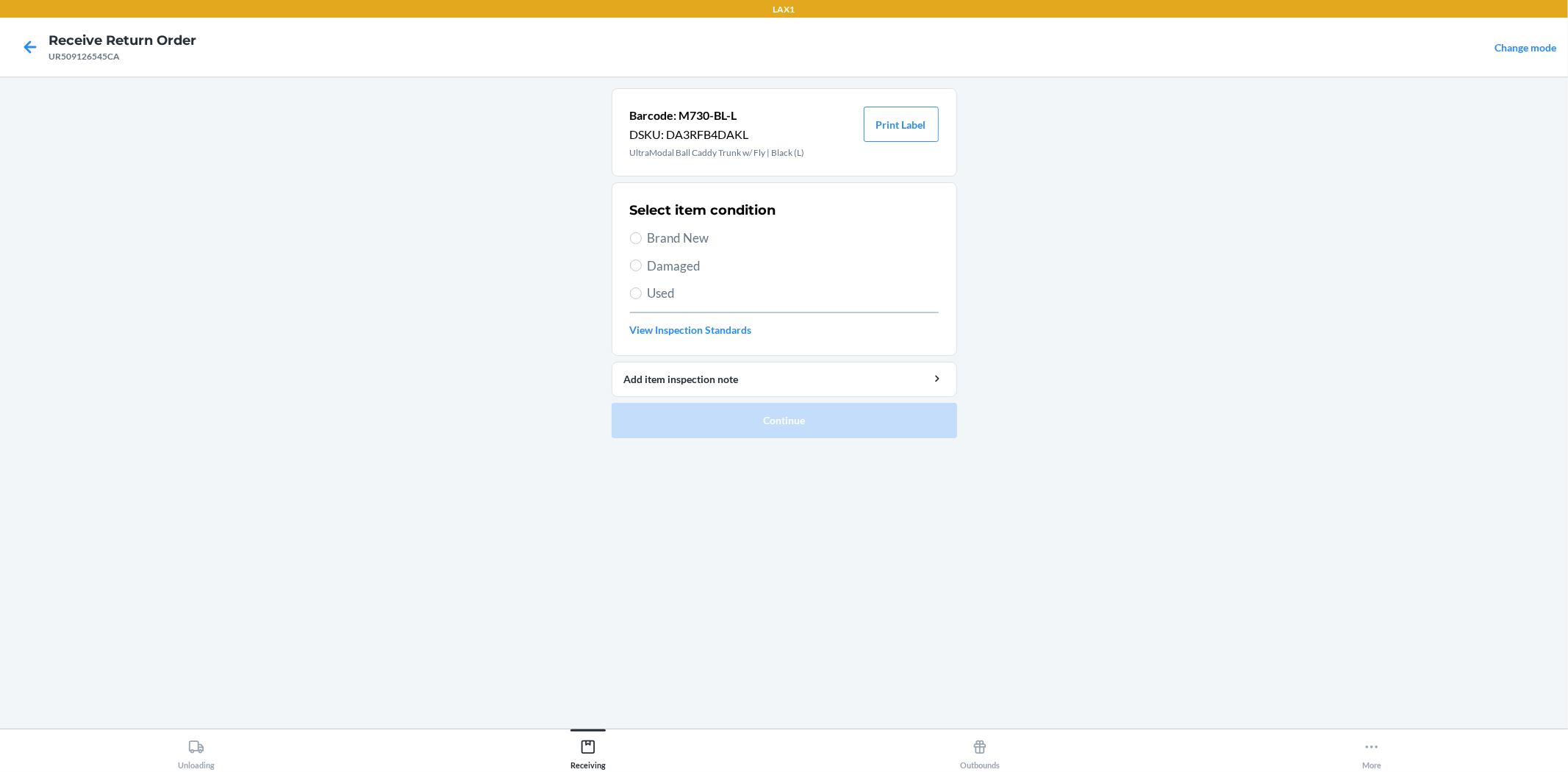
click at [674, 240] on span "Brand New" at bounding box center [793, 239] width 291 height 19
click at [642, 240] on input "Brand New" at bounding box center [636, 238] width 11 height 11
radio input "true"
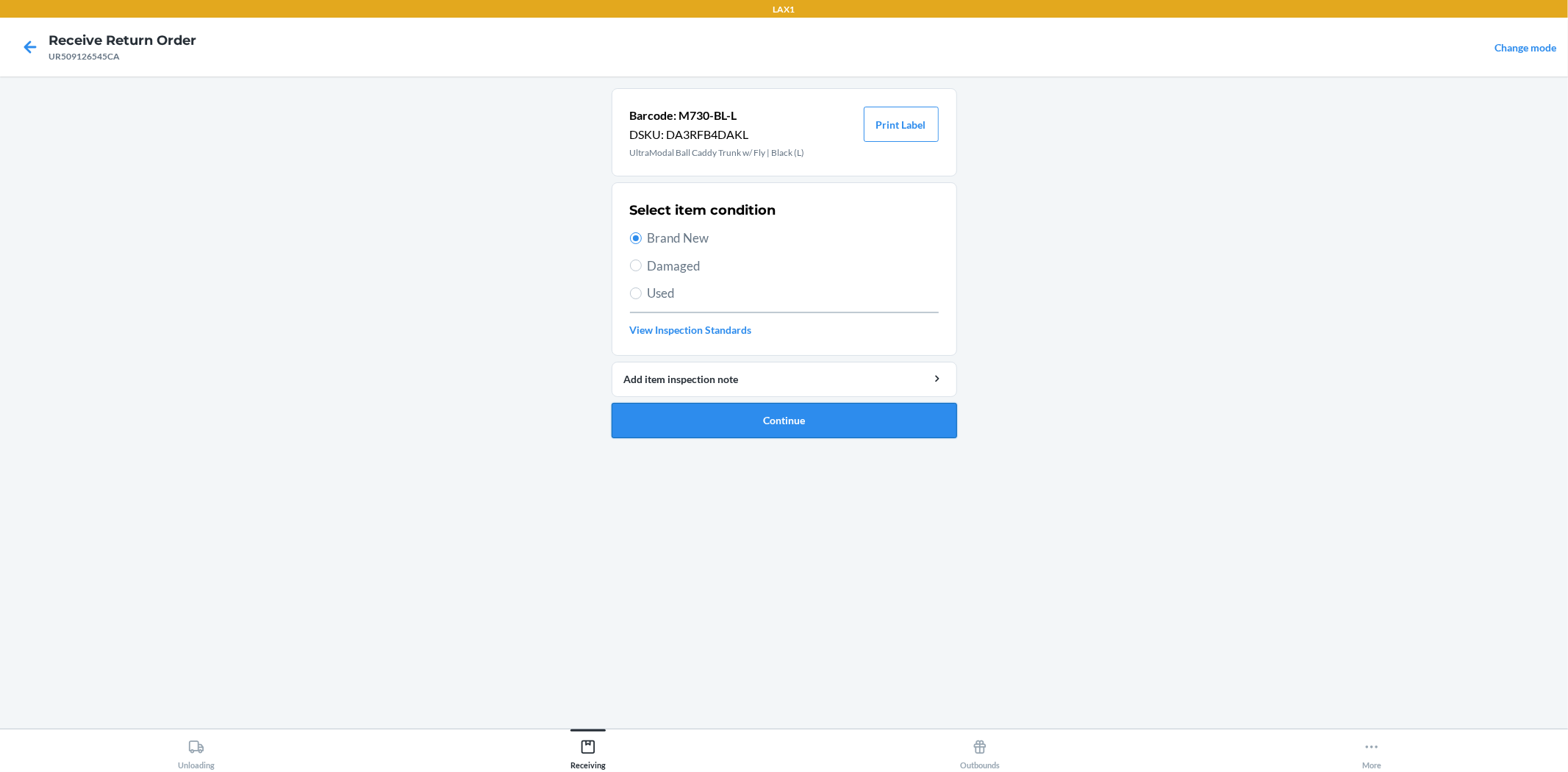
click at [758, 429] on button "Continue" at bounding box center [784, 420] width 345 height 35
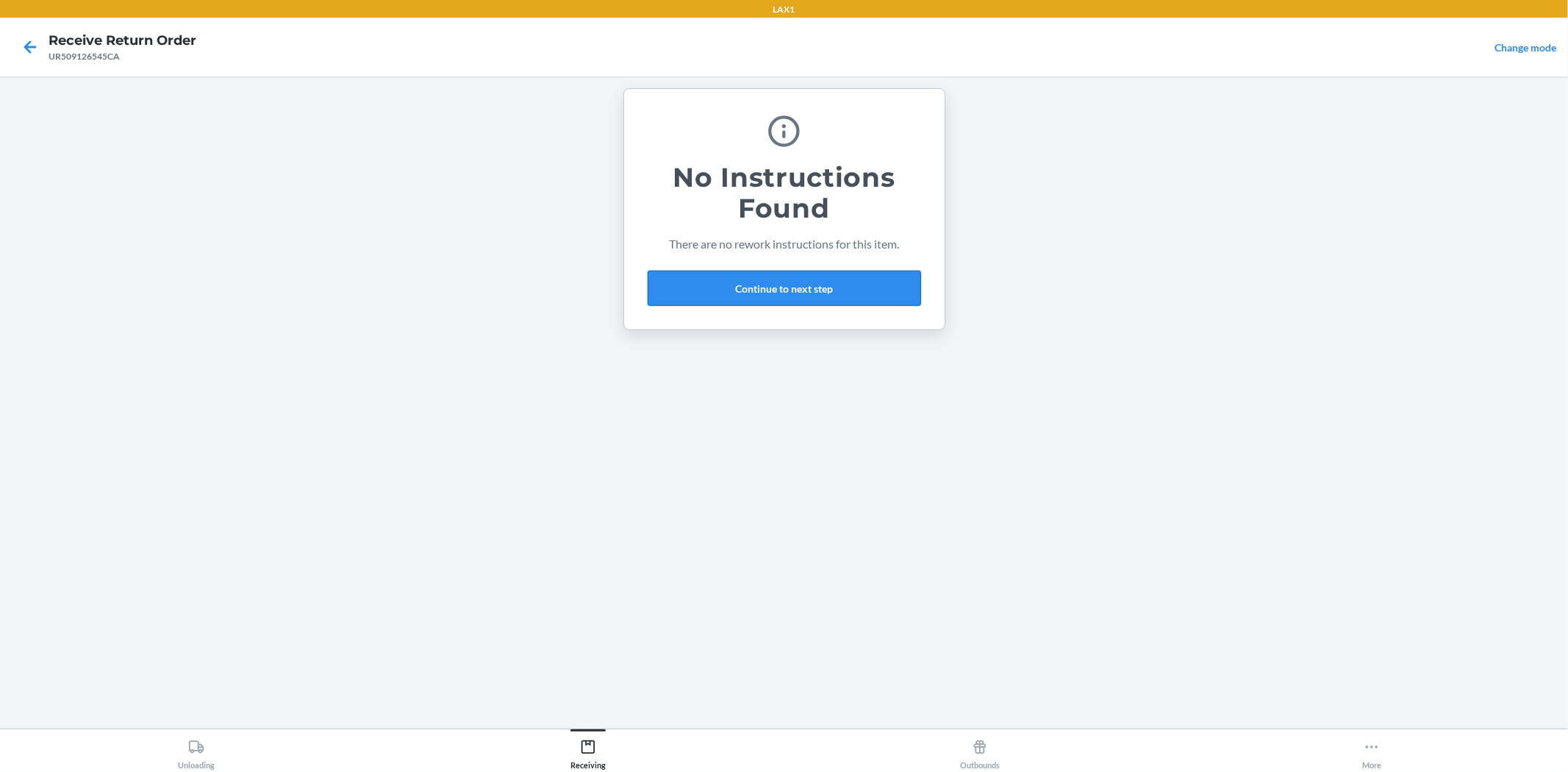
click at [789, 290] on button "Continue to next step" at bounding box center [784, 288] width 274 height 35
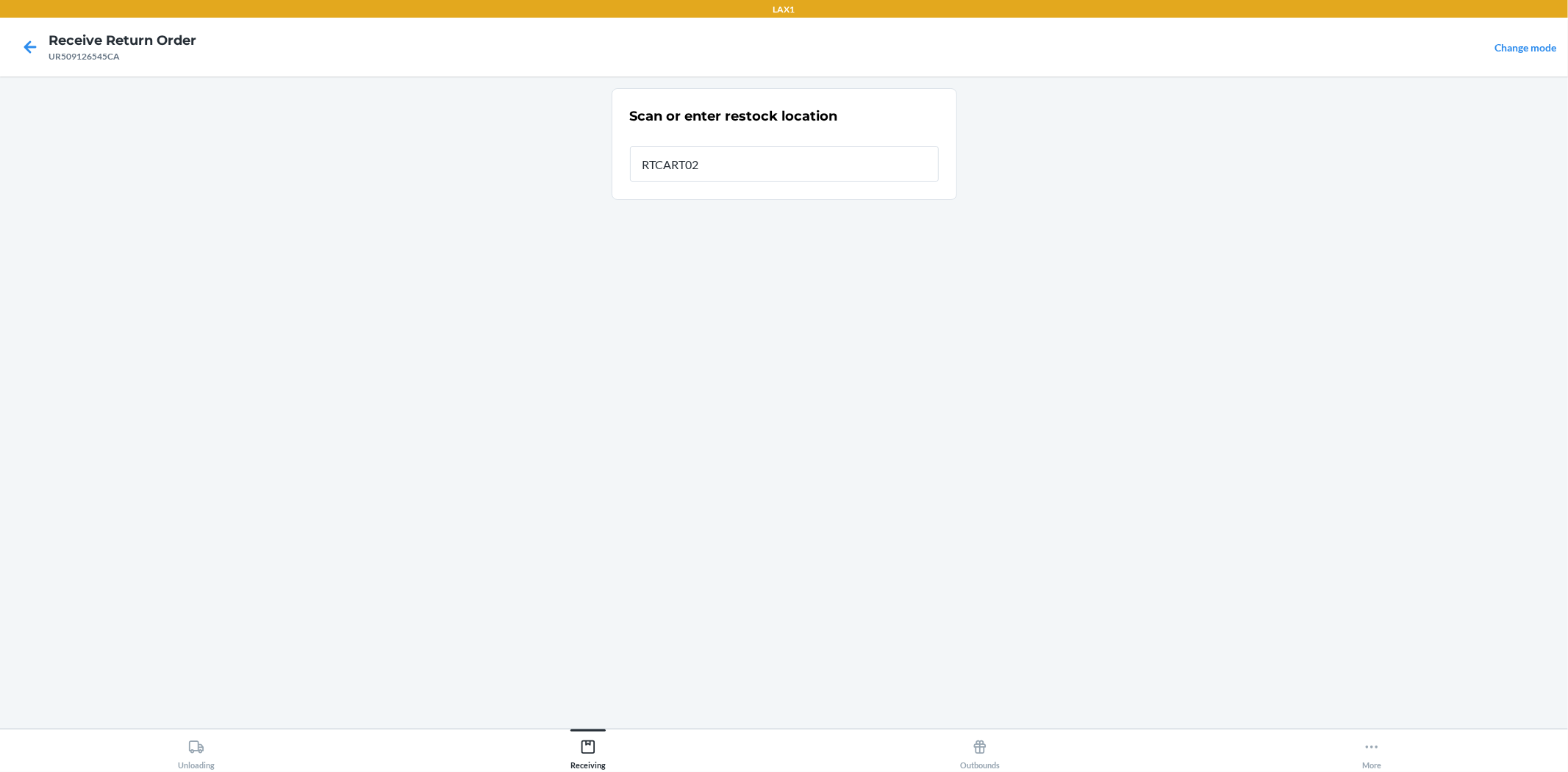
type input "RTCART026"
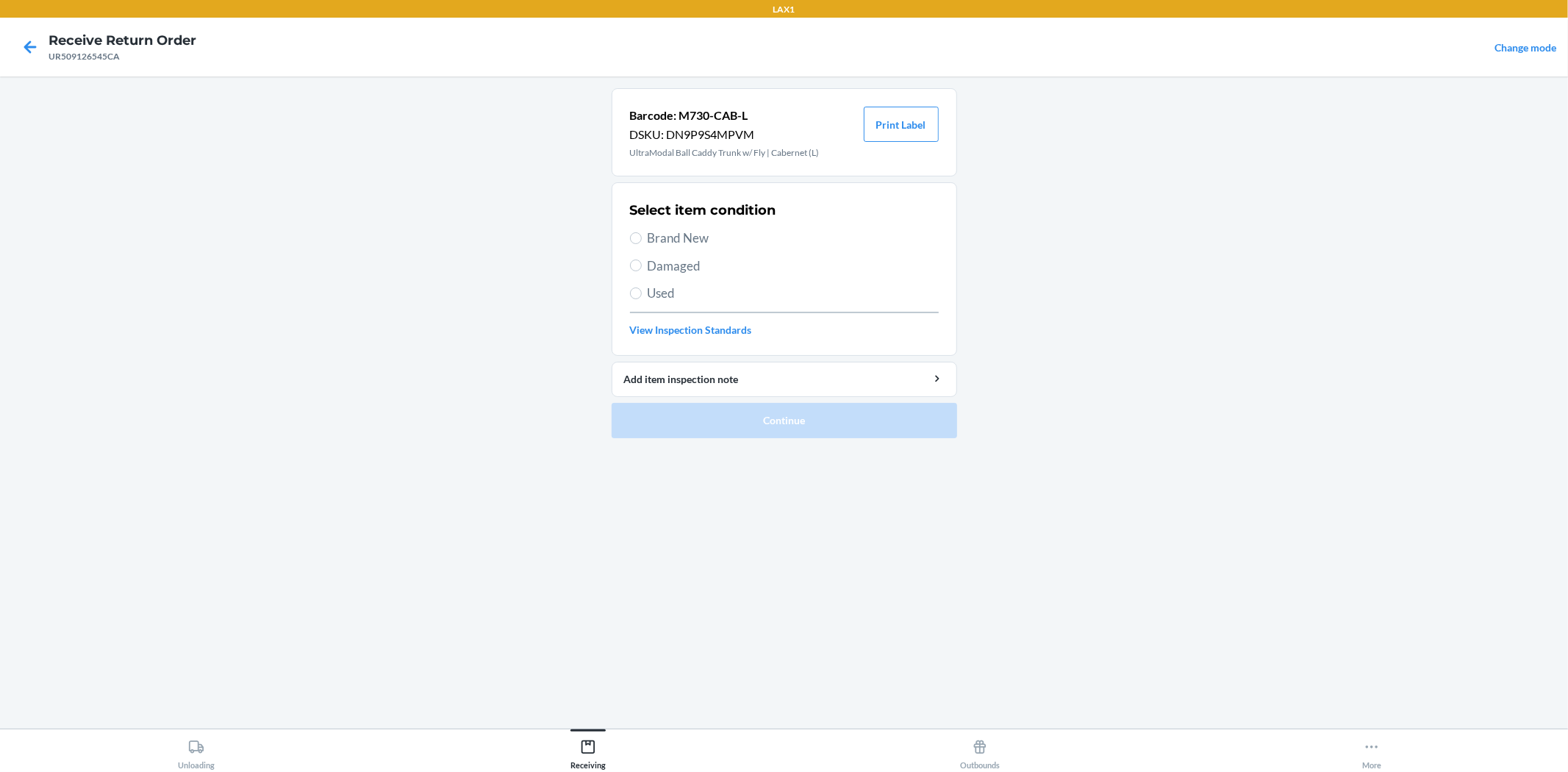
click at [674, 229] on span "Brand New" at bounding box center [793, 239] width 291 height 19
click at [642, 232] on input "Brand New" at bounding box center [636, 238] width 11 height 11
radio input "true"
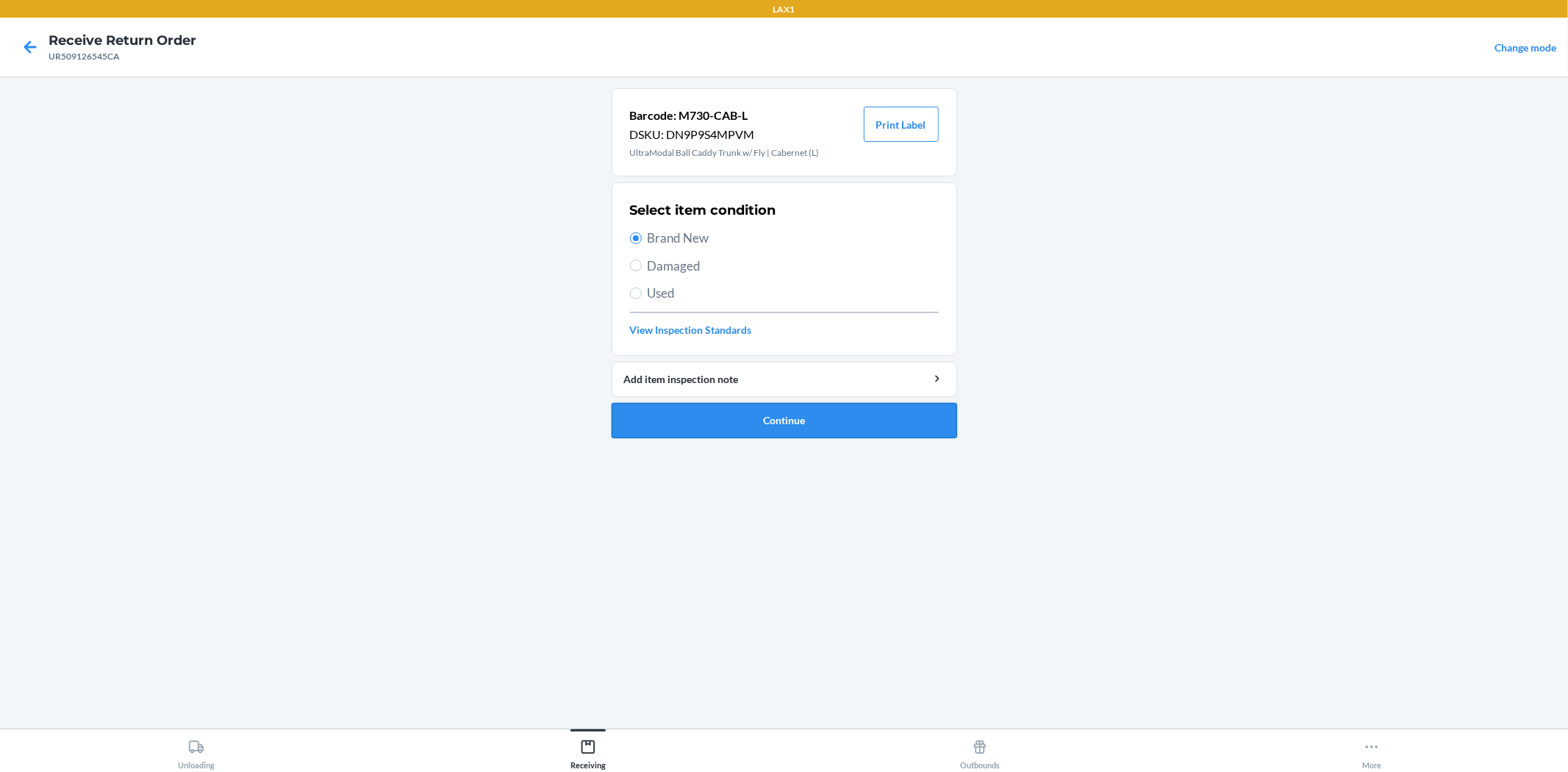
click at [763, 419] on button "Continue" at bounding box center [784, 420] width 345 height 35
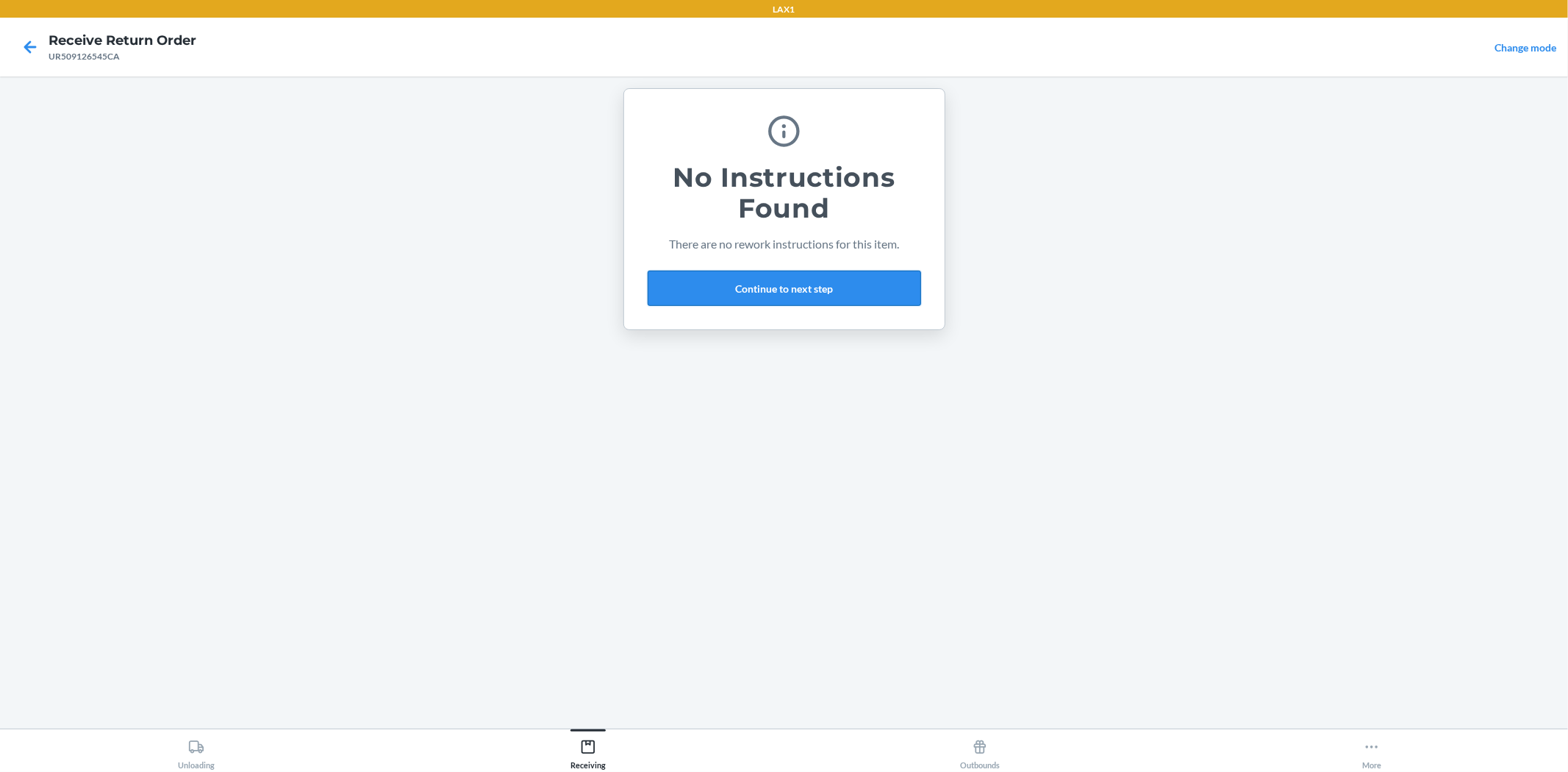
click at [825, 284] on div "No Instructions Found There are no rework instructions for this item. Continue …" at bounding box center [784, 209] width 274 height 205
click at [825, 284] on button "Continue to next step" at bounding box center [784, 288] width 274 height 35
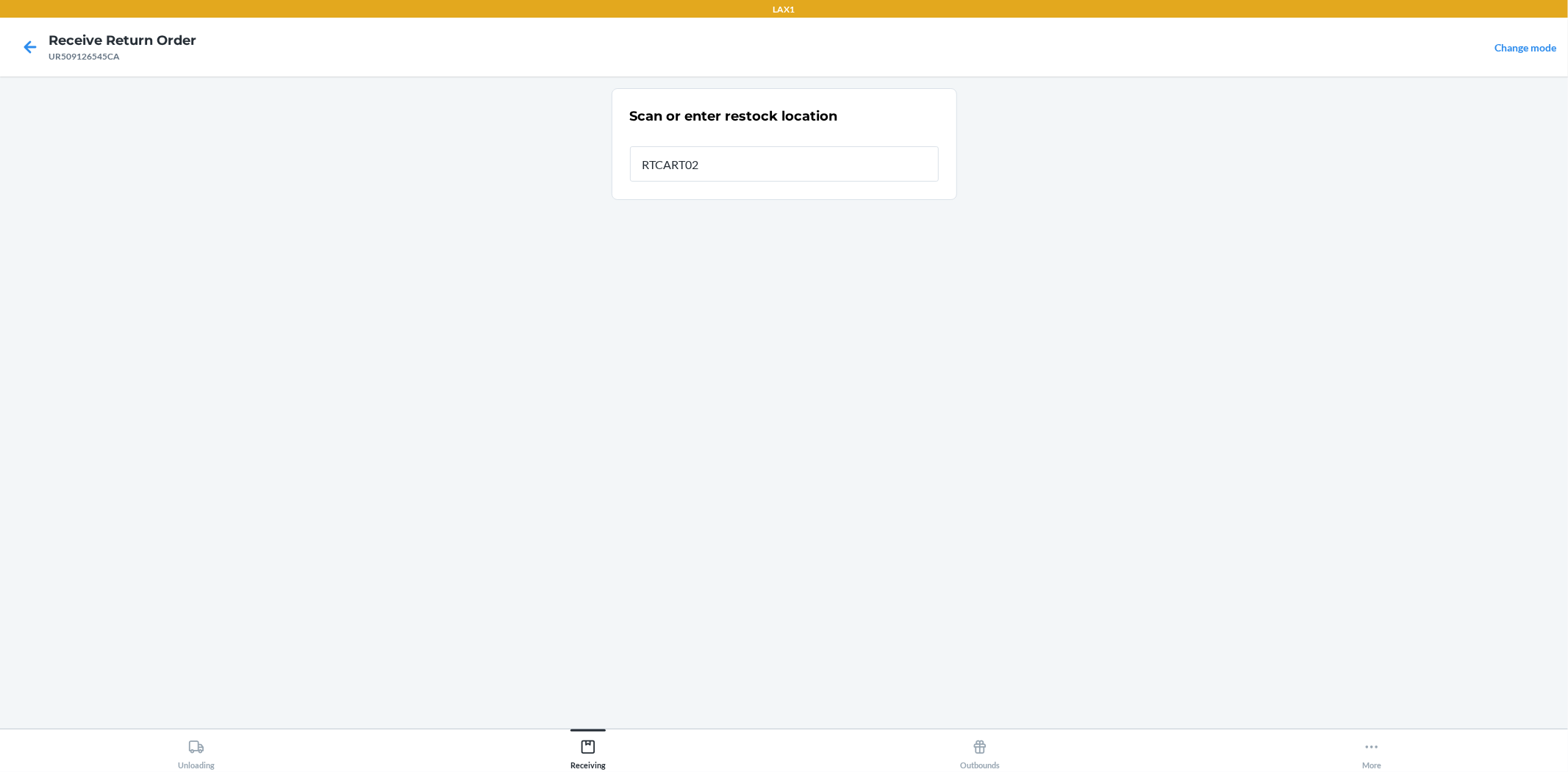
type input "RTCART026"
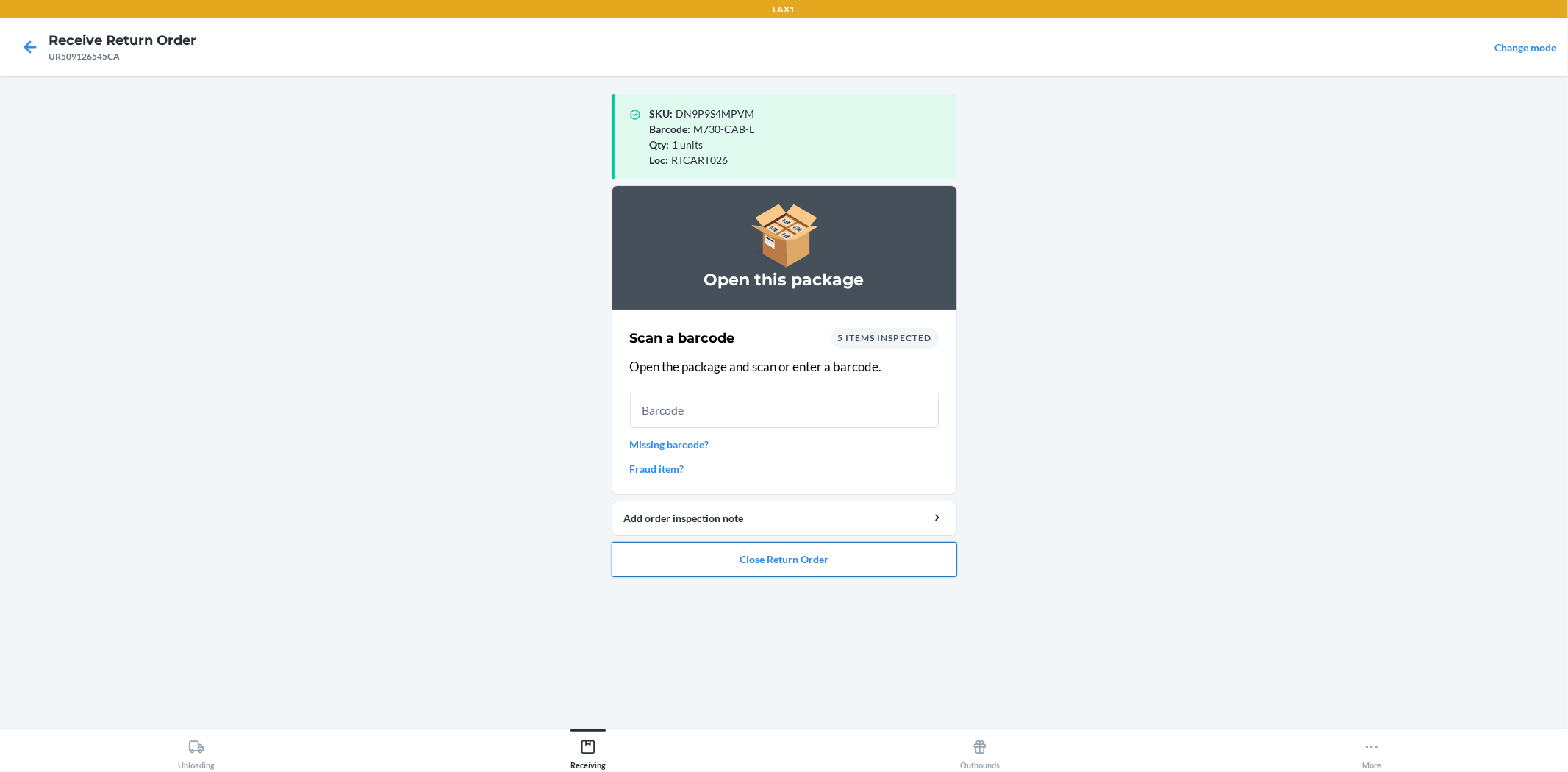
click at [736, 552] on button "Close Return Order" at bounding box center [784, 559] width 345 height 35
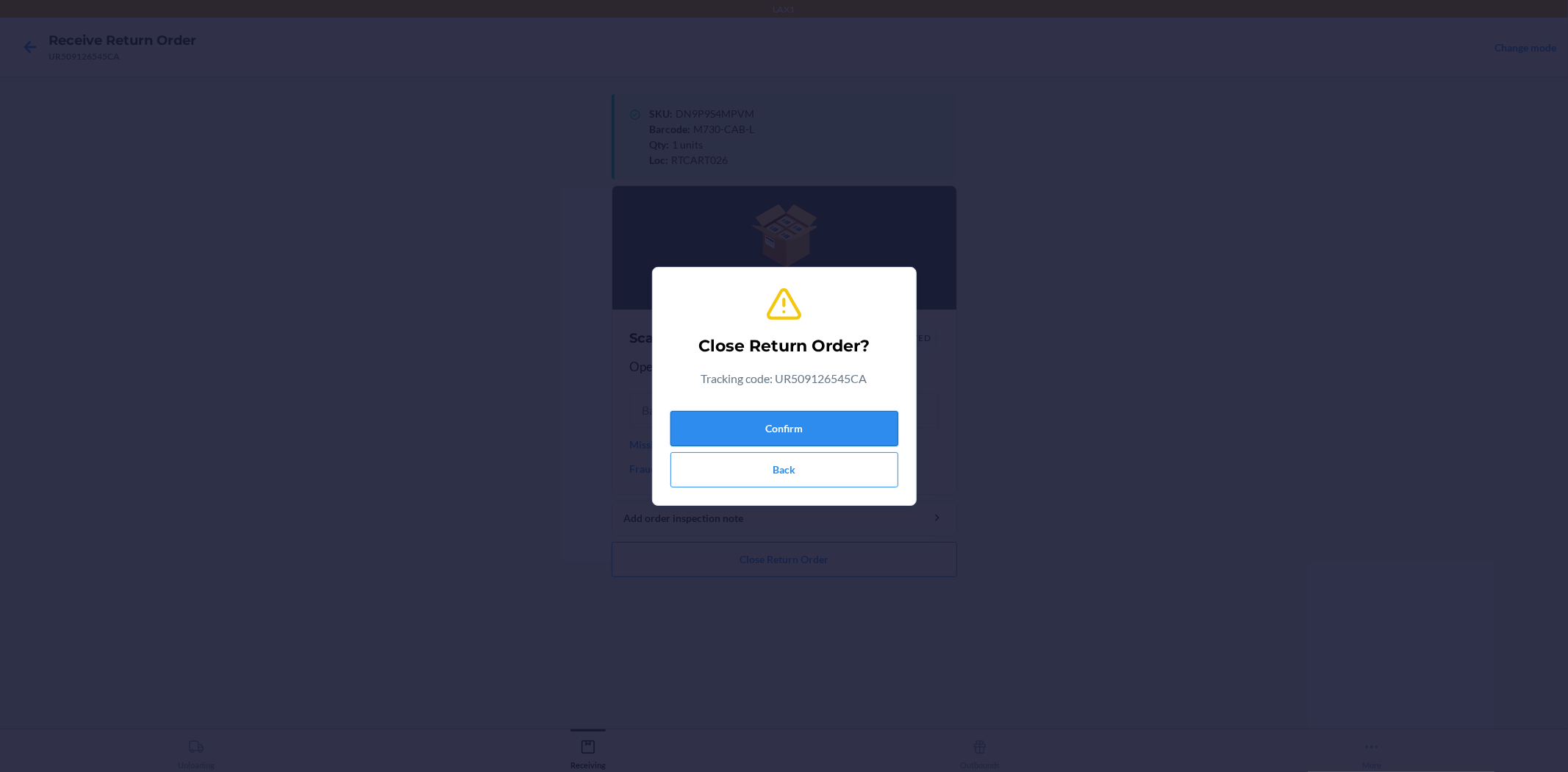
click at [741, 425] on button "Confirm" at bounding box center [784, 428] width 228 height 35
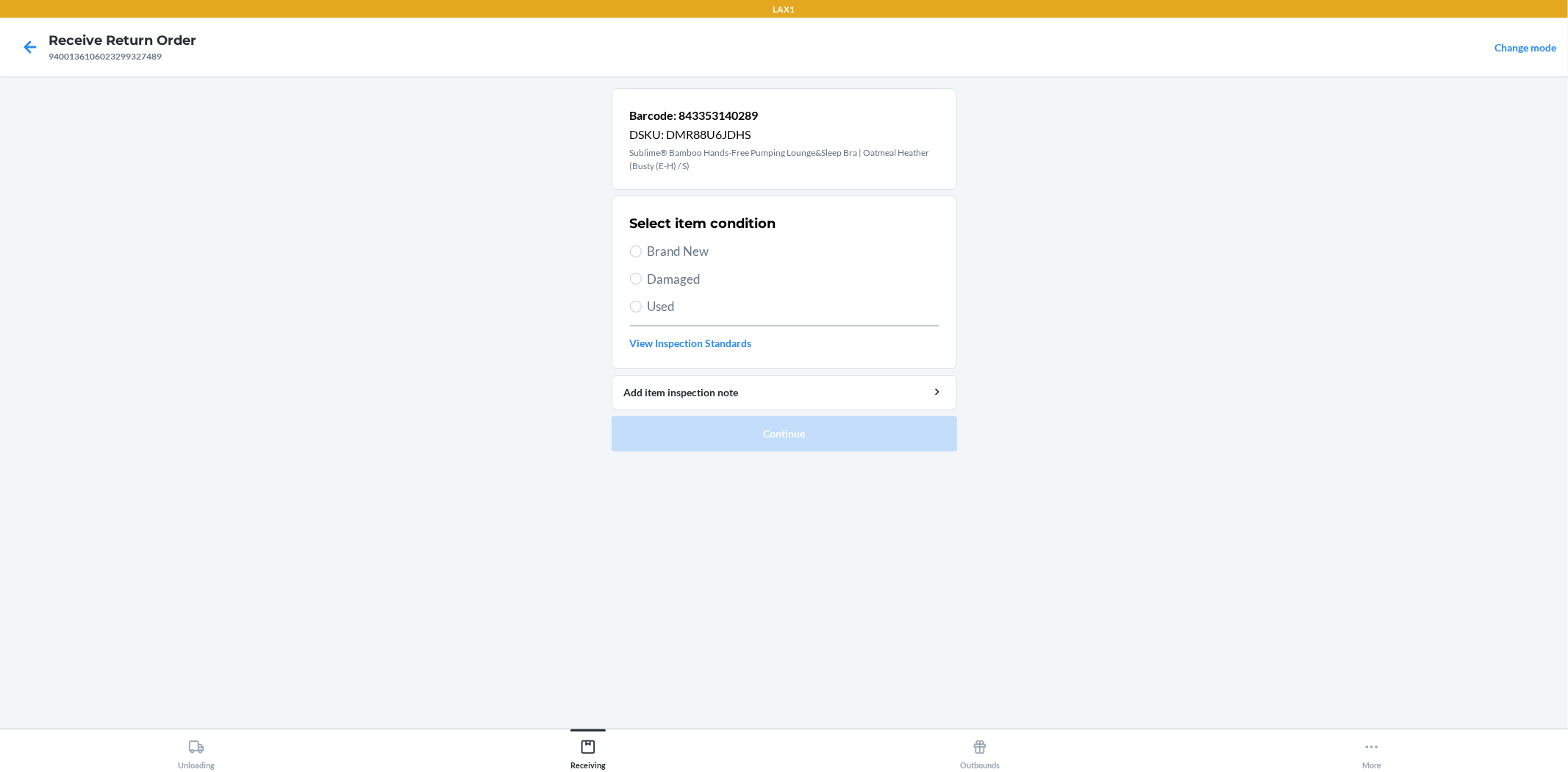
click at [688, 240] on div "Select item condition Brand New Damaged Used View Inspection Standards" at bounding box center [784, 282] width 309 height 146
click at [677, 248] on span "Brand New" at bounding box center [793, 251] width 291 height 19
click at [642, 248] on input "Brand New" at bounding box center [636, 251] width 11 height 11
radio input "true"
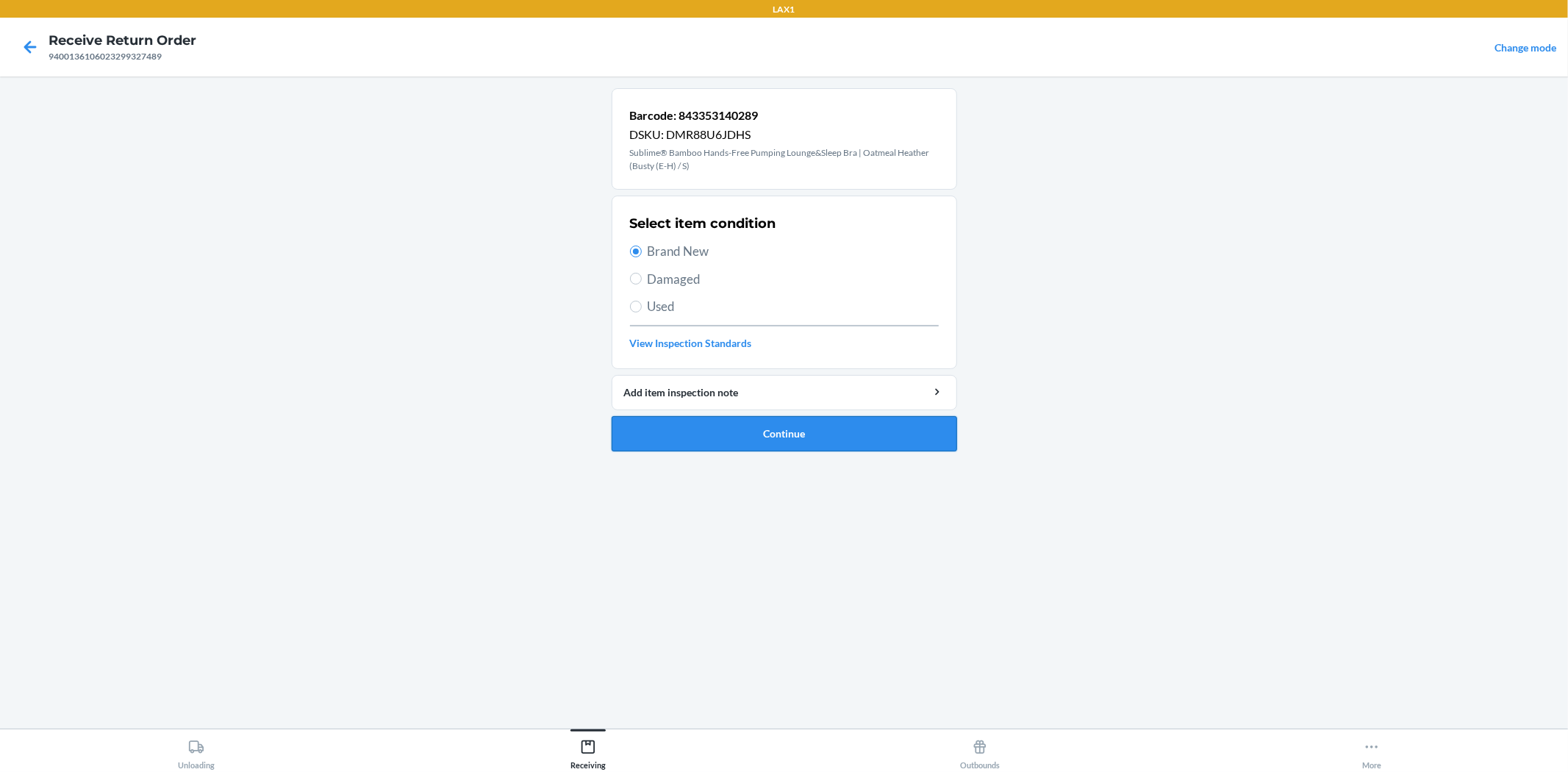
click at [785, 441] on button "Continue" at bounding box center [784, 433] width 345 height 35
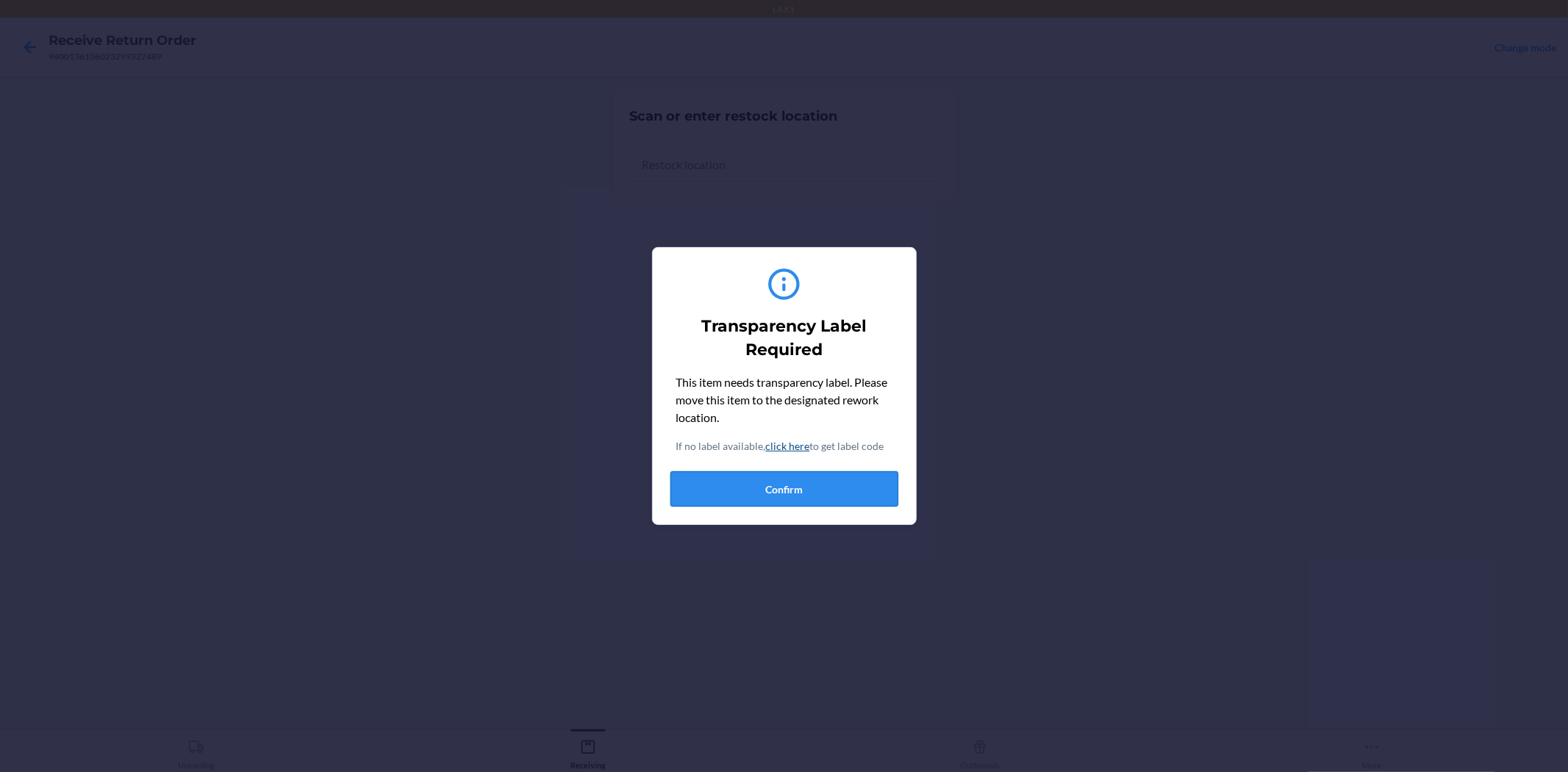
click at [782, 490] on button "Confirm" at bounding box center [784, 489] width 228 height 35
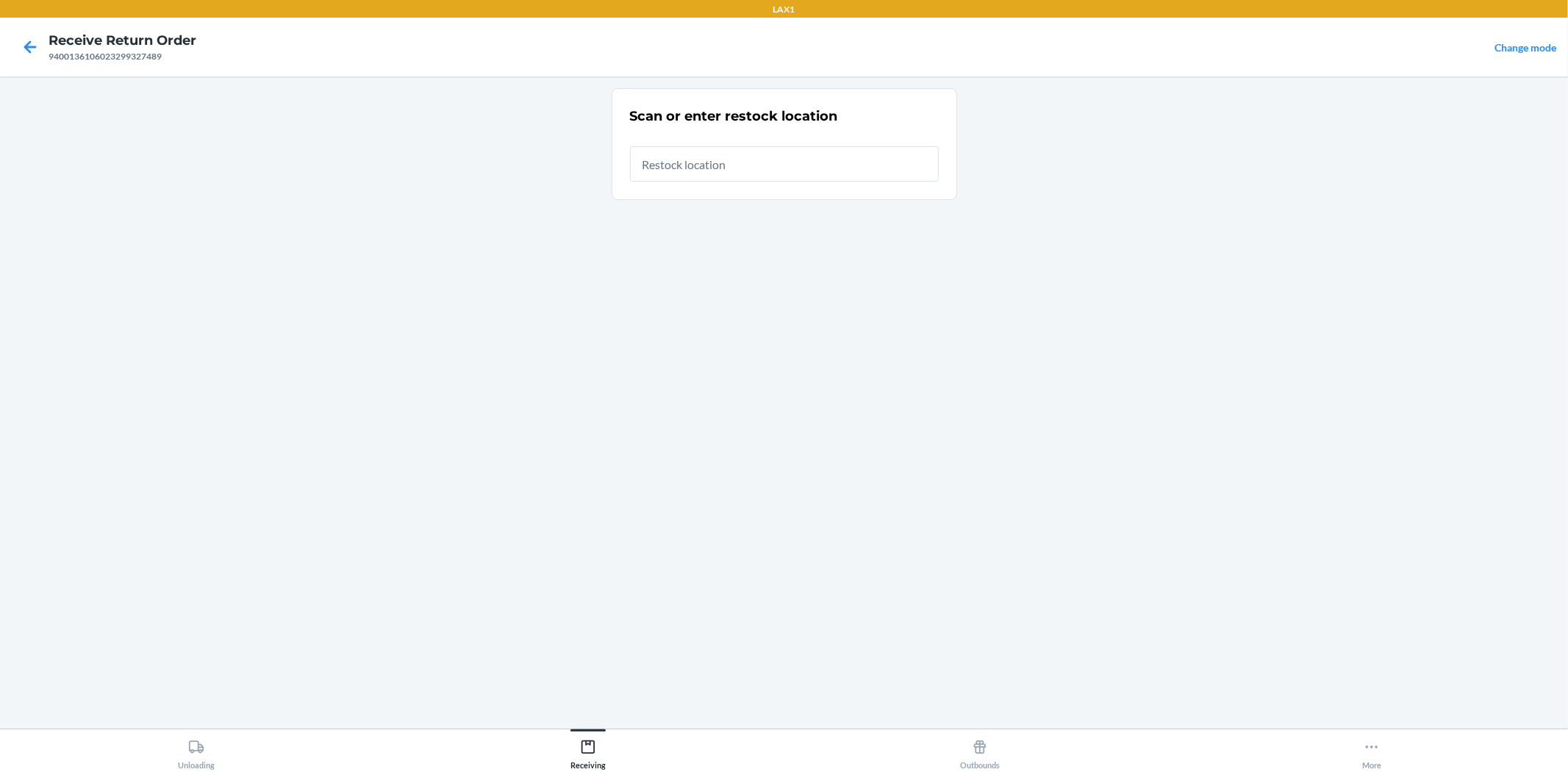
type input "RTCART026"
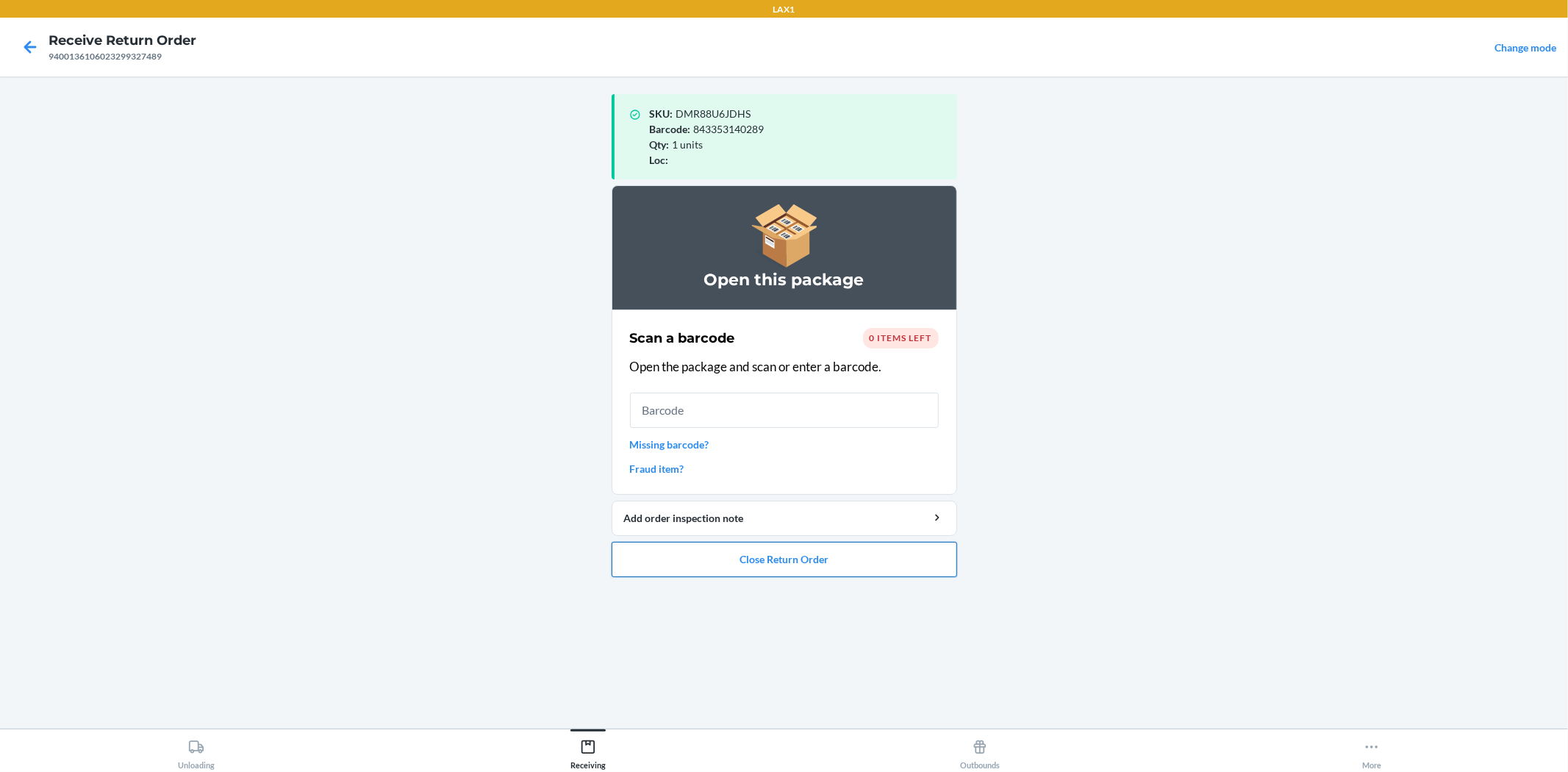
click at [776, 559] on button "Close Return Order" at bounding box center [784, 559] width 345 height 35
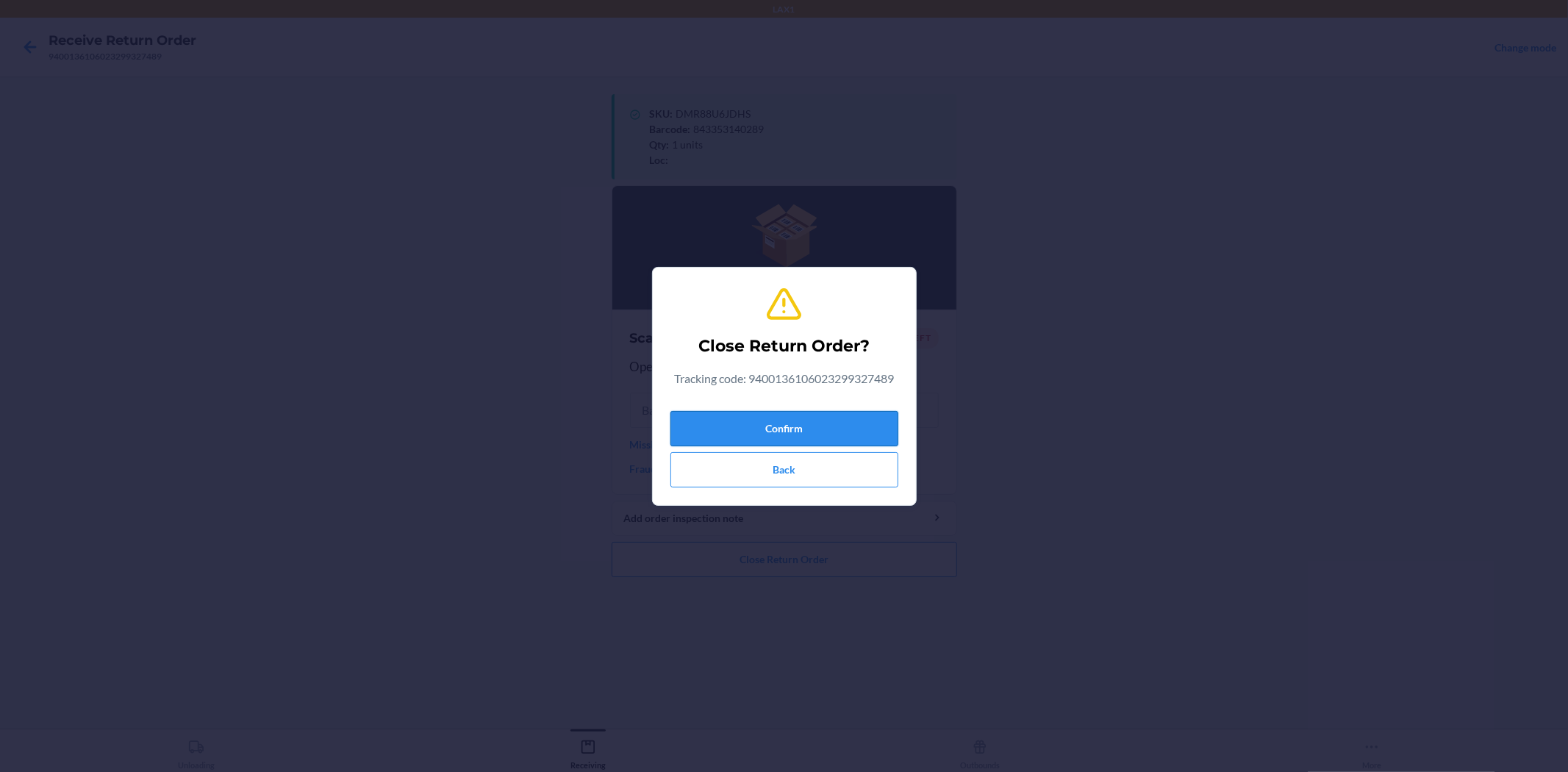
click at [773, 429] on button "Confirm" at bounding box center [784, 428] width 228 height 35
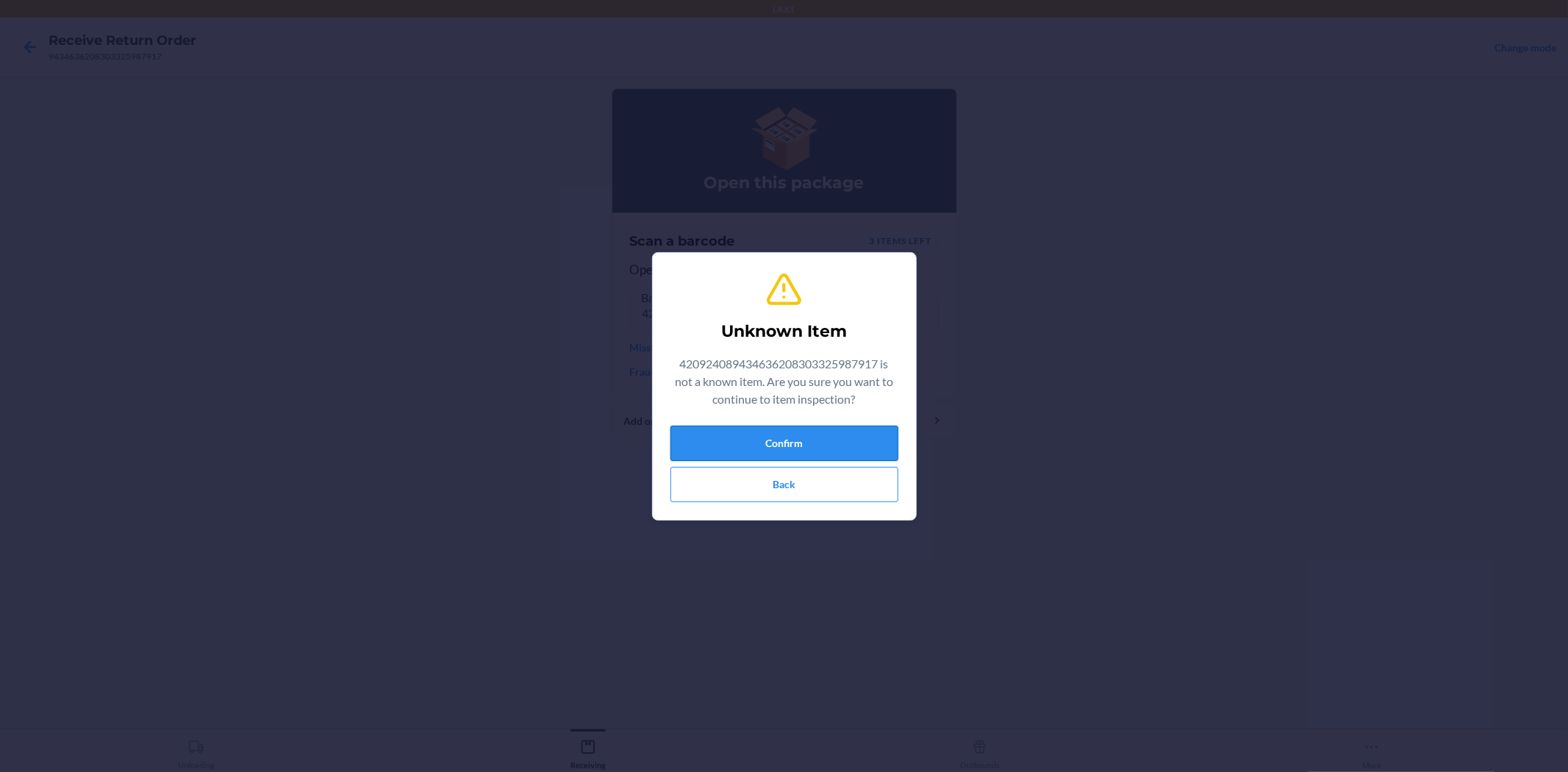
click at [804, 444] on button "Confirm" at bounding box center [784, 443] width 228 height 35
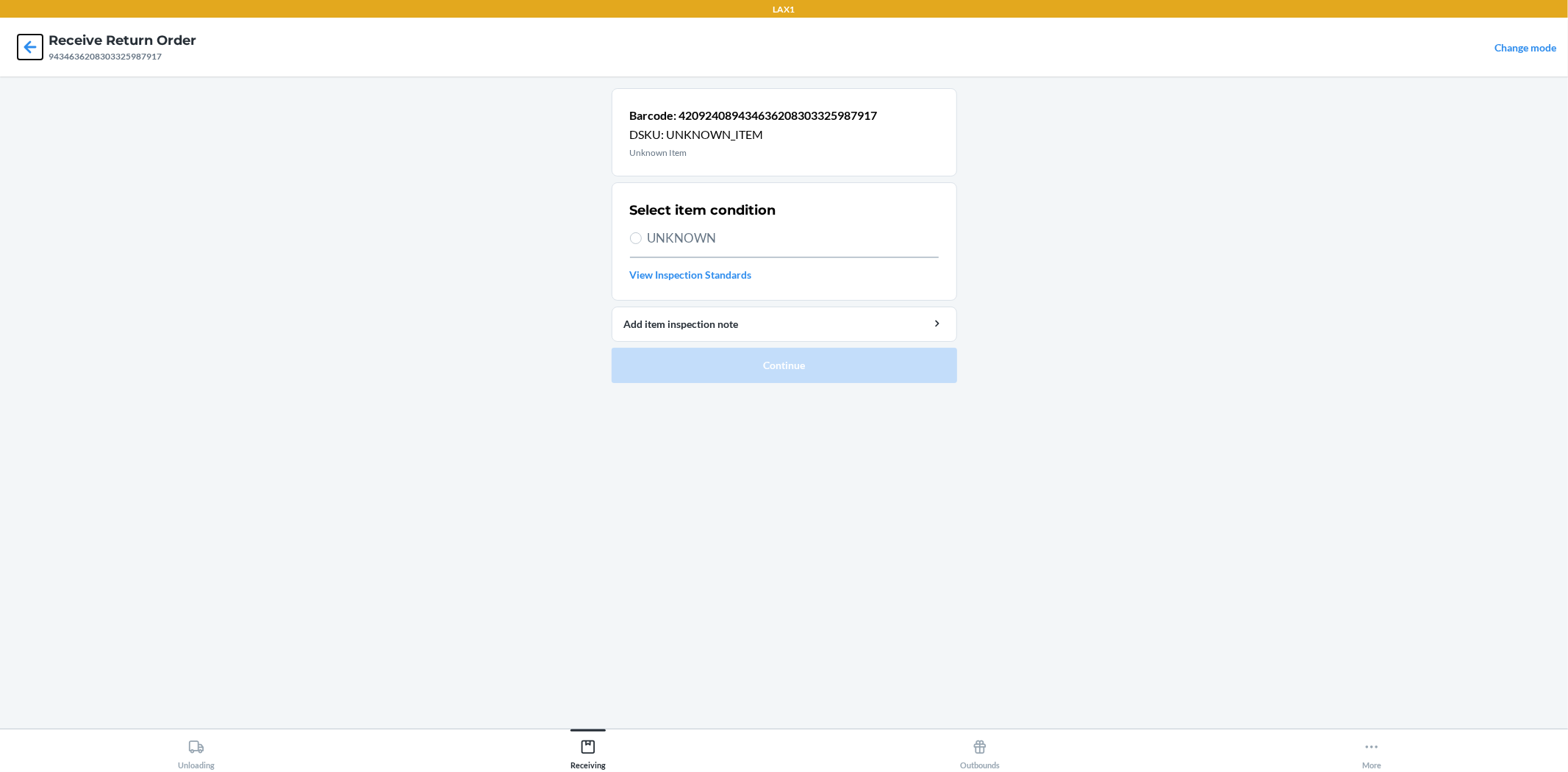
click at [27, 47] on icon at bounding box center [30, 46] width 12 height 12
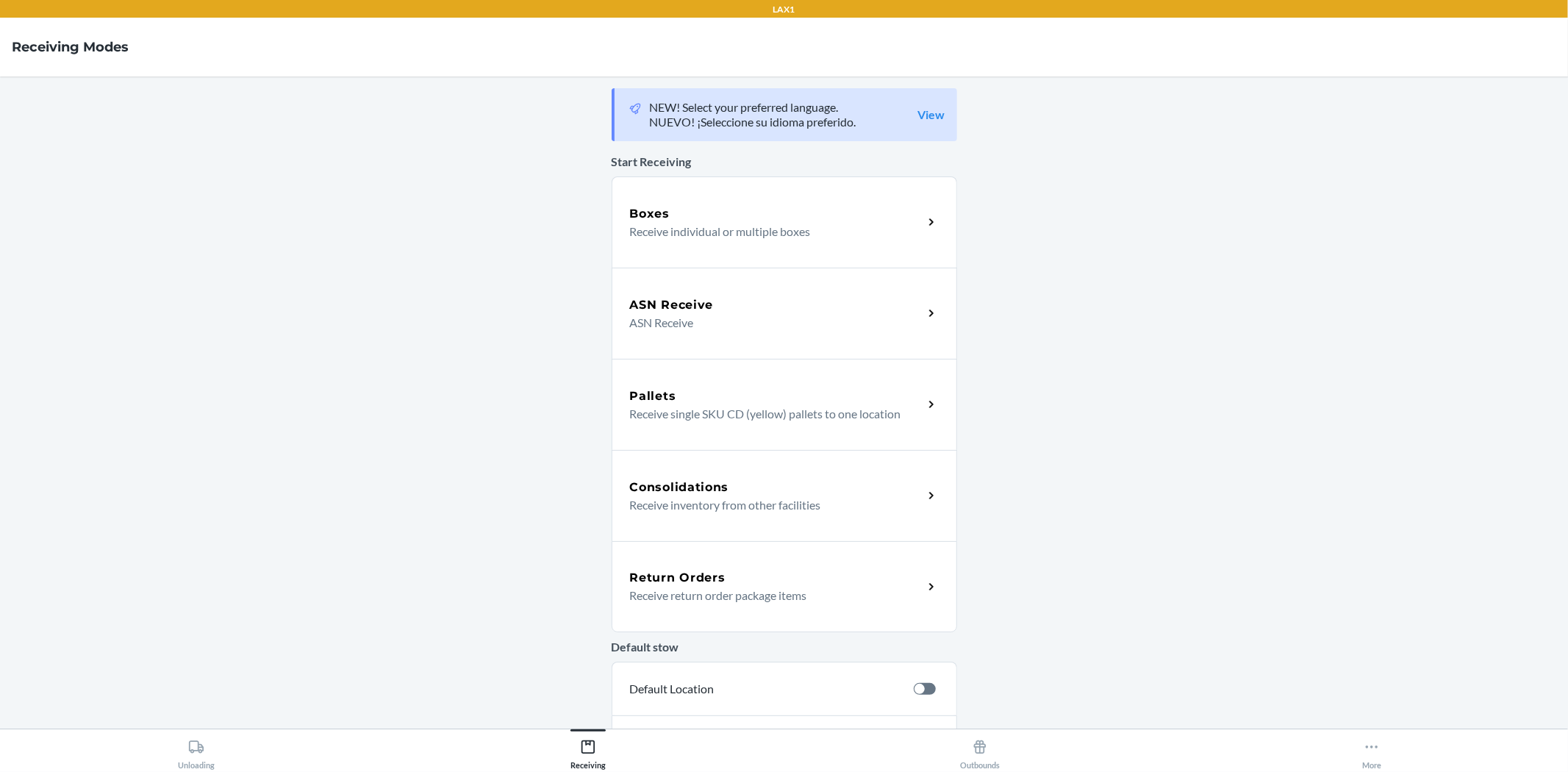
click at [783, 567] on div "Return Orders Receive return order package items" at bounding box center [784, 587] width 345 height 92
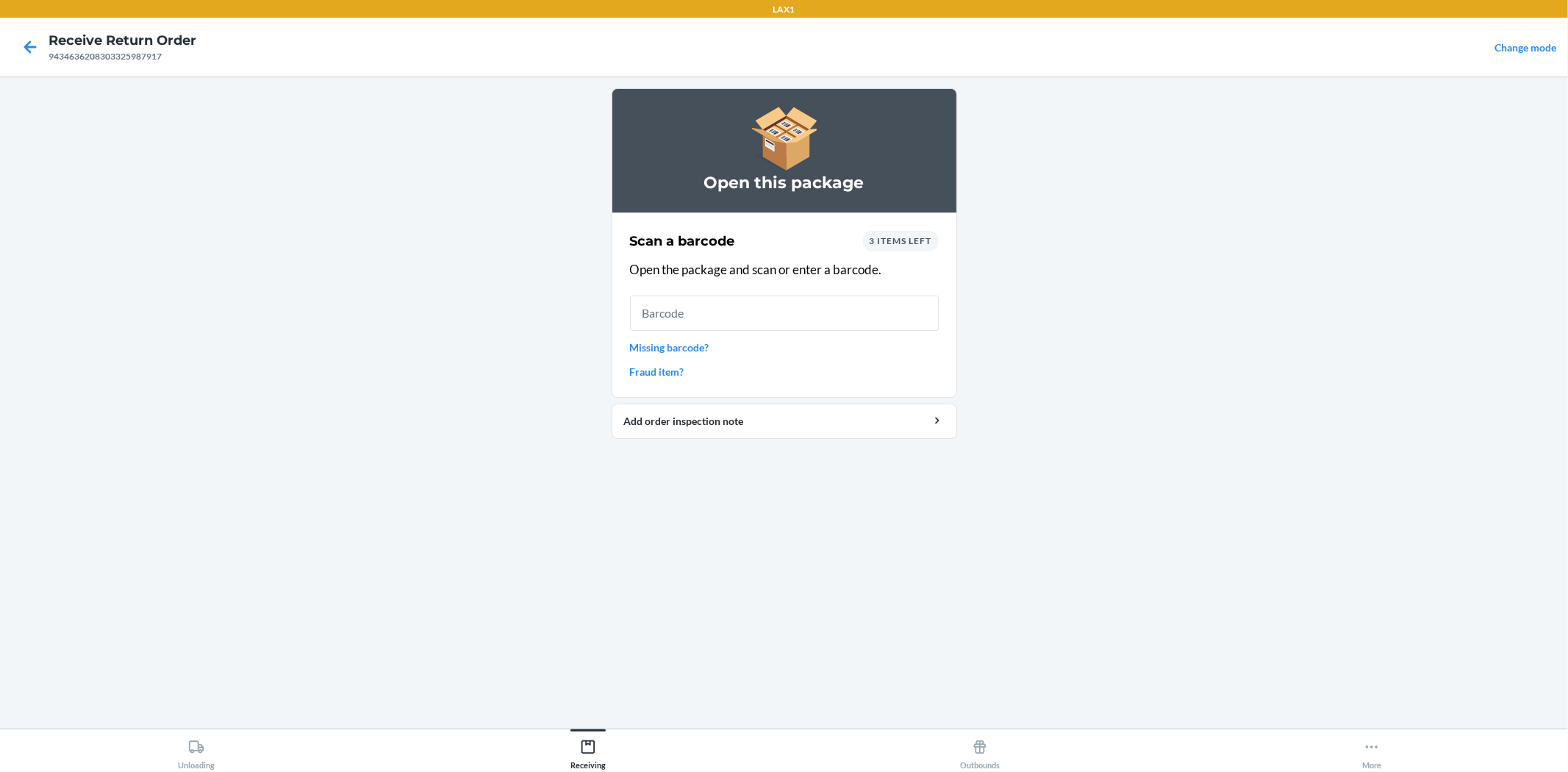
click at [680, 344] on link "Missing barcode?" at bounding box center [784, 347] width 309 height 15
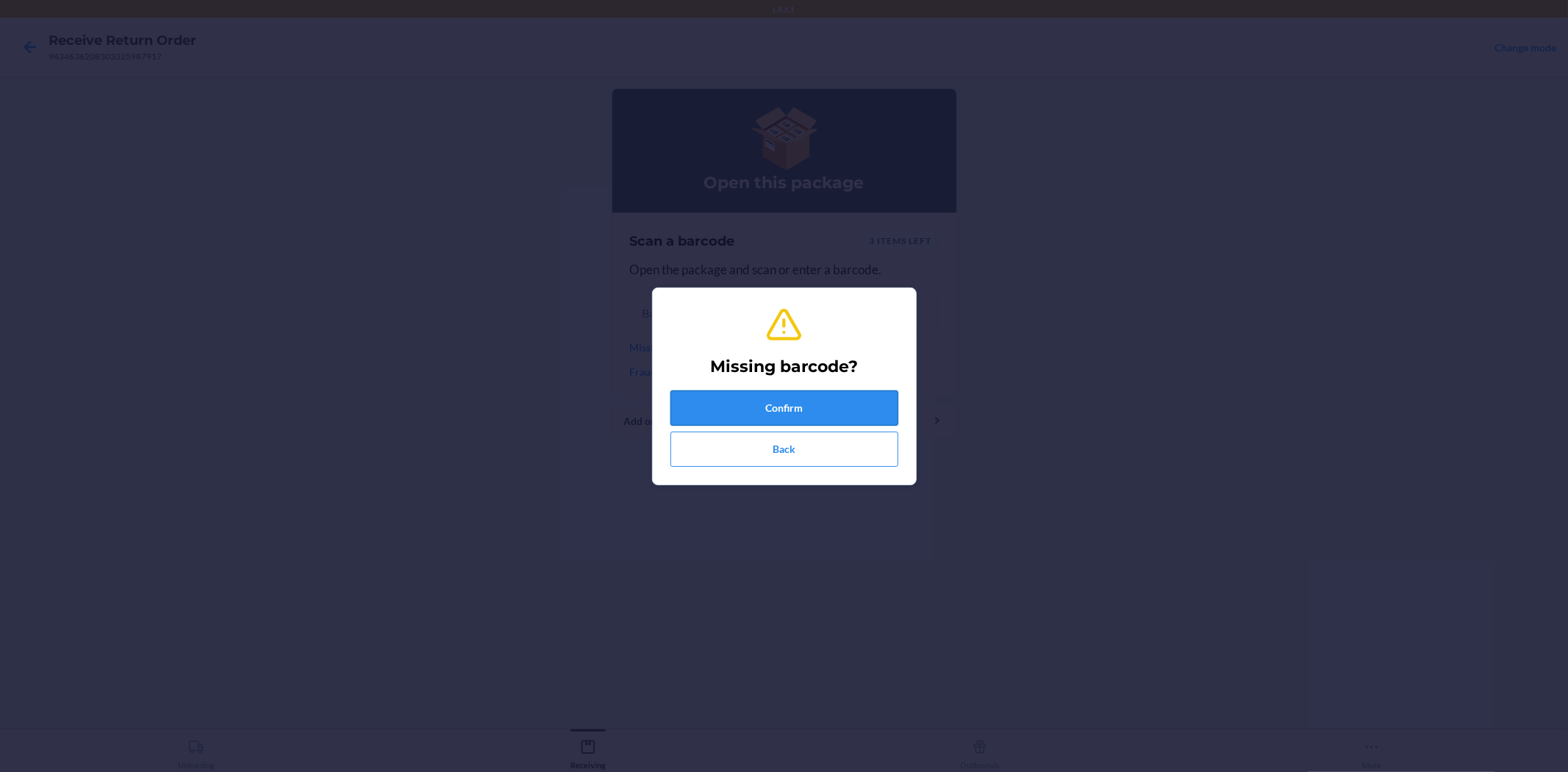
click at [763, 406] on button "Confirm" at bounding box center [784, 407] width 228 height 35
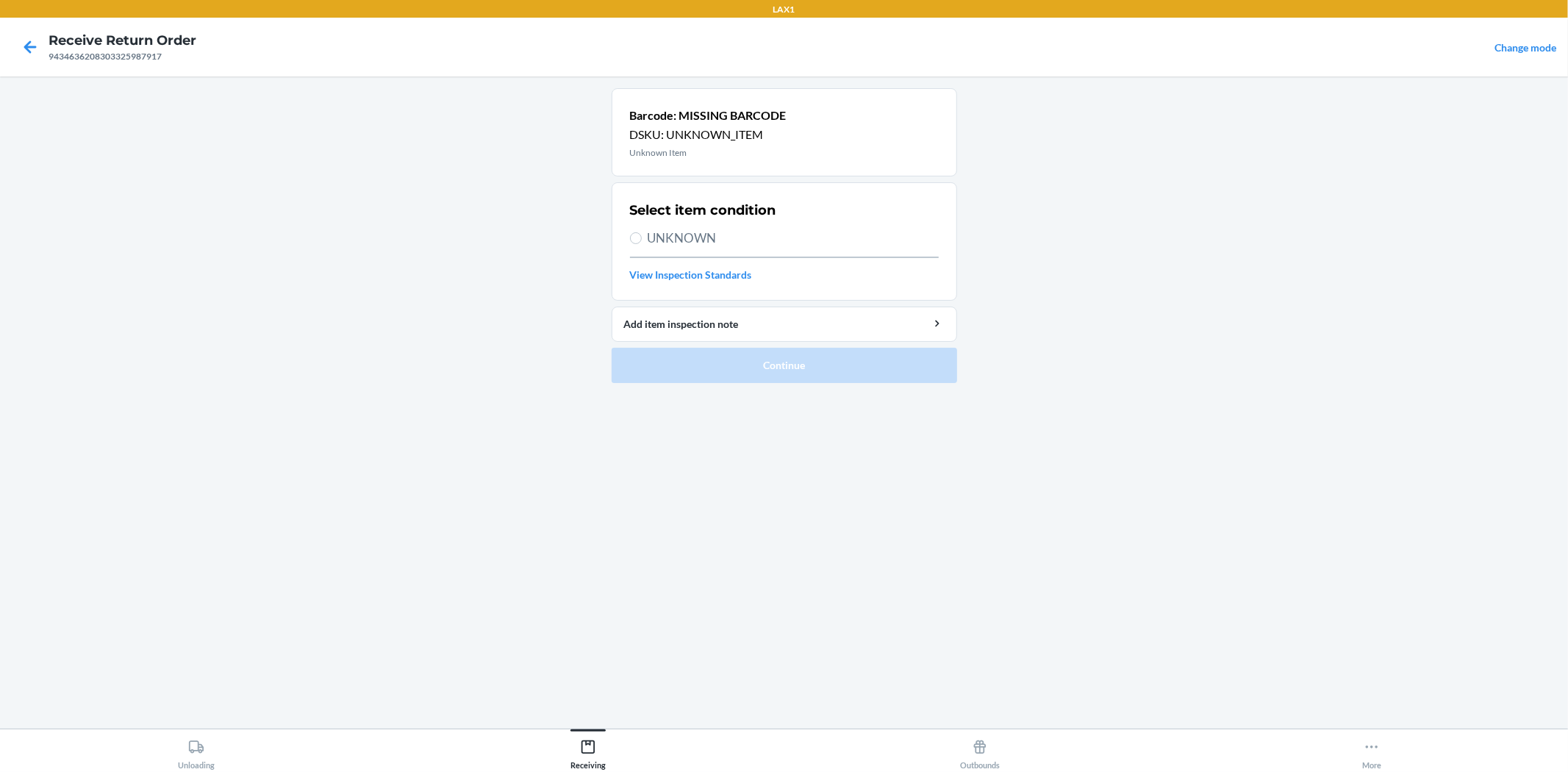
click at [668, 232] on span "UNKNOWN" at bounding box center [793, 239] width 291 height 19
click at [642, 232] on input "UNKNOWN" at bounding box center [636, 238] width 11 height 11
radio input "true"
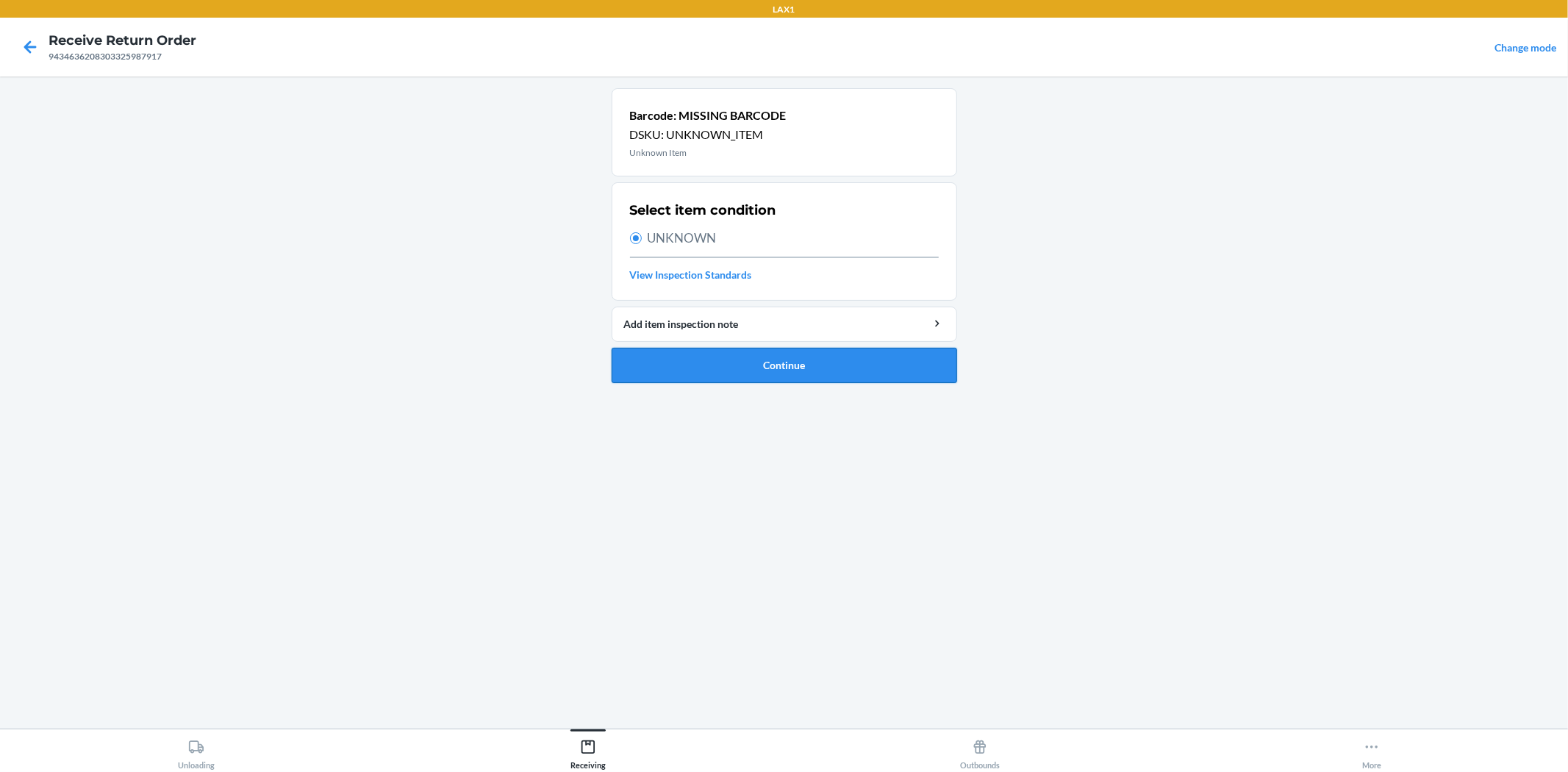
click at [763, 364] on button "Continue" at bounding box center [784, 365] width 345 height 35
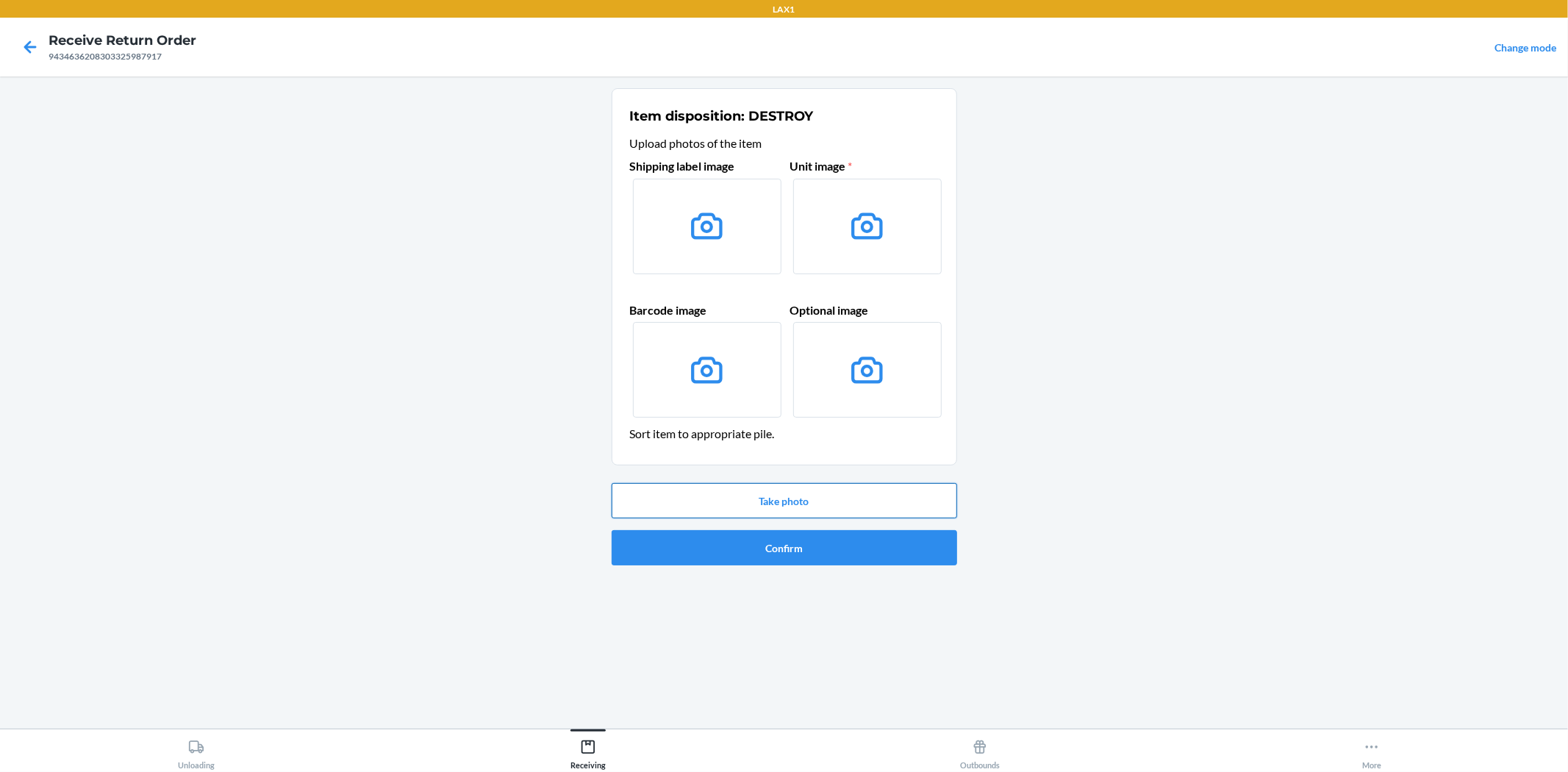
click at [804, 511] on button "Take photo" at bounding box center [784, 500] width 345 height 35
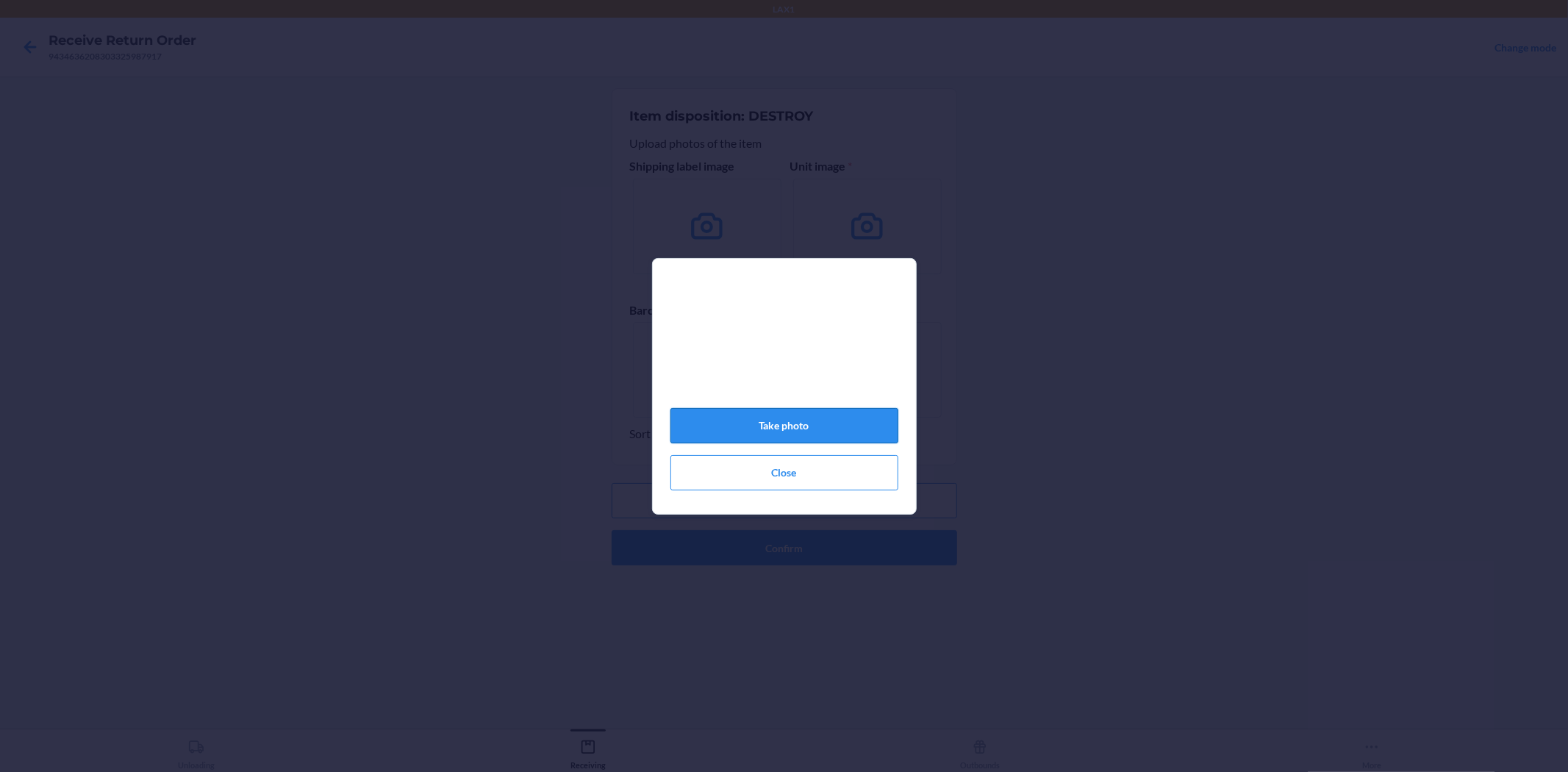
click at [796, 437] on button "Take photo" at bounding box center [784, 426] width 228 height 35
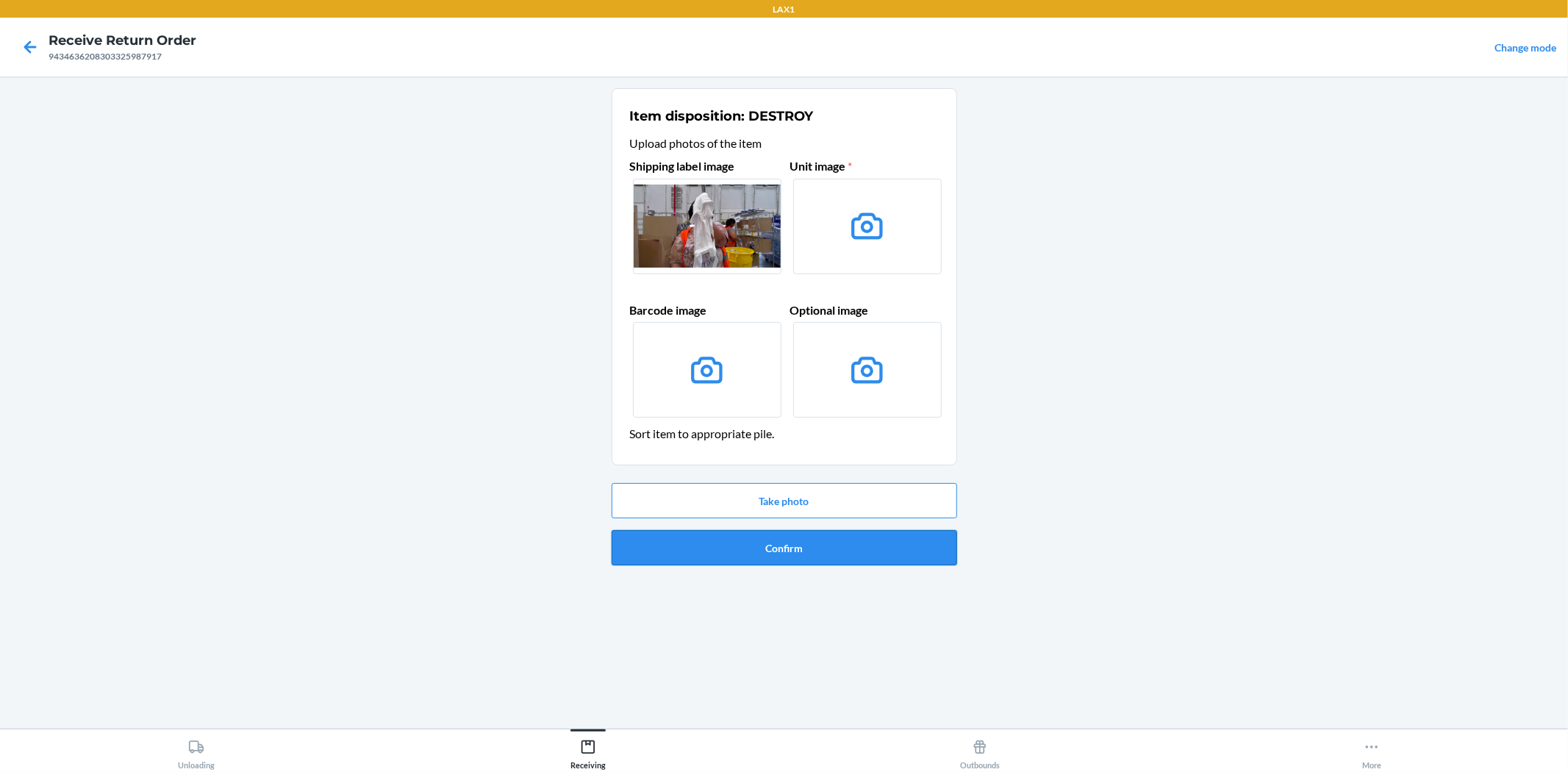
click at [805, 542] on button "Confirm" at bounding box center [784, 547] width 345 height 35
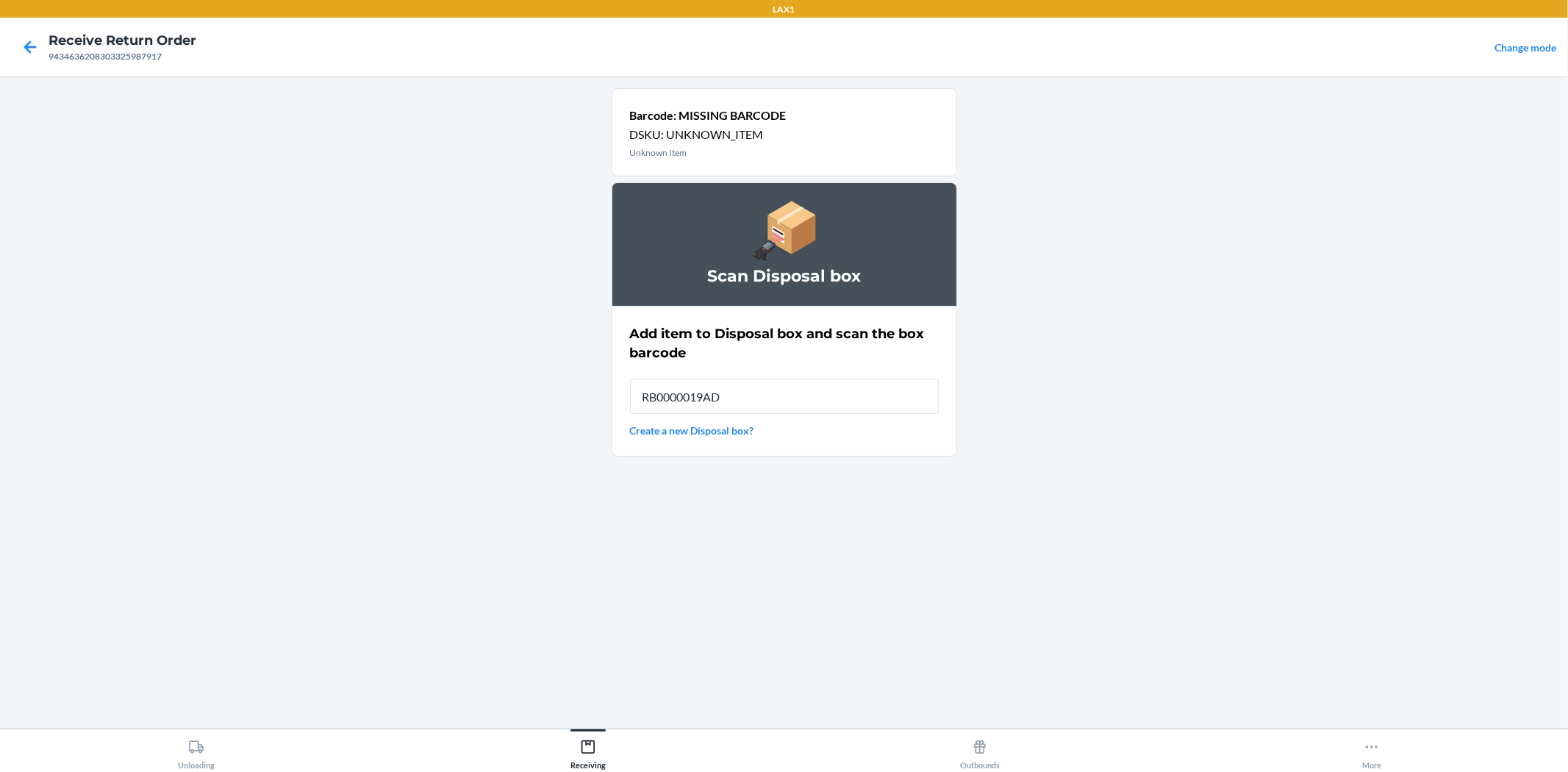
type input "RB0000019AD"
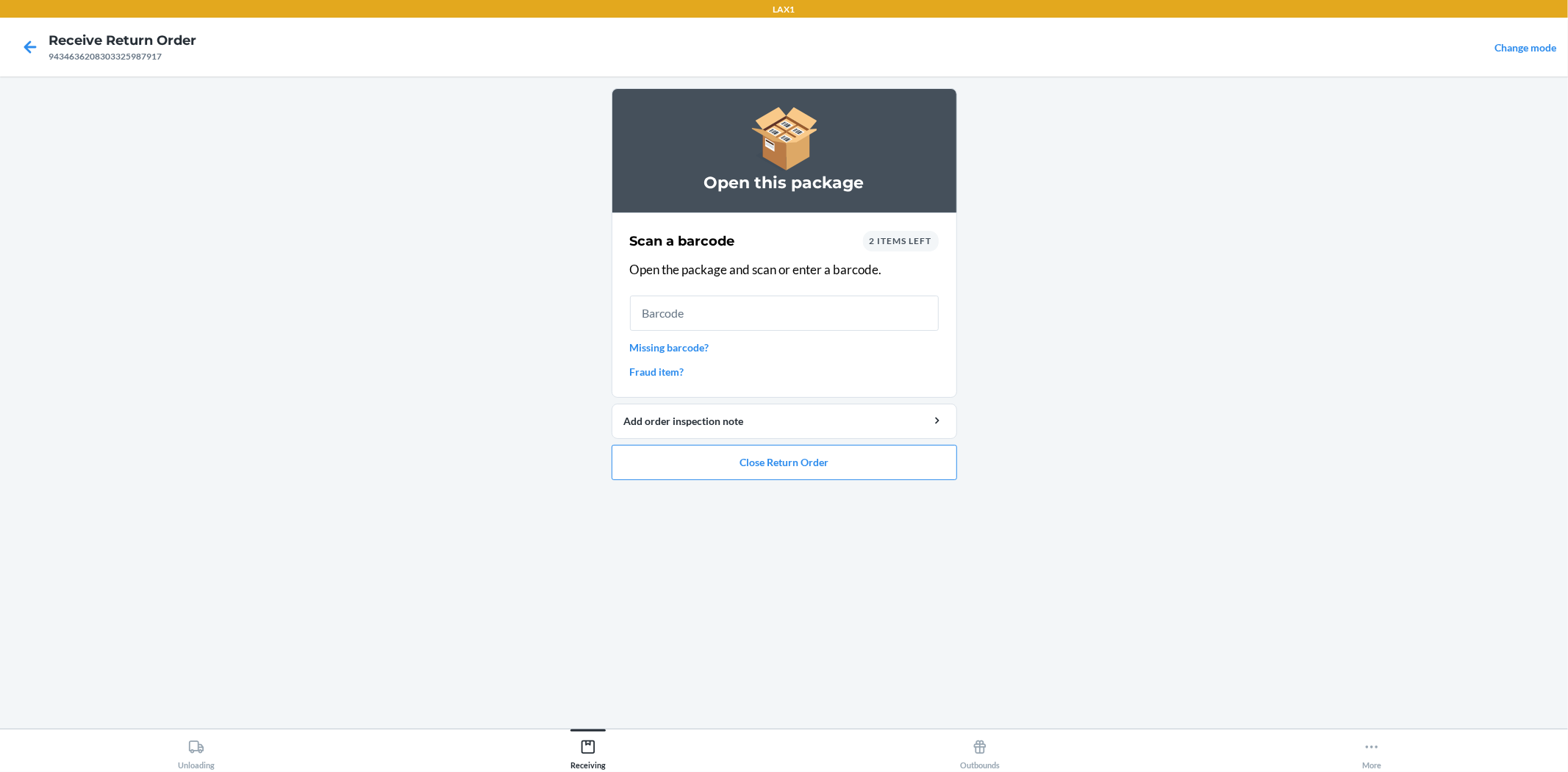
click at [685, 347] on link "Missing barcode?" at bounding box center [784, 347] width 309 height 15
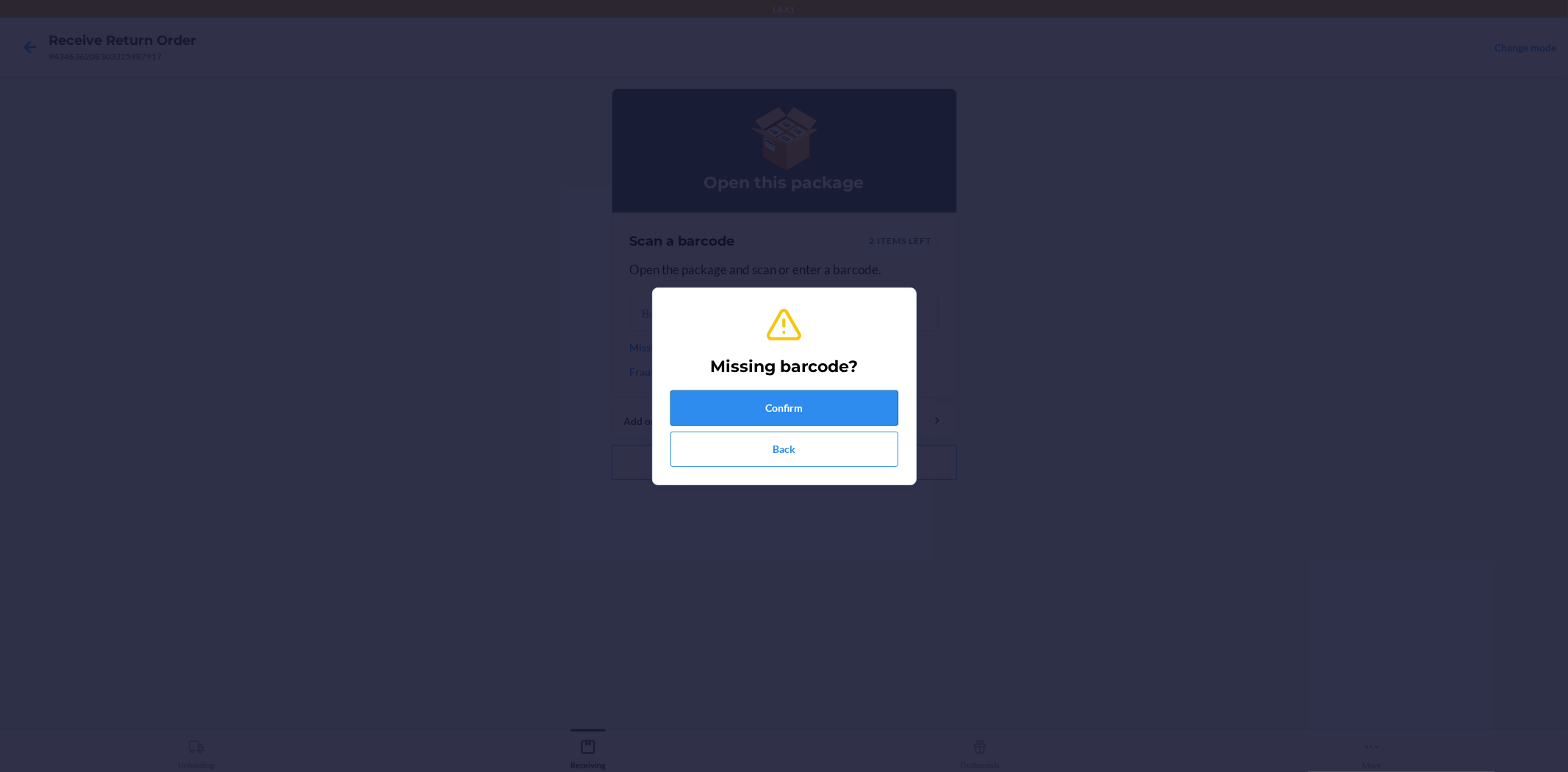
click at [761, 409] on button "Confirm" at bounding box center [784, 407] width 228 height 35
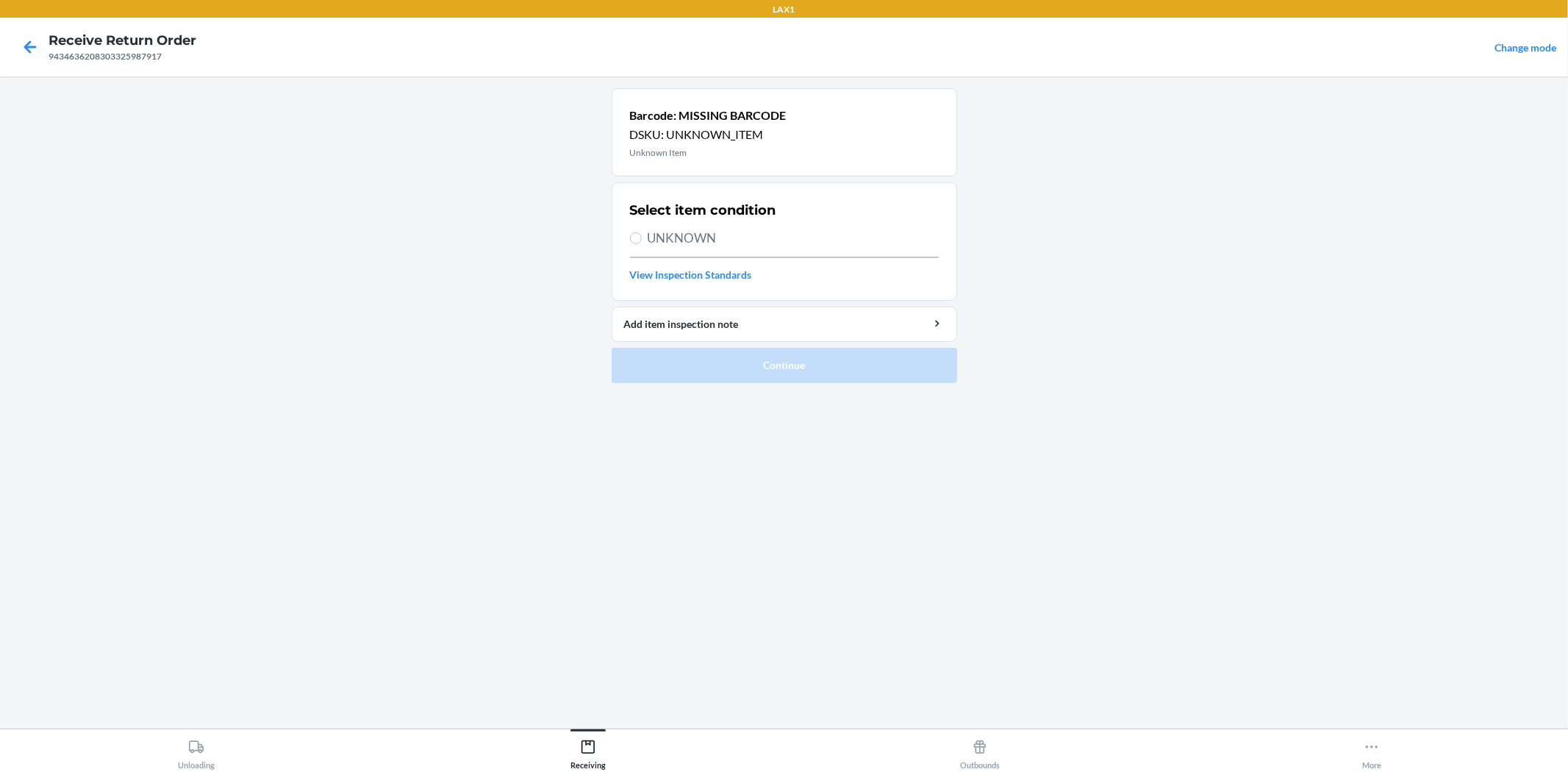
click at [678, 233] on span "UNKNOWN" at bounding box center [793, 239] width 291 height 19
click at [642, 233] on input "UNKNOWN" at bounding box center [636, 238] width 11 height 11
radio input "true"
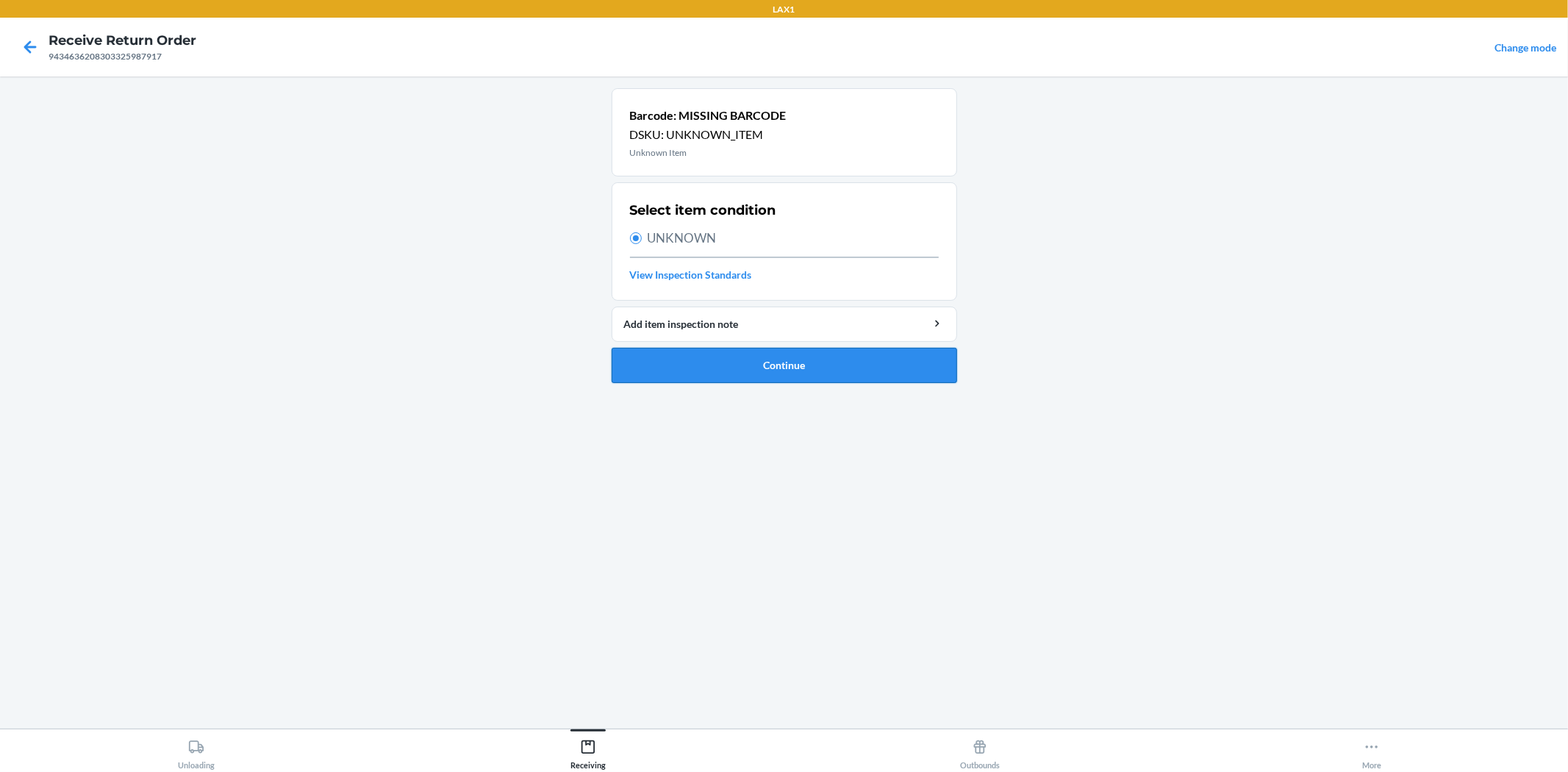
click at [750, 373] on button "Continue" at bounding box center [784, 365] width 345 height 35
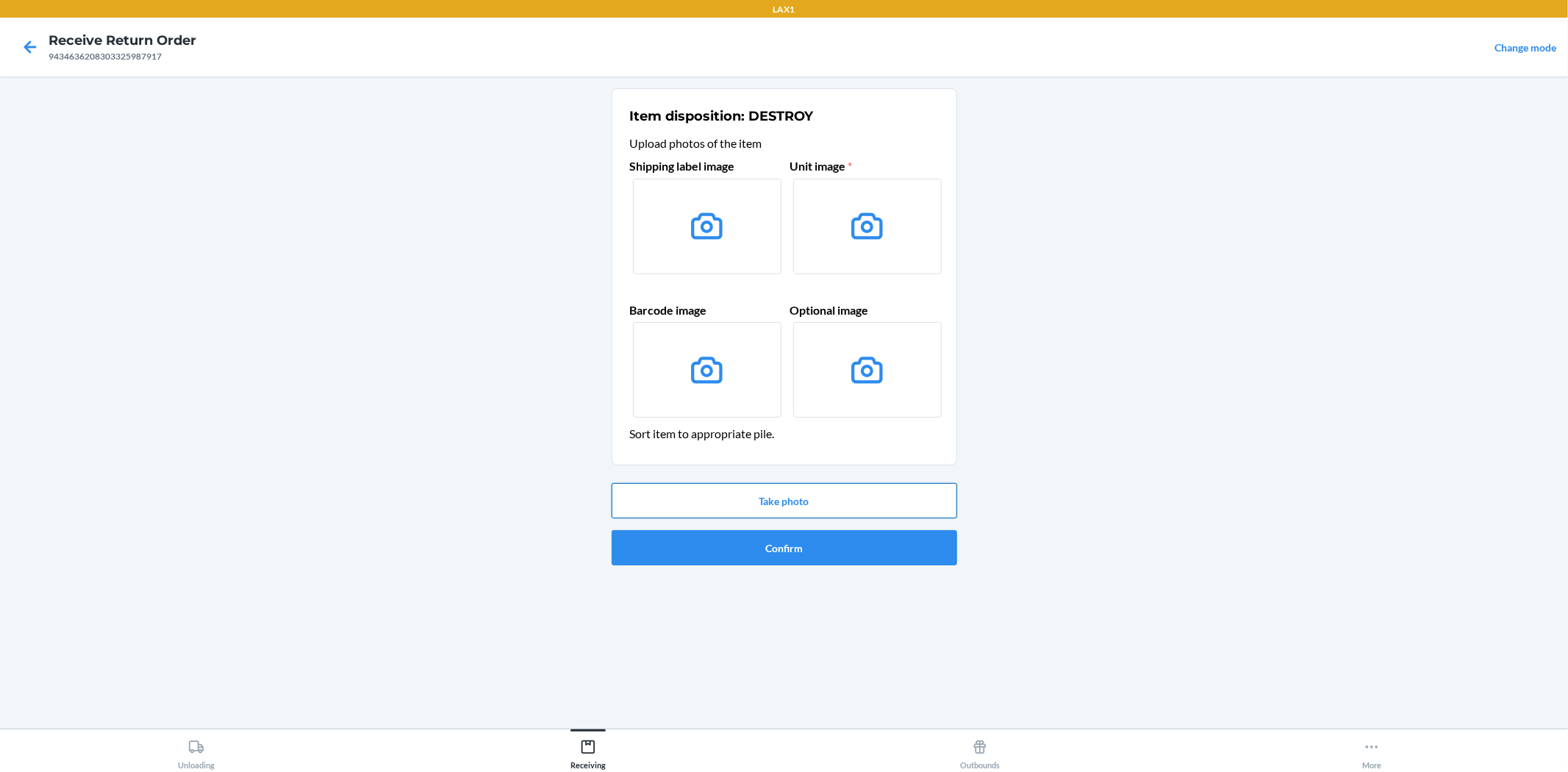
click at [783, 500] on button "Take photo" at bounding box center [784, 500] width 345 height 35
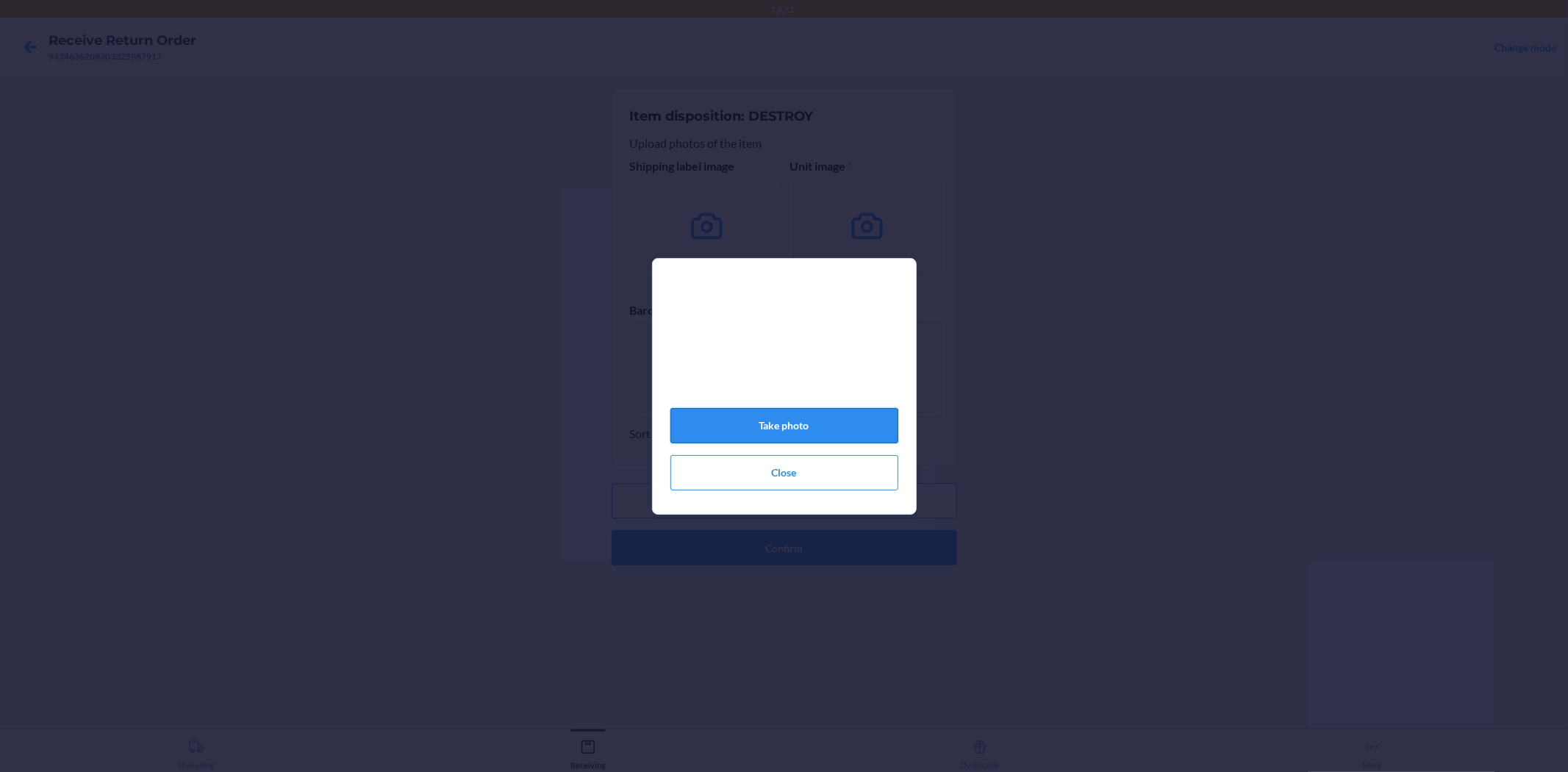
click at [795, 428] on button "Take photo" at bounding box center [784, 426] width 228 height 35
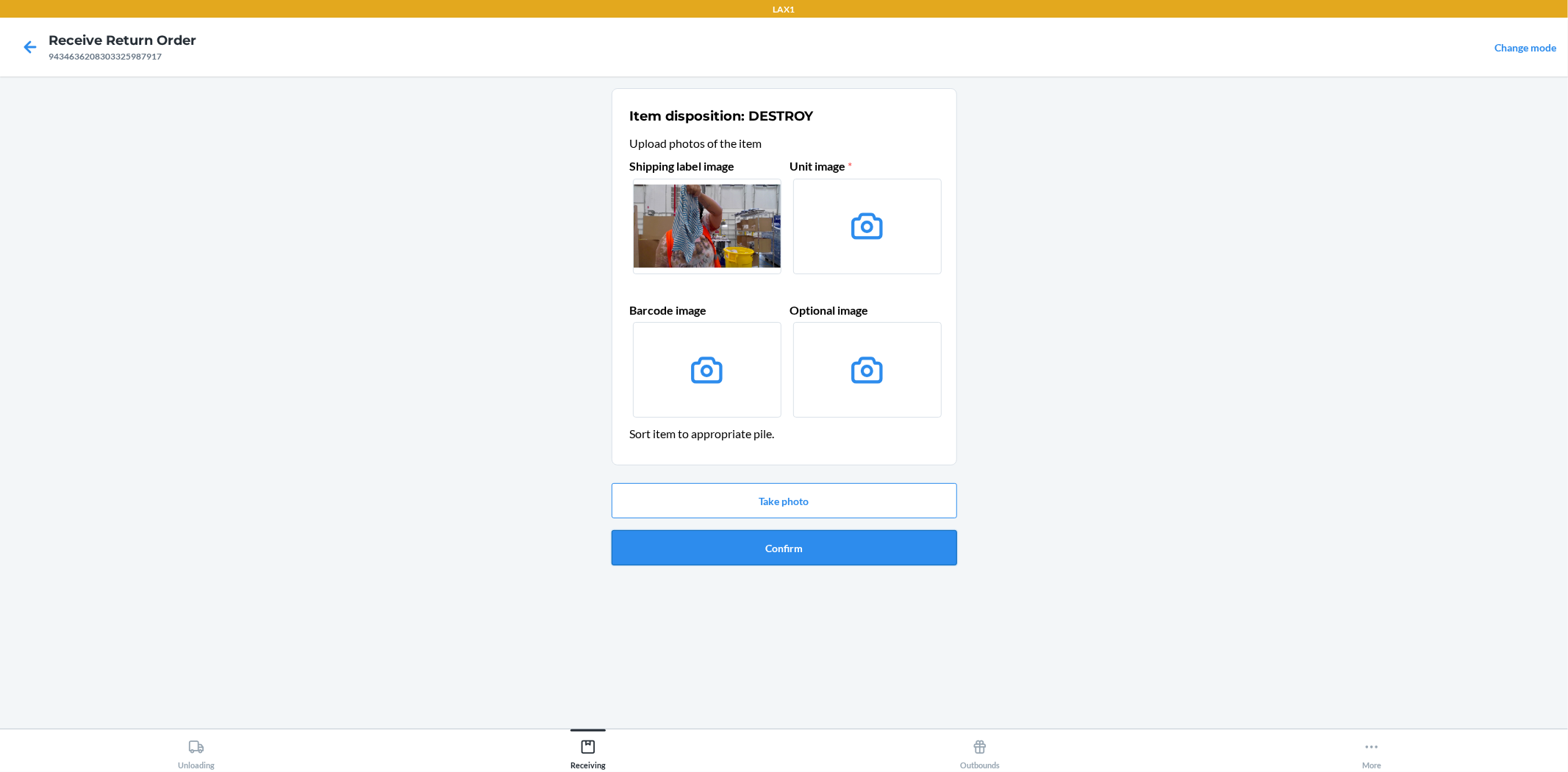
click at [751, 540] on button "Confirm" at bounding box center [784, 547] width 345 height 35
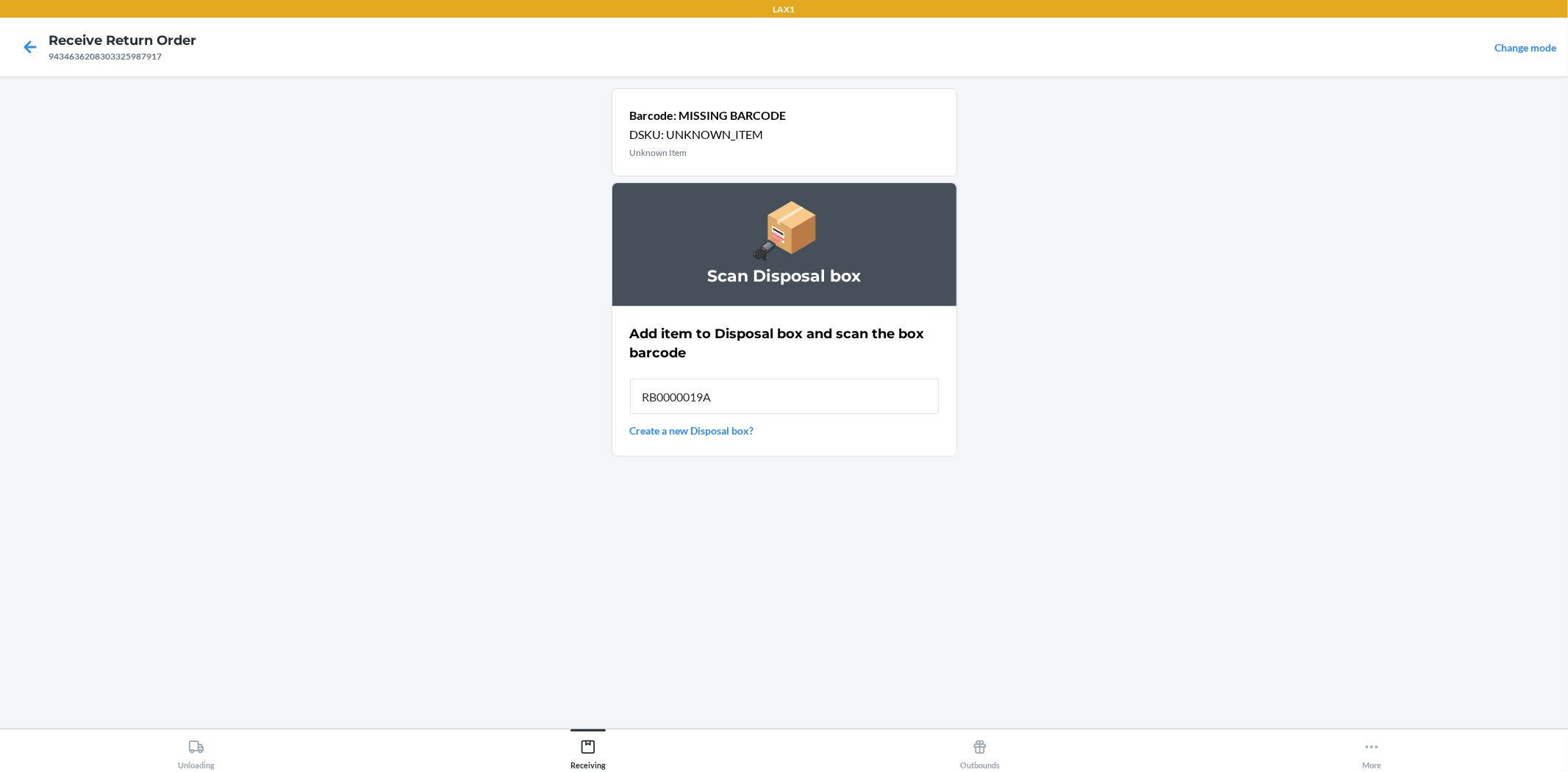
type input "RB0000019AD"
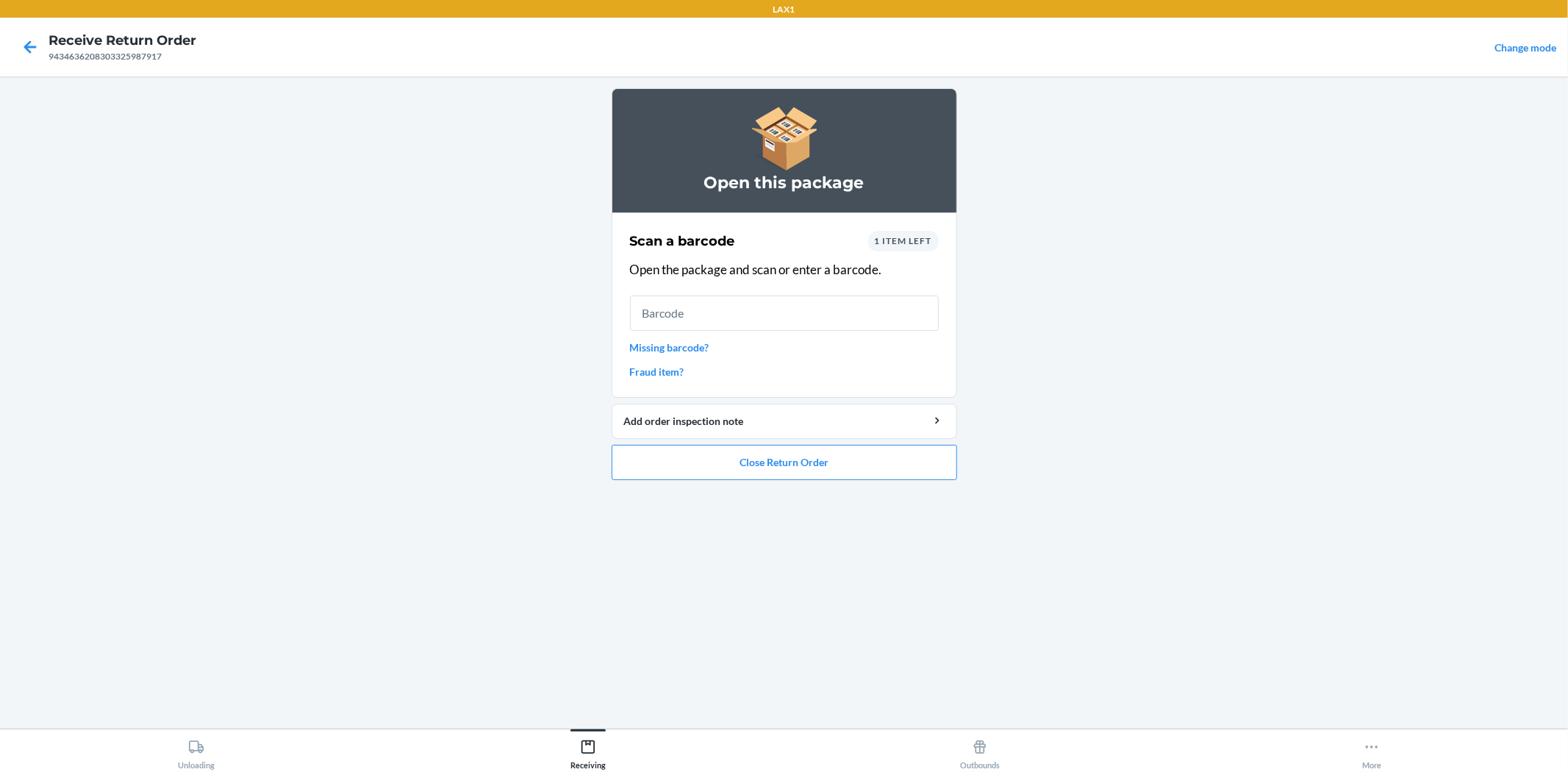
click at [689, 338] on div "Scan a barcode 1 item left Open the package and scan or enter a barcode. Missin…" at bounding box center [784, 304] width 309 height 157
click at [684, 345] on link "Missing barcode?" at bounding box center [784, 347] width 309 height 15
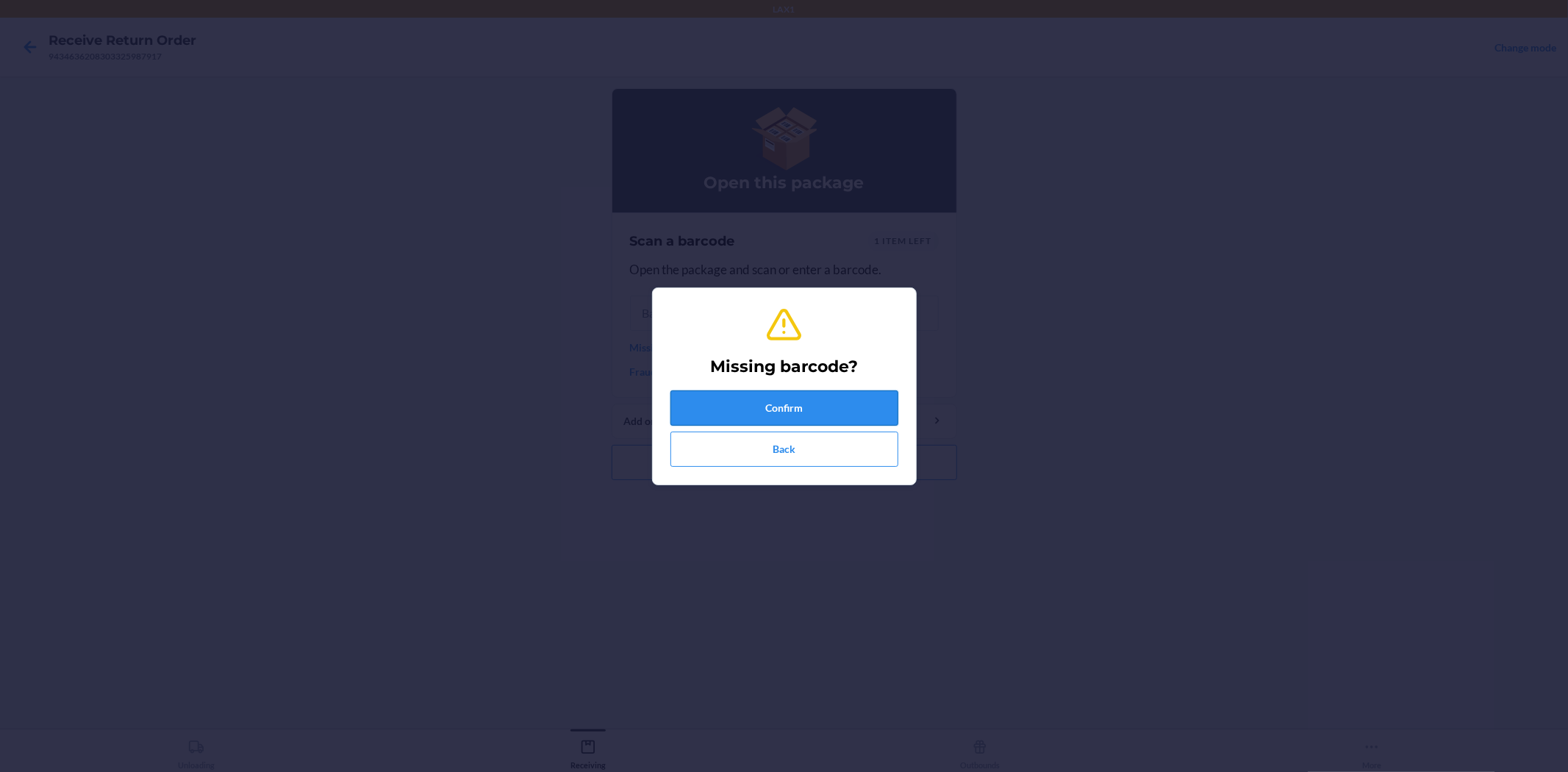
click at [785, 410] on button "Confirm" at bounding box center [784, 407] width 228 height 35
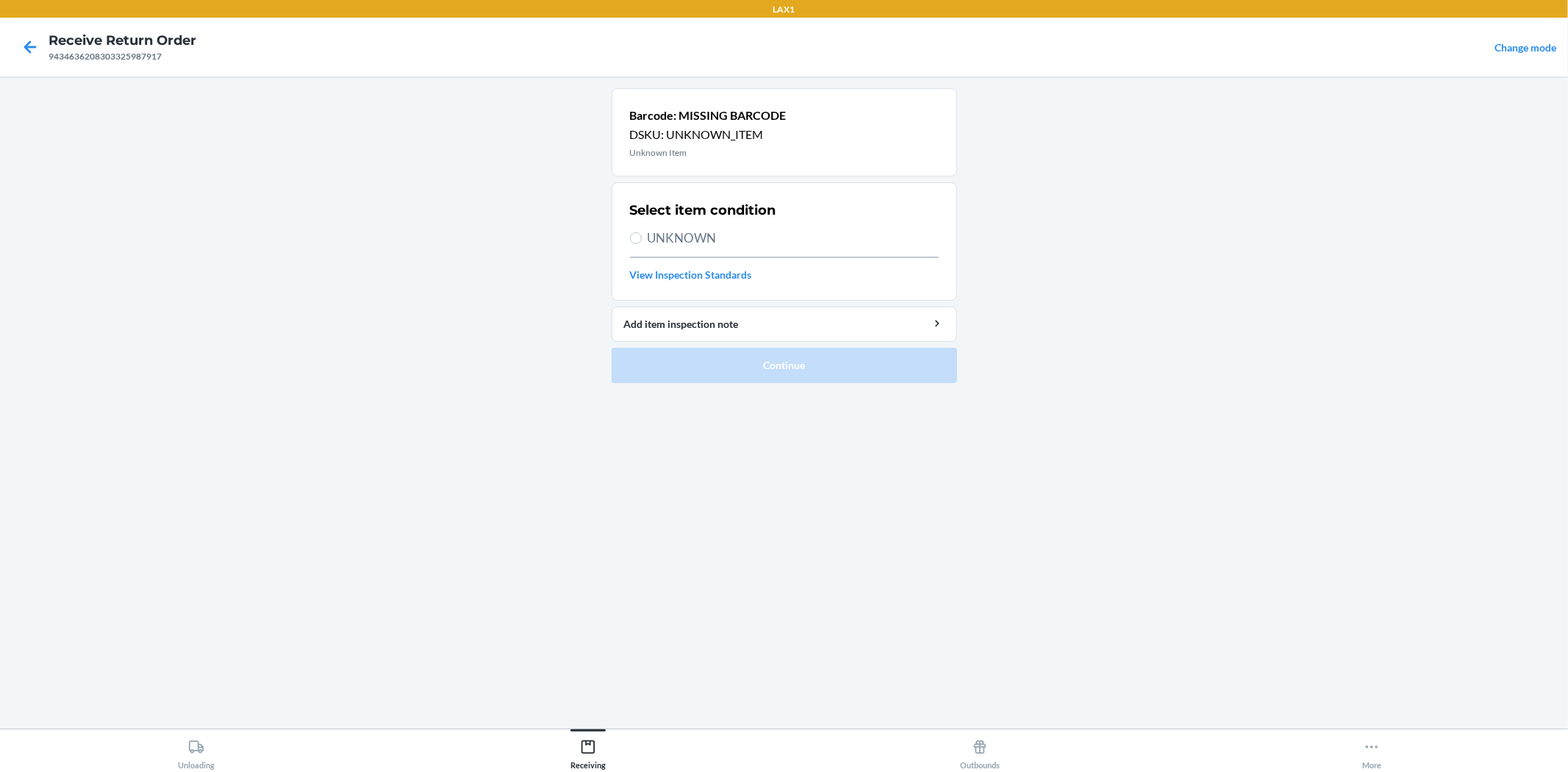
click at [668, 237] on span "UNKNOWN" at bounding box center [793, 239] width 291 height 19
click at [642, 237] on input "UNKNOWN" at bounding box center [636, 238] width 11 height 11
radio input "true"
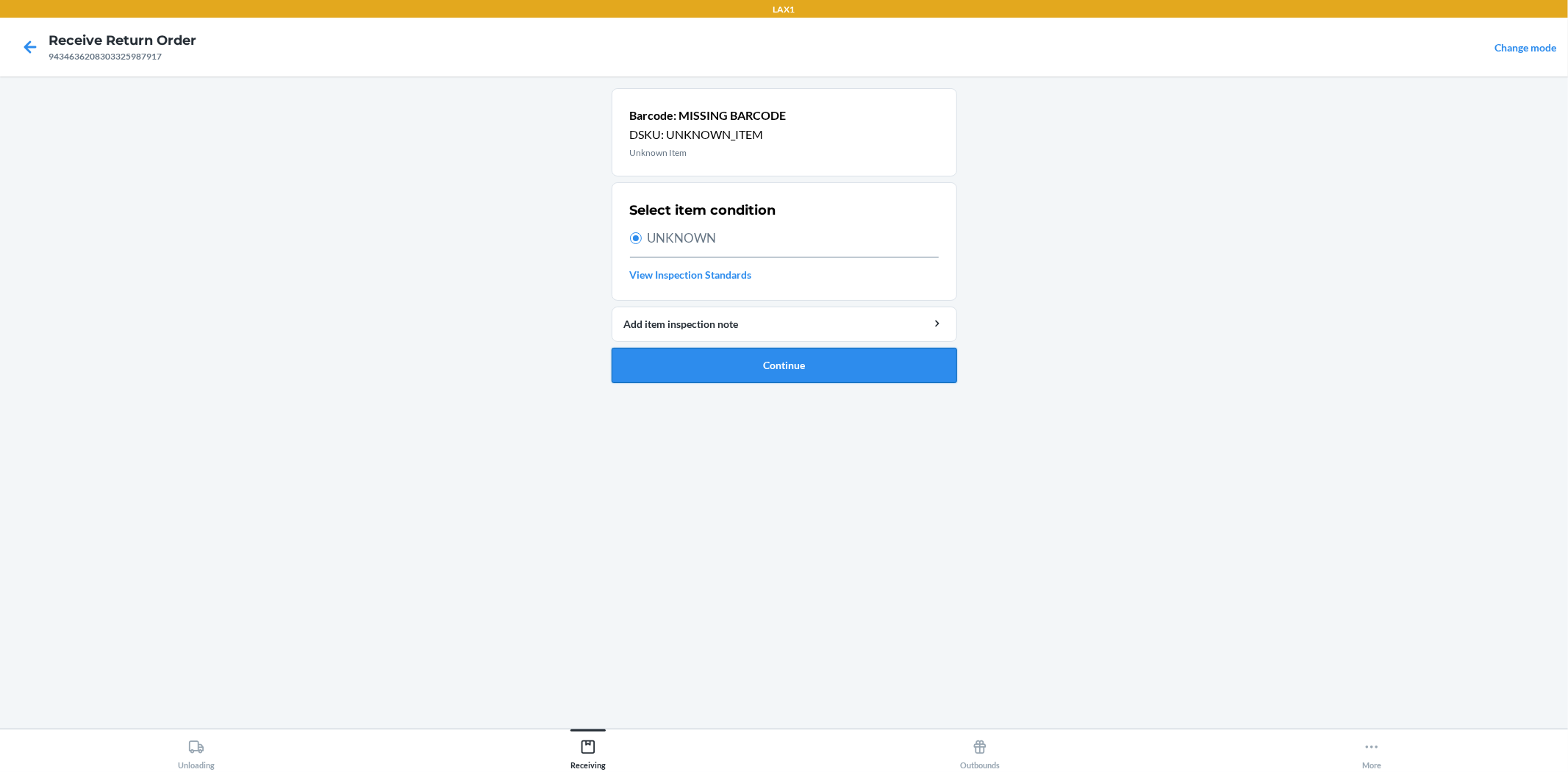
click at [770, 379] on button "Continue" at bounding box center [784, 365] width 345 height 35
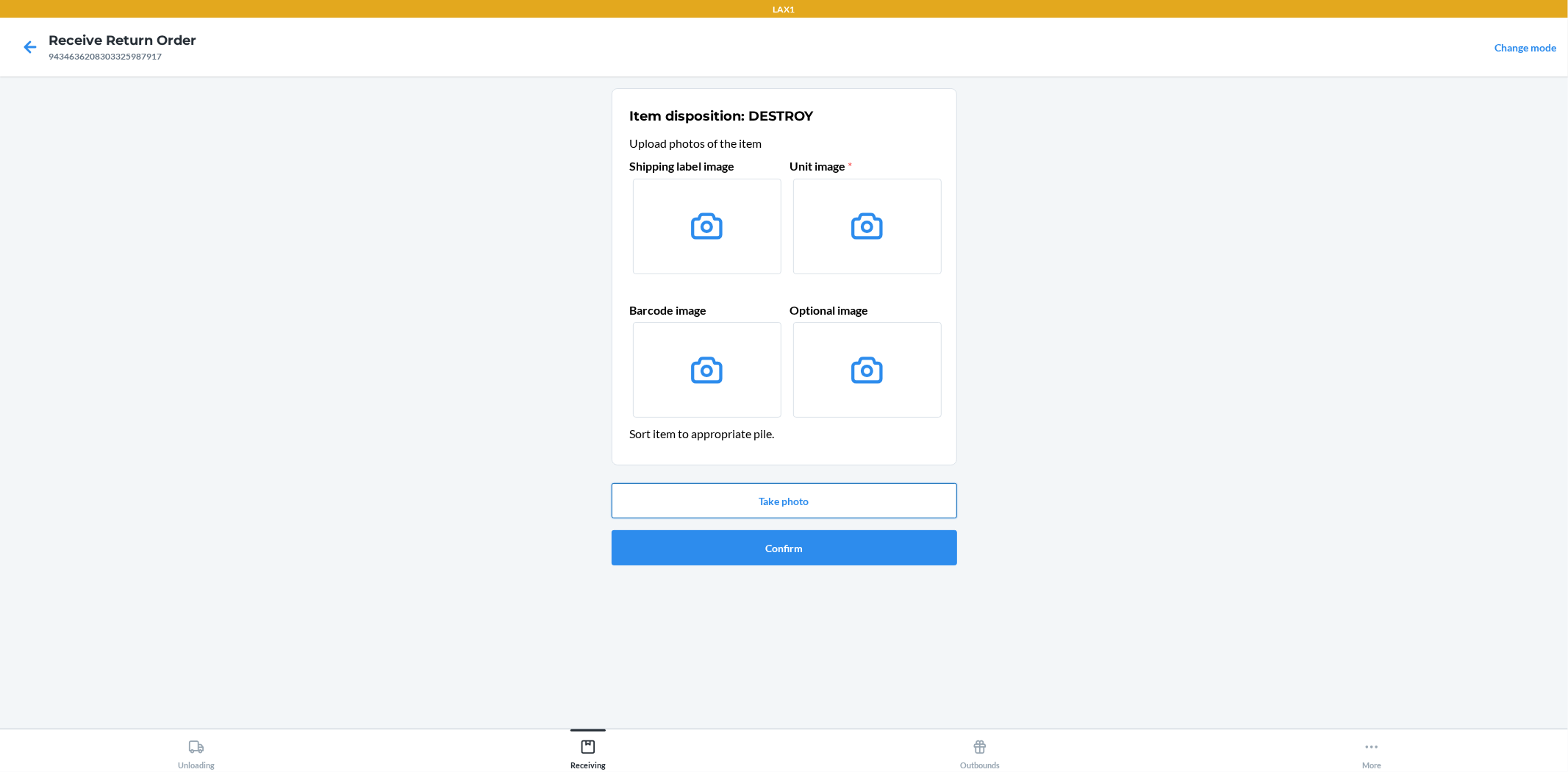
click at [803, 501] on button "Take photo" at bounding box center [784, 500] width 345 height 35
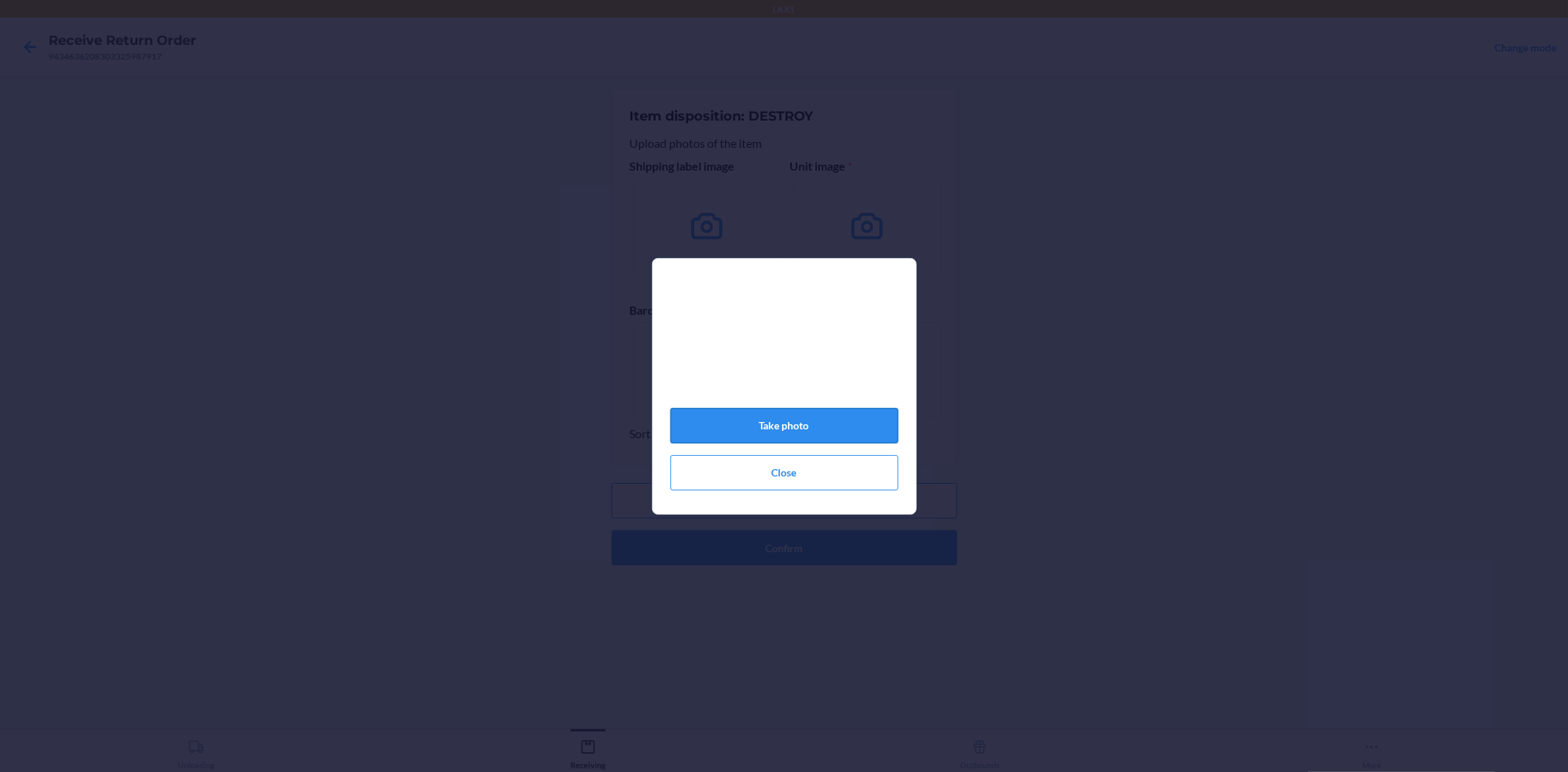
click at [761, 431] on button "Take photo" at bounding box center [784, 426] width 228 height 35
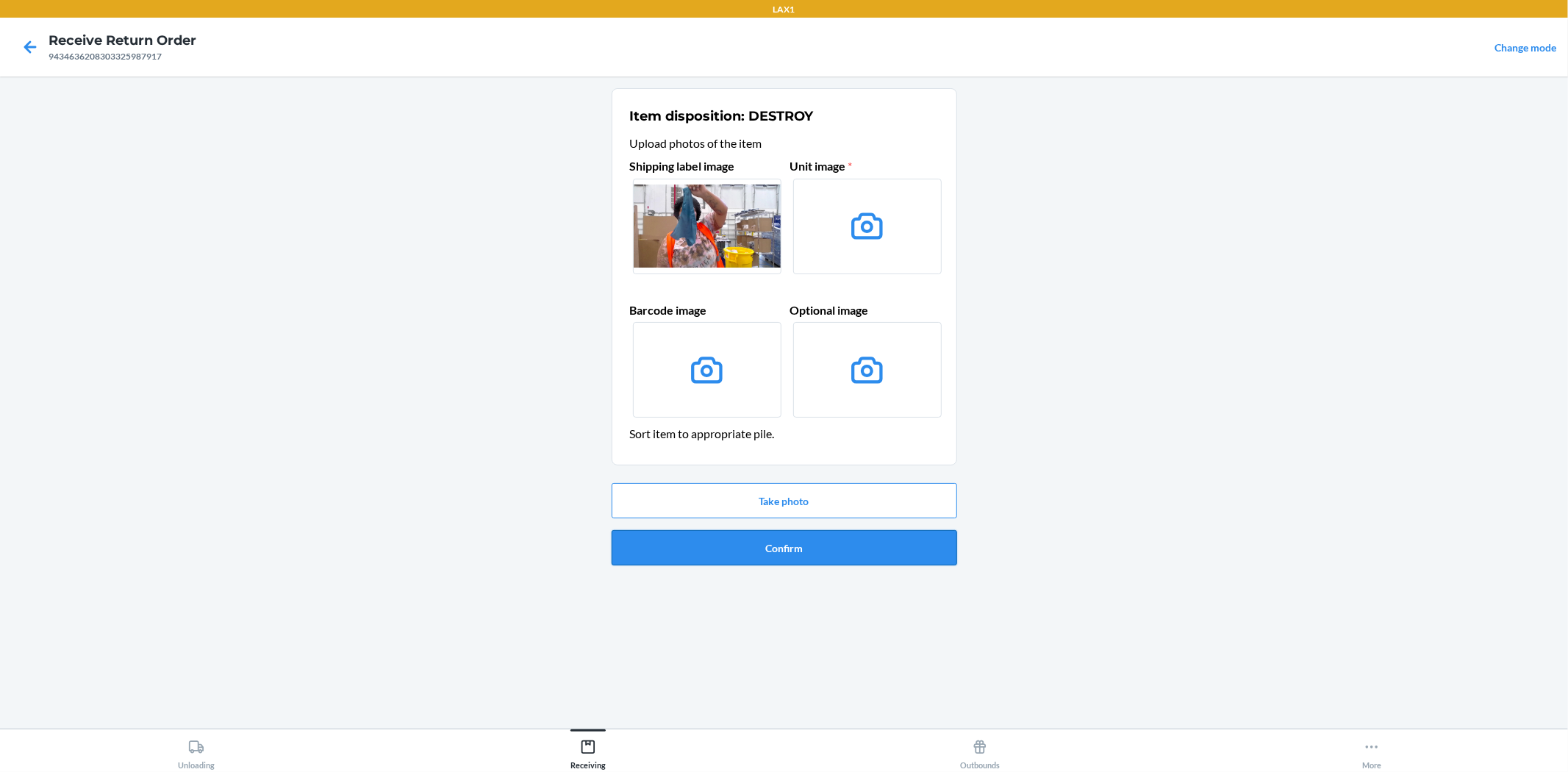
click at [805, 549] on button "Confirm" at bounding box center [784, 547] width 345 height 35
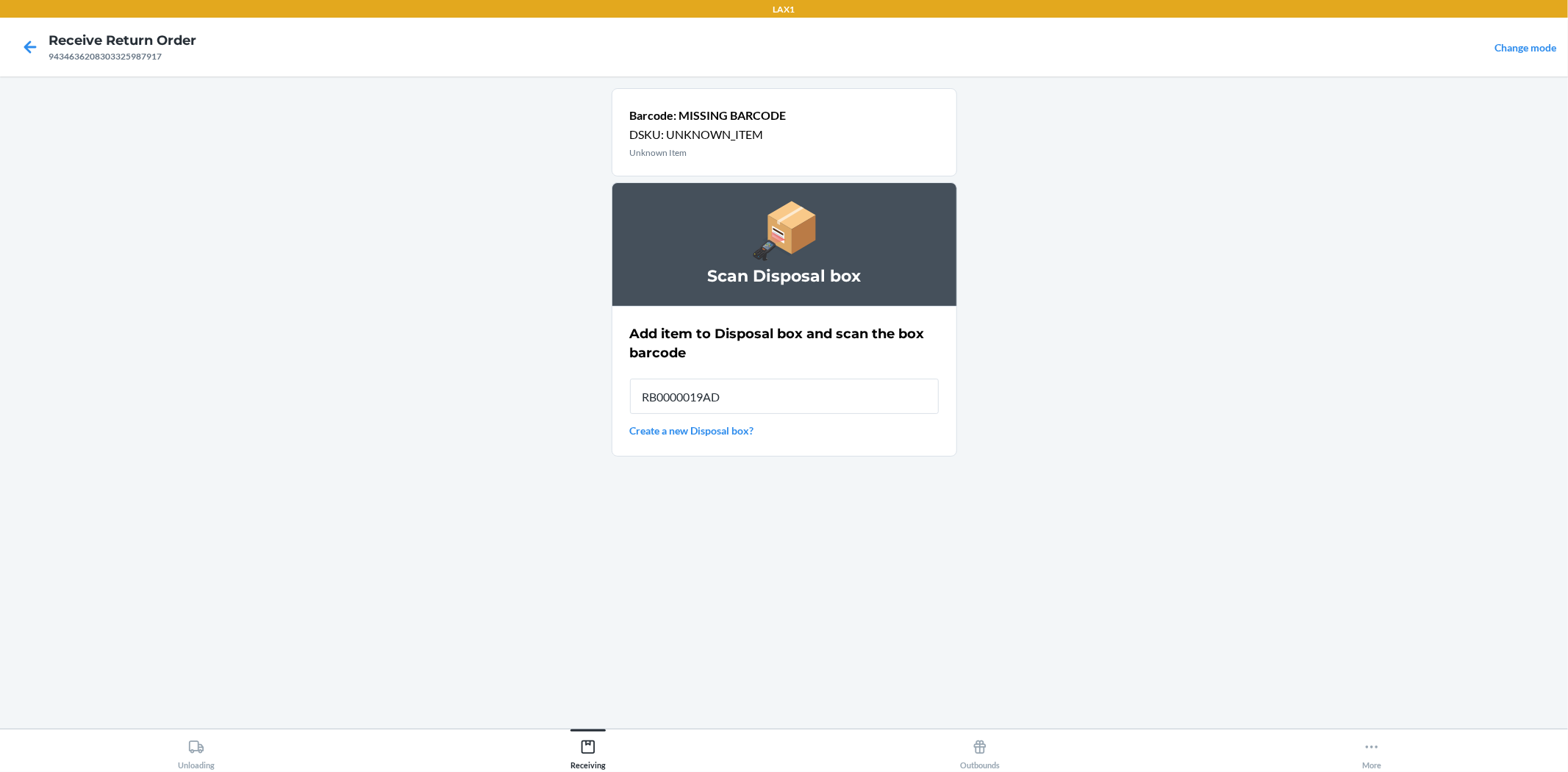
type input "RB0000019AD"
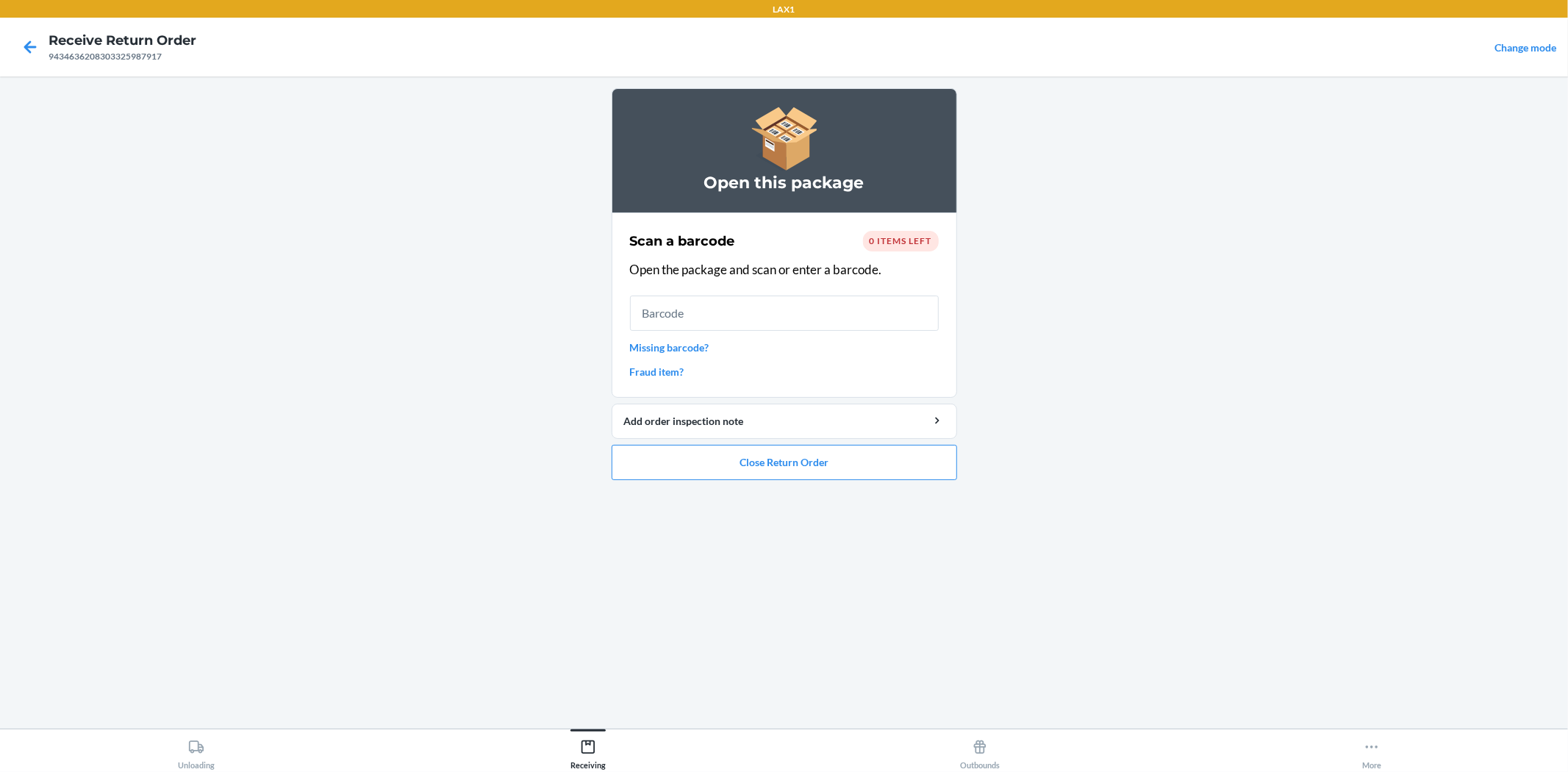
click at [687, 347] on link "Missing barcode?" at bounding box center [784, 347] width 309 height 15
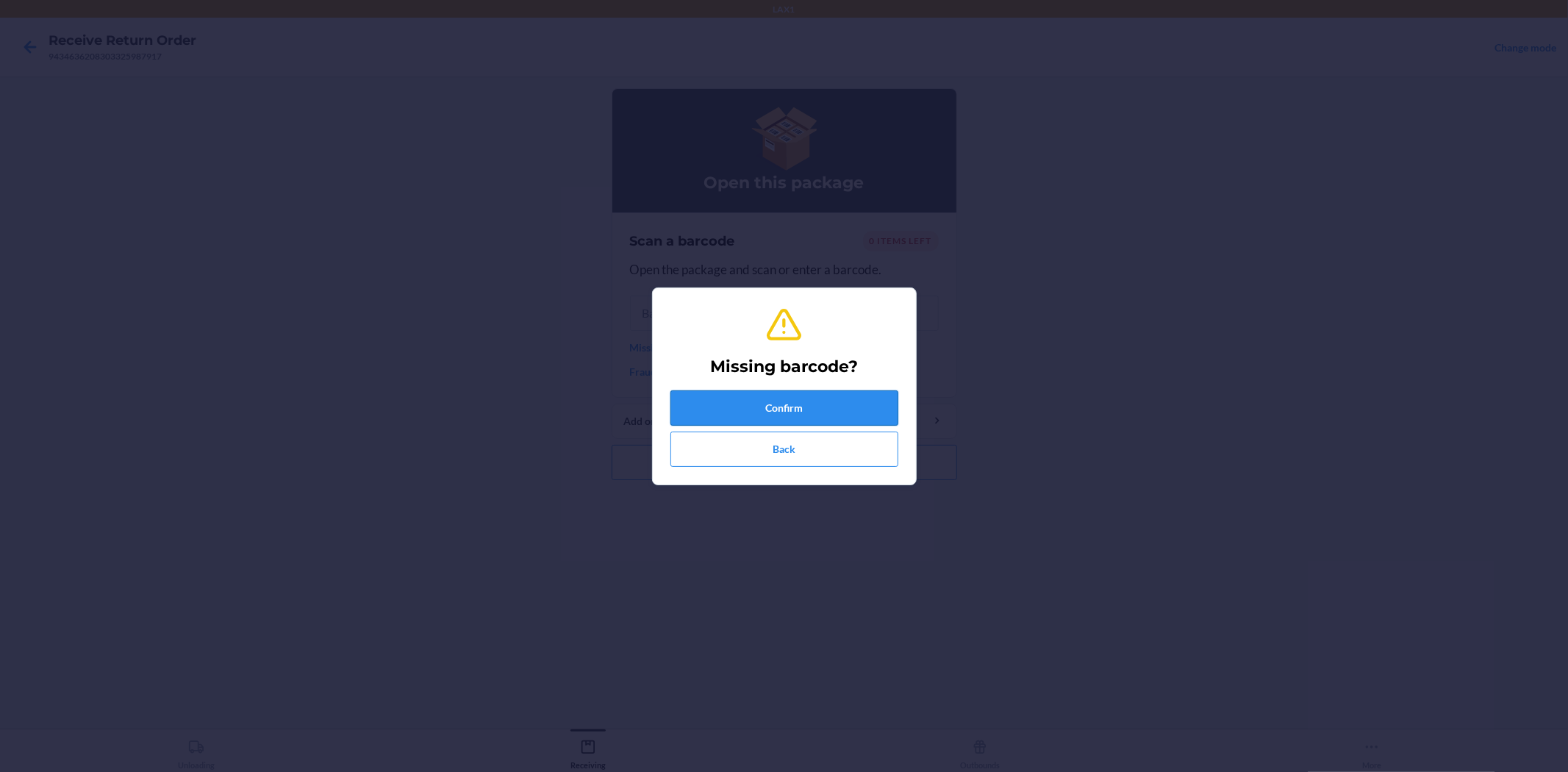
click at [794, 395] on button "Confirm" at bounding box center [784, 407] width 228 height 35
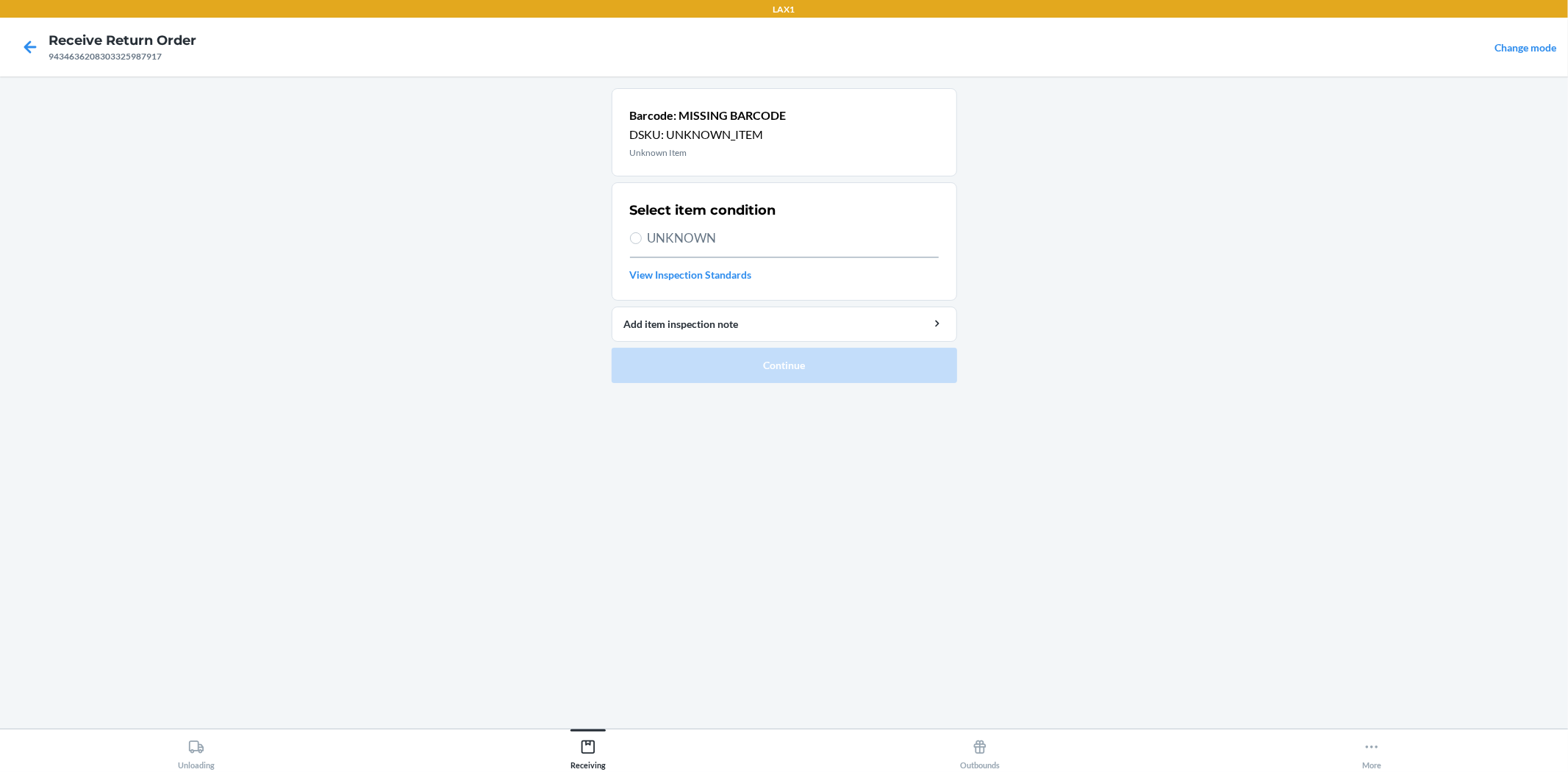
click at [684, 244] on span "UNKNOWN" at bounding box center [793, 239] width 291 height 19
click at [642, 244] on input "UNKNOWN" at bounding box center [636, 238] width 11 height 11
radio input "true"
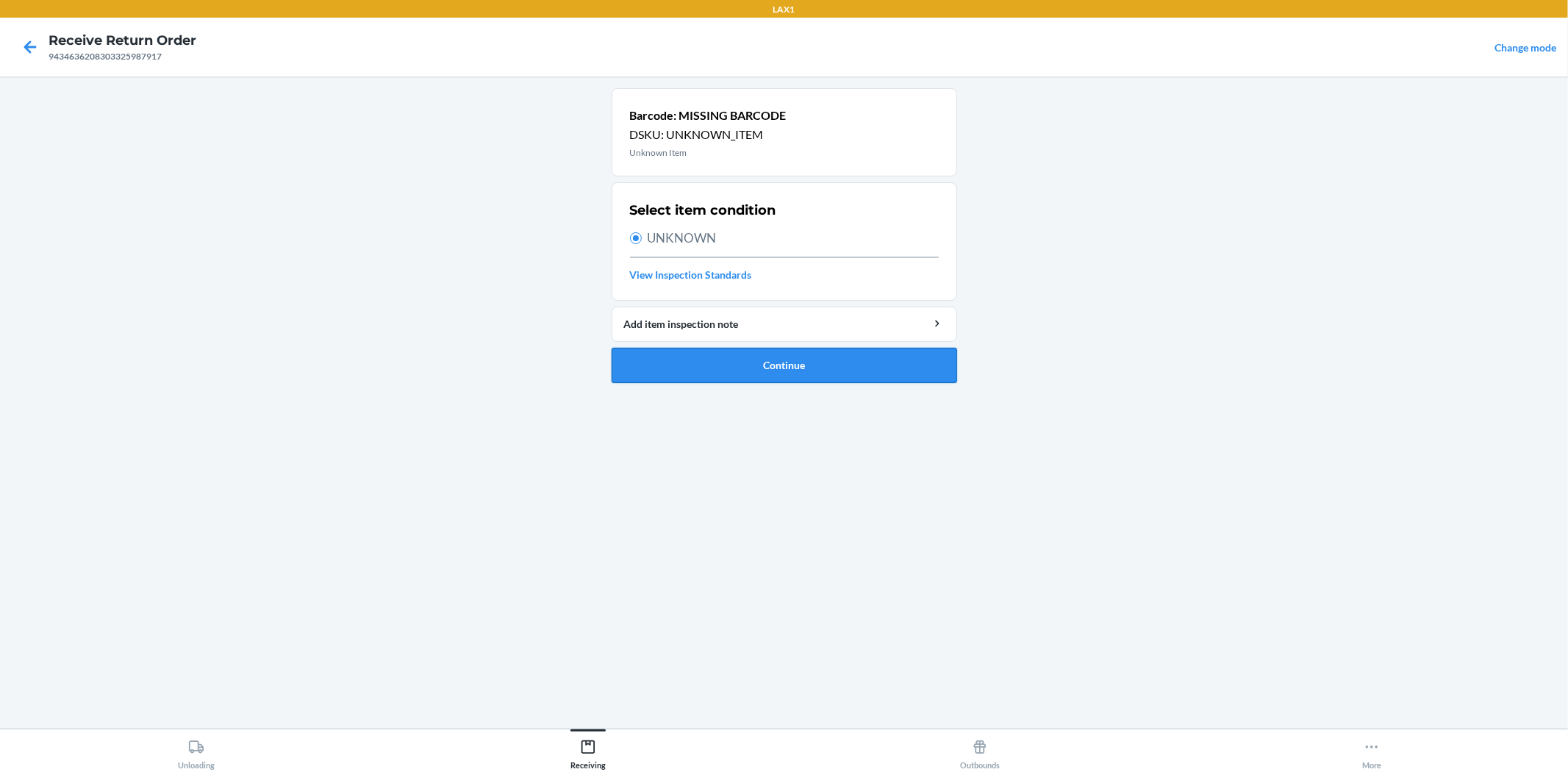
click at [780, 361] on button "Continue" at bounding box center [784, 365] width 345 height 35
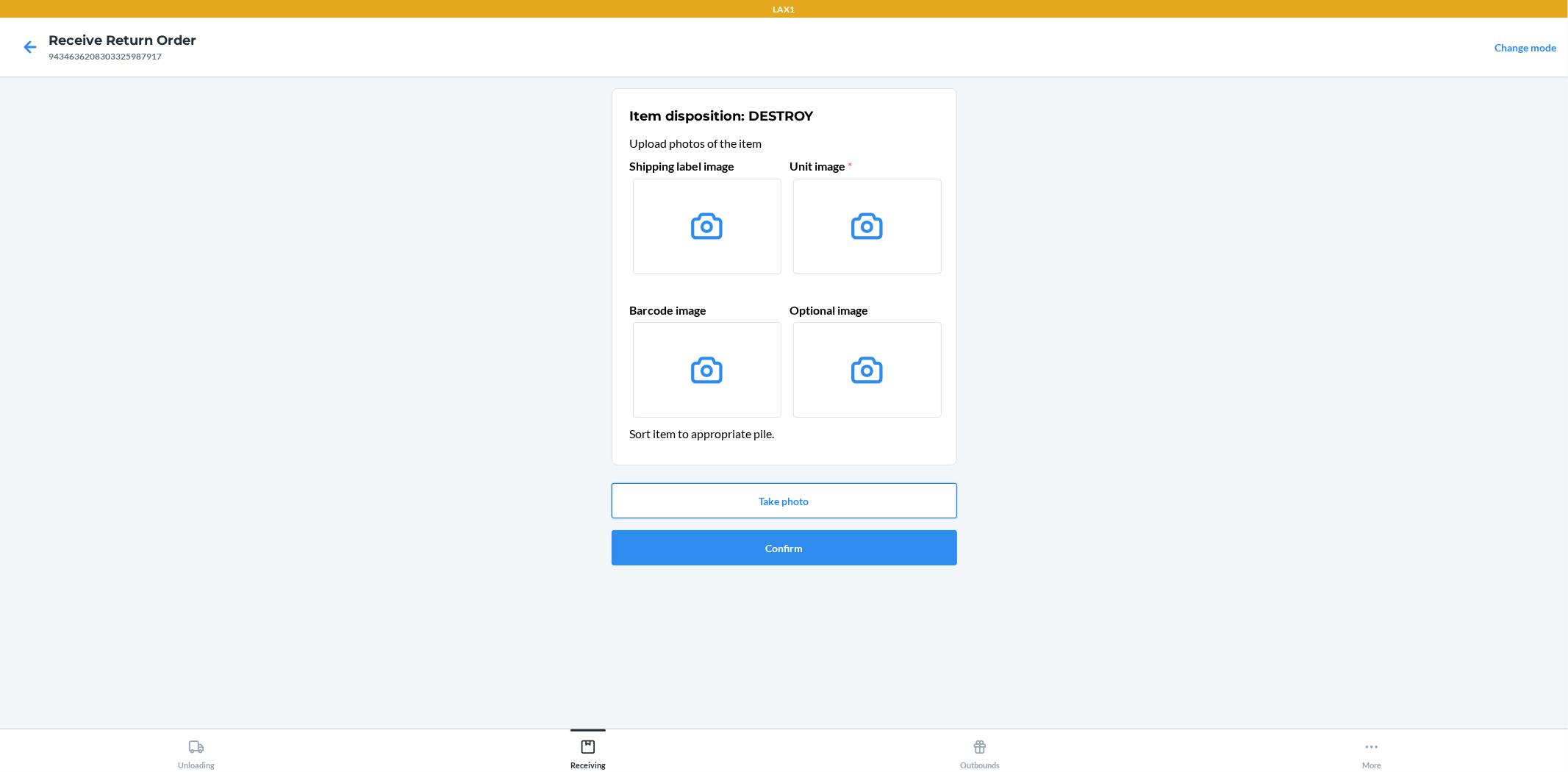
click at [840, 497] on button "Take photo" at bounding box center [784, 500] width 345 height 35
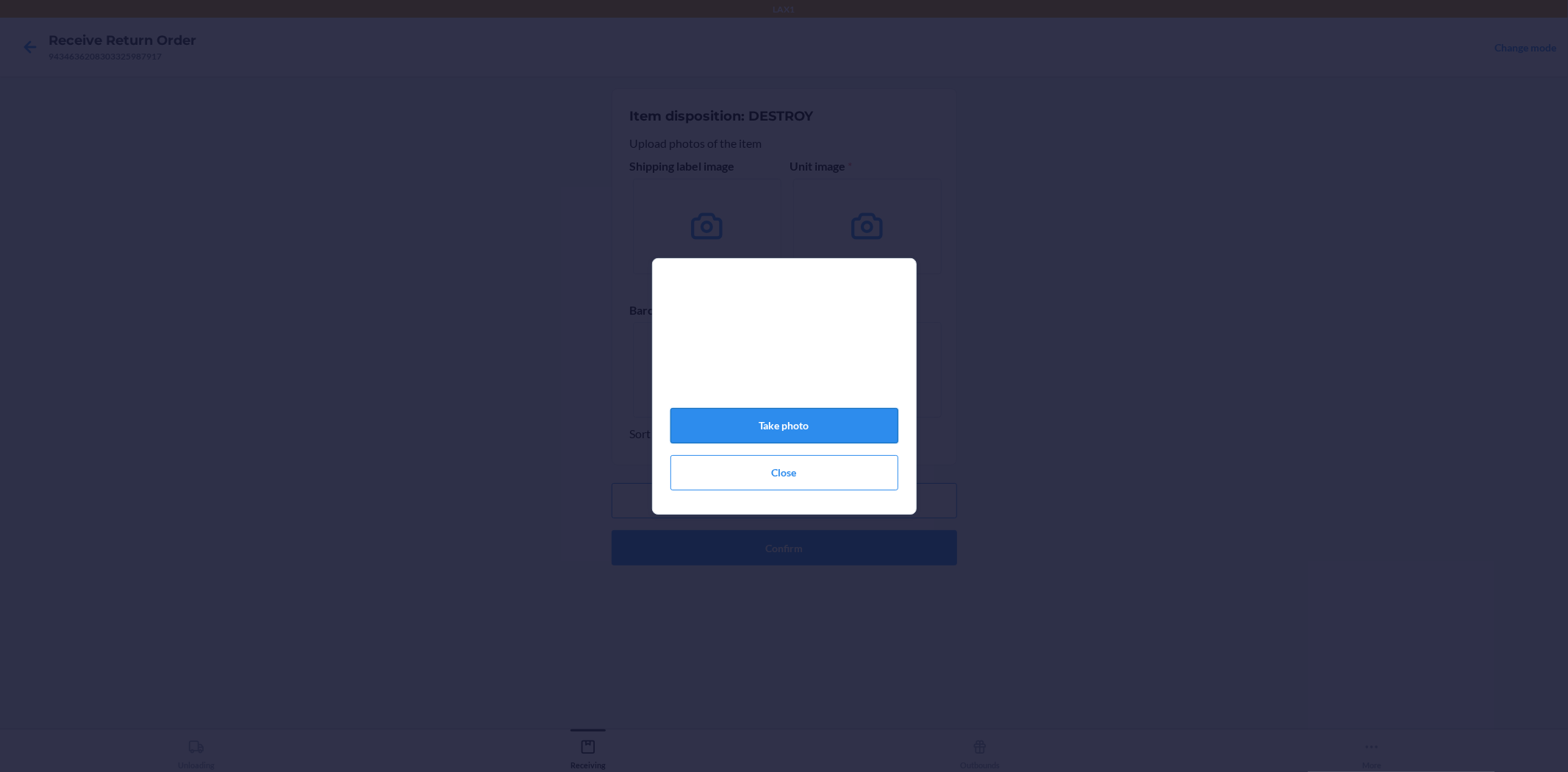
click at [798, 428] on button "Take photo" at bounding box center [784, 426] width 228 height 35
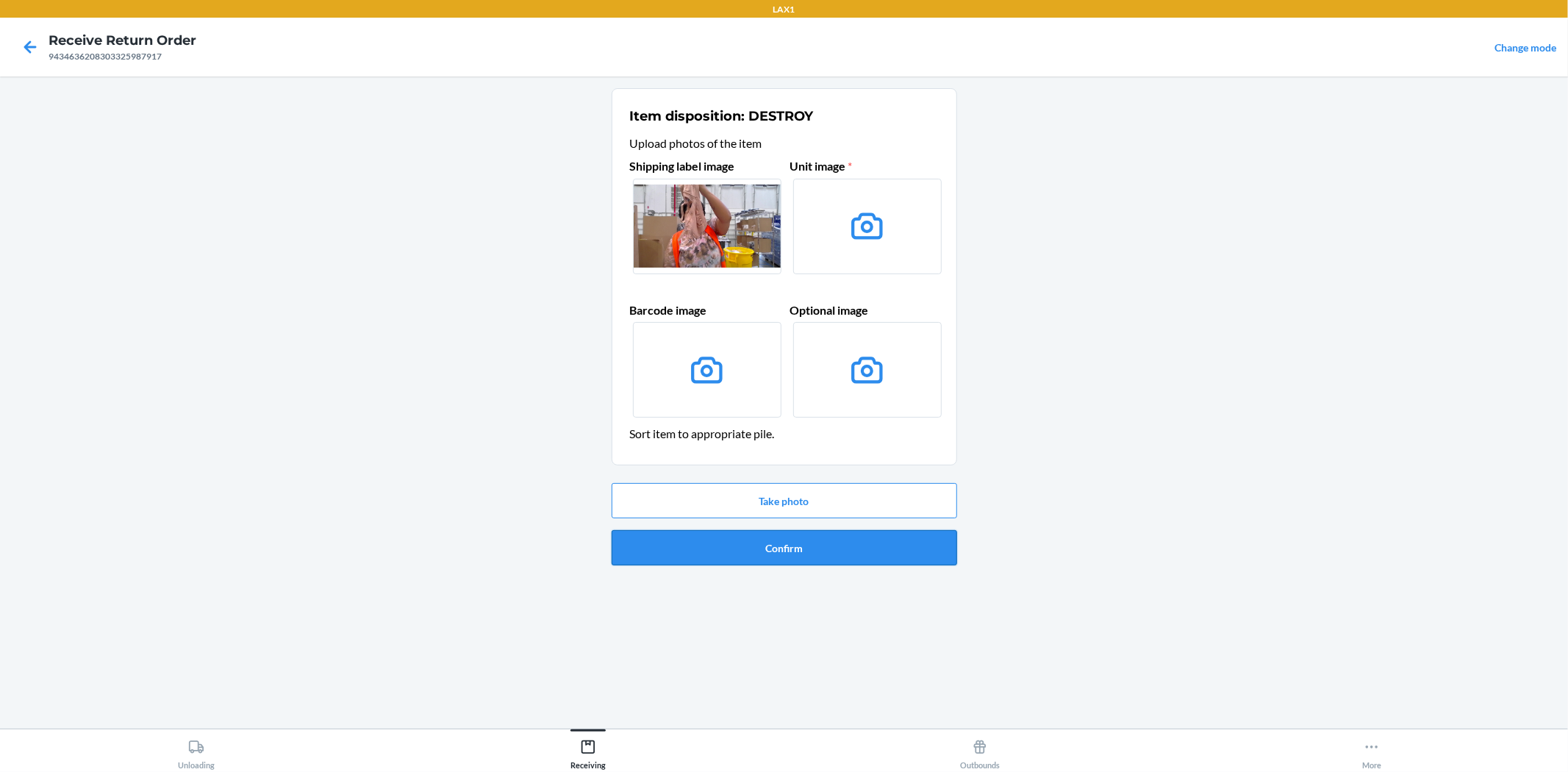
click at [809, 547] on button "Confirm" at bounding box center [784, 547] width 345 height 35
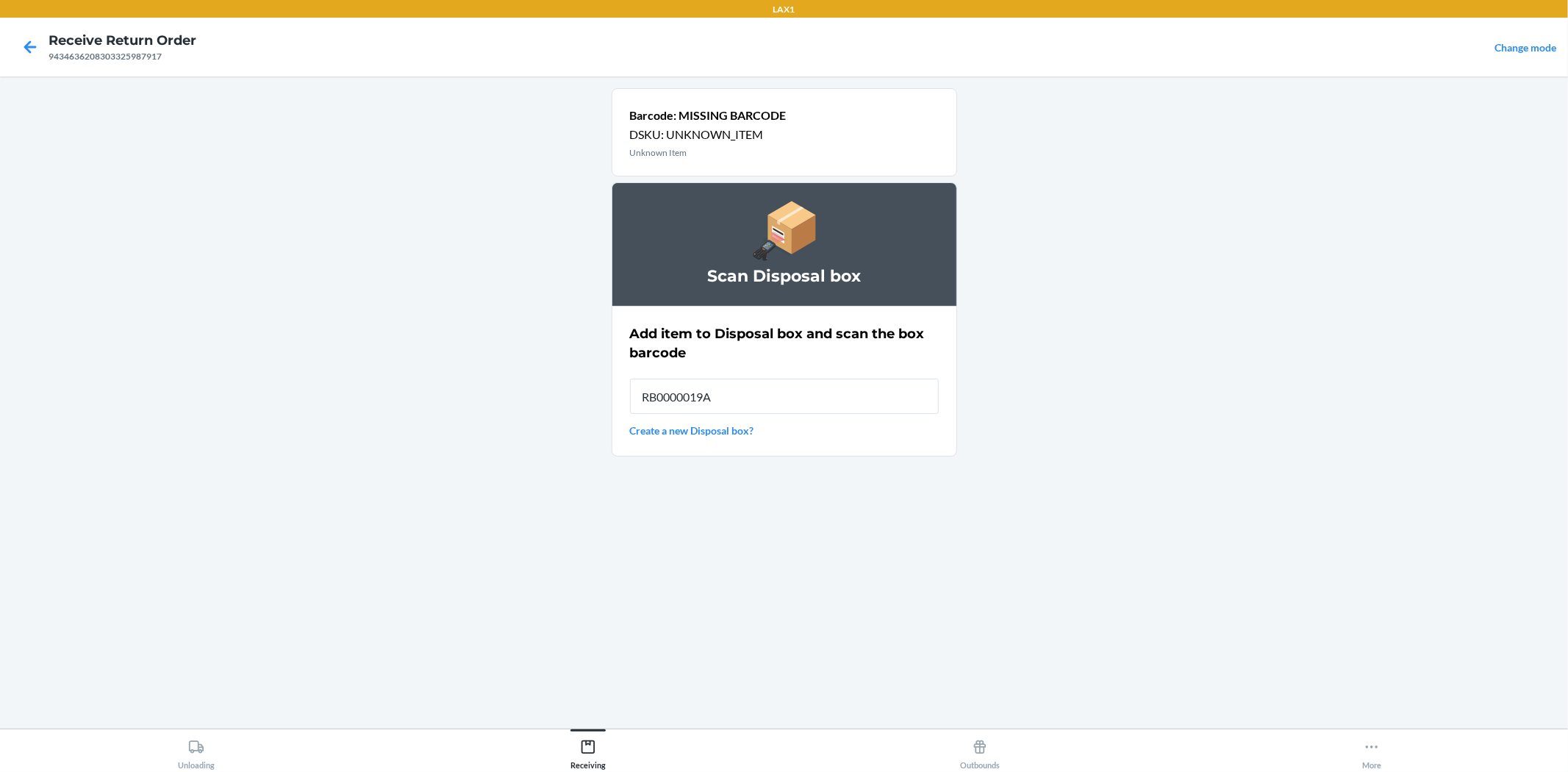
type input "RB0000019AD"
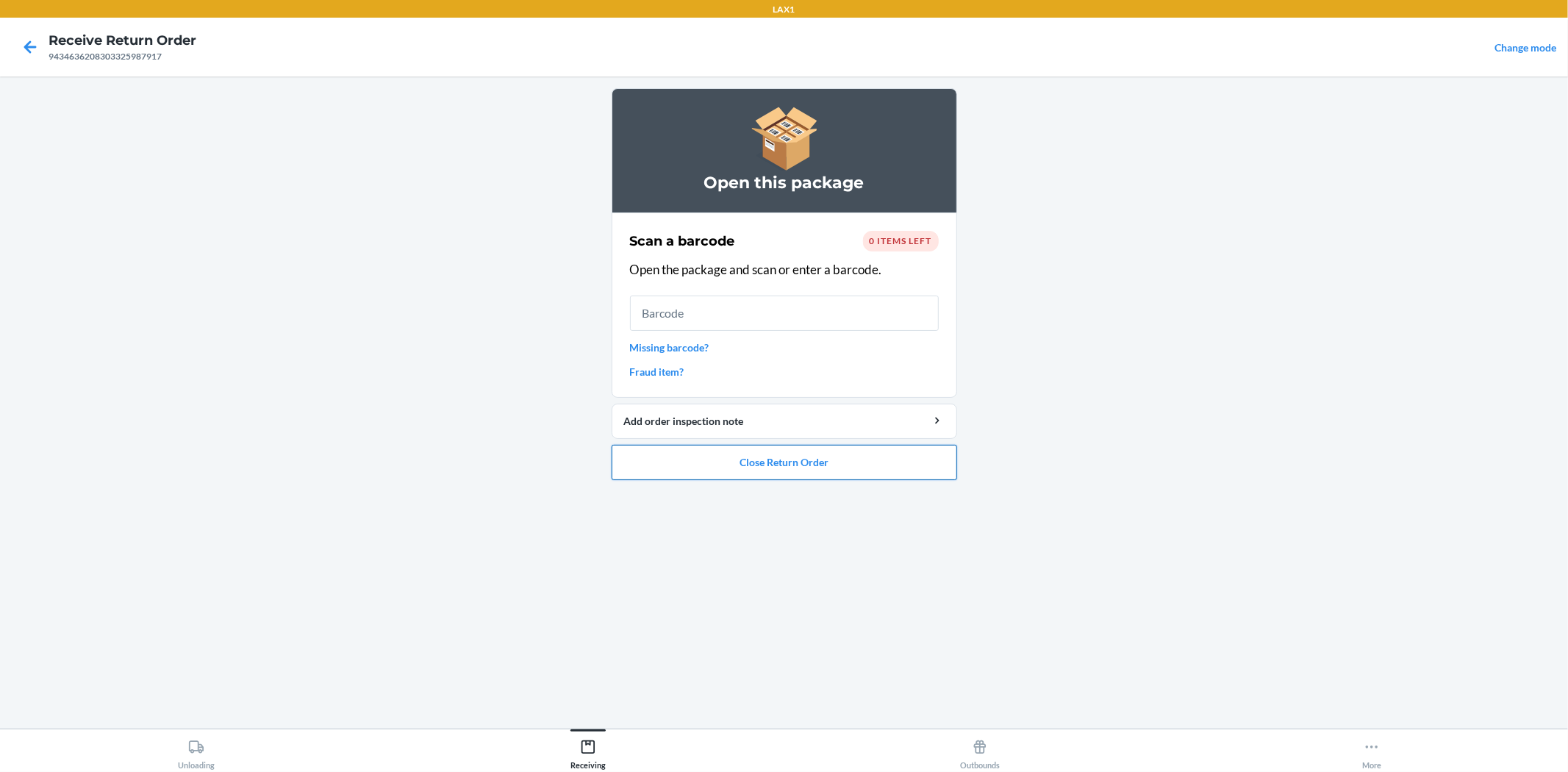
click at [784, 463] on button "Close Return Order" at bounding box center [784, 462] width 345 height 35
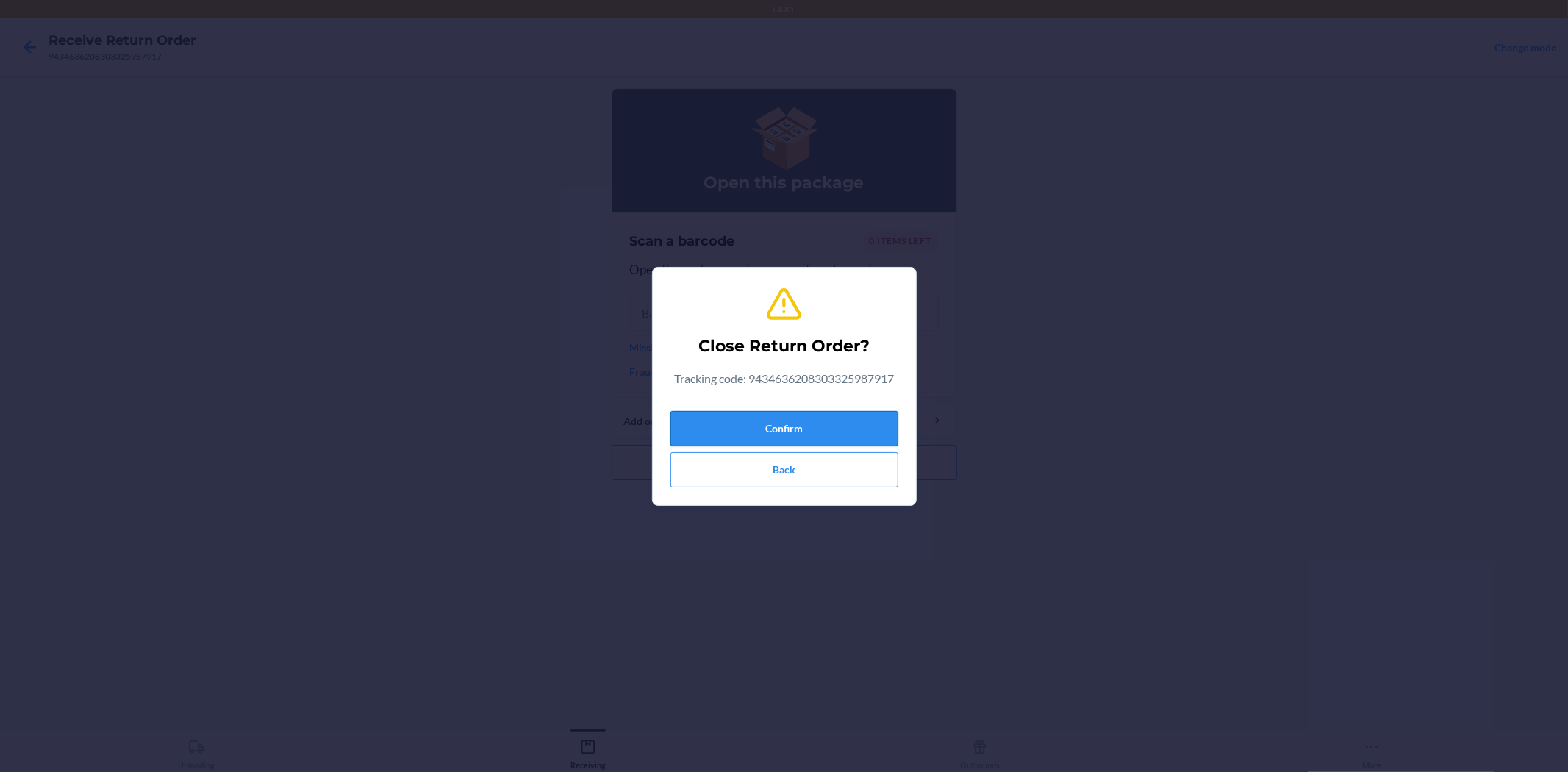
click at [789, 420] on button "Confirm" at bounding box center [784, 428] width 228 height 35
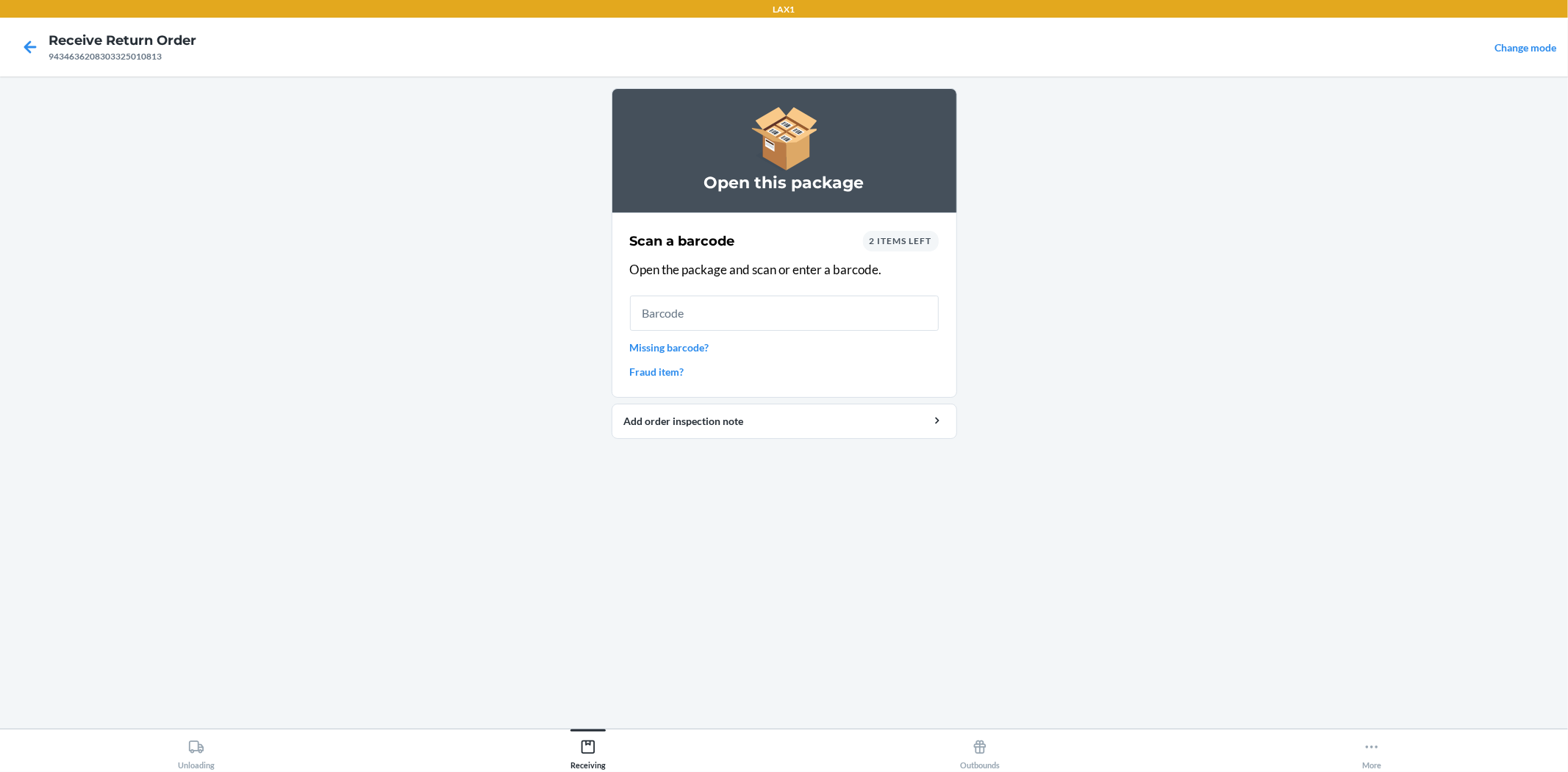
click at [678, 350] on link "Missing barcode?" at bounding box center [784, 347] width 309 height 15
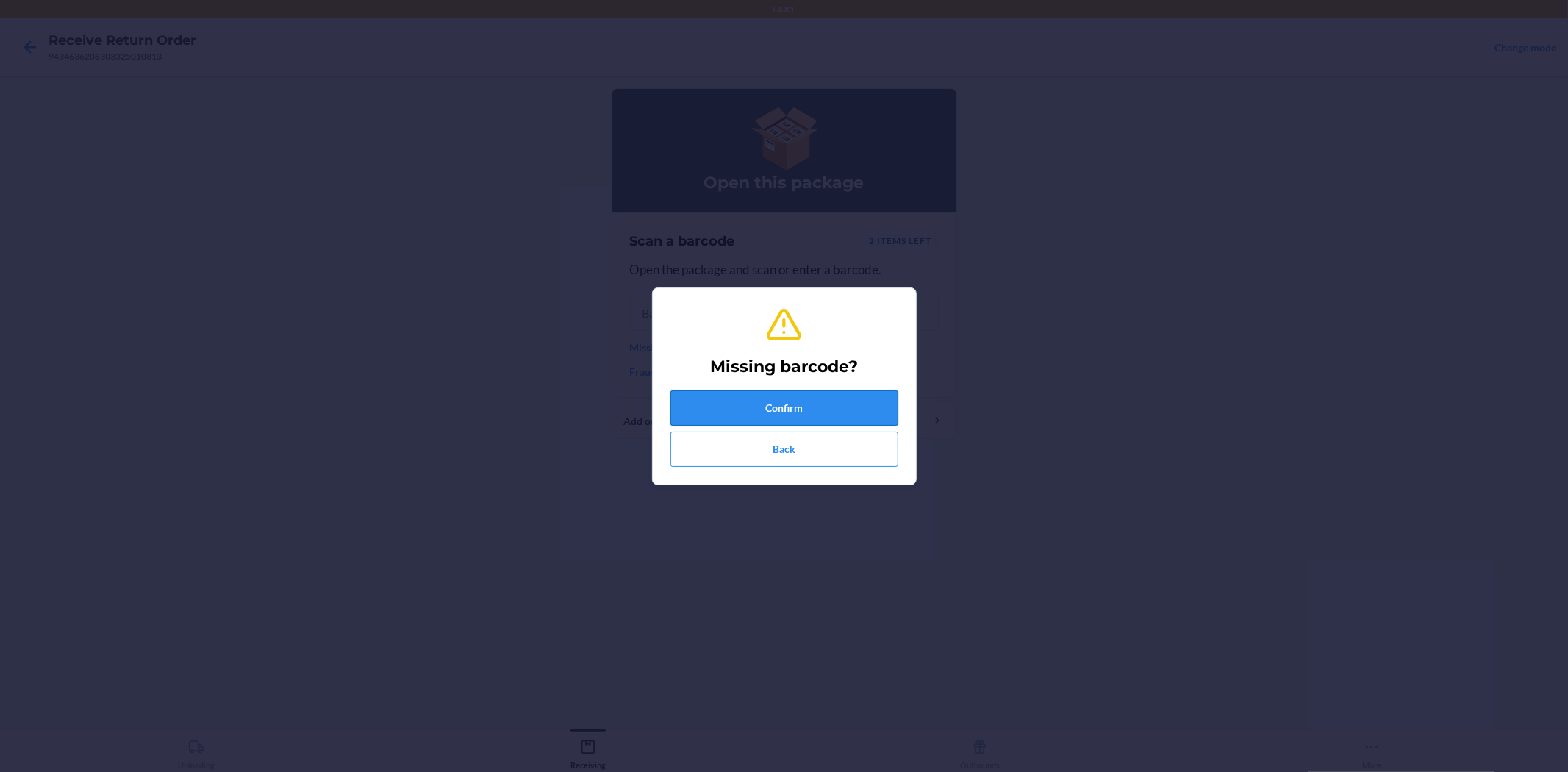
click at [799, 408] on button "Confirm" at bounding box center [784, 407] width 228 height 35
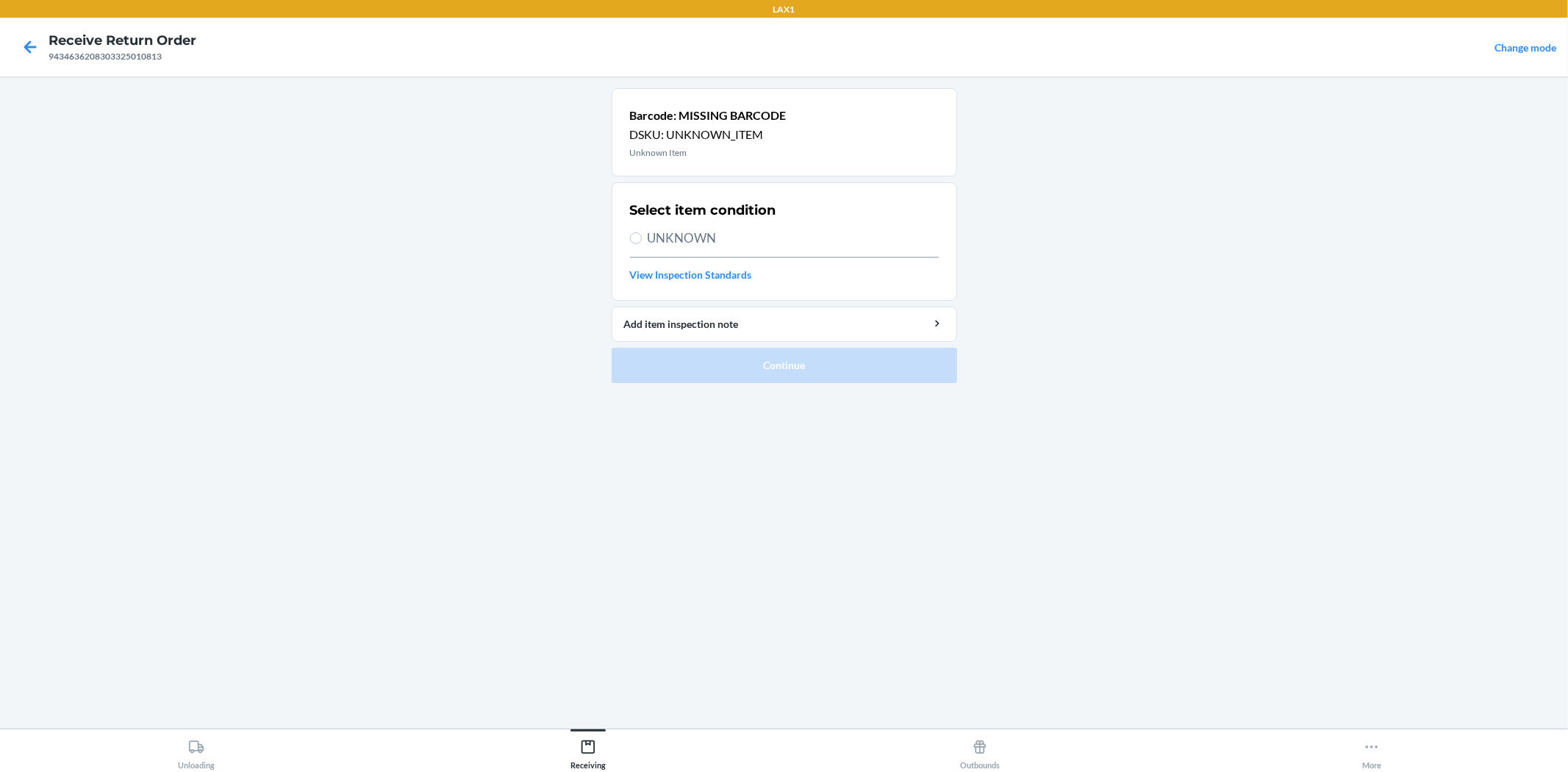
click at [706, 236] on span "UNKNOWN" at bounding box center [793, 239] width 291 height 19
click at [642, 236] on input "UNKNOWN" at bounding box center [636, 238] width 11 height 11
radio input "true"
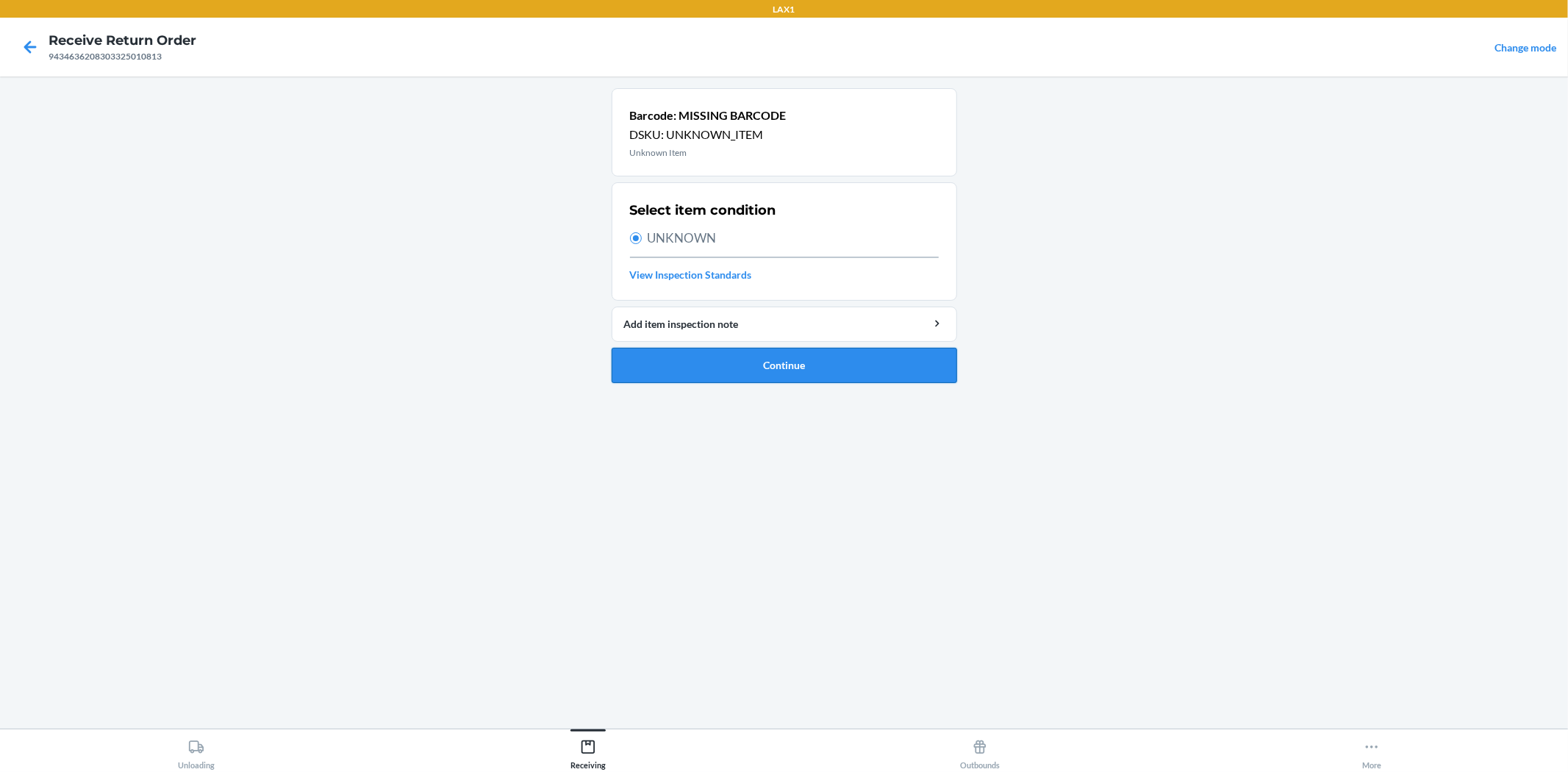
click at [775, 357] on button "Continue" at bounding box center [784, 365] width 345 height 35
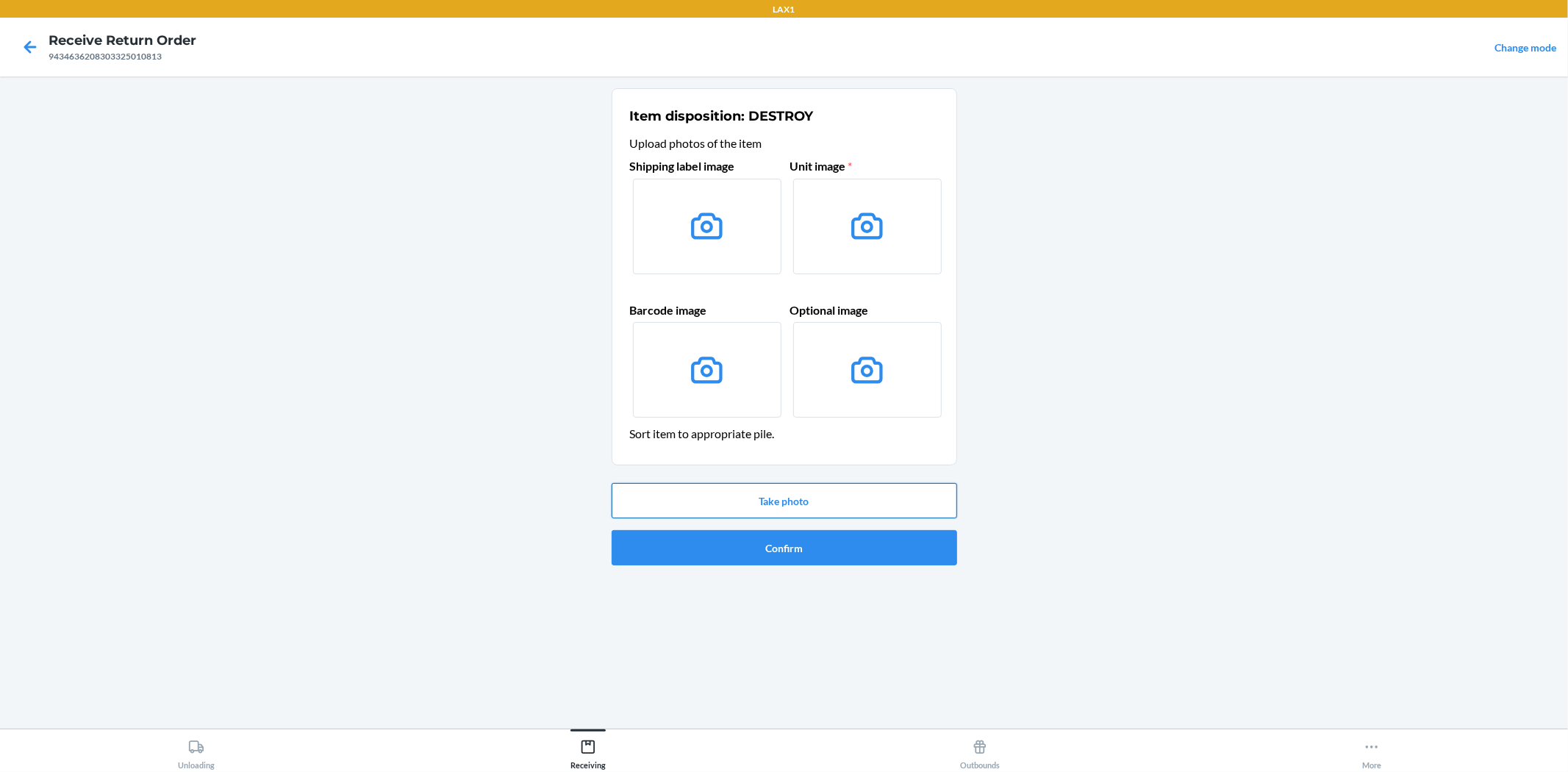
click at [778, 498] on button "Take photo" at bounding box center [784, 500] width 345 height 35
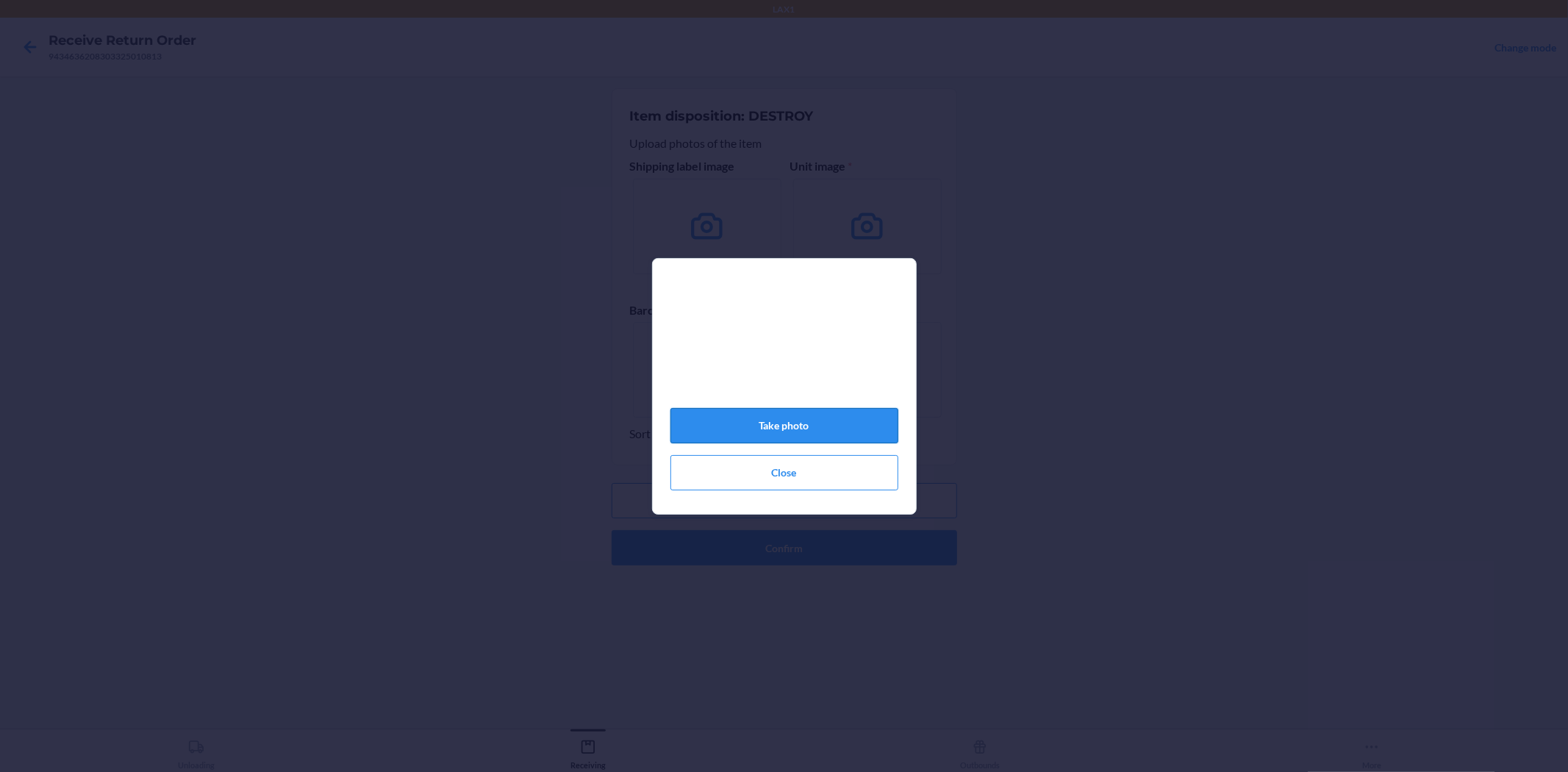
click at [777, 430] on button "Take photo" at bounding box center [784, 426] width 228 height 35
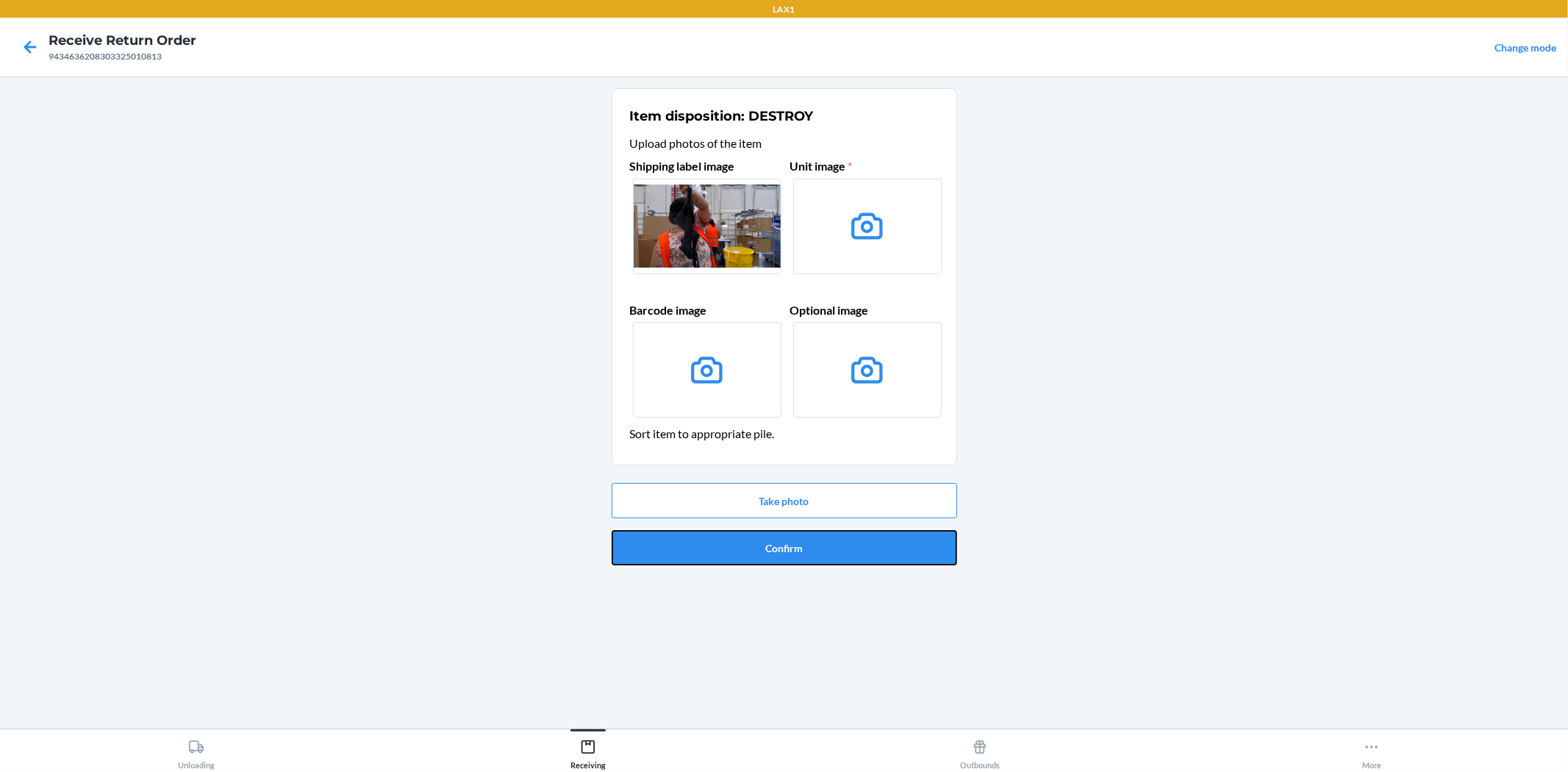
drag, startPoint x: 778, startPoint y: 543, endPoint x: 764, endPoint y: 510, distance: 35.8
click at [775, 539] on button "Confirm" at bounding box center [784, 547] width 345 height 35
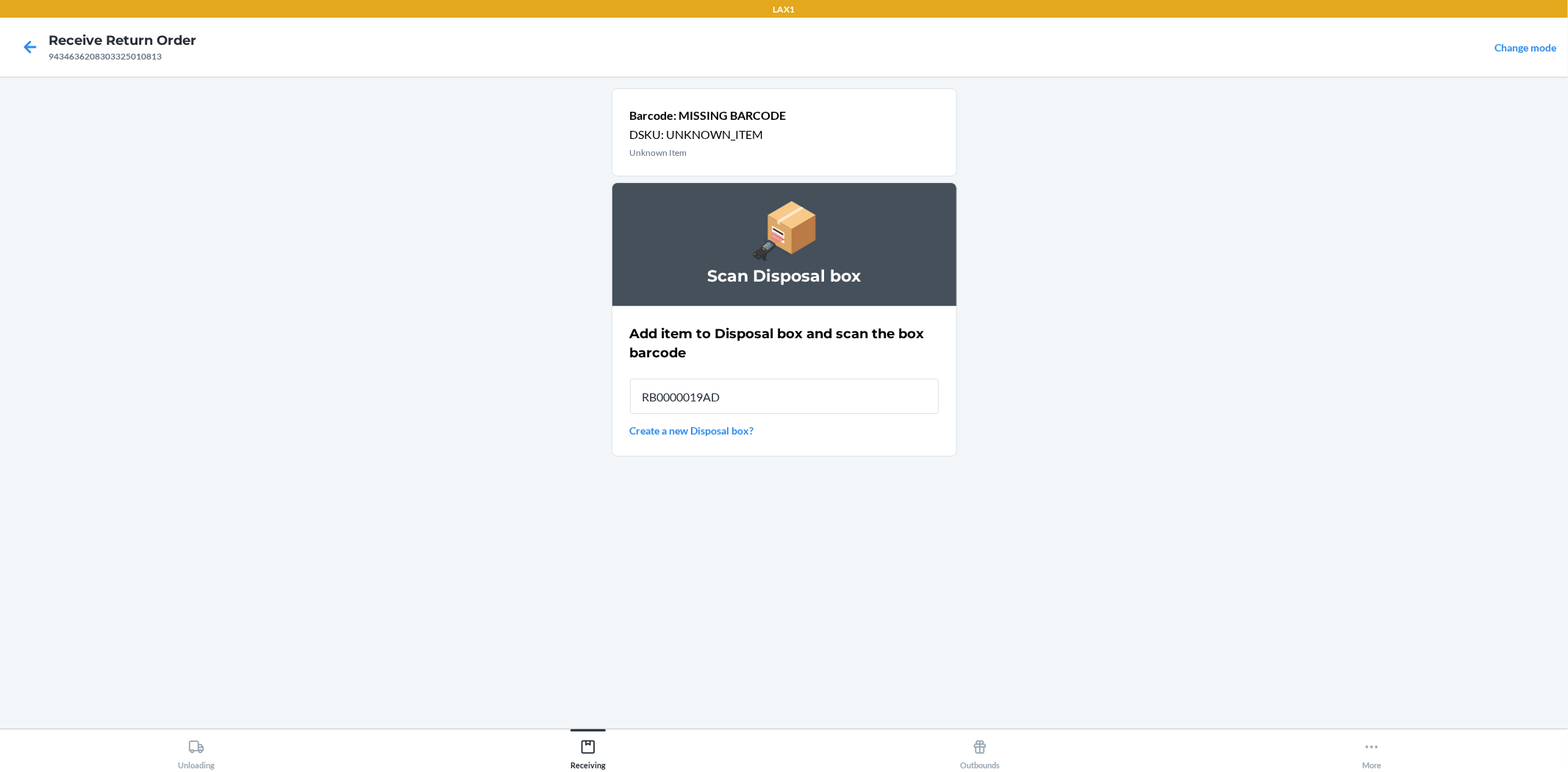
type input "RB0000019AD"
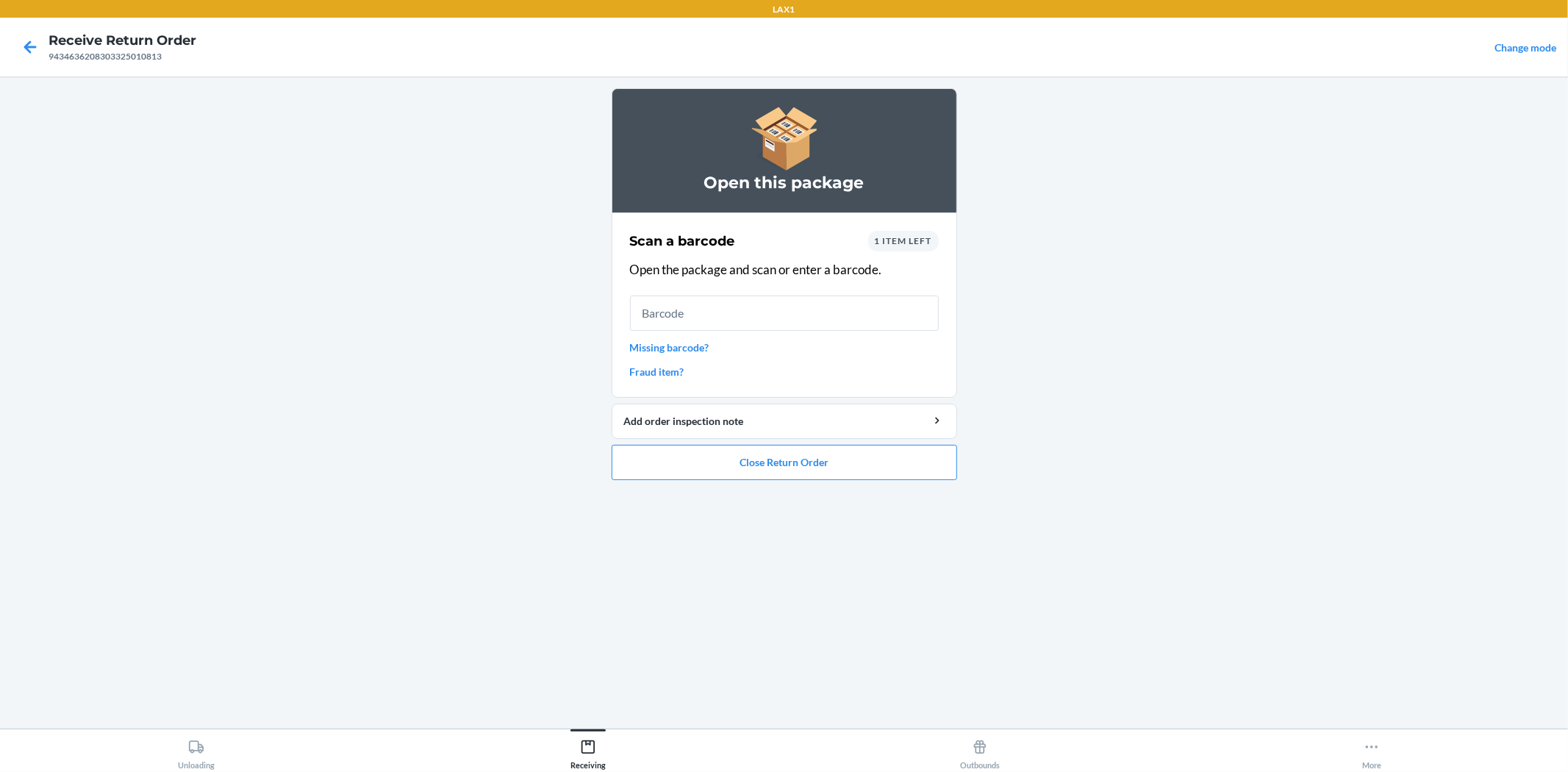
click at [684, 355] on div "Scan a barcode 1 item left Open the package and scan or enter a barcode. Missin…" at bounding box center [784, 304] width 309 height 157
click at [694, 344] on link "Missing barcode?" at bounding box center [784, 347] width 309 height 15
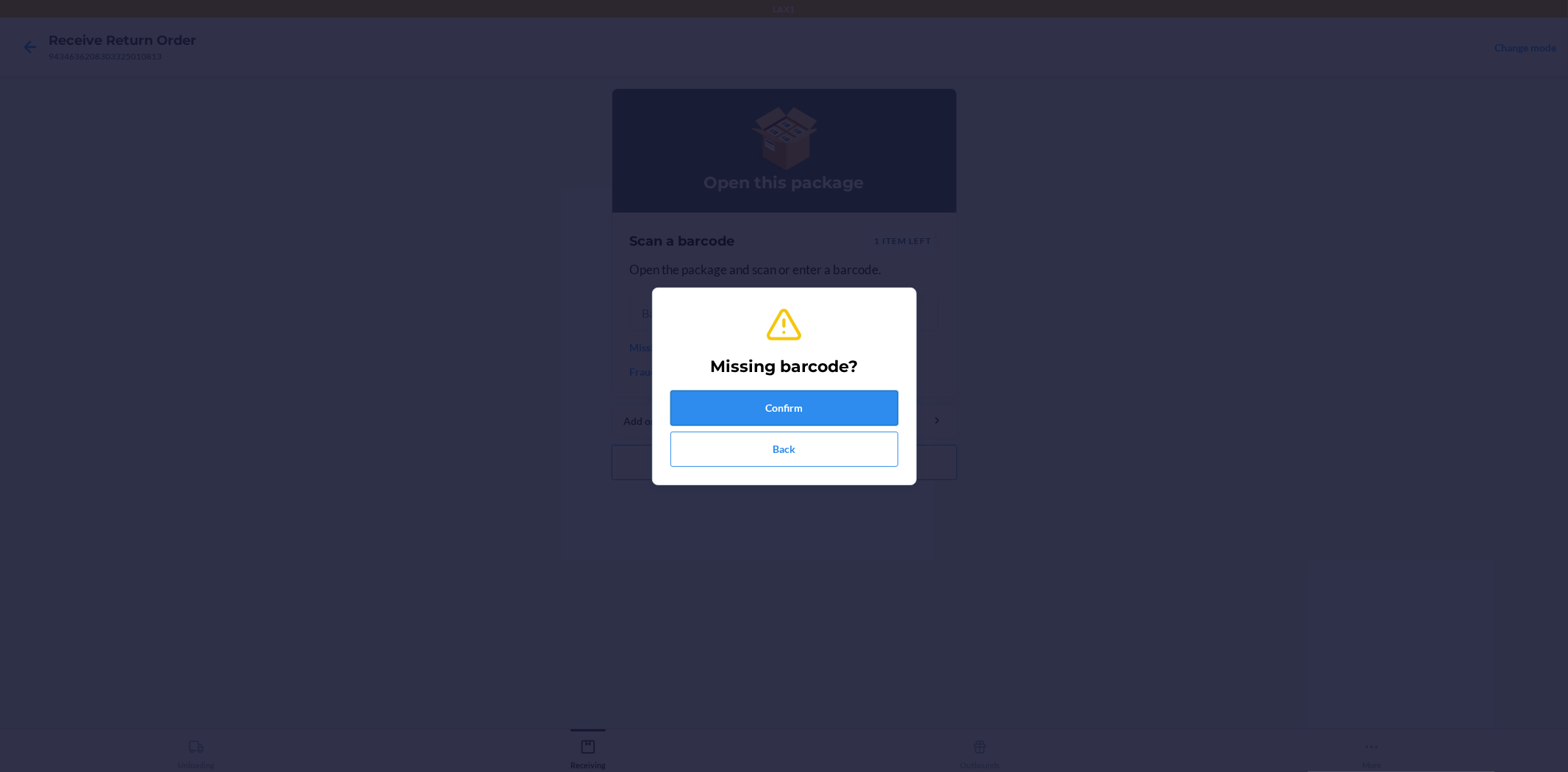
click at [765, 399] on button "Confirm" at bounding box center [784, 407] width 228 height 35
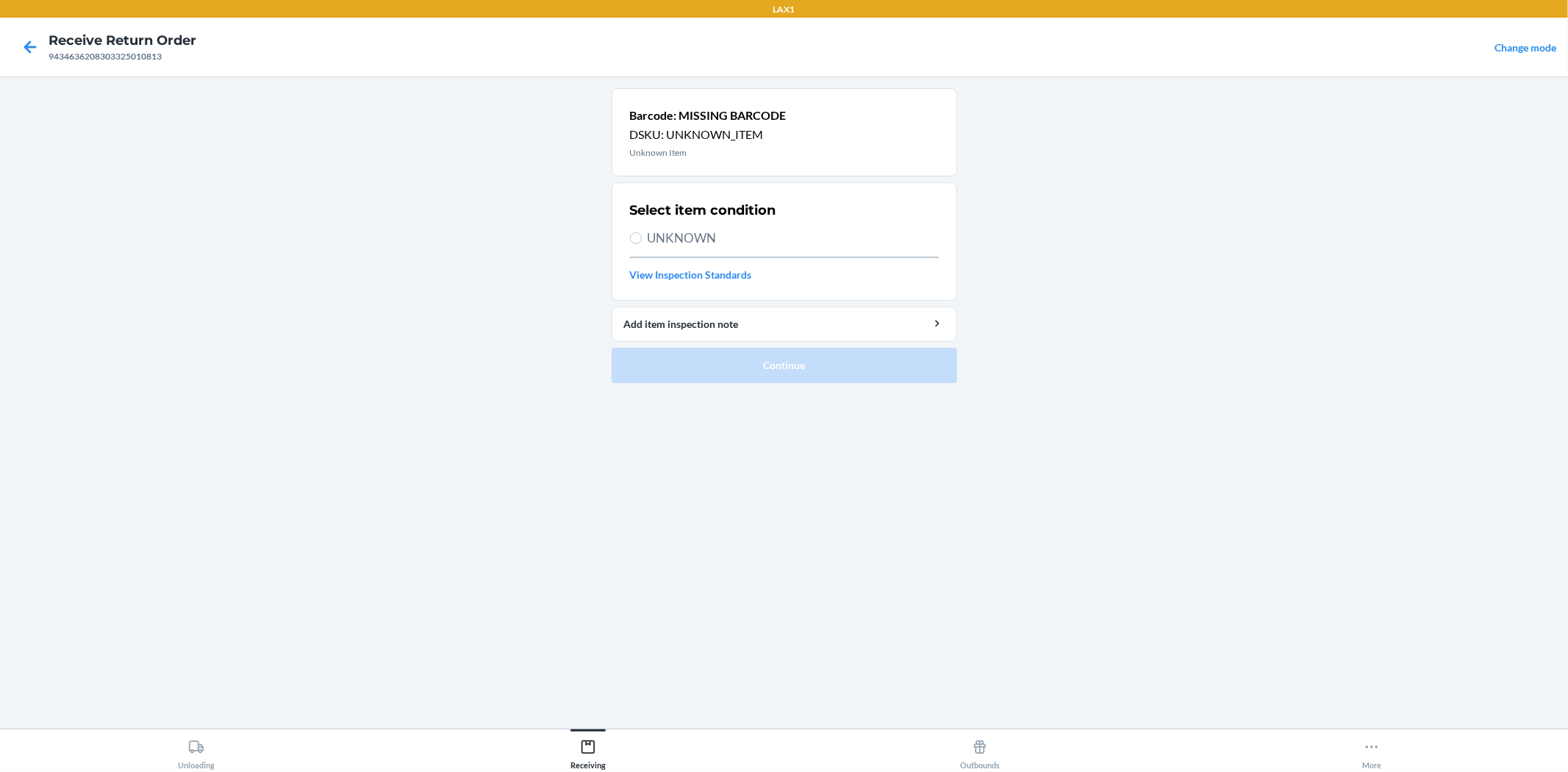
click at [713, 237] on span "UNKNOWN" at bounding box center [793, 239] width 291 height 19
click at [642, 237] on input "UNKNOWN" at bounding box center [636, 238] width 11 height 11
radio input "true"
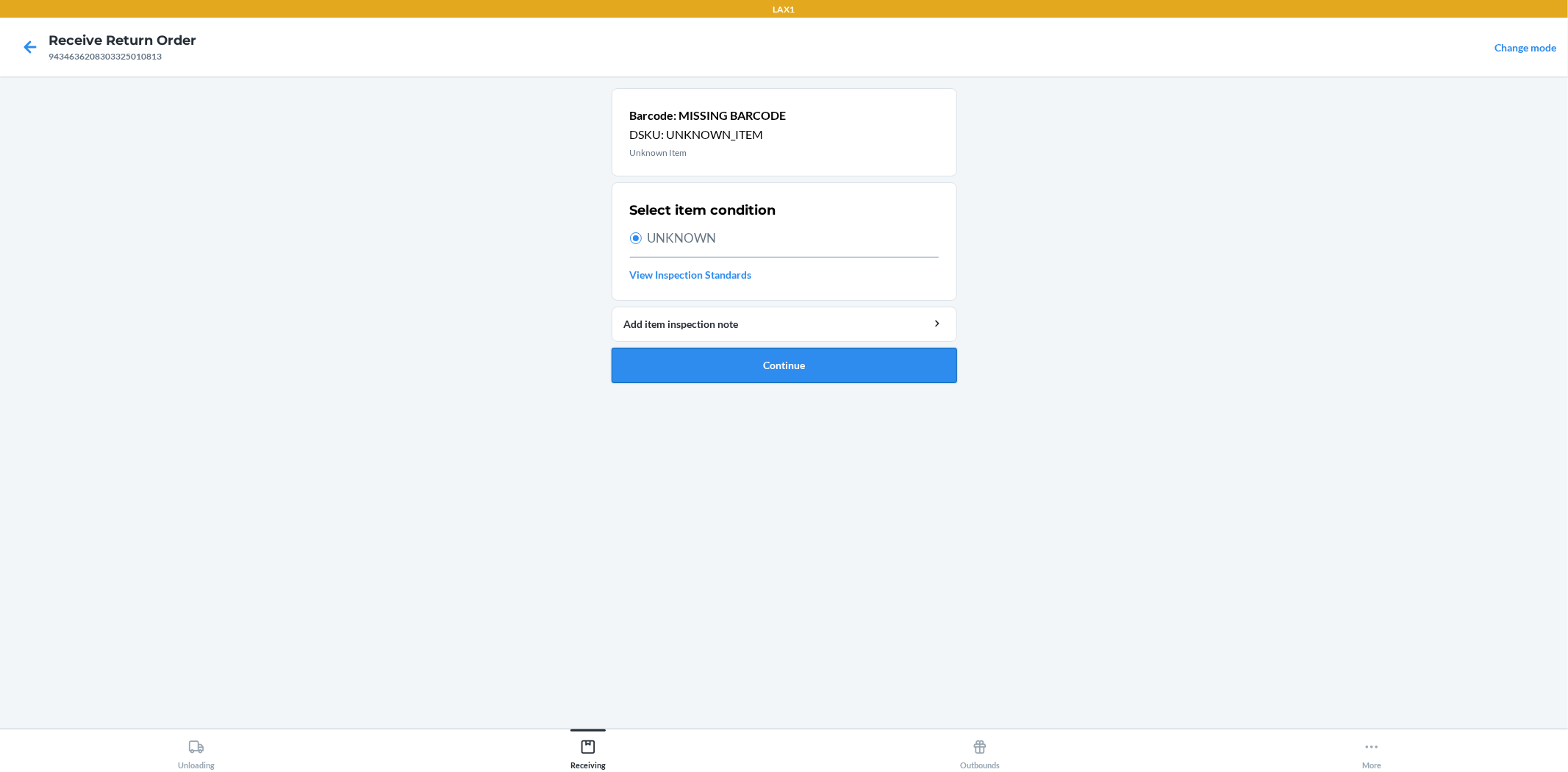
click at [782, 376] on button "Continue" at bounding box center [784, 365] width 345 height 35
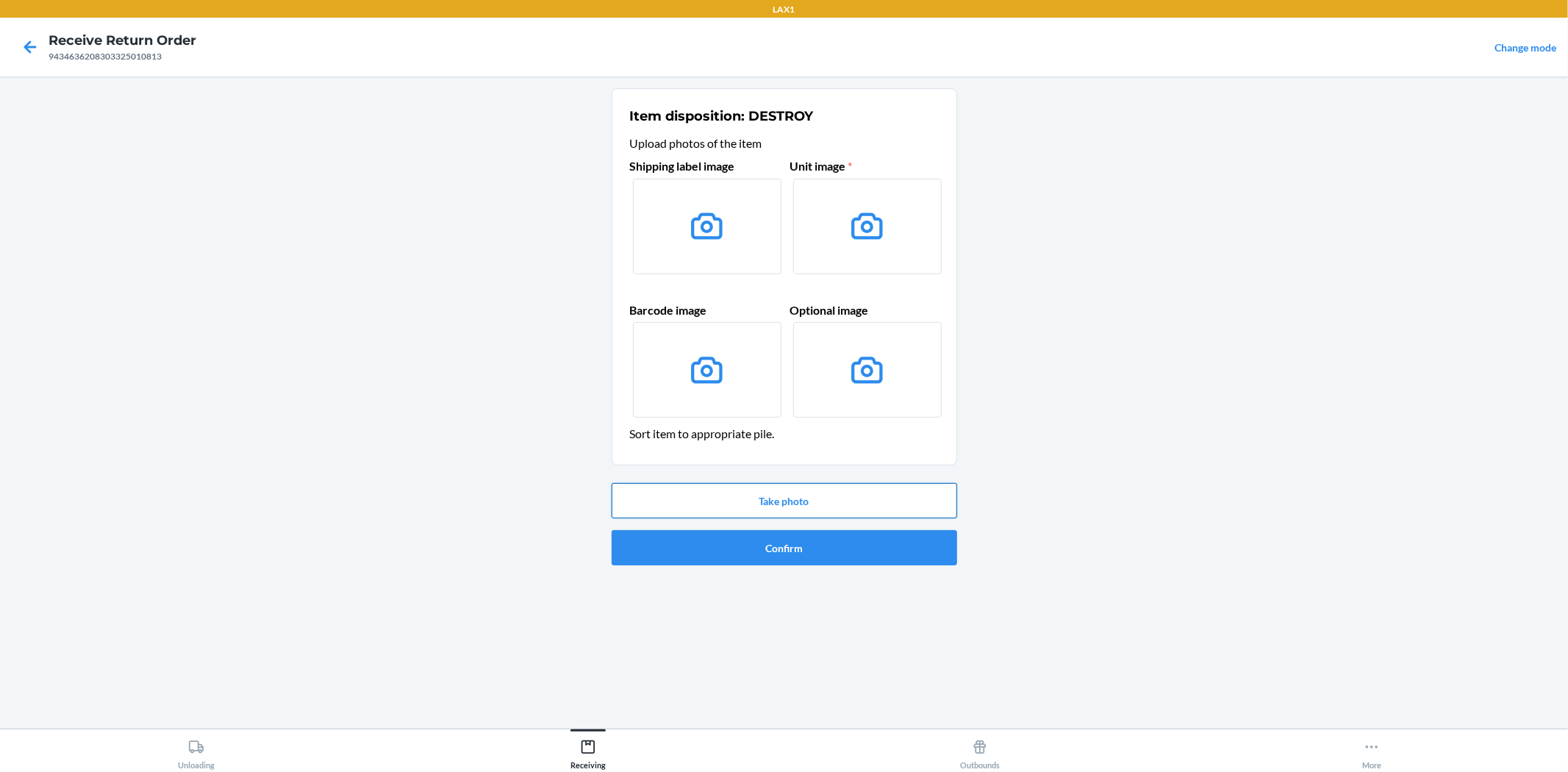
click at [768, 501] on button "Take photo" at bounding box center [784, 500] width 345 height 35
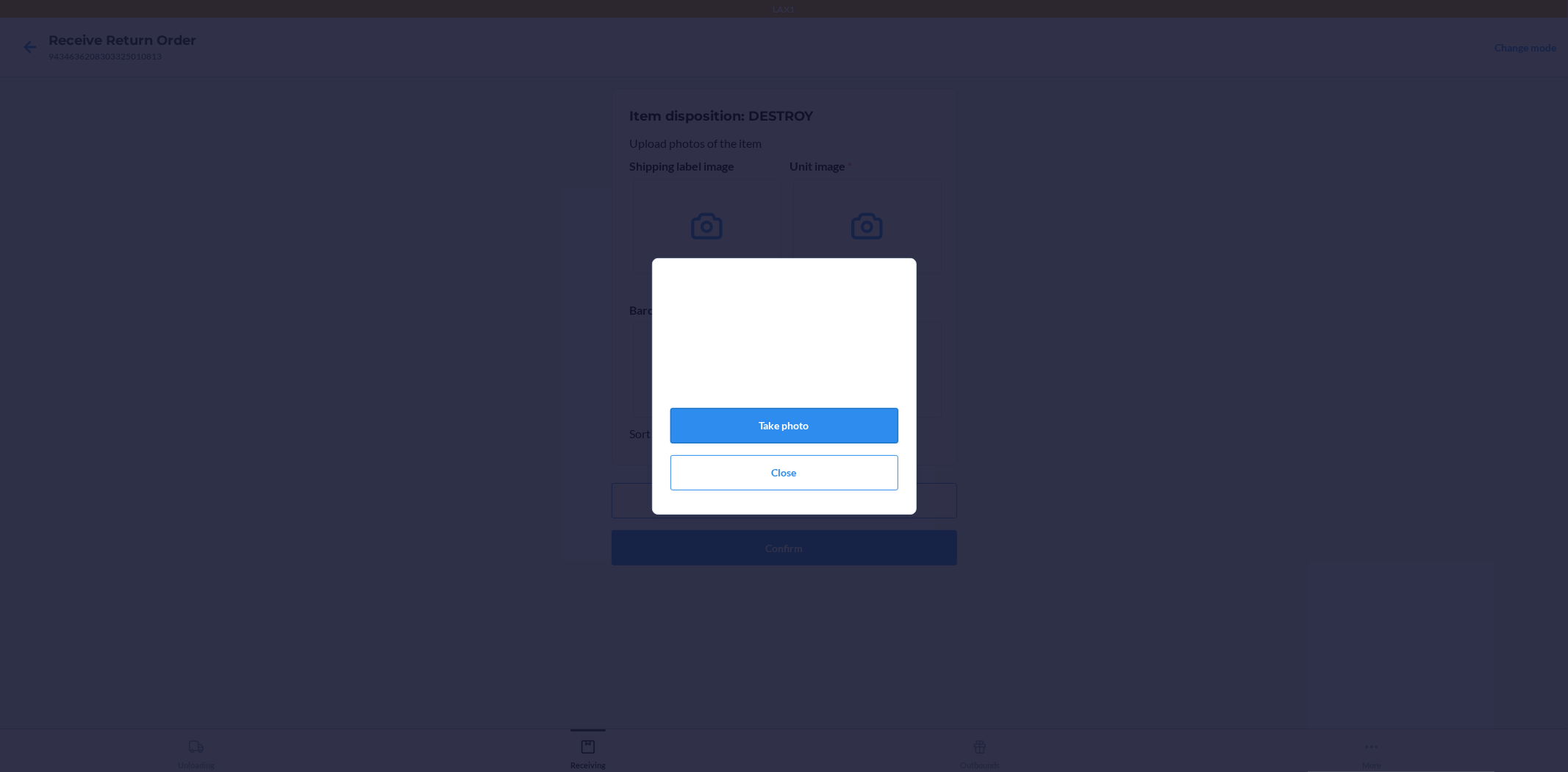
click at [794, 425] on button "Take photo" at bounding box center [784, 426] width 228 height 35
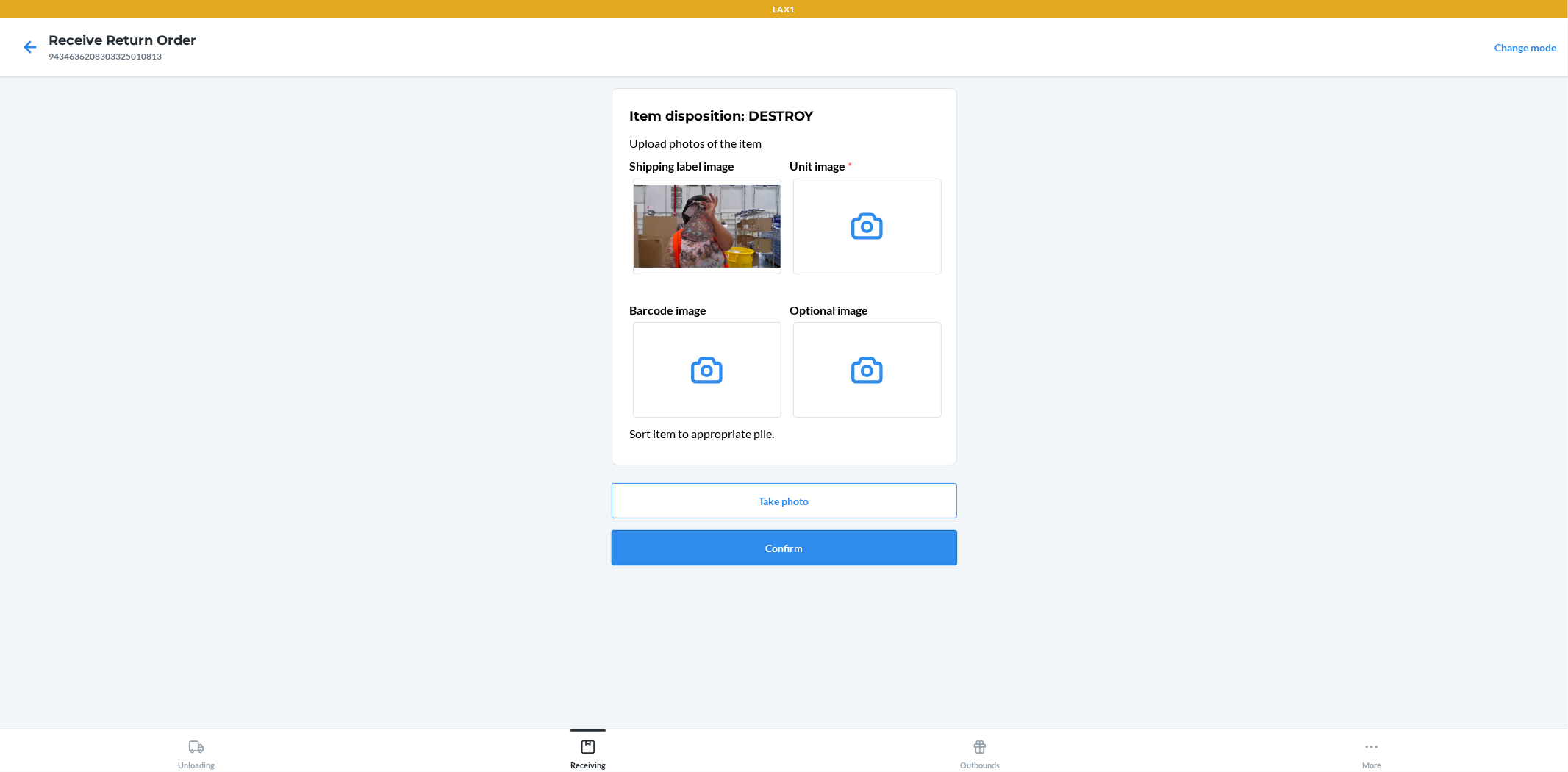
drag, startPoint x: 754, startPoint y: 546, endPoint x: 754, endPoint y: 536, distance: 10.0
click at [754, 536] on button "Confirm" at bounding box center [784, 547] width 345 height 35
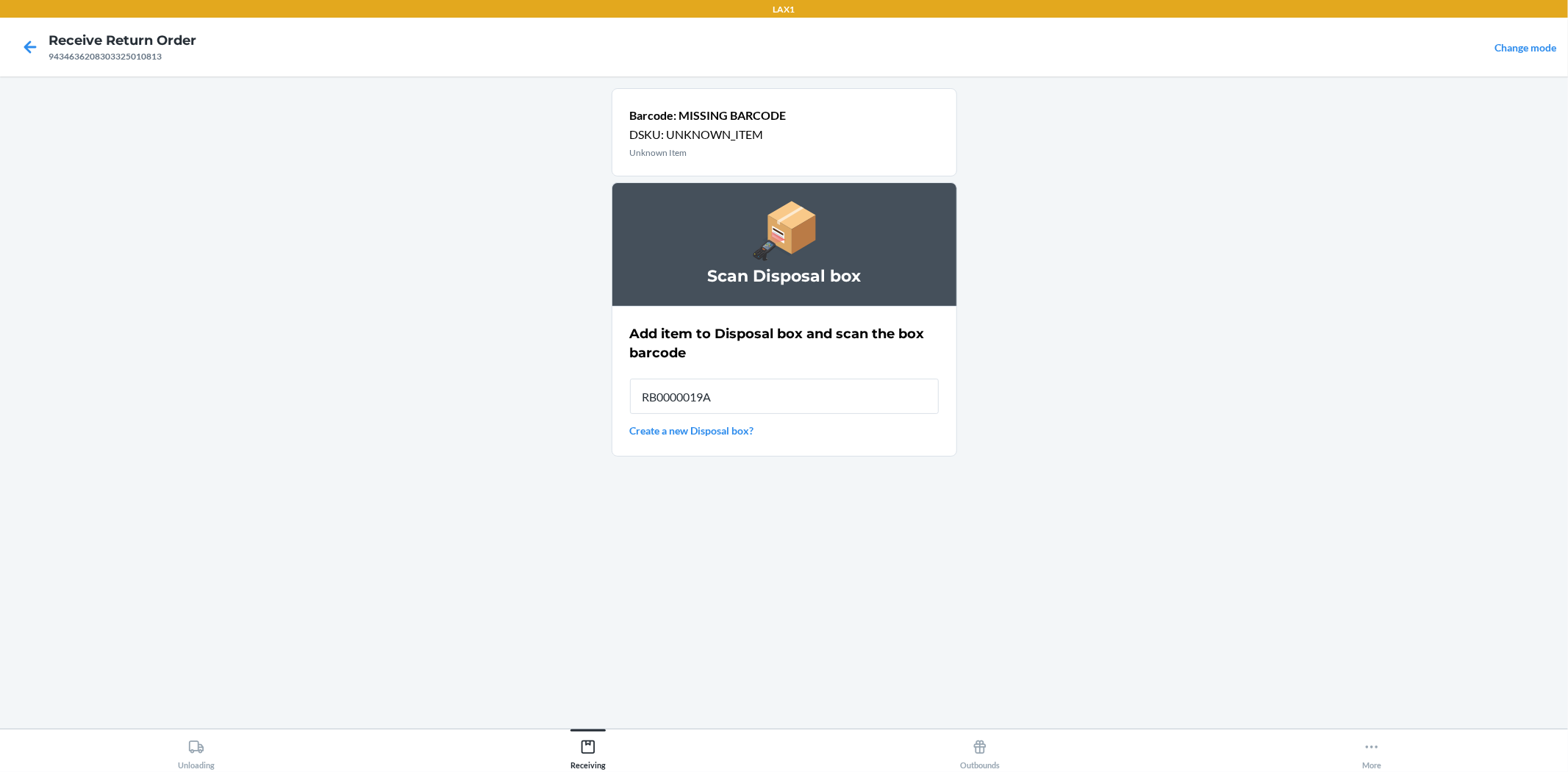
type input "RB0000019AD"
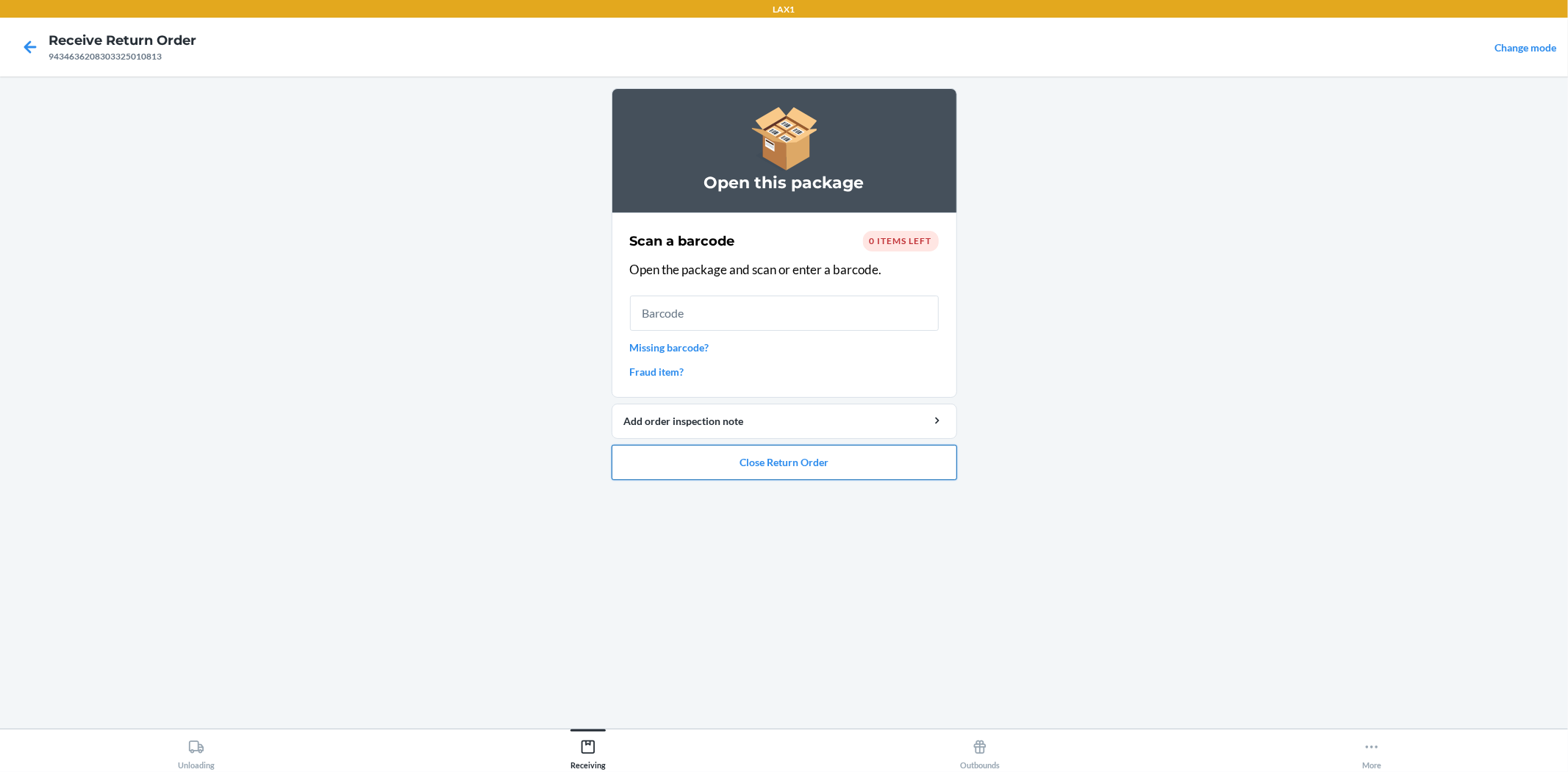
click at [808, 456] on button "Close Return Order" at bounding box center [784, 462] width 345 height 35
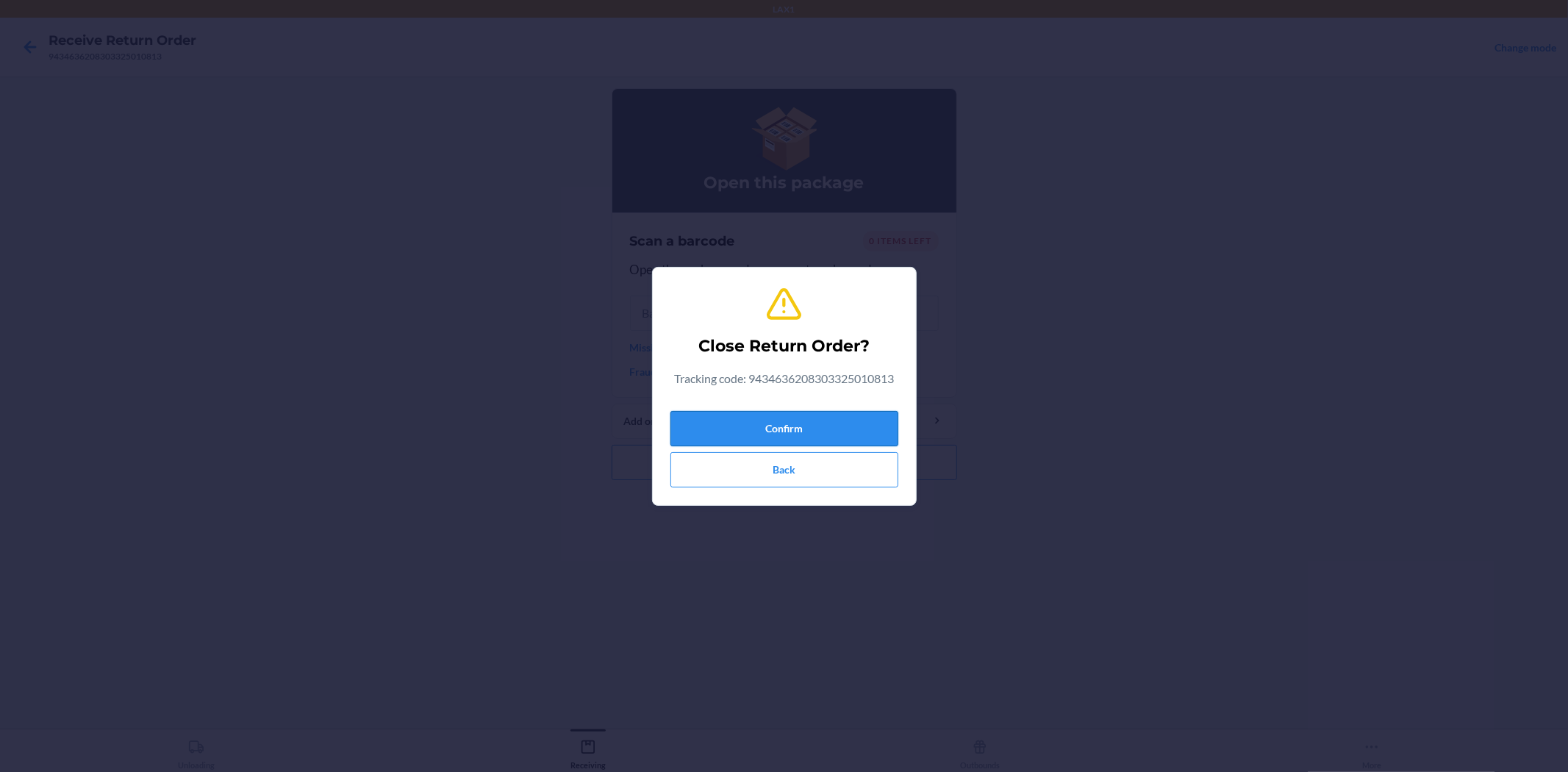
click at [768, 434] on button "Confirm" at bounding box center [784, 428] width 228 height 35
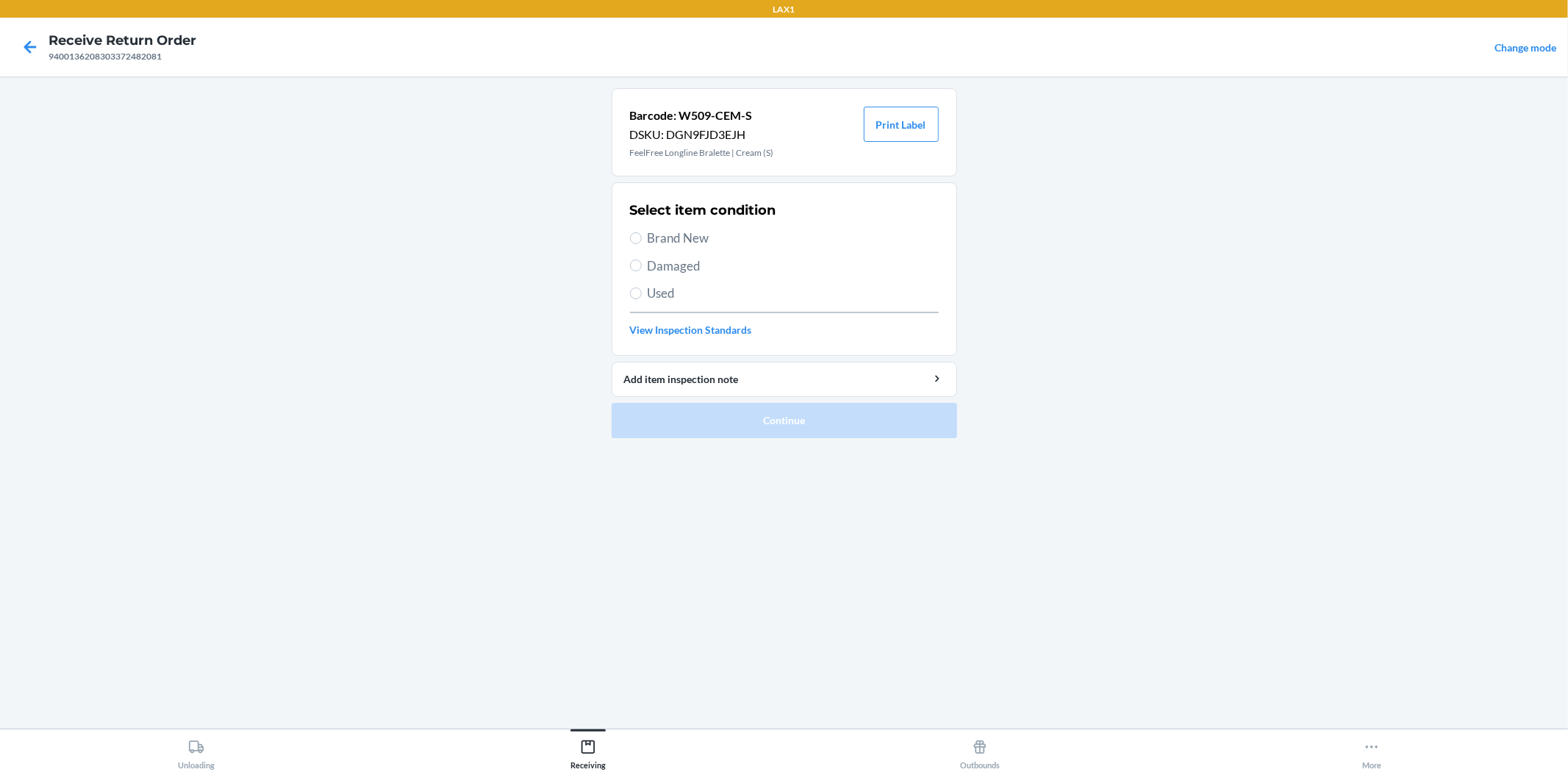
click at [692, 265] on span "Damaged" at bounding box center [793, 266] width 291 height 19
click at [642, 265] on input "Damaged" at bounding box center [636, 265] width 11 height 11
radio input "true"
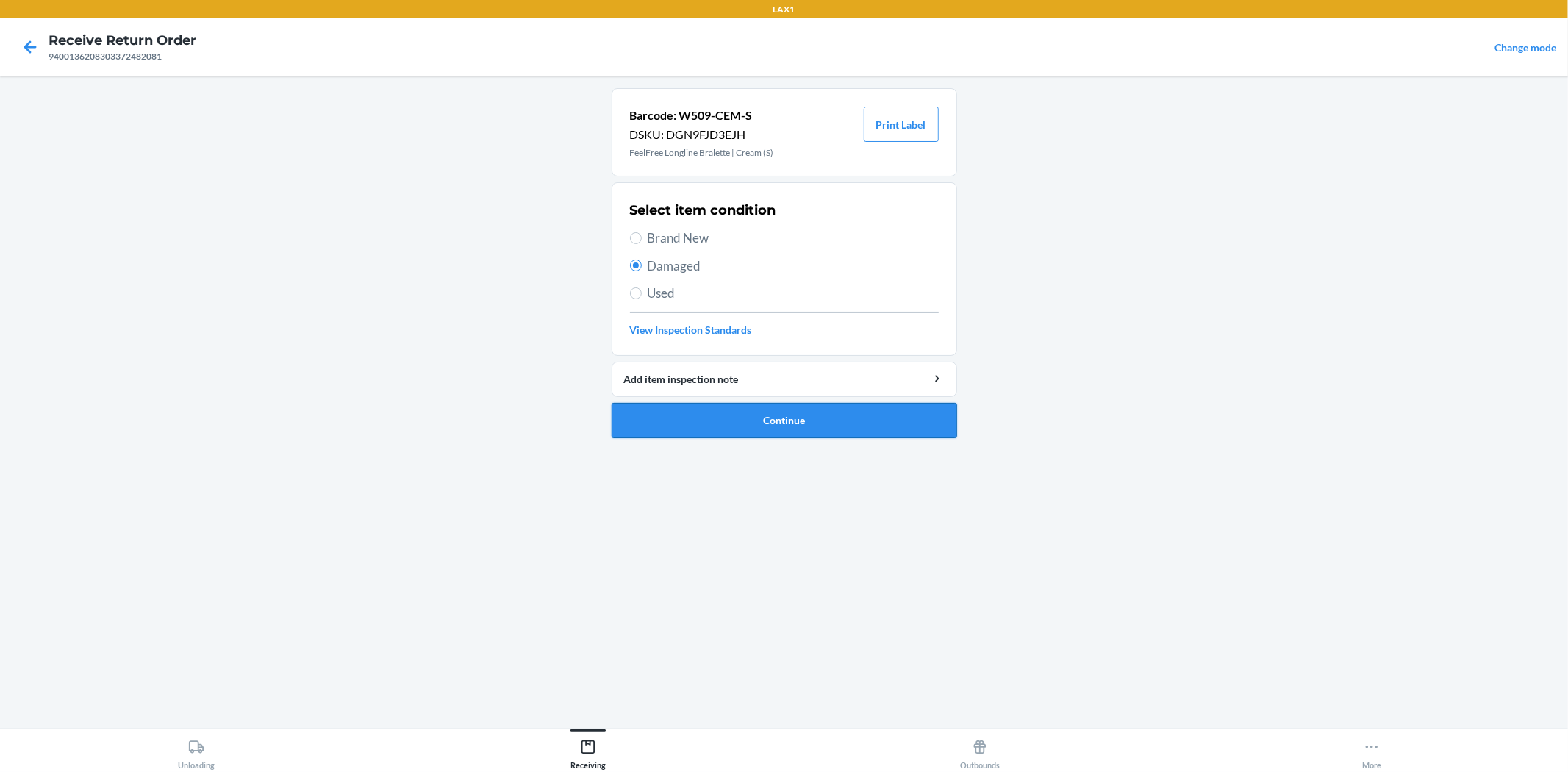
click at [751, 416] on button "Continue" at bounding box center [784, 420] width 345 height 35
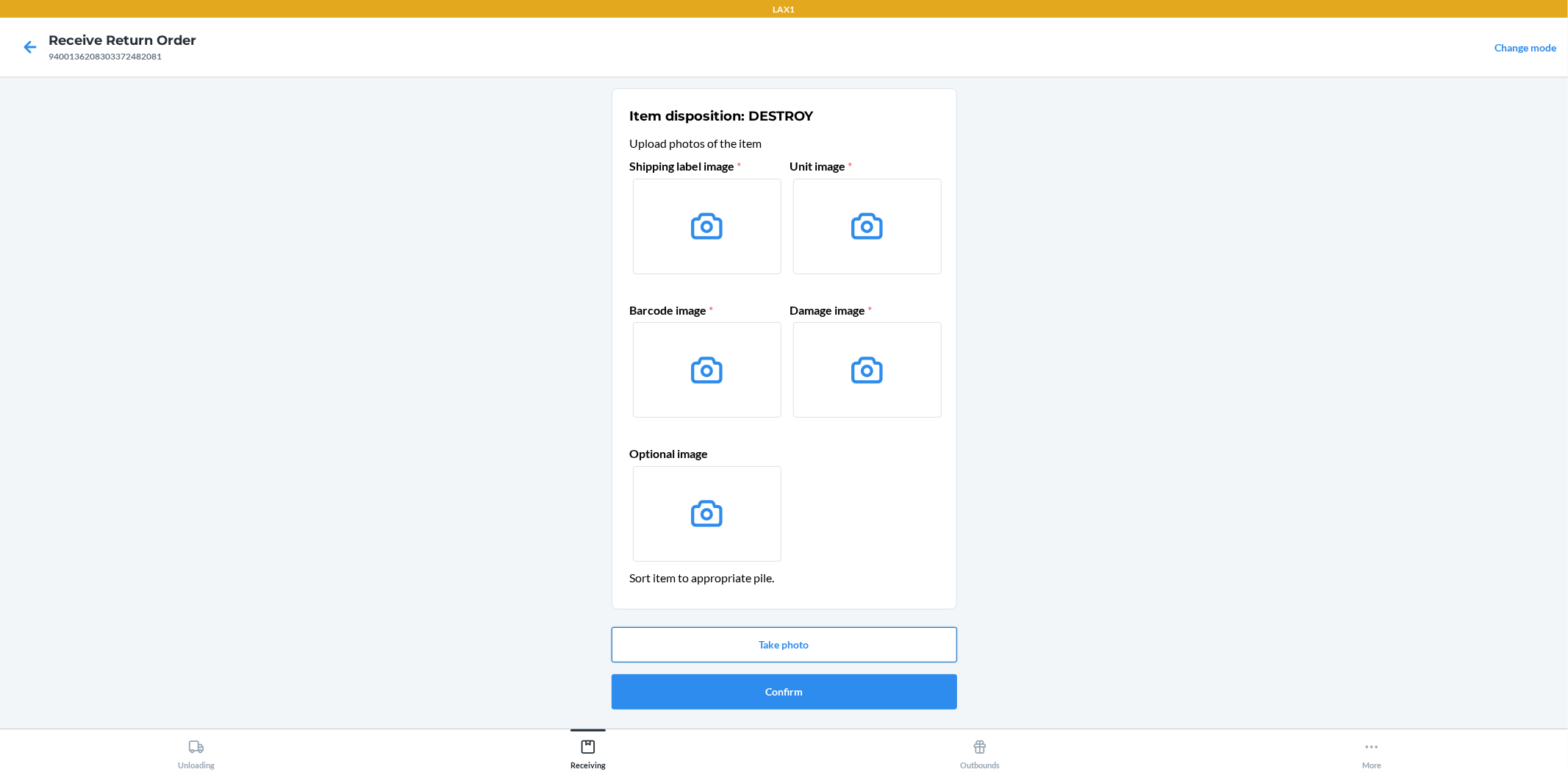
click at [825, 640] on button "Take photo" at bounding box center [784, 644] width 345 height 35
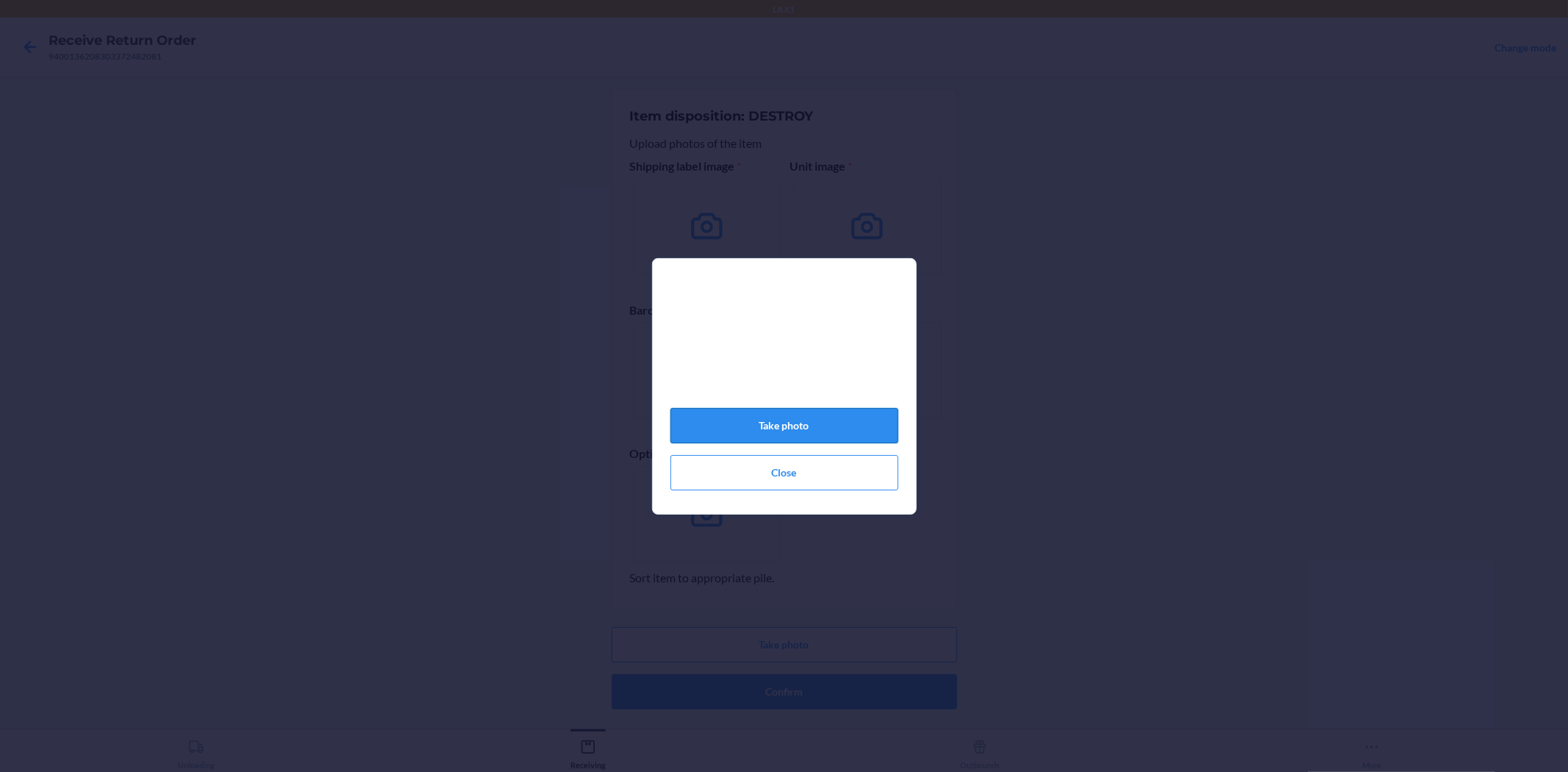
click at [847, 424] on button "Take photo" at bounding box center [784, 426] width 228 height 35
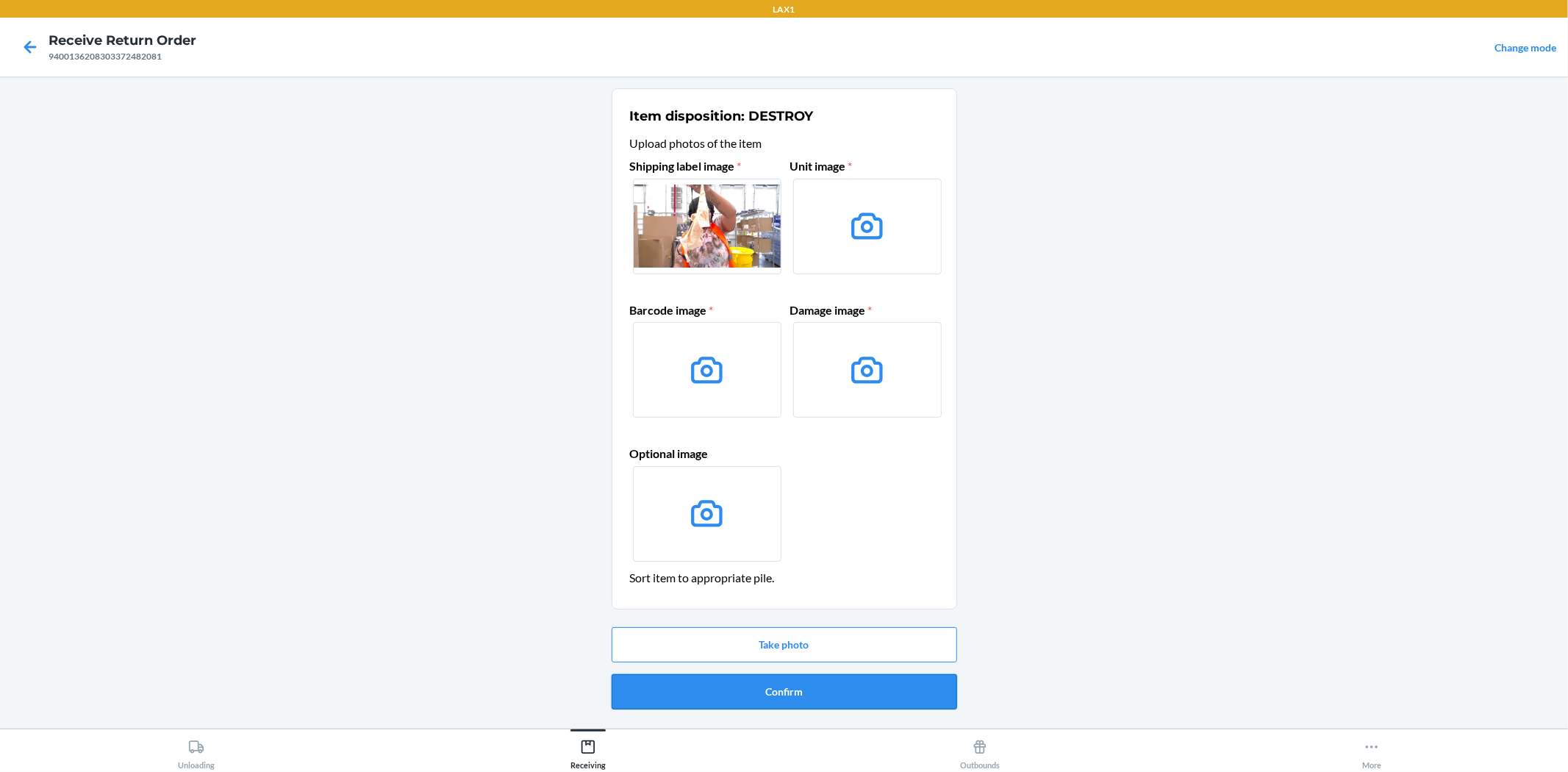
click at [751, 688] on button "Confirm" at bounding box center [784, 691] width 345 height 35
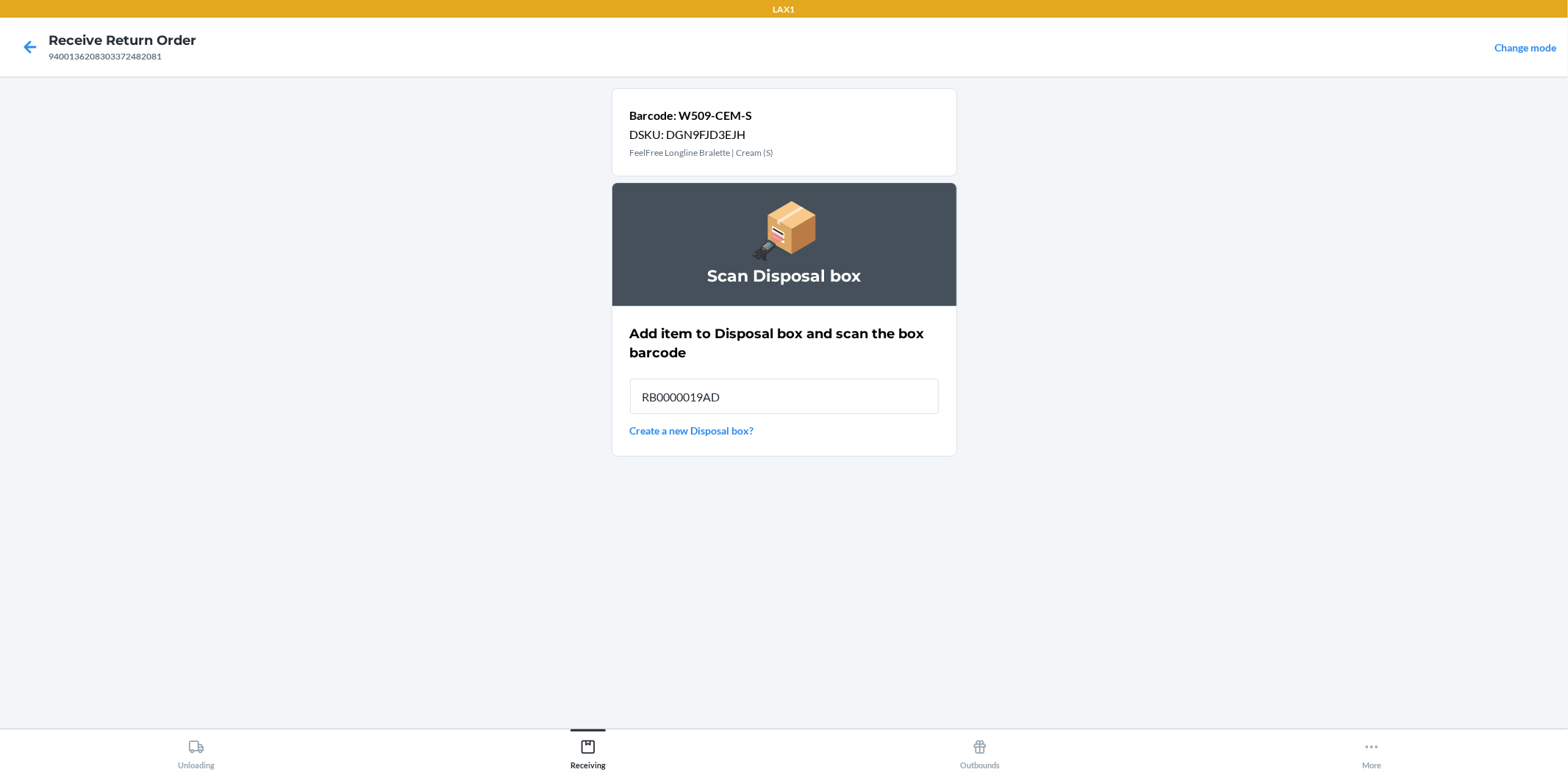
type input "RB0000019AD"
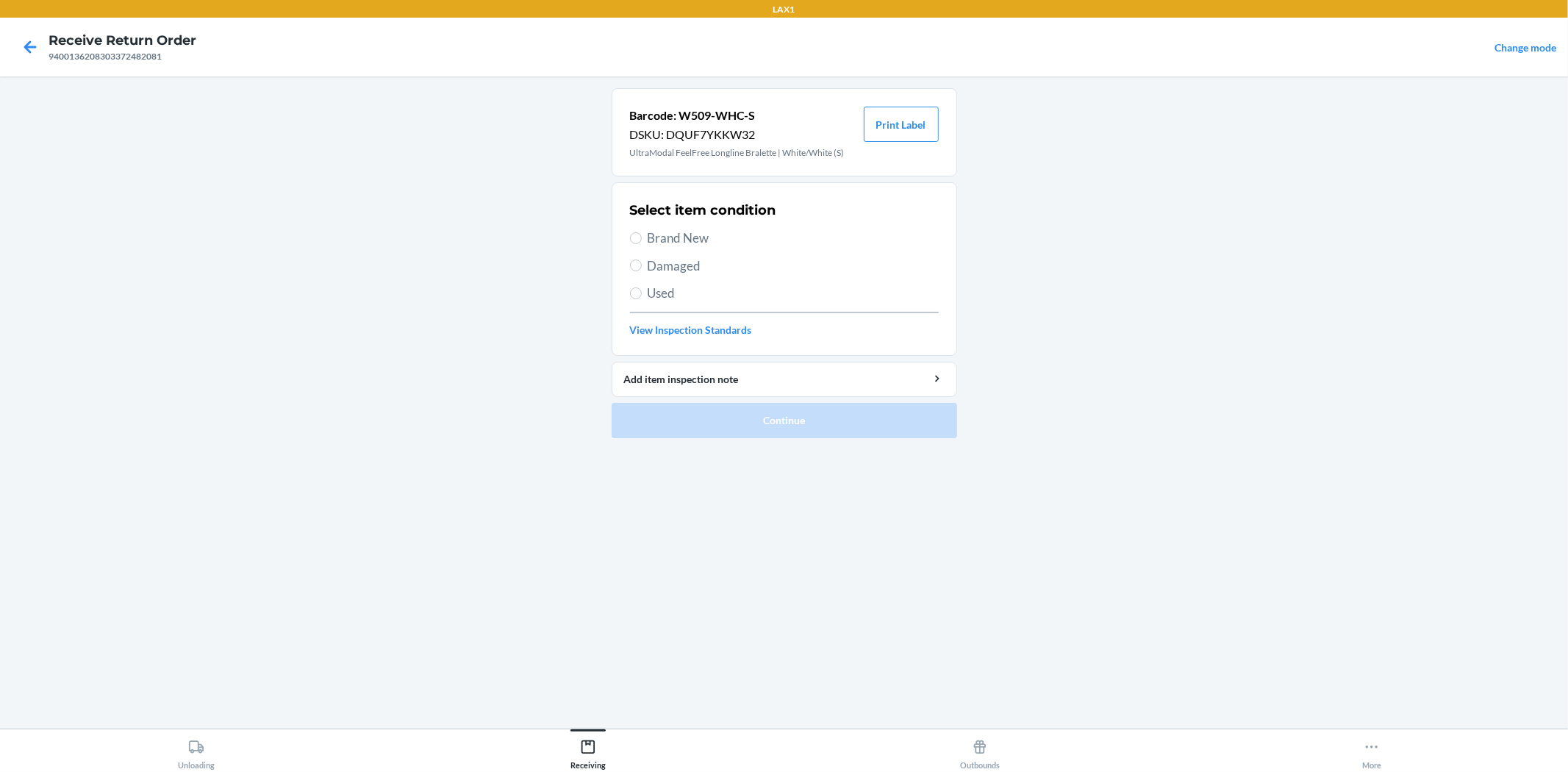
click at [659, 226] on div "Select item condition Brand New Damaged Used View Inspection Standards" at bounding box center [784, 269] width 309 height 146
click at [680, 217] on h2 "Select item condition" at bounding box center [702, 210] width 146 height 19
click at [673, 233] on span "Brand New" at bounding box center [793, 239] width 291 height 19
click at [642, 233] on input "Brand New" at bounding box center [636, 238] width 11 height 11
radio input "true"
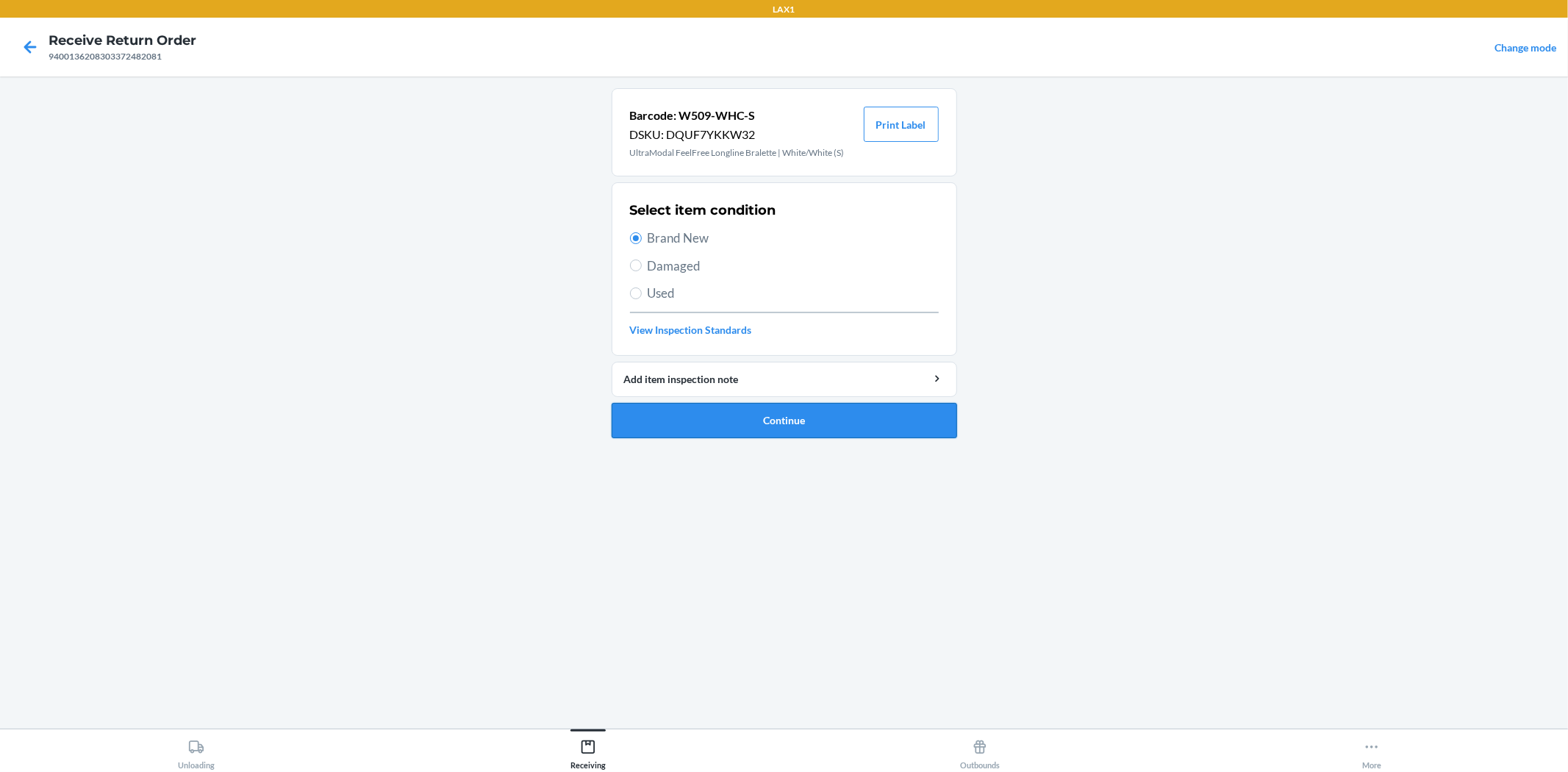
click at [781, 416] on button "Continue" at bounding box center [784, 420] width 345 height 35
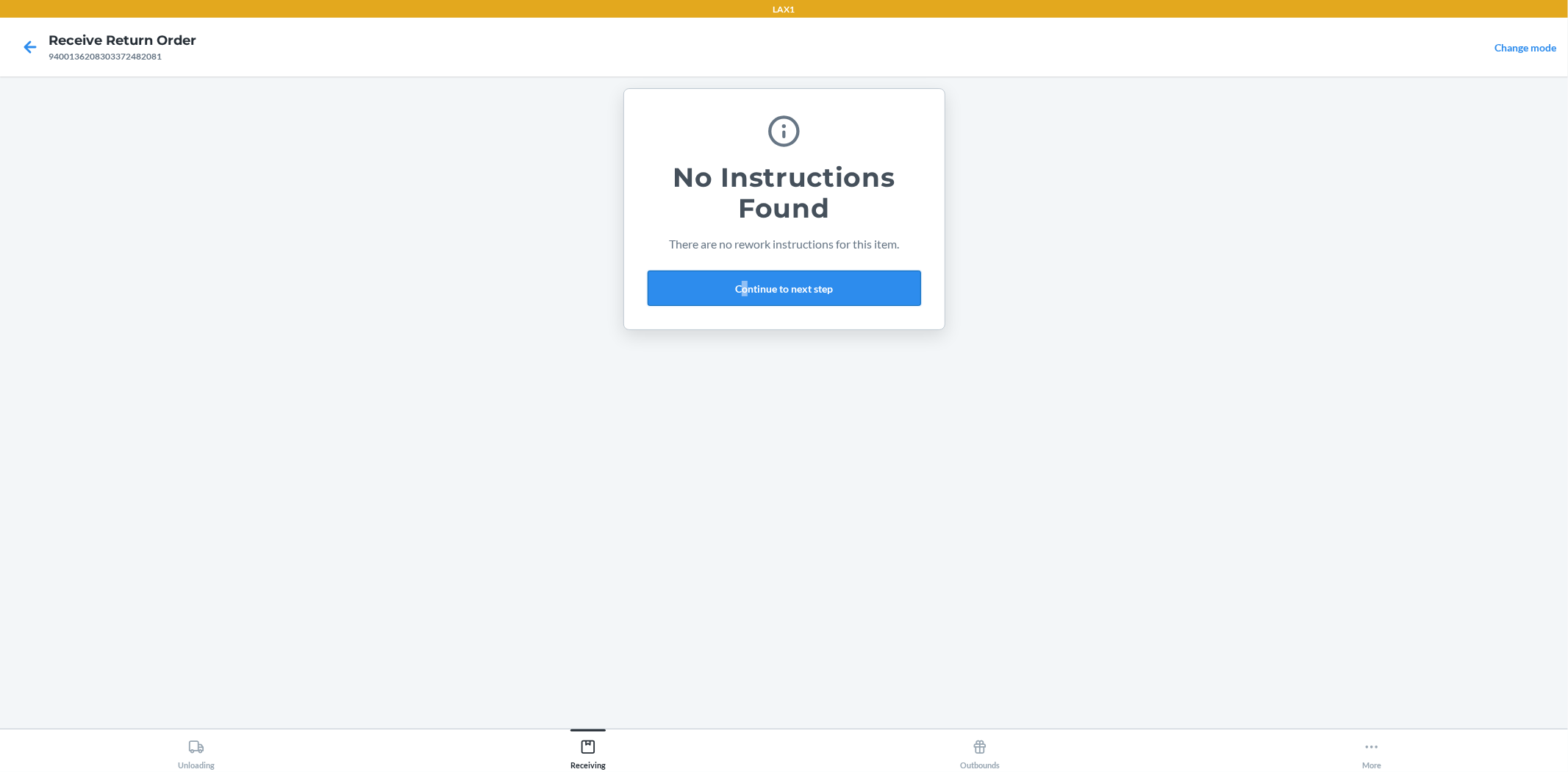
drag, startPoint x: 744, startPoint y: 310, endPoint x: 754, endPoint y: 295, distance: 18.0
click at [746, 303] on div "No Instructions Found There are no rework instructions for this item. Continue …" at bounding box center [784, 209] width 274 height 205
click at [803, 278] on button "Continue to next step" at bounding box center [784, 288] width 274 height 35
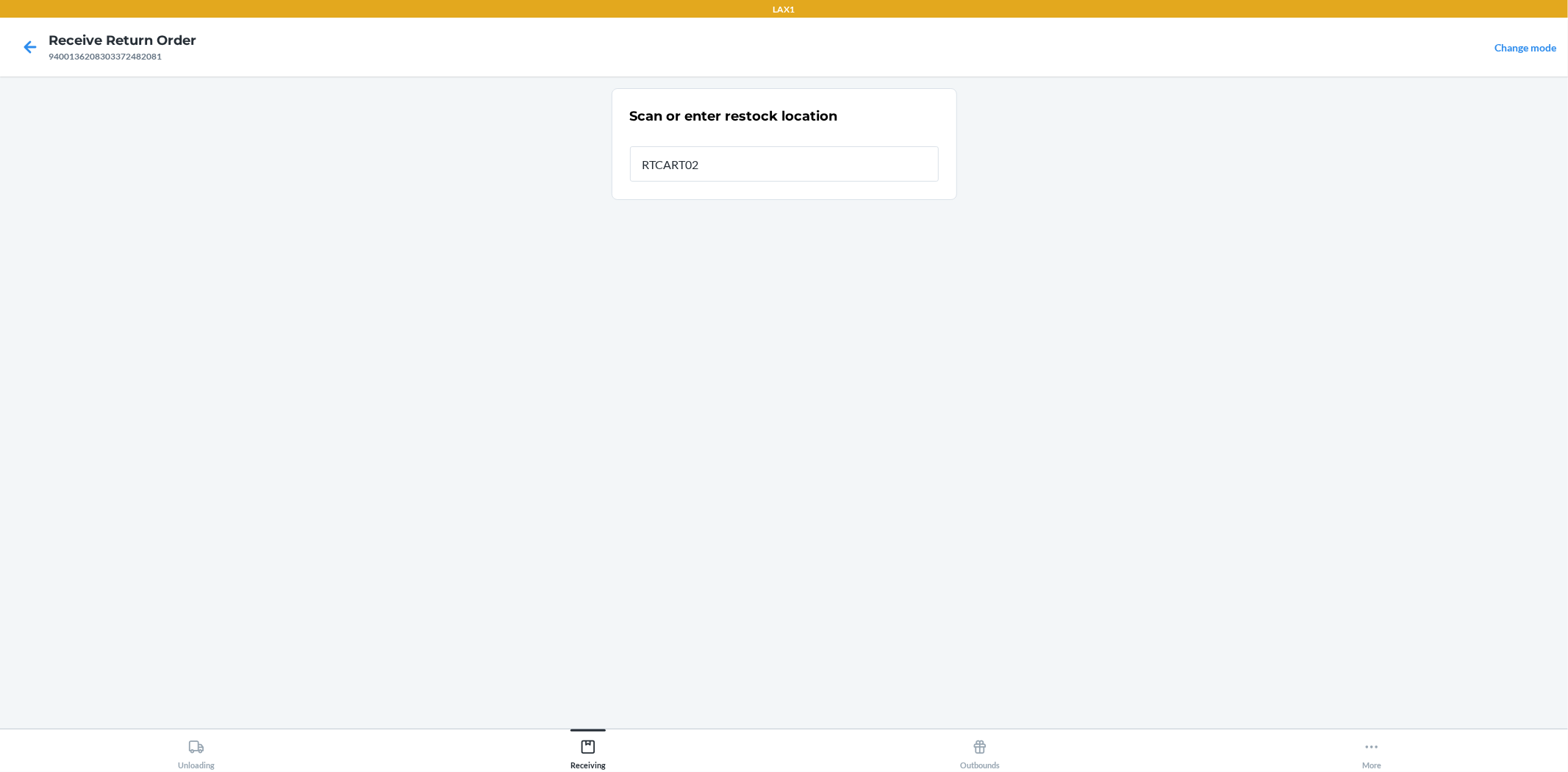
type input "RTCART026"
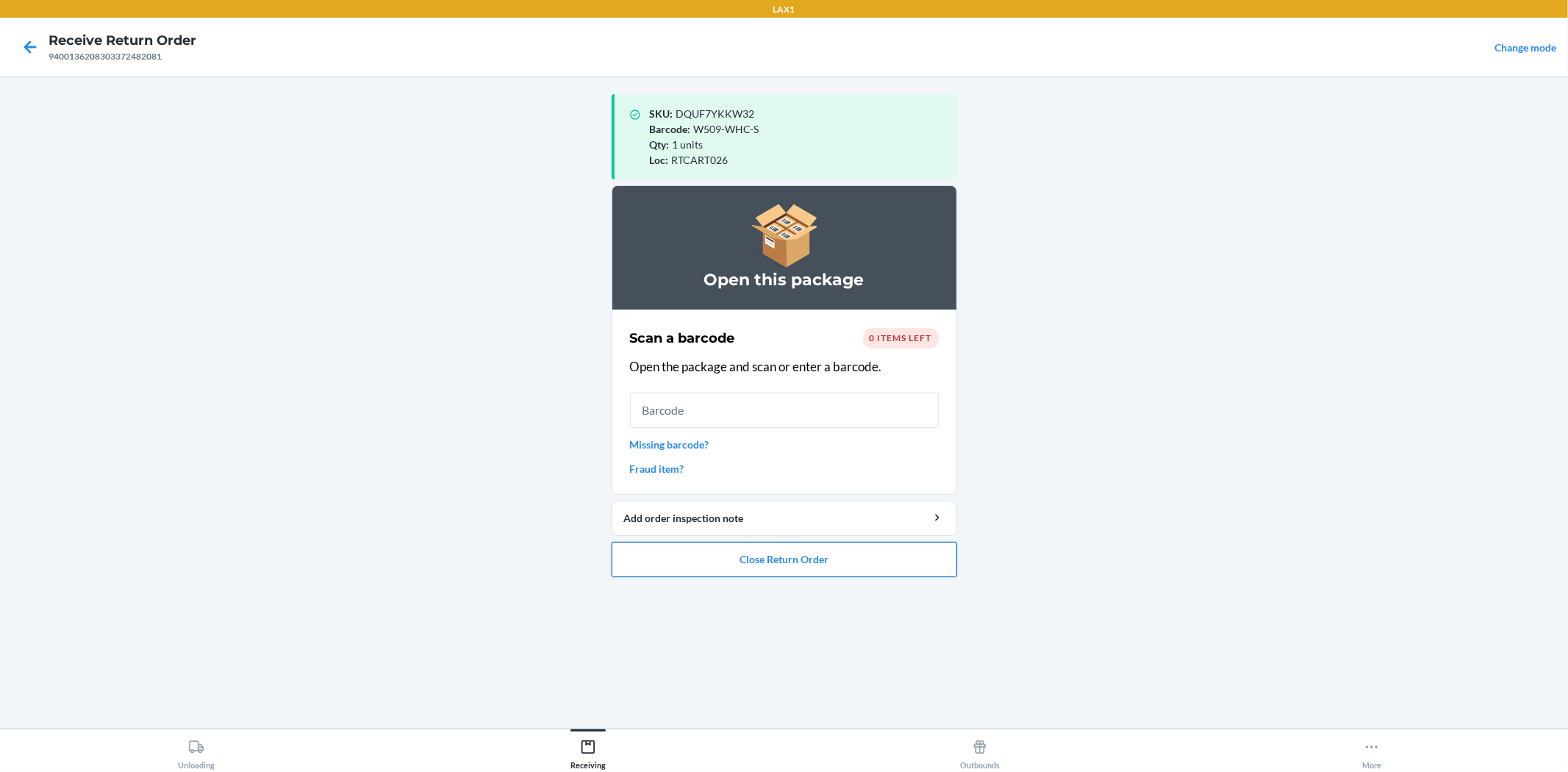
click at [811, 553] on button "Close Return Order" at bounding box center [784, 559] width 345 height 35
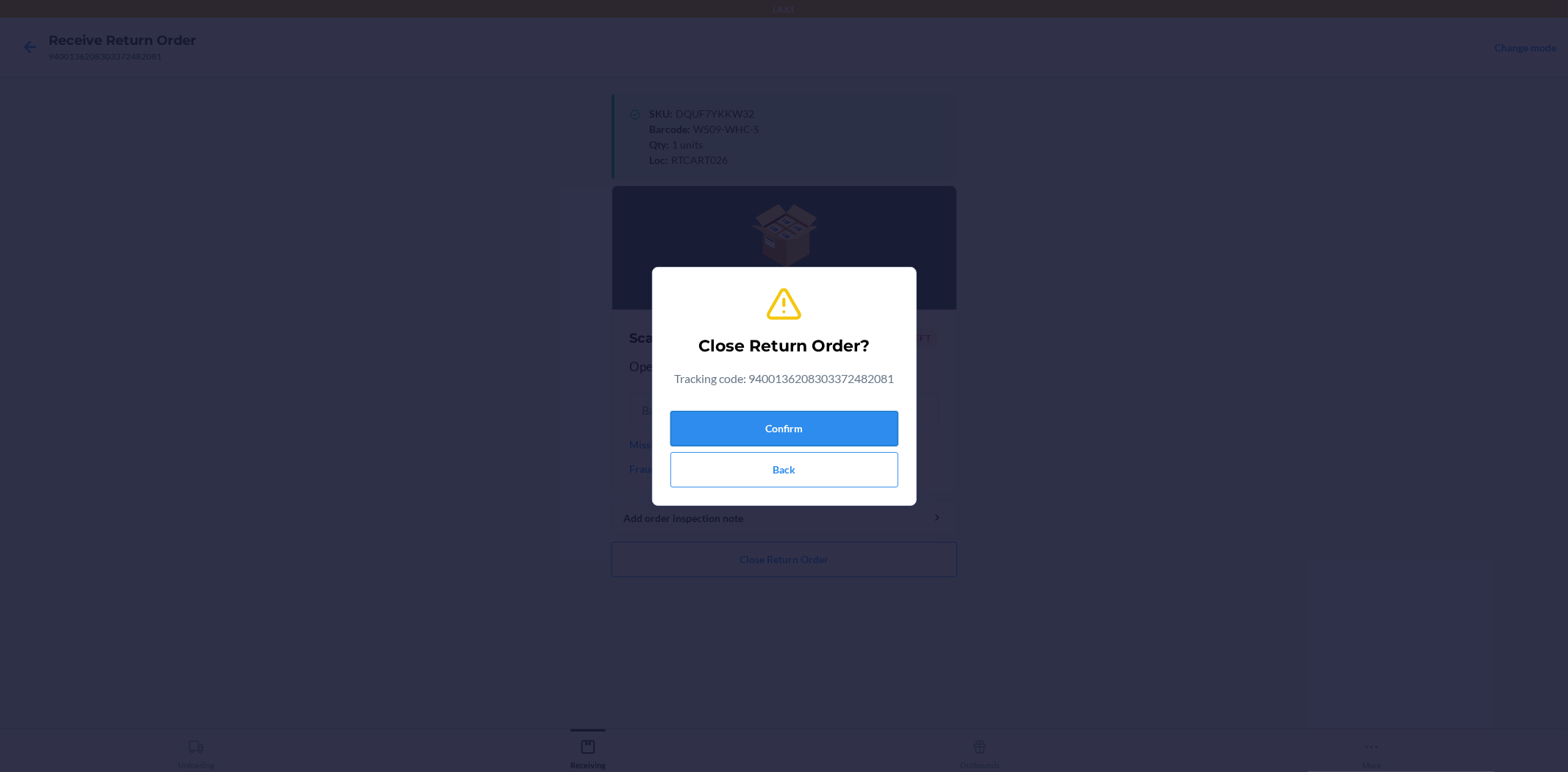
click at [822, 422] on button "Confirm" at bounding box center [784, 428] width 228 height 35
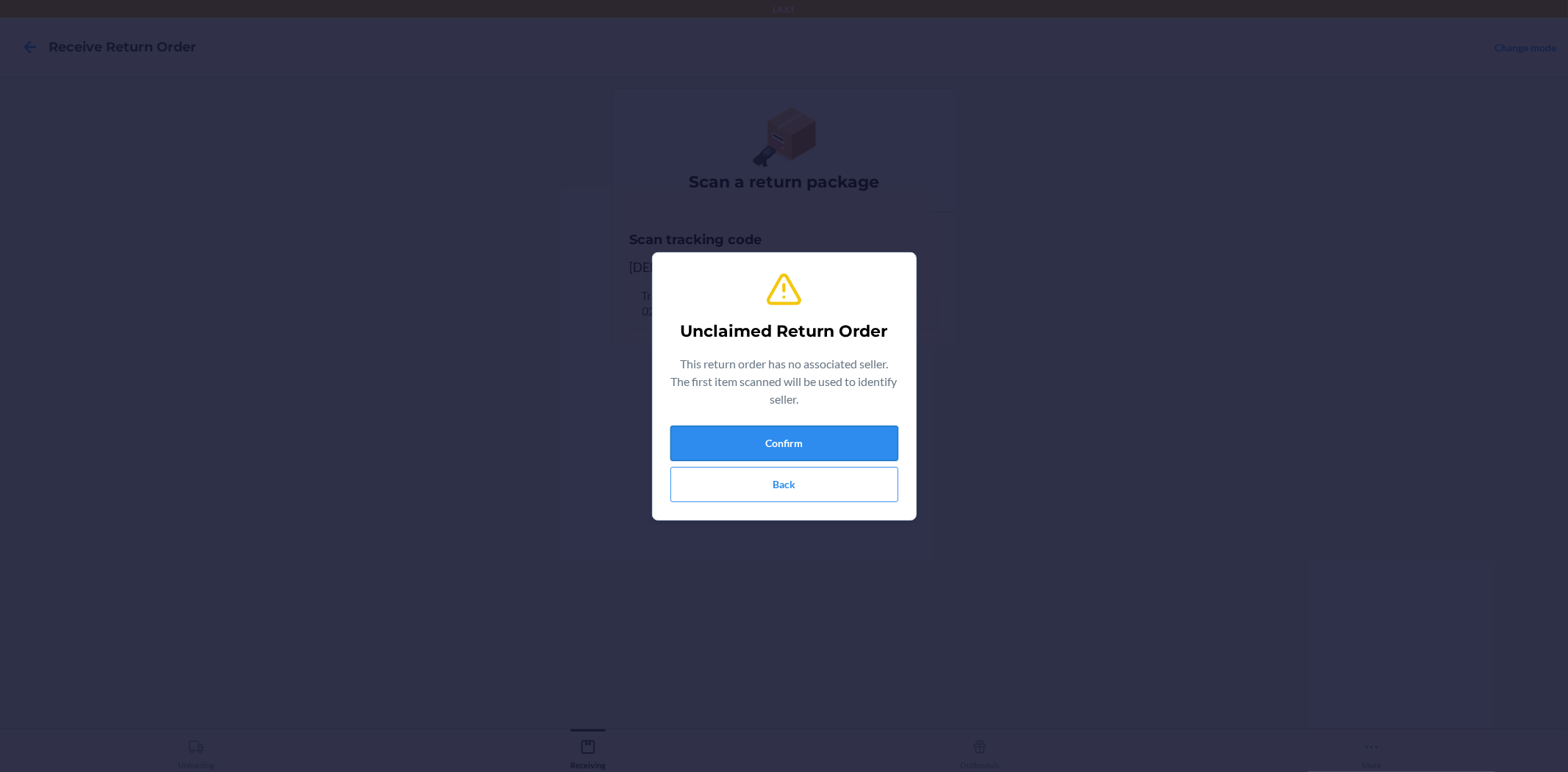
click at [784, 447] on button "Confirm" at bounding box center [784, 443] width 228 height 35
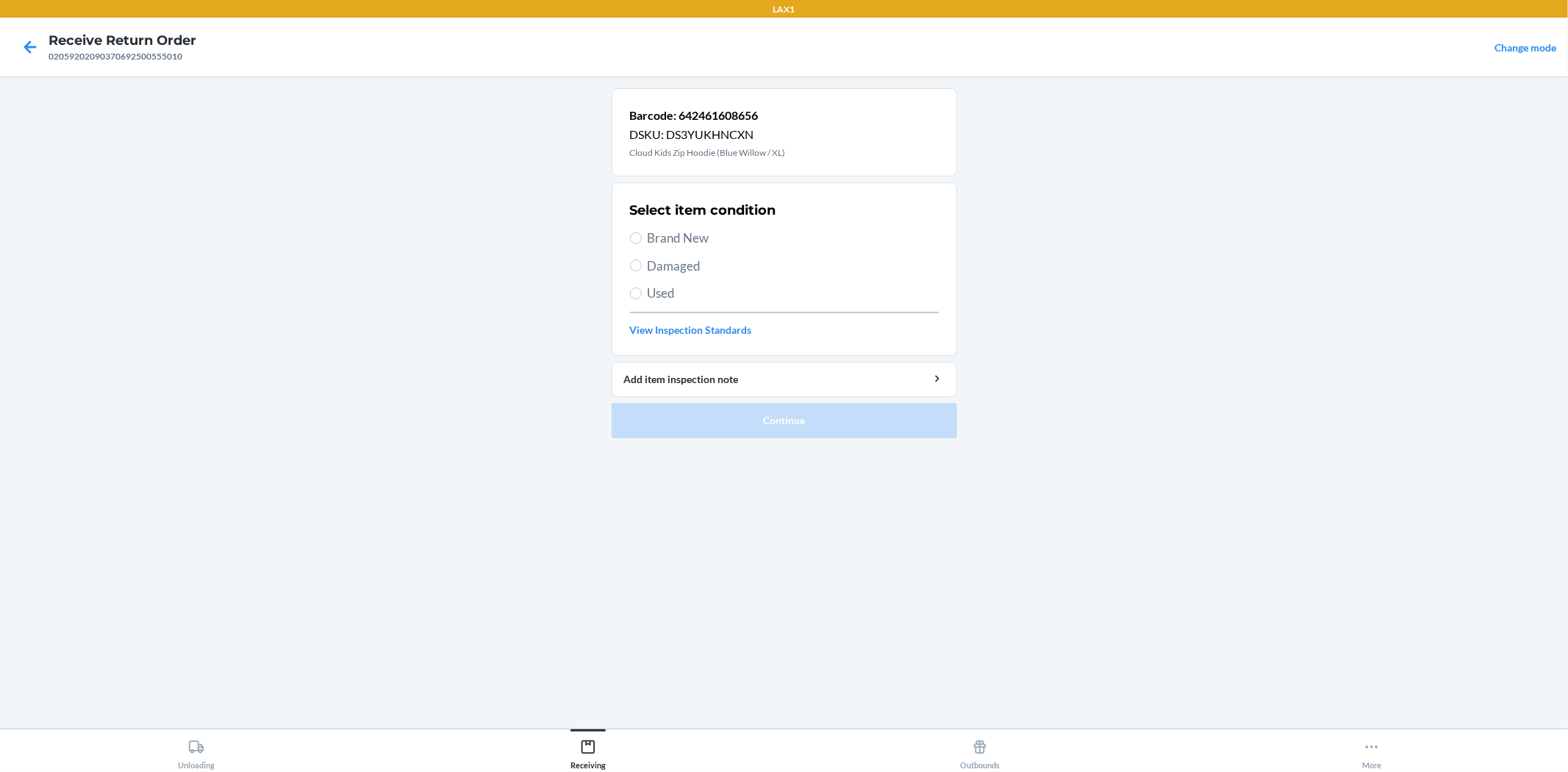
click at [667, 267] on span "Damaged" at bounding box center [793, 266] width 291 height 19
click at [642, 267] on input "Damaged" at bounding box center [636, 265] width 11 height 11
radio input "true"
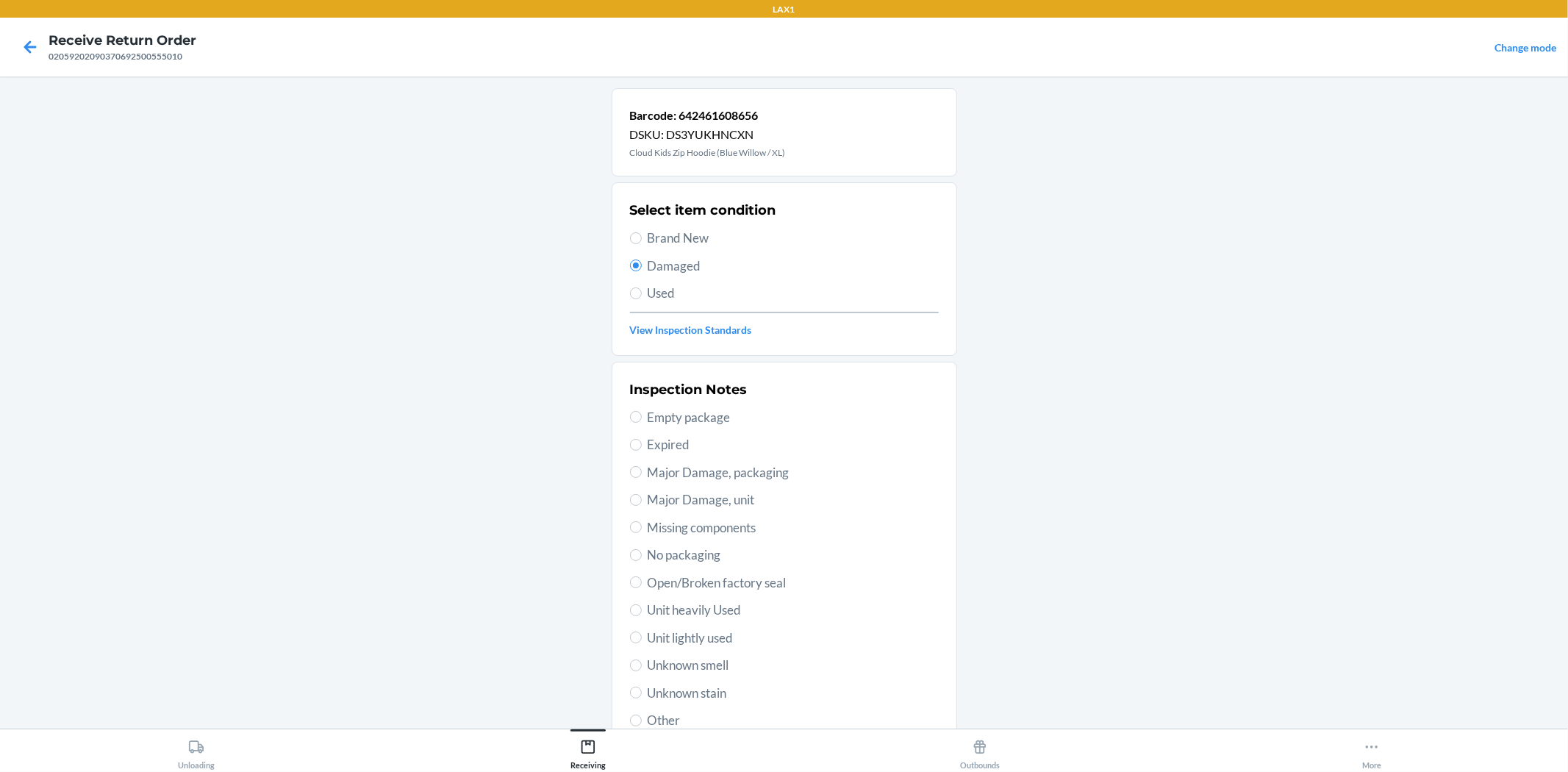
click at [687, 544] on div "Inspection Notes Empty package Expired Major Damage, packaging Major Damage, un…" at bounding box center [784, 555] width 309 height 359
click at [687, 553] on span "No packaging" at bounding box center [793, 555] width 291 height 19
click at [642, 553] on input "No packaging" at bounding box center [636, 555] width 11 height 11
radio input "true"
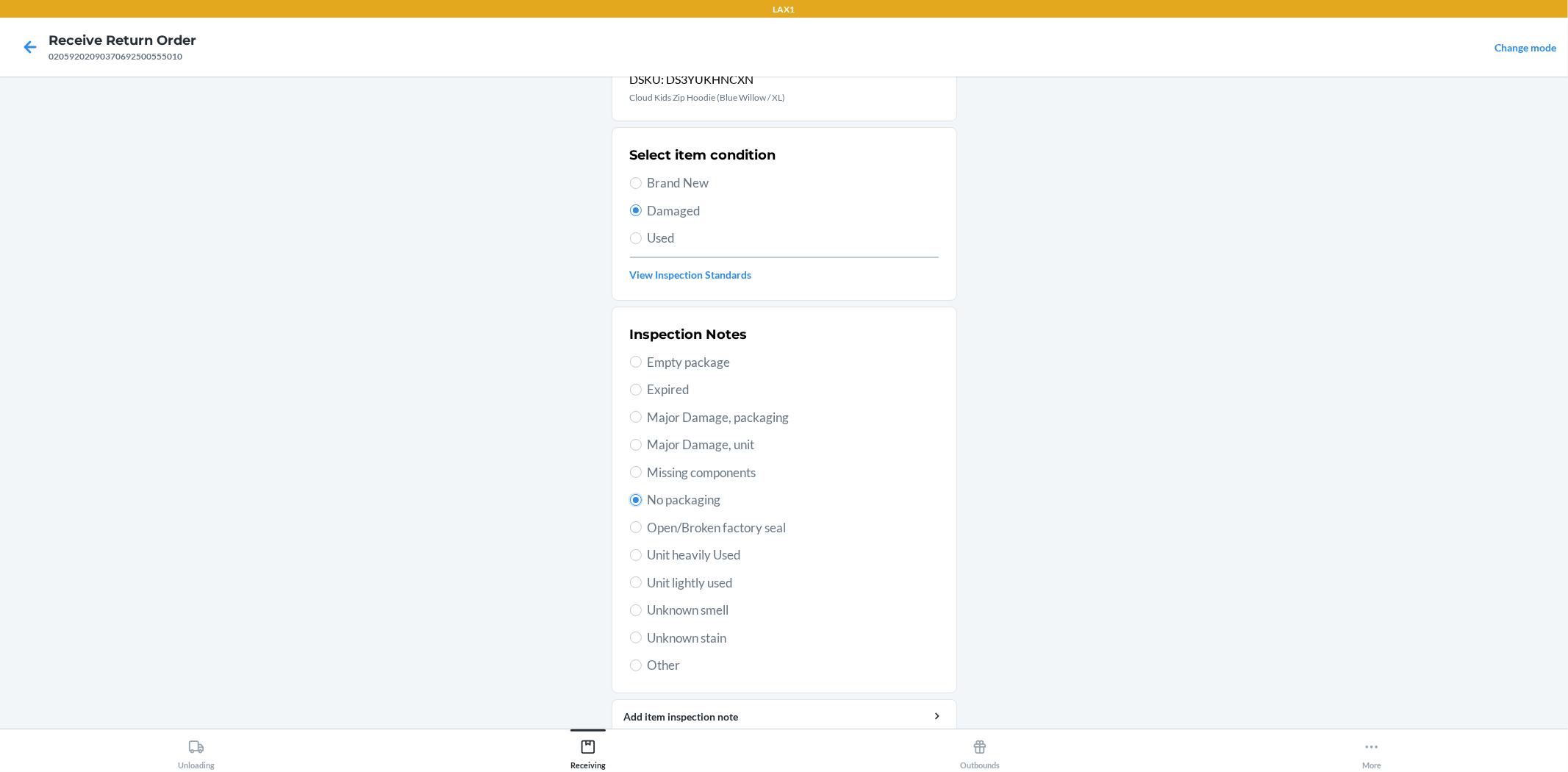
scroll to position [114, 0]
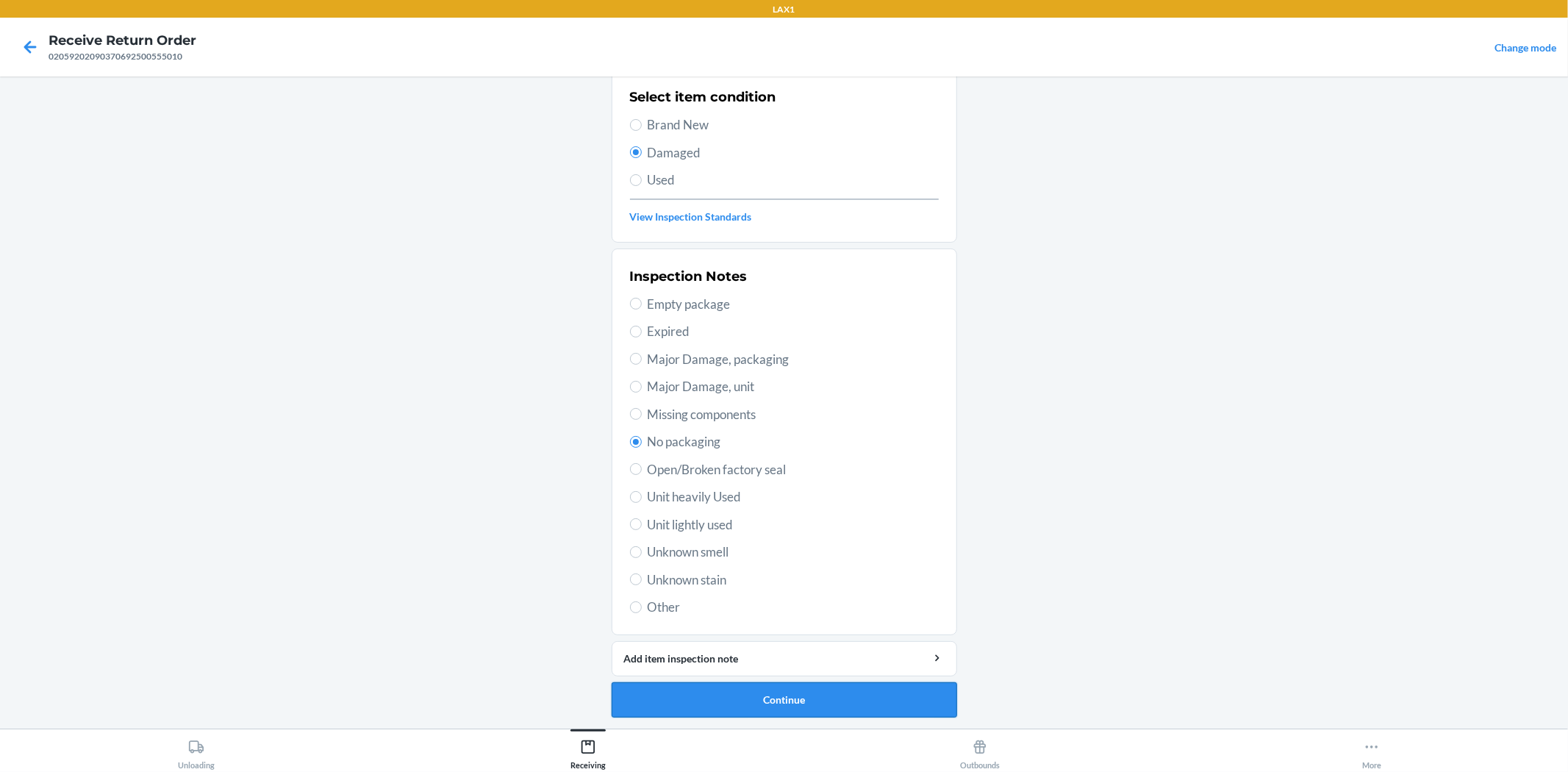
click at [780, 696] on button "Continue" at bounding box center [784, 699] width 345 height 35
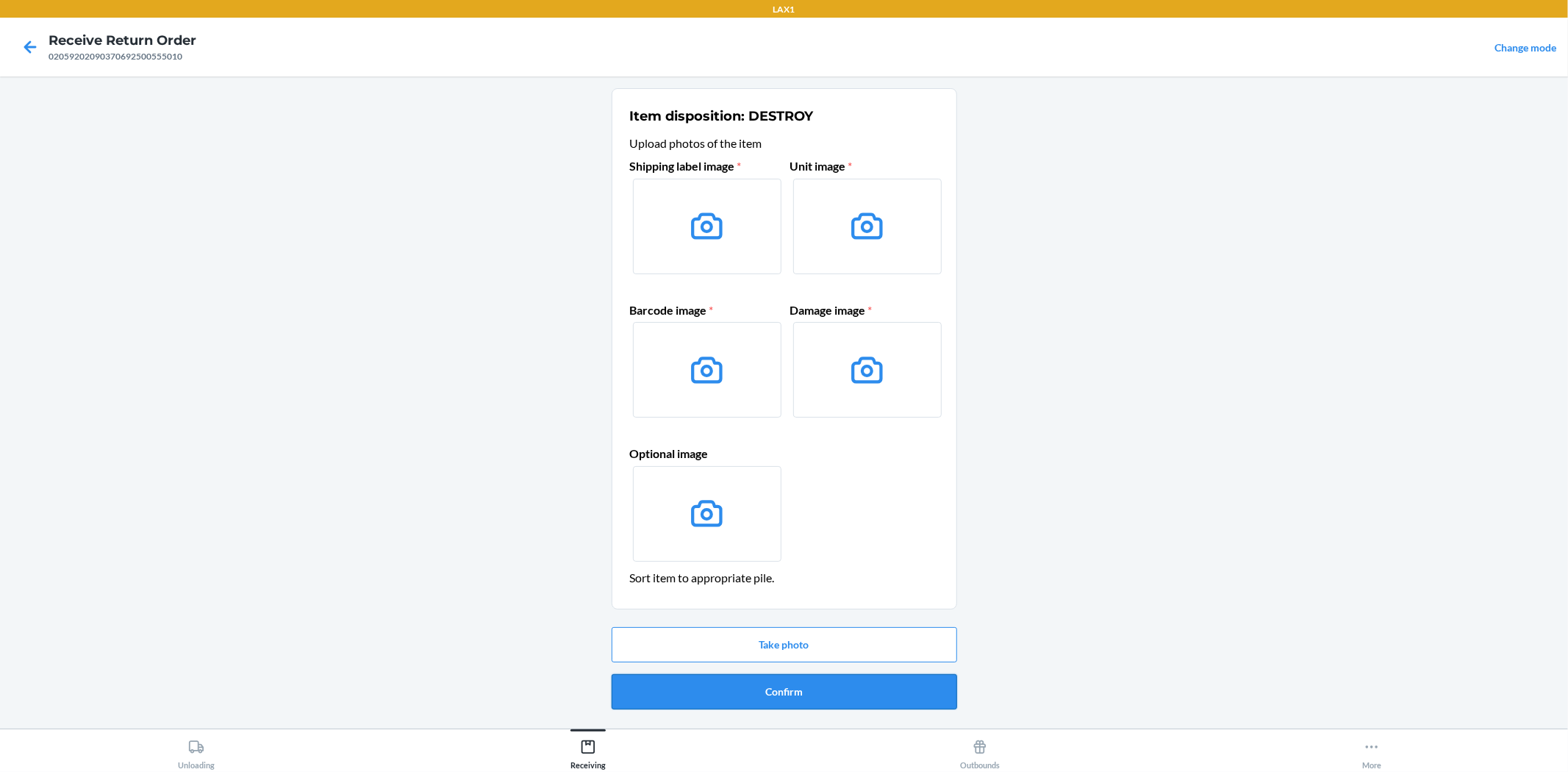
click at [784, 675] on button "Confirm" at bounding box center [784, 691] width 345 height 35
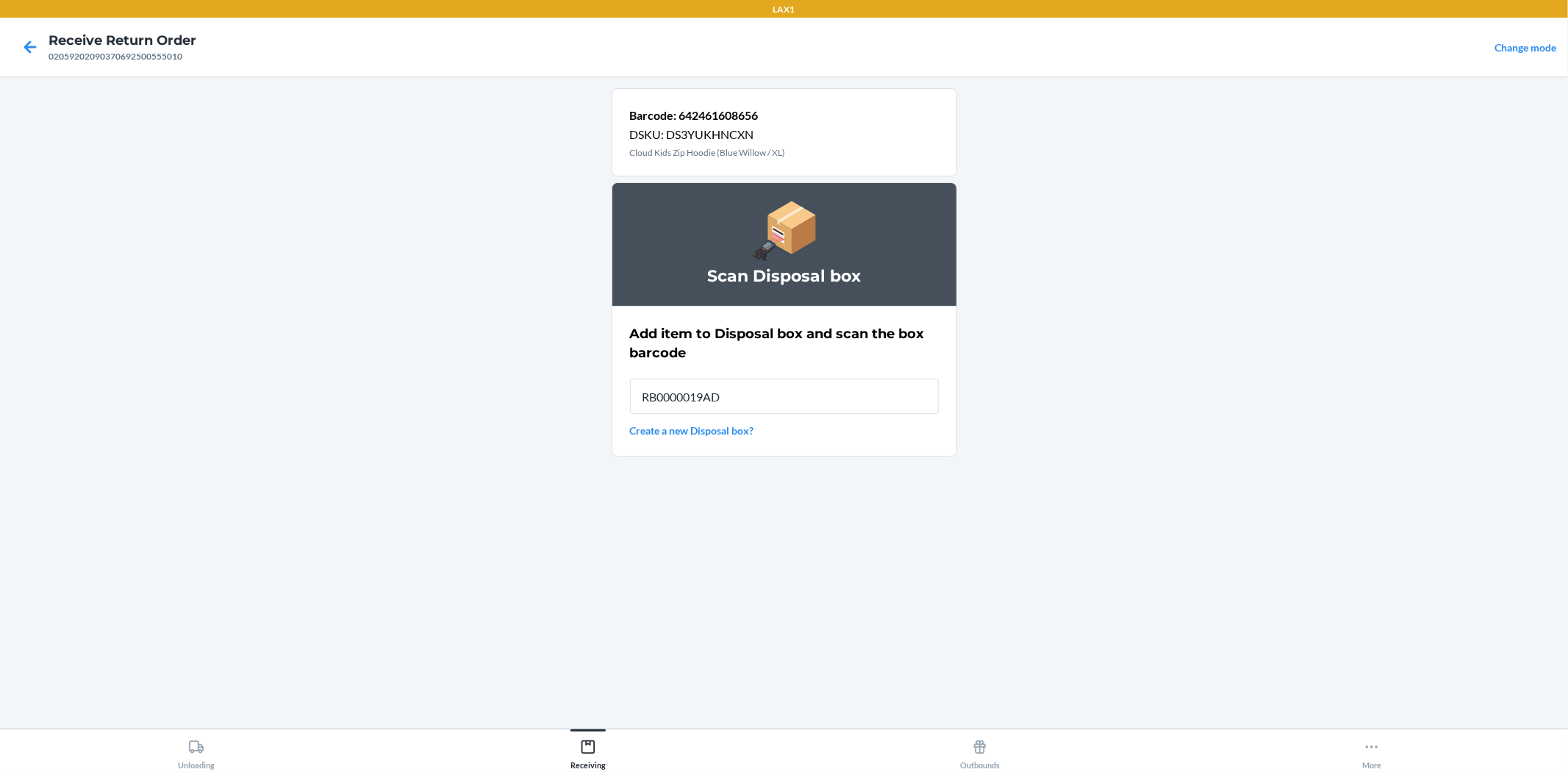
type input "RB0000019AD"
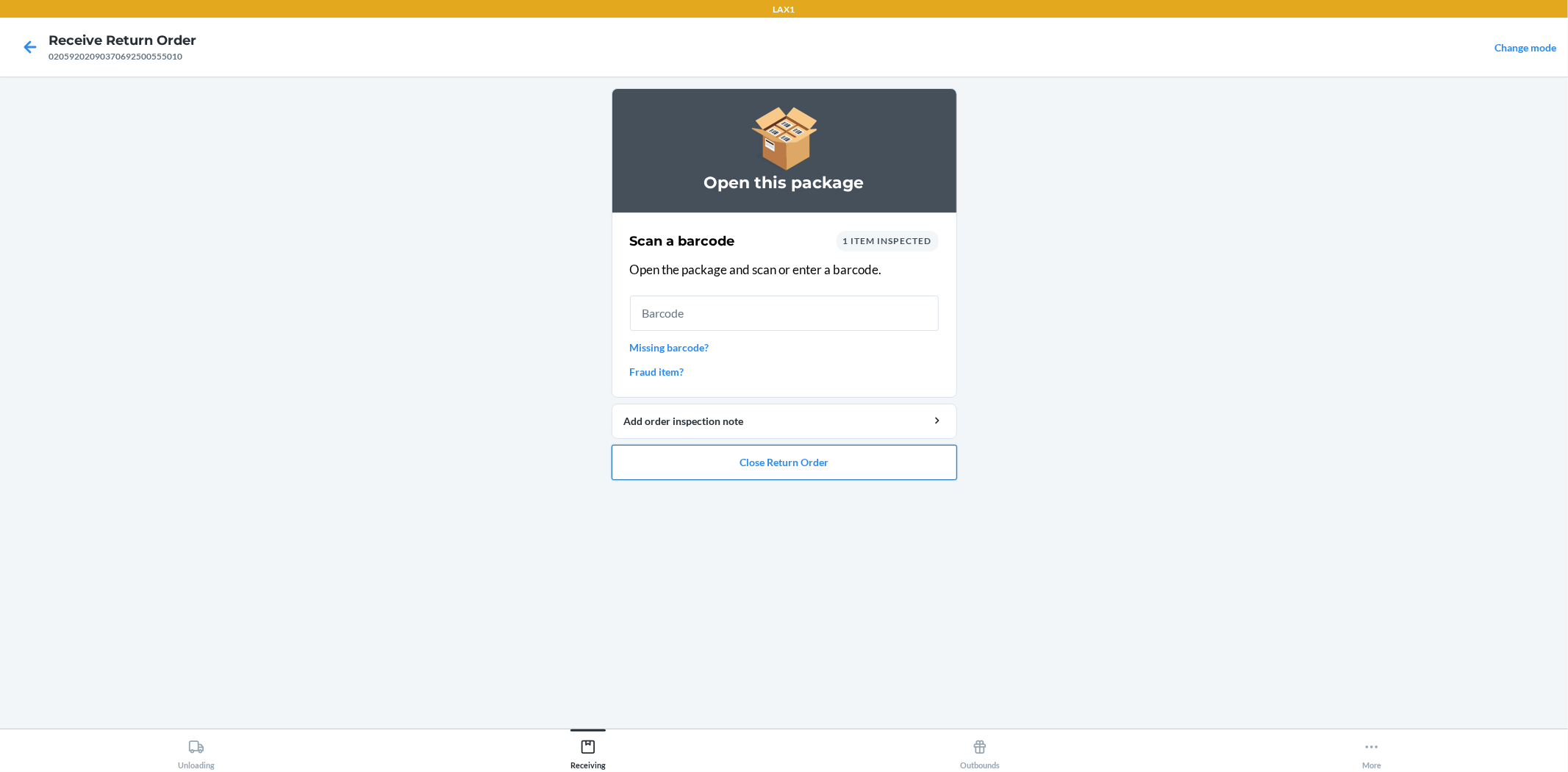
click at [792, 453] on button "Close Return Order" at bounding box center [784, 462] width 345 height 35
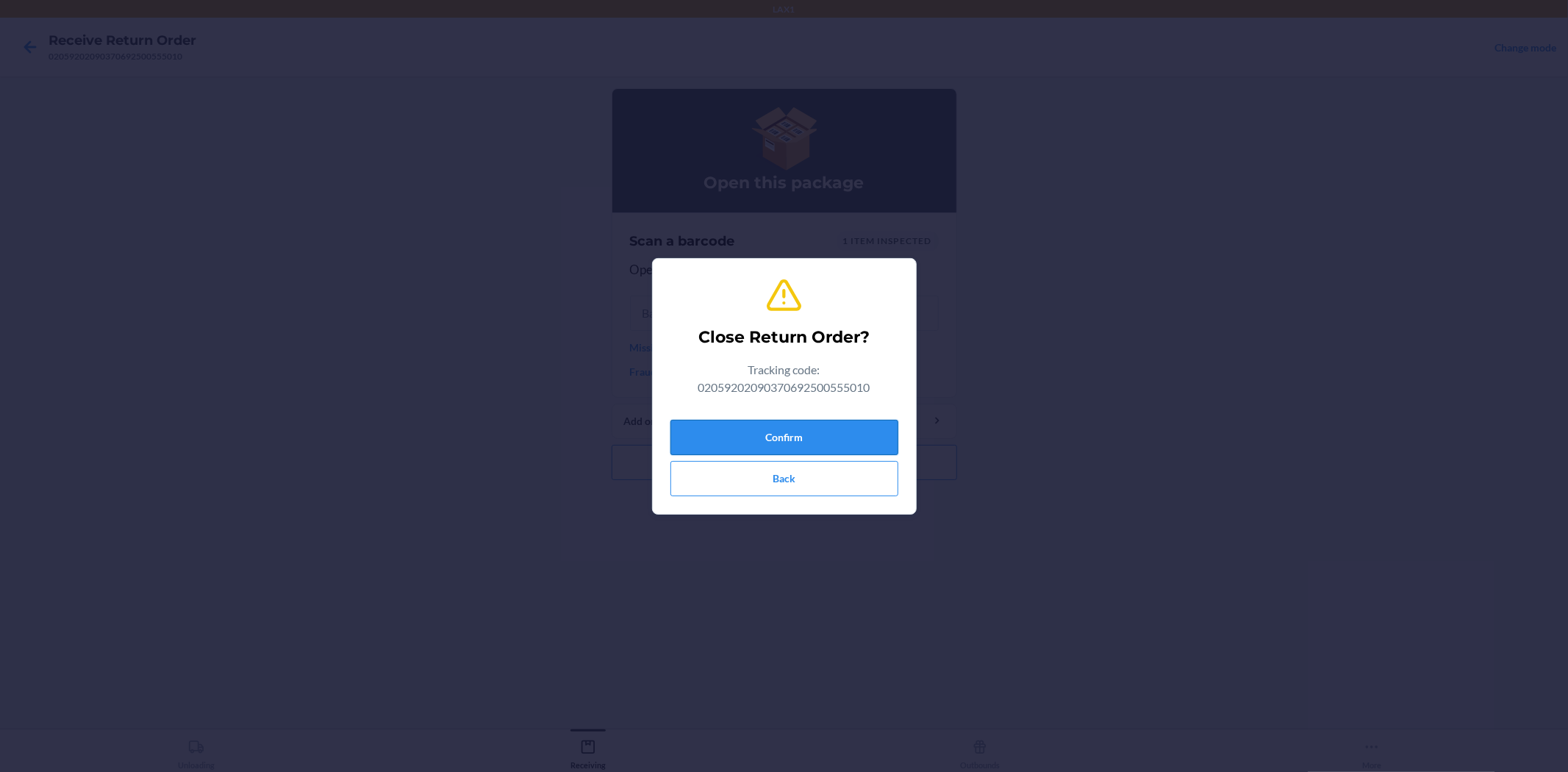
click at [770, 430] on button "Confirm" at bounding box center [784, 437] width 228 height 35
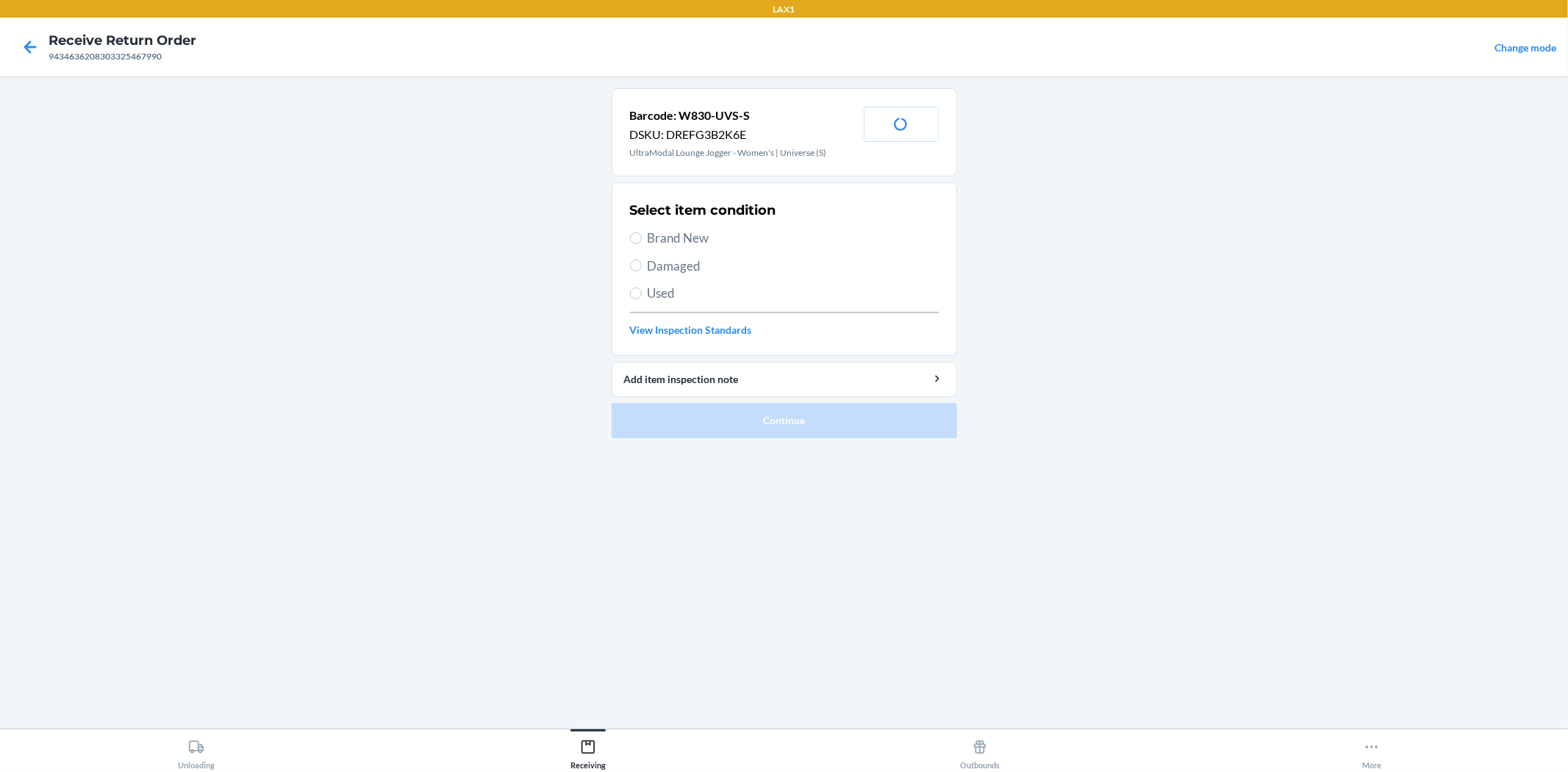
click at [671, 261] on span "Damaged" at bounding box center [793, 266] width 291 height 19
click at [642, 261] on input "Damaged" at bounding box center [636, 265] width 11 height 11
radio input "true"
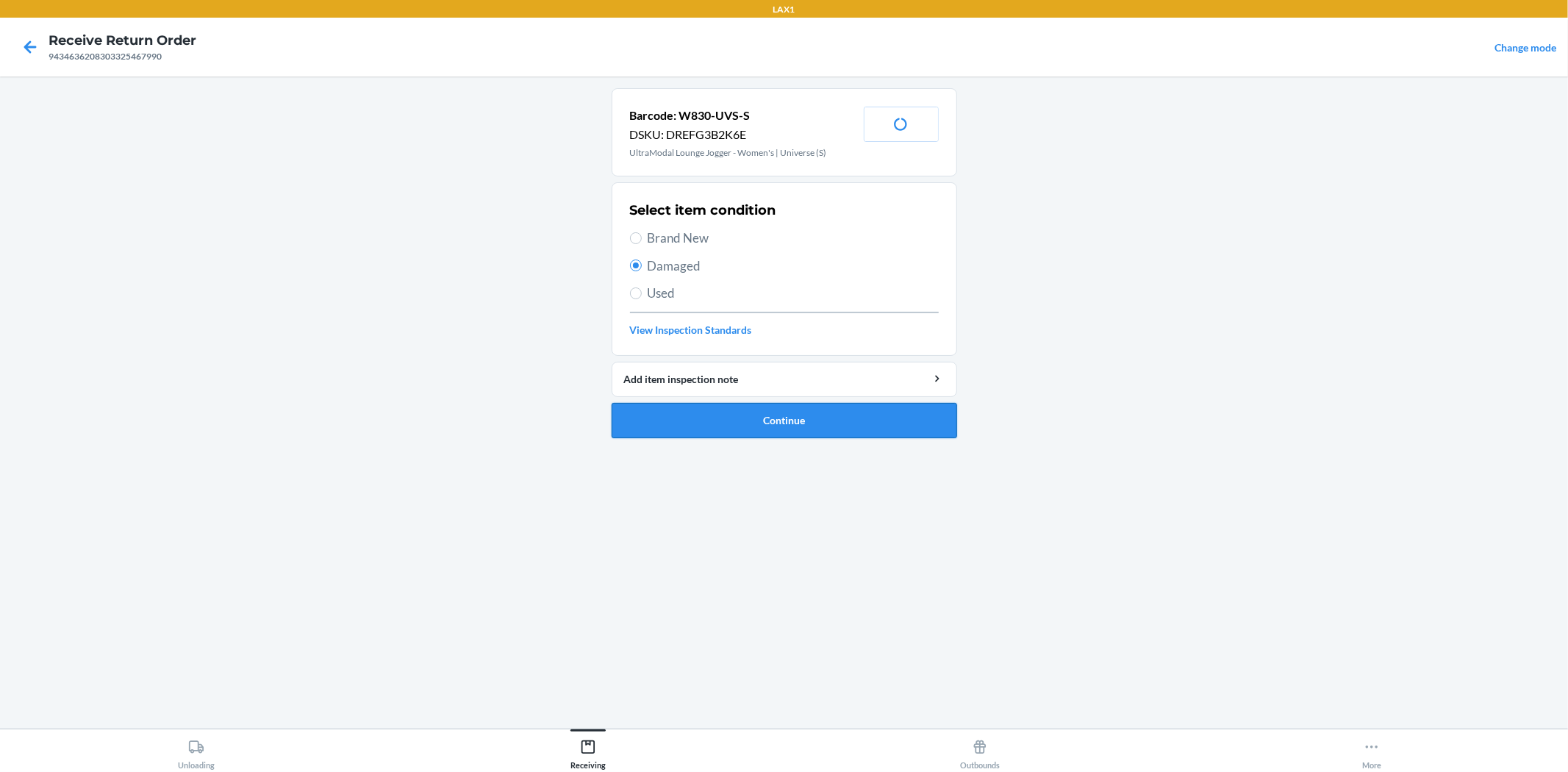
click at [826, 428] on button "Continue" at bounding box center [784, 420] width 345 height 35
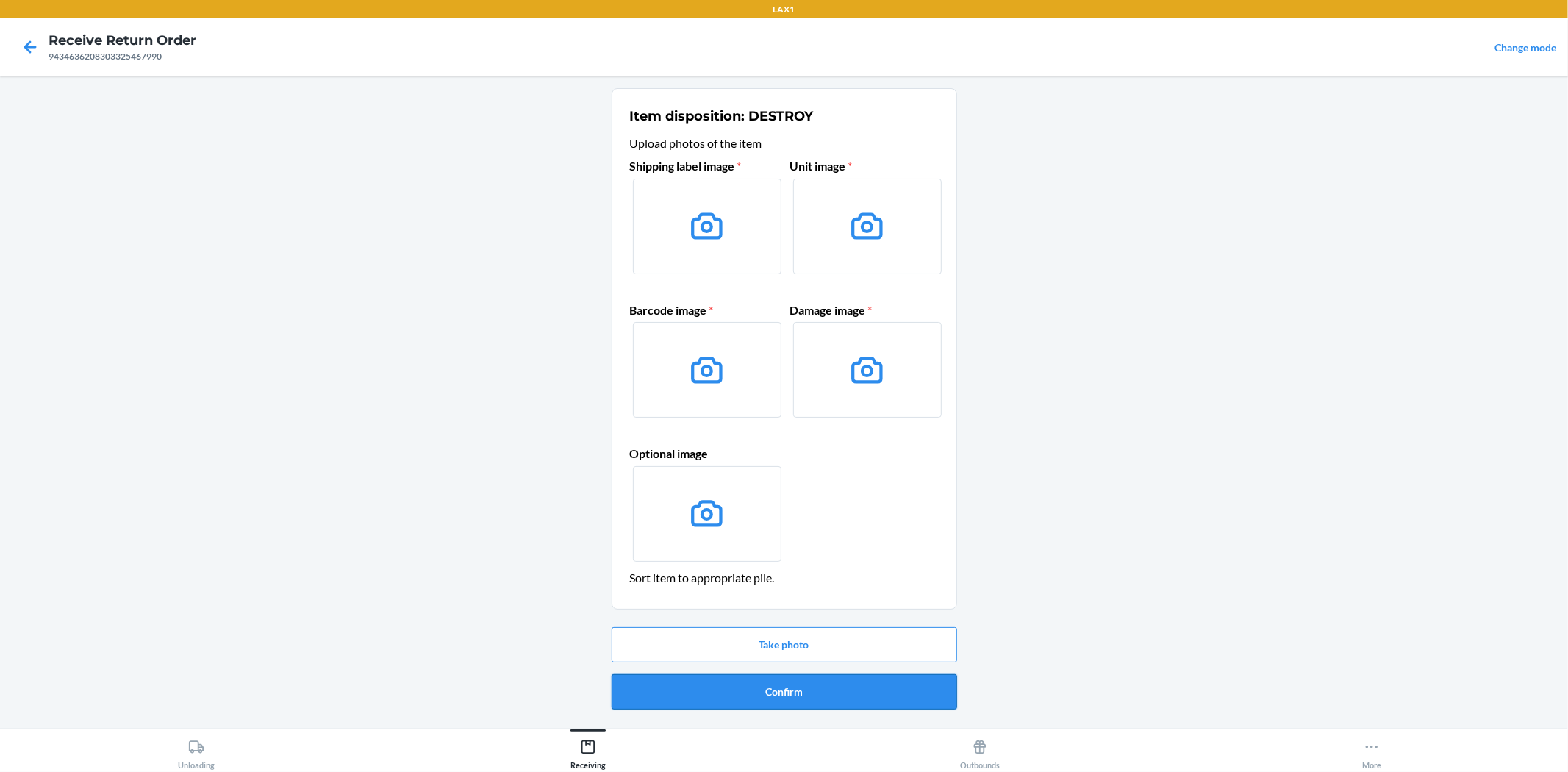
click at [803, 697] on button "Confirm" at bounding box center [784, 691] width 345 height 35
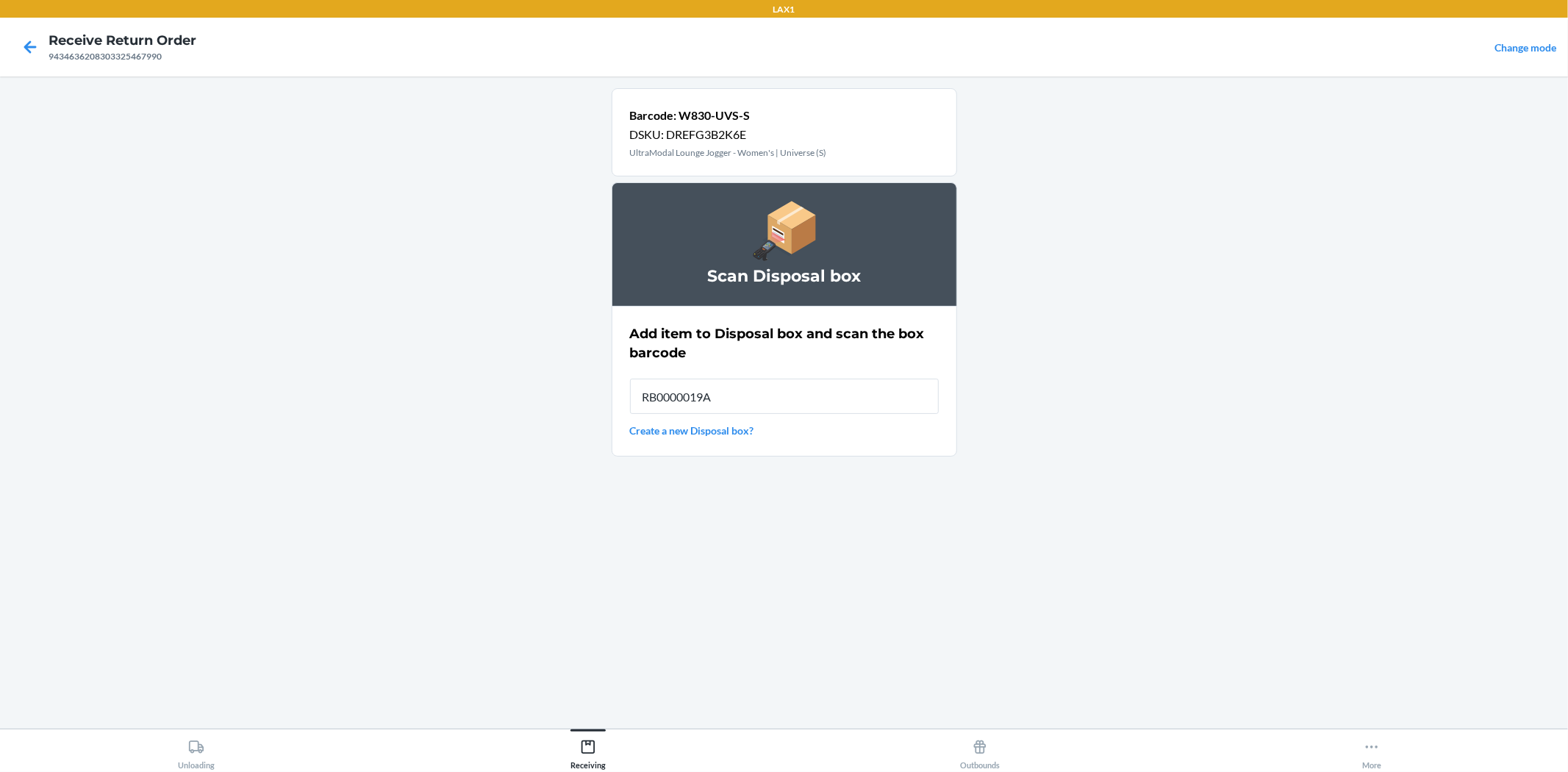
type input "RB0000019AD"
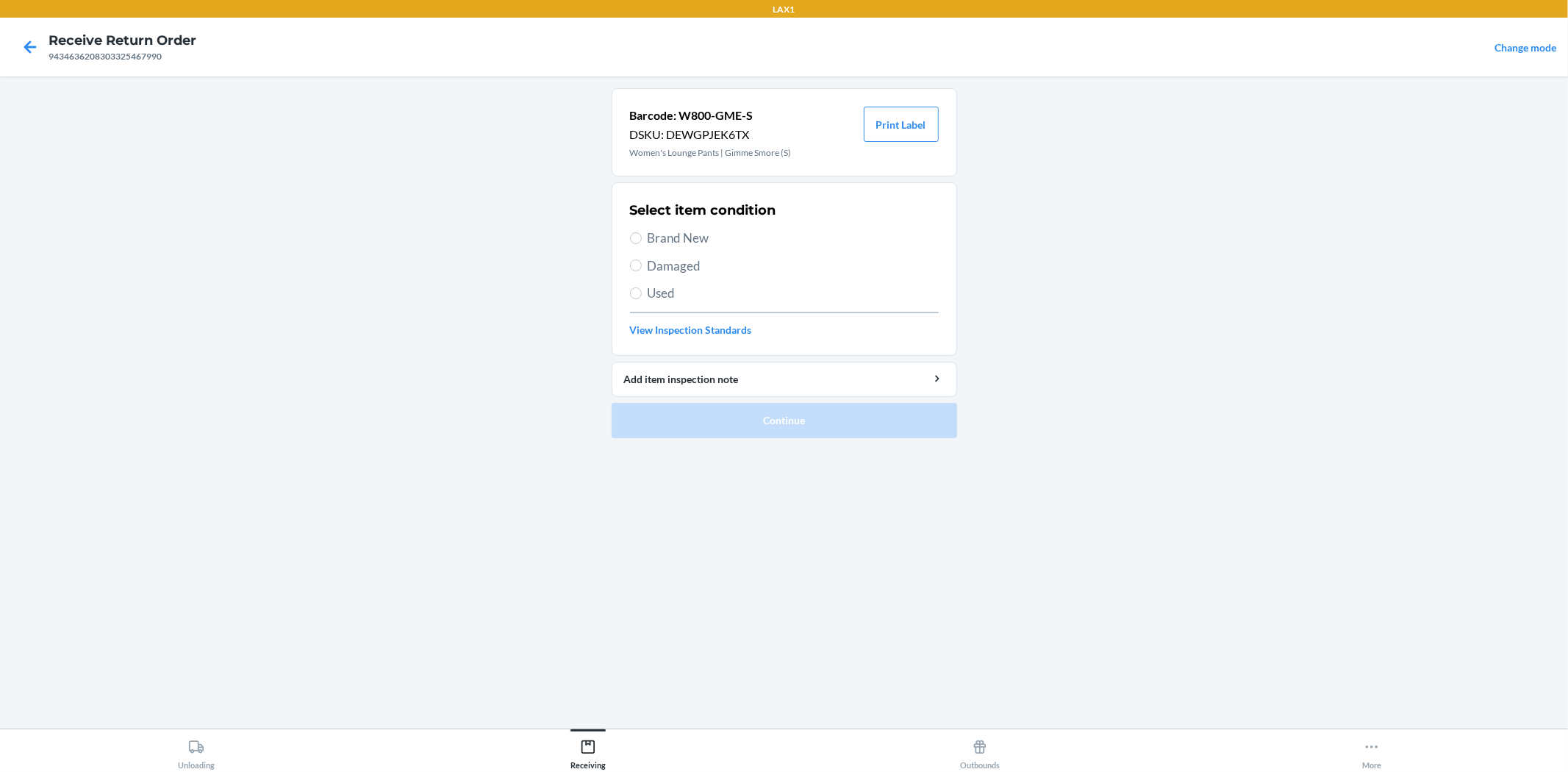
click at [680, 263] on span "Damaged" at bounding box center [793, 266] width 291 height 19
click at [642, 263] on input "Damaged" at bounding box center [636, 265] width 11 height 11
radio input "true"
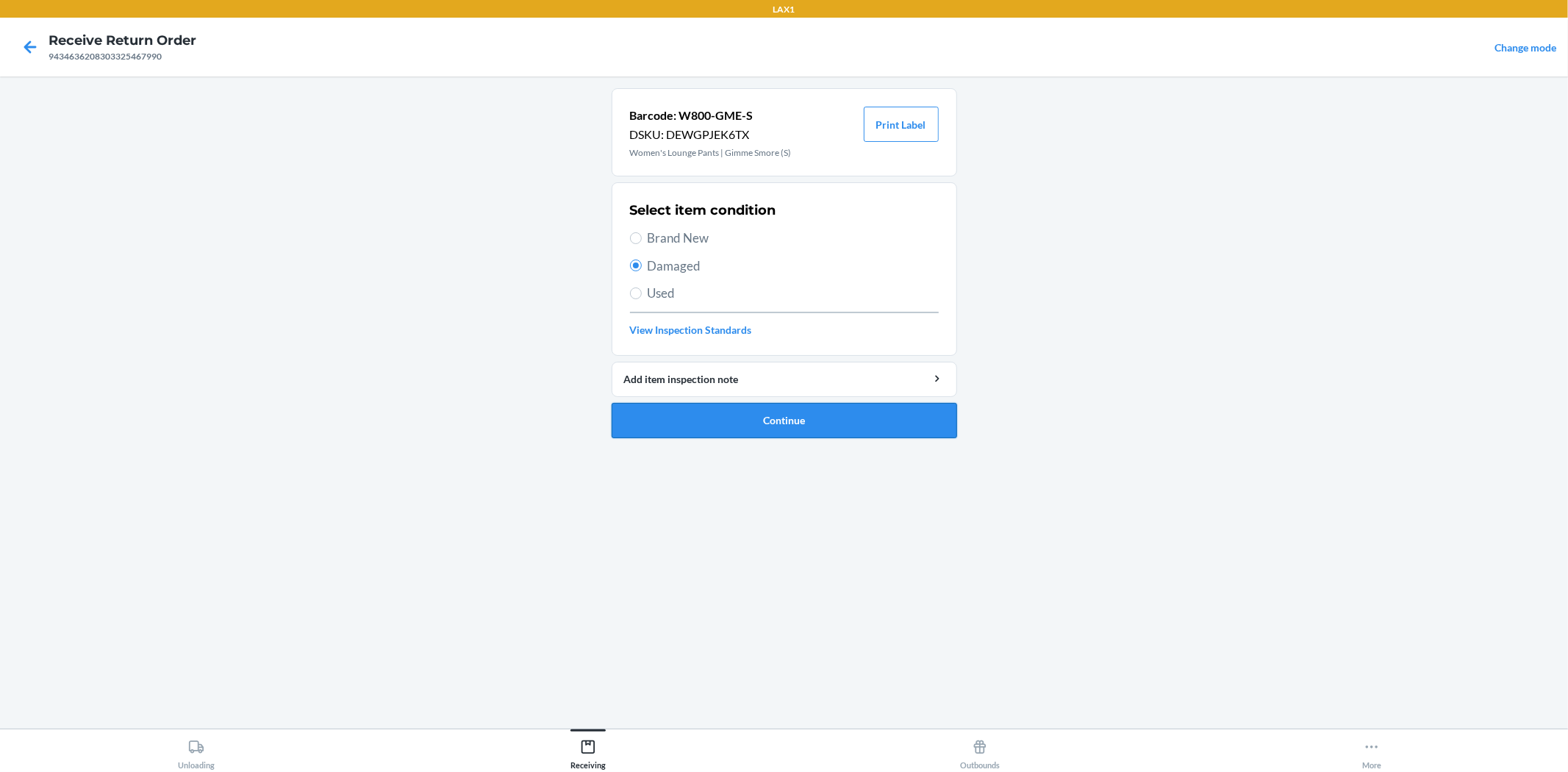
click at [822, 425] on button "Continue" at bounding box center [784, 420] width 345 height 35
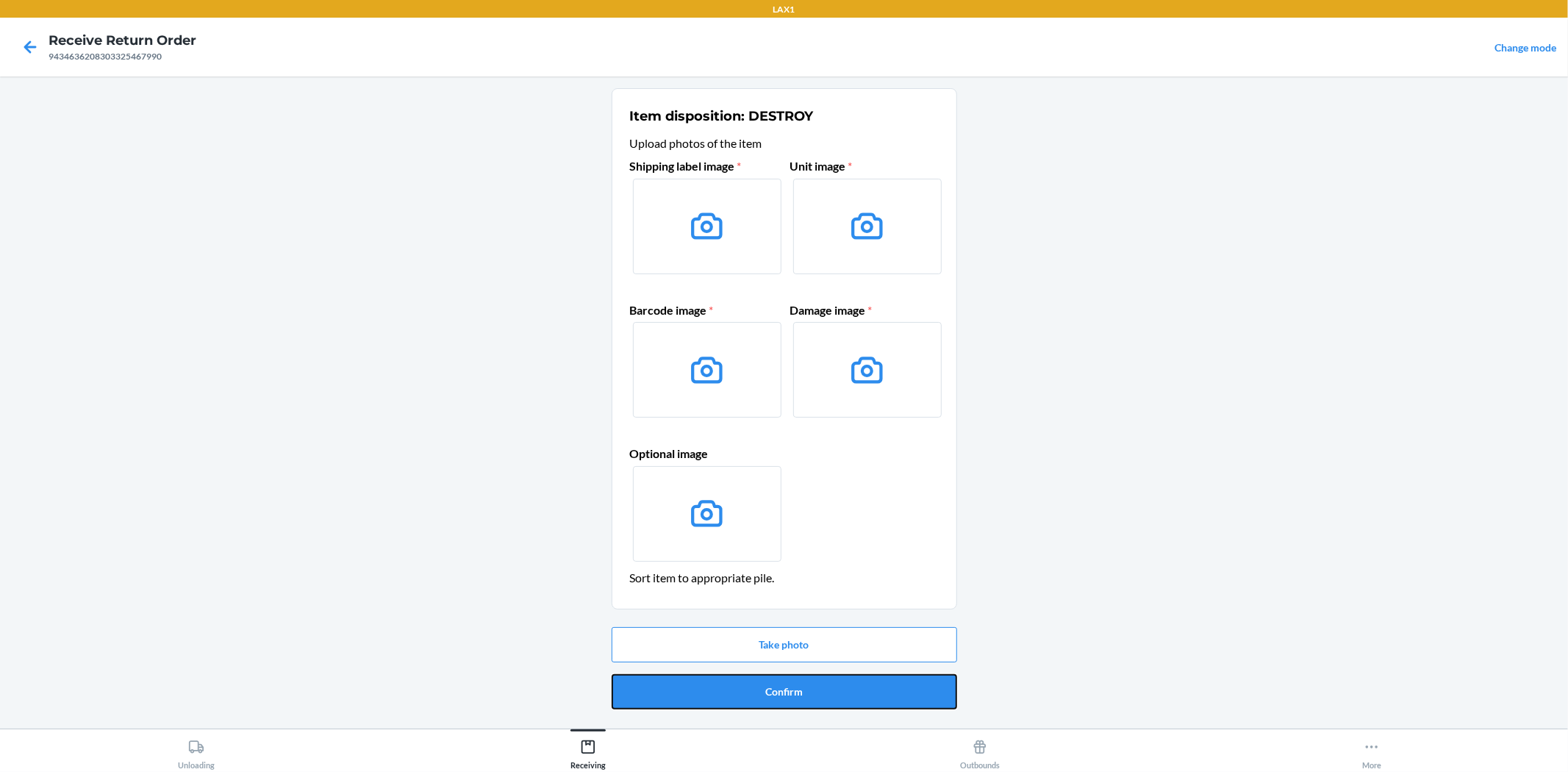
drag, startPoint x: 788, startPoint y: 697, endPoint x: 773, endPoint y: 655, distance: 44.6
click at [787, 684] on button "Confirm" at bounding box center [784, 691] width 345 height 35
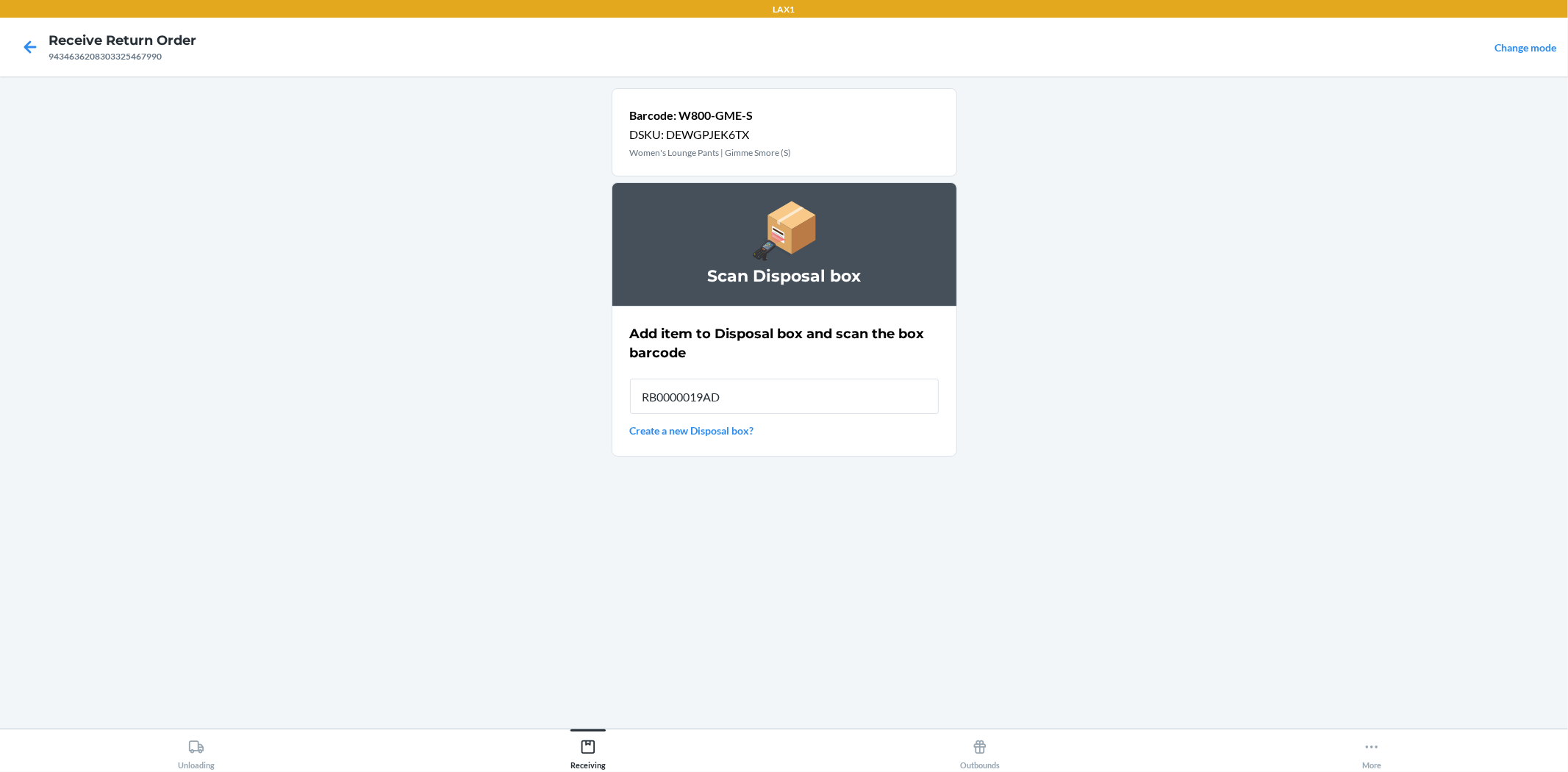
type input "RB0000019AD"
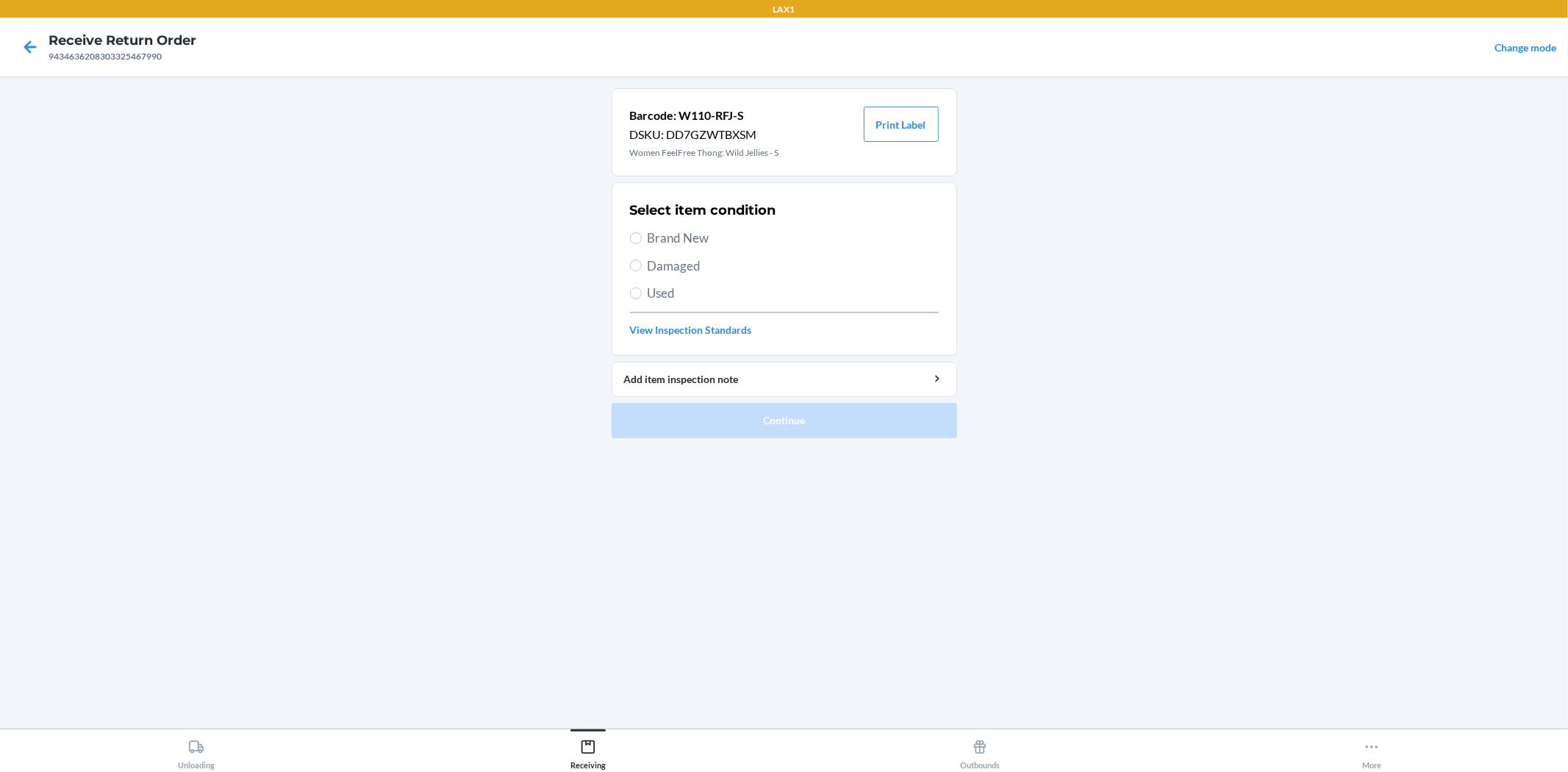
click at [677, 269] on span "Damaged" at bounding box center [793, 266] width 291 height 19
click at [642, 269] on input "Damaged" at bounding box center [636, 265] width 11 height 11
radio input "true"
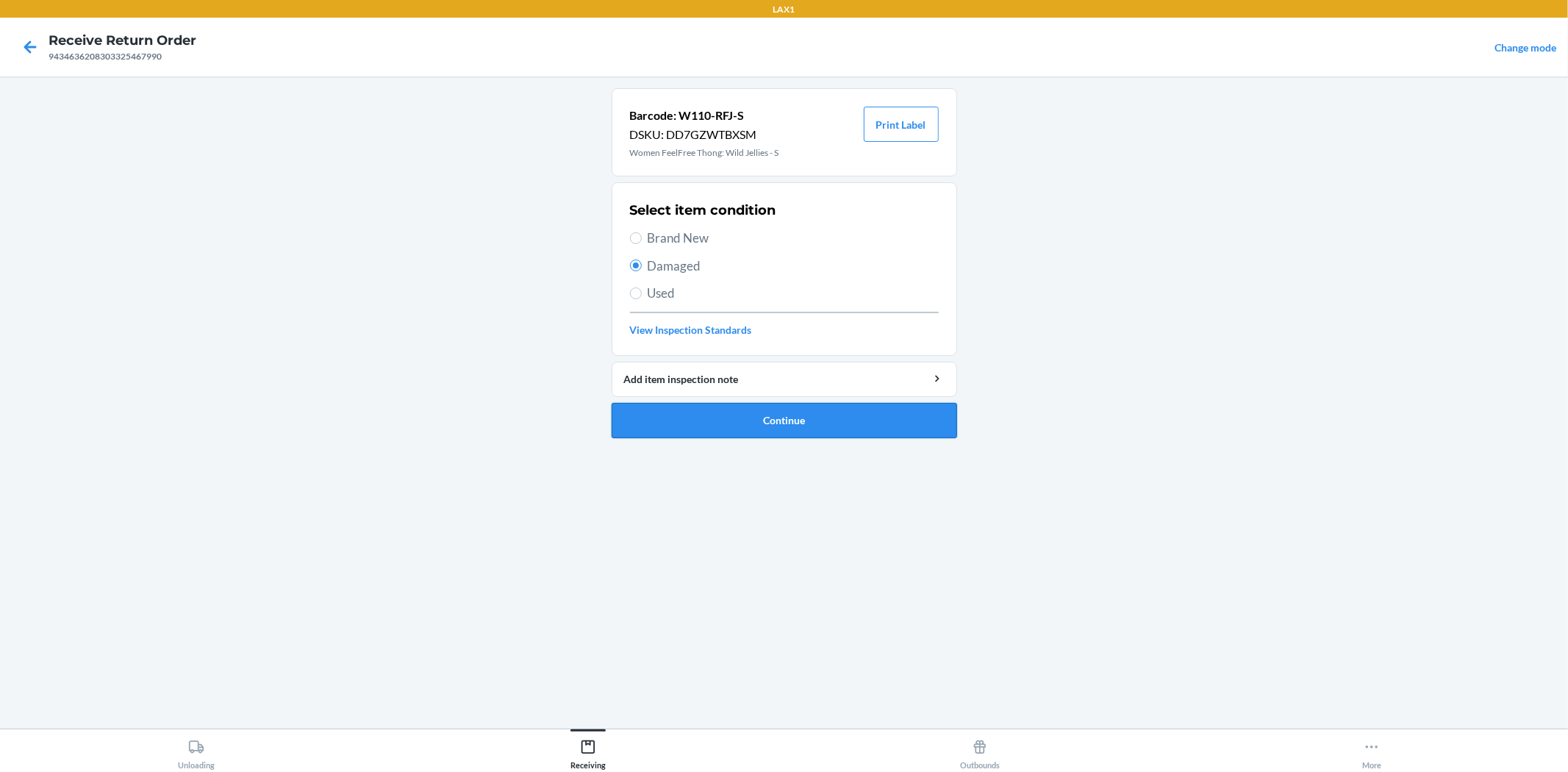
click at [758, 421] on button "Continue" at bounding box center [784, 420] width 345 height 35
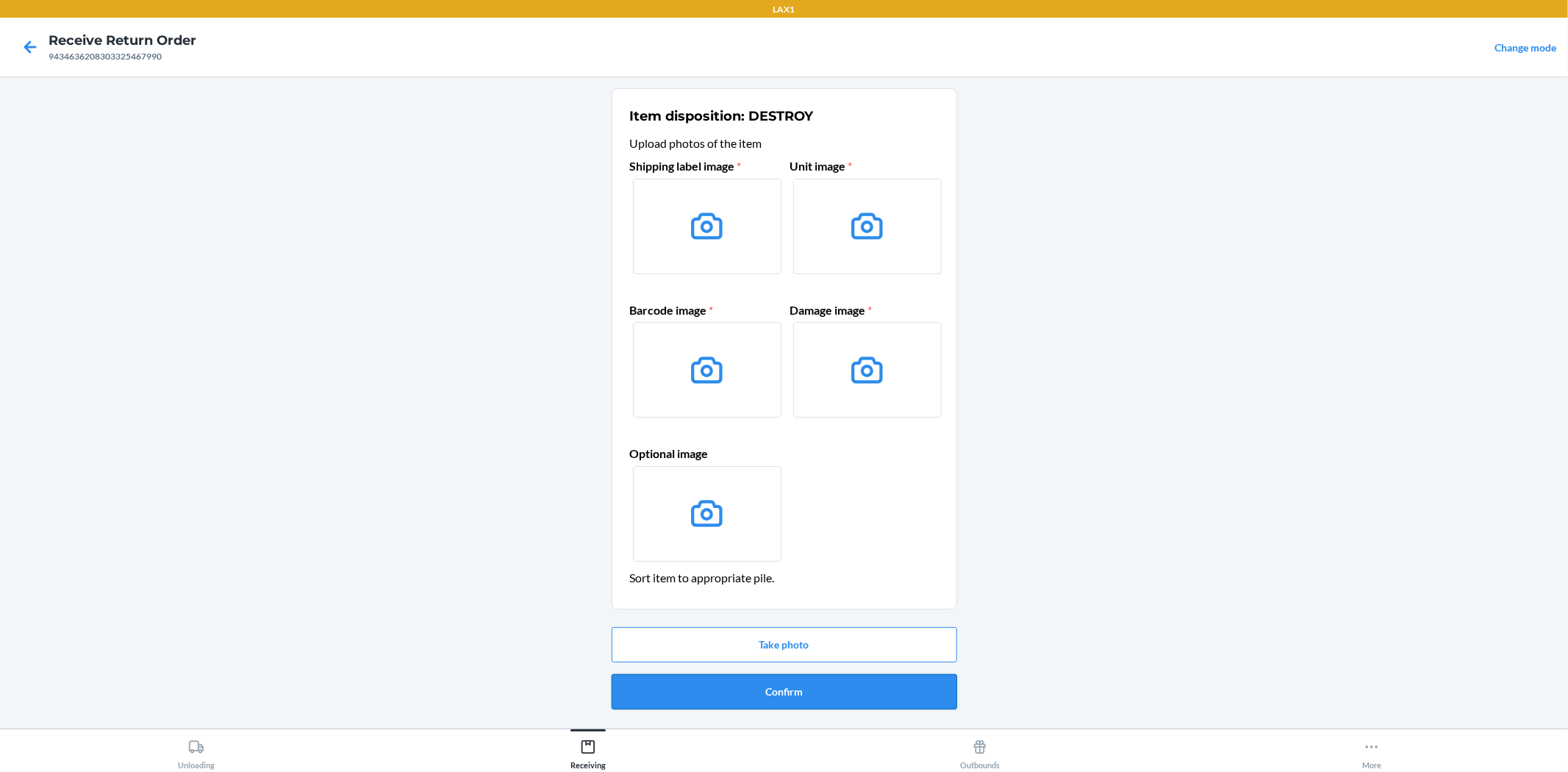
click at [776, 690] on button "Confirm" at bounding box center [784, 691] width 345 height 35
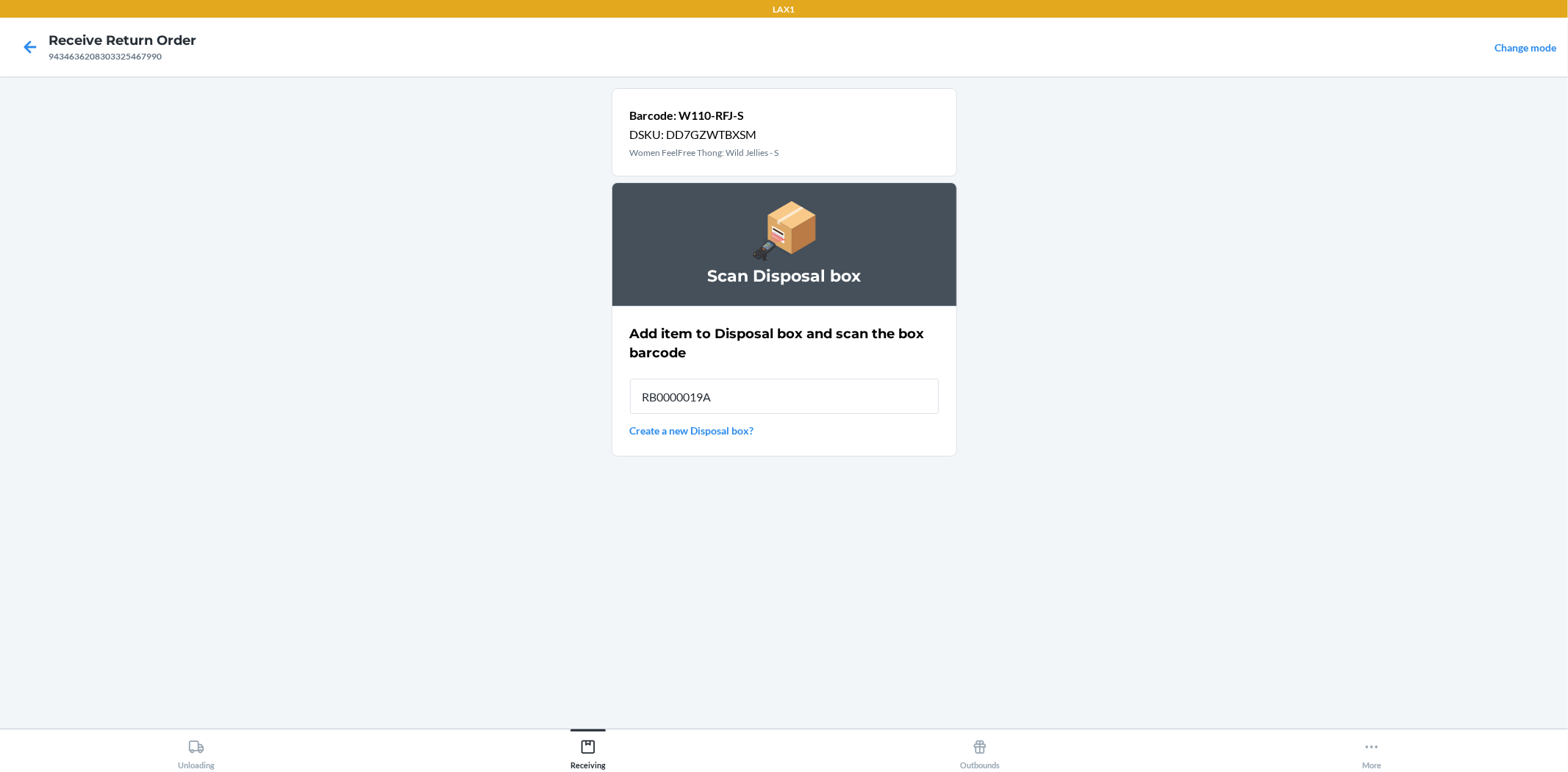
type input "RB0000019AD"
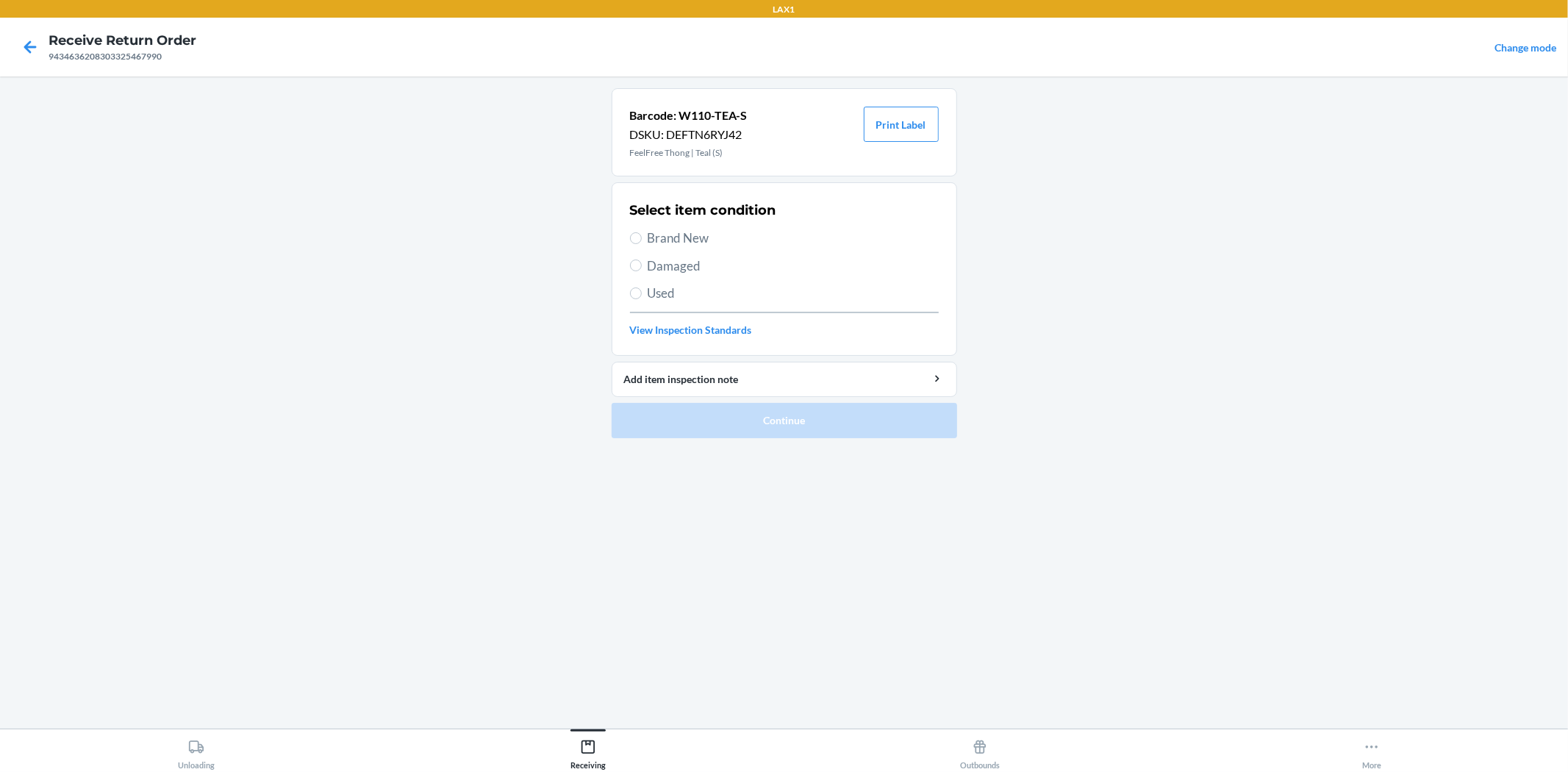
click at [677, 271] on span "Damaged" at bounding box center [793, 266] width 291 height 19
click at [642, 271] on input "Damaged" at bounding box center [636, 265] width 11 height 11
radio input "true"
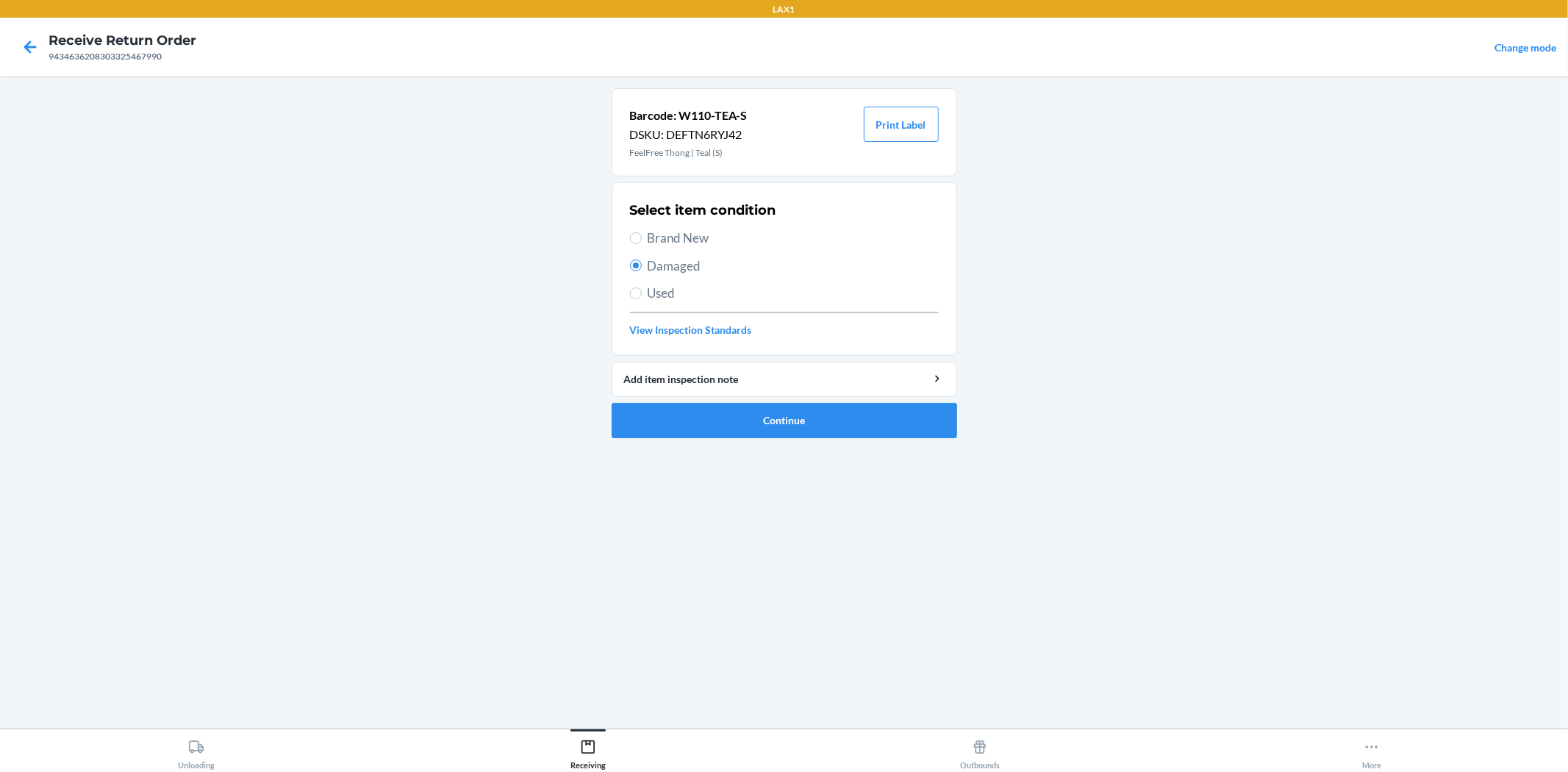
click at [751, 442] on ol "Barcode: W110-TEA-S DSKU: DEFTN6RYJ42 FeelFree Thong | Teal (S) Print Label Sel…" at bounding box center [784, 268] width 345 height 362
click at [804, 421] on button "Continue" at bounding box center [784, 420] width 345 height 35
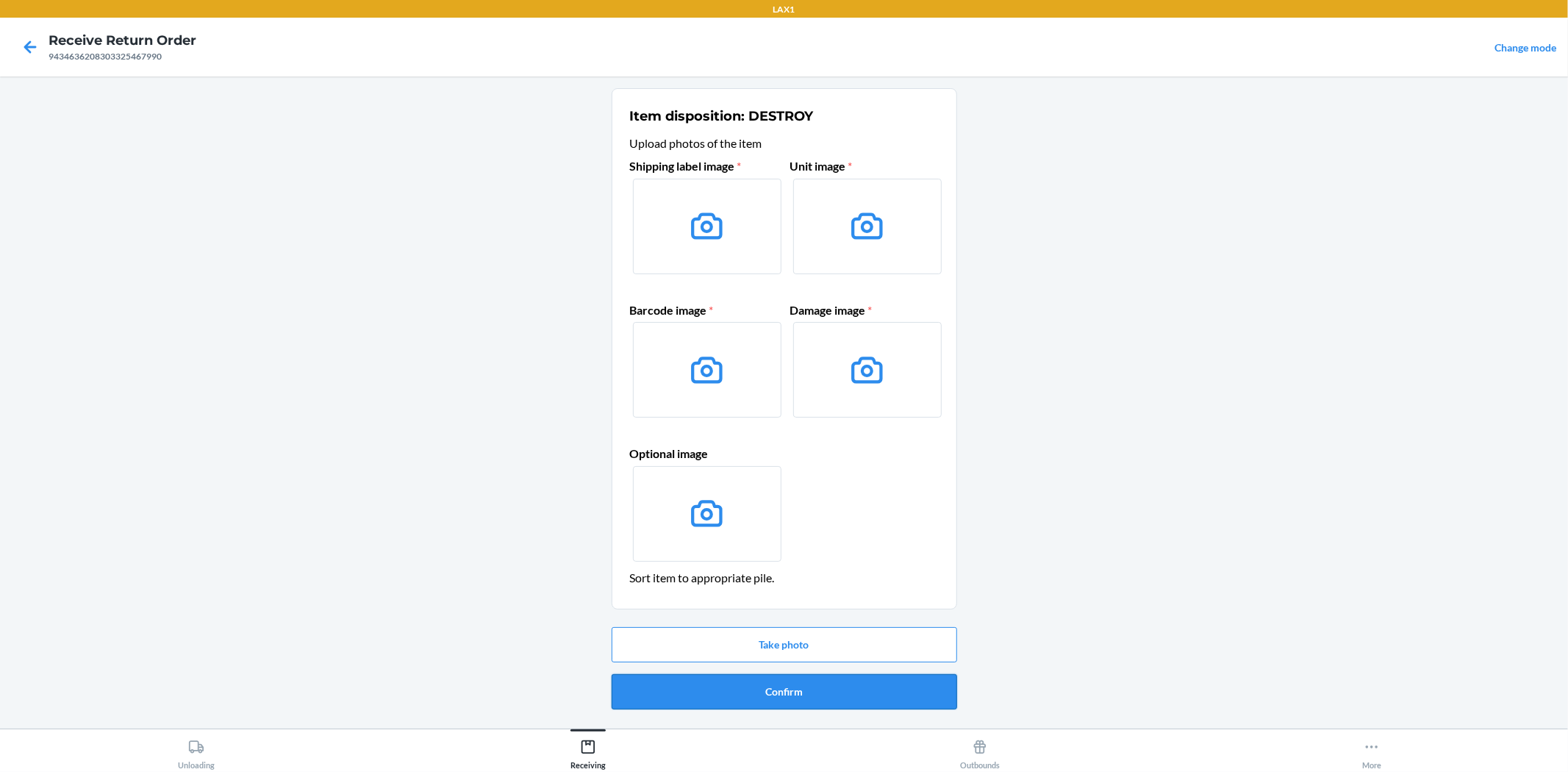
click at [789, 678] on button "Confirm" at bounding box center [784, 691] width 345 height 35
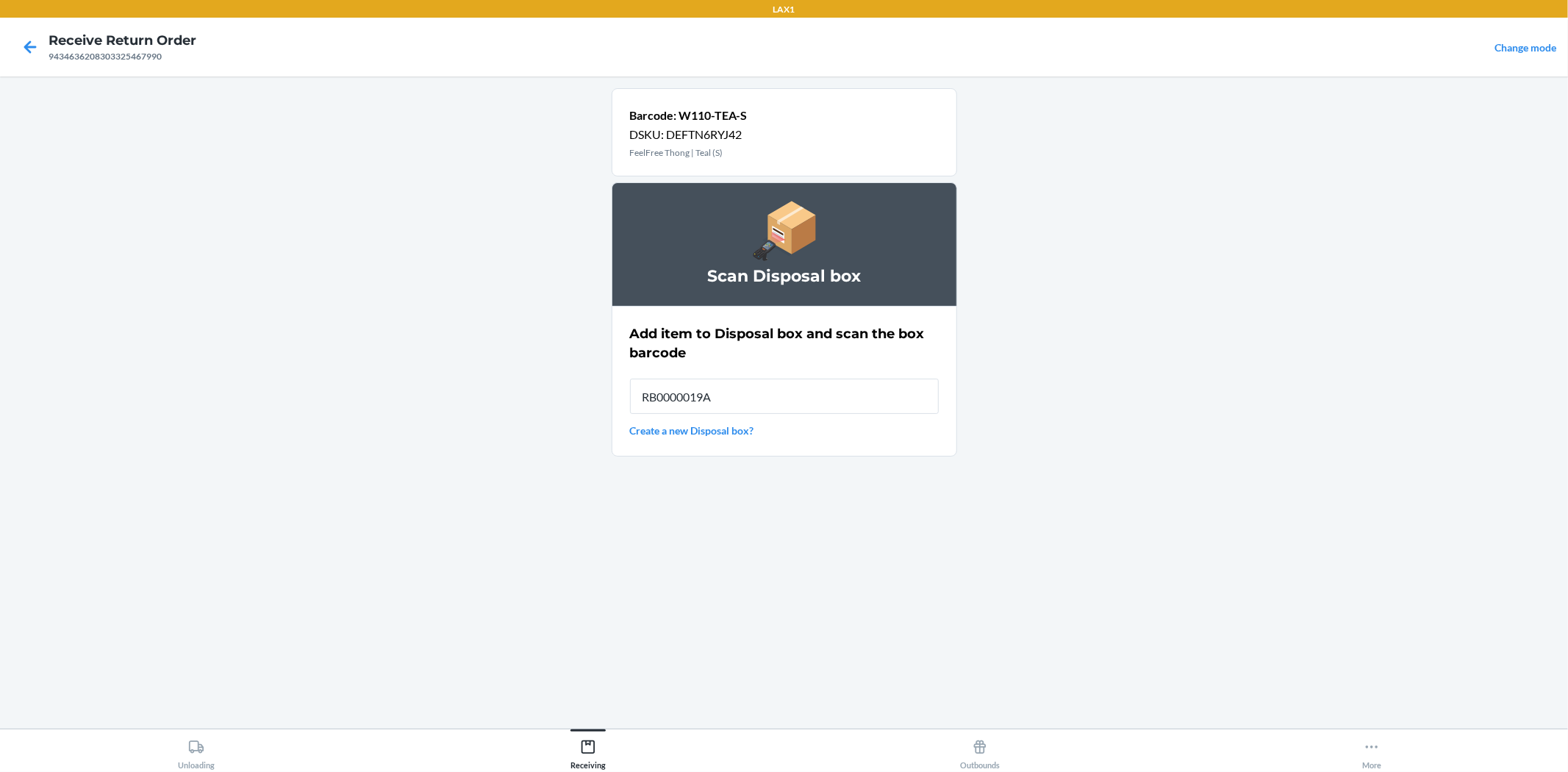
type input "RB0000019AD"
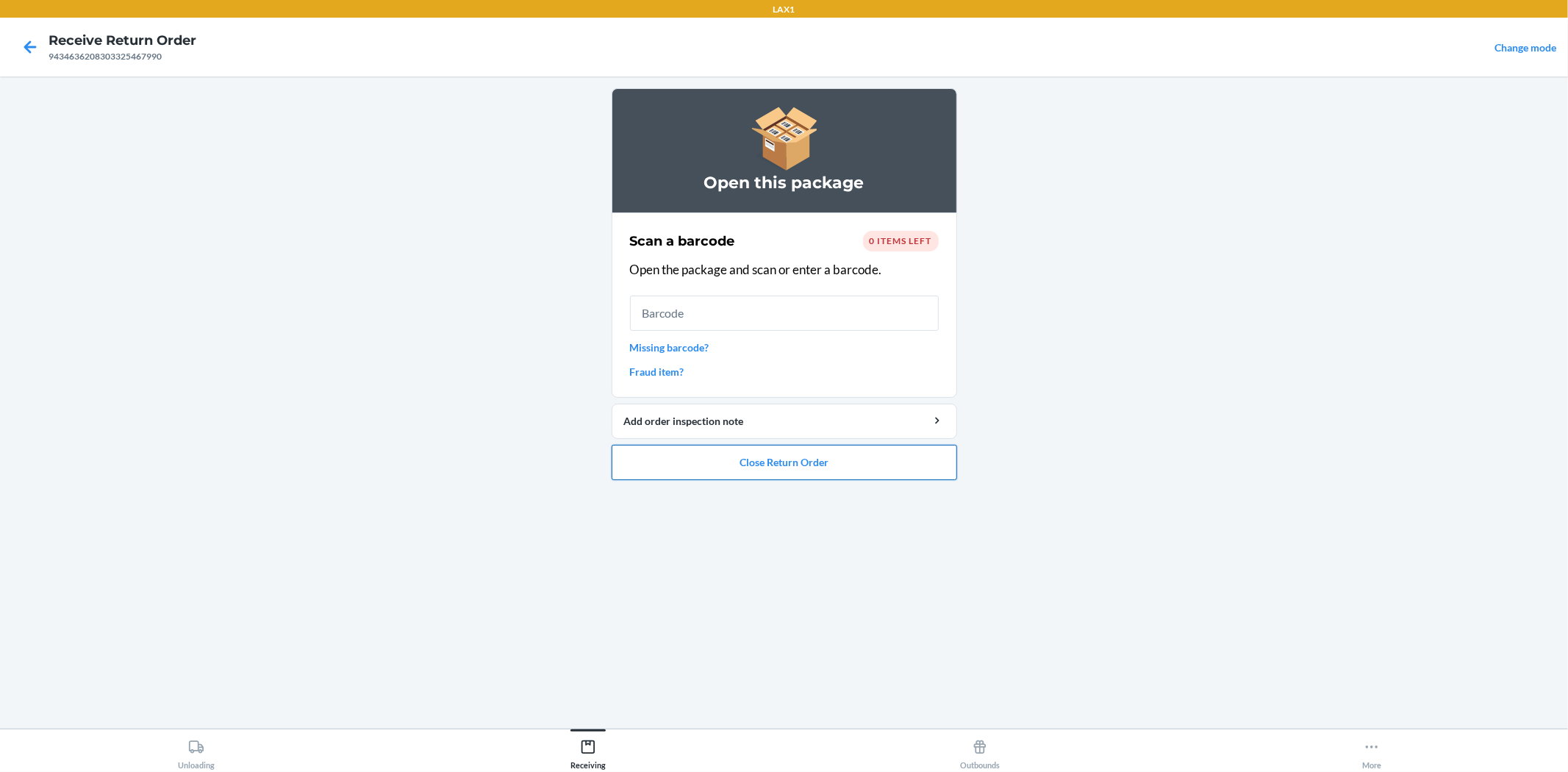
click at [841, 465] on button "Close Return Order" at bounding box center [784, 462] width 345 height 35
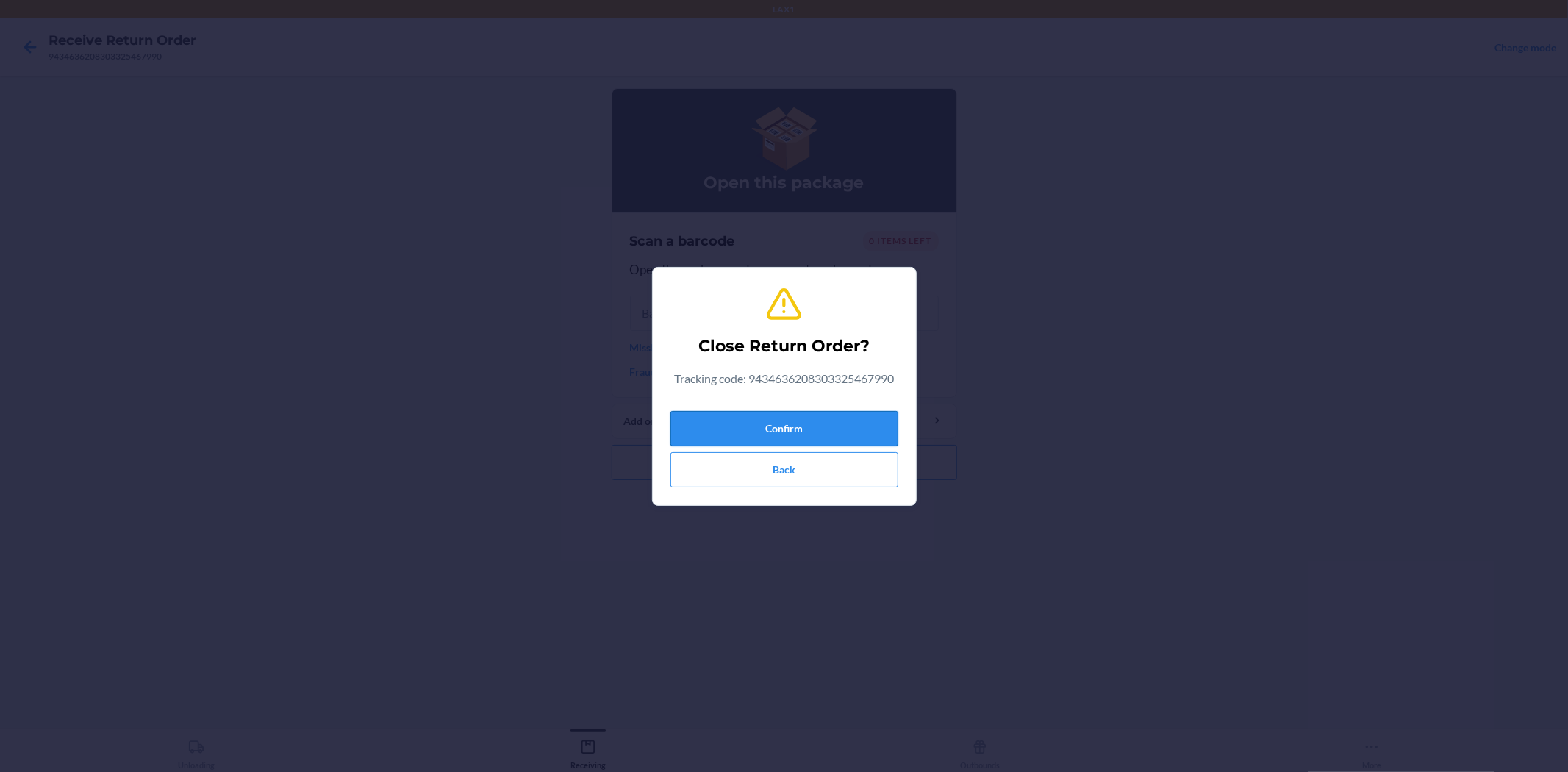
click at [792, 421] on button "Confirm" at bounding box center [784, 428] width 228 height 35
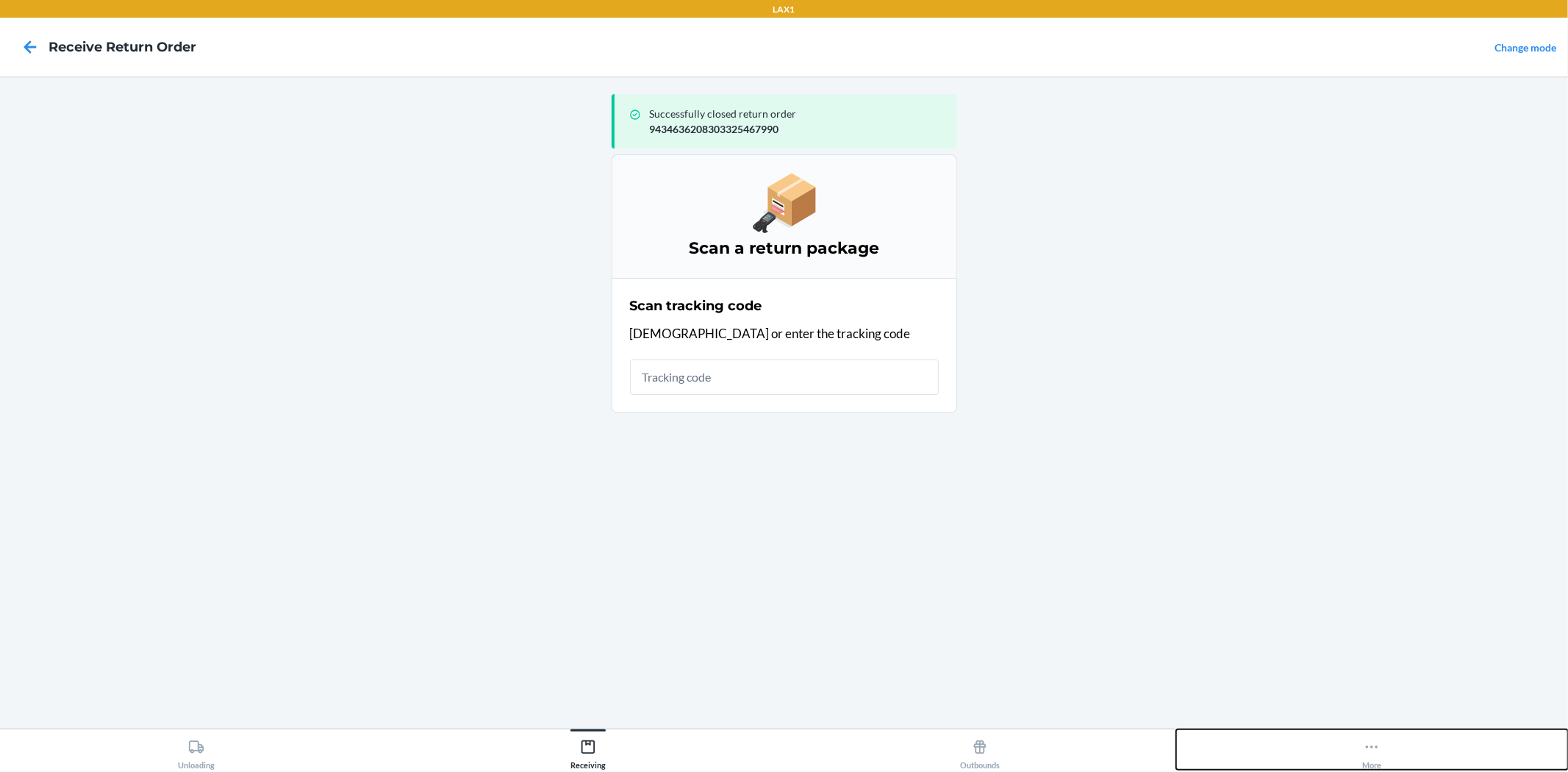
click at [1379, 747] on icon at bounding box center [1371, 746] width 16 height 16
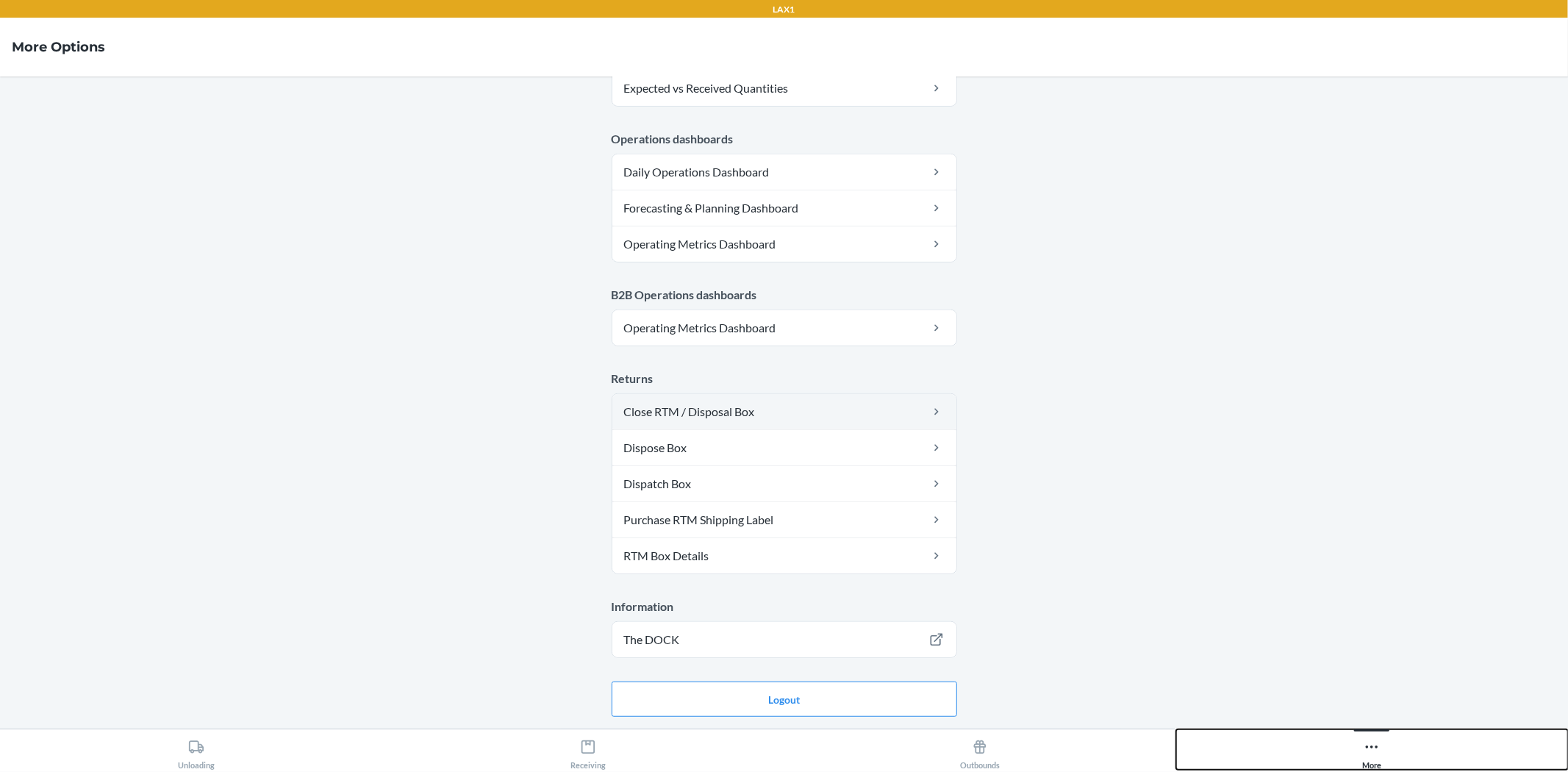
scroll to position [642, 0]
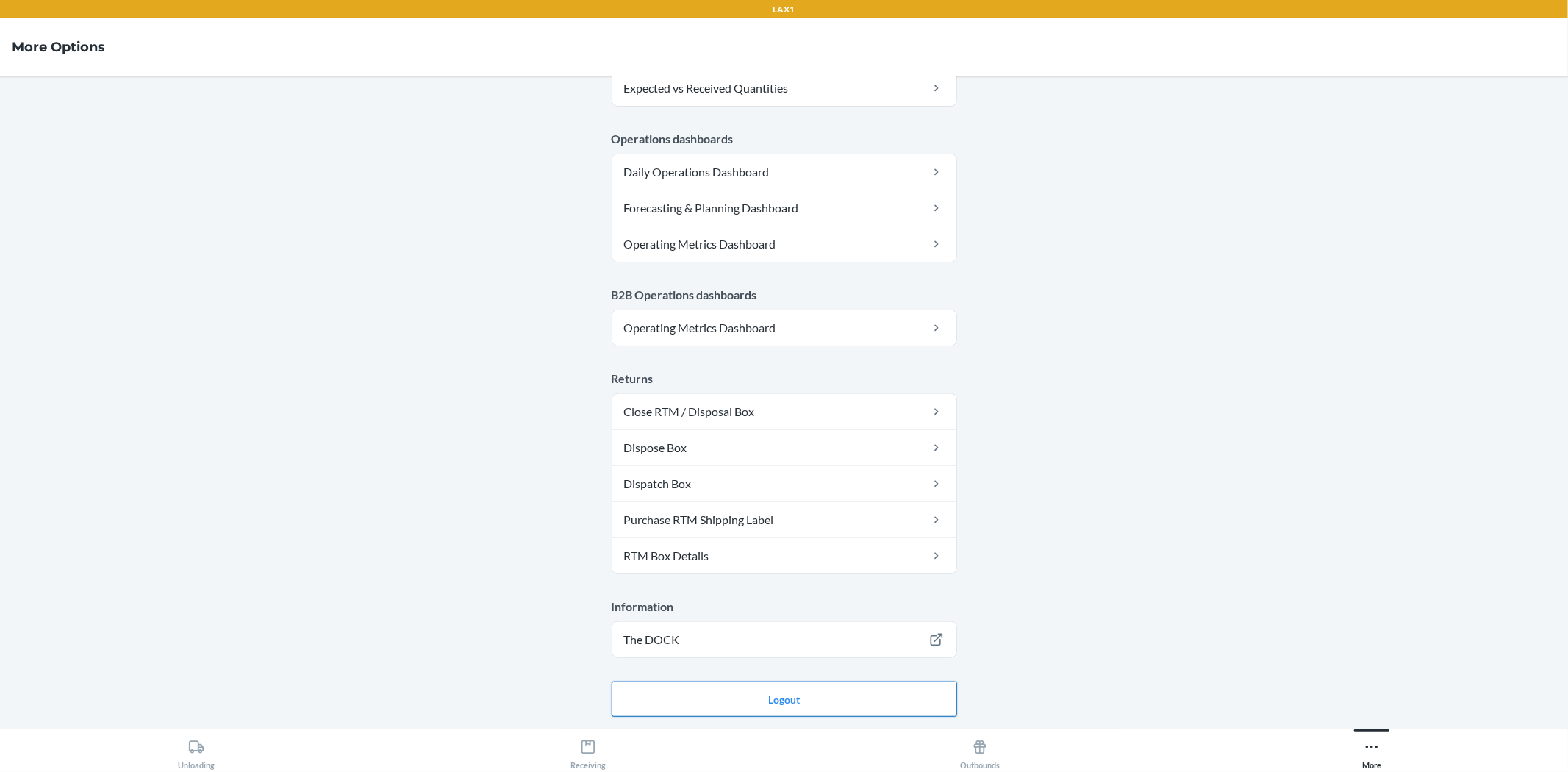
click at [790, 697] on button "Logout" at bounding box center [784, 699] width 345 height 35
